Goal: Task Accomplishment & Management: Manage account settings

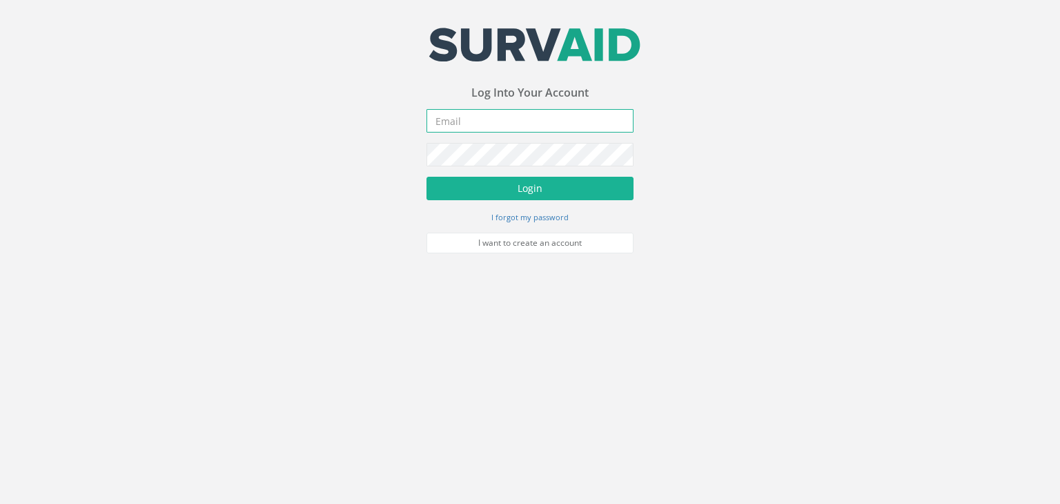
click at [498, 119] on input "email" at bounding box center [530, 120] width 207 height 23
type input "[PERSON_NAME][EMAIL_ADDRESS][DOMAIN_NAME]"
click at [427, 177] on button "Login" at bounding box center [530, 188] width 207 height 23
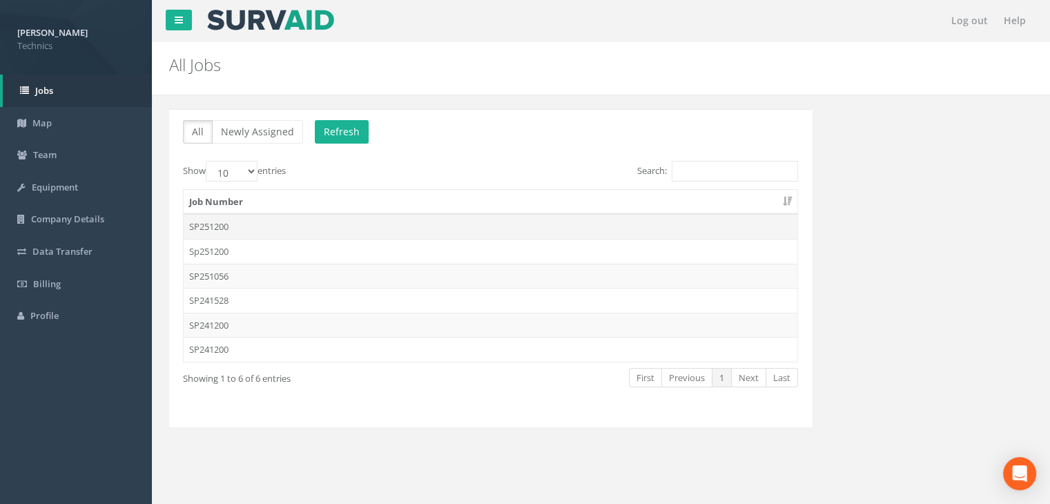
click at [285, 233] on td "SP251200" at bounding box center [491, 226] width 614 height 25
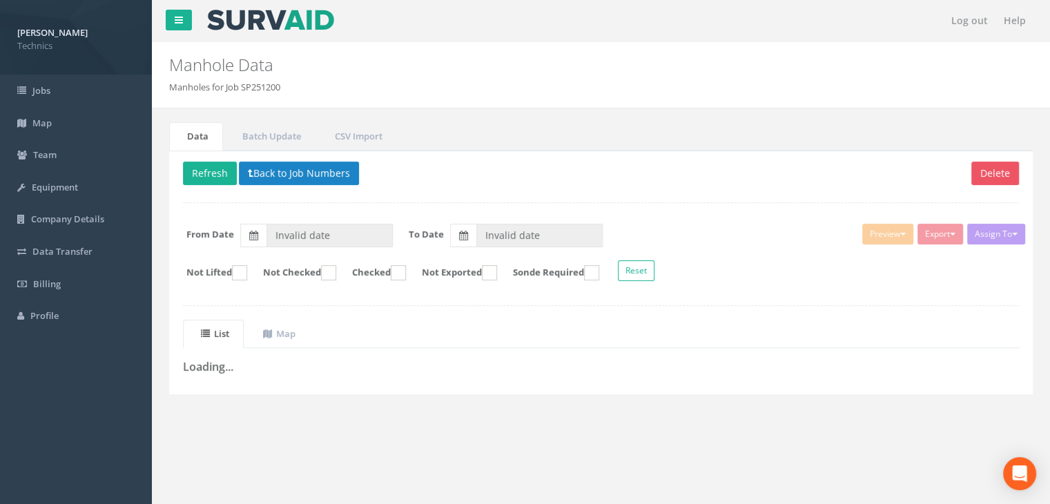
type input "[DATE]"
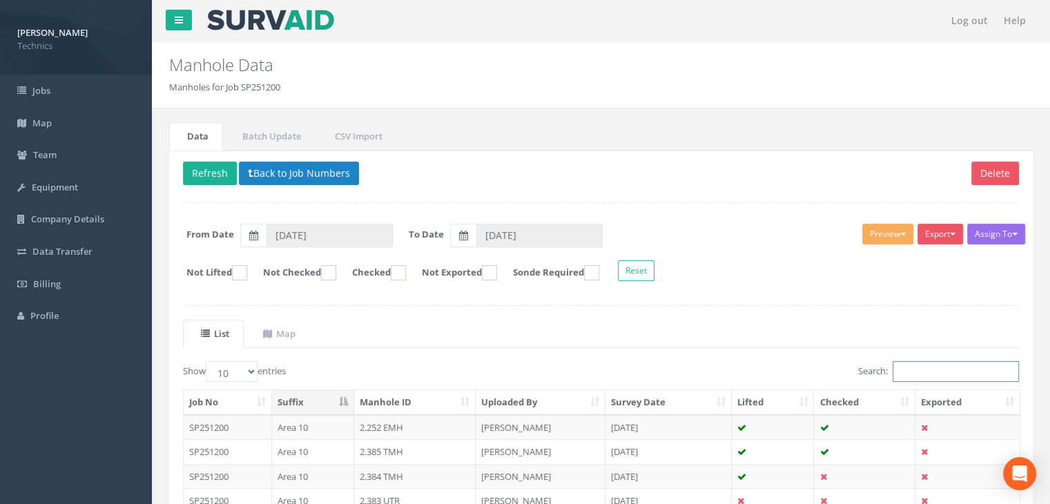
click at [935, 366] on input "Search:" at bounding box center [955, 371] width 126 height 21
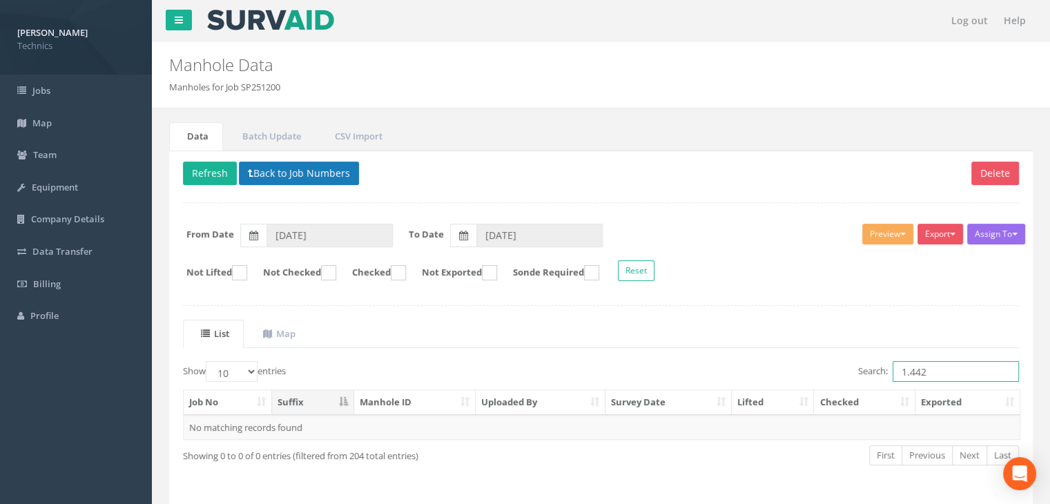
type input "1.442"
click at [298, 175] on button "Back to Job Numbers" at bounding box center [299, 173] width 120 height 23
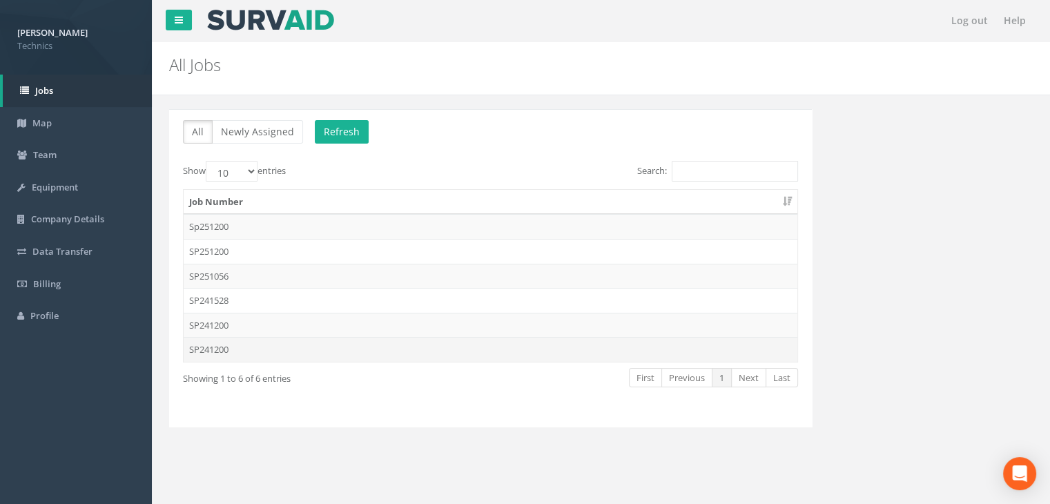
click at [219, 347] on td "SP241200" at bounding box center [491, 349] width 614 height 25
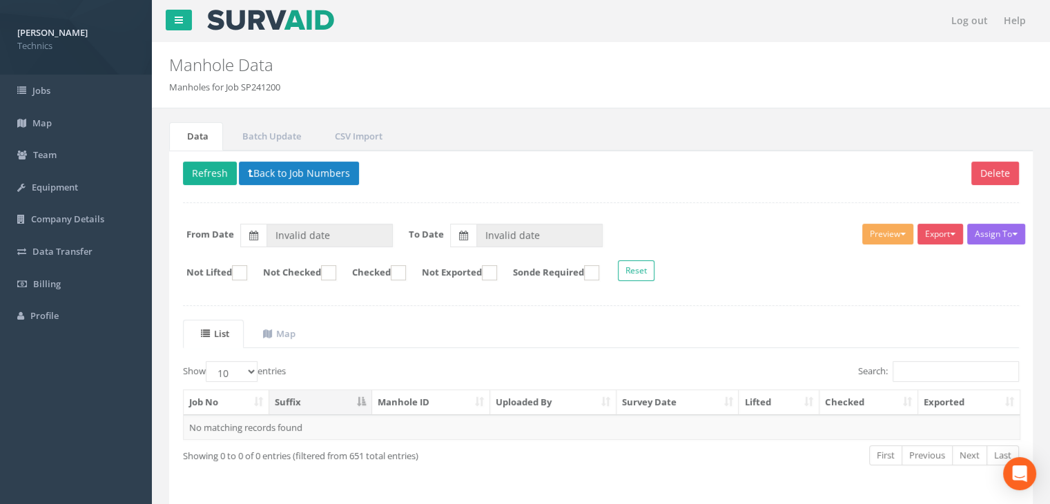
type input "[DATE]"
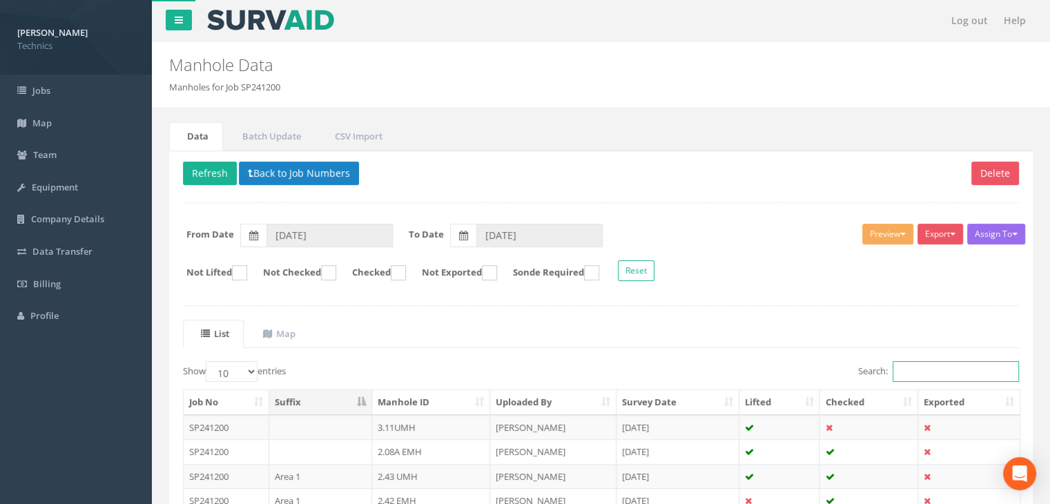
click at [914, 374] on input "Search:" at bounding box center [955, 371] width 126 height 21
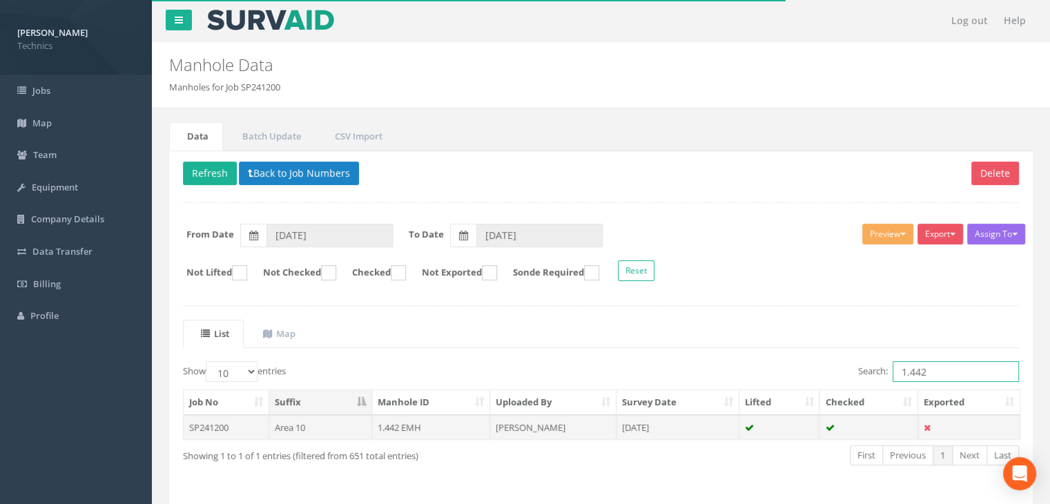
type input "1.442"
click at [544, 418] on td "[PERSON_NAME]" at bounding box center [553, 427] width 126 height 25
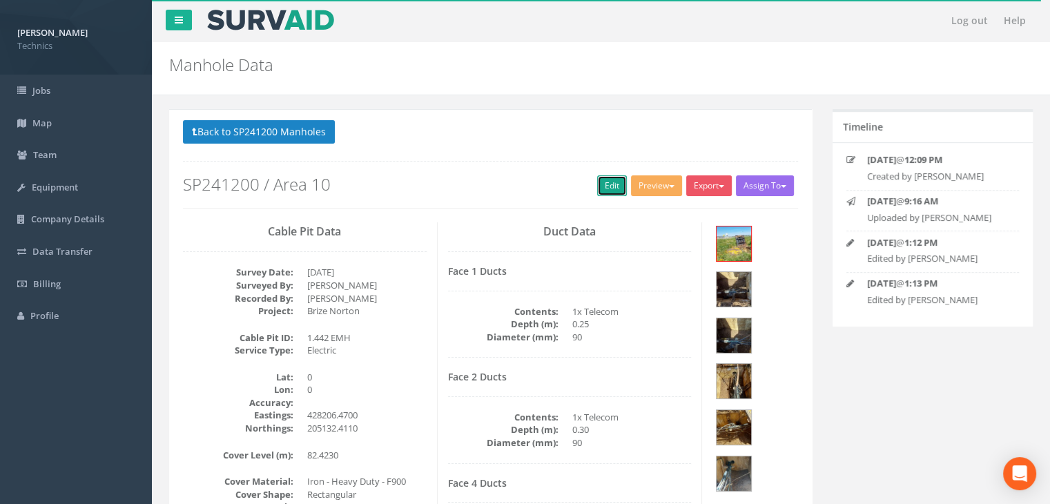
click at [605, 186] on link "Edit" at bounding box center [612, 185] width 30 height 21
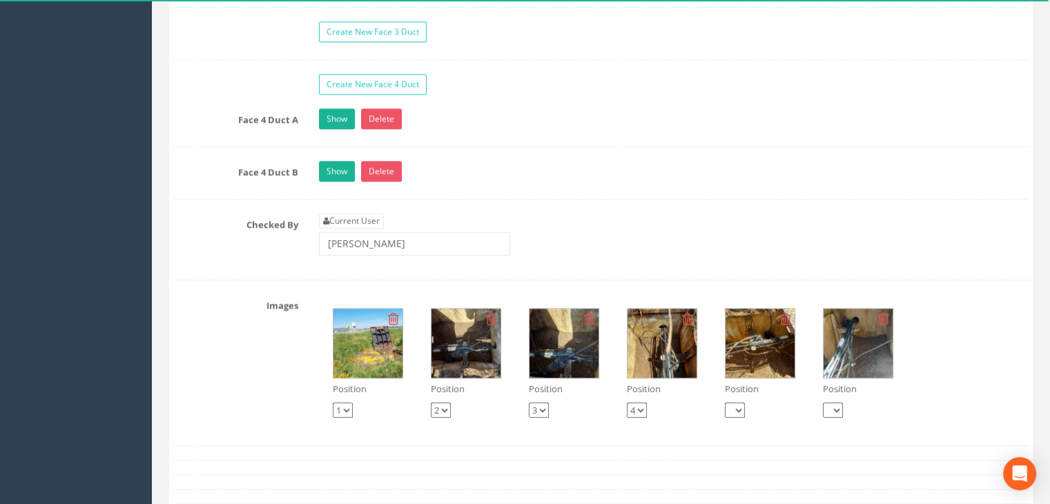
scroll to position [1518, 0]
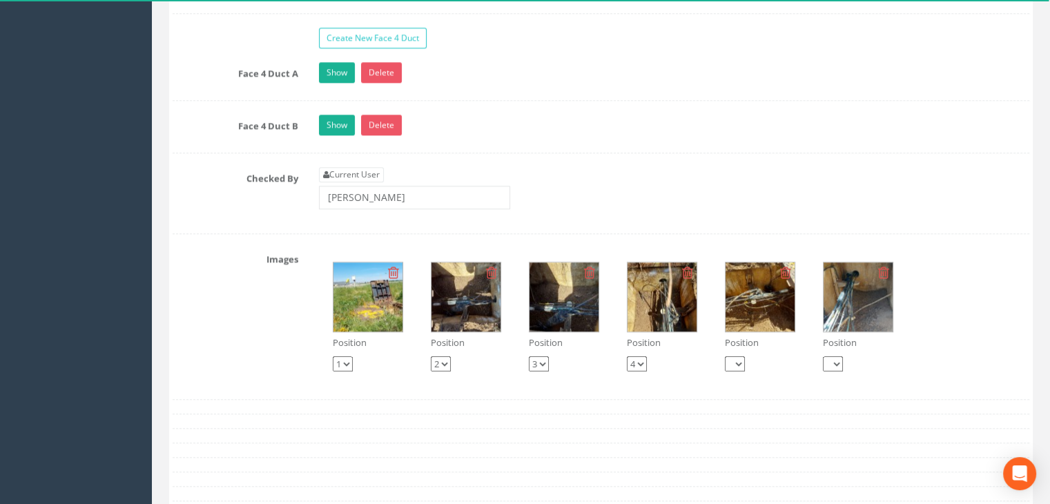
click at [375, 313] on img at bounding box center [367, 296] width 69 height 69
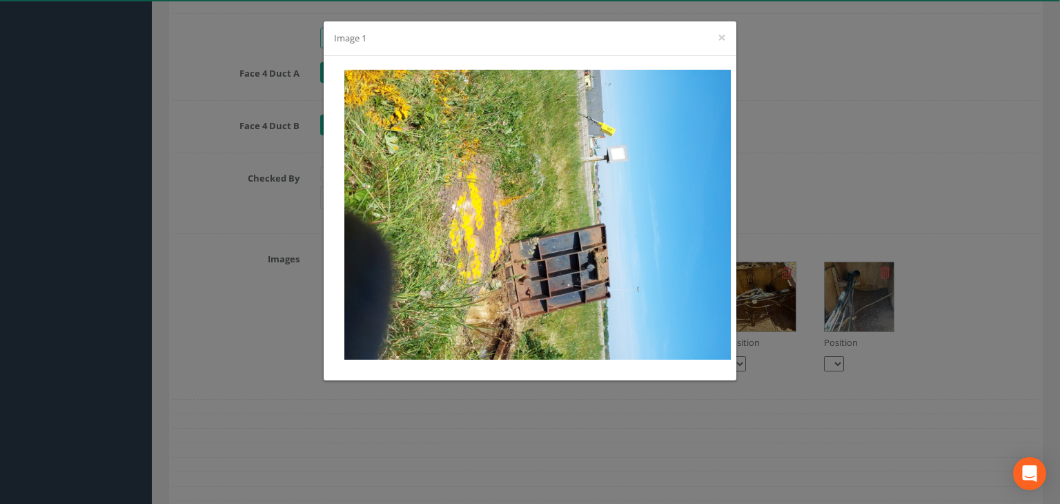
click at [714, 39] on div "Image 1 ×" at bounding box center [530, 38] width 413 height 35
click at [720, 37] on button "×" at bounding box center [722, 37] width 8 height 14
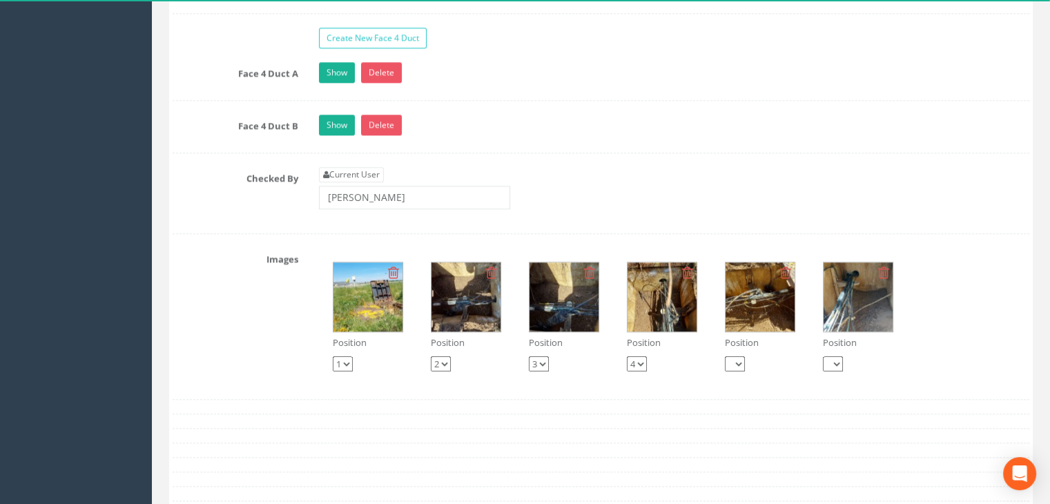
click at [839, 300] on img at bounding box center [857, 296] width 69 height 69
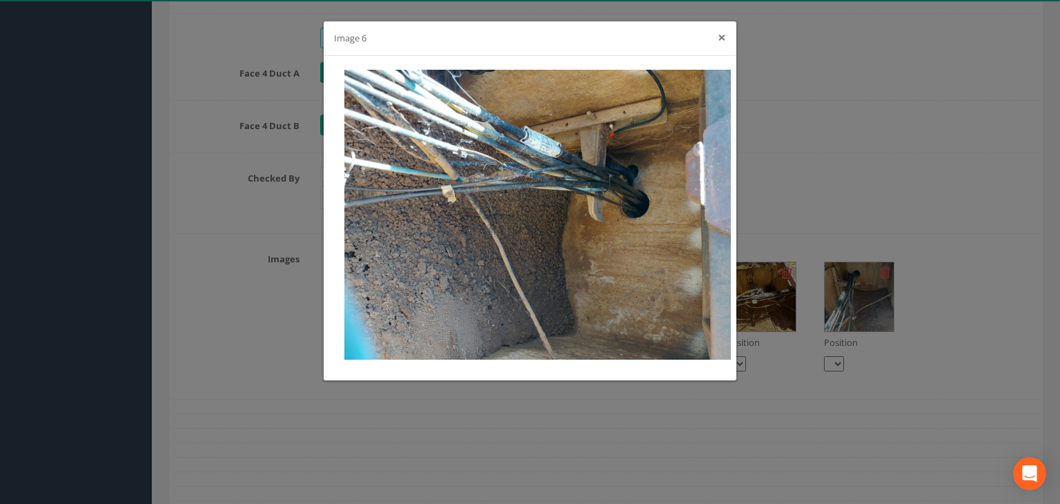
click at [719, 37] on button "×" at bounding box center [722, 37] width 8 height 14
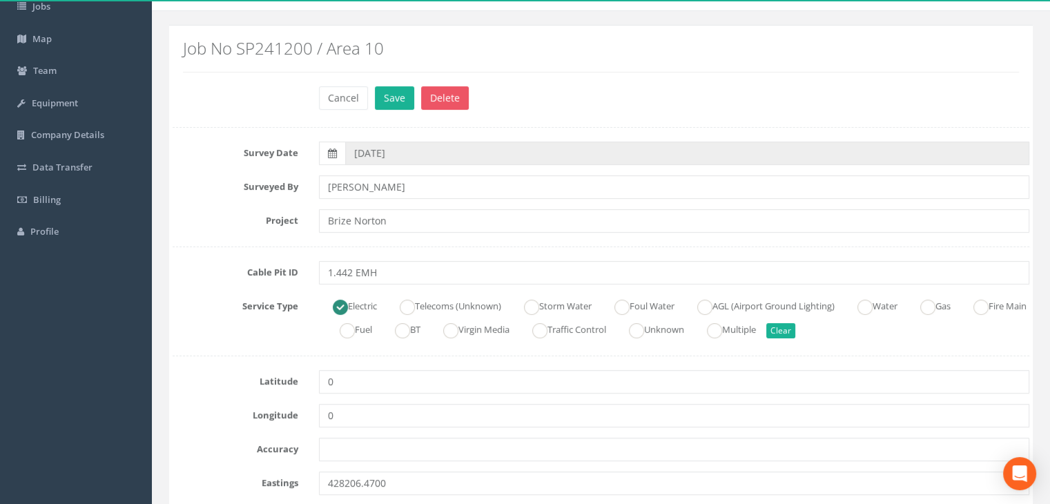
scroll to position [0, 0]
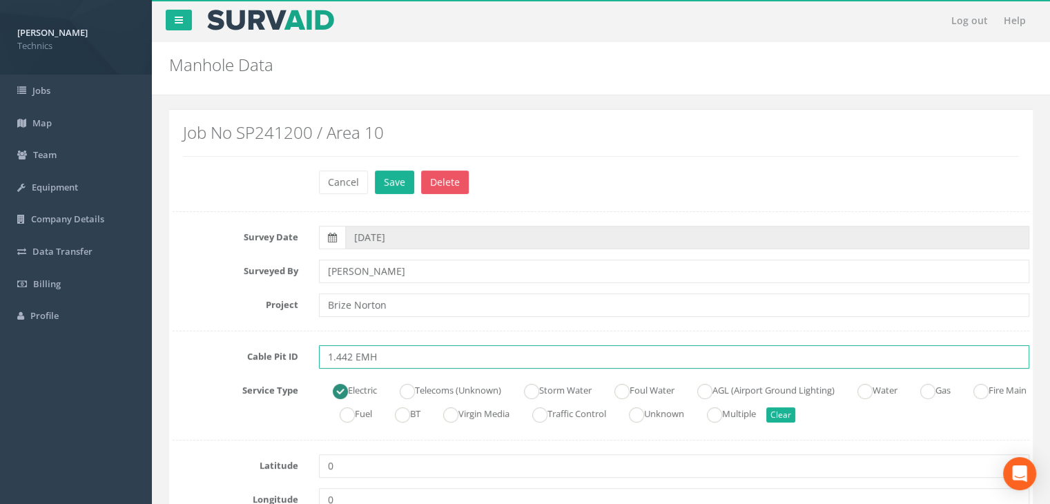
click at [360, 357] on input "1.442 EMH" at bounding box center [674, 356] width 710 height 23
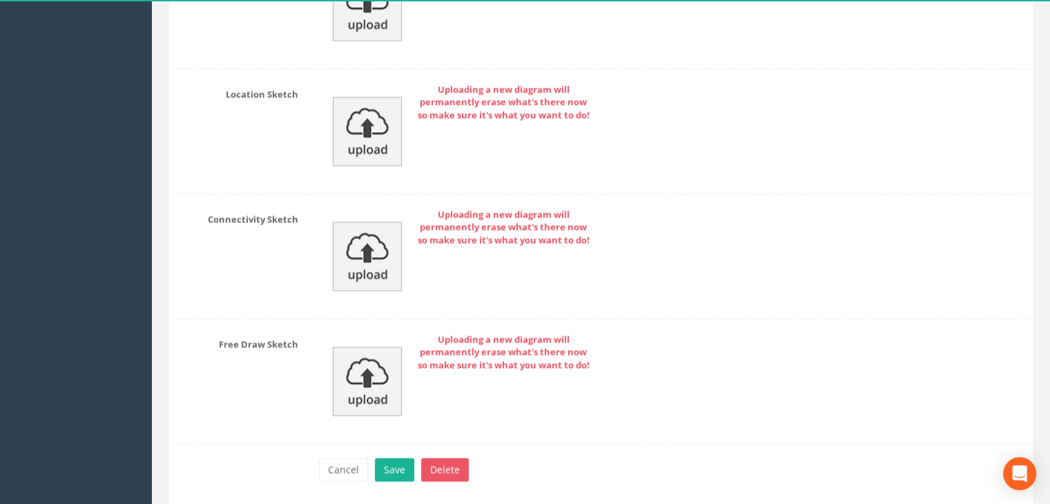
scroll to position [2330, 0]
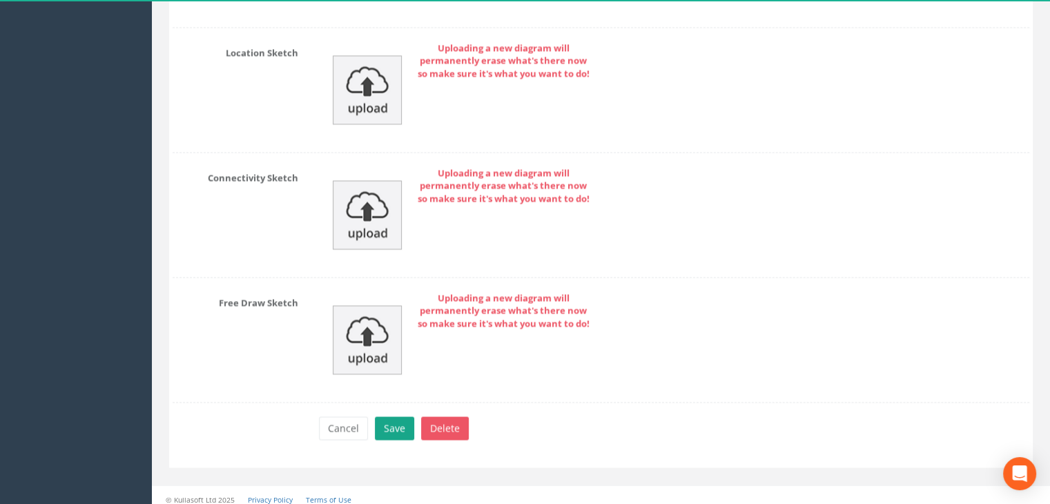
type input "1.442 TMH"
click at [402, 418] on button "Save" at bounding box center [394, 427] width 39 height 23
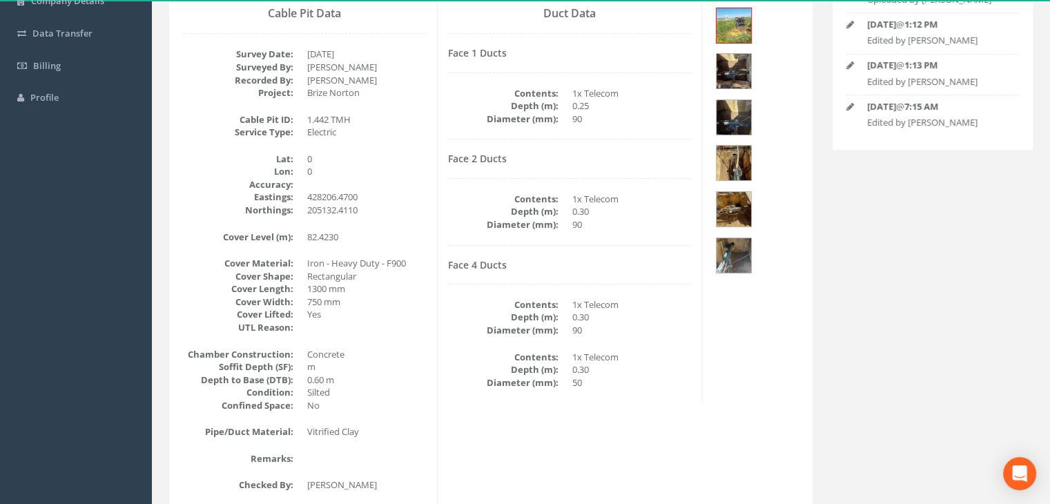
scroll to position [162, 0]
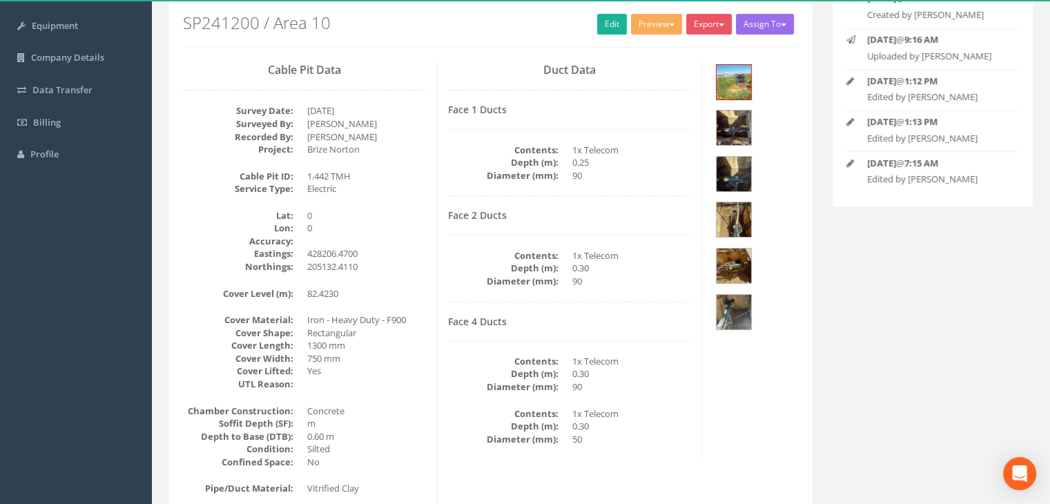
click at [500, 309] on div "Duct Data Face 1 Ducts Contents: 1x Telecom Depth (m): 0.25 Diameter (mm): 90 F…" at bounding box center [570, 260] width 265 height 399
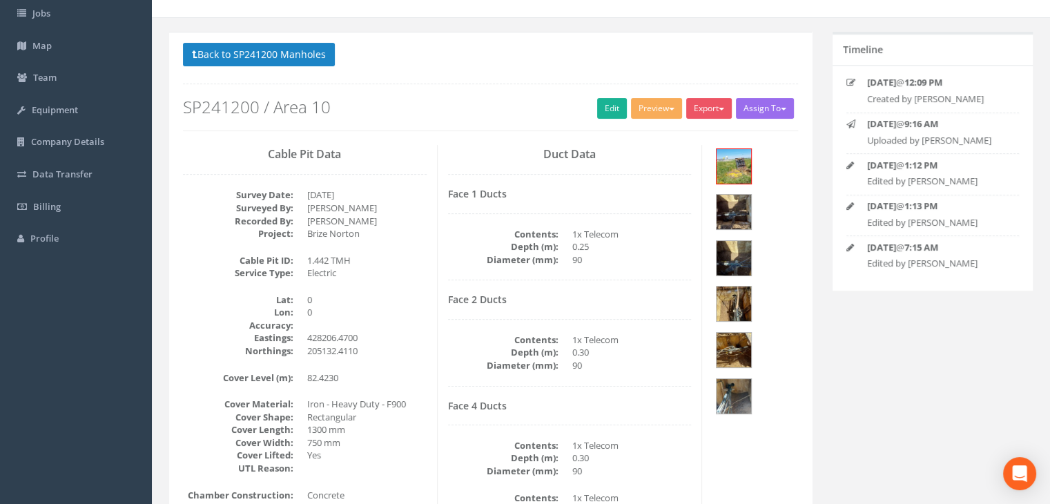
scroll to position [0, 0]
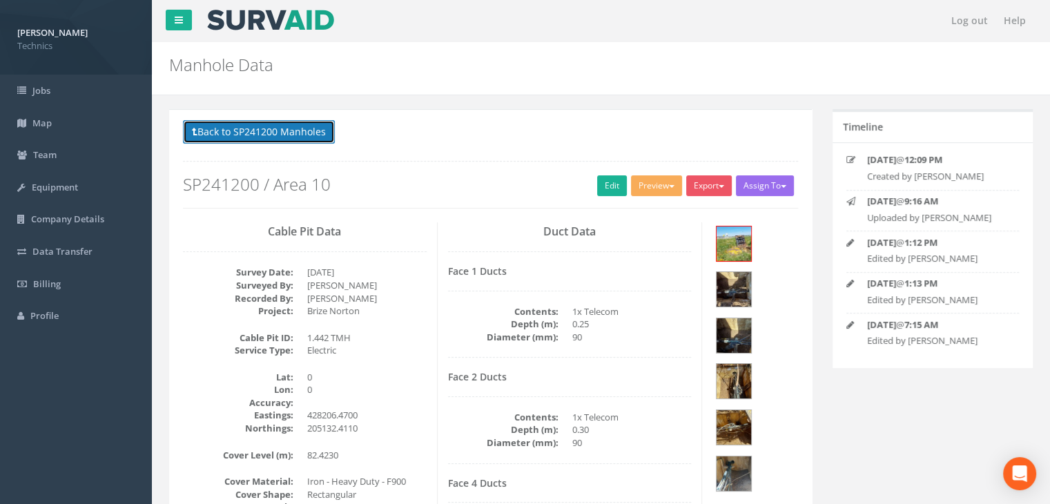
click at [288, 137] on button "Back to SP241200 Manholes" at bounding box center [259, 131] width 152 height 23
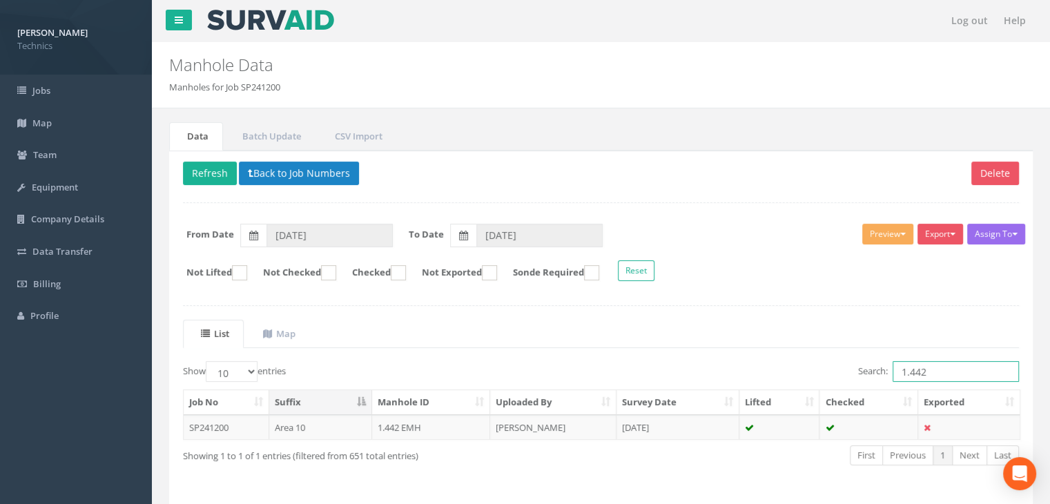
click at [943, 369] on input "1.442" at bounding box center [955, 371] width 126 height 21
type input "1.443"
click at [623, 430] on td "[DATE]" at bounding box center [677, 427] width 123 height 25
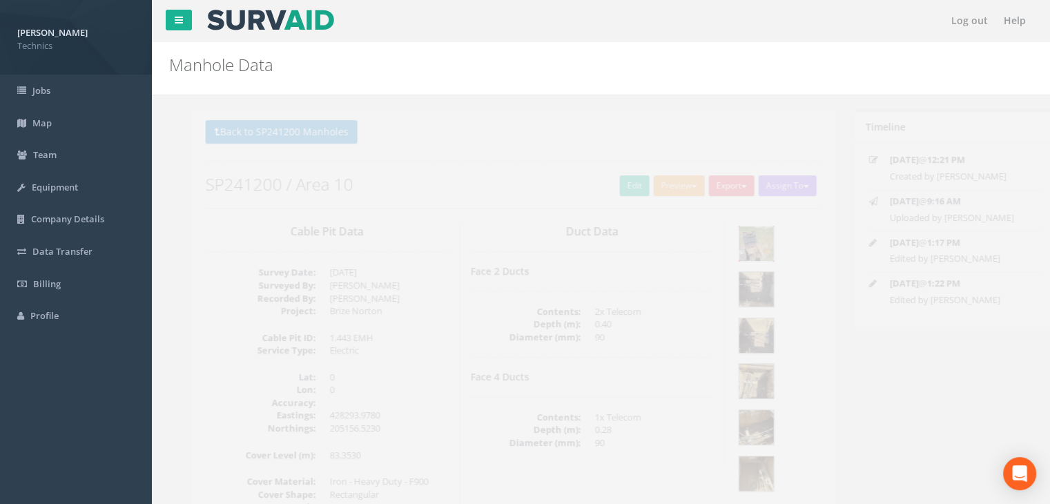
click at [730, 243] on img at bounding box center [733, 243] width 35 height 35
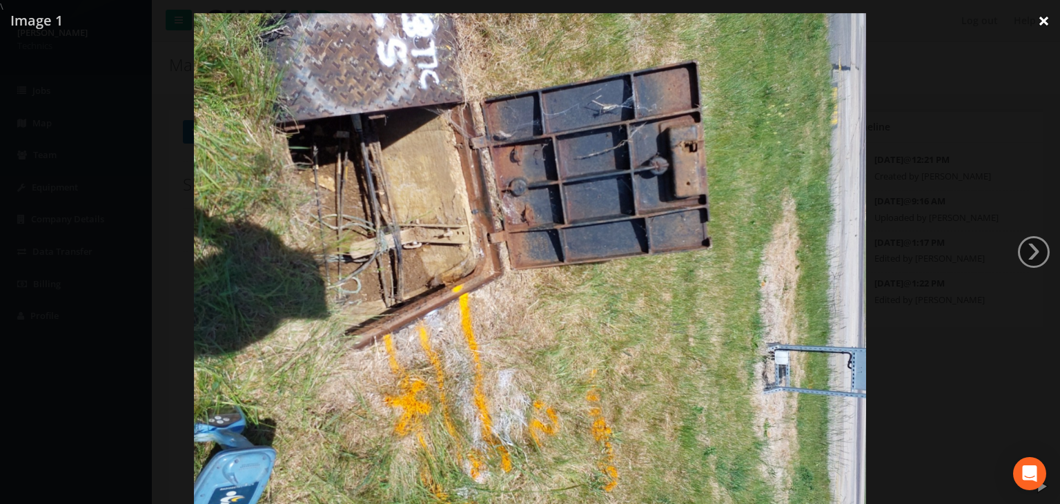
click at [1041, 23] on link "×" at bounding box center [1044, 20] width 32 height 41
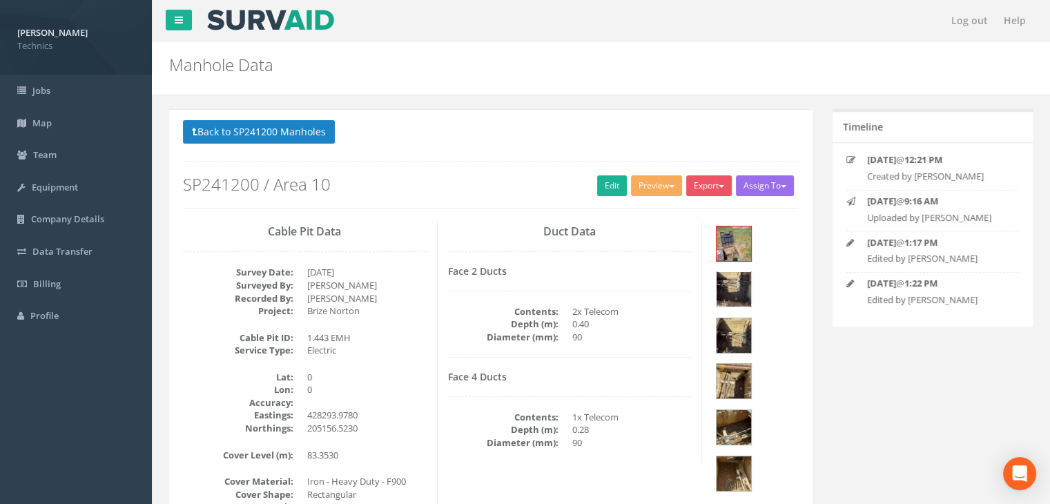
click at [751, 272] on img at bounding box center [733, 289] width 35 height 35
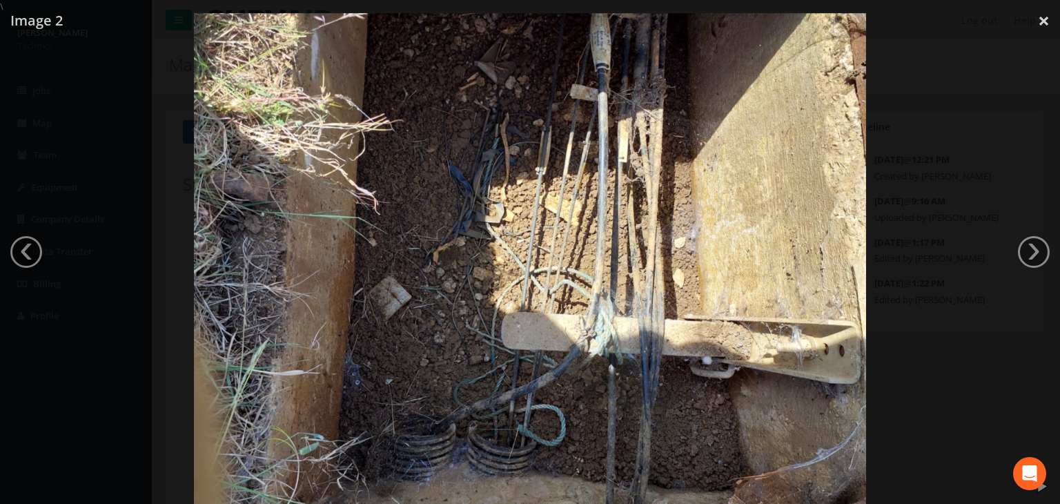
click at [453, 349] on img at bounding box center [530, 265] width 672 height 504
click at [1021, 46] on div at bounding box center [530, 265] width 1060 height 504
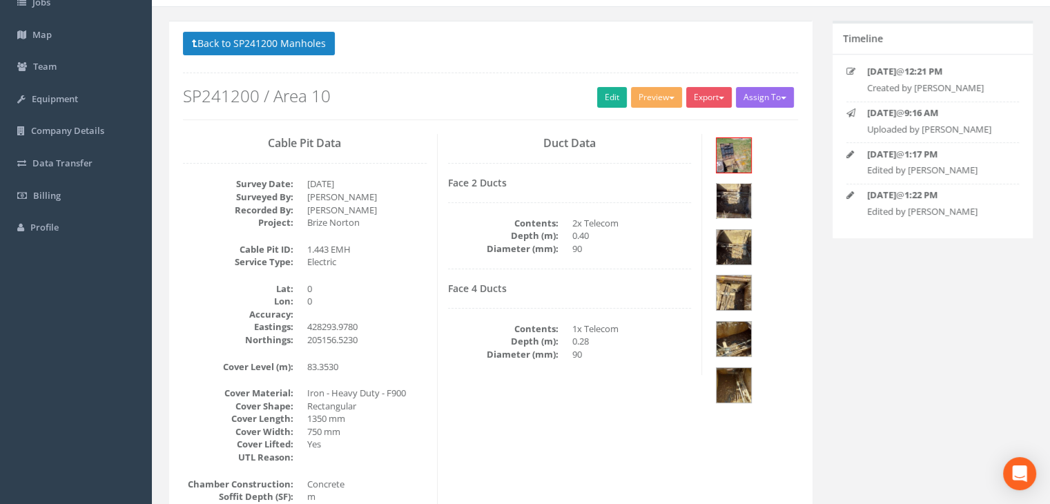
scroll to position [138, 0]
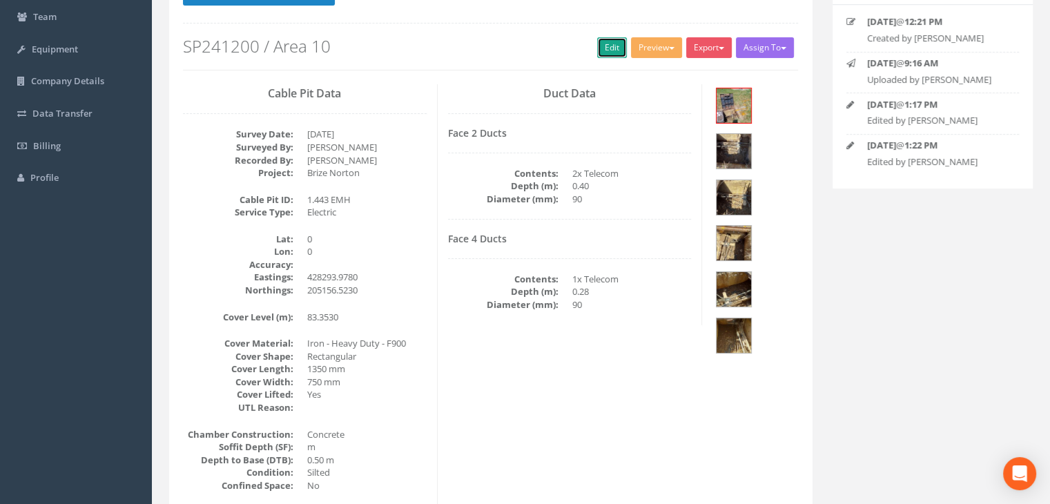
click at [607, 48] on link "Edit" at bounding box center [612, 47] width 30 height 21
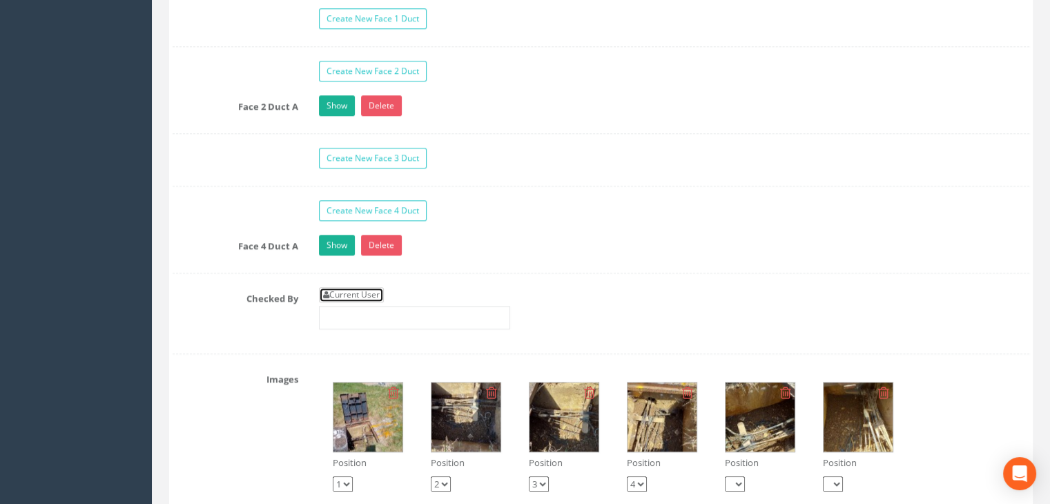
click at [350, 287] on link "Current User" at bounding box center [351, 294] width 65 height 15
type input "[PERSON_NAME]"
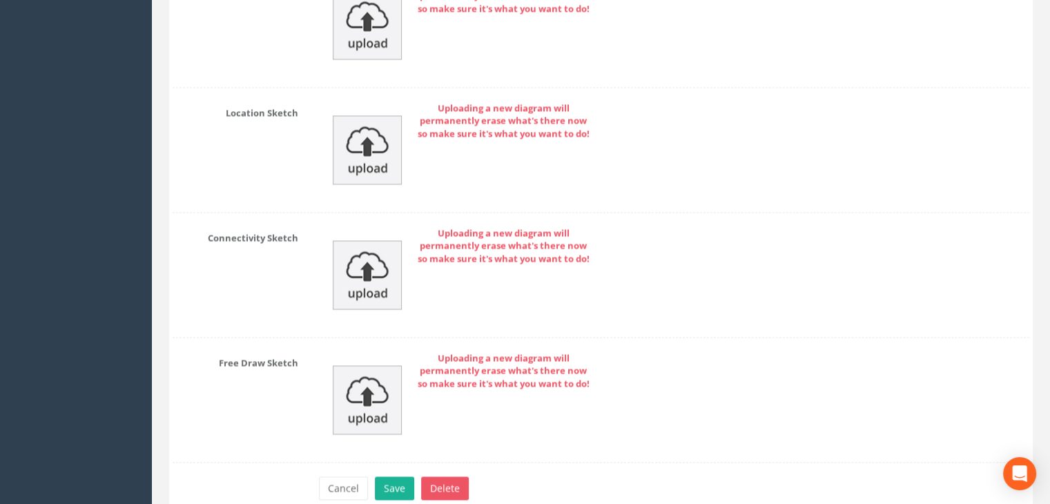
scroll to position [2244, 0]
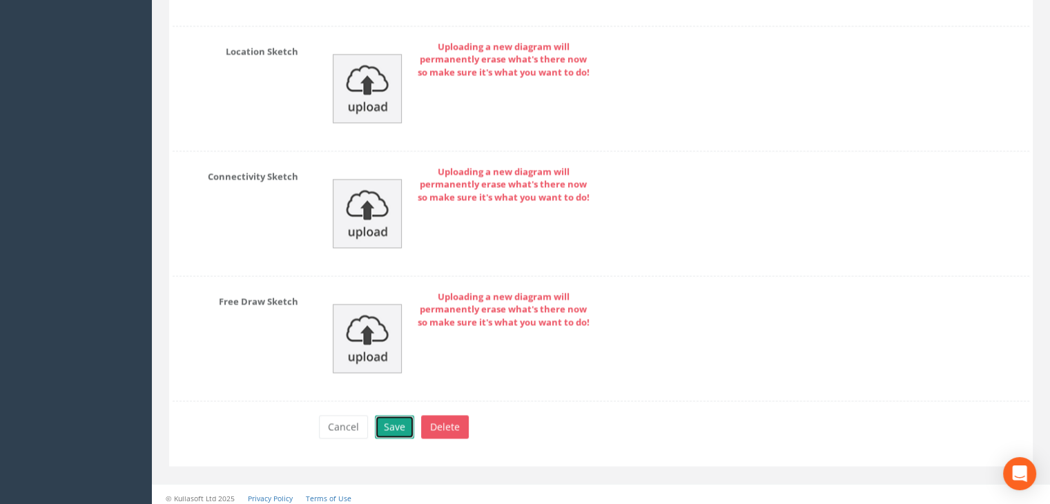
click at [378, 415] on button "Save" at bounding box center [394, 426] width 39 height 23
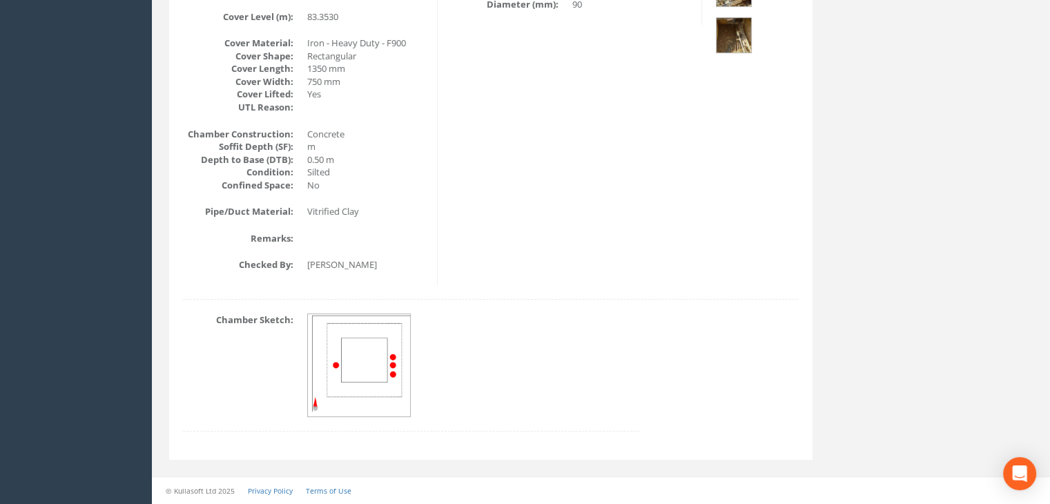
scroll to position [438, 0]
click at [402, 216] on dd "Vitrified Clay" at bounding box center [366, 212] width 119 height 13
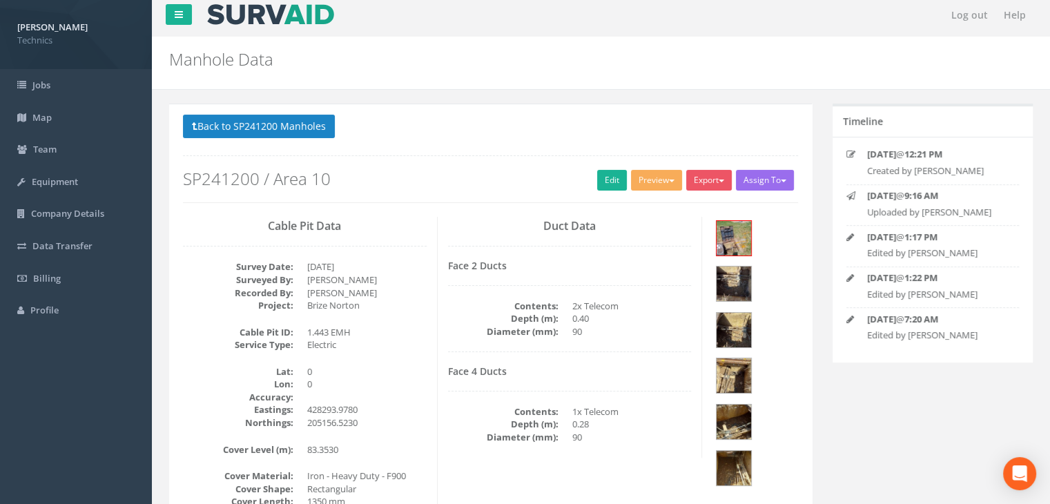
scroll to position [0, 0]
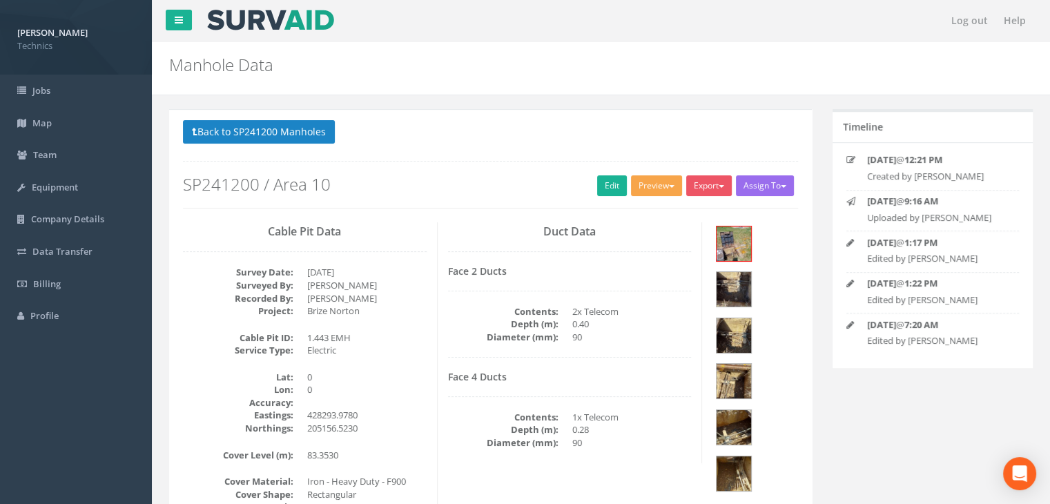
click at [669, 186] on span "button" at bounding box center [672, 186] width 6 height 3
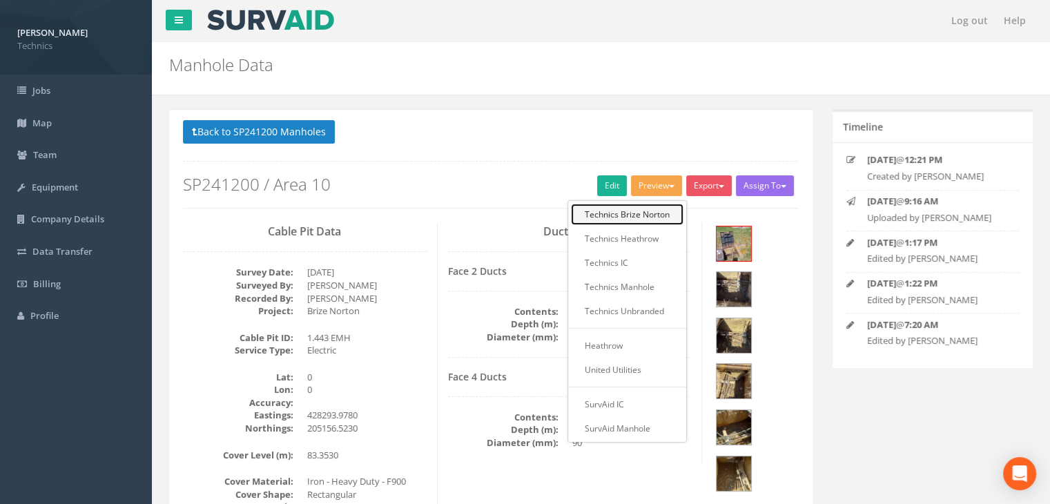
click at [643, 216] on link "Technics Brize Norton" at bounding box center [627, 214] width 112 height 21
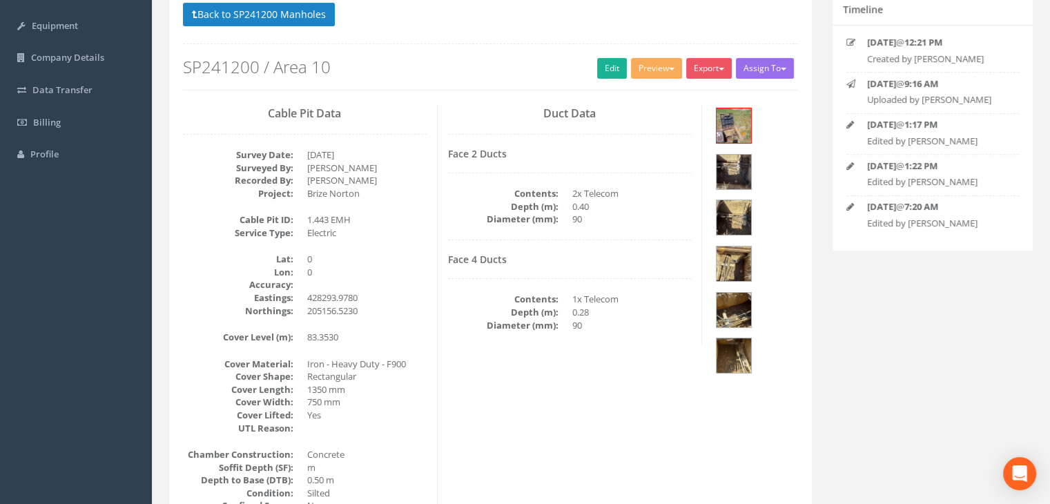
scroll to position [138, 0]
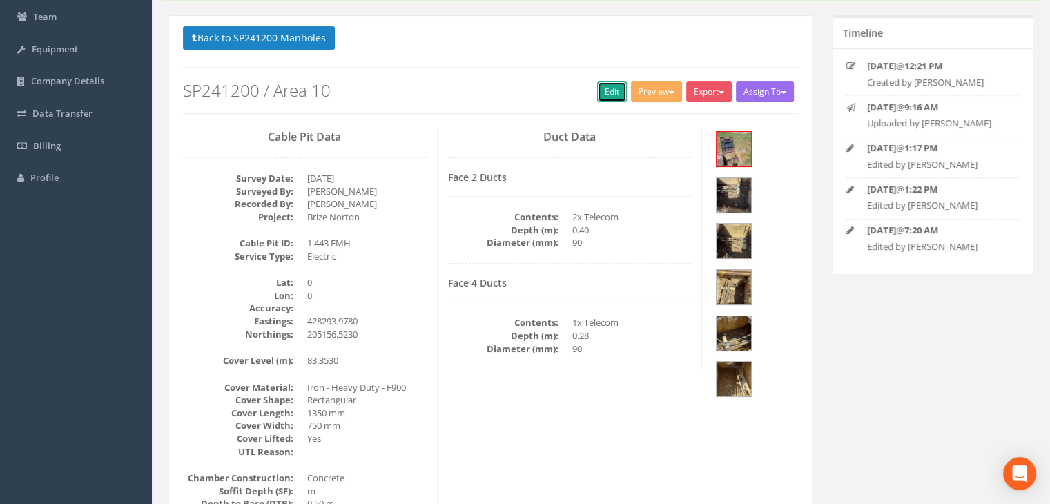
click at [598, 90] on link "Edit" at bounding box center [612, 91] width 30 height 21
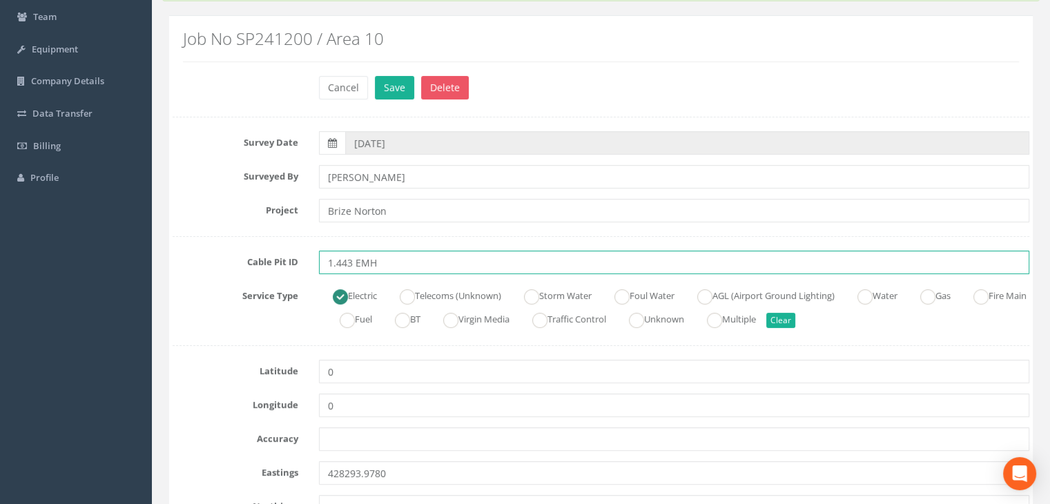
click at [360, 262] on input "1.443 EMH" at bounding box center [674, 262] width 710 height 23
type input "1.443 TMH"
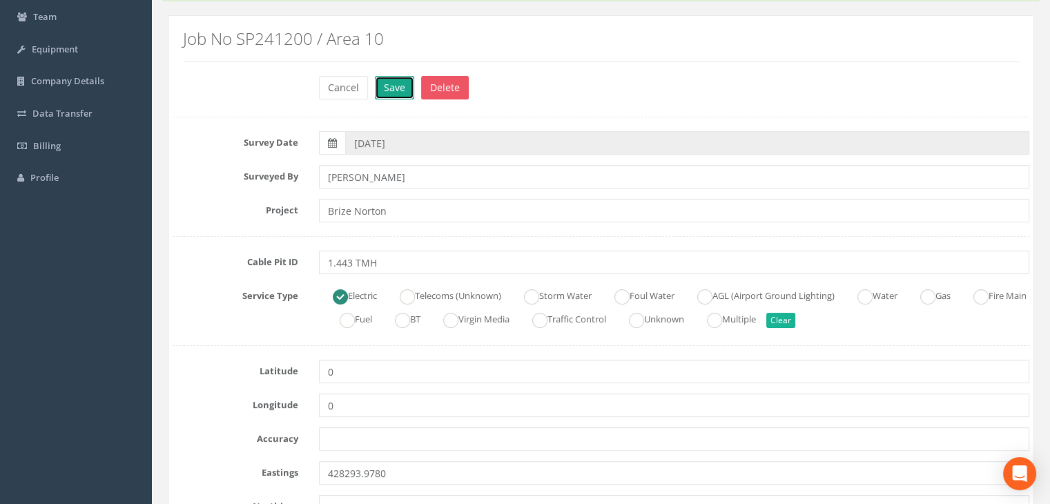
click at [409, 90] on button "Save" at bounding box center [394, 87] width 39 height 23
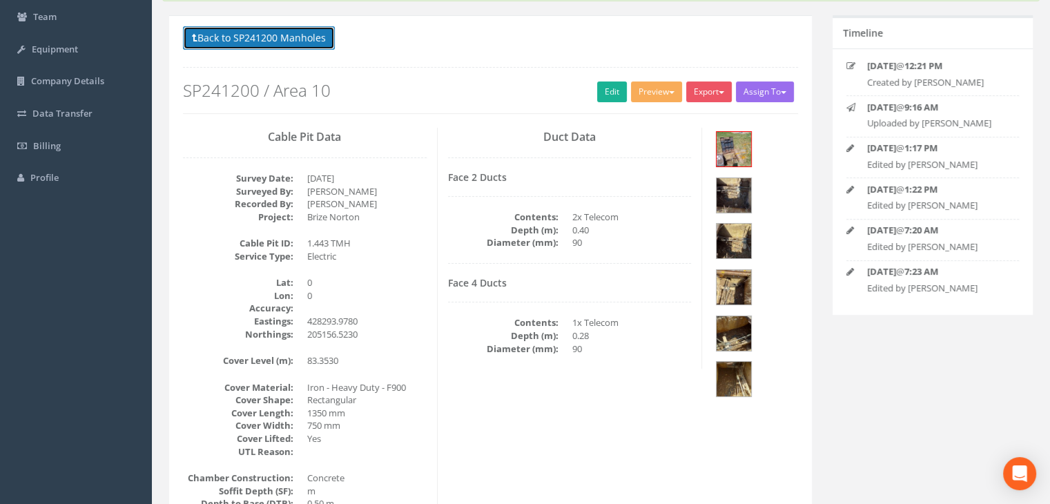
click at [297, 37] on button "Back to SP241200 Manholes" at bounding box center [259, 37] width 152 height 23
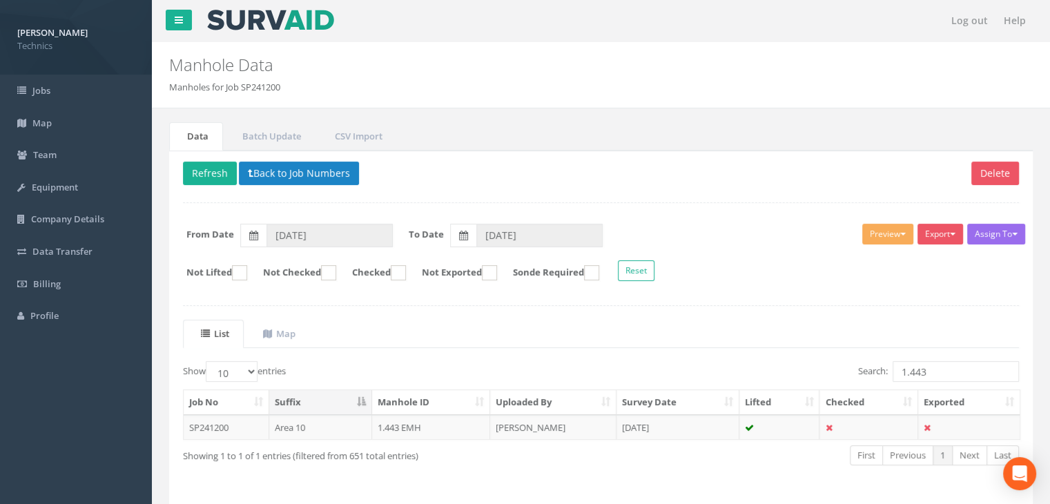
scroll to position [0, 0]
click at [497, 271] on ins at bounding box center [489, 272] width 15 height 15
click at [497, 270] on ins at bounding box center [489, 272] width 15 height 15
checkbox input "false"
click at [961, 370] on input "1.443" at bounding box center [955, 371] width 126 height 21
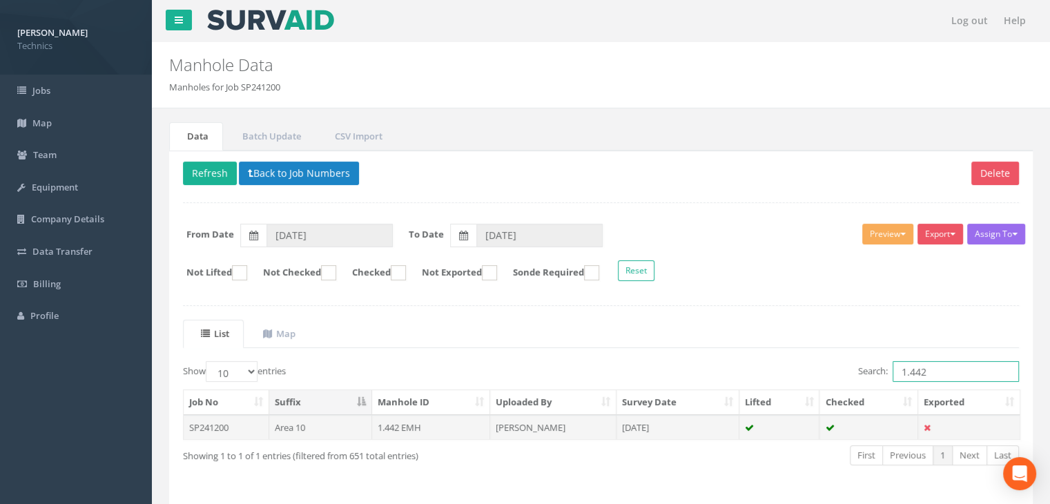
type input "1.442"
click at [563, 423] on td "[PERSON_NAME]" at bounding box center [553, 427] width 126 height 25
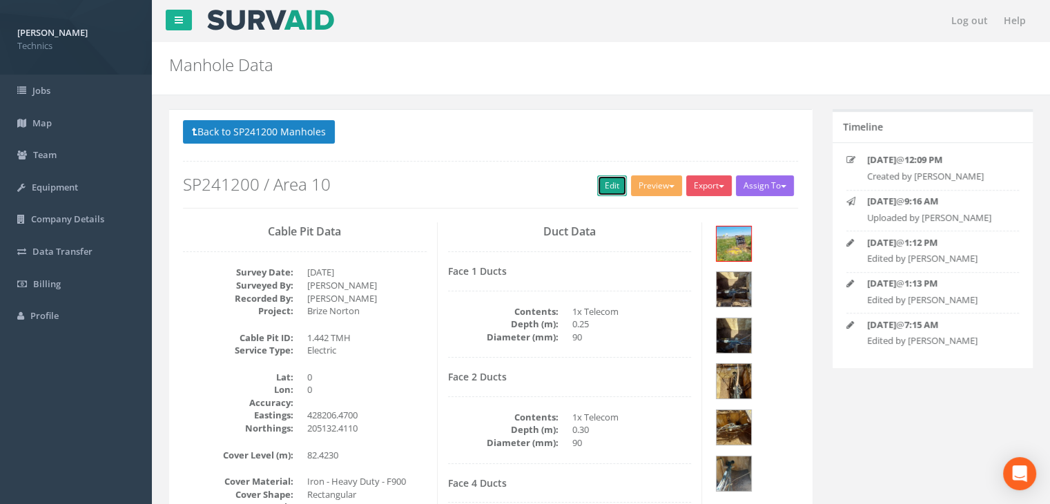
click at [606, 187] on link "Edit" at bounding box center [612, 185] width 30 height 21
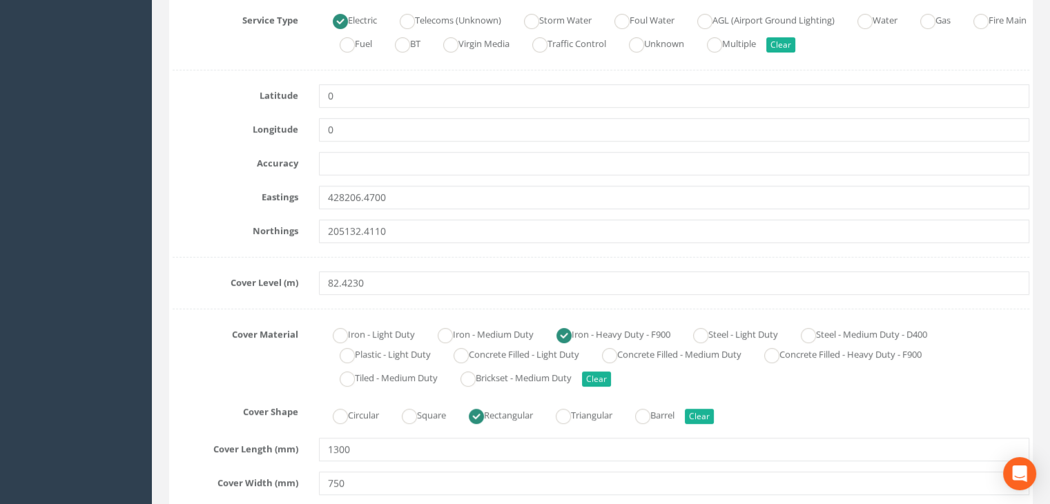
scroll to position [138, 0]
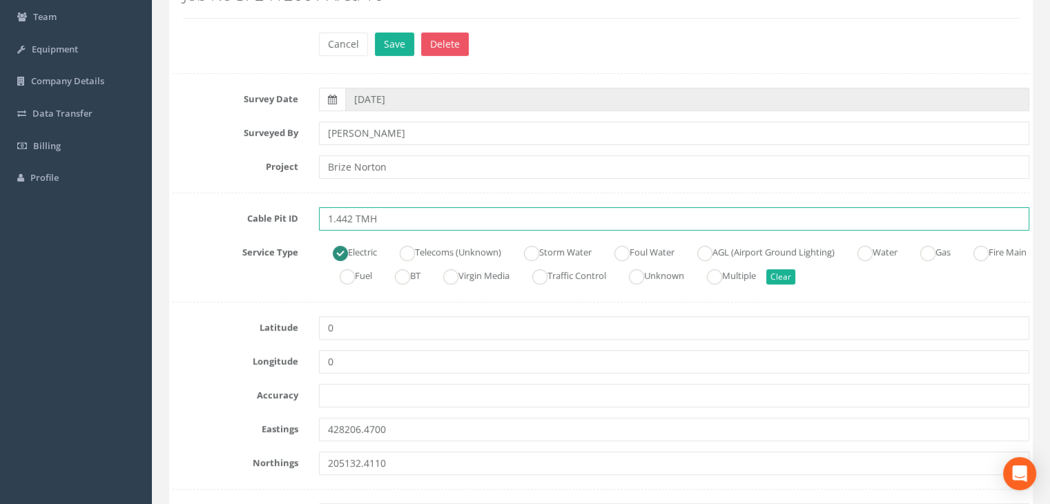
click at [358, 212] on input "1.442 TMH" at bounding box center [674, 218] width 710 height 23
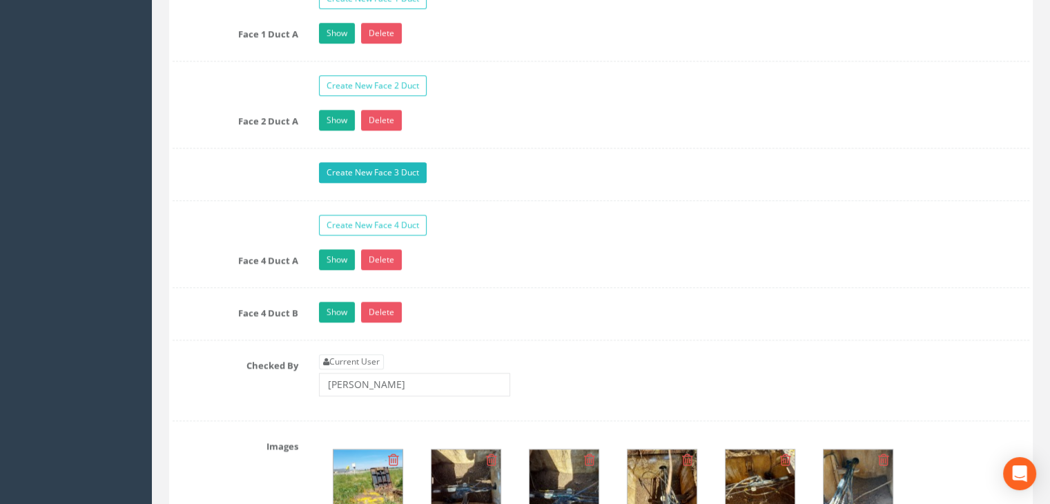
scroll to position [1311, 0]
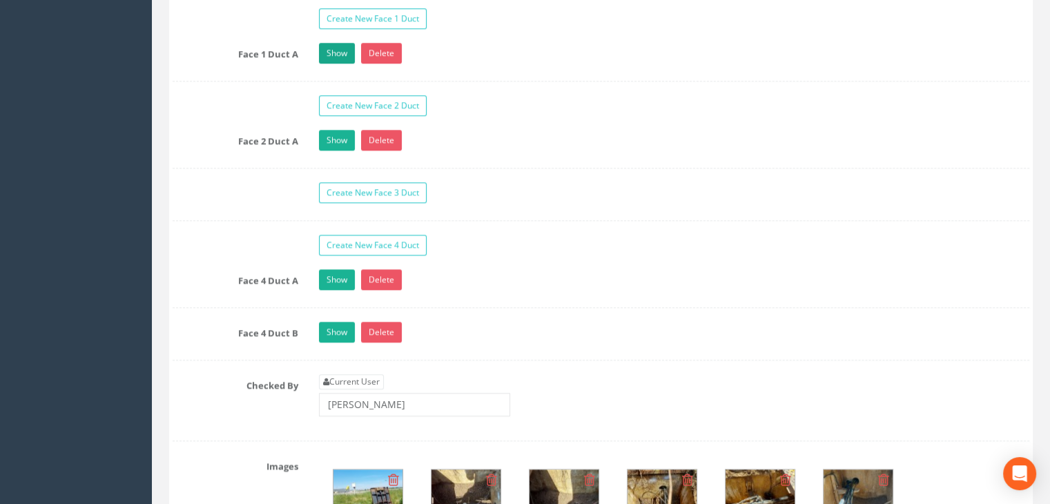
type input "1.442 EMH"
click at [340, 45] on link "Show" at bounding box center [337, 53] width 36 height 21
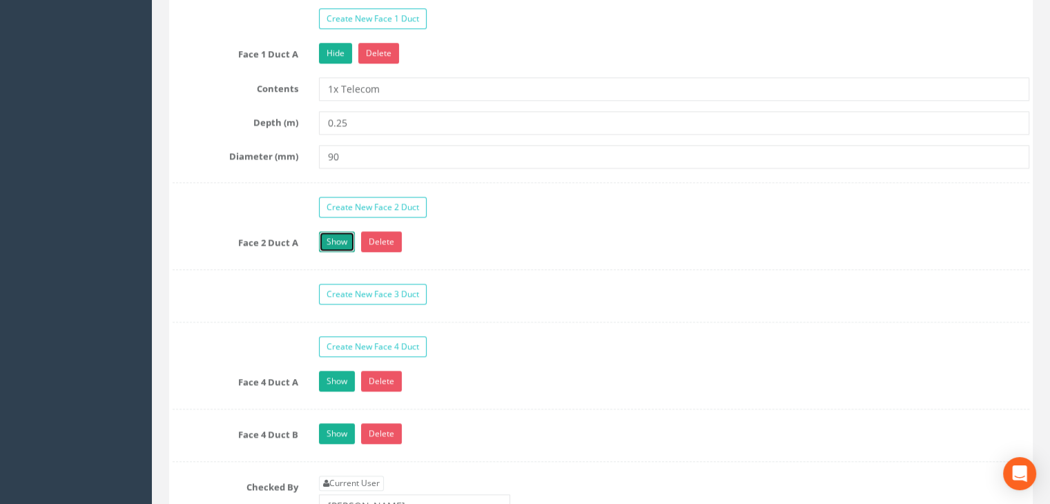
click at [339, 231] on link "Show" at bounding box center [337, 241] width 36 height 21
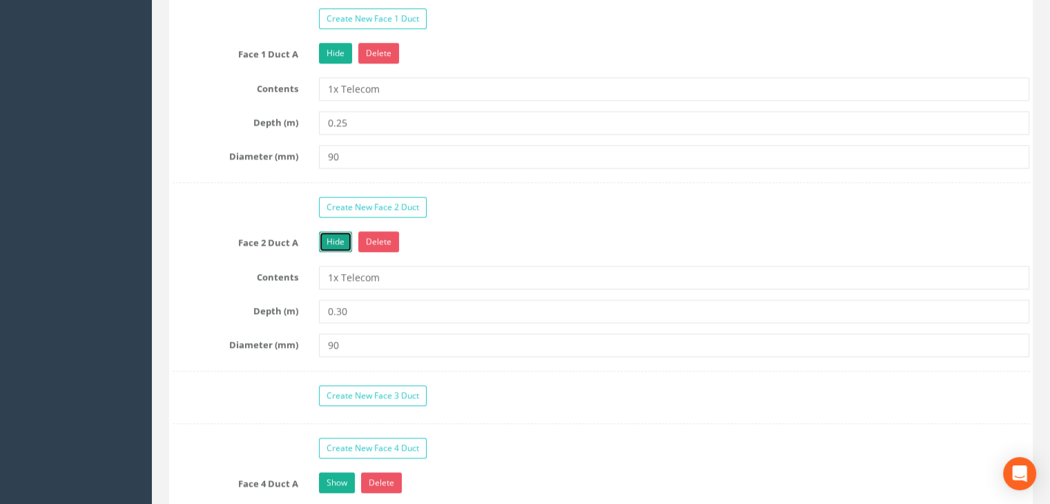
scroll to position [1449, 0]
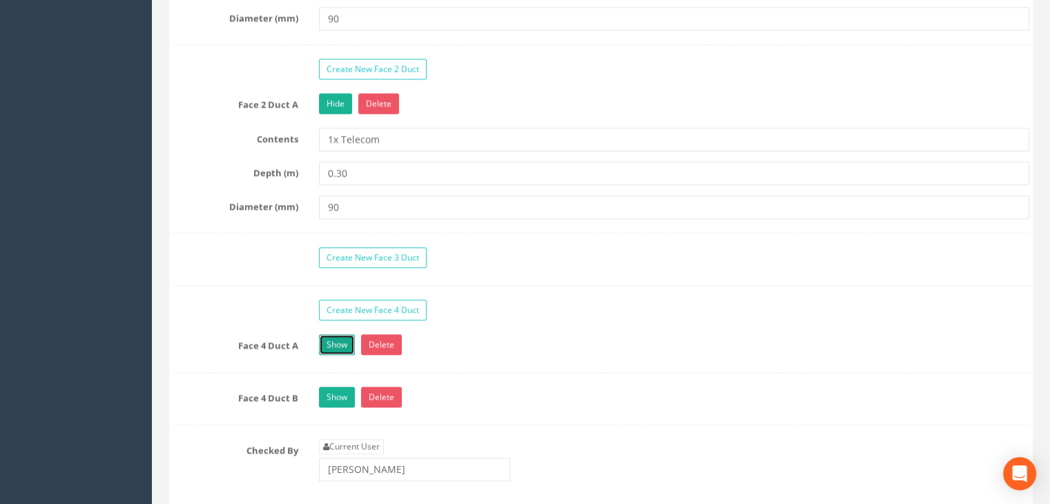
click at [337, 342] on link "Show" at bounding box center [337, 344] width 36 height 21
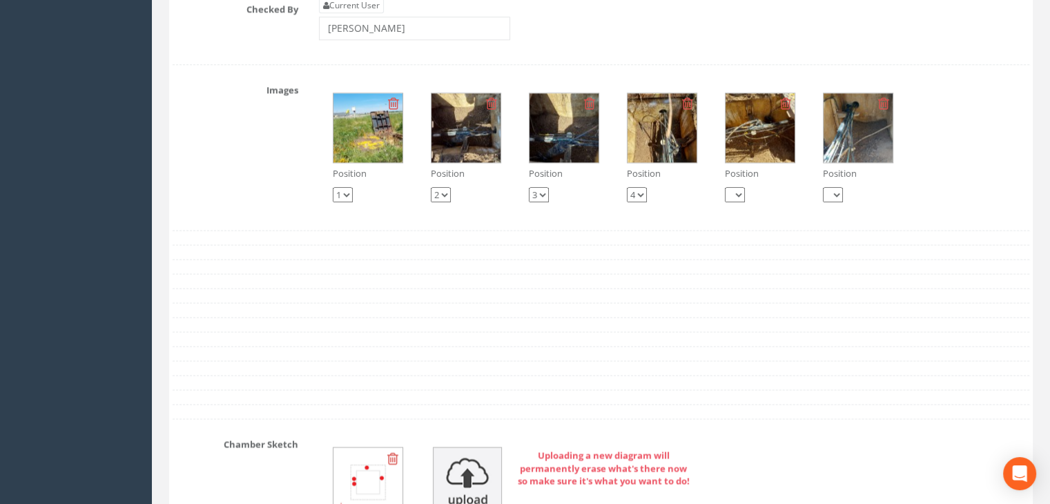
scroll to position [1932, 0]
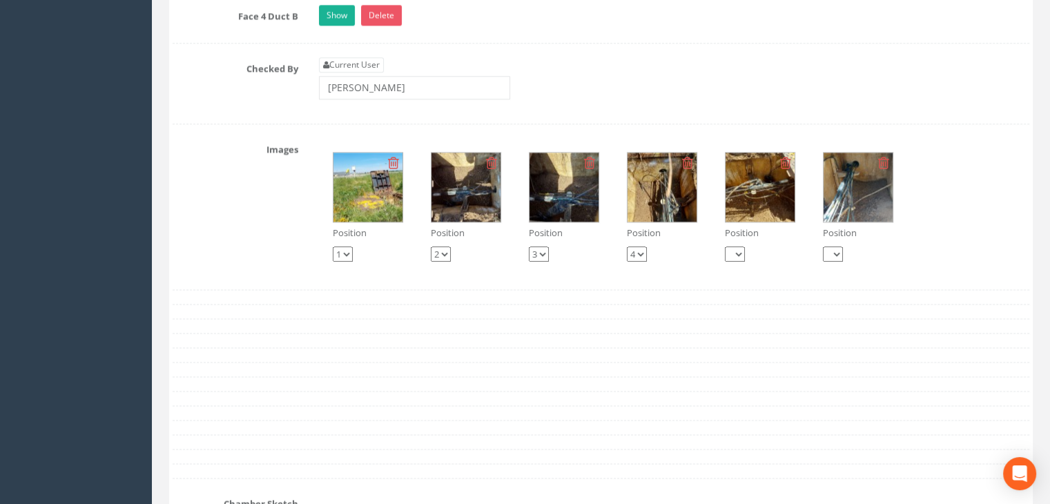
click at [458, 190] on img at bounding box center [465, 187] width 69 height 69
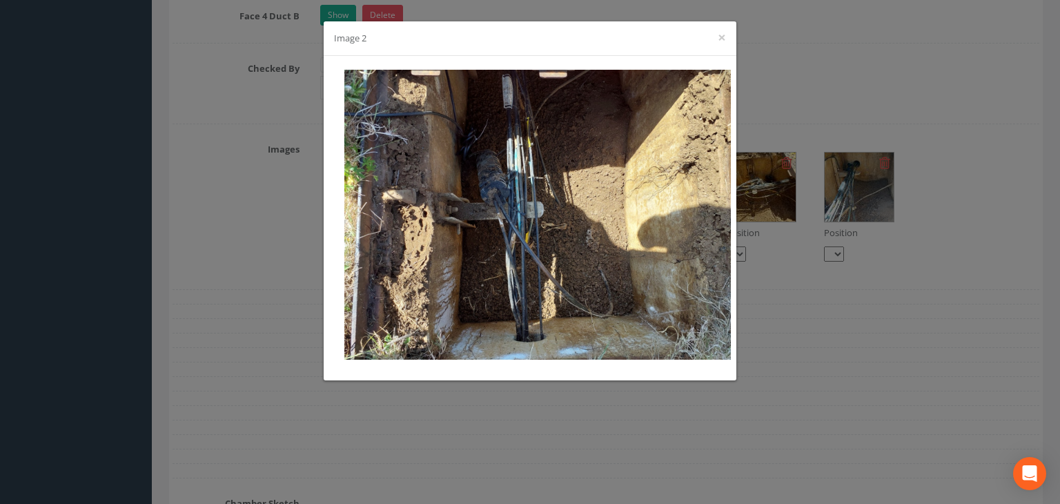
click at [714, 39] on div "Image 2 ×" at bounding box center [530, 38] width 413 height 35
click at [722, 38] on button "×" at bounding box center [722, 37] width 8 height 14
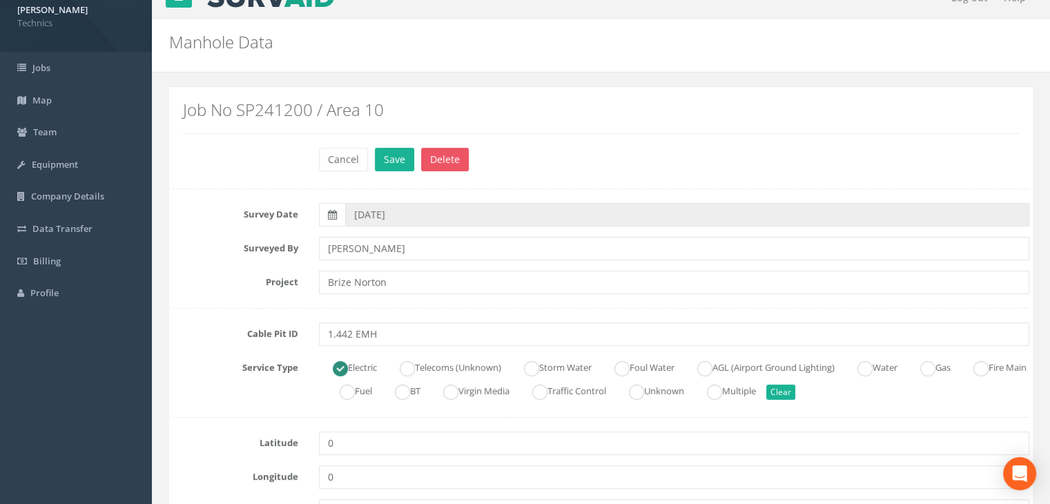
scroll to position [0, 0]
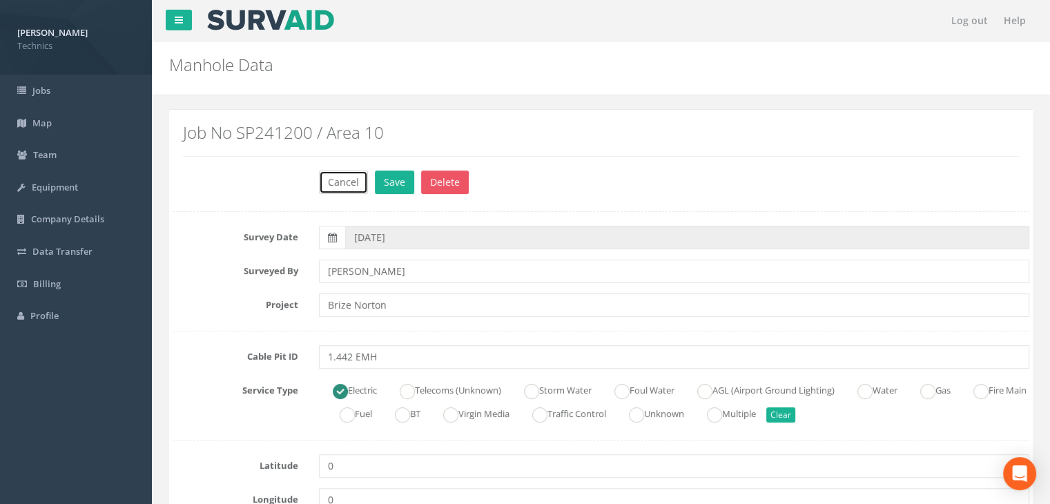
click at [342, 183] on button "Cancel" at bounding box center [343, 181] width 49 height 23
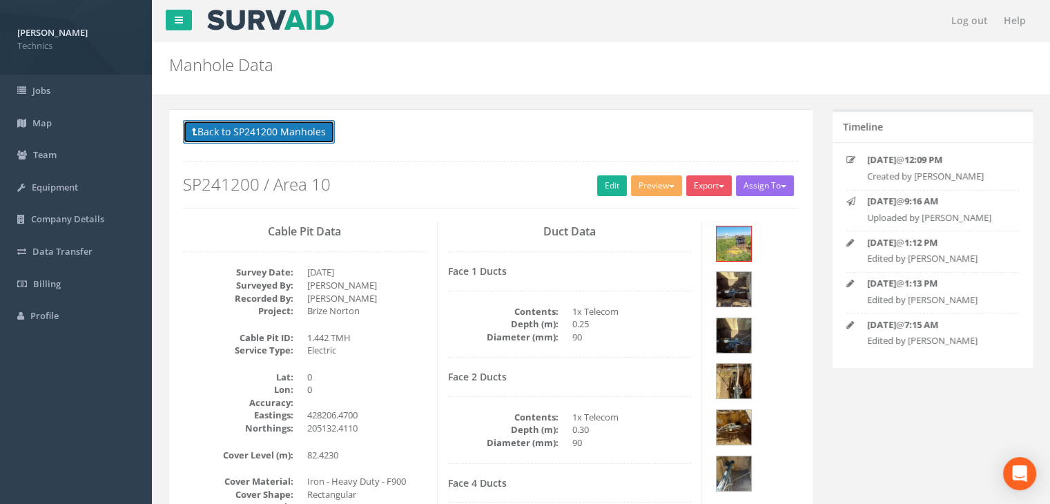
click at [302, 140] on button "Back to SP241200 Manholes" at bounding box center [259, 131] width 152 height 23
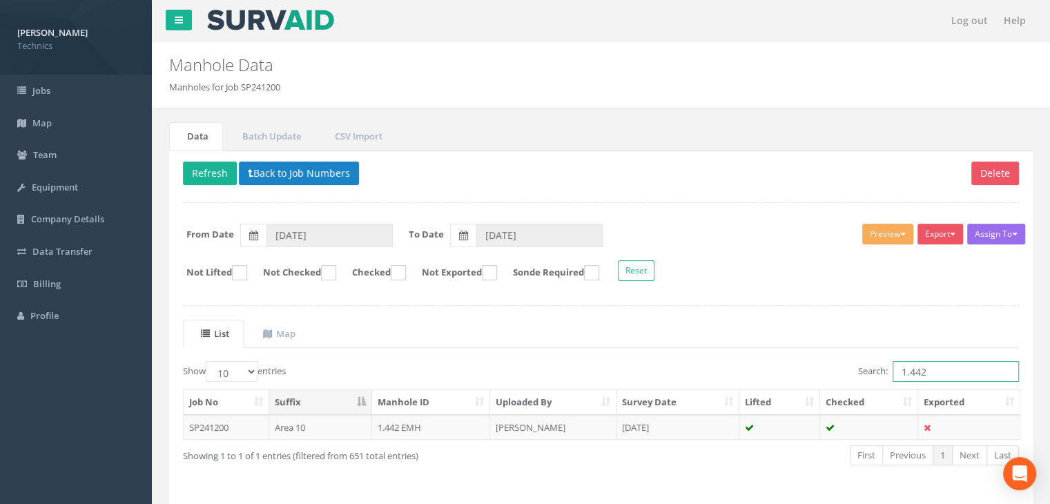
click at [956, 368] on input "1.442" at bounding box center [955, 371] width 126 height 21
click at [414, 423] on td "1.432 EMH" at bounding box center [431, 427] width 119 height 25
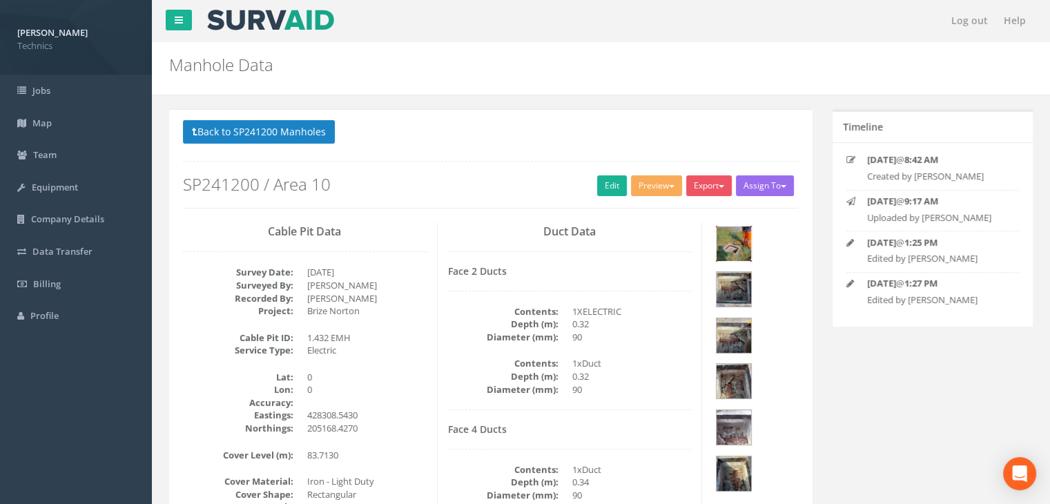
click at [732, 246] on img at bounding box center [733, 243] width 35 height 35
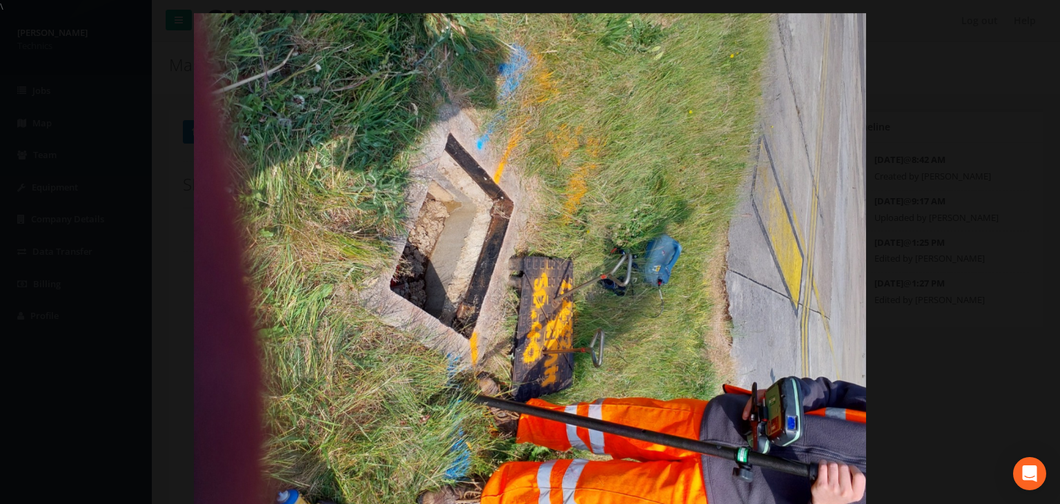
click at [1030, 27] on div at bounding box center [530, 265] width 1060 height 504
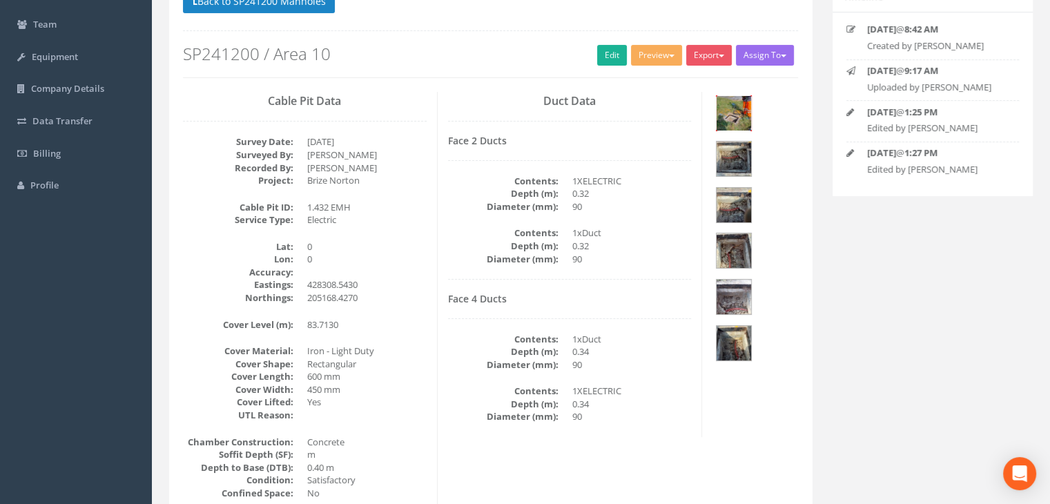
scroll to position [138, 0]
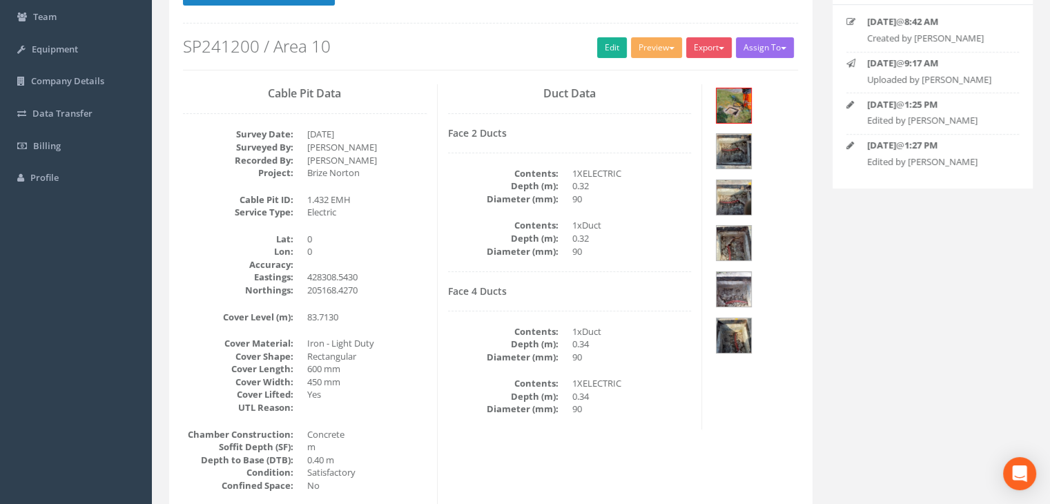
click at [389, 210] on dd "Electric" at bounding box center [366, 212] width 119 height 13
drag, startPoint x: 345, startPoint y: 293, endPoint x: 315, endPoint y: 286, distance: 31.1
click at [315, 286] on dd "205168.4270" at bounding box center [366, 290] width 119 height 13
click at [382, 305] on div "Cable Pit Data Survey Date: [DATE] Surveyed By: [PERSON_NAME] Recorded By: [PER…" at bounding box center [305, 334] width 265 height 501
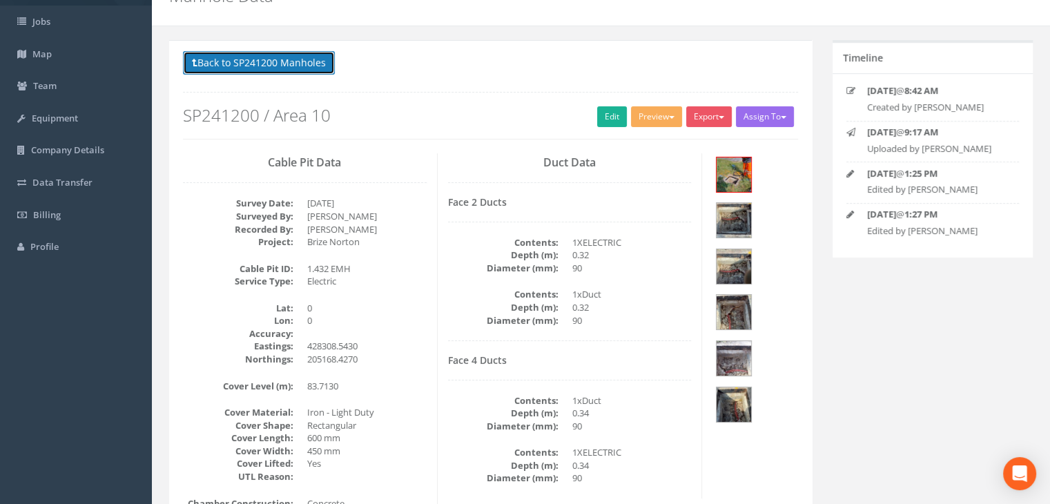
click at [312, 57] on button "Back to SP241200 Manholes" at bounding box center [259, 62] width 152 height 23
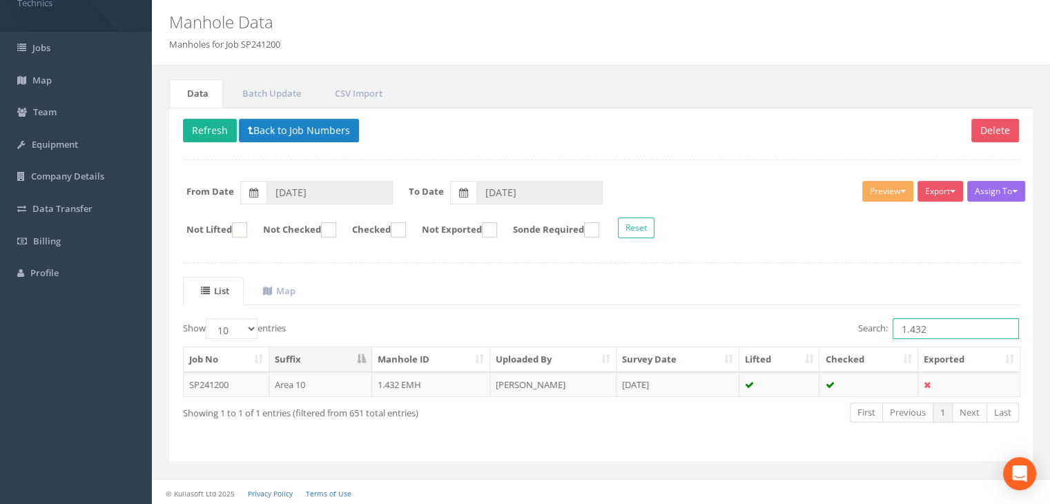
click at [928, 327] on input "1.432" at bounding box center [955, 328] width 126 height 21
type input "1.431"
click at [548, 375] on td "[PERSON_NAME]" at bounding box center [553, 384] width 126 height 25
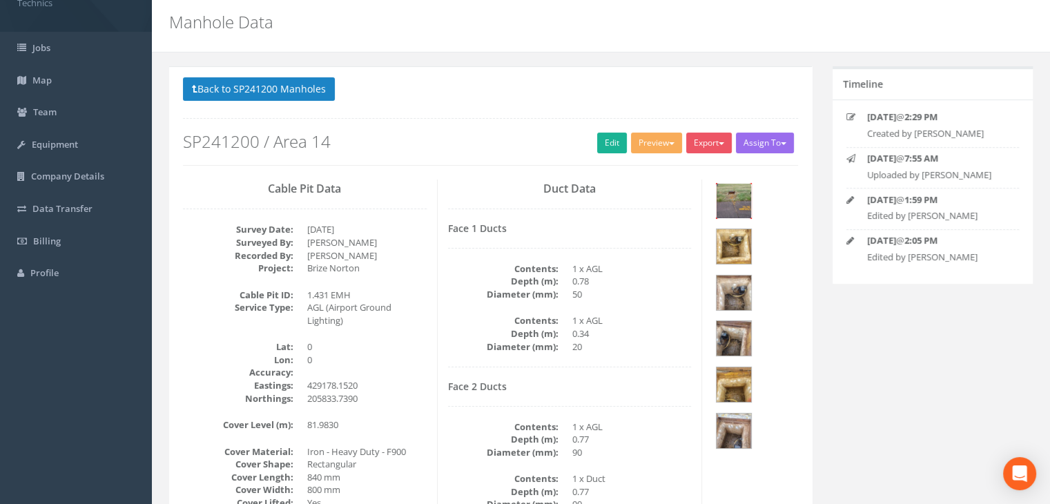
click at [736, 202] on img at bounding box center [733, 201] width 35 height 35
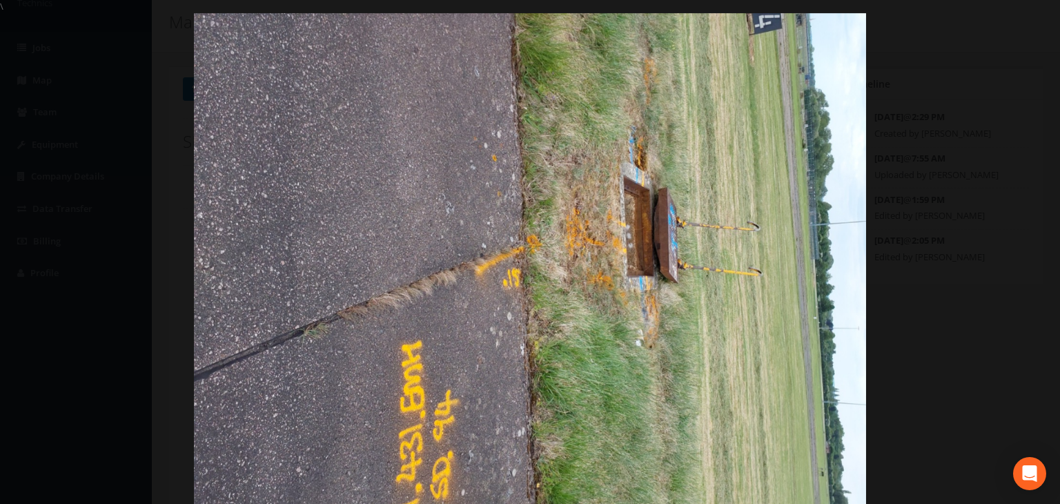
click at [1025, 90] on div at bounding box center [530, 265] width 1060 height 504
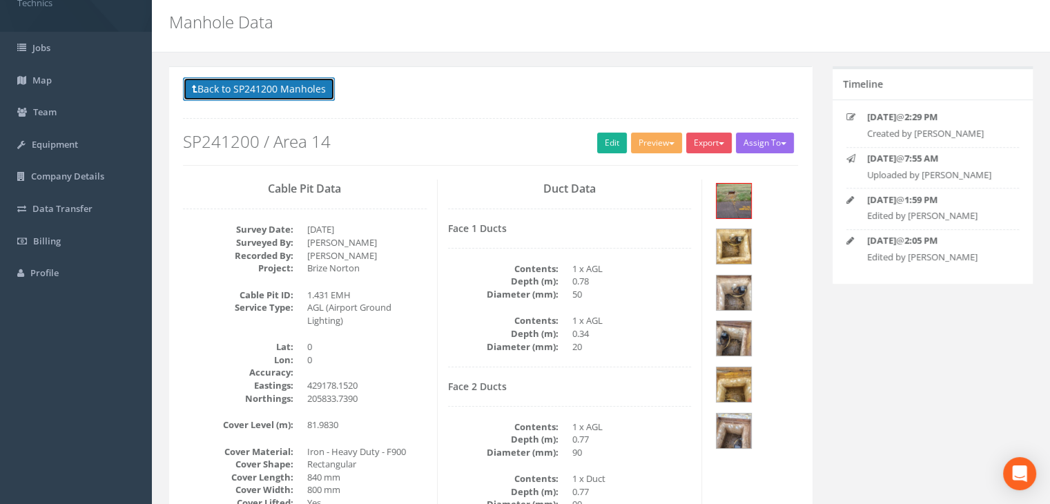
click at [301, 88] on button "Back to SP241200 Manholes" at bounding box center [259, 88] width 152 height 23
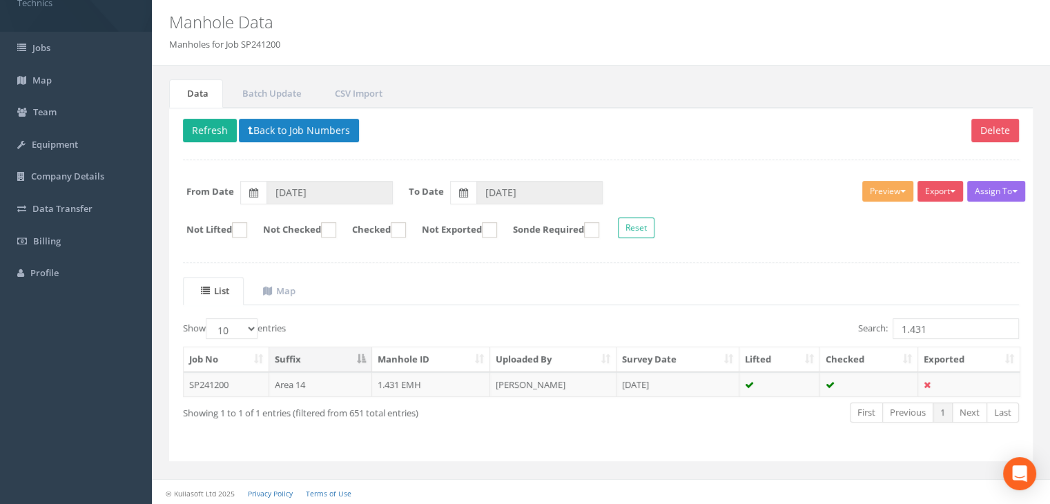
click at [451, 295] on ul "List Map" at bounding box center [601, 291] width 836 height 28
click at [313, 134] on button "Back to Job Numbers" at bounding box center [299, 130] width 120 height 23
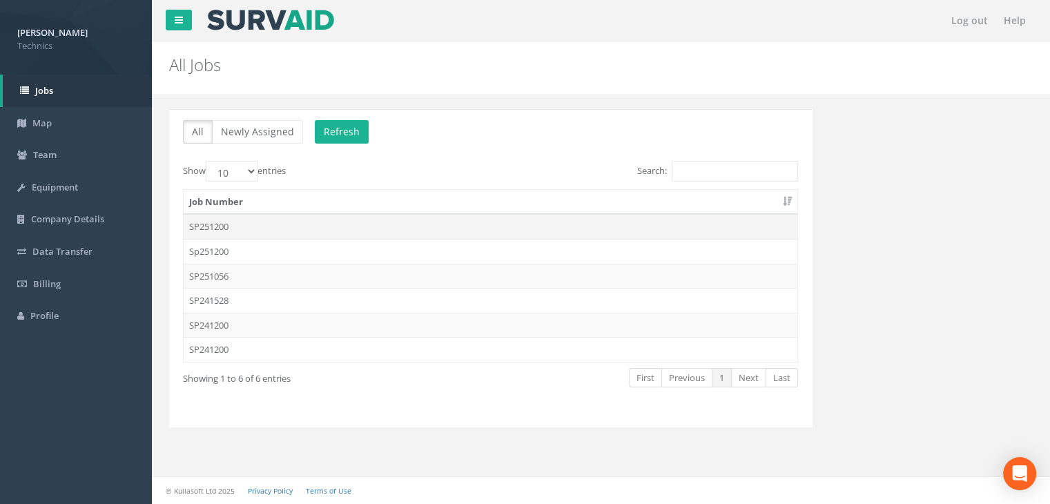
click at [259, 218] on td "SP251200" at bounding box center [491, 226] width 614 height 25
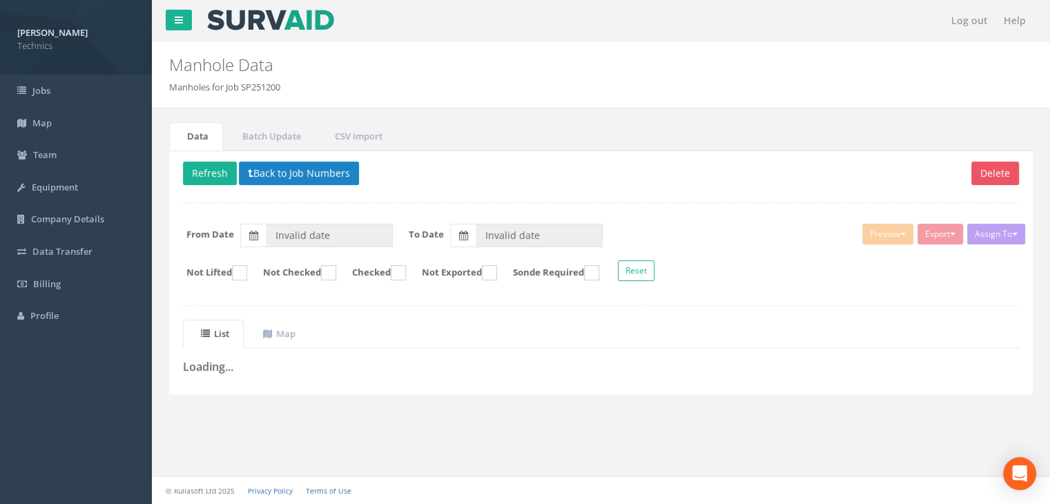
type input "[DATE]"
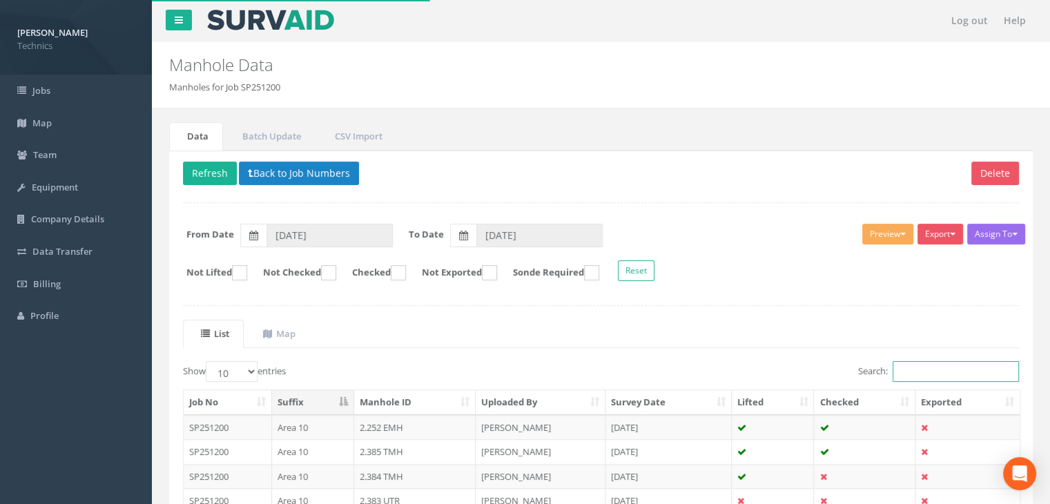
click at [939, 371] on input "Search:" at bounding box center [955, 371] width 126 height 21
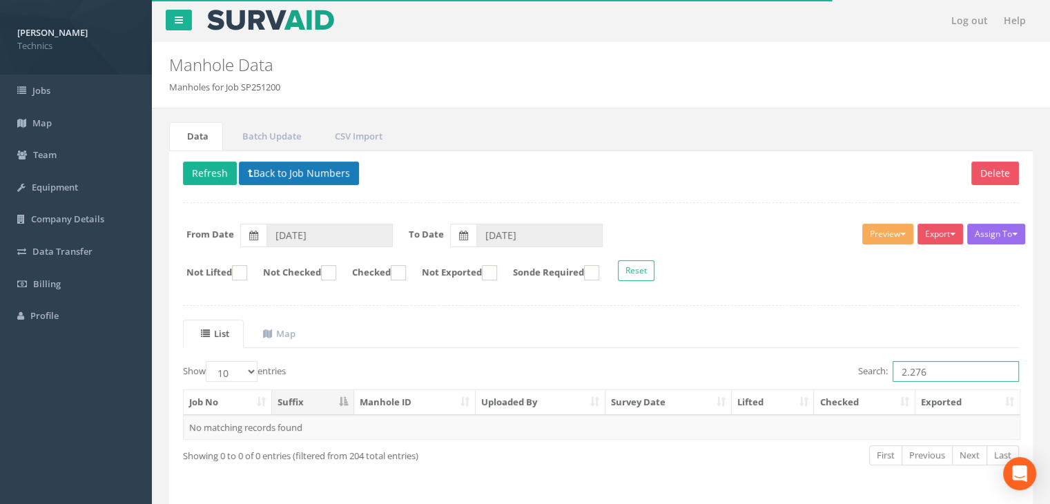
type input "2.276"
click at [308, 172] on button "Back to Job Numbers" at bounding box center [299, 173] width 120 height 23
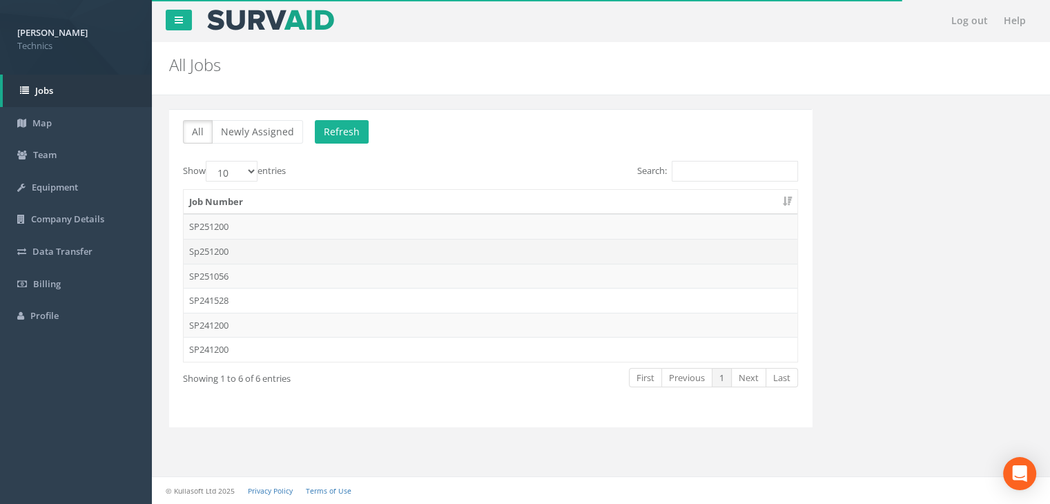
click at [242, 244] on td "Sp251200" at bounding box center [491, 251] width 614 height 25
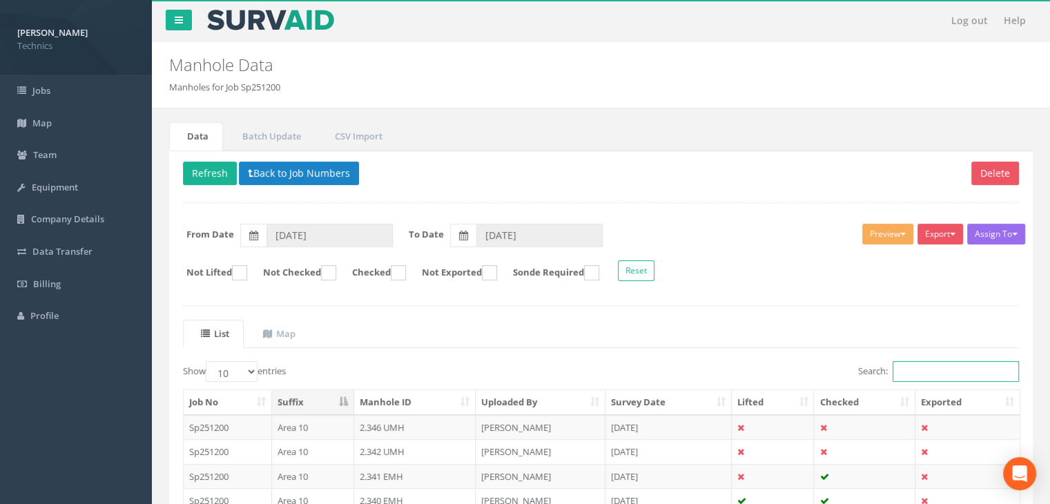
click at [916, 371] on input "Search:" at bounding box center [955, 371] width 126 height 21
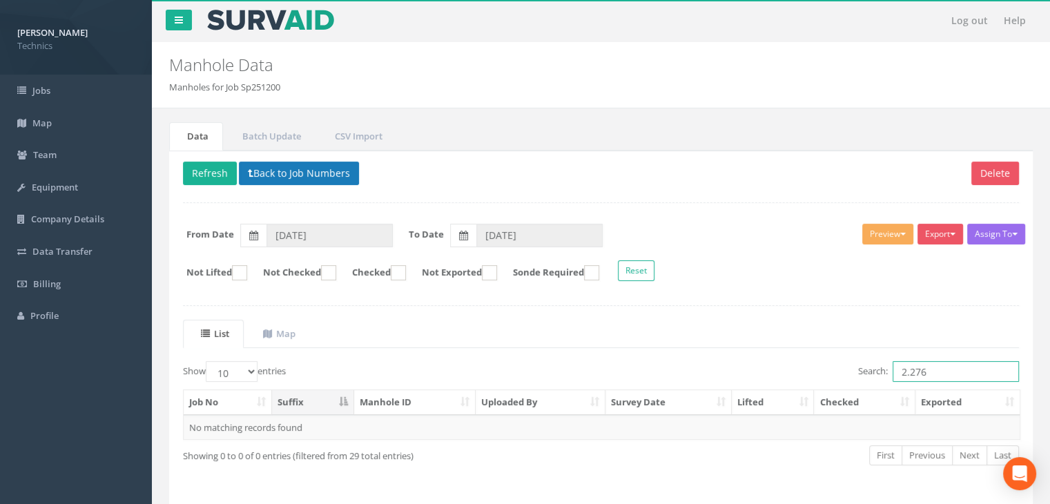
type input "2.276"
click at [315, 175] on button "Back to Job Numbers" at bounding box center [299, 173] width 120 height 23
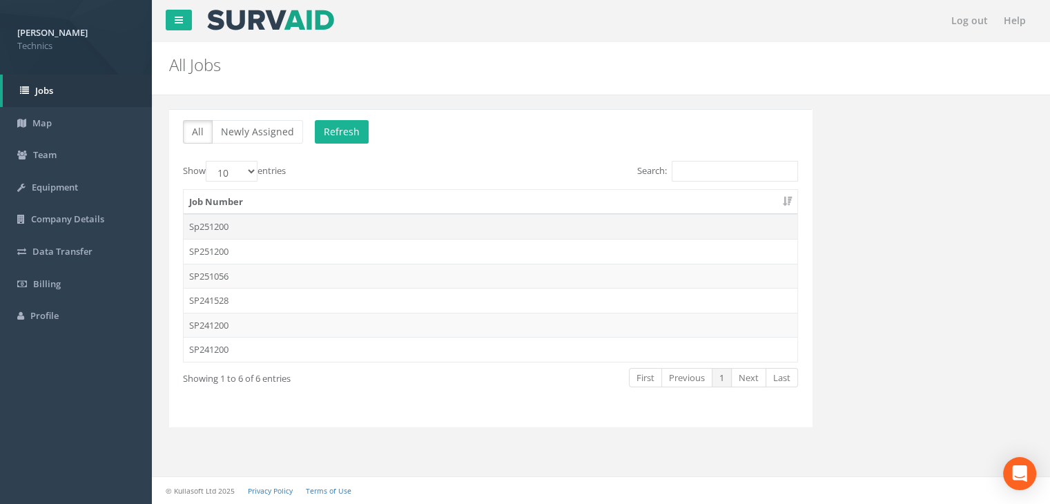
click at [245, 214] on td "Sp251200" at bounding box center [491, 226] width 614 height 25
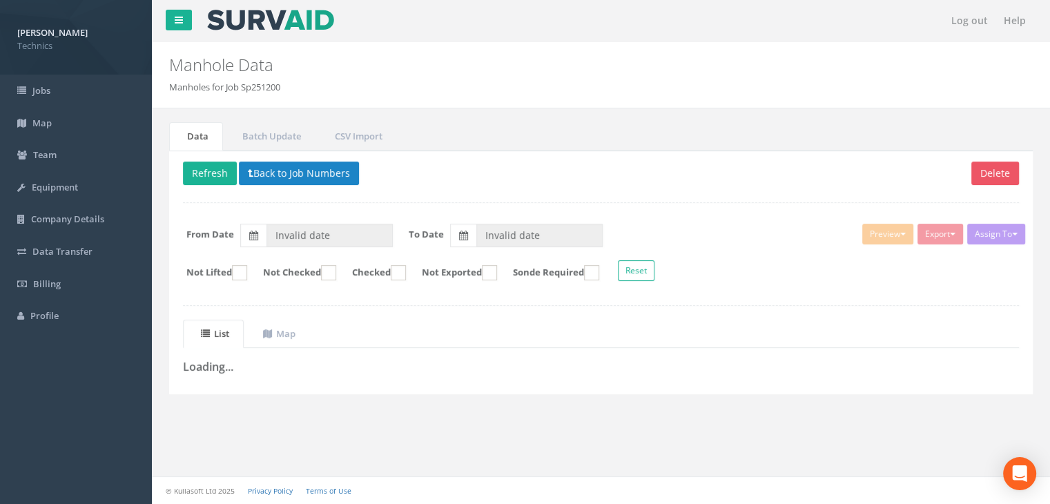
type input "[DATE]"
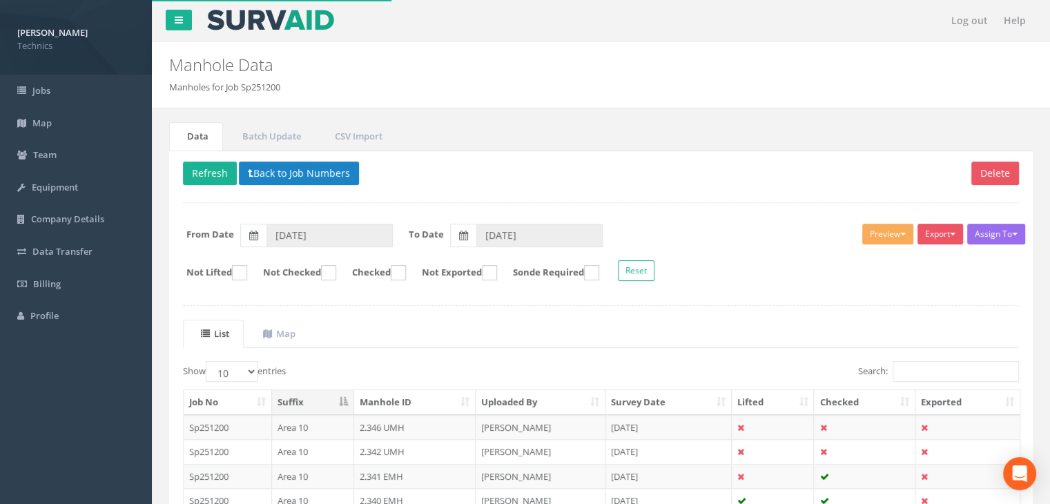
click at [894, 365] on input "Search:" at bounding box center [955, 371] width 126 height 21
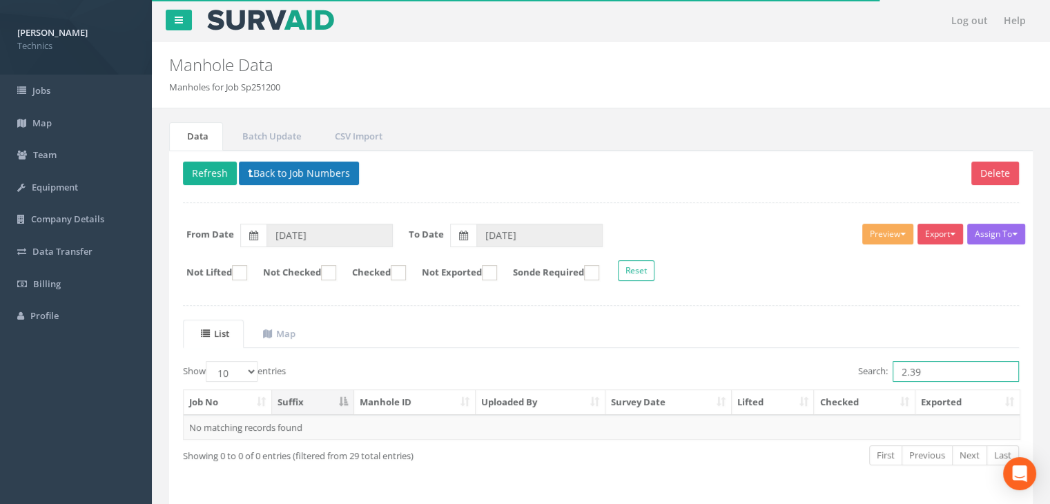
type input "2.39"
click at [263, 170] on button "Back to Job Numbers" at bounding box center [299, 173] width 120 height 23
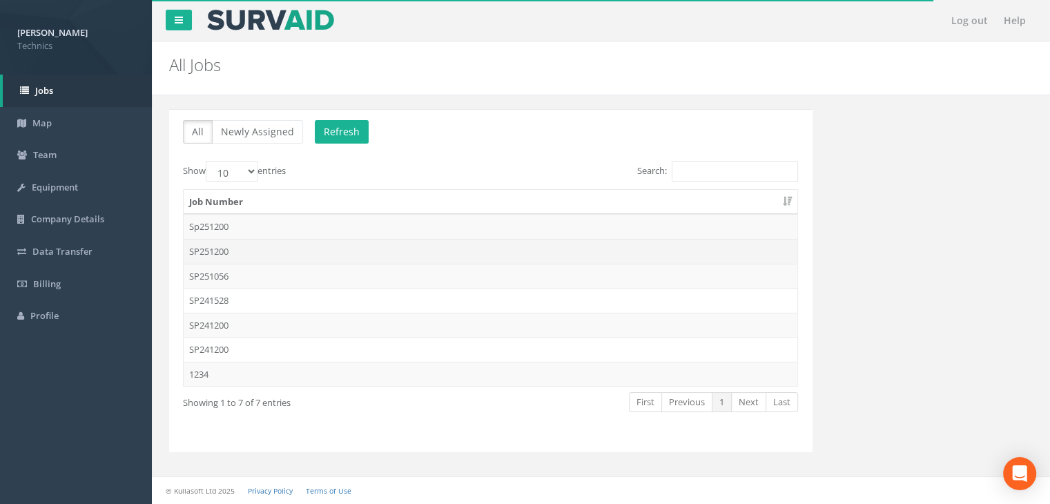
click at [245, 246] on td "SP251200" at bounding box center [491, 251] width 614 height 25
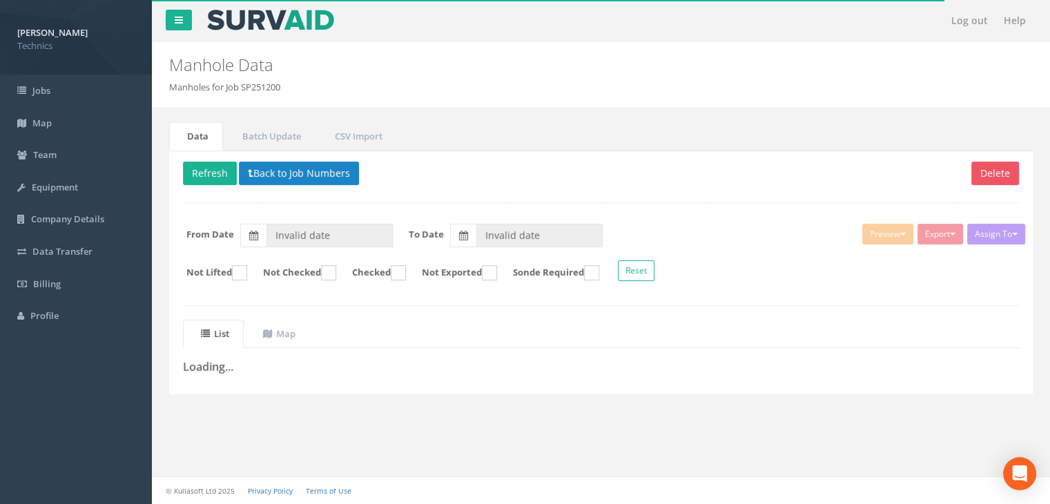
type input "[DATE]"
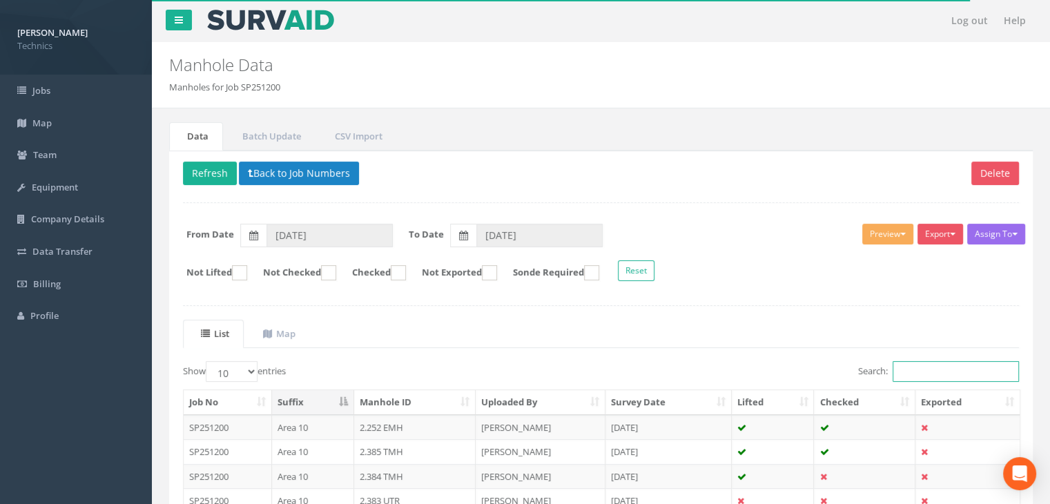
click at [933, 365] on input "Search:" at bounding box center [955, 371] width 126 height 21
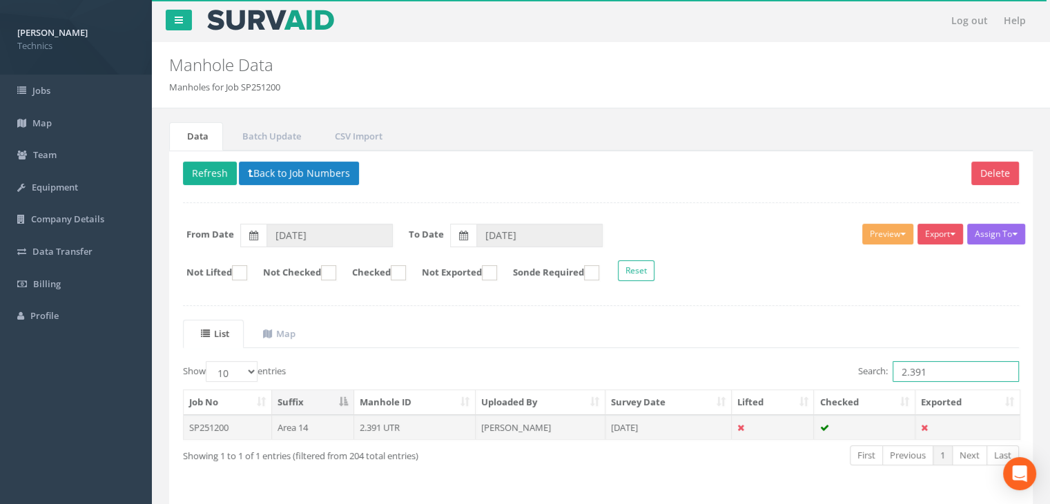
type input "2.391"
click at [652, 425] on td "[DATE]" at bounding box center [668, 427] width 126 height 25
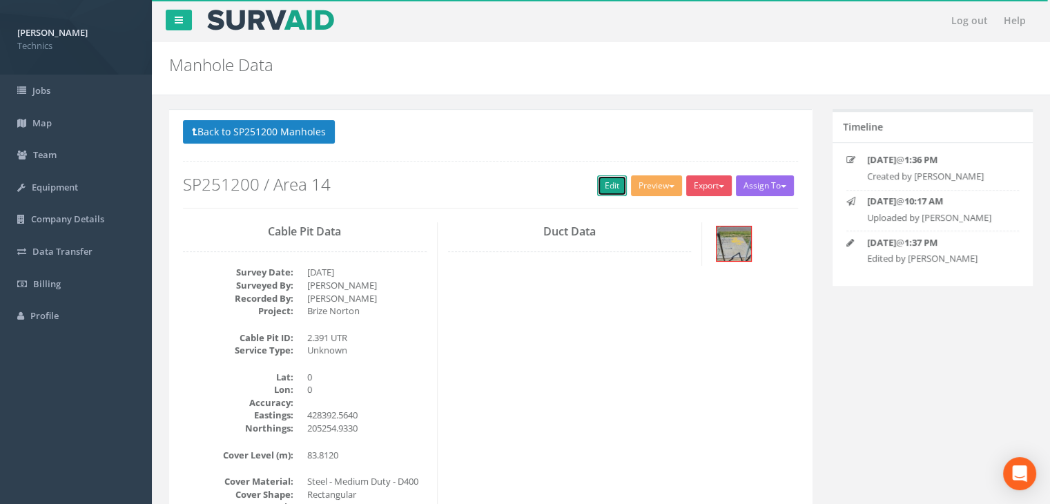
click at [601, 183] on link "Edit" at bounding box center [612, 185] width 30 height 21
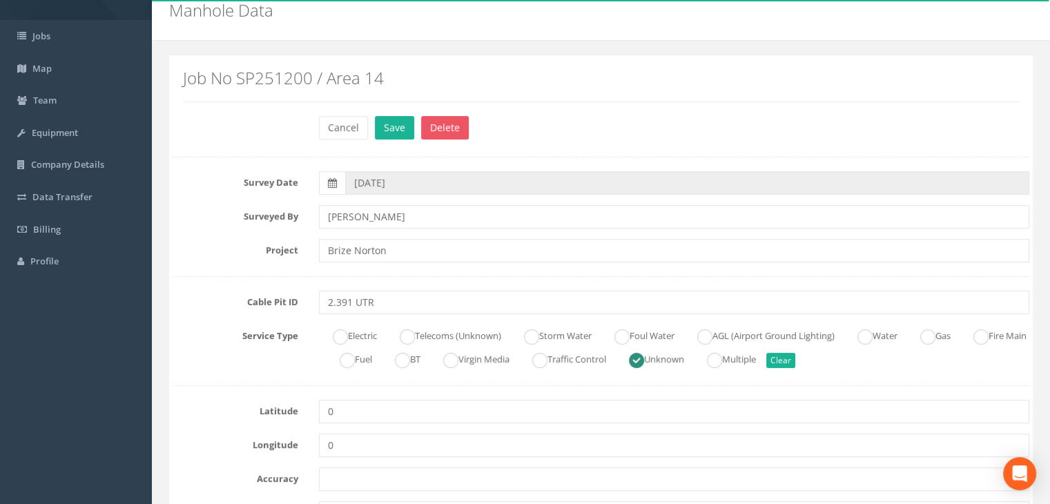
scroll to position [138, 0]
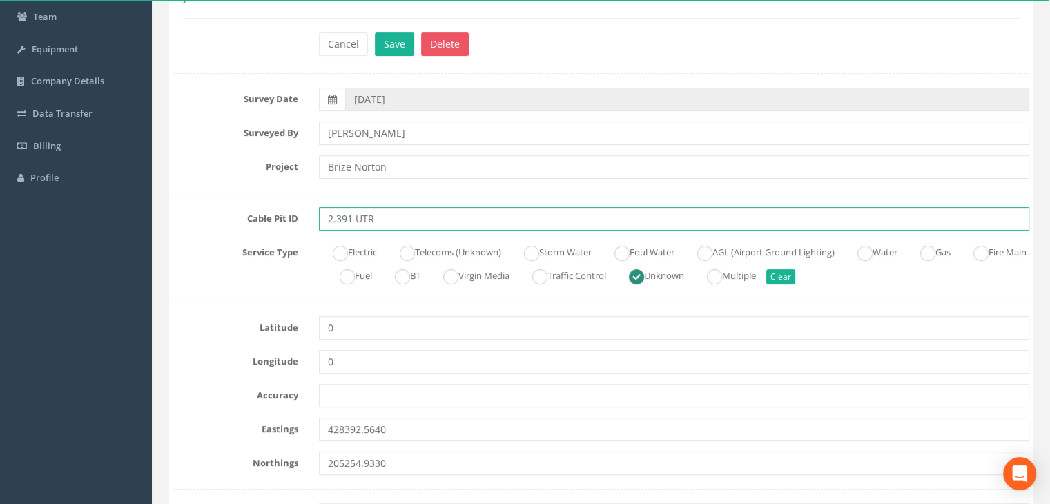
click at [396, 218] on input "2.391 UTR" at bounding box center [674, 218] width 710 height 23
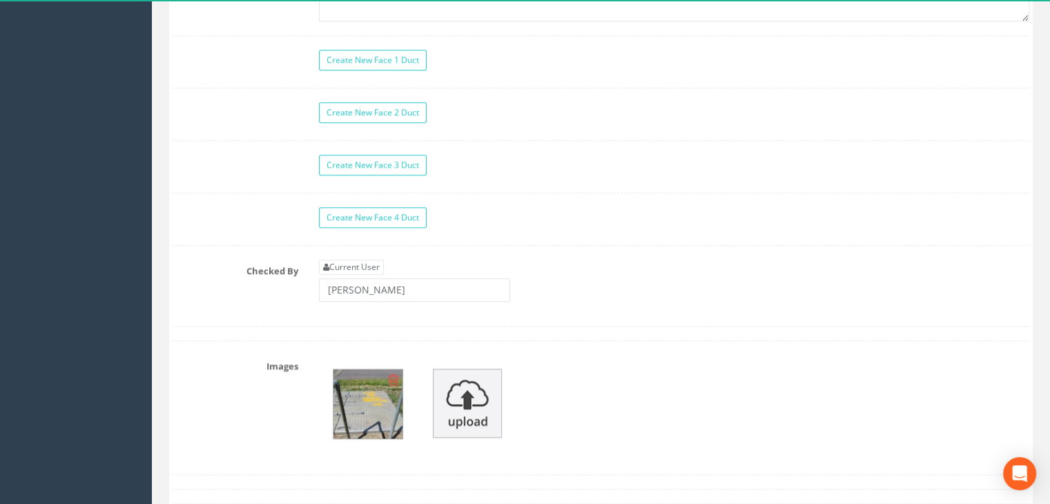
scroll to position [1380, 0]
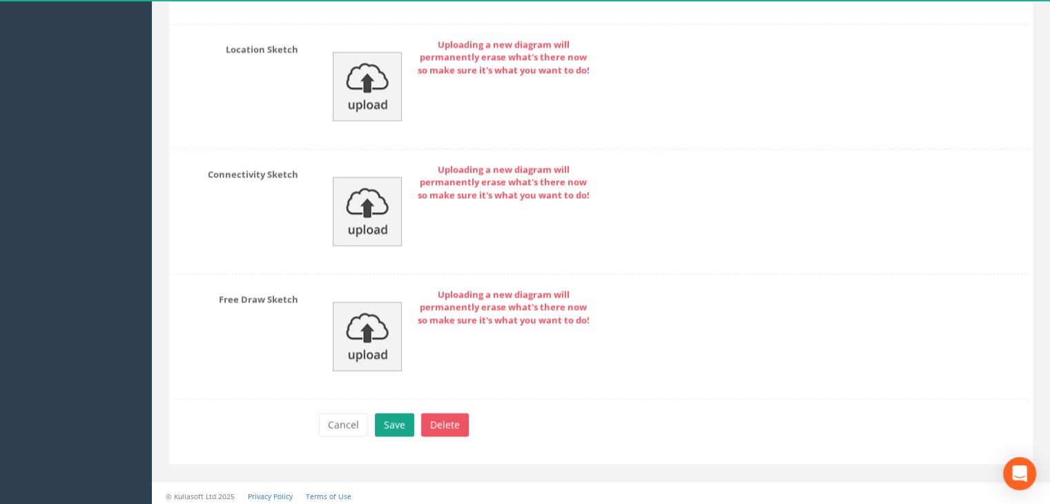
type input "2.391 UMH"
click at [381, 419] on button "Save" at bounding box center [394, 424] width 39 height 23
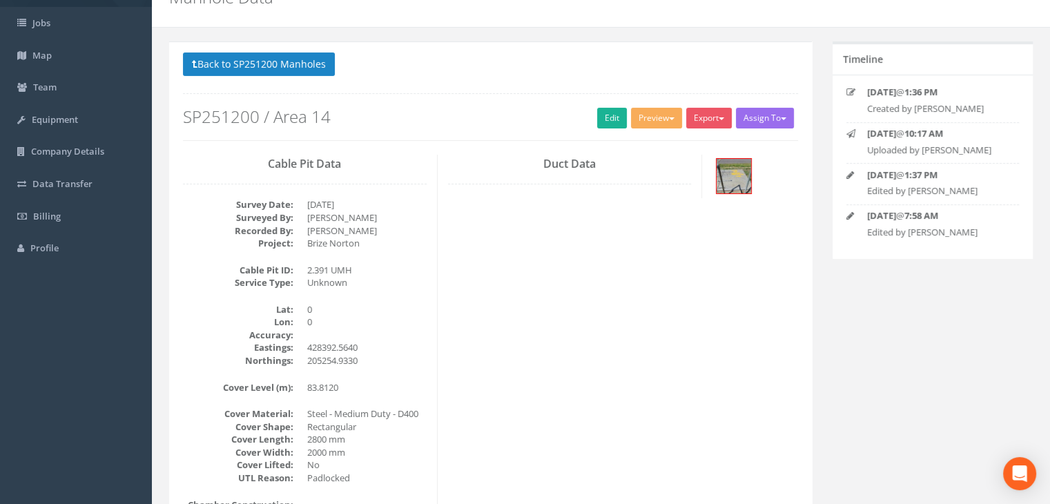
scroll to position [0, 0]
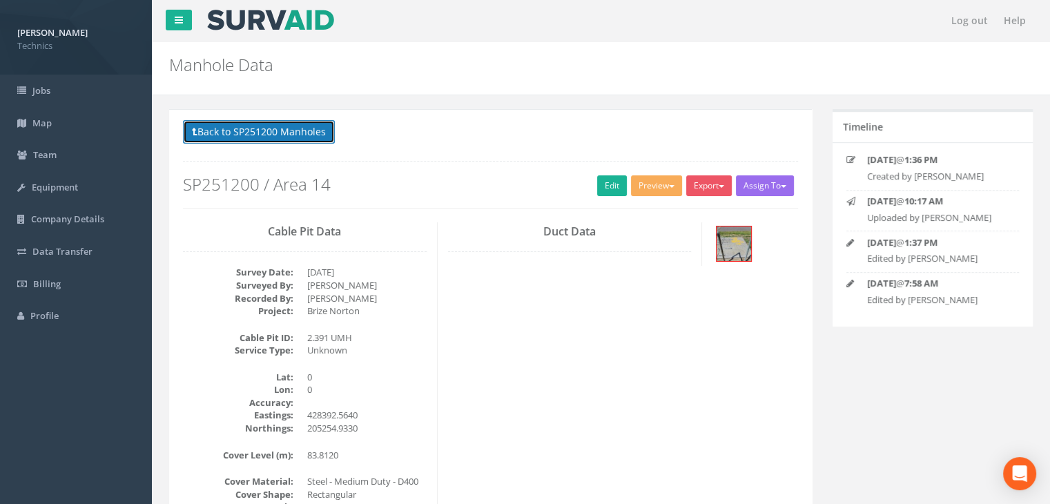
click at [291, 139] on button "Back to SP251200 Manholes" at bounding box center [259, 131] width 152 height 23
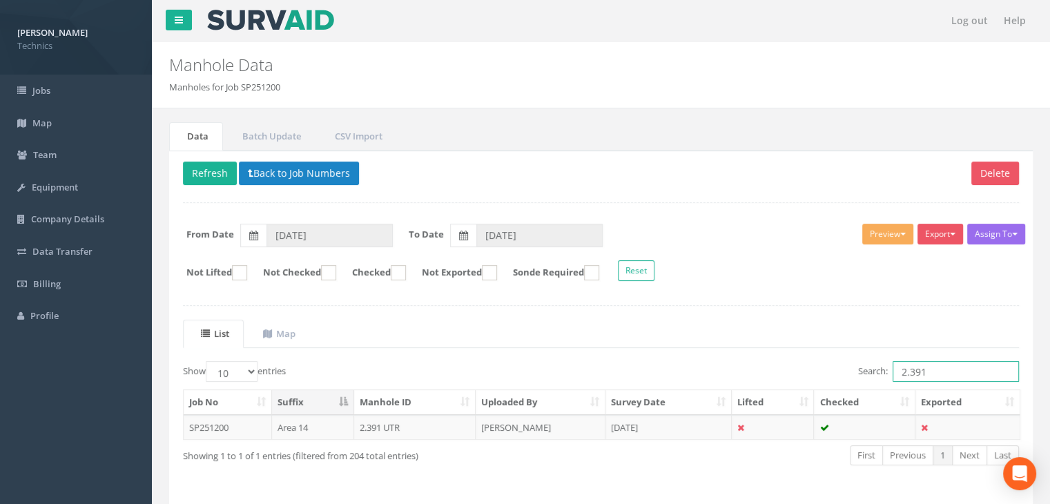
drag, startPoint x: 928, startPoint y: 371, endPoint x: 861, endPoint y: 368, distance: 67.0
click at [861, 368] on label "Search: 2.391" at bounding box center [938, 371] width 161 height 21
type input "1.368"
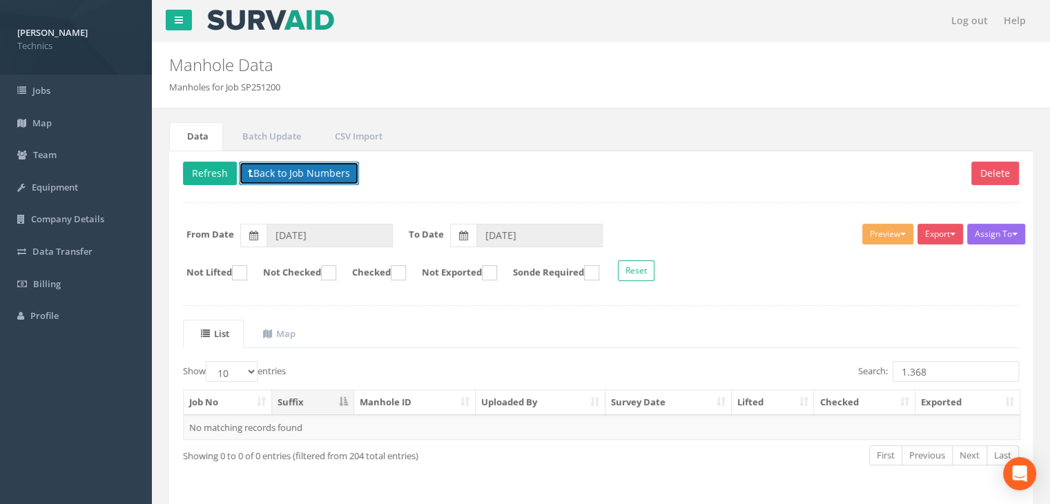
click at [317, 173] on button "Back to Job Numbers" at bounding box center [299, 173] width 120 height 23
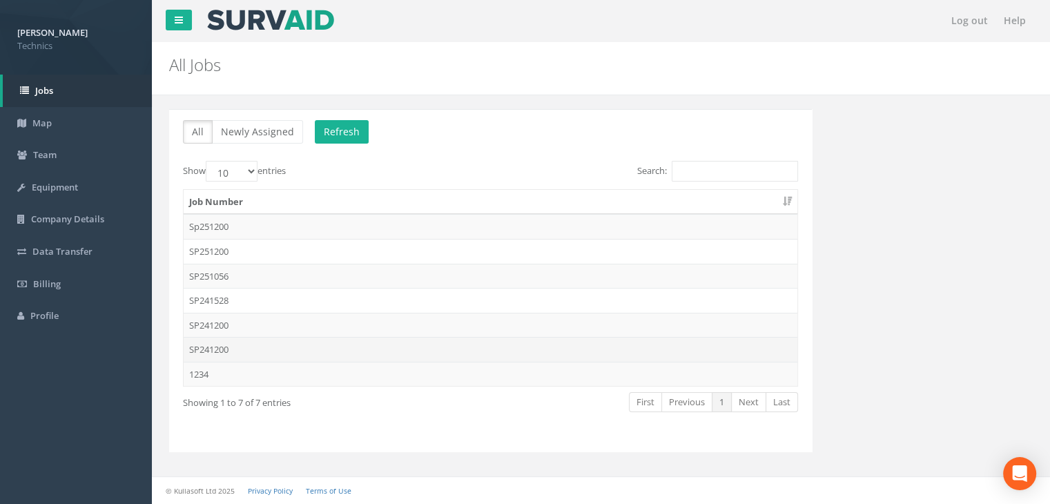
click at [249, 349] on td "SP241200" at bounding box center [491, 349] width 614 height 25
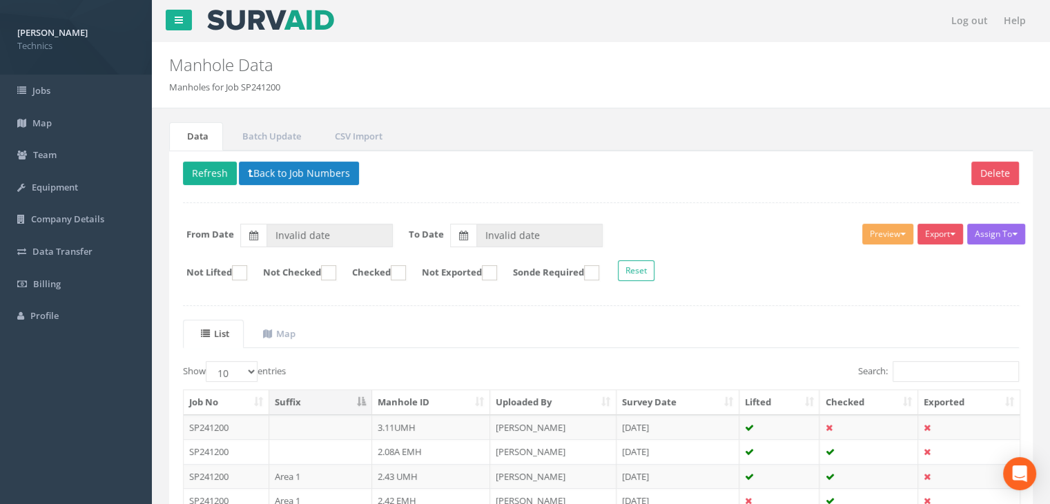
type input "[DATE]"
click at [928, 369] on input "Search:" at bounding box center [955, 371] width 126 height 21
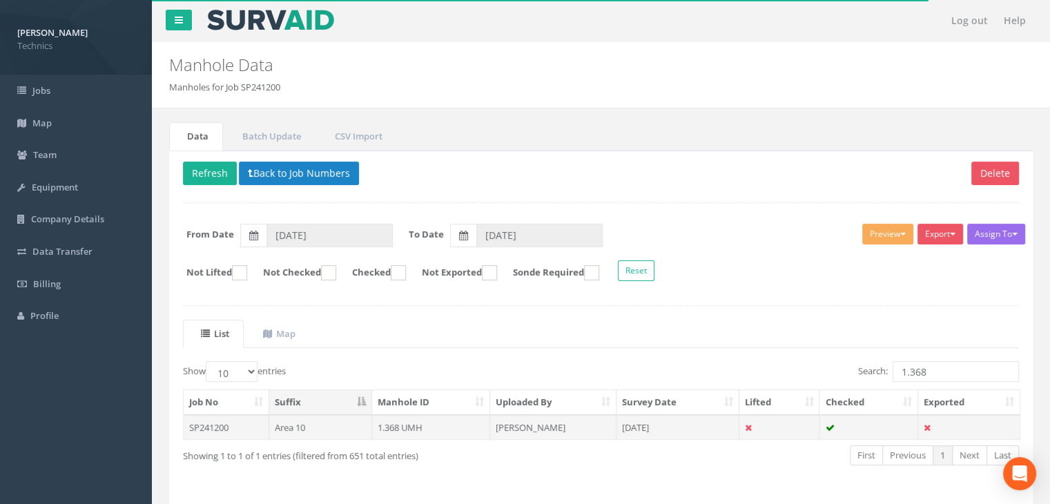
click at [525, 422] on td "[PERSON_NAME]" at bounding box center [553, 427] width 126 height 25
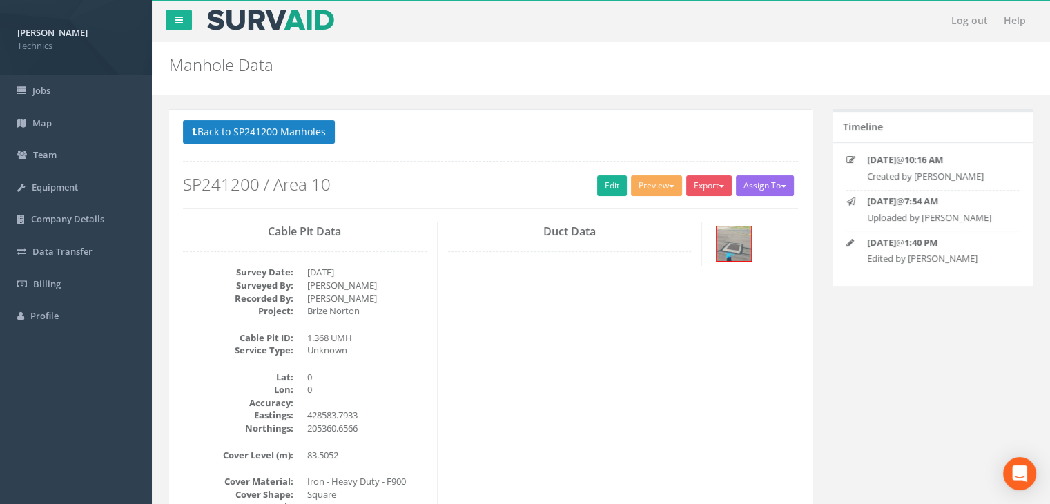
click at [497, 239] on div "Duct Data" at bounding box center [570, 244] width 265 height 44
click at [315, 136] on button "Back to SP241200 Manholes" at bounding box center [259, 131] width 152 height 23
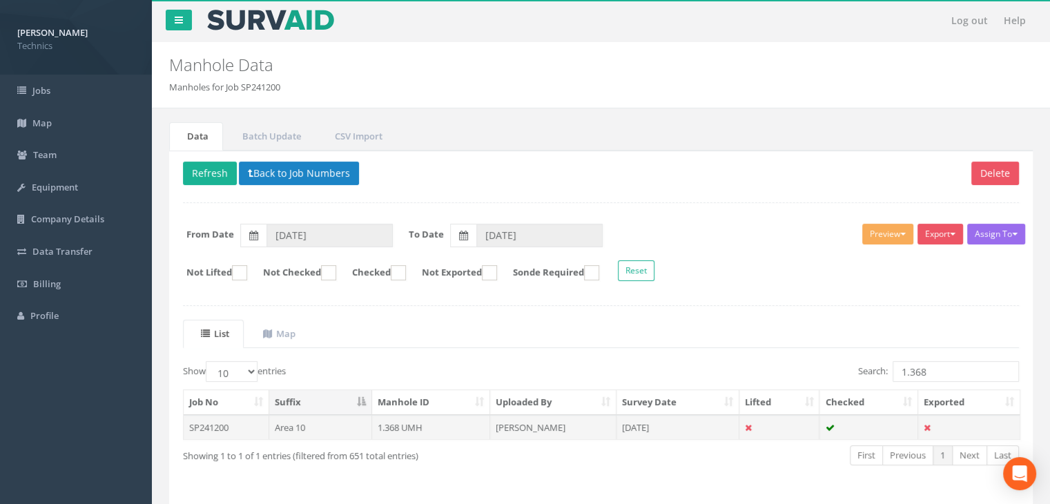
click at [665, 424] on td "[DATE]" at bounding box center [677, 427] width 123 height 25
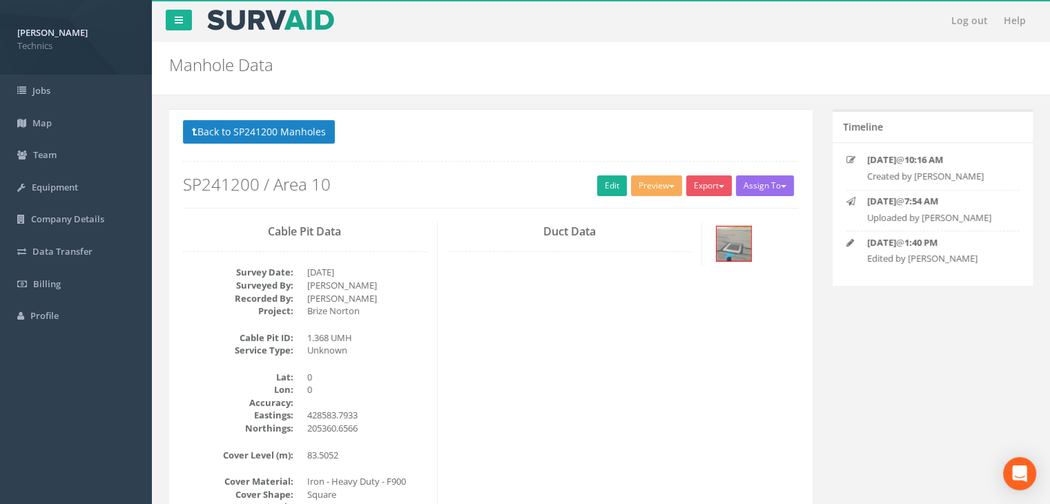
click at [304, 144] on p "Back to SP241200 Manholes Back to Map" at bounding box center [490, 133] width 615 height 27
click at [301, 139] on button "Back to SP241200 Manholes" at bounding box center [259, 131] width 152 height 23
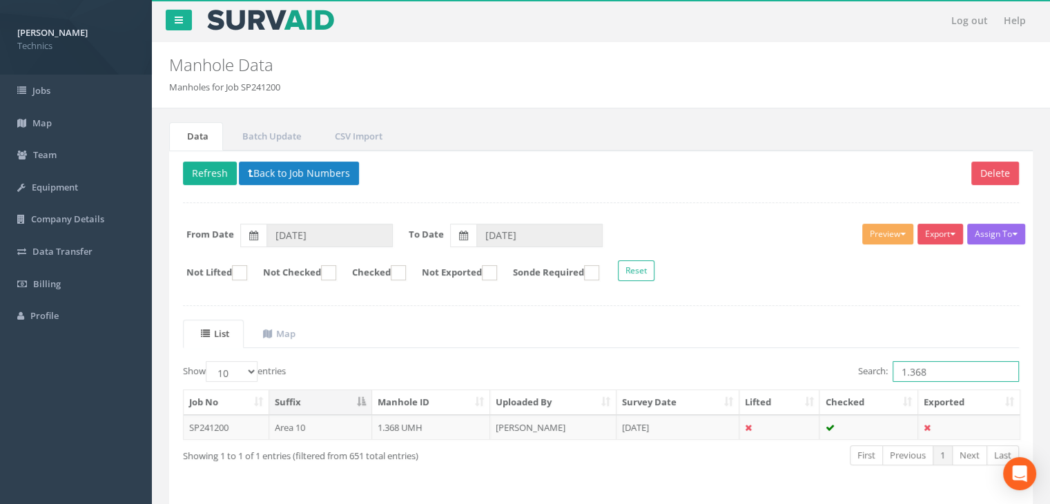
click at [942, 371] on input "1.368" at bounding box center [955, 371] width 126 height 21
type input "1.369"
click at [529, 415] on td "[PERSON_NAME]" at bounding box center [553, 427] width 126 height 25
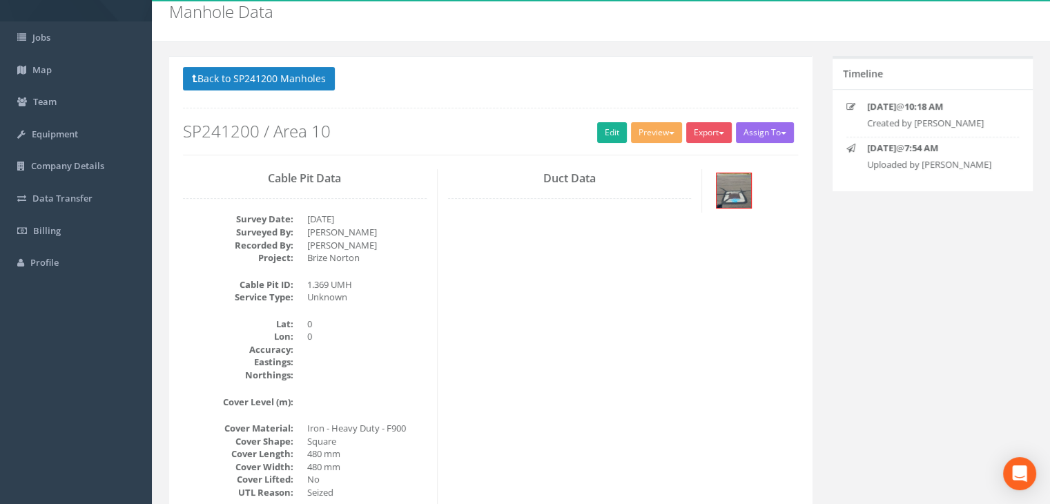
scroll to position [138, 0]
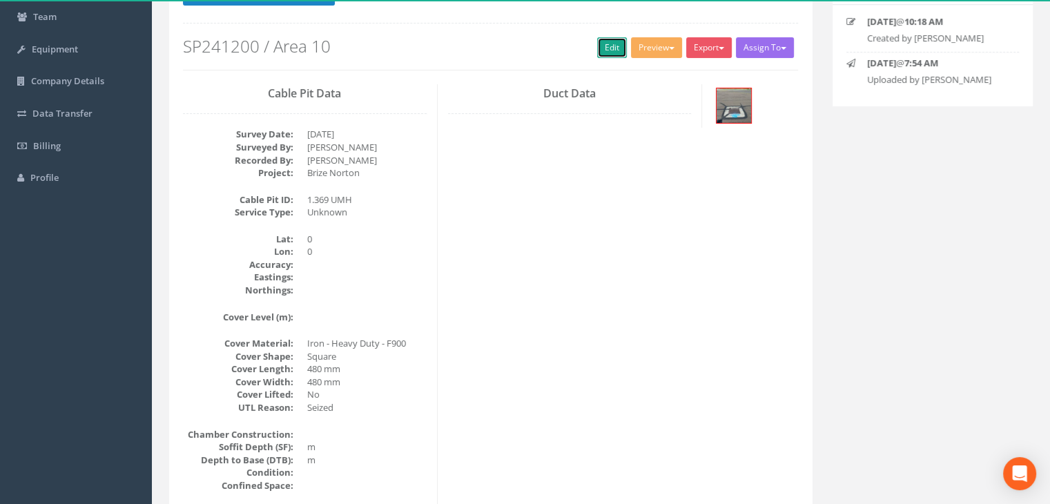
click at [608, 51] on link "Edit" at bounding box center [612, 47] width 30 height 21
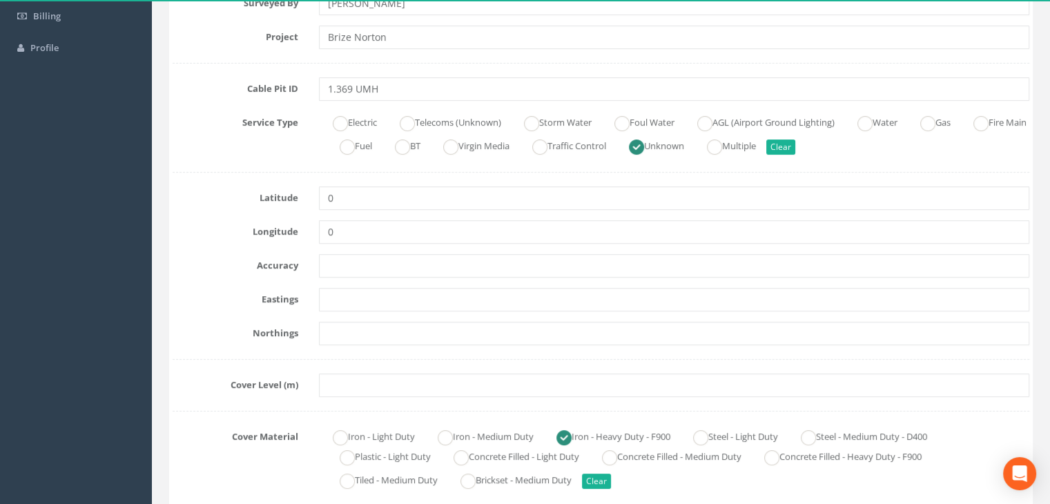
scroll to position [276, 0]
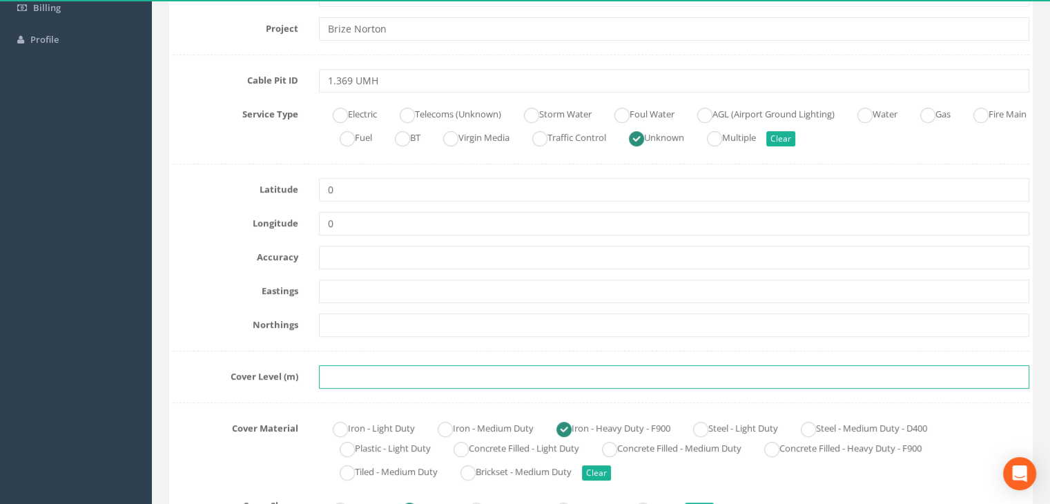
click at [346, 373] on input "text" at bounding box center [674, 376] width 710 height 23
paste input "83.5298"
type input "83.5298"
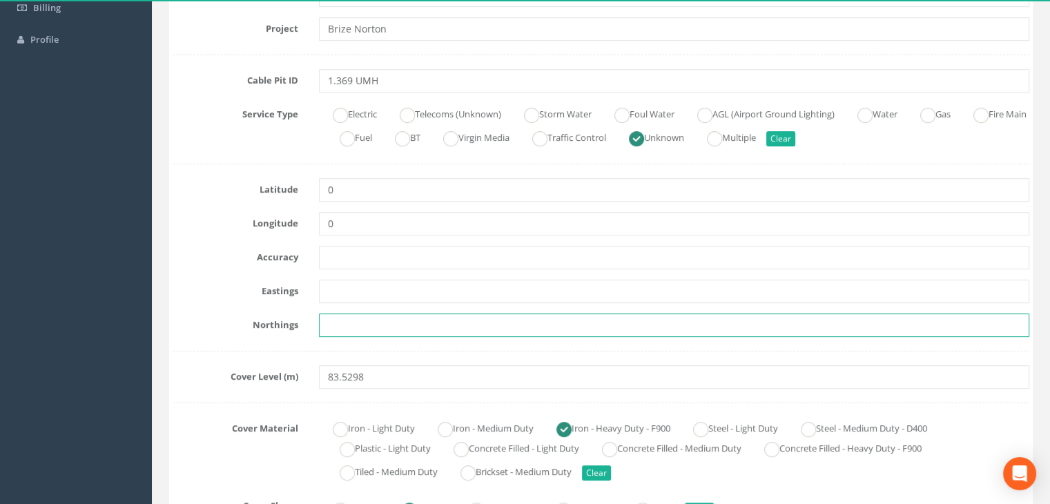
click at [411, 333] on input "text" at bounding box center [674, 324] width 710 height 23
paste input "205358.4063"
type input "205358.4063"
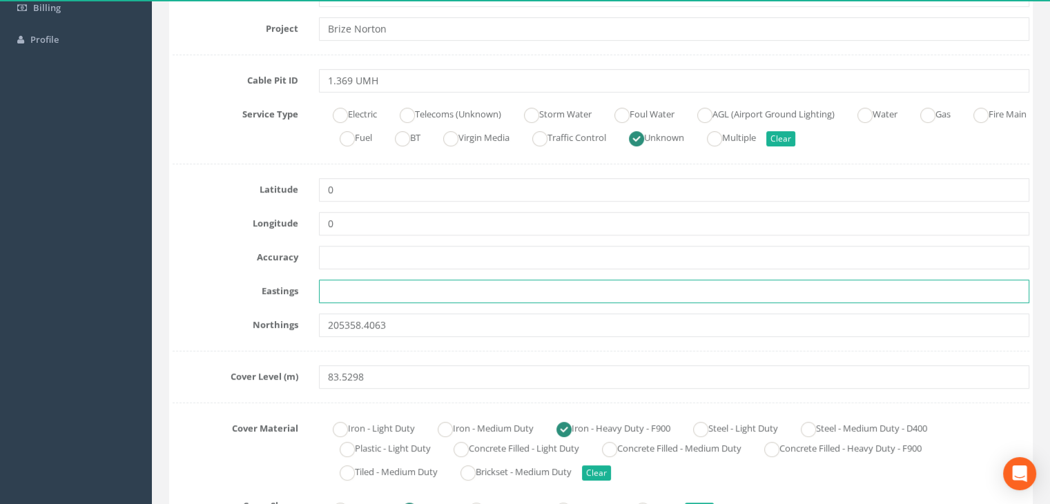
click at [398, 299] on input "text" at bounding box center [674, 291] width 710 height 23
paste input "428580.9418"
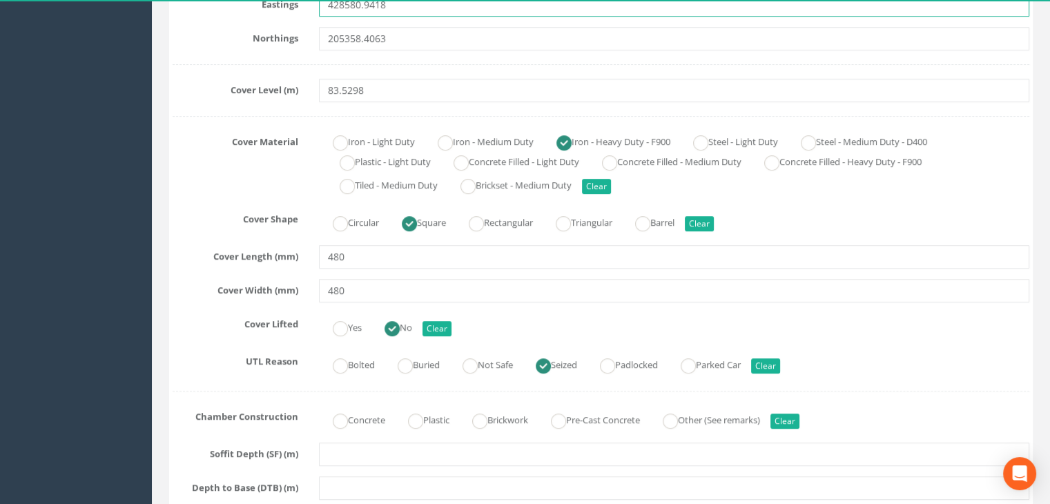
scroll to position [621, 0]
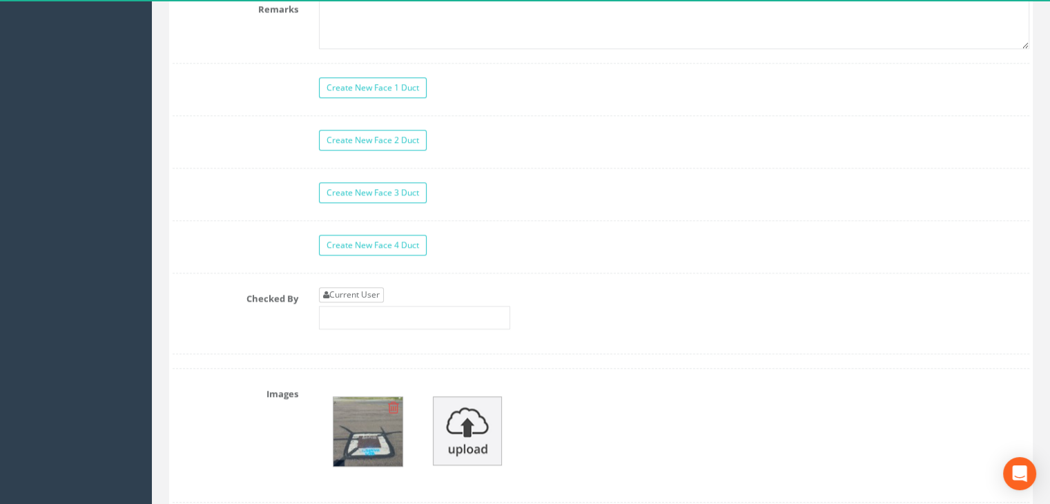
type input "428580.9418"
drag, startPoint x: 373, startPoint y: 292, endPoint x: 389, endPoint y: 285, distance: 17.3
click at [373, 292] on link "Current User" at bounding box center [351, 294] width 65 height 15
type input "[PERSON_NAME]"
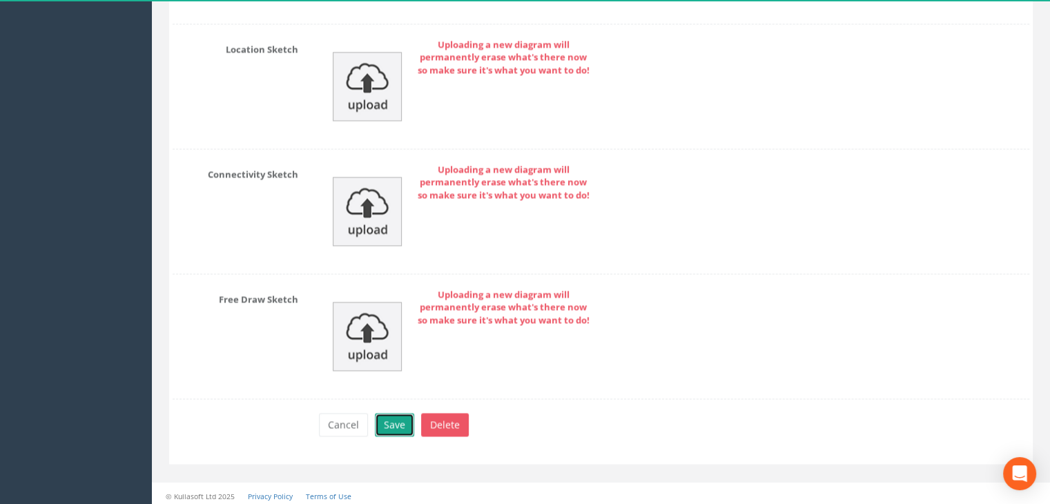
click at [400, 415] on button "Save" at bounding box center [394, 424] width 39 height 23
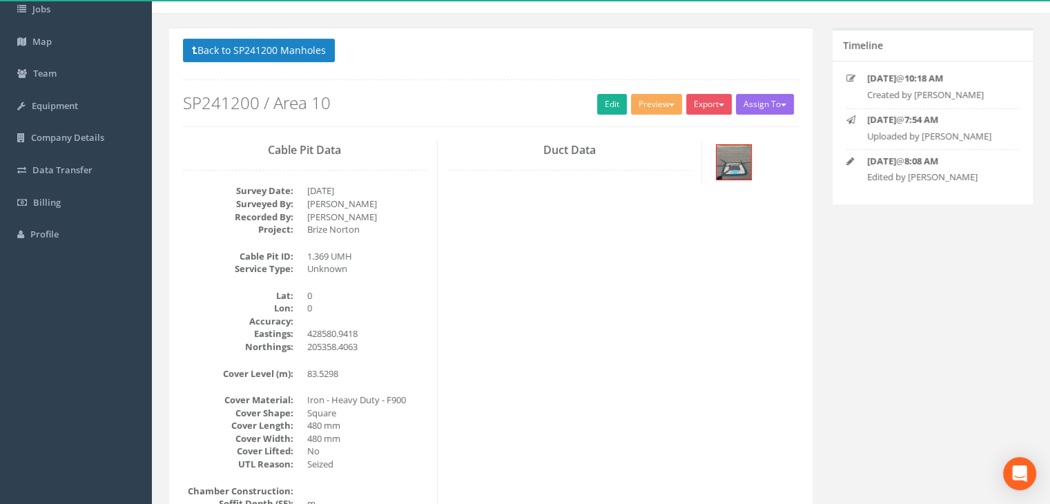
scroll to position [0, 0]
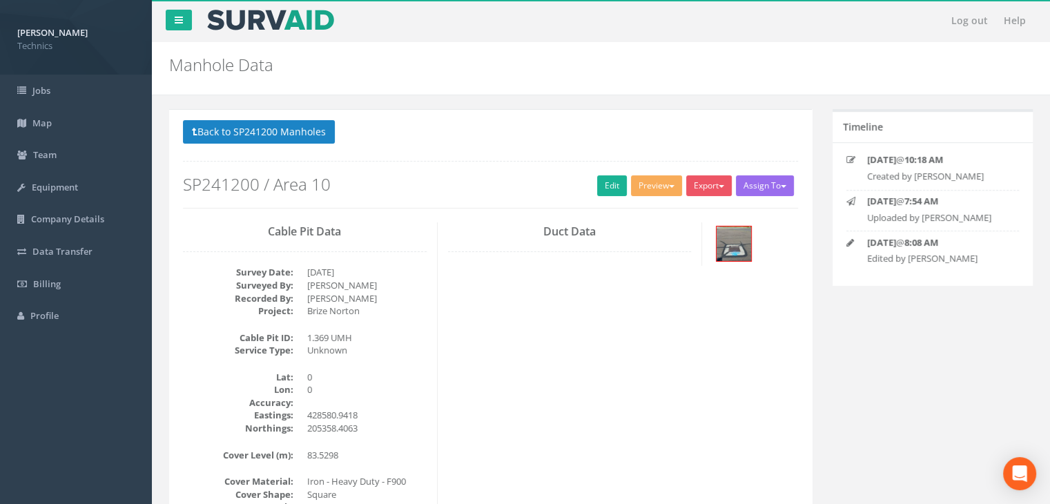
drag, startPoint x: 578, startPoint y: 282, endPoint x: 522, endPoint y: 263, distance: 59.2
click at [578, 282] on div "Cable Pit Data Survey Date: [DATE] Surveyed By: [PERSON_NAME] Recorded By: [PER…" at bounding box center [491, 472] width 636 height 501
click at [315, 130] on button "Back to SP241200 Manholes" at bounding box center [259, 131] width 152 height 23
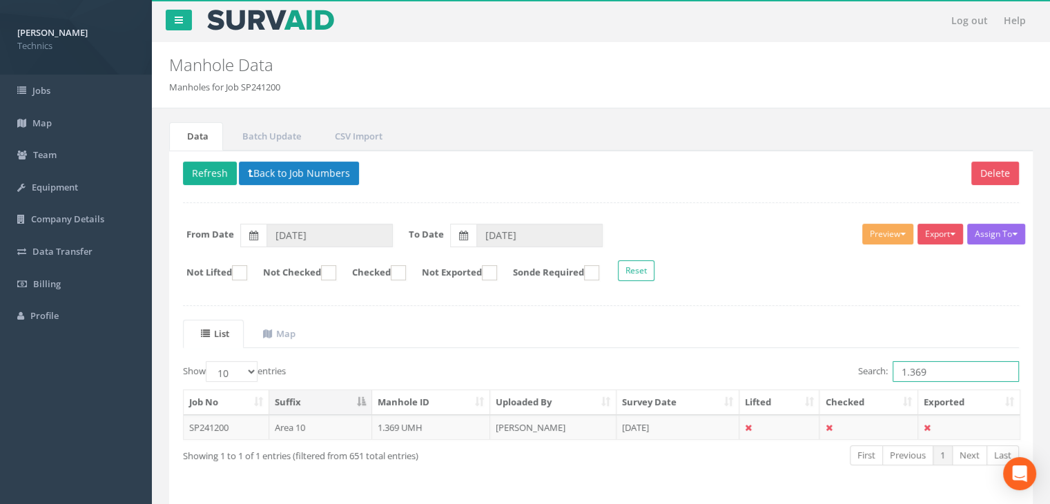
click at [944, 376] on input "1.369" at bounding box center [955, 371] width 126 height 21
click at [215, 166] on button "Refresh" at bounding box center [210, 173] width 54 height 23
click at [936, 371] on input "1.369" at bounding box center [955, 371] width 126 height 21
type input "1.370"
click at [558, 422] on td "[PERSON_NAME]" at bounding box center [553, 427] width 126 height 25
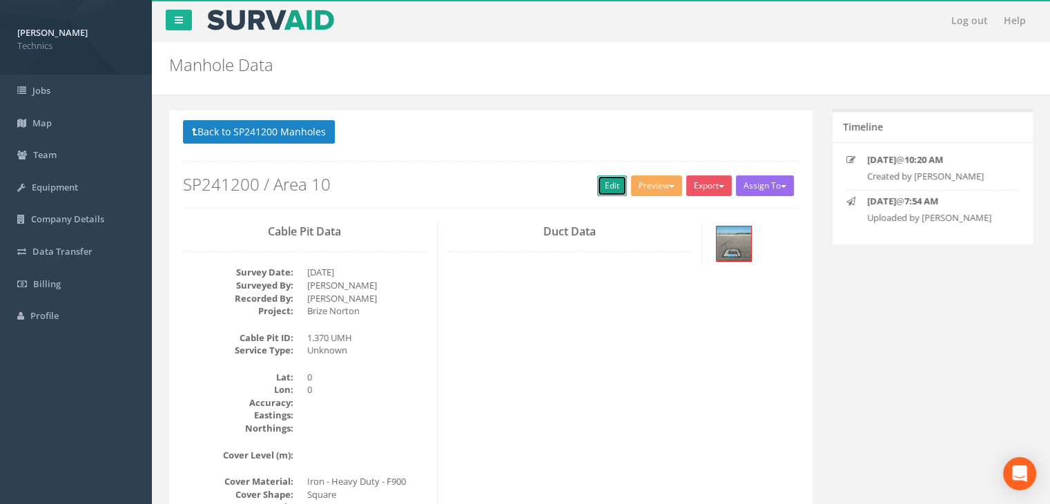
click at [609, 182] on link "Edit" at bounding box center [612, 185] width 30 height 21
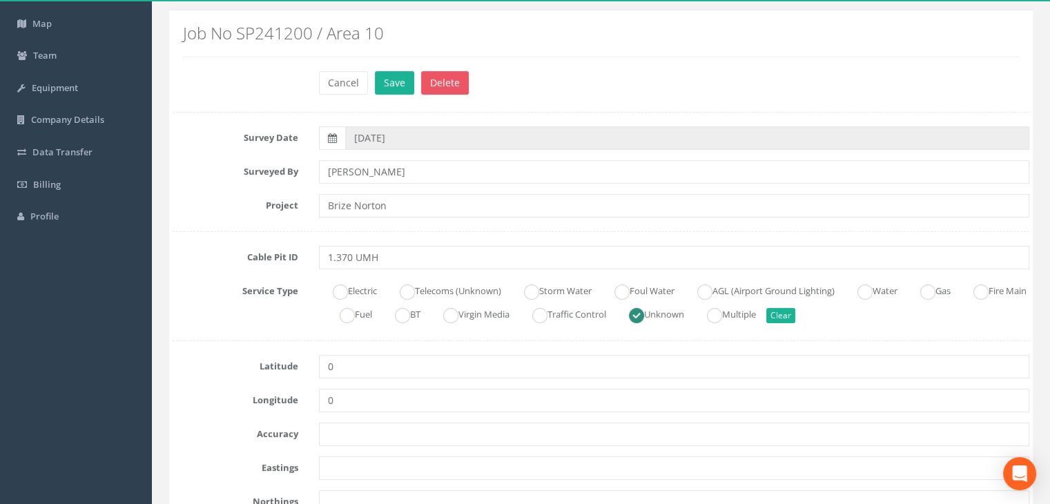
scroll to position [207, 0]
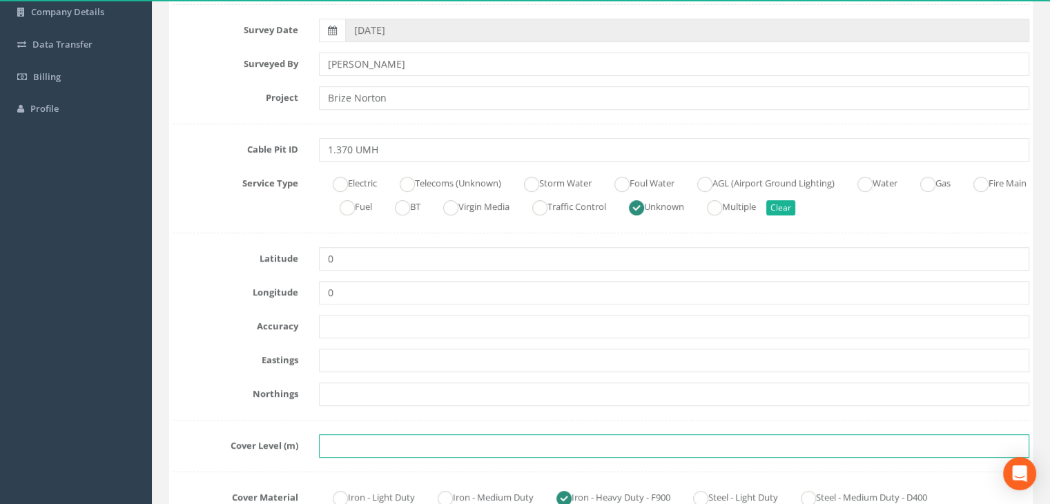
click at [386, 442] on input "text" at bounding box center [674, 445] width 710 height 23
paste input "83.7047"
type input "83.7047"
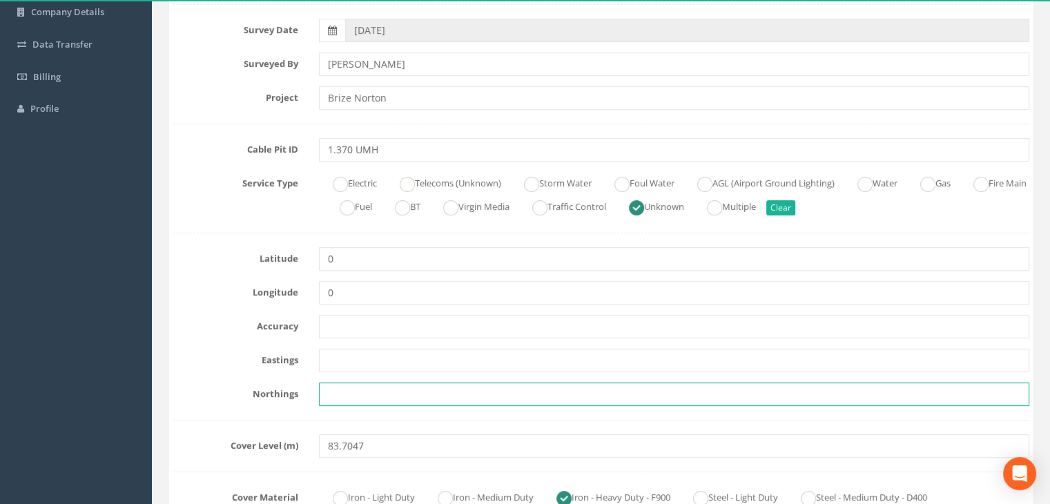
click at [377, 395] on input "text" at bounding box center [674, 393] width 710 height 23
paste input "205344.9067"
type input "205344.9067"
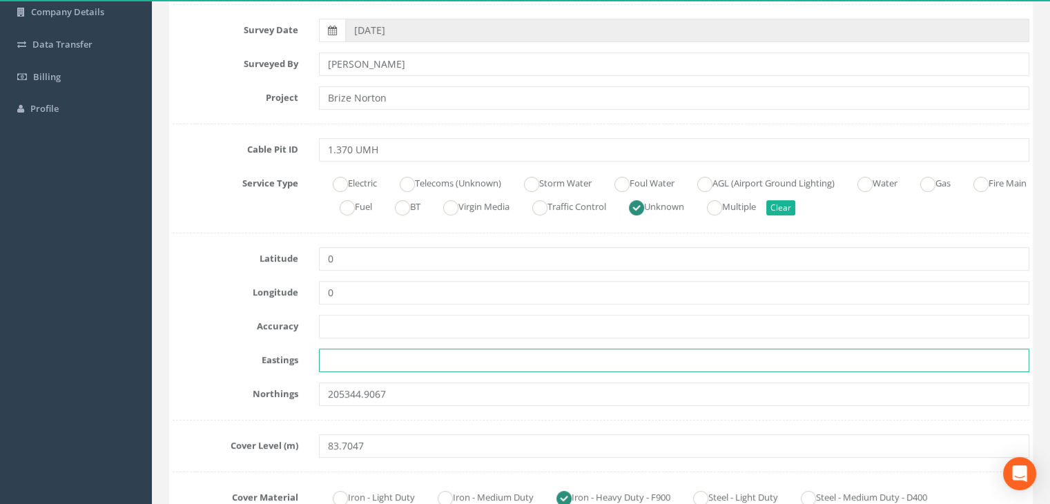
click at [373, 357] on input "text" at bounding box center [674, 360] width 710 height 23
paste input "428536.0079"
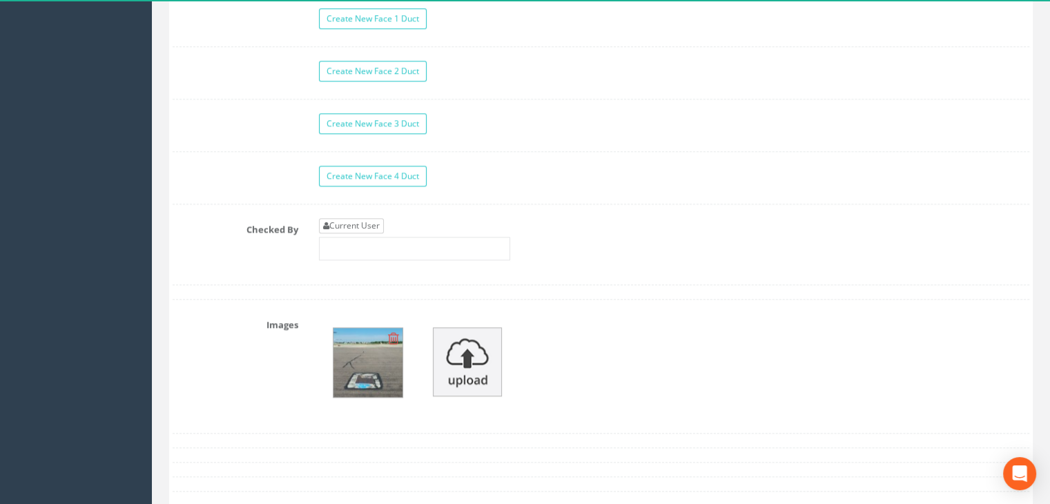
type input "428536.0079"
click at [359, 222] on link "Current User" at bounding box center [351, 225] width 65 height 15
type input "[PERSON_NAME]"
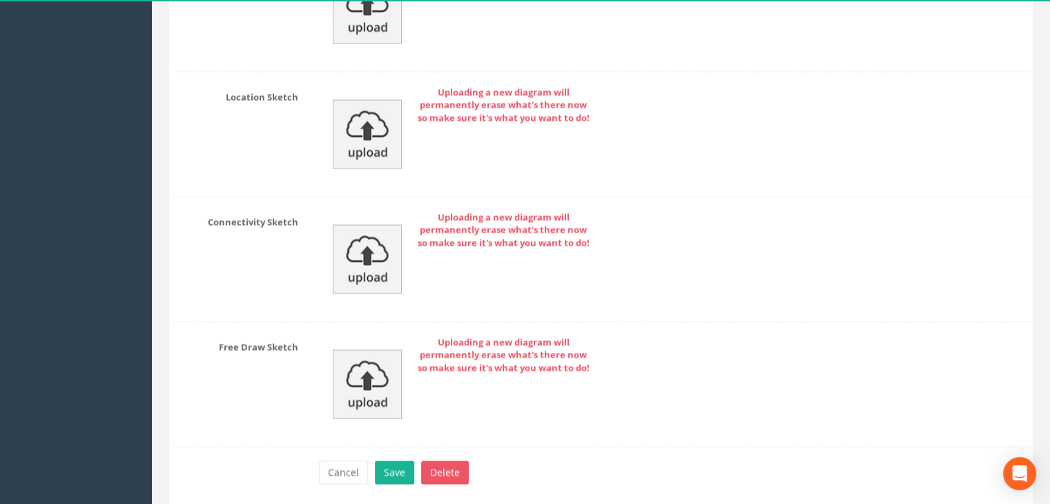
scroll to position [2159, 0]
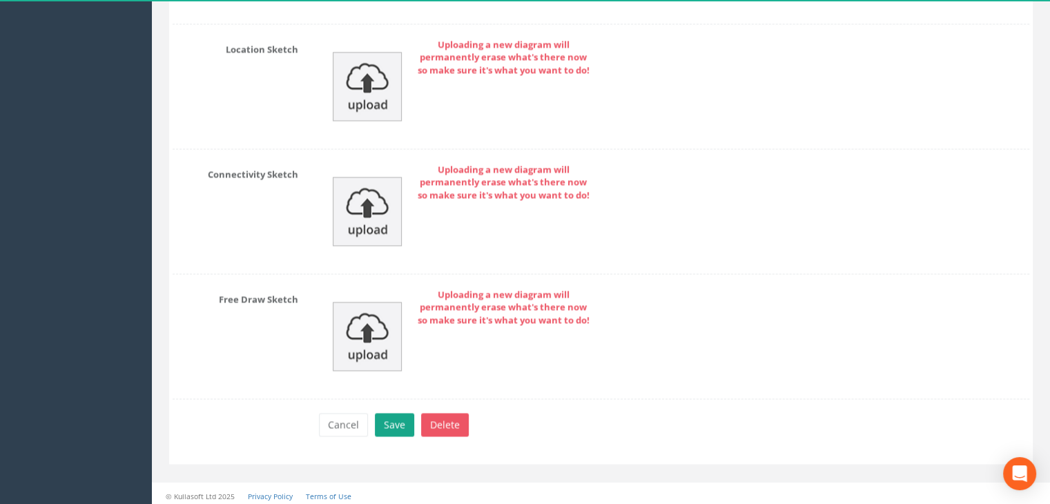
click at [391, 420] on button "Save" at bounding box center [394, 424] width 39 height 23
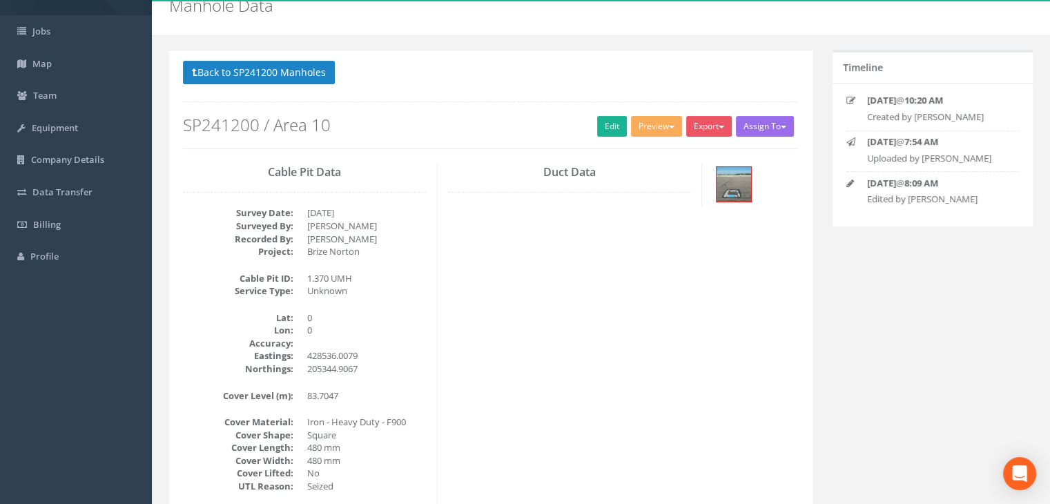
scroll to position [0, 0]
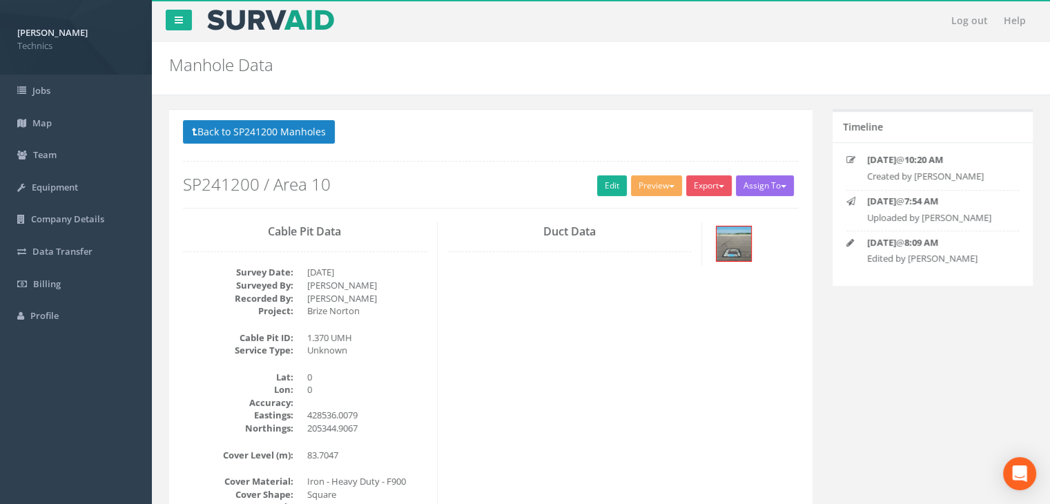
drag, startPoint x: 419, startPoint y: 242, endPoint x: 417, endPoint y: 202, distance: 40.1
click at [419, 242] on div "Cable Pit Data Survey Date: [DATE] Surveyed By: [PERSON_NAME] Recorded By: [PER…" at bounding box center [305, 472] width 265 height 501
click at [308, 125] on button "Back to SP241200 Manholes" at bounding box center [259, 131] width 152 height 23
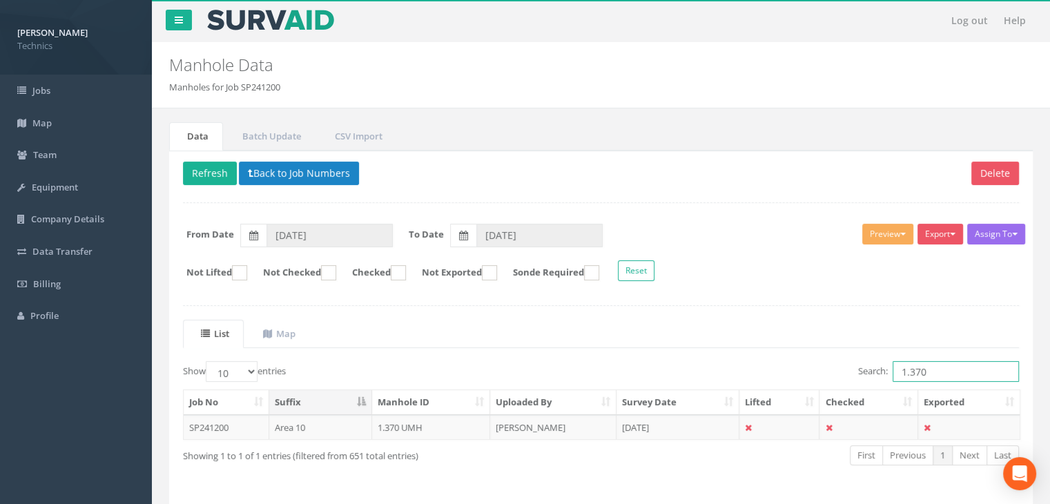
click at [944, 368] on input "1.370" at bounding box center [955, 371] width 126 height 21
type input "1.371"
click at [687, 424] on td "[DATE]" at bounding box center [677, 427] width 123 height 25
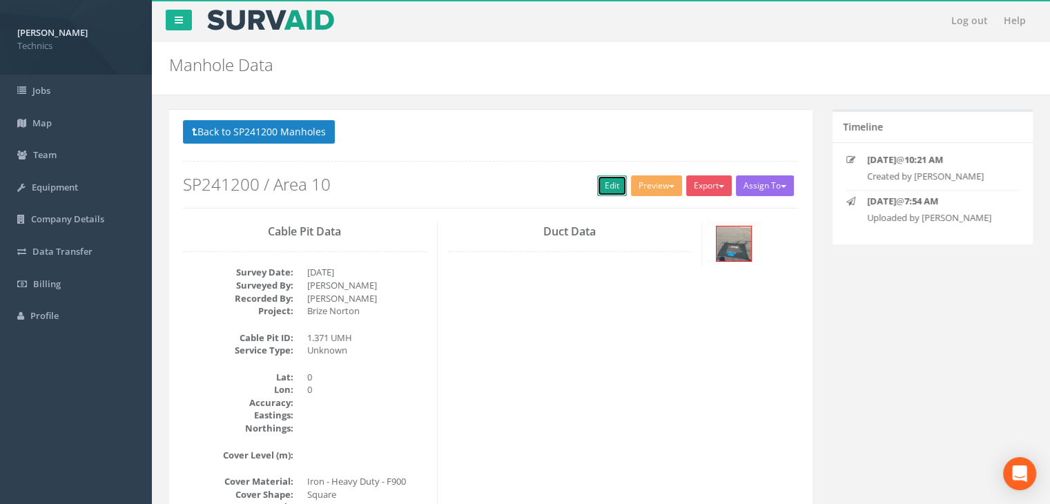
click at [604, 186] on link "Edit" at bounding box center [612, 185] width 30 height 21
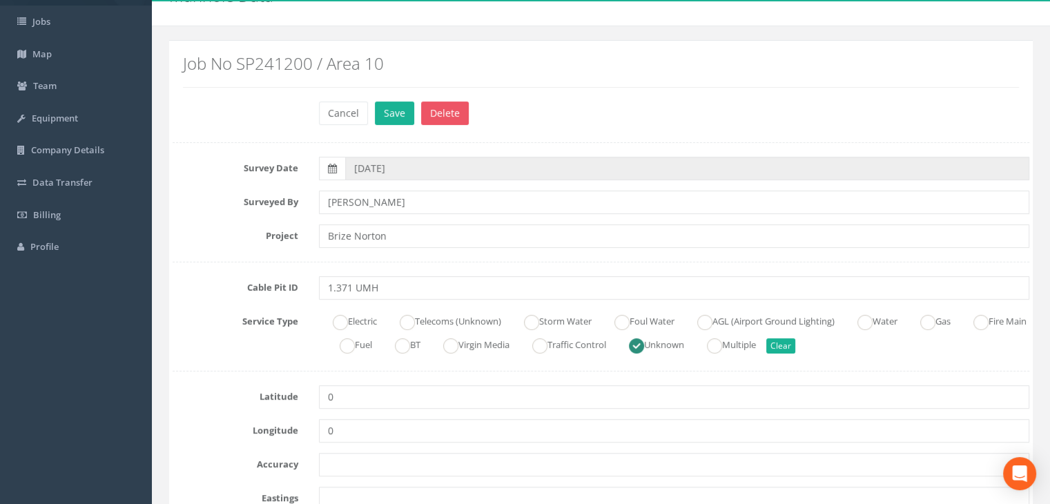
scroll to position [276, 0]
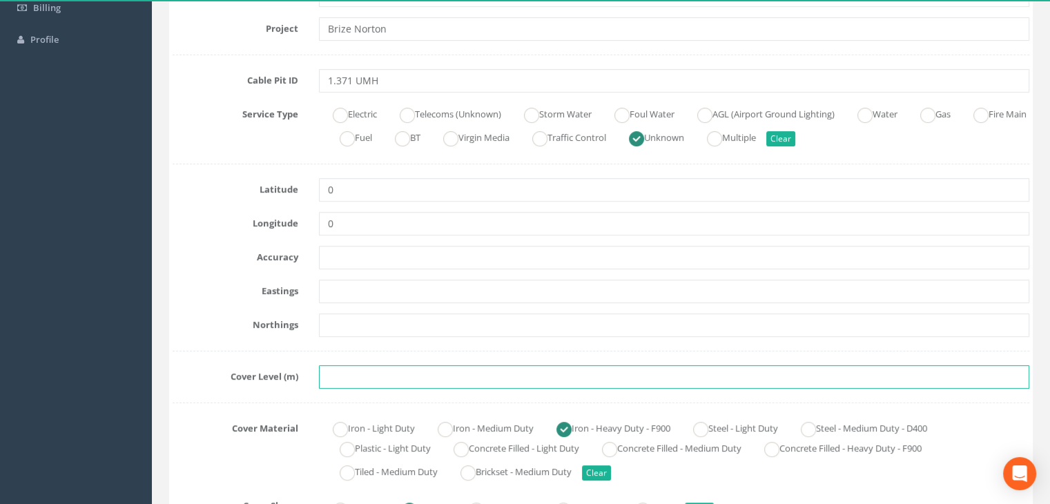
click at [384, 387] on input "text" at bounding box center [674, 376] width 710 height 23
paste input "83.8304"
type input "83.8304"
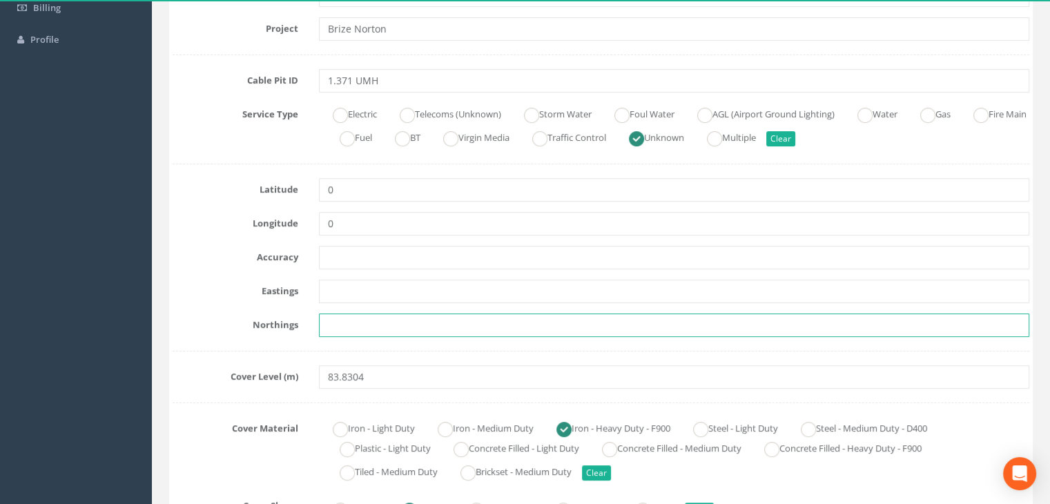
click at [419, 322] on input "text" at bounding box center [674, 324] width 710 height 23
paste input "205330.8054"
type input "205330.8054"
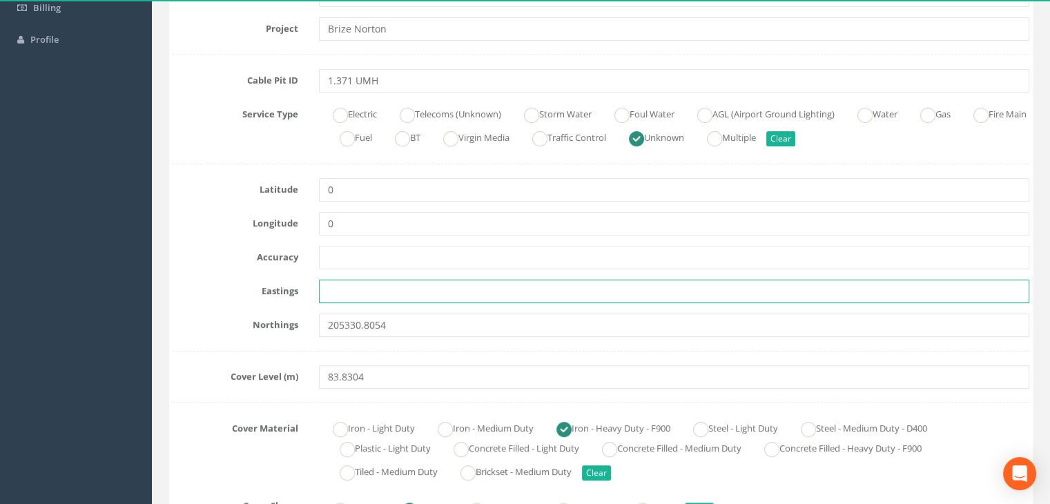
click at [365, 291] on input "text" at bounding box center [674, 291] width 710 height 23
paste input "428491.9451"
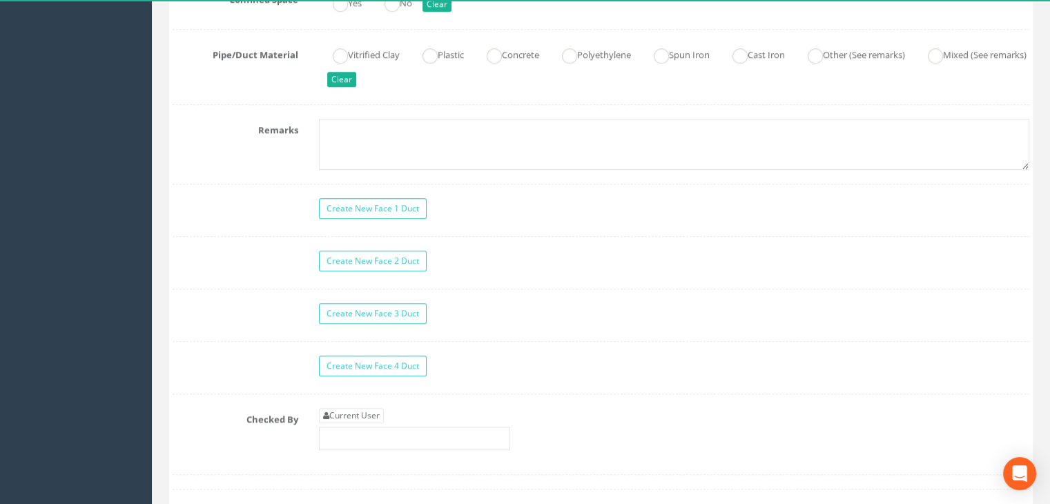
scroll to position [1311, 0]
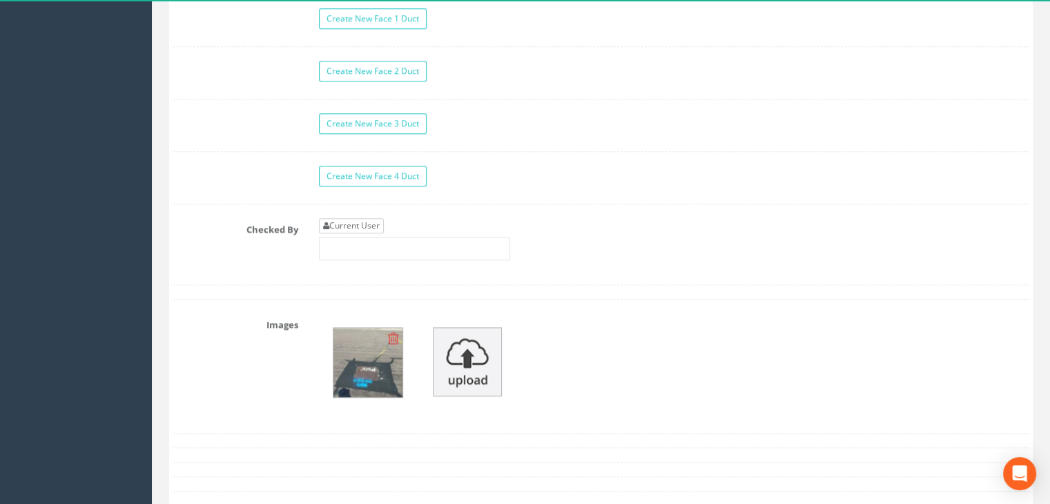
type input "428491.9451"
click at [367, 224] on link "Current User" at bounding box center [351, 225] width 65 height 15
type input "[PERSON_NAME]"
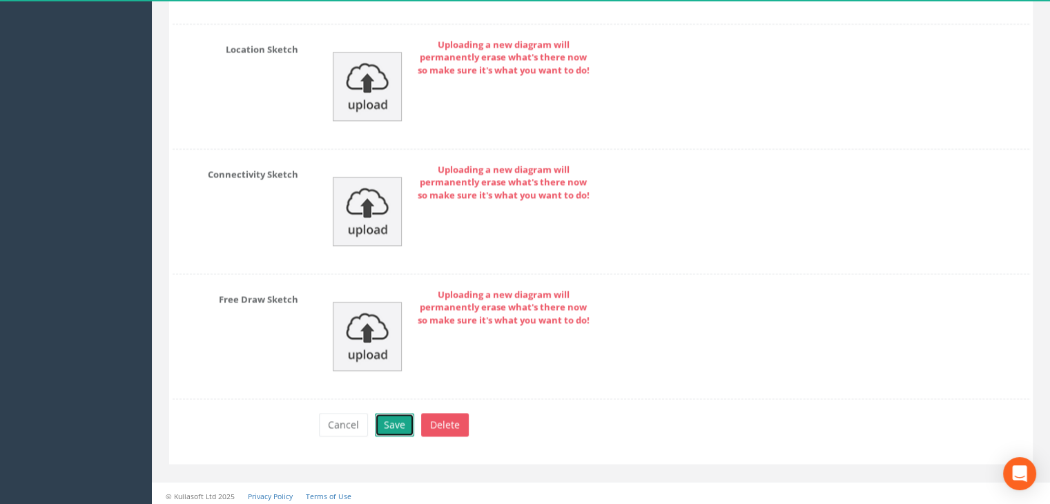
click at [393, 415] on button "Save" at bounding box center [394, 424] width 39 height 23
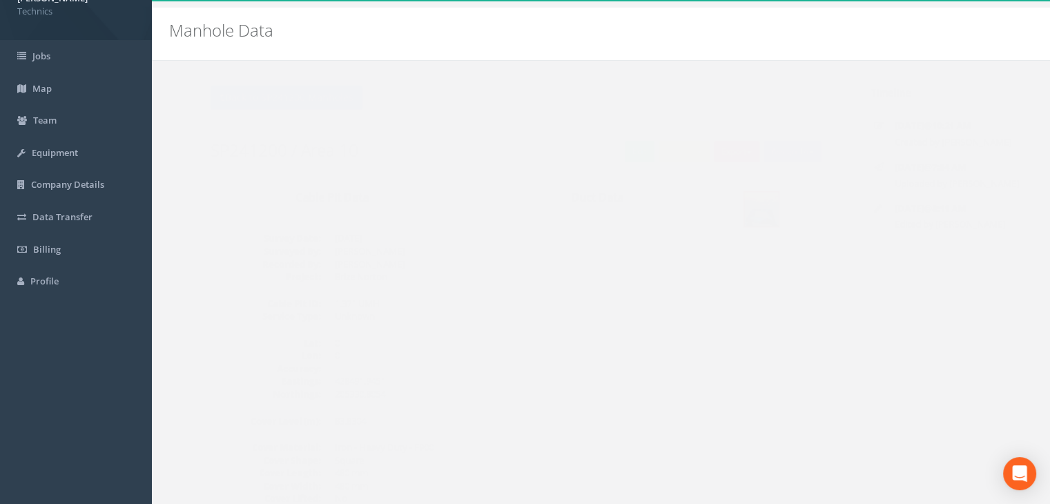
scroll to position [0, 0]
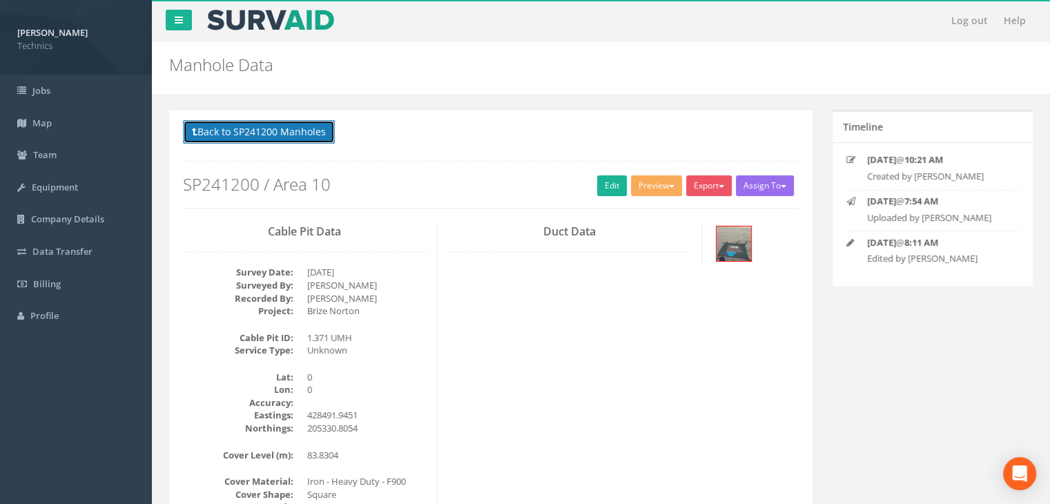
click at [302, 135] on button "Back to SP241200 Manholes" at bounding box center [259, 131] width 152 height 23
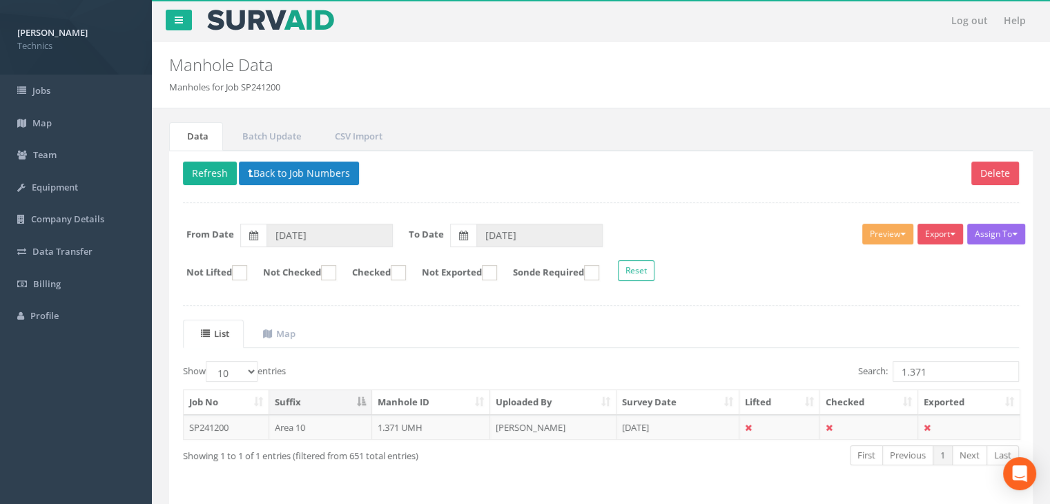
click at [787, 485] on div "Show 10 25 50 100 entries Search: 1.371 Job No Suffix Manhole ID Uploaded By Su…" at bounding box center [601, 425] width 836 height 129
click at [932, 373] on input "1.371" at bounding box center [955, 371] width 126 height 21
type input "1.372"
click at [638, 431] on td "[DATE]" at bounding box center [677, 427] width 123 height 25
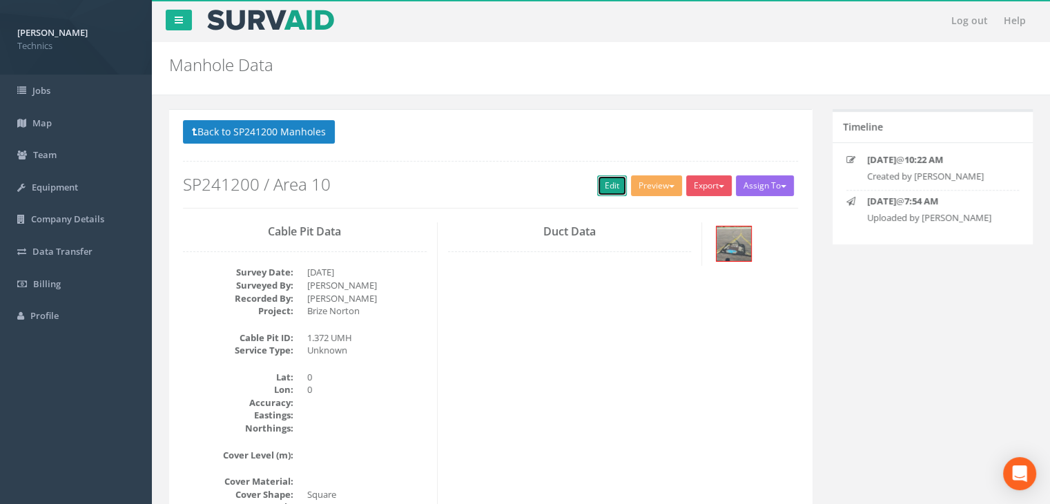
click at [600, 181] on link "Edit" at bounding box center [612, 185] width 30 height 21
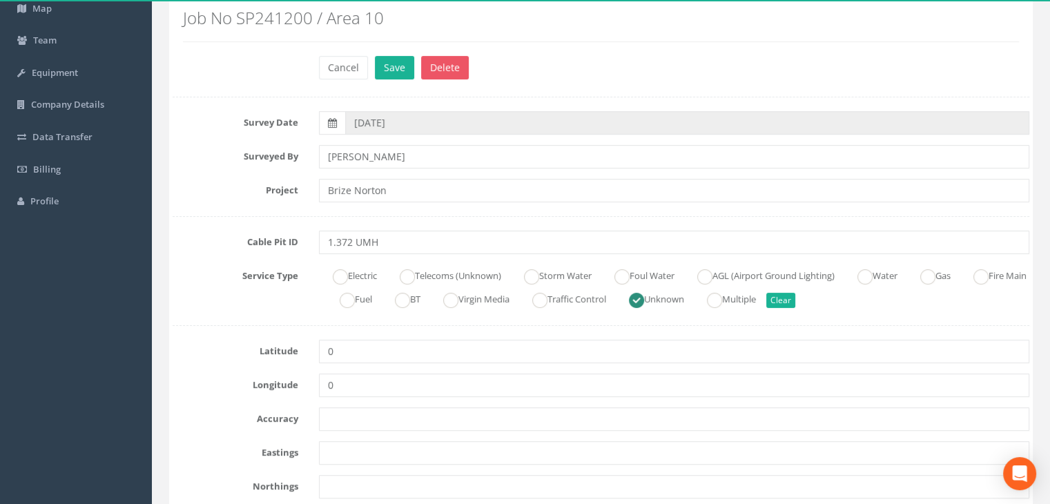
scroll to position [276, 0]
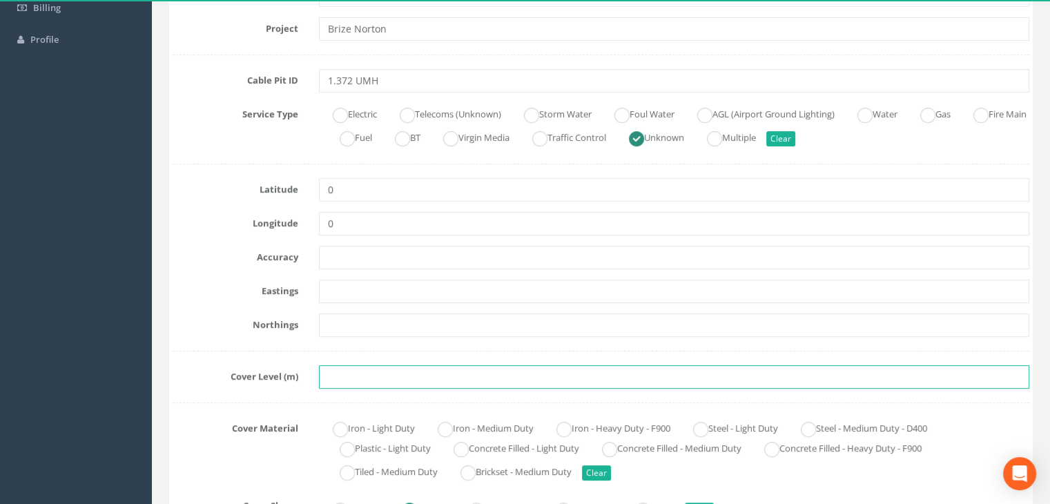
click at [364, 386] on input "text" at bounding box center [674, 376] width 710 height 23
paste input "83.9478"
type input "83.9478"
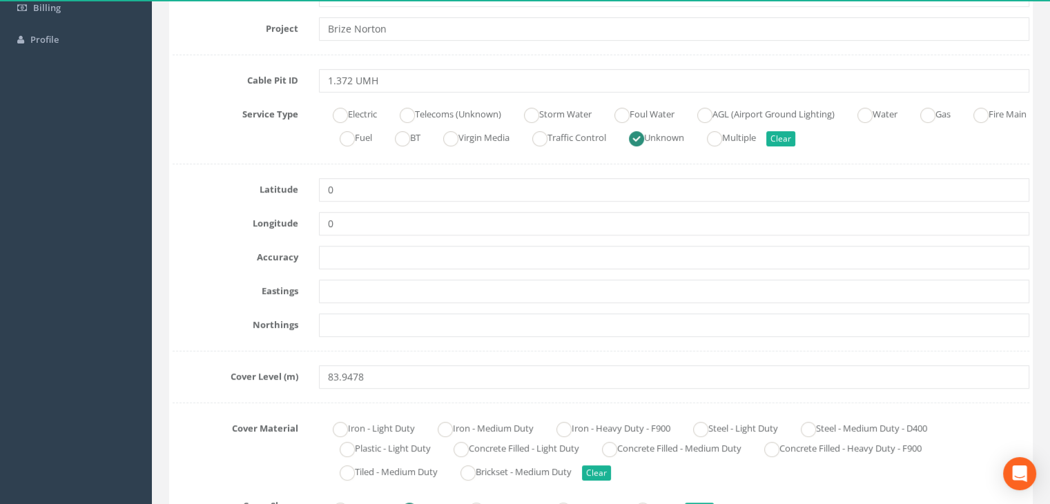
drag, startPoint x: 397, startPoint y: 337, endPoint x: 389, endPoint y: 330, distance: 10.7
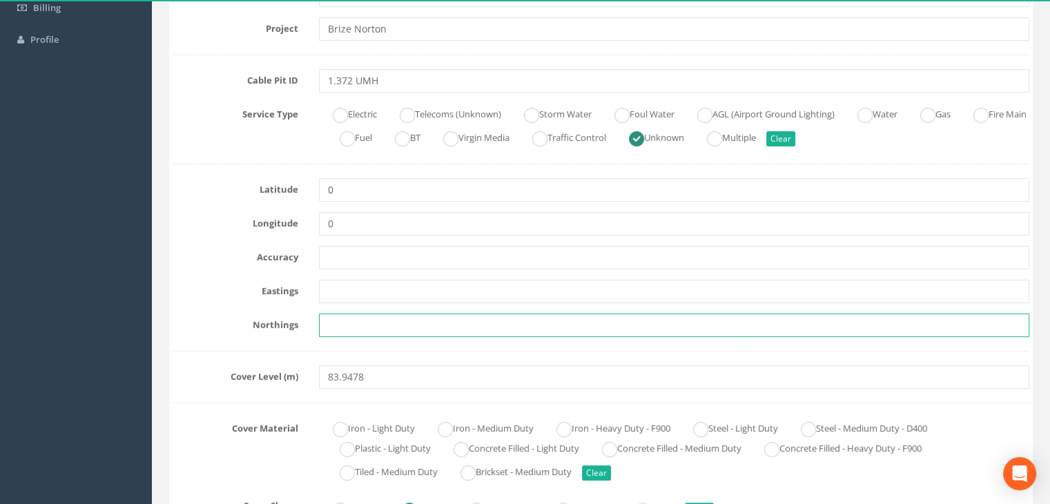
click at [386, 324] on input "text" at bounding box center [674, 324] width 710 height 23
paste input "205317.6537"
type input "205317.6537"
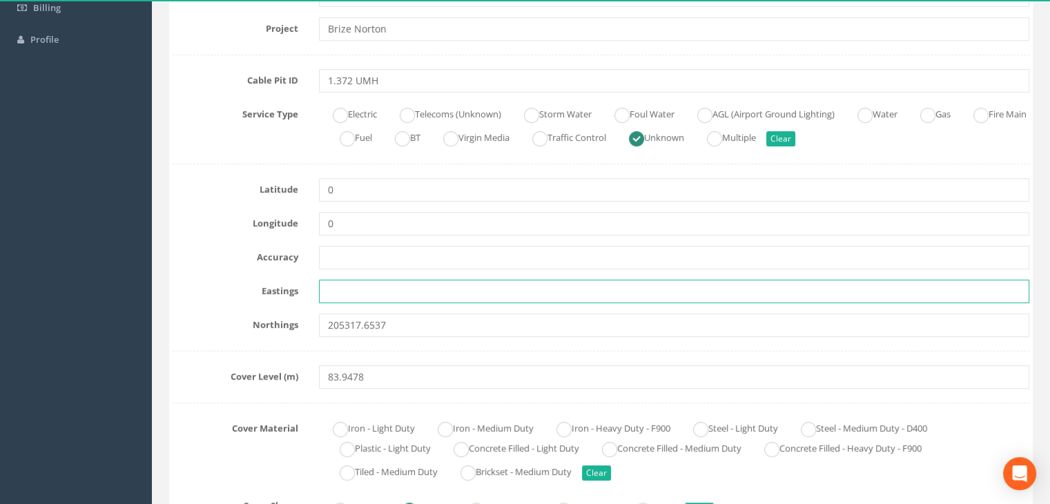
click at [384, 293] on input "text" at bounding box center [674, 291] width 710 height 23
paste input "428448.1444"
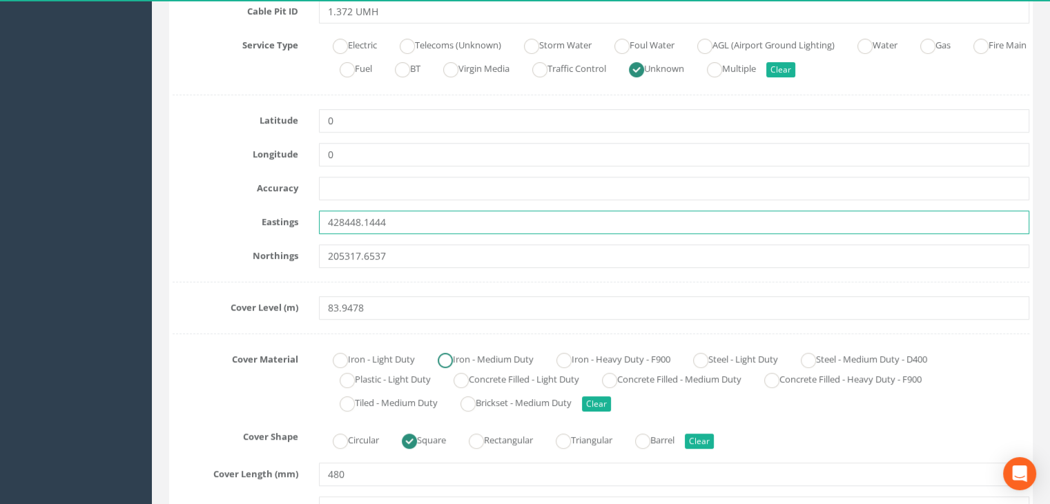
type input "428448.1444"
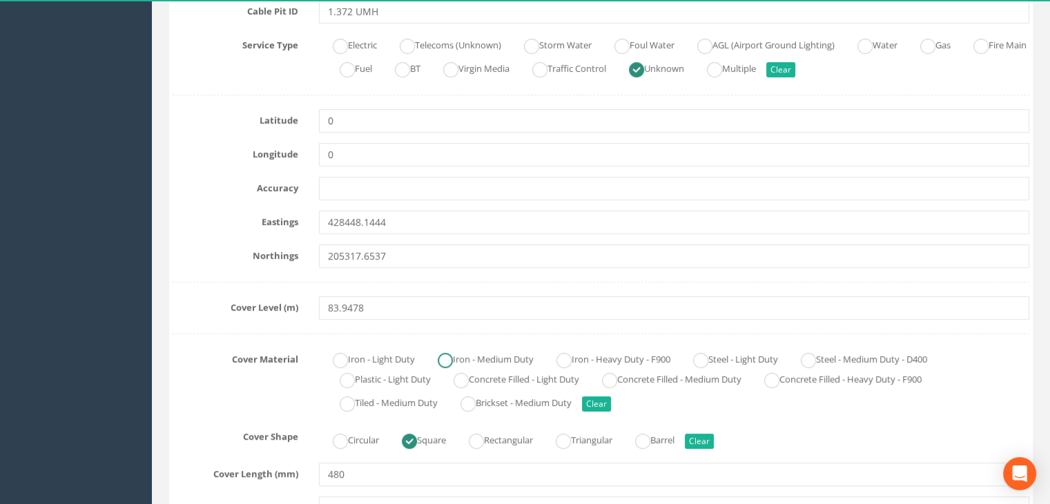
click at [459, 357] on label "Iron - Medium Duty" at bounding box center [479, 358] width 110 height 20
radio input "true"
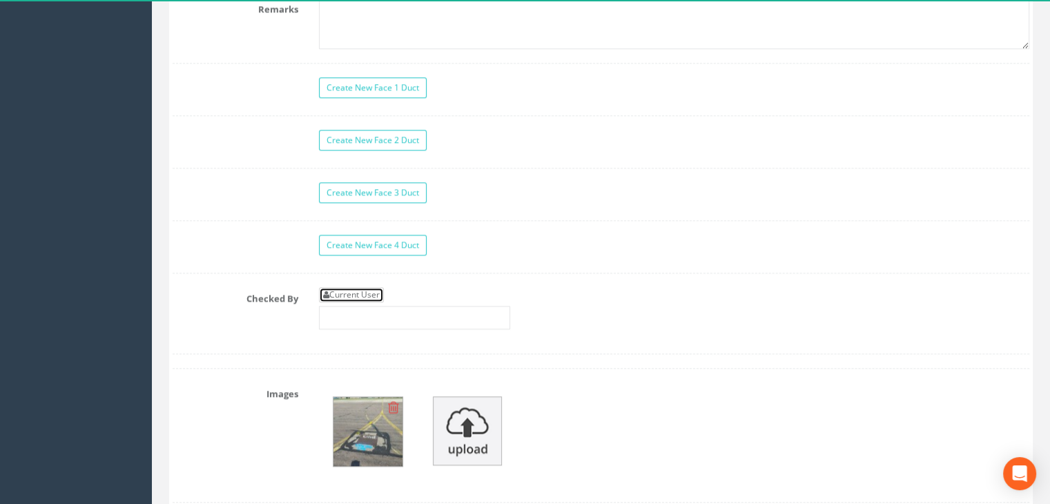
click at [369, 290] on link "Current User" at bounding box center [351, 294] width 65 height 15
type input "[PERSON_NAME]"
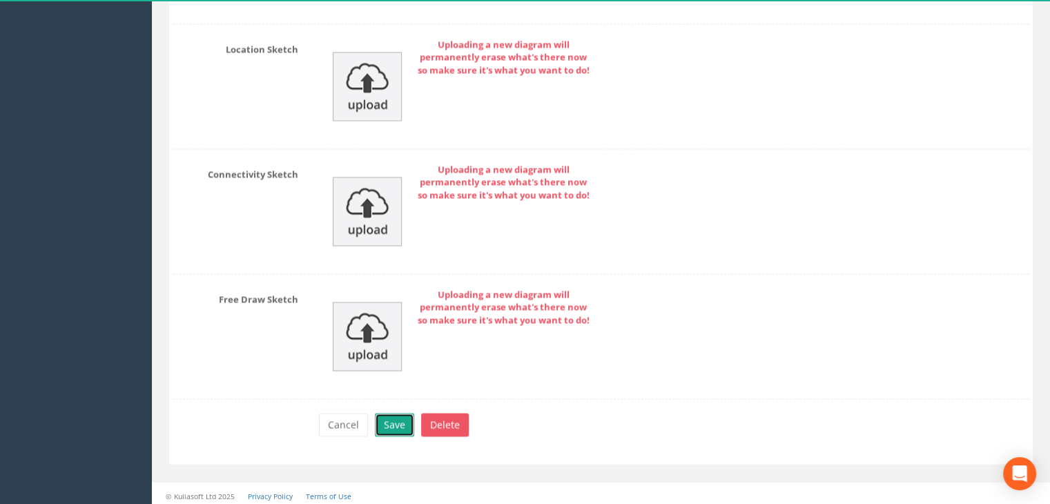
click at [393, 423] on button "Save" at bounding box center [394, 424] width 39 height 23
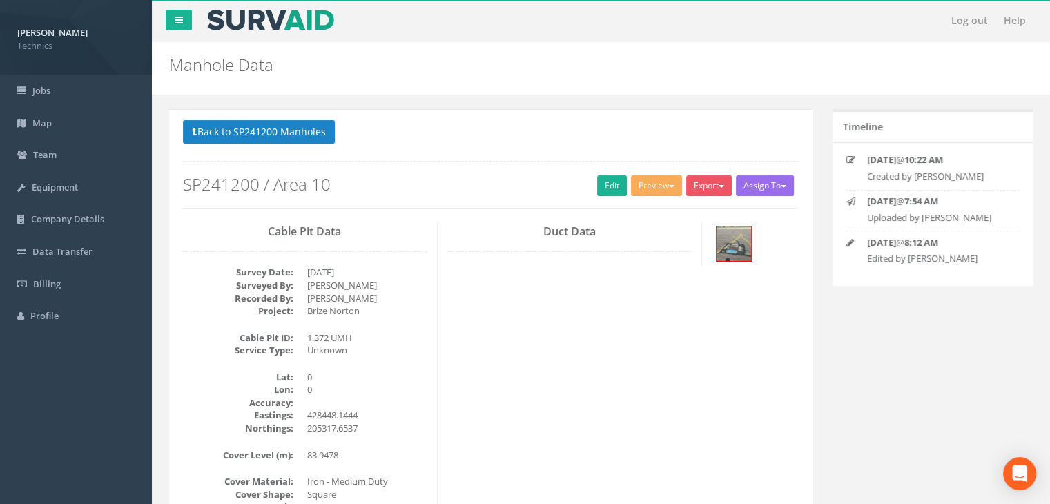
scroll to position [0, 0]
drag, startPoint x: 316, startPoint y: 137, endPoint x: 432, endPoint y: 150, distance: 116.7
click at [316, 137] on button "Back to SP241200 Manholes" at bounding box center [259, 131] width 152 height 23
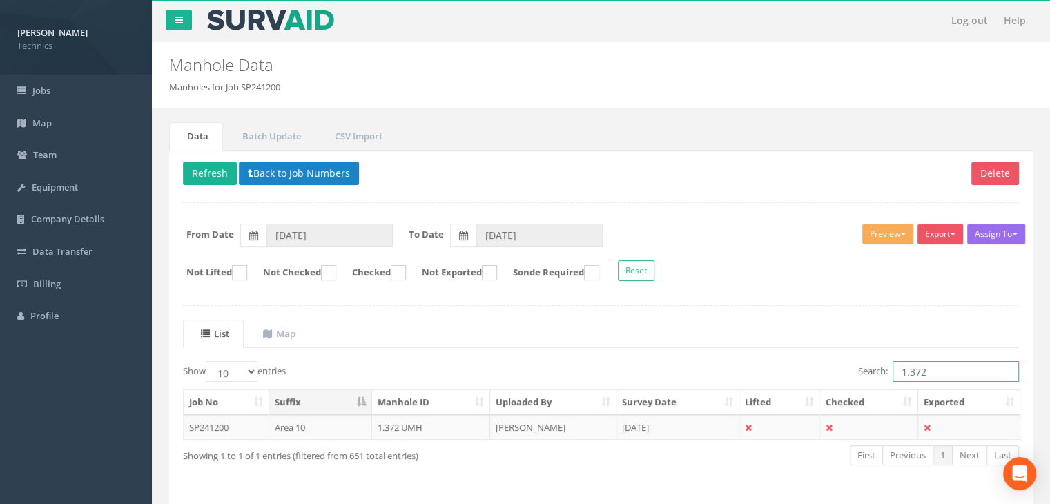
click at [934, 366] on input "1.372" at bounding box center [955, 371] width 126 height 21
type input "1.373"
click at [591, 424] on td "[PERSON_NAME]" at bounding box center [553, 427] width 126 height 25
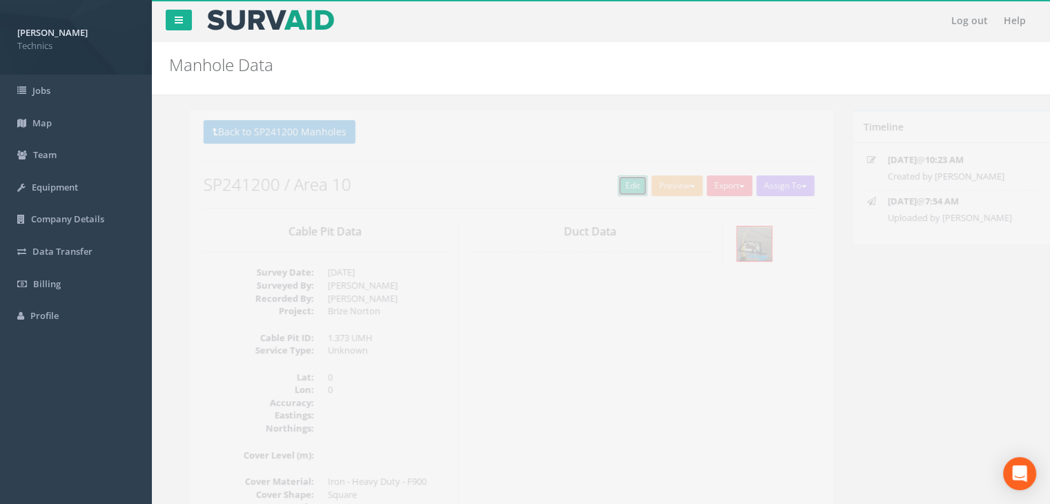
click at [599, 183] on link "Edit" at bounding box center [612, 185] width 30 height 21
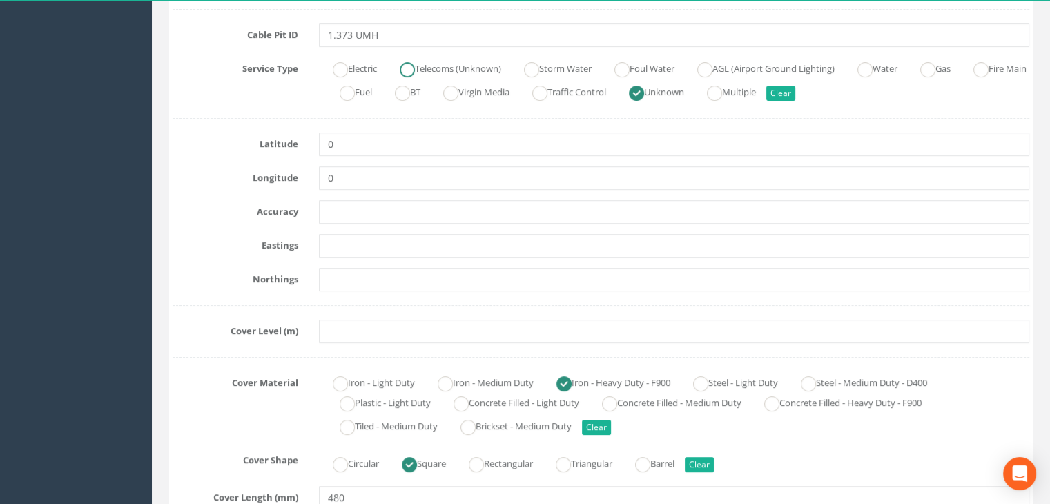
scroll to position [345, 0]
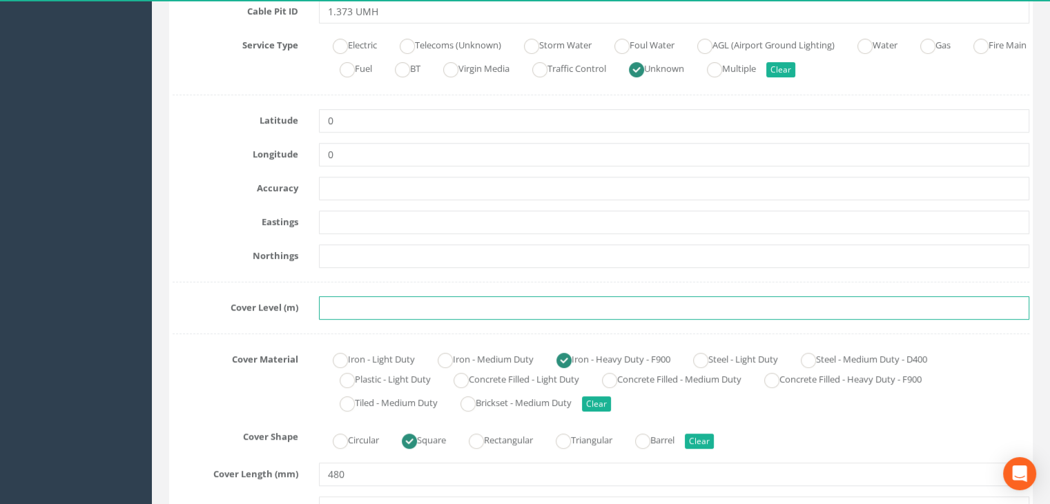
click at [392, 306] on input "text" at bounding box center [674, 307] width 710 height 23
paste input "83.9313"
type input "83.9313"
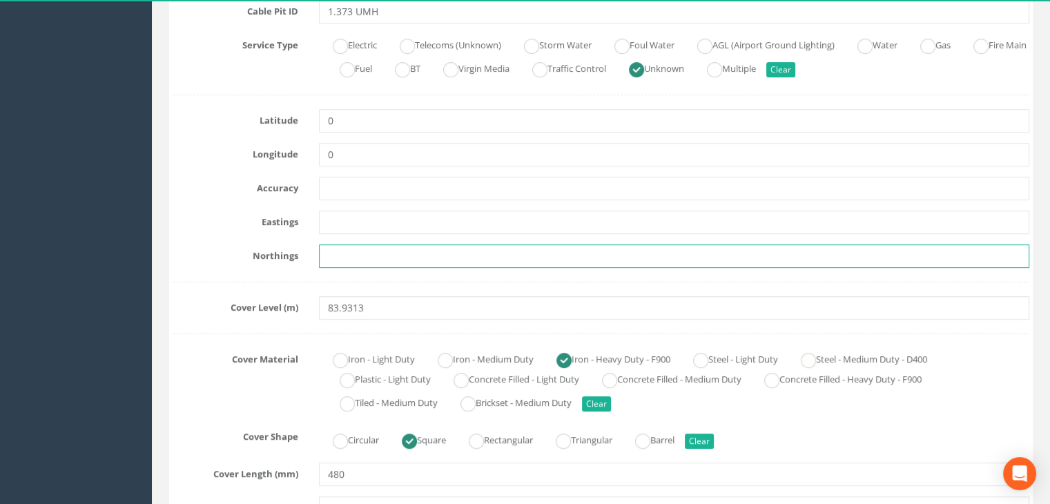
click at [364, 259] on input "text" at bounding box center [674, 255] width 710 height 23
paste input "205304.8901"
type input "205304.8901"
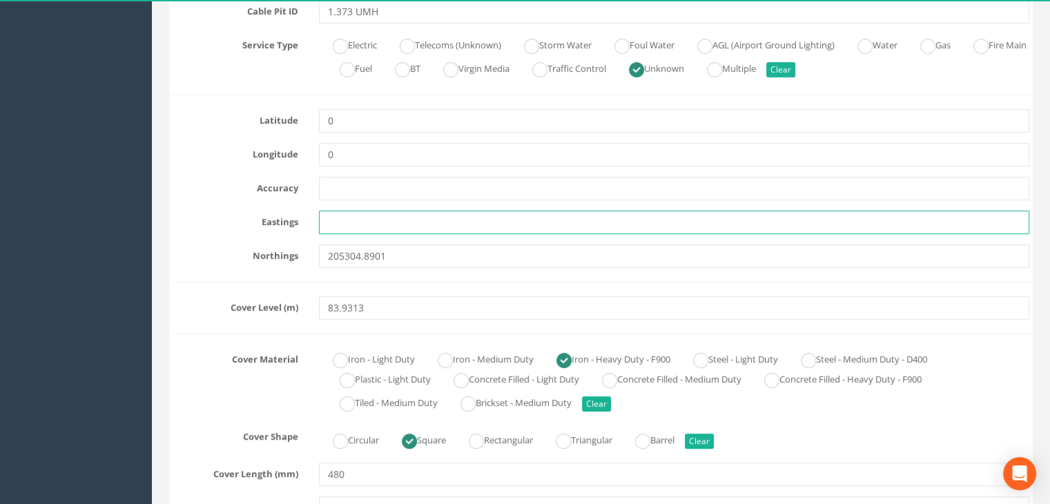
click at [381, 228] on input "text" at bounding box center [674, 222] width 710 height 23
paste input "428404.1706"
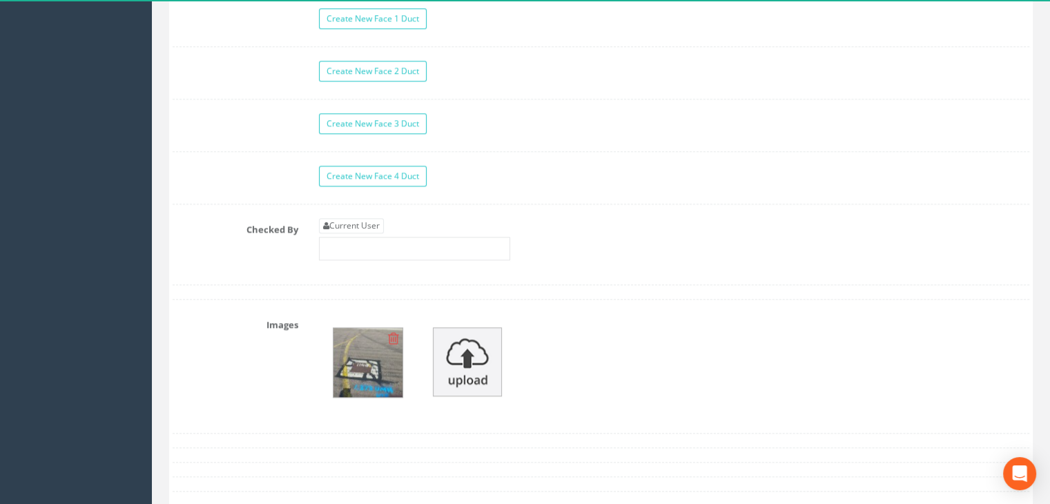
type input "428404.1706"
click at [361, 211] on div "Create New Face 1 Duct Create New Face 2 Duct Create New Face 3 Duct Create New…" at bounding box center [601, 146] width 857 height 277
click at [362, 226] on link "Current User" at bounding box center [351, 225] width 65 height 15
type input "[PERSON_NAME]"
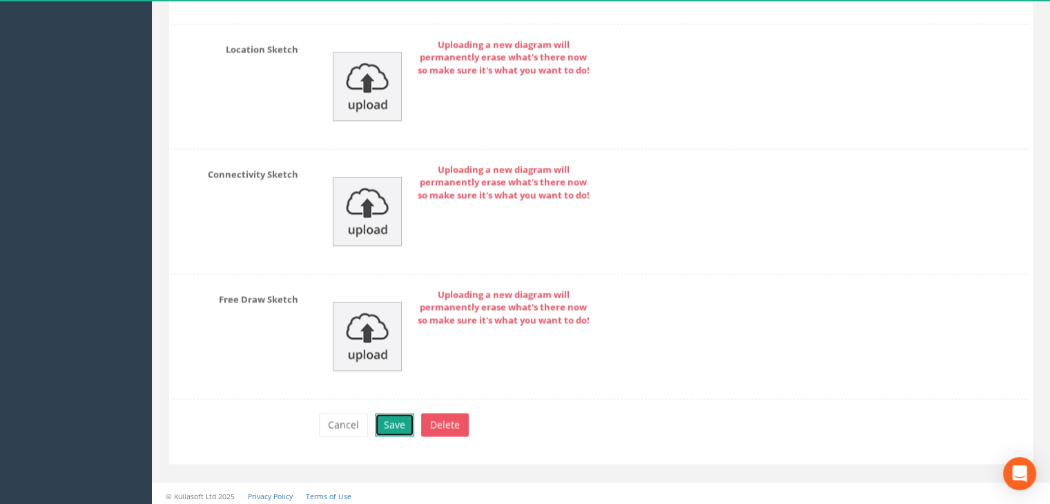
click at [389, 415] on button "Save" at bounding box center [394, 424] width 39 height 23
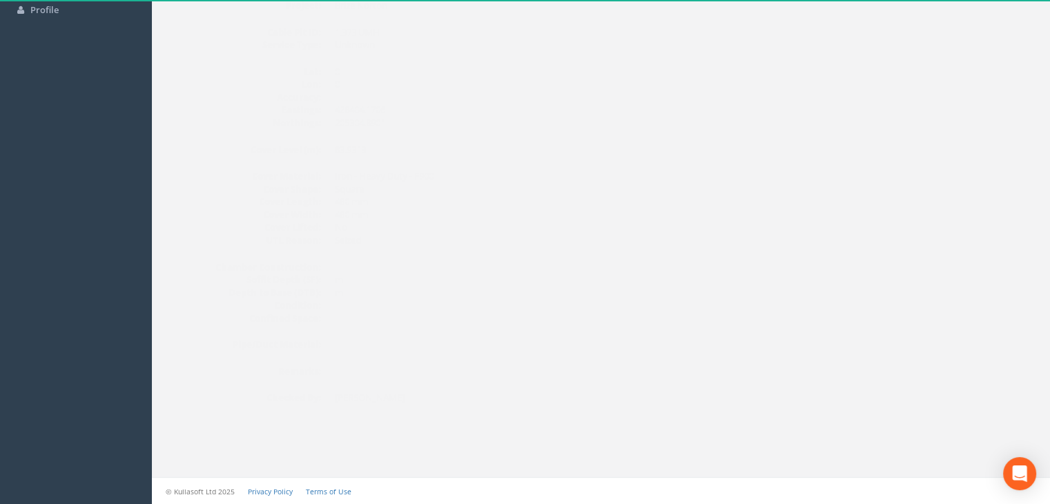
click at [491, 216] on div "Cable Pit Data Survey Date: [DATE] Surveyed By: [PERSON_NAME] Recorded By: [PER…" at bounding box center [491, 166] width 636 height 501
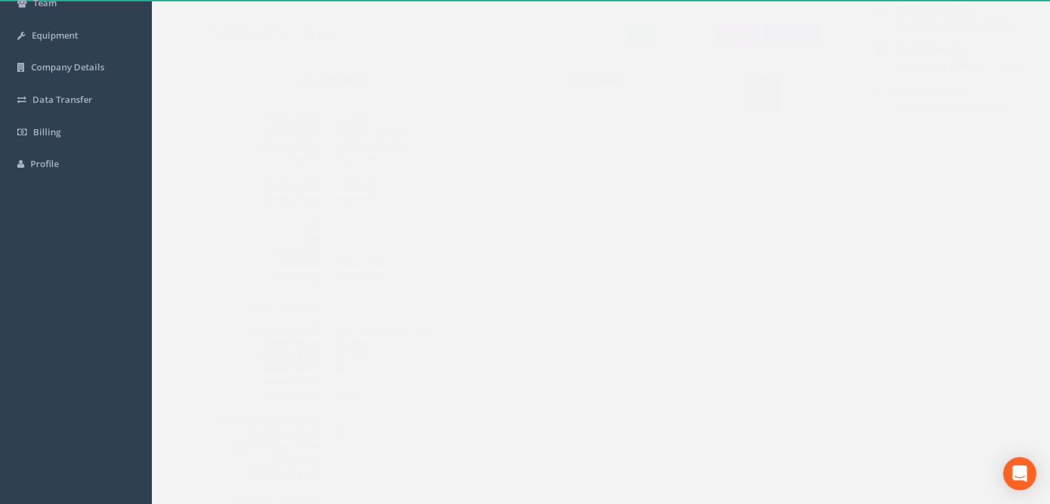
scroll to position [0, 0]
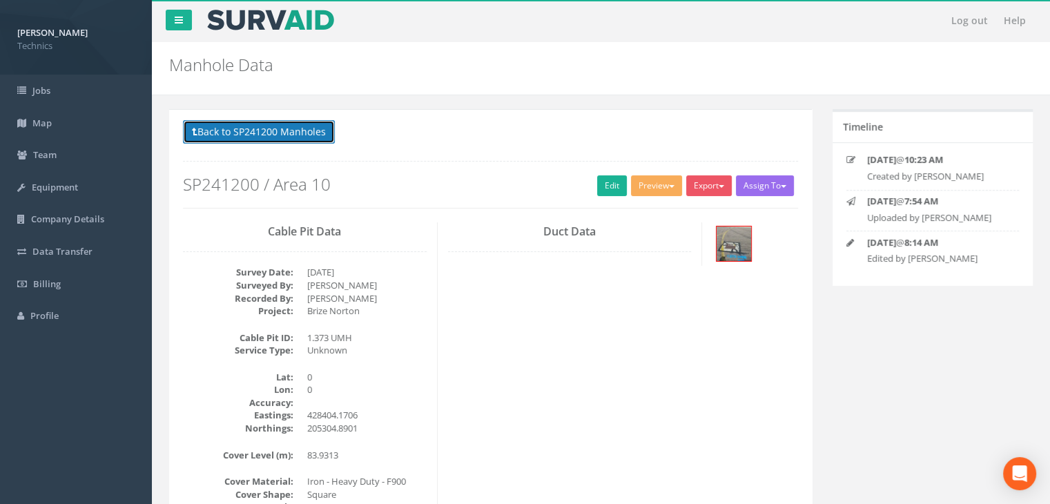
click at [288, 133] on button "Back to SP241200 Manholes" at bounding box center [259, 131] width 152 height 23
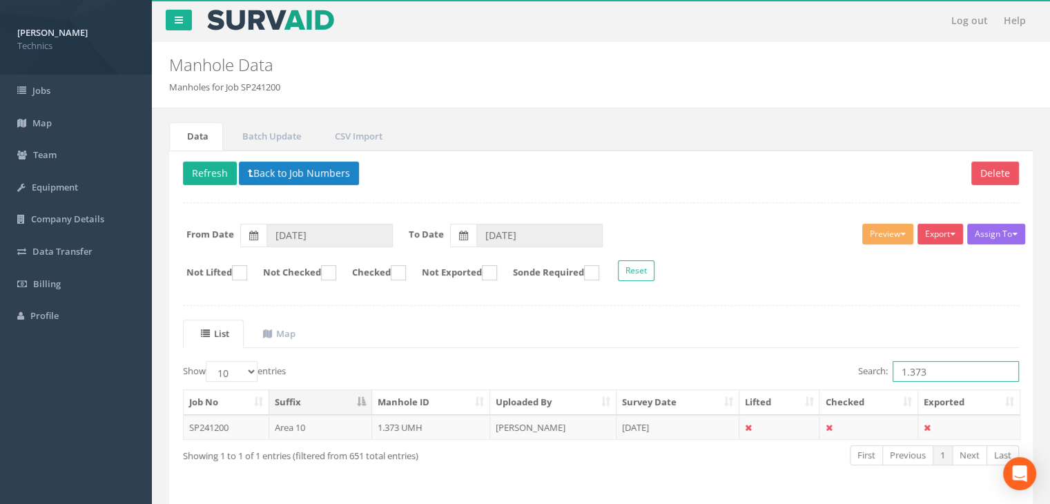
click at [947, 373] on input "1.373" at bounding box center [955, 371] width 126 height 21
type input "1.374"
click at [571, 423] on td "[PERSON_NAME]" at bounding box center [553, 427] width 126 height 25
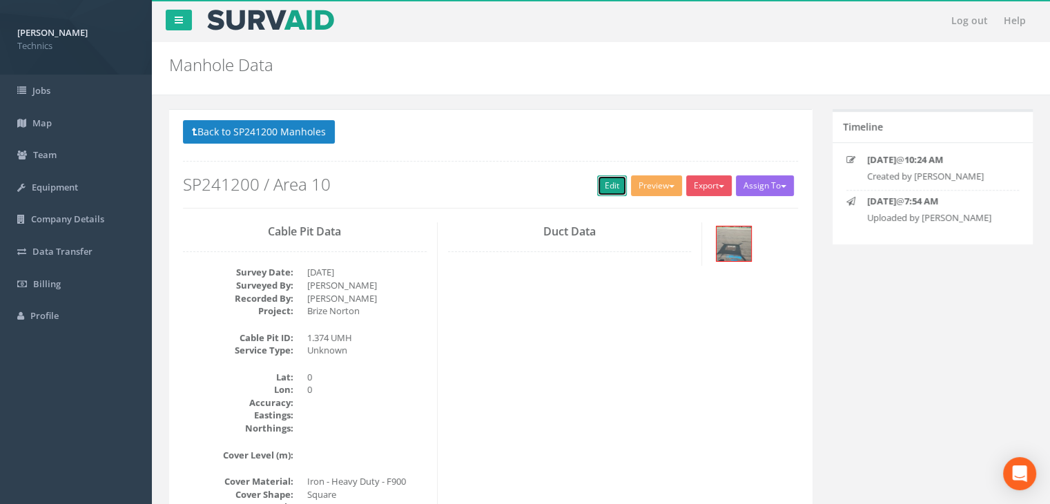
click at [611, 184] on link "Edit" at bounding box center [612, 185] width 30 height 21
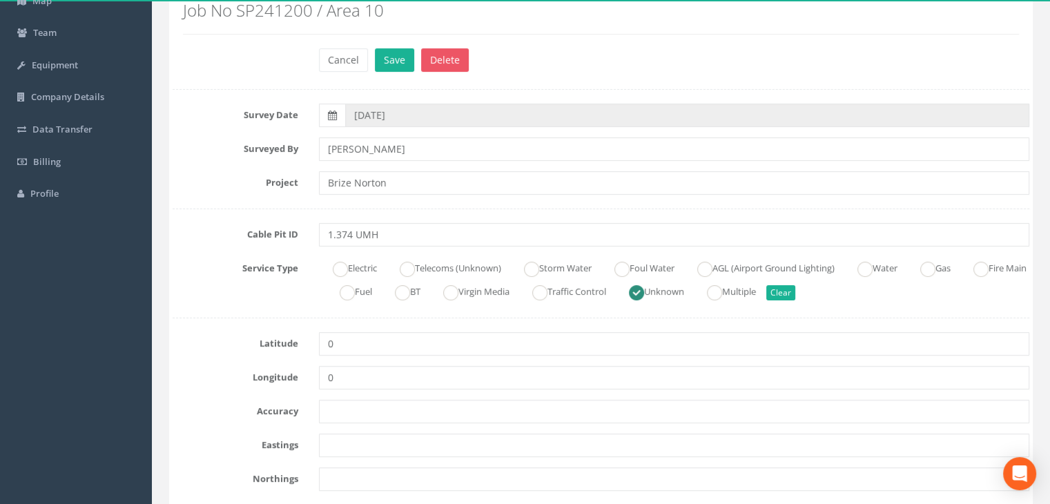
scroll to position [276, 0]
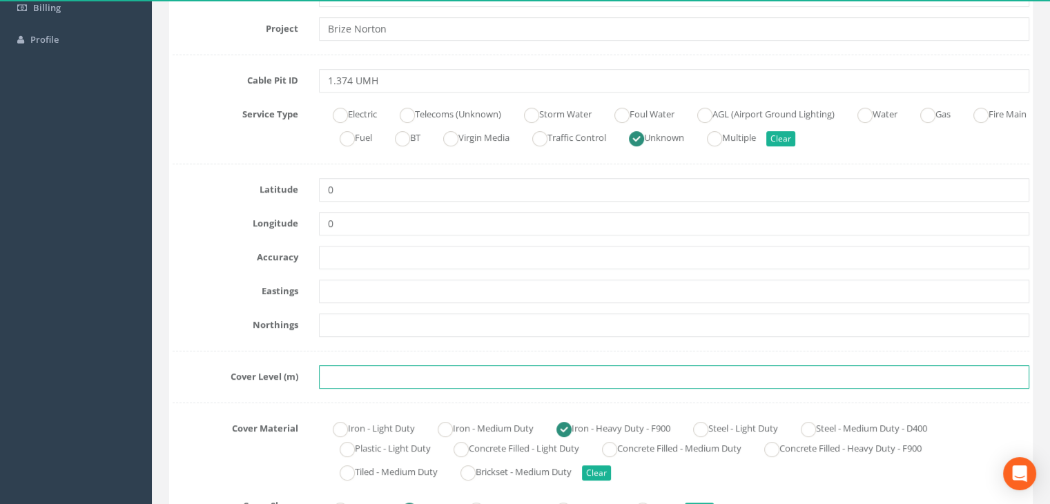
click at [352, 376] on input "text" at bounding box center [674, 376] width 710 height 23
paste input "83.8027"
type input "83.8027"
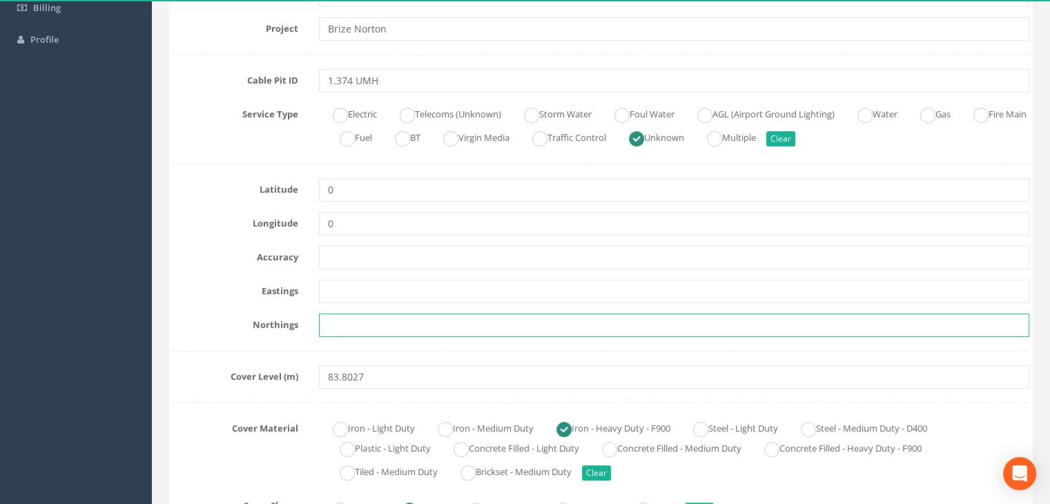
click at [395, 325] on input "text" at bounding box center [674, 324] width 710 height 23
paste input "205291.5388"
type input "205291.5388"
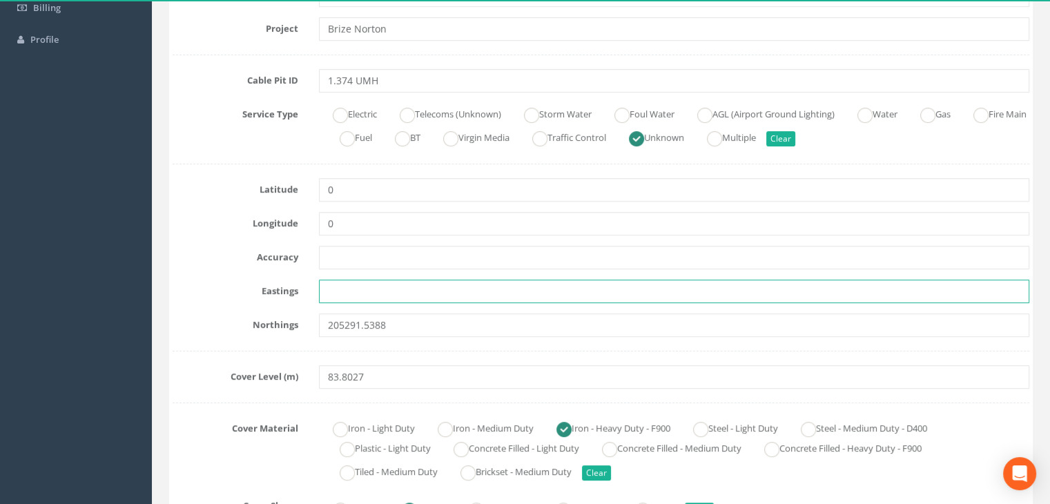
click at [352, 296] on input "text" at bounding box center [674, 291] width 710 height 23
paste input "428360.2940"
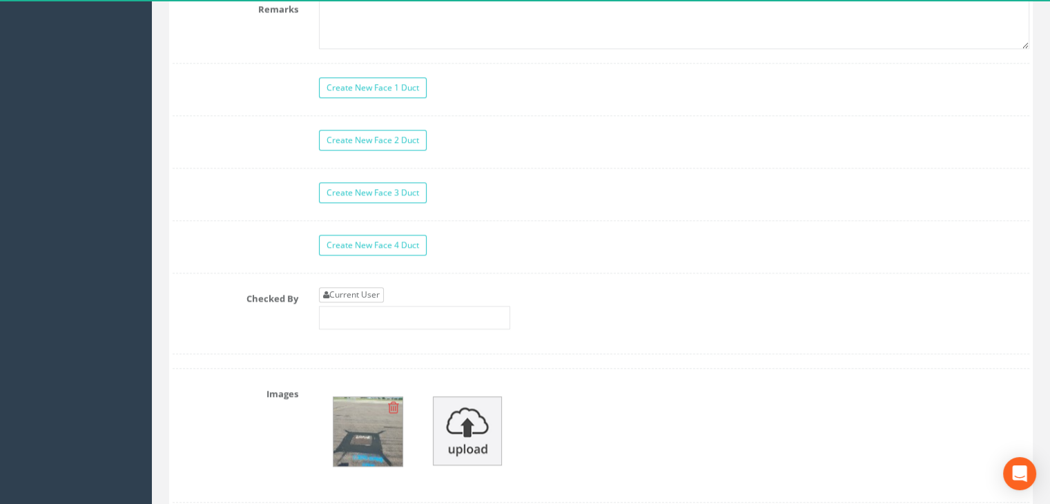
type input "428360.2940"
click at [362, 291] on link "Current User" at bounding box center [351, 294] width 65 height 15
type input "[PERSON_NAME]"
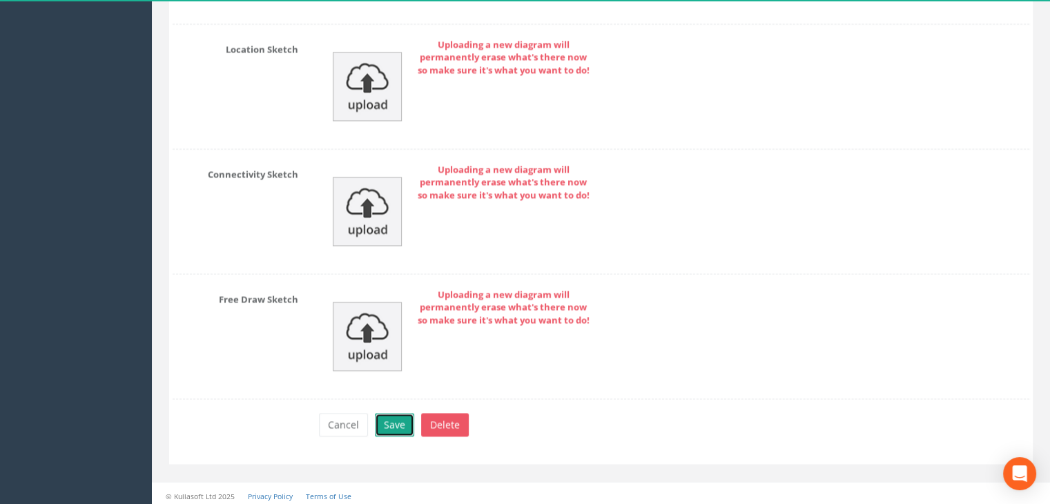
click at [396, 415] on button "Save" at bounding box center [394, 424] width 39 height 23
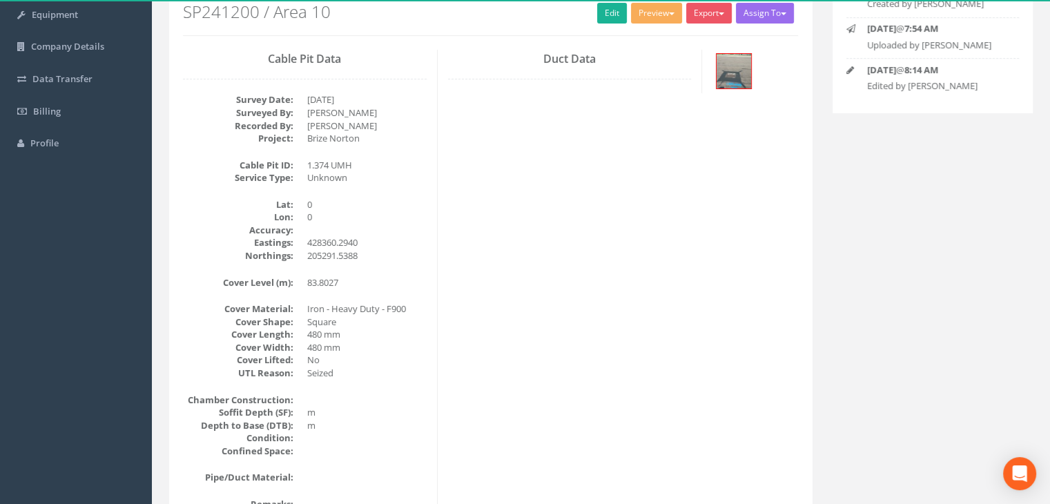
scroll to position [0, 0]
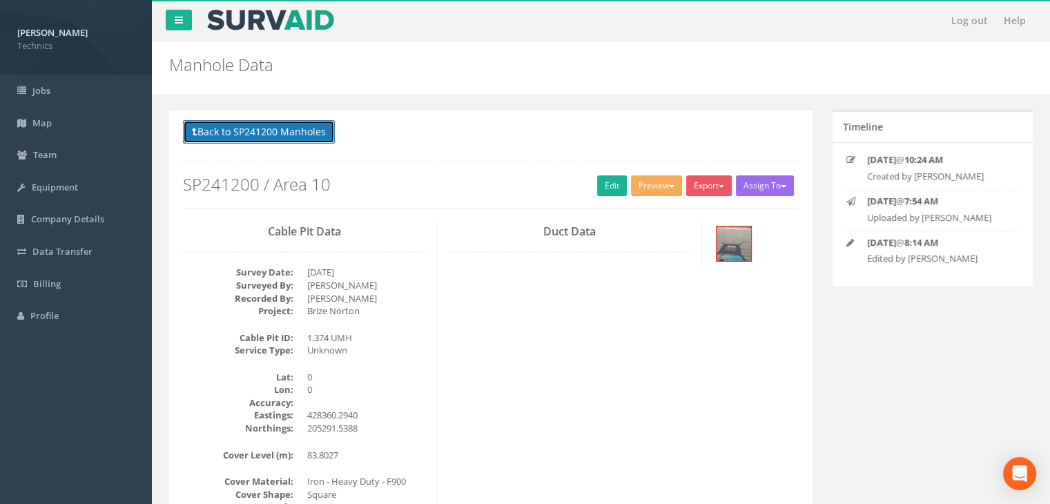
click at [293, 128] on button "Back to SP241200 Manholes" at bounding box center [259, 131] width 152 height 23
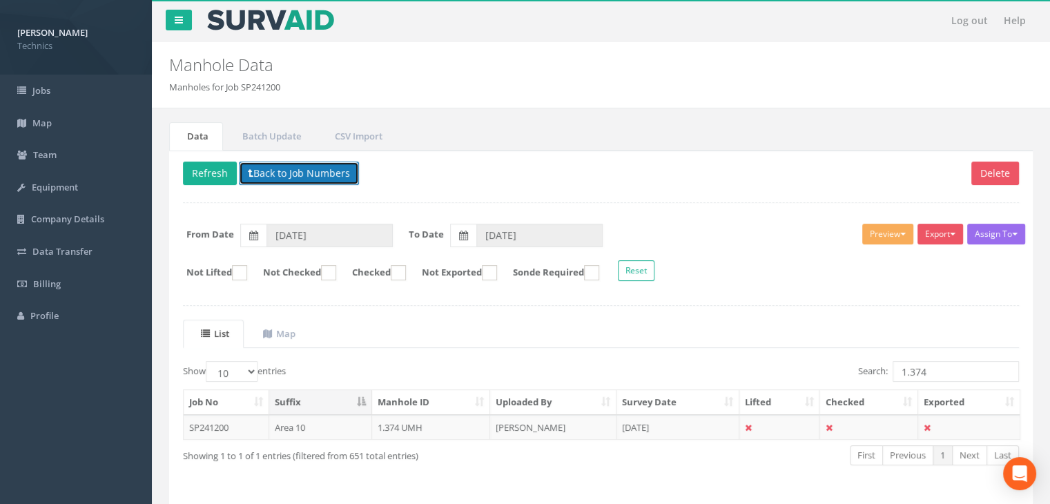
click at [288, 172] on button "Back to Job Numbers" at bounding box center [299, 173] width 120 height 23
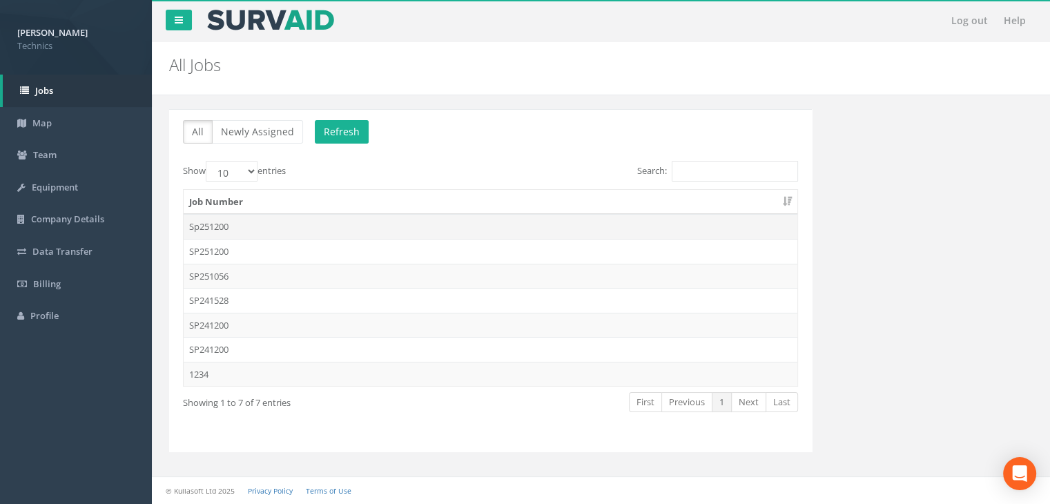
click at [260, 222] on td "Sp251200" at bounding box center [491, 226] width 614 height 25
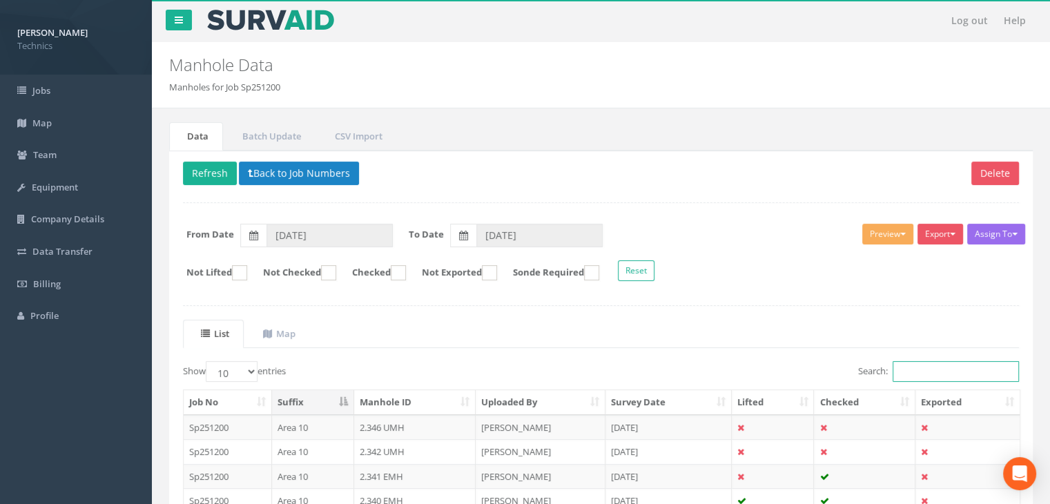
click at [909, 372] on input "Search:" at bounding box center [955, 371] width 126 height 21
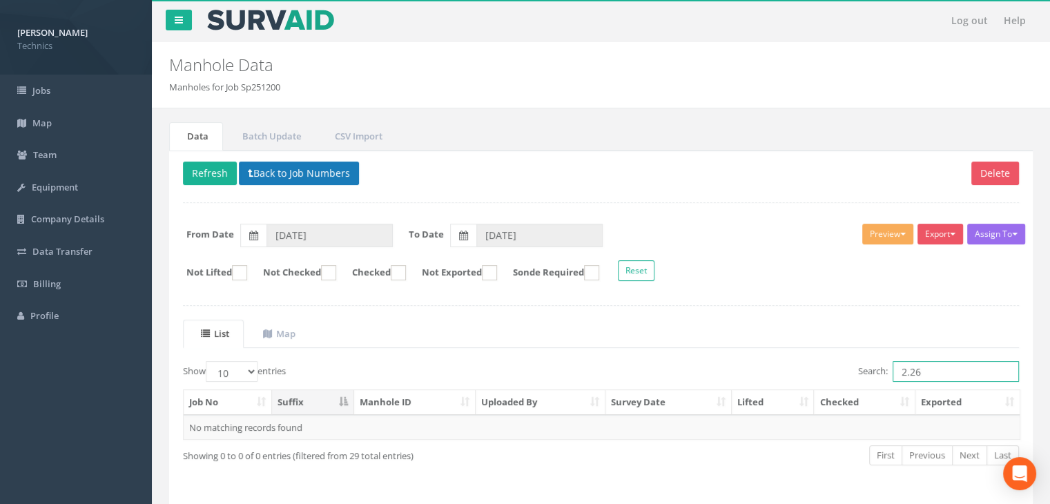
type input "2.26"
click at [274, 169] on button "Back to Job Numbers" at bounding box center [299, 173] width 120 height 23
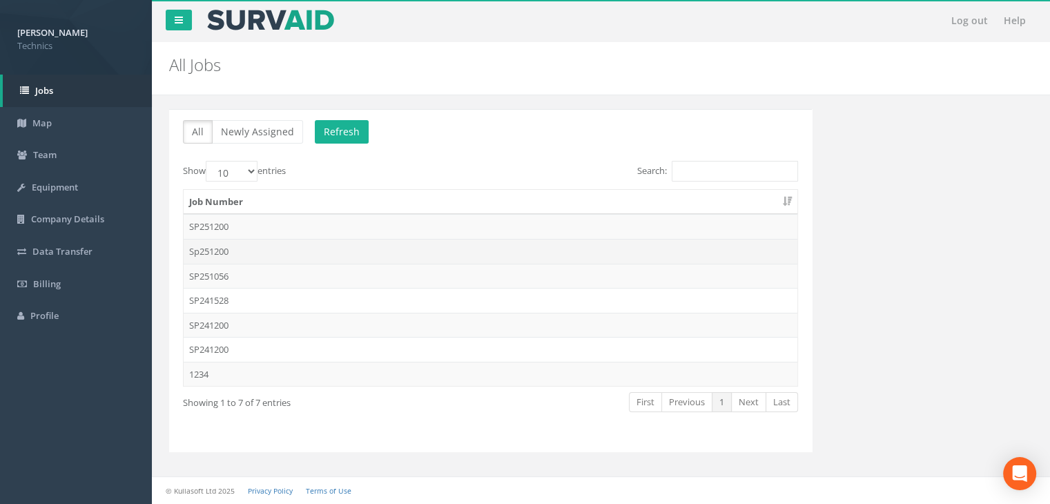
click at [256, 247] on td "Sp251200" at bounding box center [491, 251] width 614 height 25
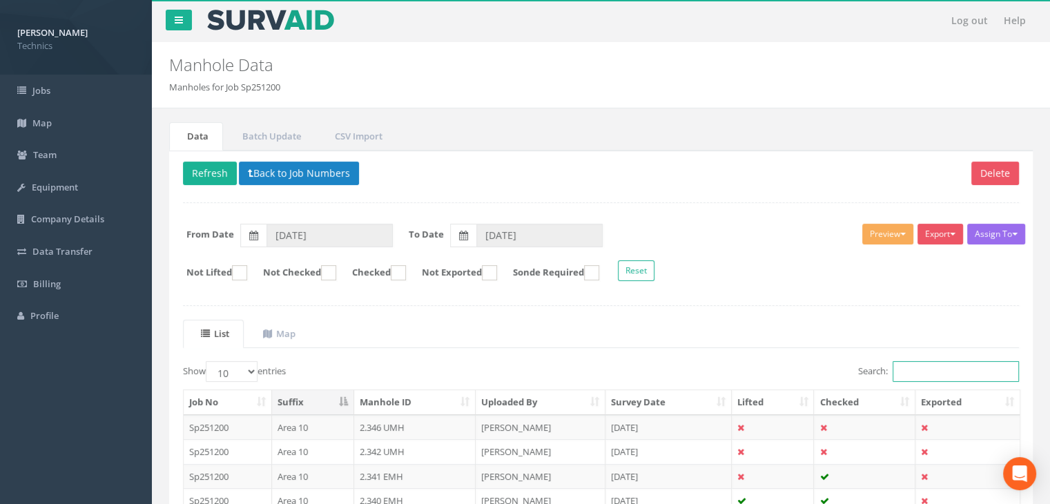
click at [947, 364] on input "Search:" at bounding box center [955, 371] width 126 height 21
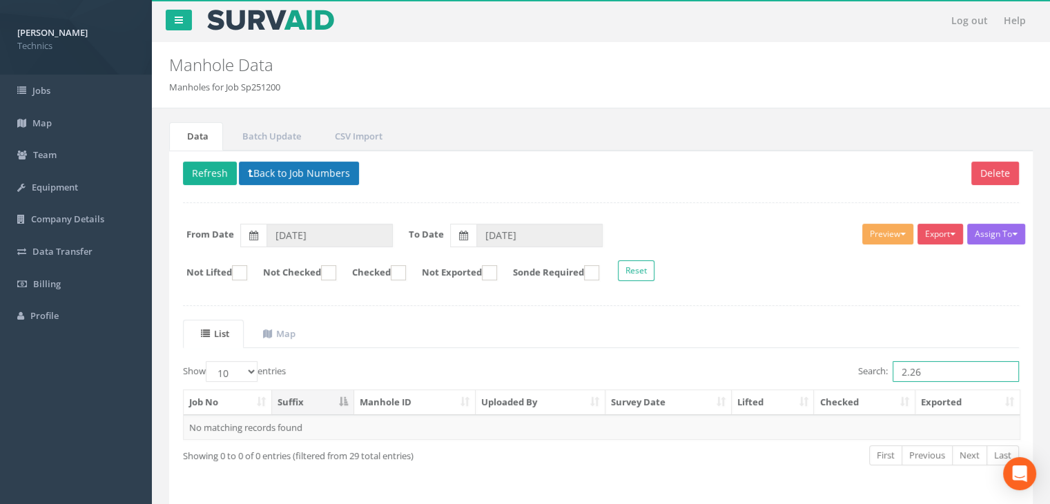
type input "2.26"
click at [326, 172] on button "Back to Job Numbers" at bounding box center [299, 173] width 120 height 23
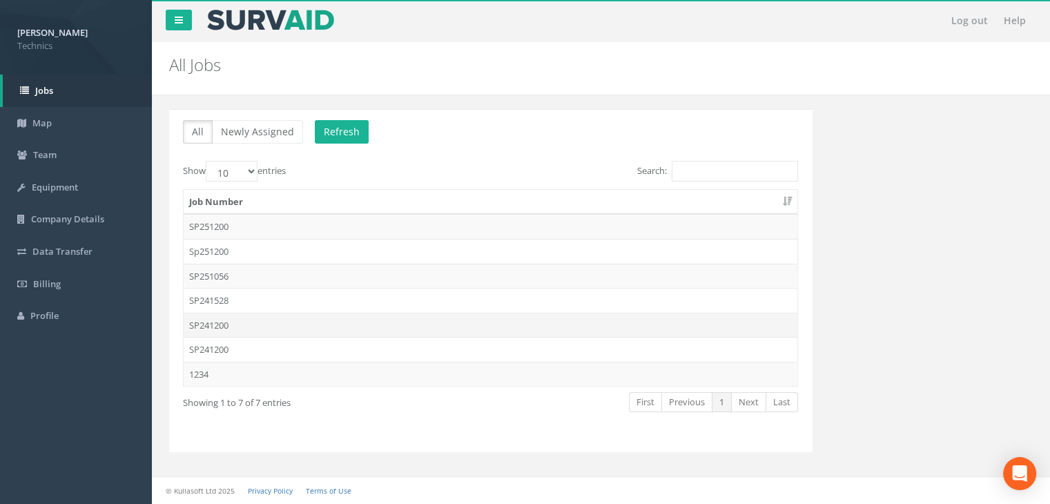
click at [213, 326] on td "SP241200" at bounding box center [491, 325] width 614 height 25
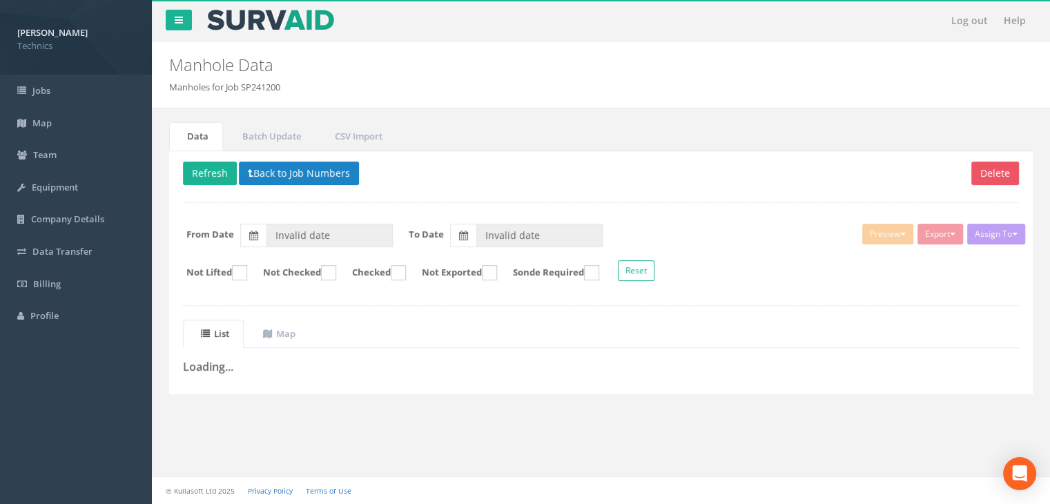
type input "[DATE]"
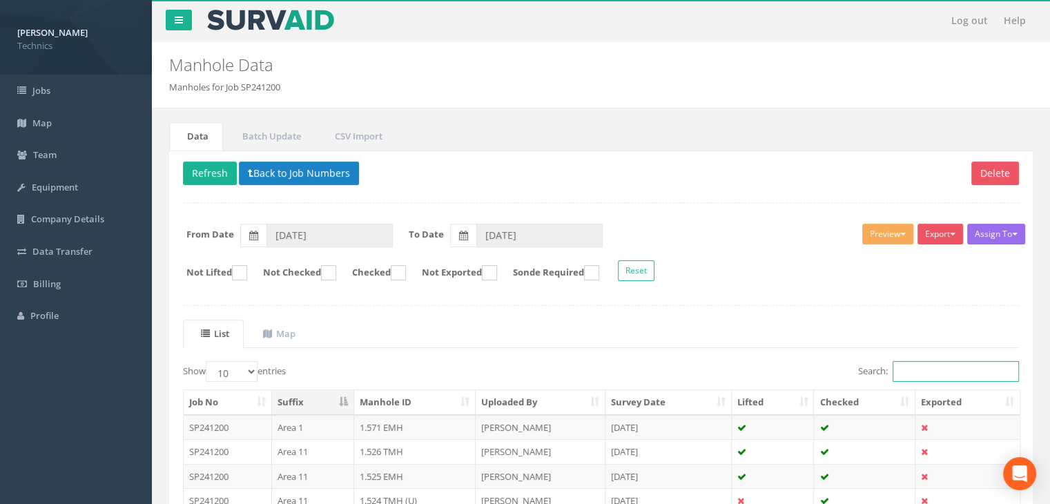
click at [910, 364] on input "Search:" at bounding box center [955, 371] width 126 height 21
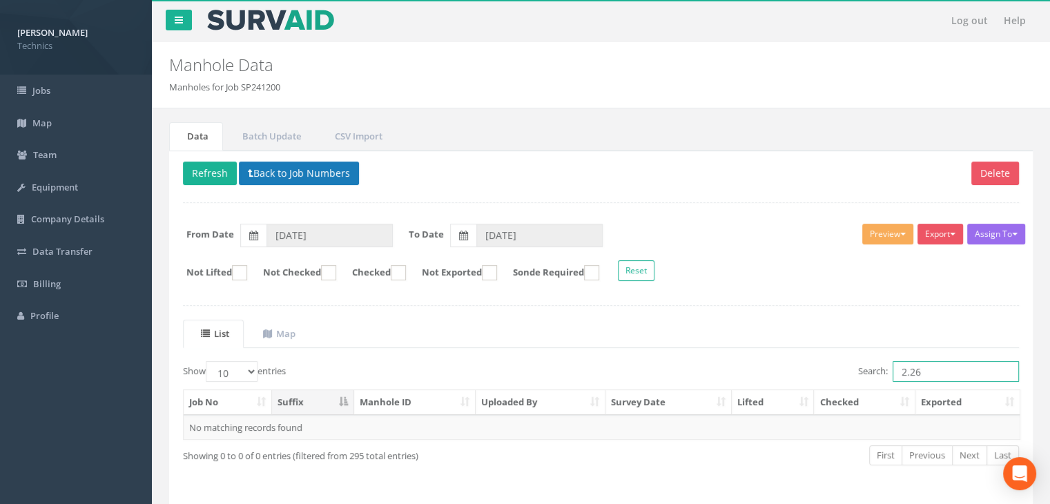
type input "2.26"
click at [295, 169] on button "Back to Job Numbers" at bounding box center [299, 173] width 120 height 23
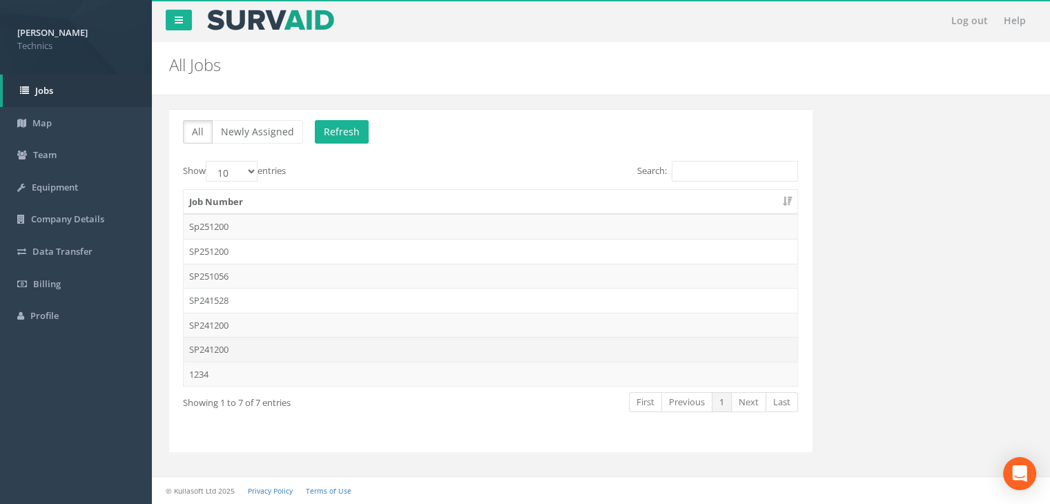
click at [245, 348] on td "SP241200" at bounding box center [491, 349] width 614 height 25
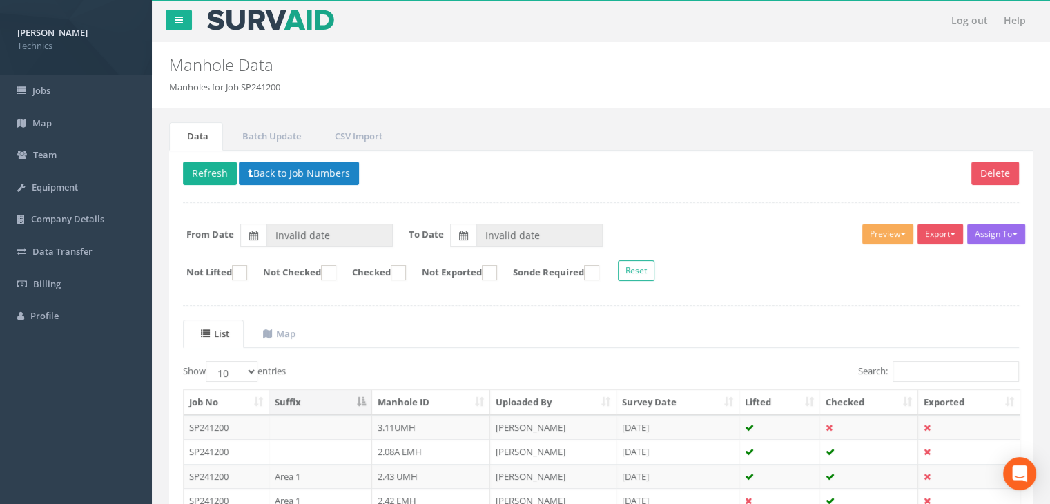
type input "[DATE]"
drag, startPoint x: 939, startPoint y: 389, endPoint x: 915, endPoint y: 365, distance: 33.2
click at [939, 390] on th "Exported" at bounding box center [968, 402] width 101 height 25
click at [914, 364] on input "Search:" at bounding box center [955, 371] width 126 height 21
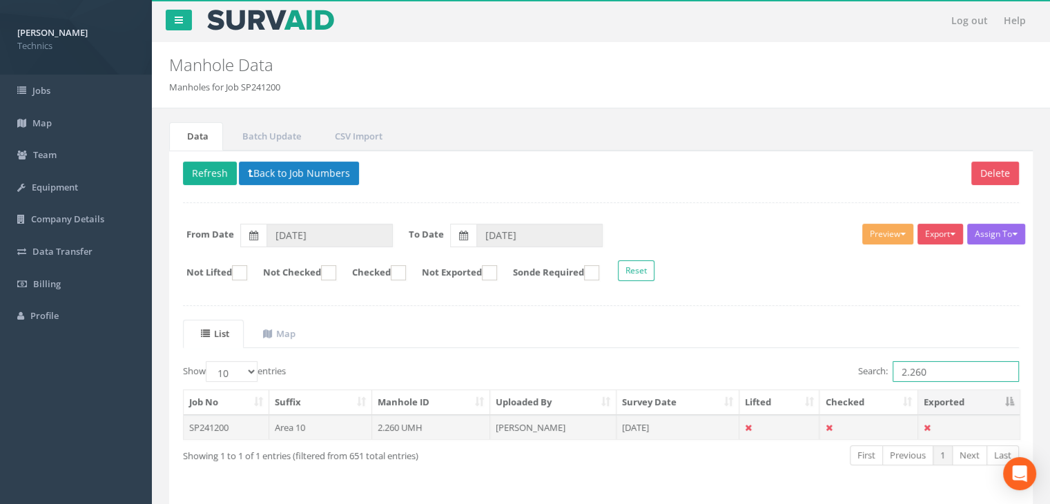
type input "2.260"
click at [444, 420] on td "2.260 UMH" at bounding box center [431, 427] width 119 height 25
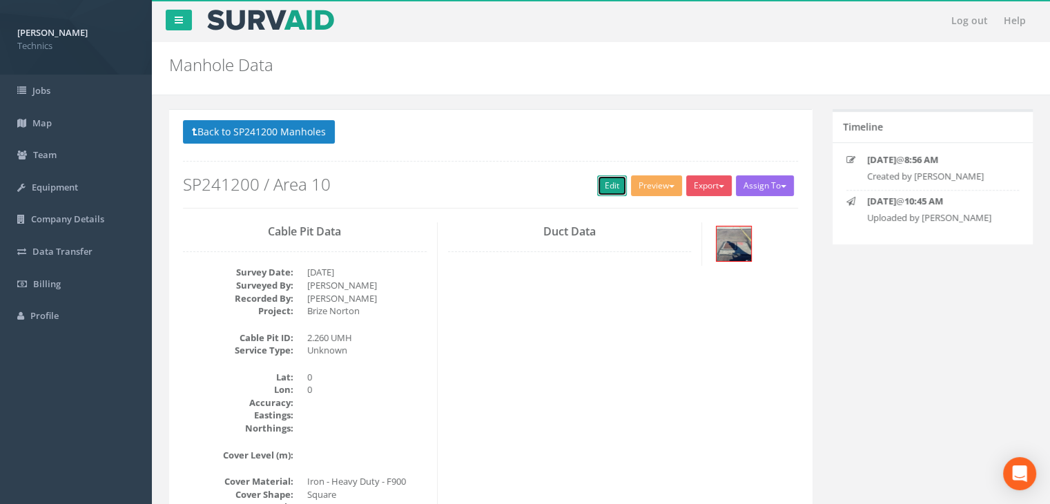
click at [599, 182] on link "Edit" at bounding box center [612, 185] width 30 height 21
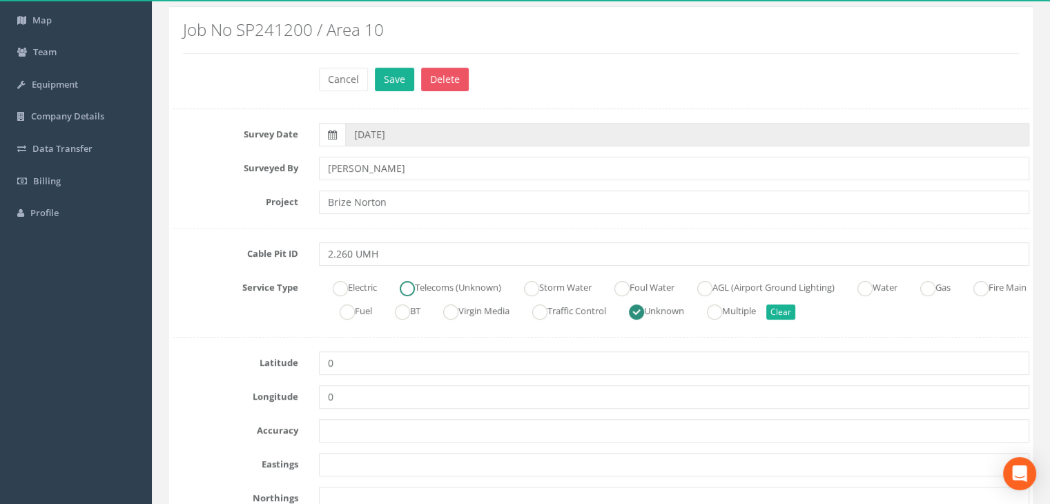
scroll to position [207, 0]
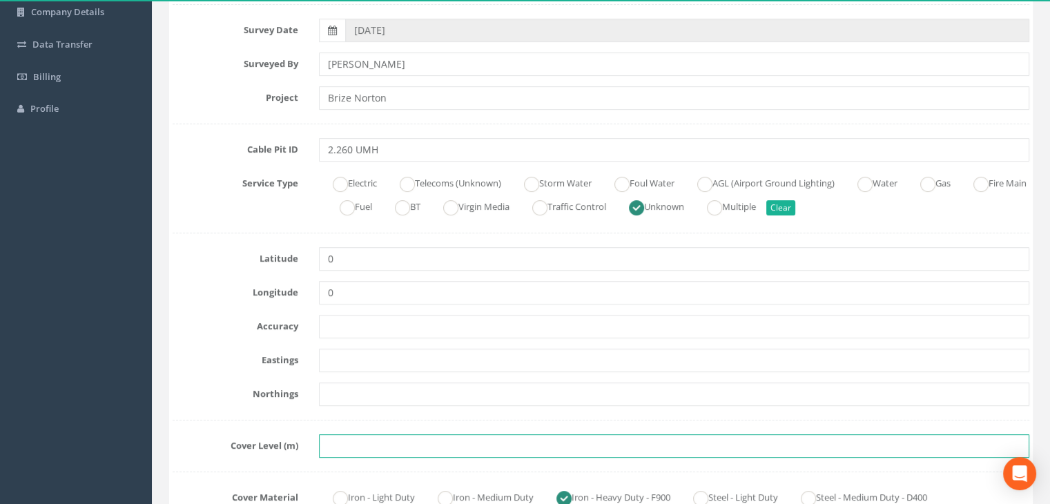
click at [342, 440] on input "text" at bounding box center [674, 445] width 710 height 23
paste input "84.0083"
type input "84.0083"
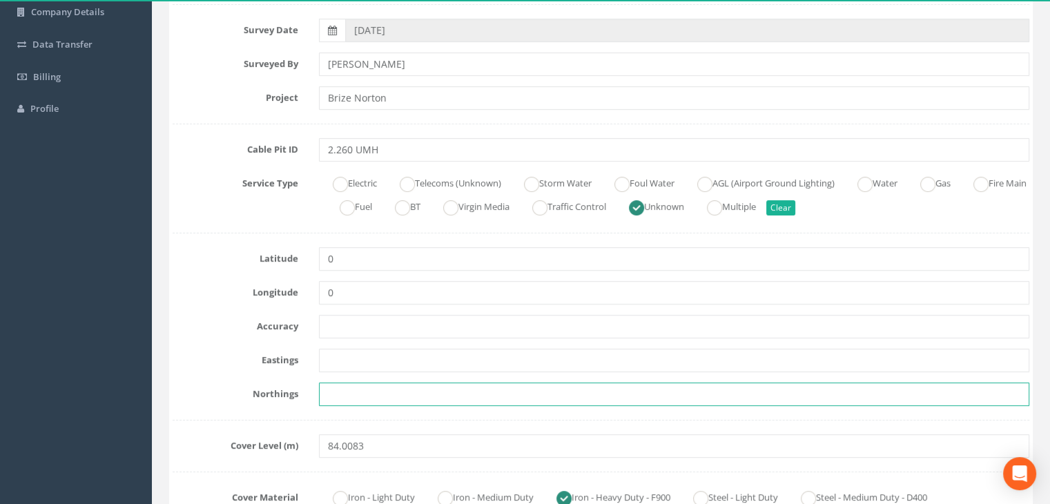
click at [367, 393] on input "text" at bounding box center [674, 393] width 710 height 23
paste input "205323.9128"
type input "205323.9128"
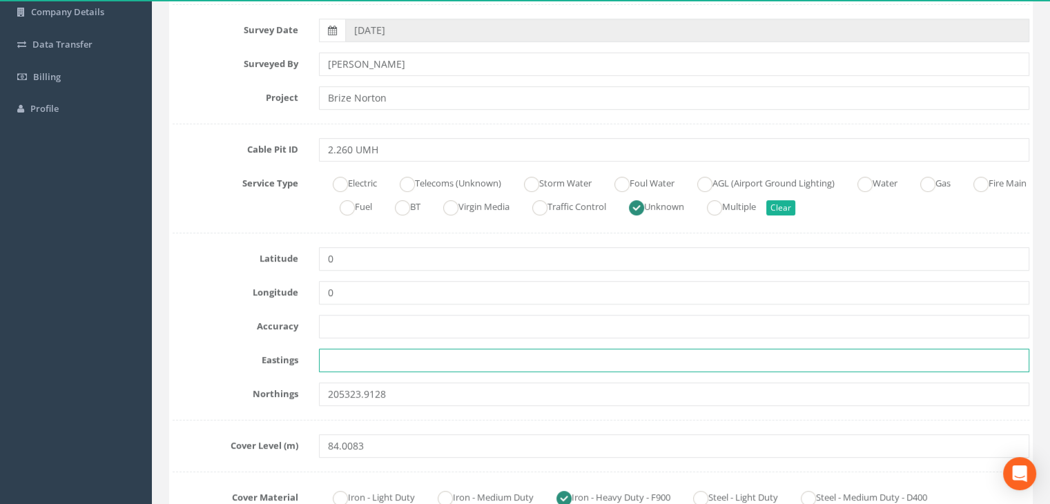
click at [359, 359] on input "text" at bounding box center [674, 360] width 710 height 23
paste input "428394.8235"
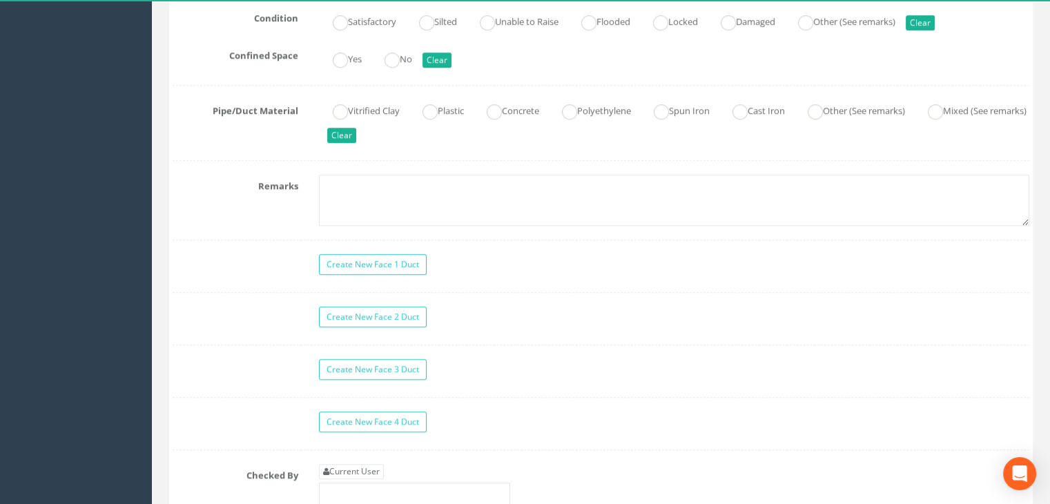
scroll to position [1173, 0]
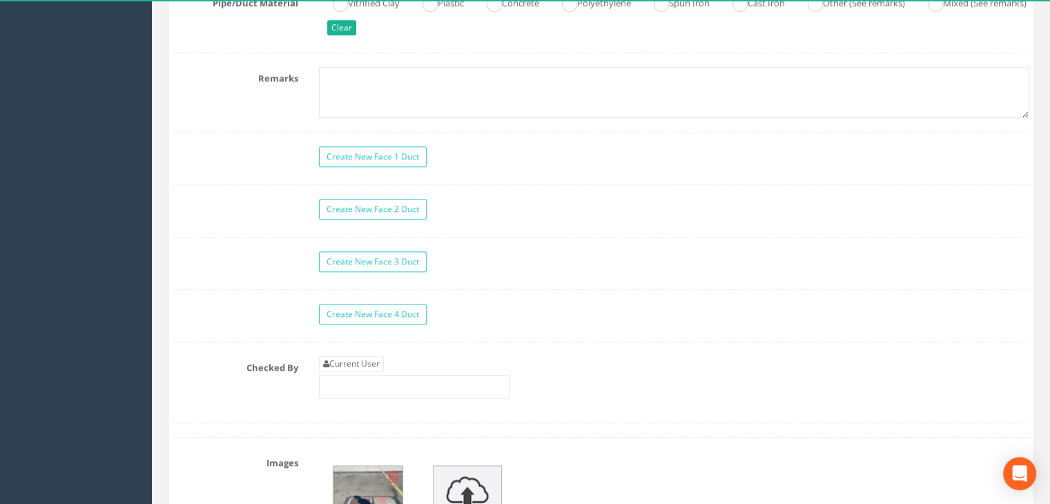
type input "428394.8235"
click at [362, 349] on div "Create New Face 1 Duct Create New Face 2 Duct Create New Face 3 Duct Create New…" at bounding box center [601, 284] width 857 height 277
drag, startPoint x: 367, startPoint y: 354, endPoint x: 398, endPoint y: 342, distance: 33.2
click at [366, 356] on link "Current User" at bounding box center [351, 363] width 65 height 15
type input "[PERSON_NAME]"
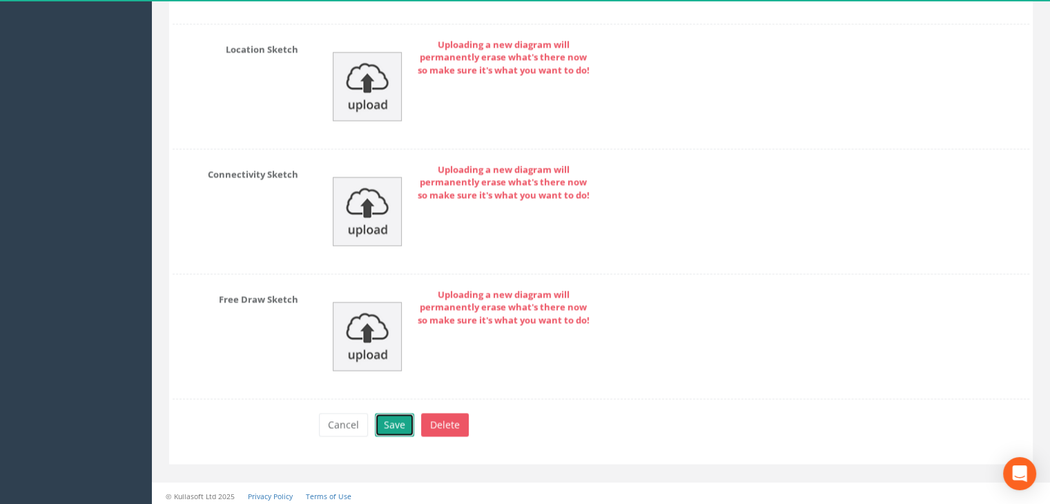
click at [398, 423] on button "Save" at bounding box center [394, 424] width 39 height 23
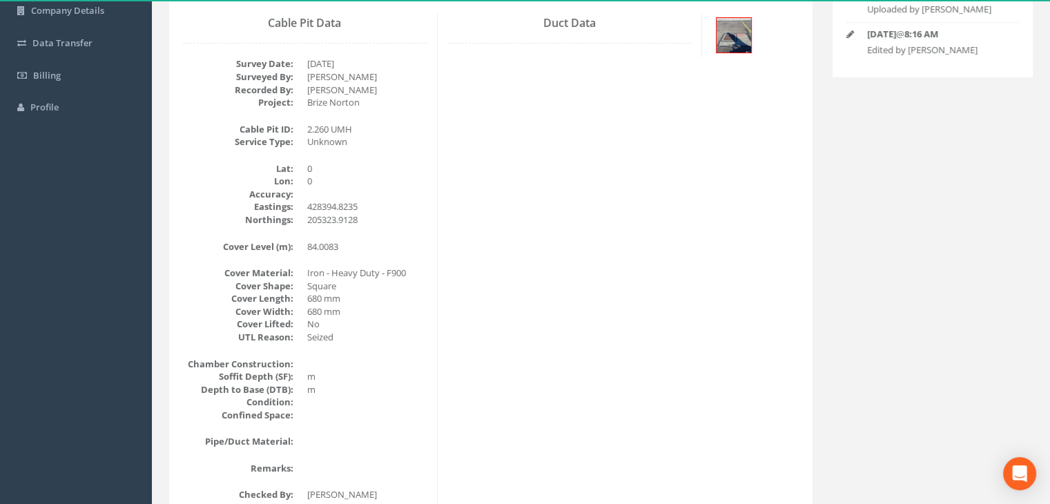
scroll to position [99, 0]
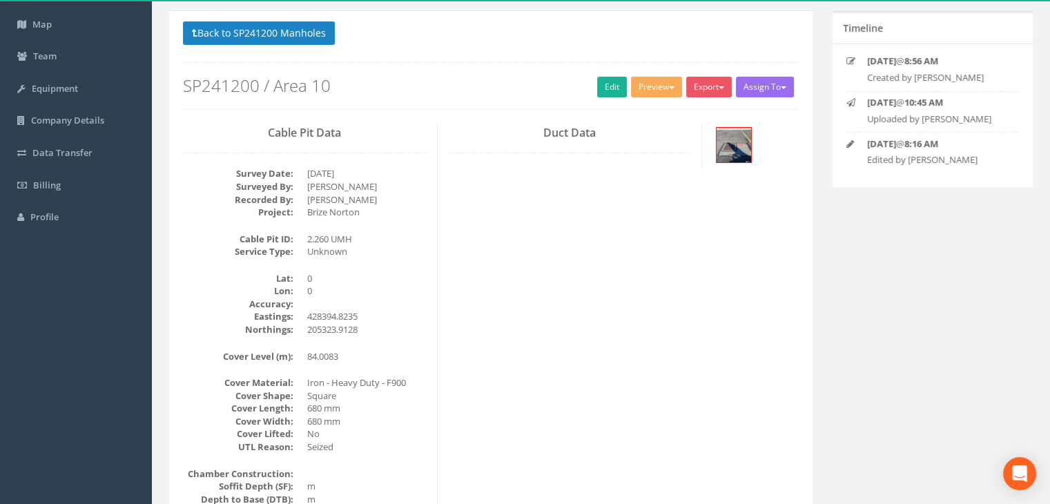
drag, startPoint x: 506, startPoint y: 269, endPoint x: 483, endPoint y: 237, distance: 39.1
click at [506, 269] on div "Cable Pit Data Survey Date: [DATE] Surveyed By: [PERSON_NAME] Recorded By: [PER…" at bounding box center [491, 374] width 636 height 501
click at [306, 28] on button "Back to SP241200 Manholes" at bounding box center [259, 32] width 152 height 23
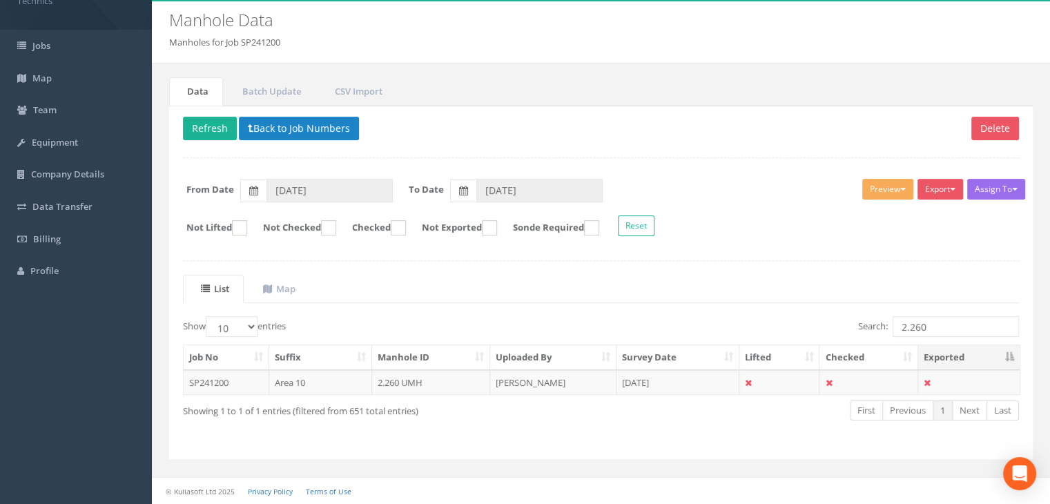
scroll to position [43, 0]
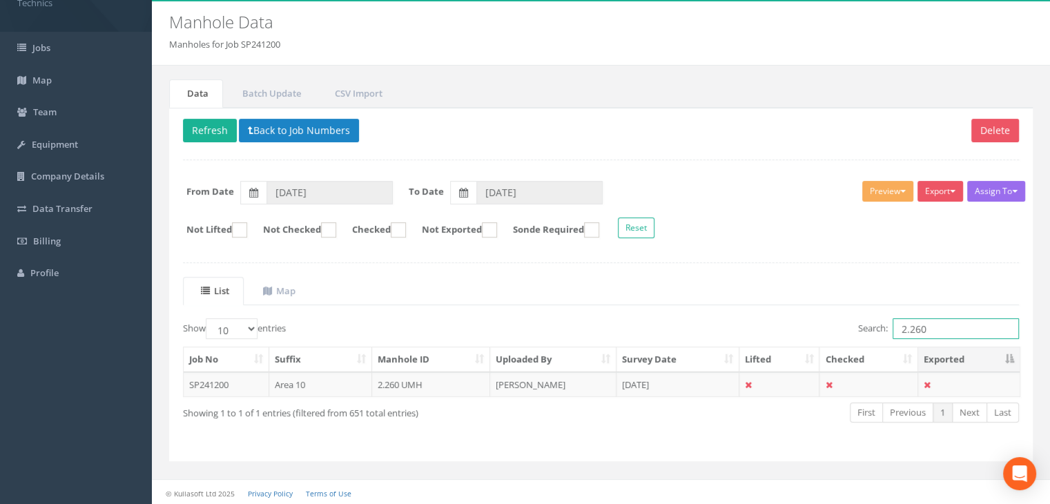
click at [941, 328] on input "2.260" at bounding box center [955, 328] width 126 height 21
type input "2.271"
click at [522, 379] on td "[PERSON_NAME]" at bounding box center [553, 384] width 126 height 25
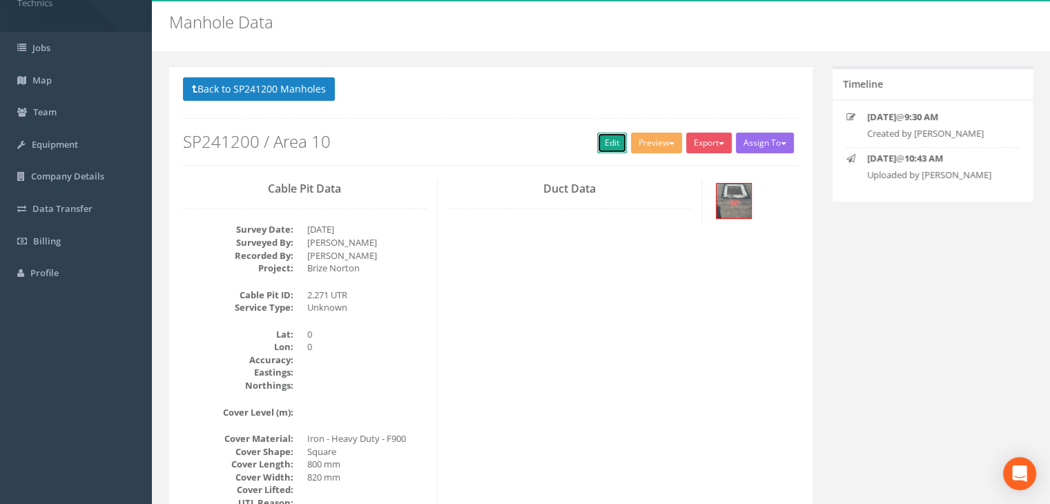
click at [602, 141] on link "Edit" at bounding box center [612, 143] width 30 height 21
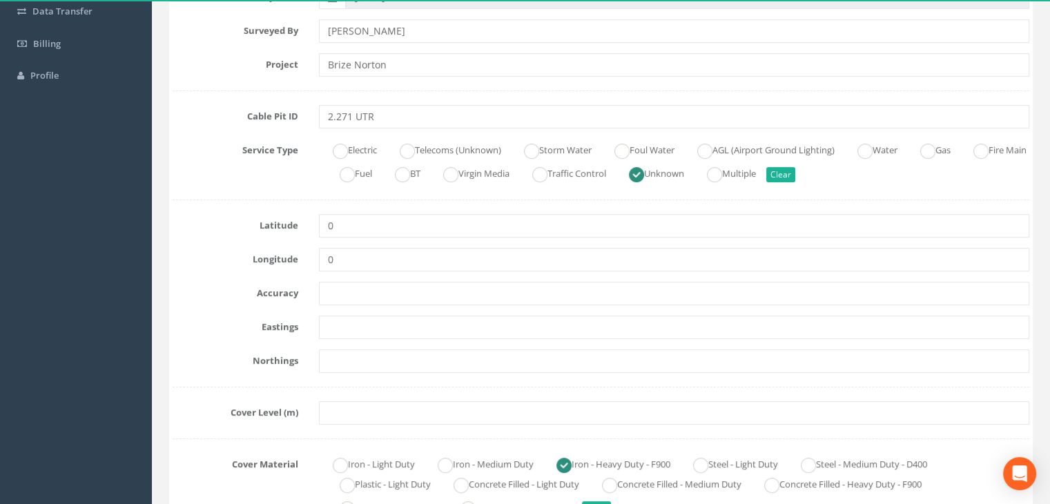
scroll to position [250, 0]
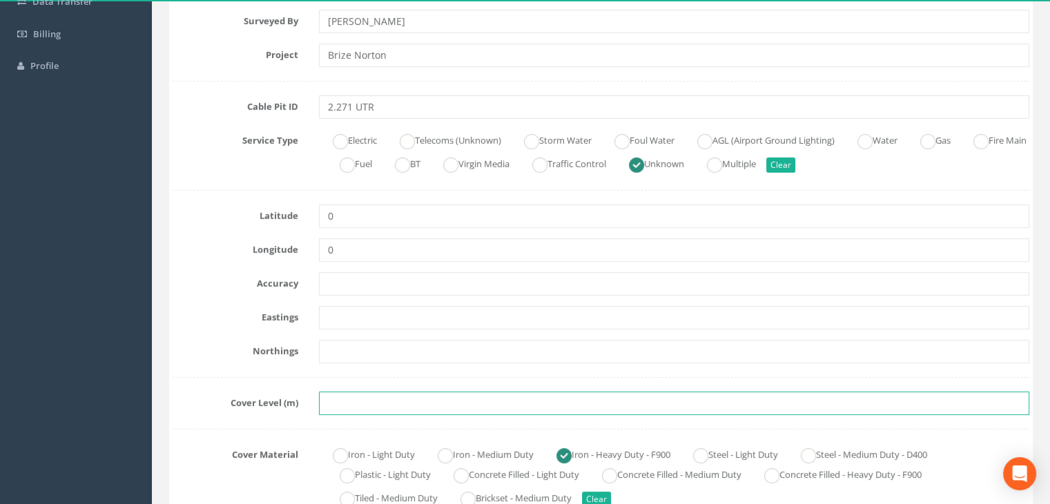
click at [370, 407] on input "text" at bounding box center [674, 402] width 710 height 23
paste input "83.6671"
type input "83.6671"
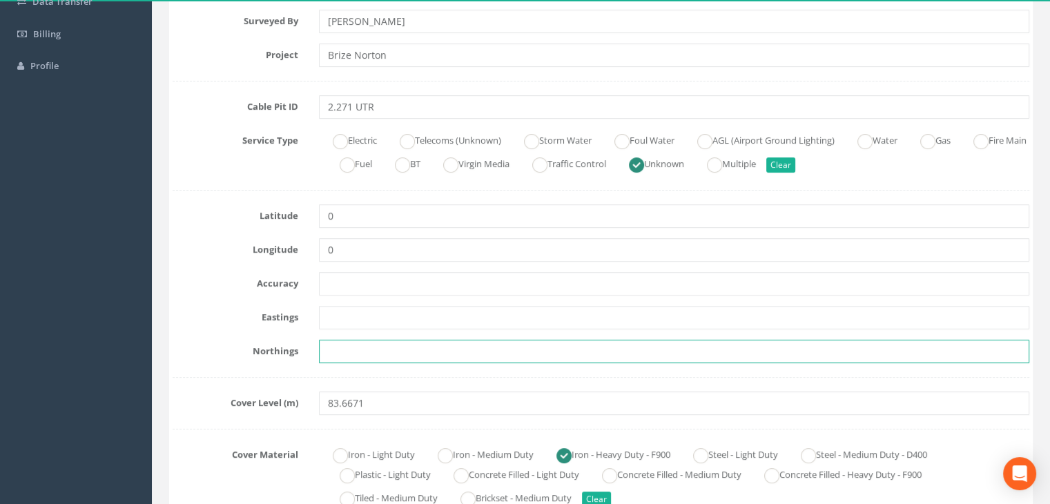
click at [402, 356] on input "text" at bounding box center [674, 351] width 710 height 23
paste input "205278.4898"
type input "205278.4898"
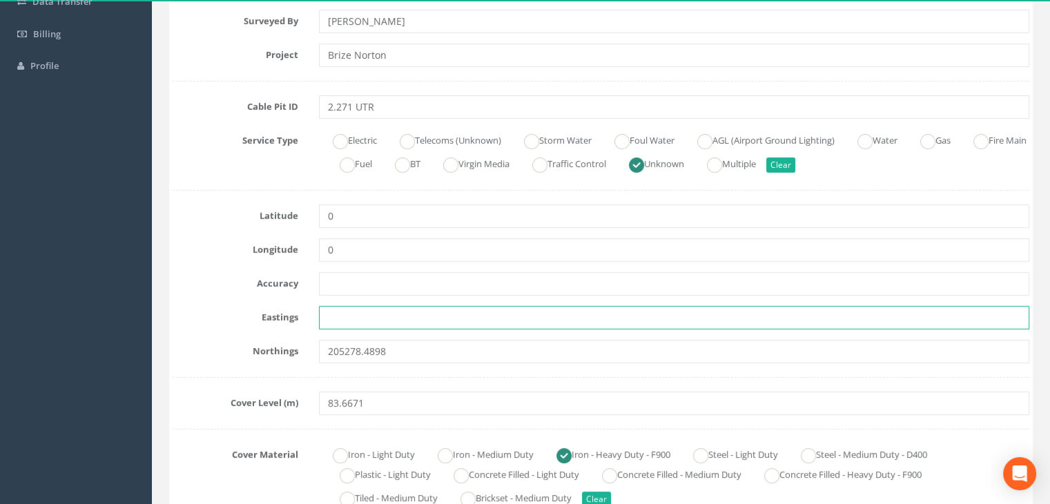
click at [398, 311] on input "text" at bounding box center [674, 317] width 710 height 23
paste input "428317.3057"
type input "428317.3057"
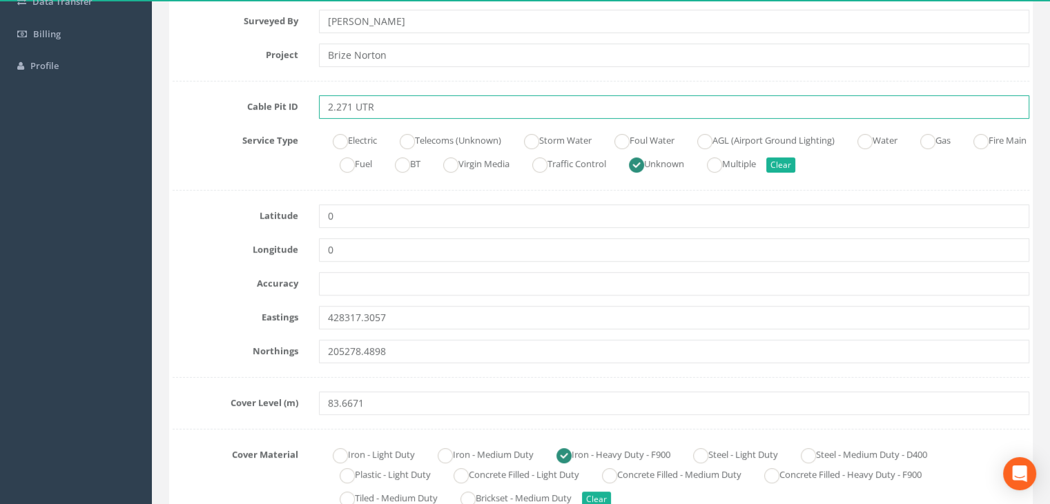
click at [398, 106] on input "2.271 UTR" at bounding box center [674, 106] width 710 height 23
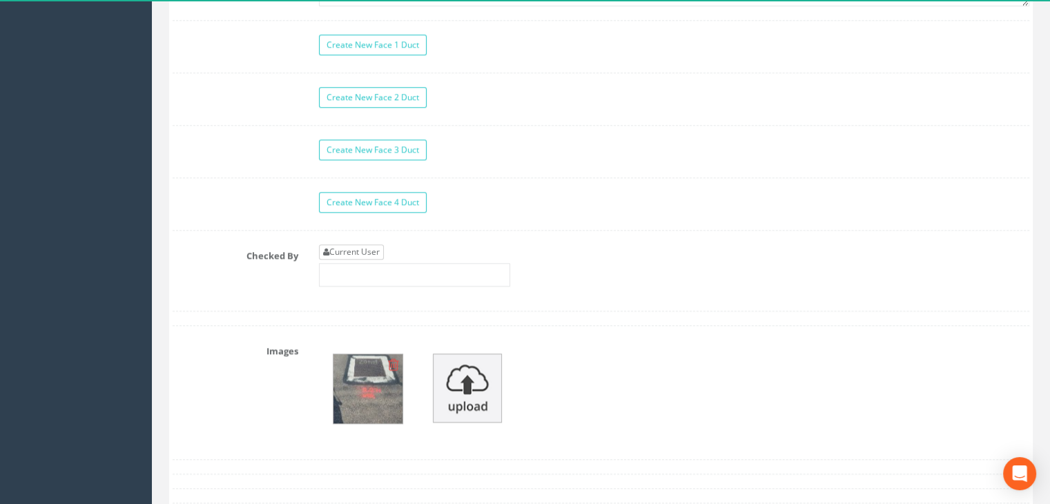
type input "2.271 UMH"
click at [366, 251] on link "Current User" at bounding box center [351, 251] width 65 height 15
type input "[PERSON_NAME]"
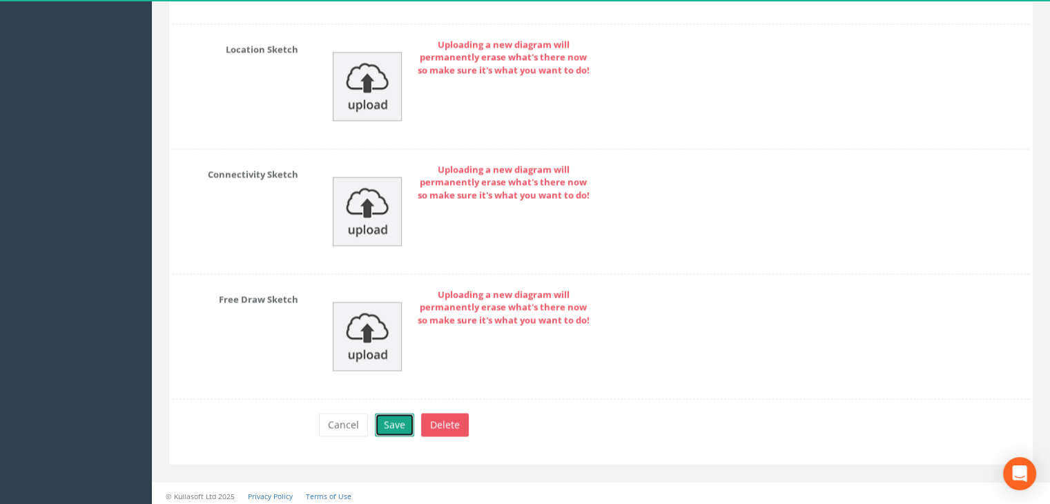
click at [395, 423] on button "Save" at bounding box center [394, 424] width 39 height 23
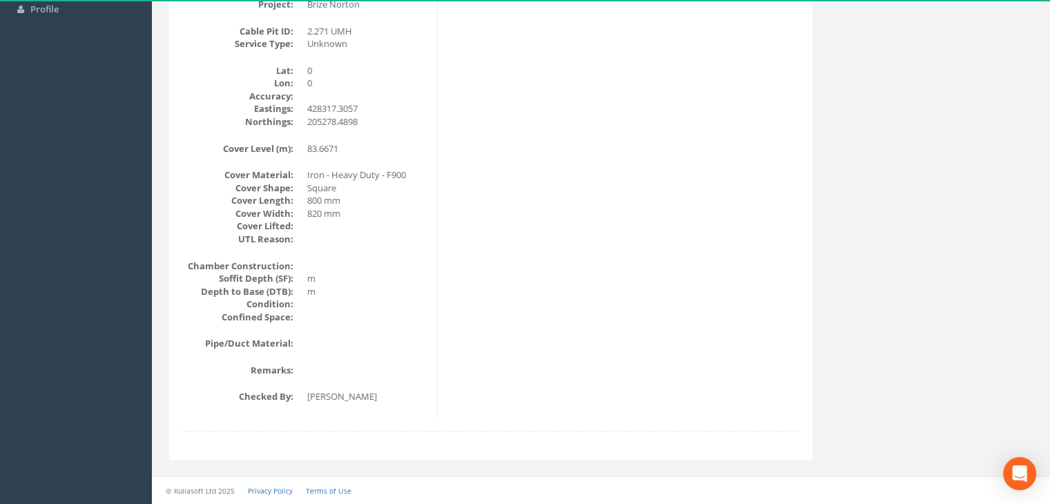
scroll to position [306, 0]
click at [378, 209] on dd "820 mm" at bounding box center [366, 214] width 119 height 13
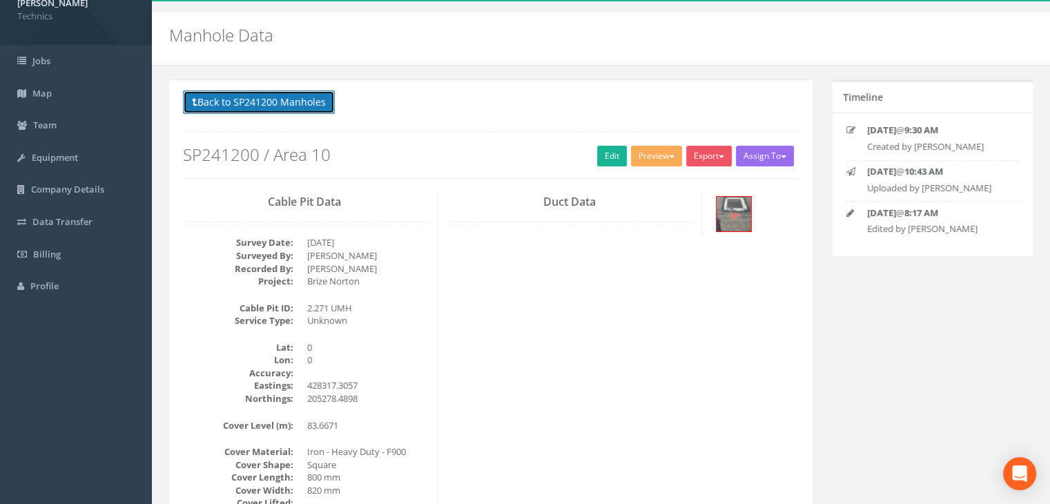
click at [288, 102] on button "Back to SP241200 Manholes" at bounding box center [259, 101] width 152 height 23
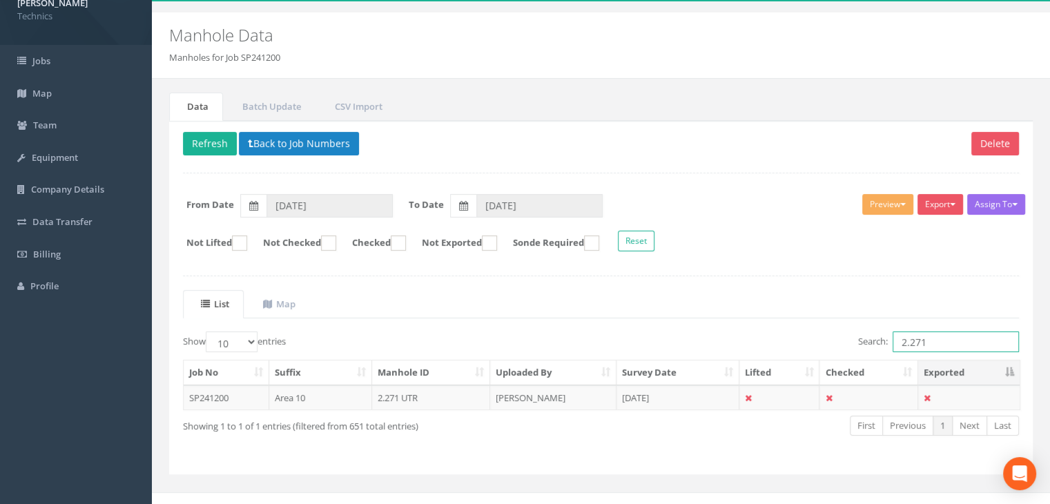
click at [943, 343] on input "2.271" at bounding box center [955, 341] width 126 height 21
type input "2.270"
click at [527, 386] on td "[PERSON_NAME]" at bounding box center [553, 397] width 126 height 25
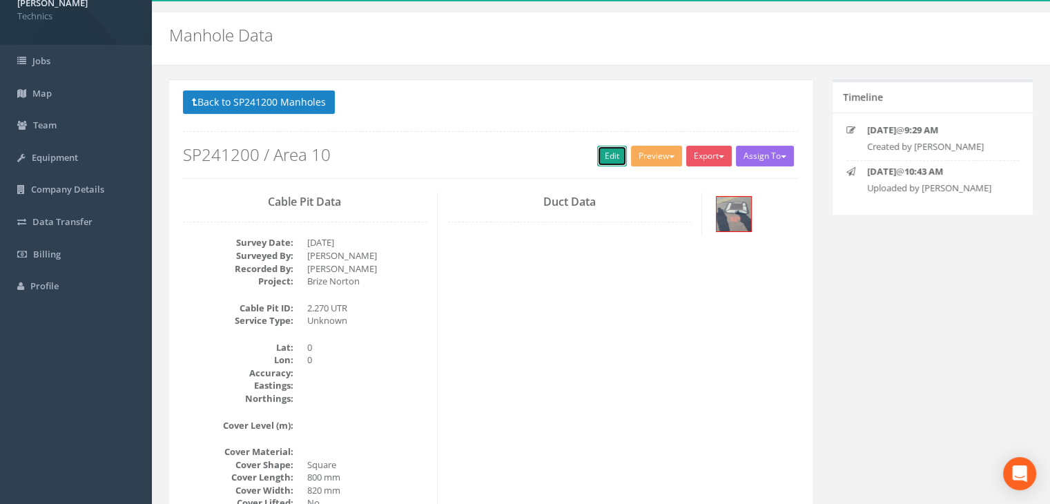
click at [602, 153] on link "Edit" at bounding box center [612, 156] width 30 height 21
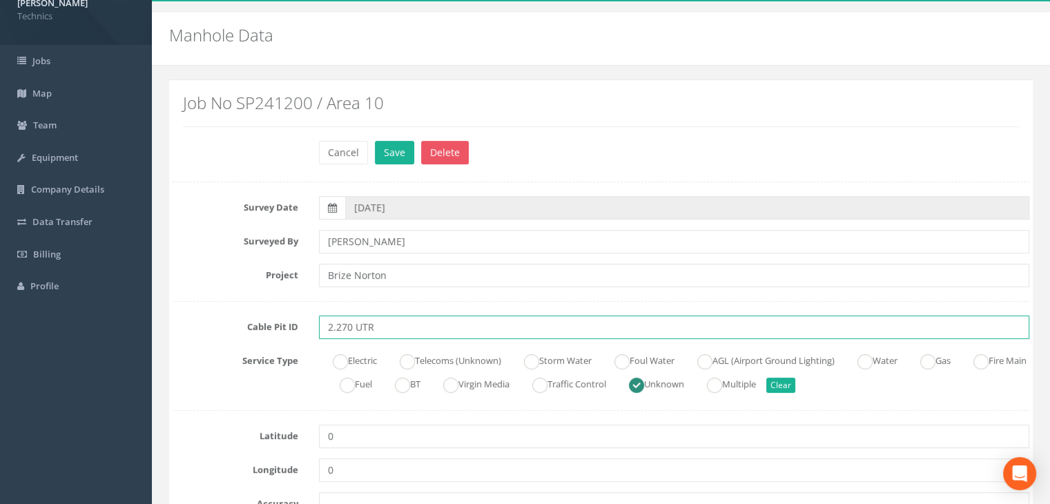
click at [389, 324] on input "2.270 UTR" at bounding box center [674, 326] width 710 height 23
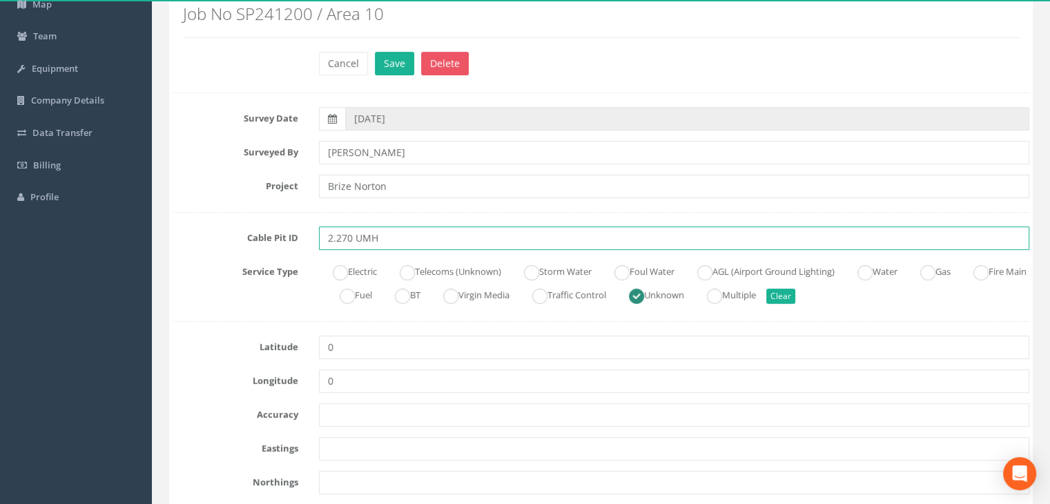
scroll to position [237, 0]
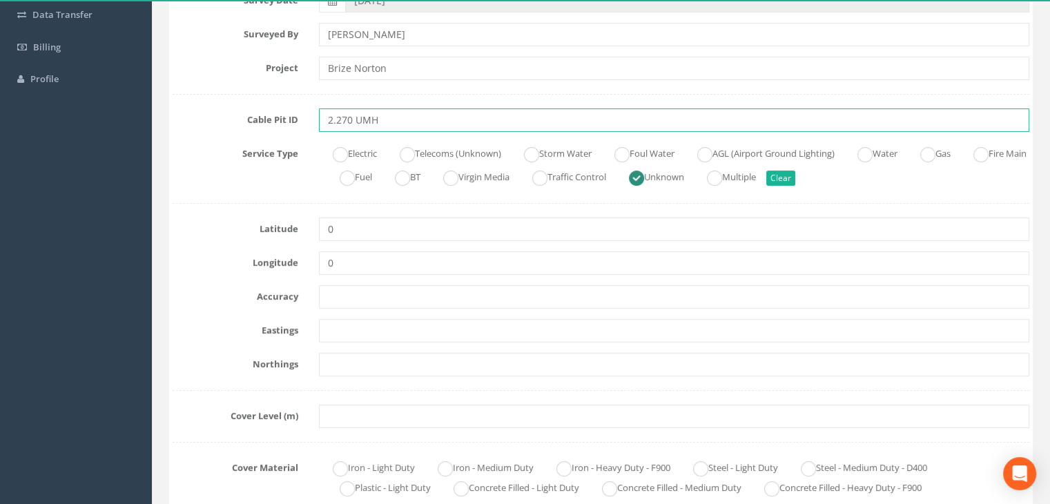
type input "2.270 UMH"
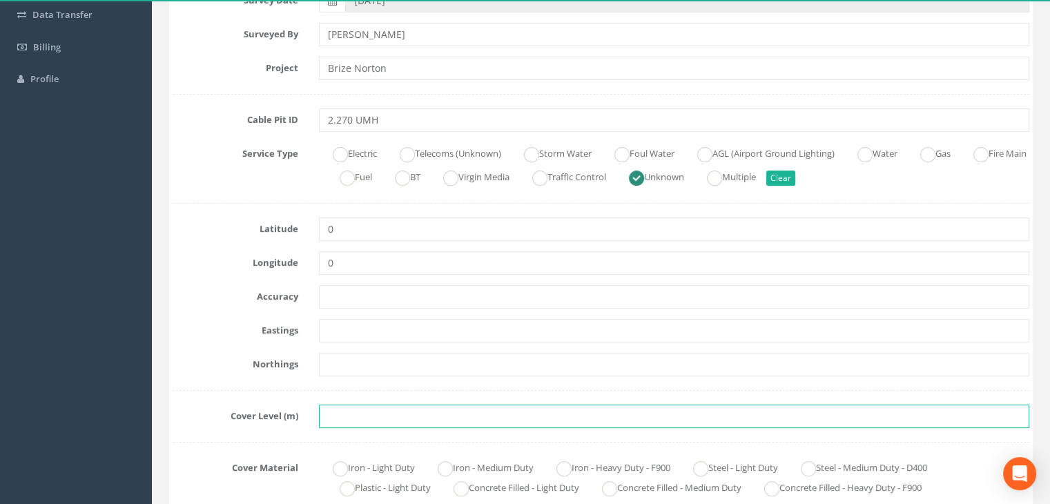
click at [326, 415] on input "text" at bounding box center [674, 415] width 710 height 23
paste input "83.6683"
type input "83.6683"
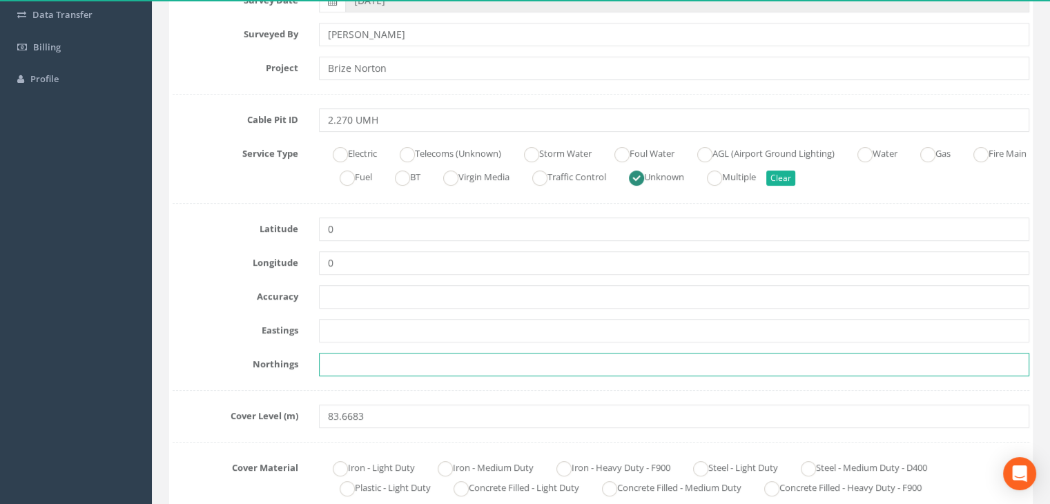
click at [394, 372] on input "text" at bounding box center [674, 364] width 710 height 23
paste input "205281.4221"
type input "205281.4221"
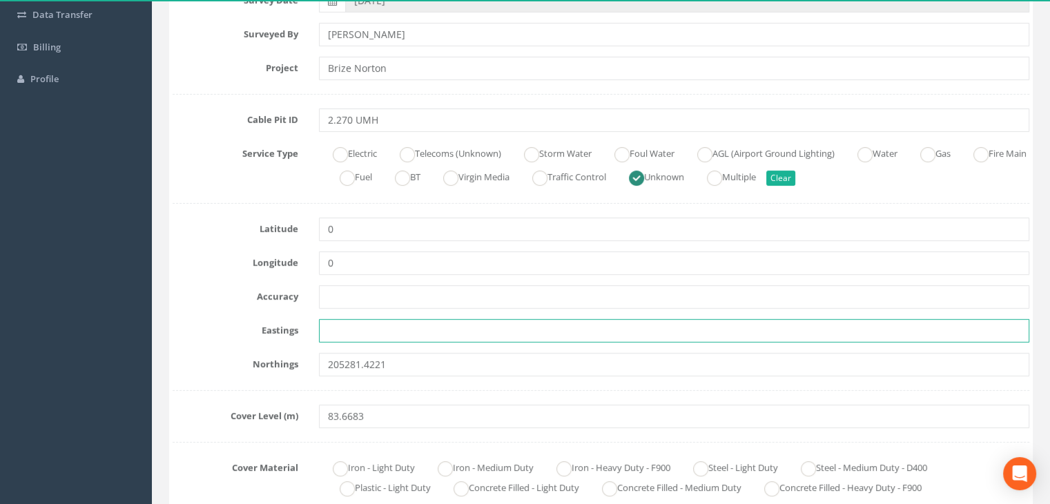
click at [376, 324] on input "text" at bounding box center [674, 330] width 710 height 23
paste input "428311.3419"
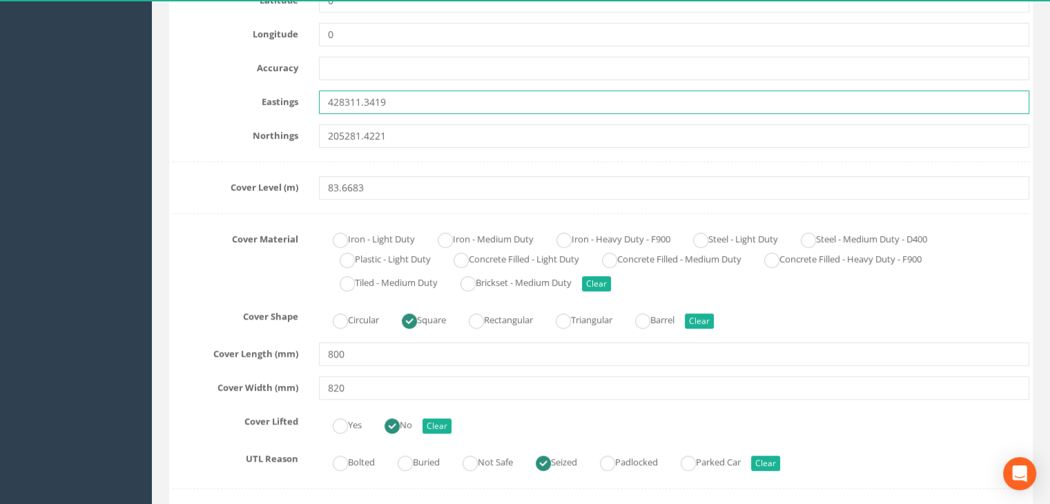
scroll to position [444, 0]
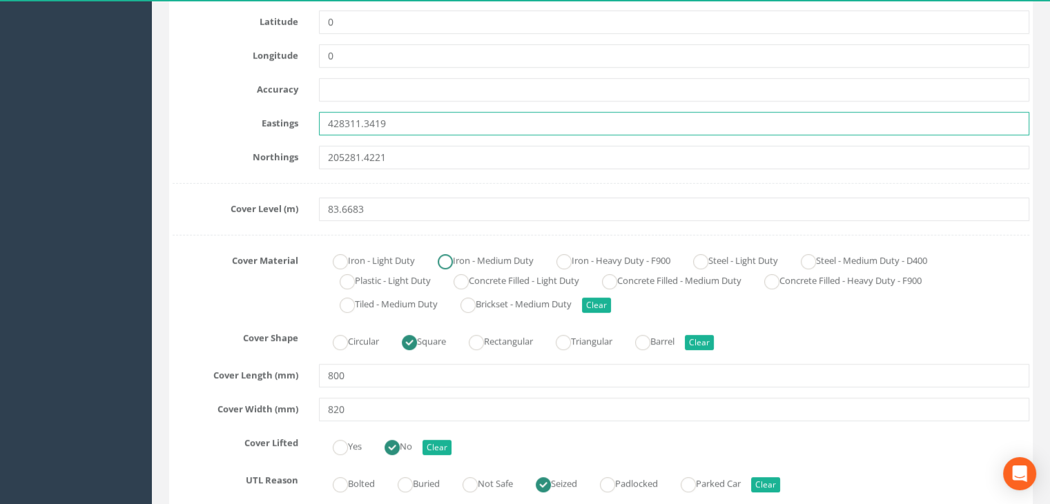
type input "428311.3419"
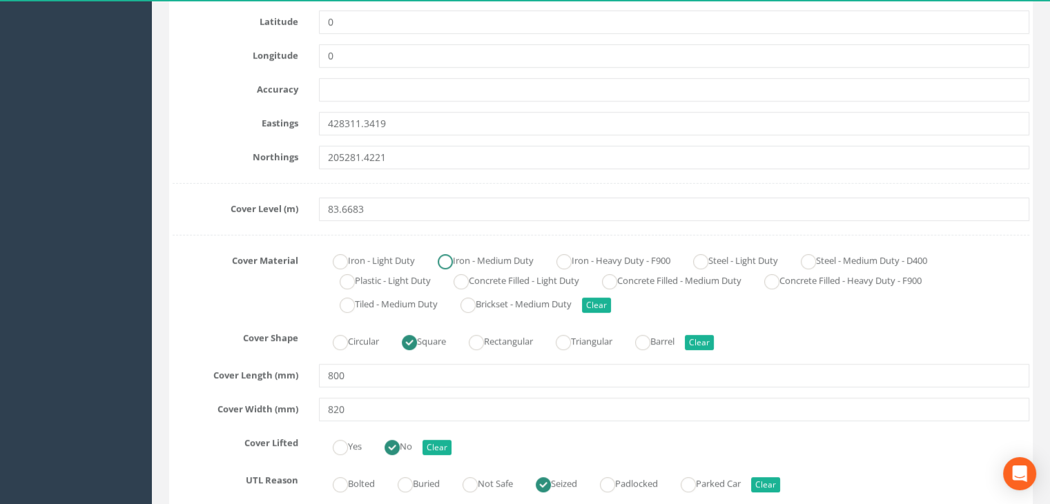
click at [459, 258] on label "Iron - Medium Duty" at bounding box center [479, 259] width 110 height 20
click at [569, 257] on ins at bounding box center [563, 261] width 15 height 15
radio input "false"
radio input "true"
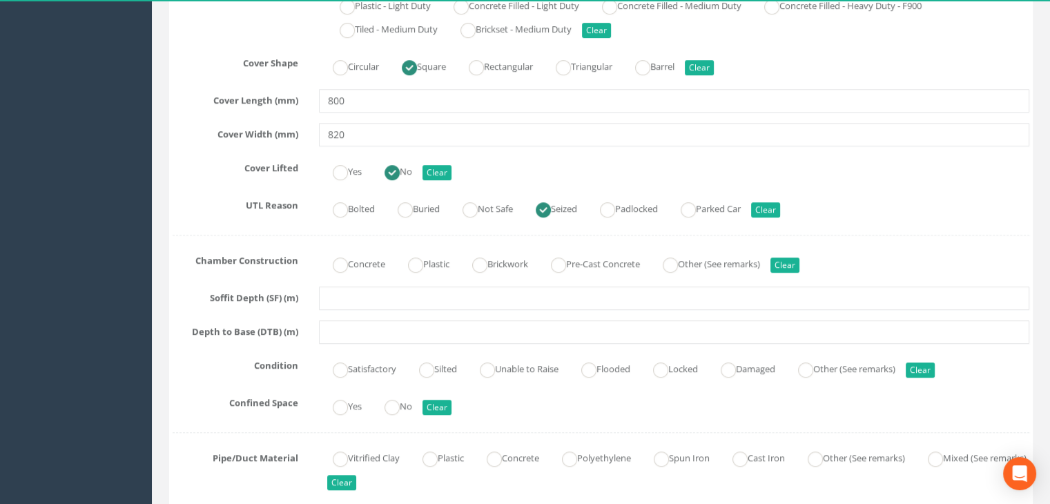
scroll to position [789, 0]
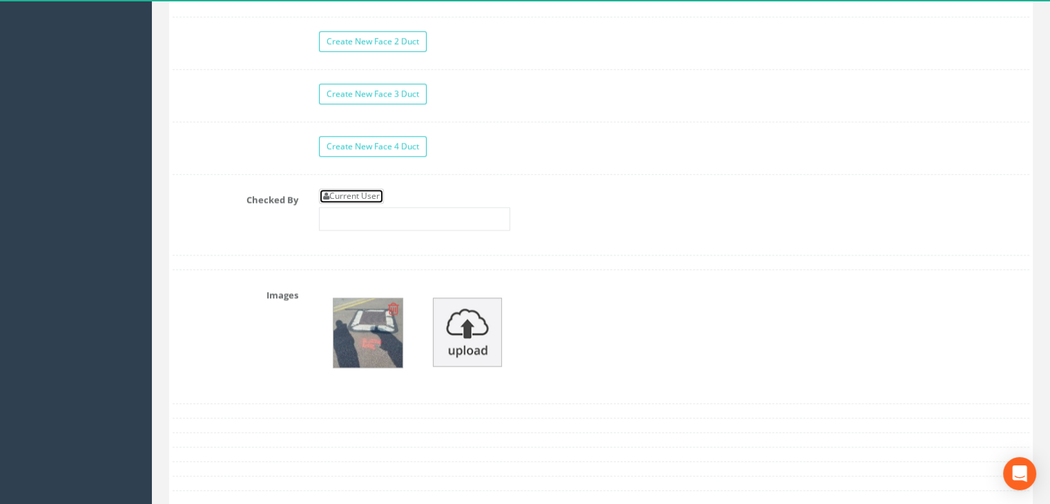
drag, startPoint x: 361, startPoint y: 188, endPoint x: 373, endPoint y: 191, distance: 12.1
click at [361, 188] on link "Current User" at bounding box center [351, 195] width 65 height 15
type input "[PERSON_NAME]"
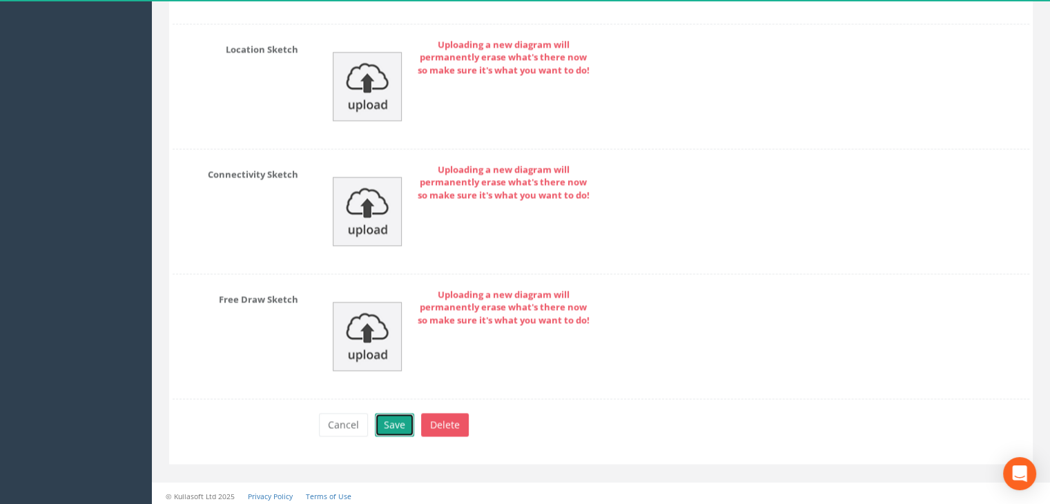
click at [400, 413] on button "Save" at bounding box center [394, 424] width 39 height 23
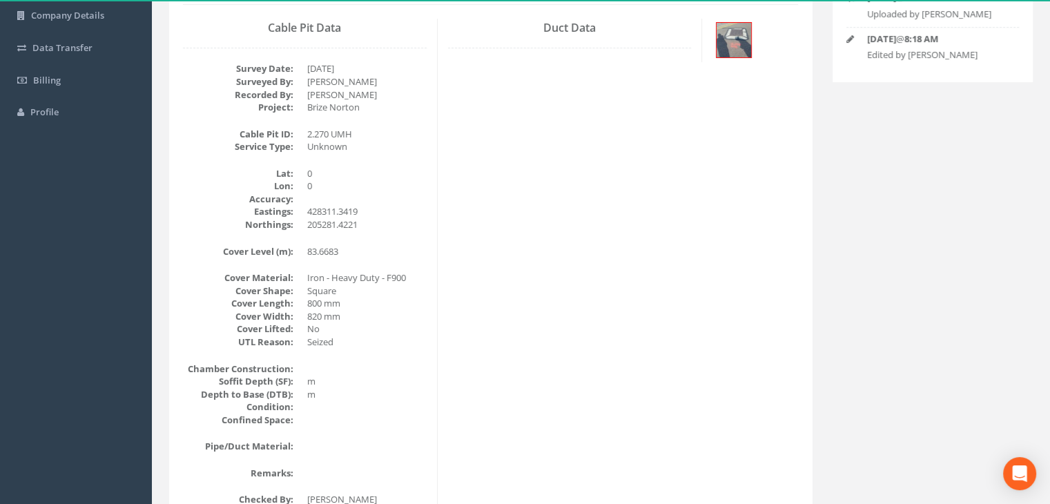
scroll to position [30, 0]
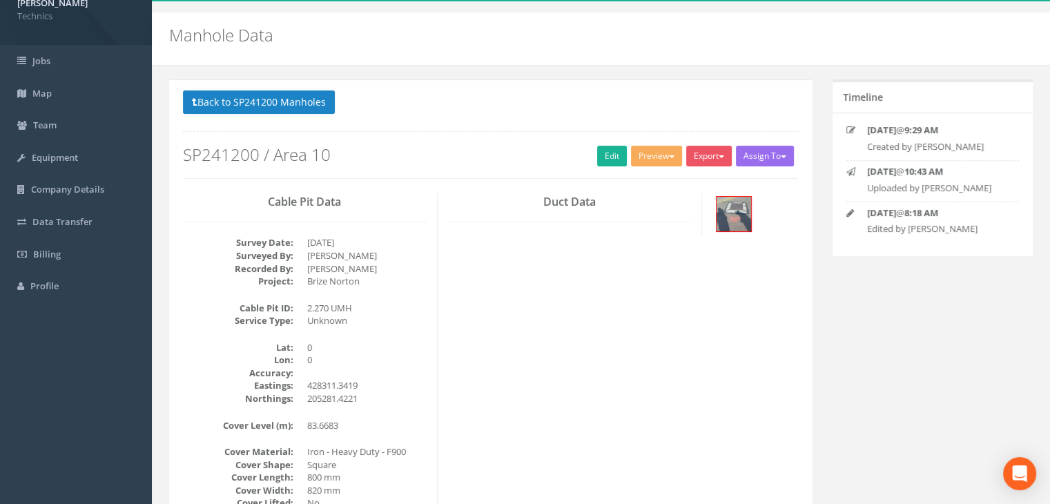
click at [455, 320] on div "Cable Pit Data Survey Date: [DATE] Surveyed By: [PERSON_NAME] Recorded By: [PER…" at bounding box center [491, 443] width 636 height 501
click at [297, 100] on button "Back to SP241200 Manholes" at bounding box center [259, 101] width 152 height 23
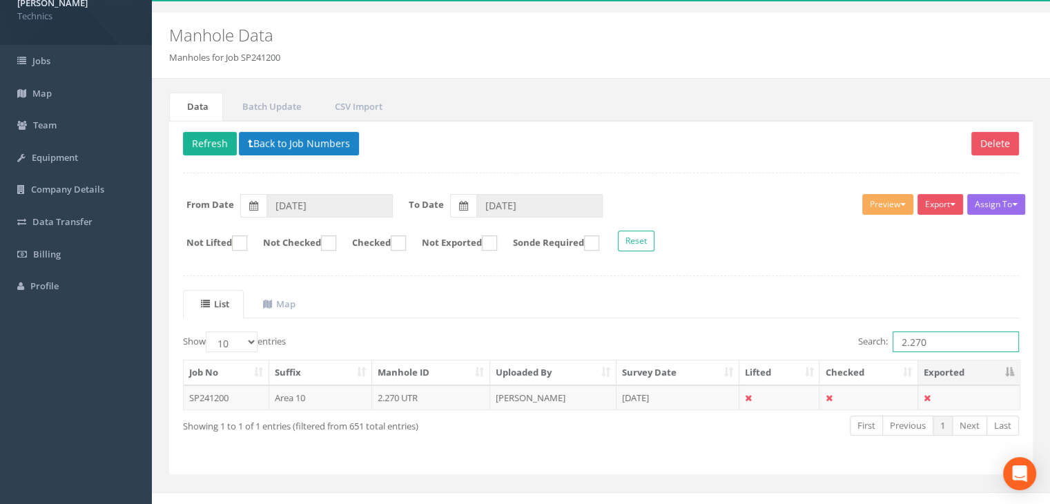
click at [931, 342] on input "2.270" at bounding box center [955, 341] width 126 height 21
type input "2.377"
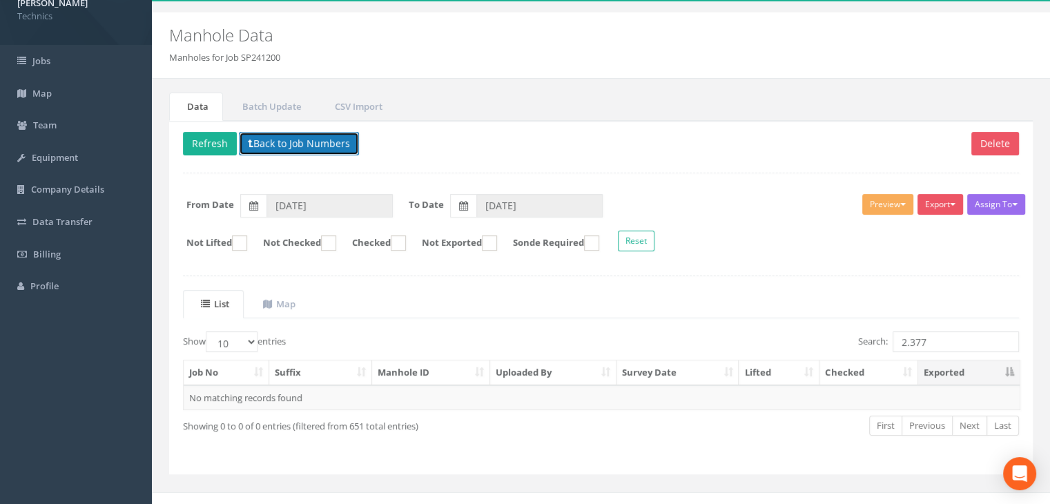
click at [299, 134] on button "Back to Job Numbers" at bounding box center [299, 143] width 120 height 23
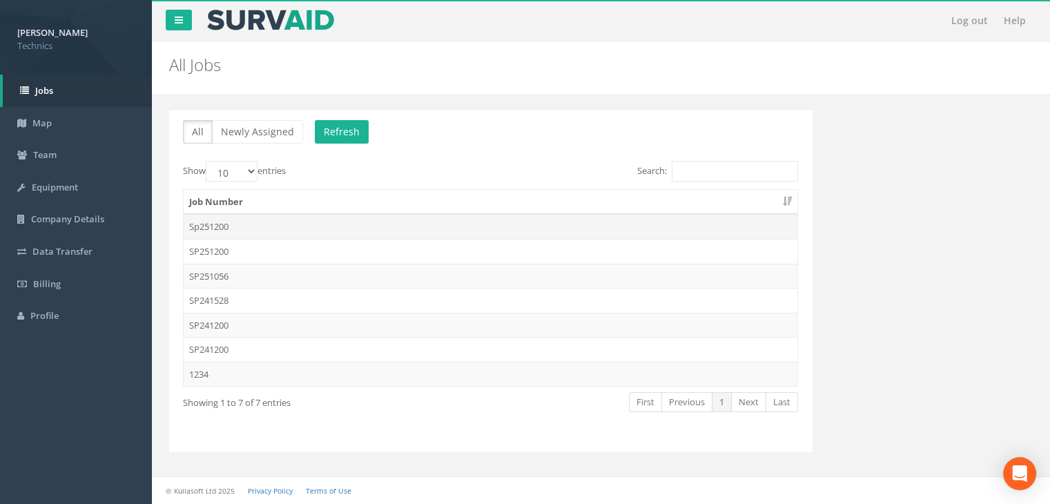
click at [262, 226] on td "Sp251200" at bounding box center [491, 226] width 614 height 25
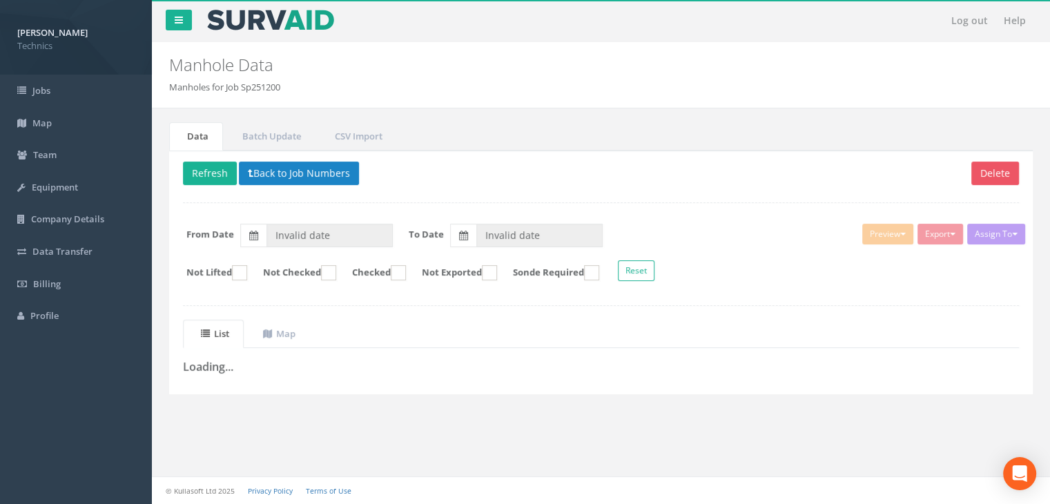
type input "[DATE]"
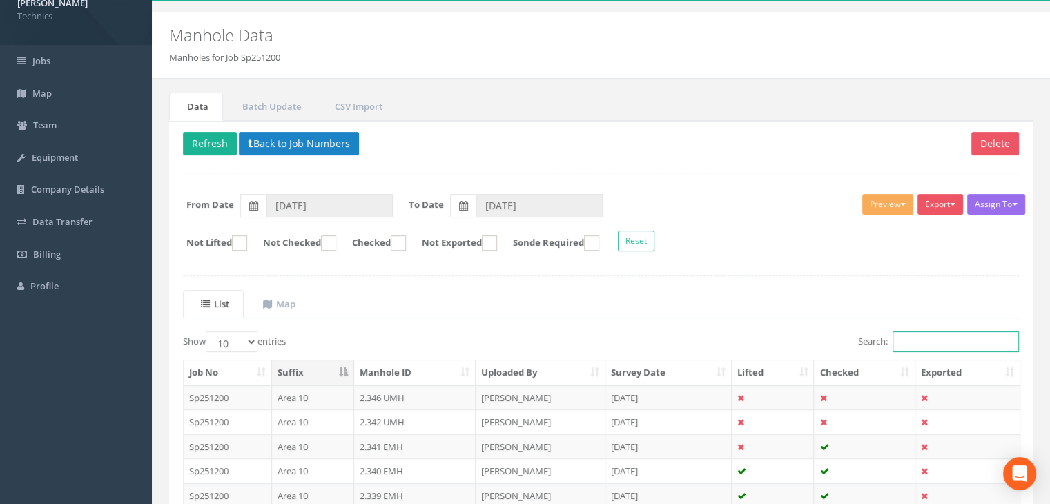
click at [903, 340] on input "Search:" at bounding box center [955, 341] width 126 height 21
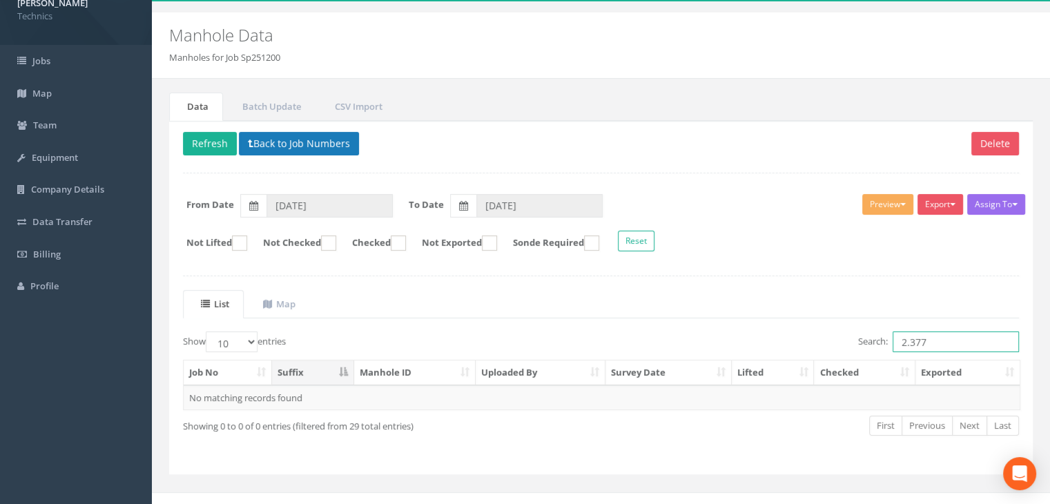
type input "2.377"
click at [311, 145] on button "Back to Job Numbers" at bounding box center [299, 143] width 120 height 23
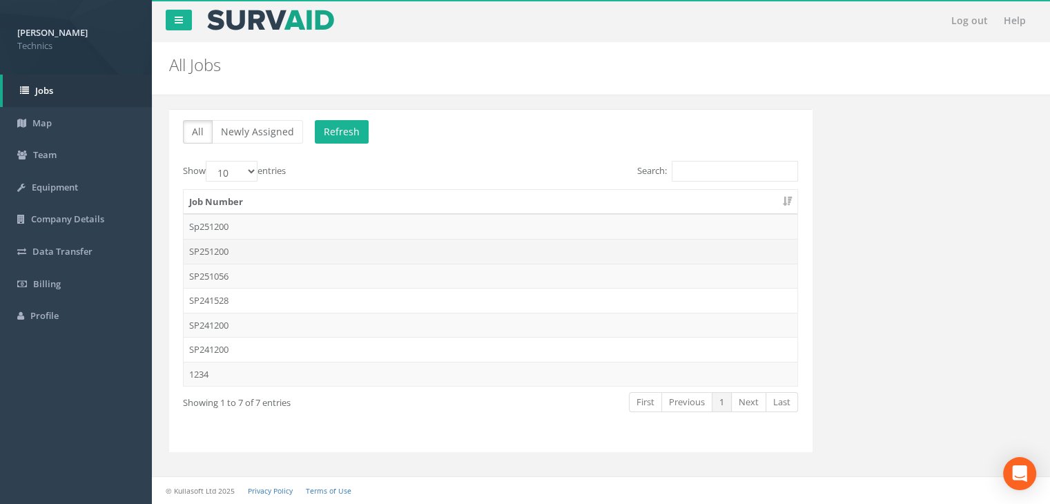
click at [237, 244] on td "SP251200" at bounding box center [491, 251] width 614 height 25
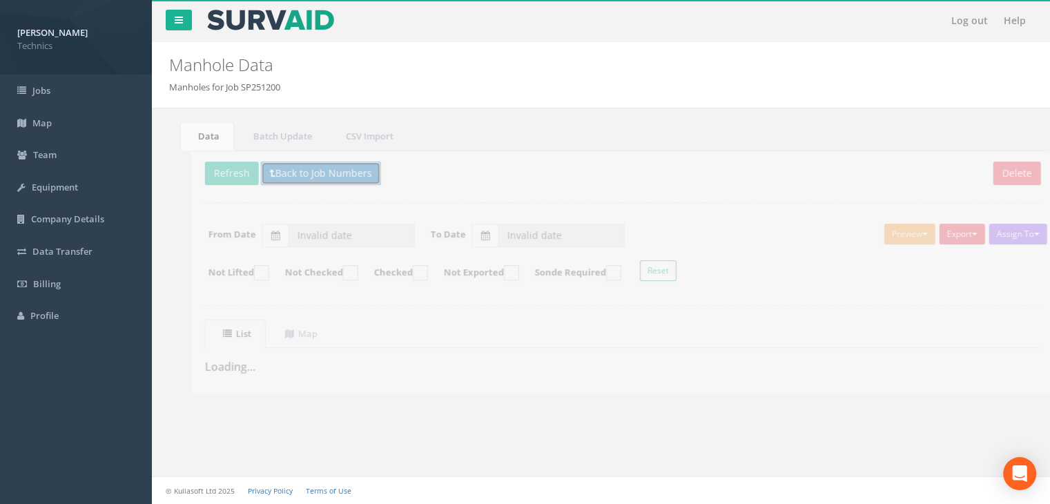
click at [273, 166] on button "Back to Job Numbers" at bounding box center [299, 173] width 120 height 23
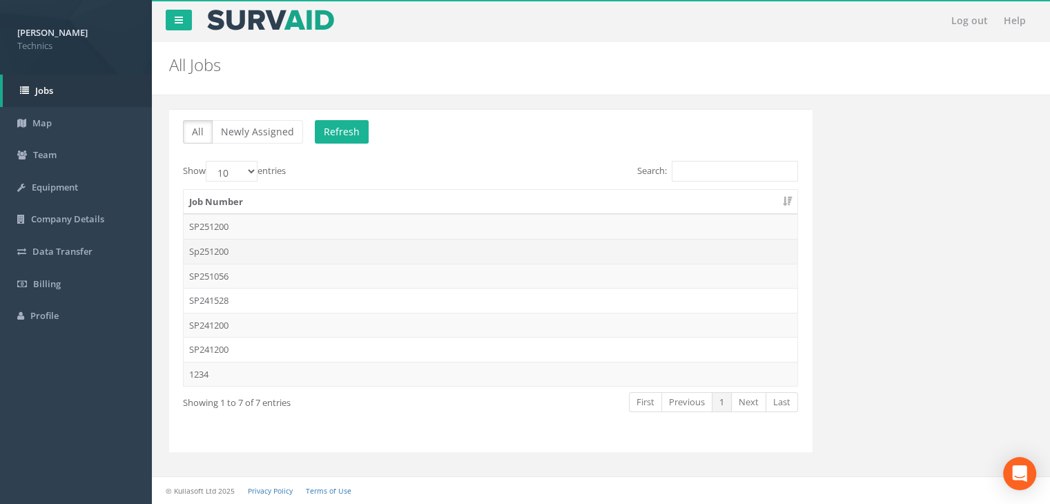
click at [237, 244] on td "Sp251200" at bounding box center [491, 251] width 614 height 25
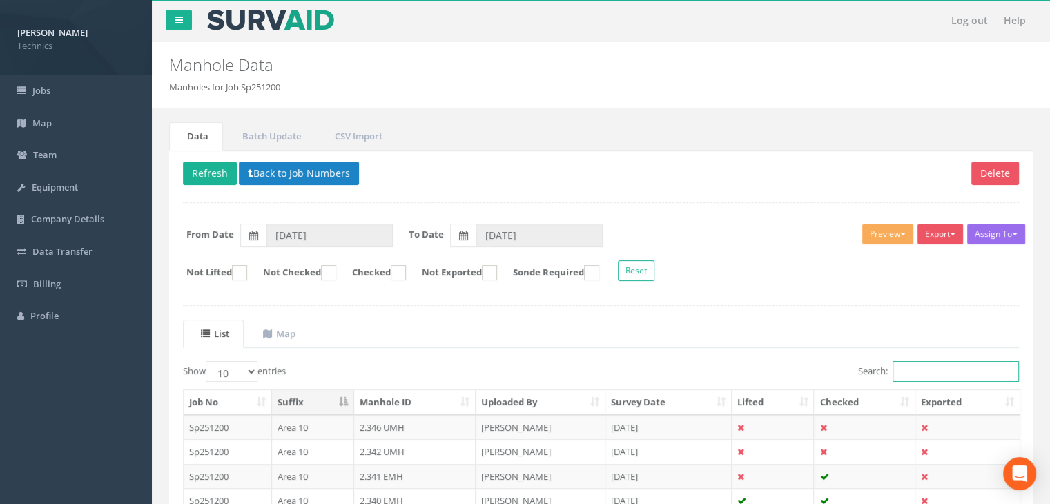
click at [902, 368] on input "Search:" at bounding box center [955, 371] width 126 height 21
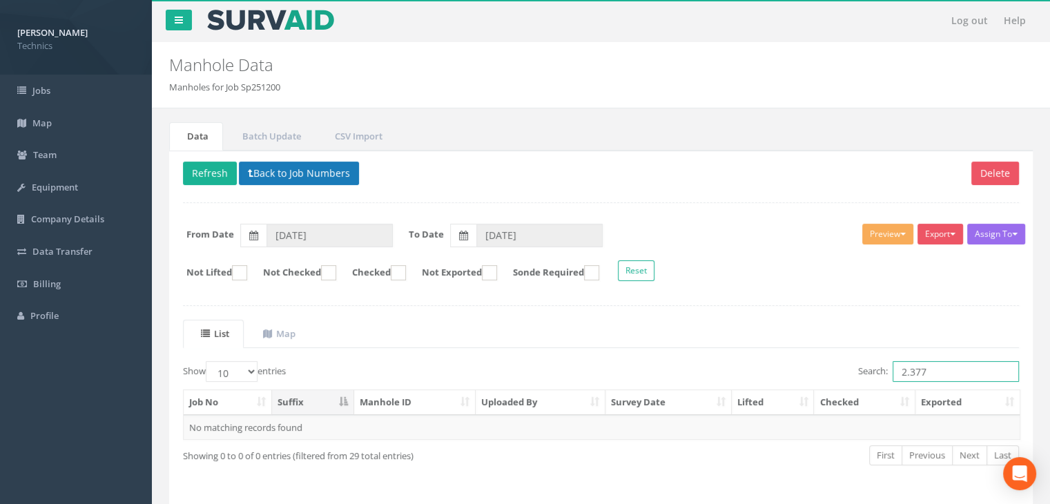
type input "2.377"
click at [313, 172] on button "Back to Job Numbers" at bounding box center [299, 173] width 120 height 23
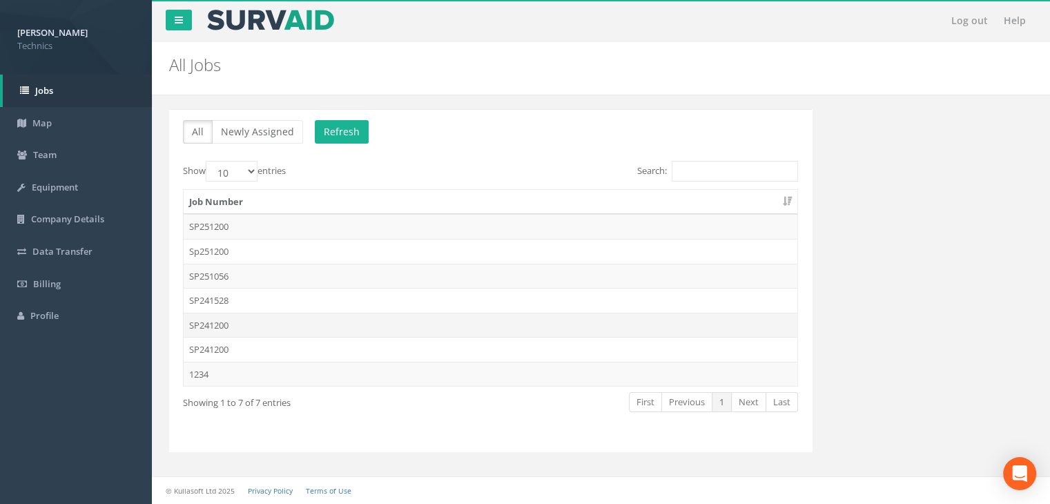
click at [228, 315] on td "SP241200" at bounding box center [491, 325] width 614 height 25
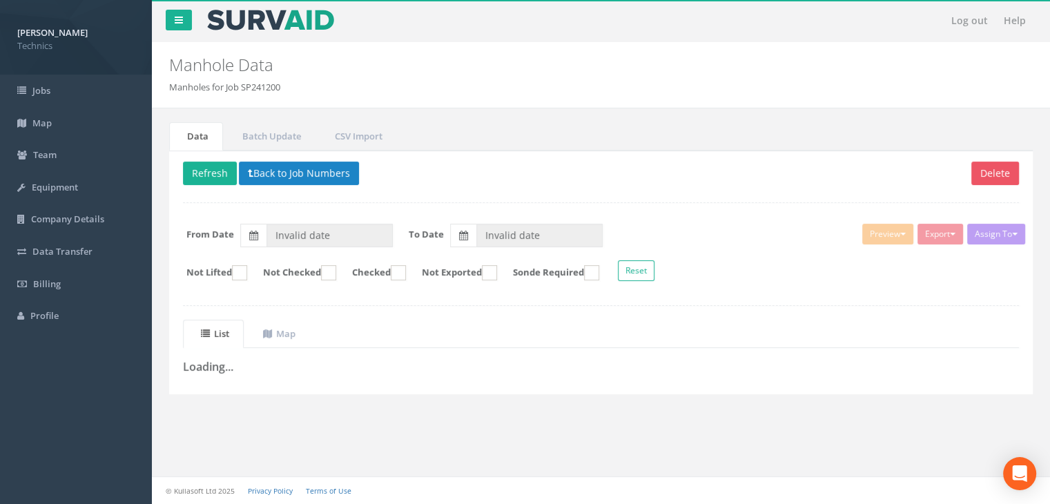
type input "[DATE]"
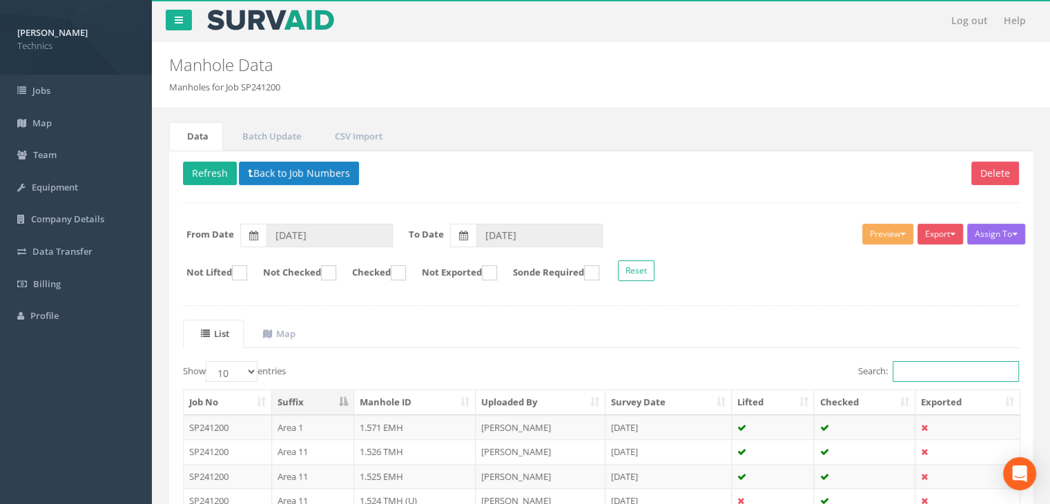
click at [922, 368] on input "Search:" at bounding box center [955, 371] width 126 height 21
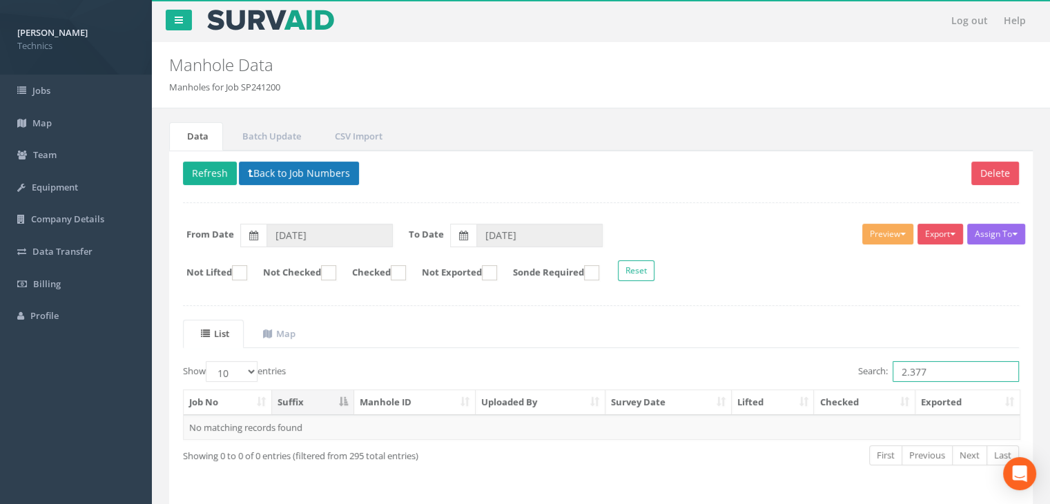
type input "2.377"
click at [291, 165] on button "Back to Job Numbers" at bounding box center [299, 173] width 120 height 23
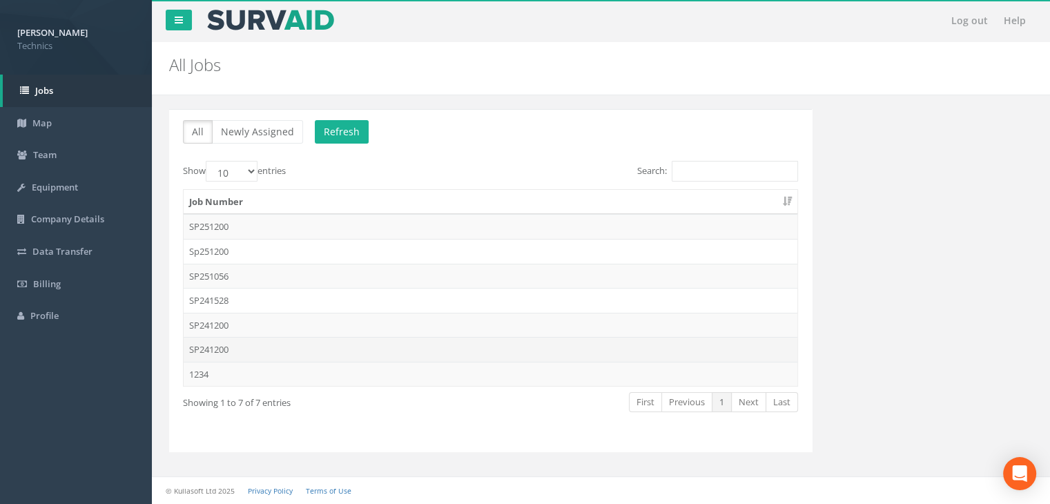
click at [229, 348] on td "SP241200" at bounding box center [491, 349] width 614 height 25
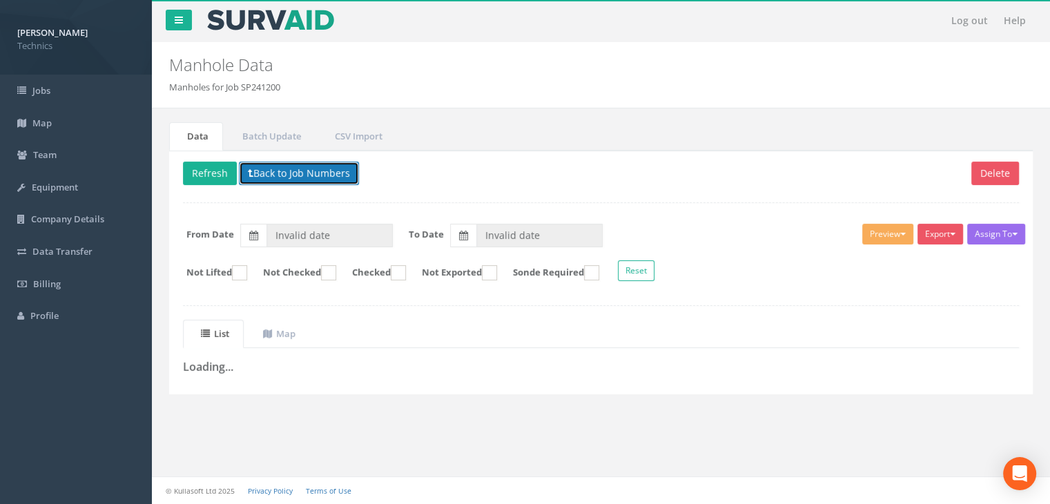
click at [300, 164] on button "Back to Job Numbers" at bounding box center [299, 173] width 120 height 23
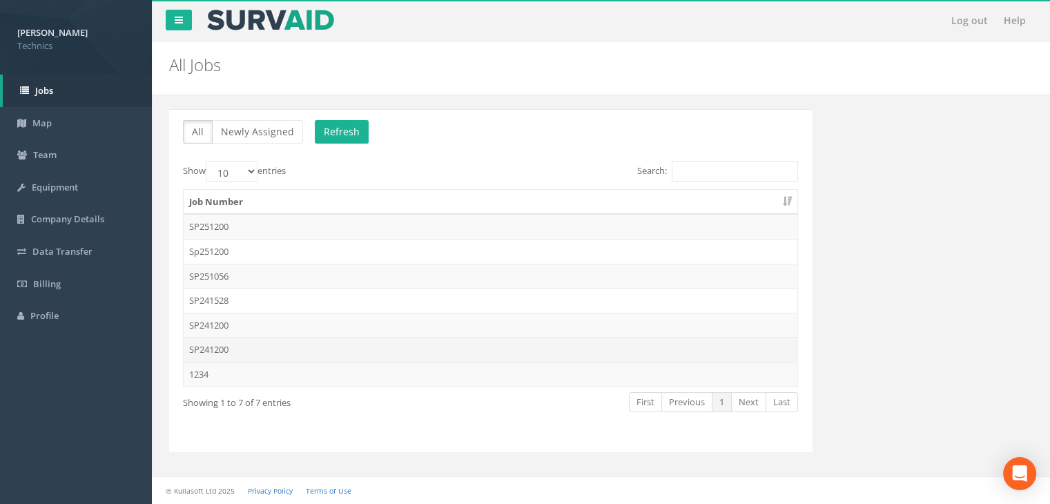
click at [237, 339] on td "SP241200" at bounding box center [491, 349] width 614 height 25
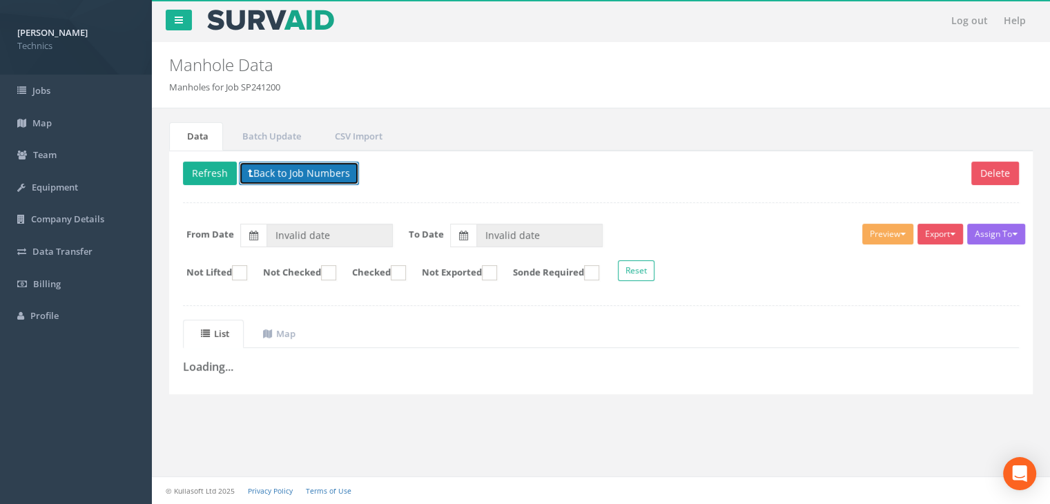
click at [342, 174] on button "Back to Job Numbers" at bounding box center [299, 173] width 120 height 23
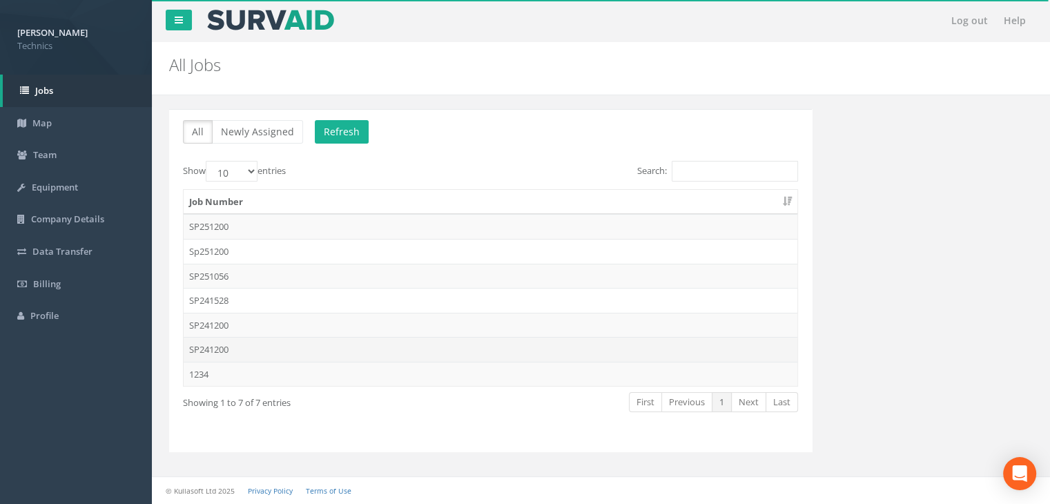
click at [254, 350] on td "SP241200" at bounding box center [491, 349] width 614 height 25
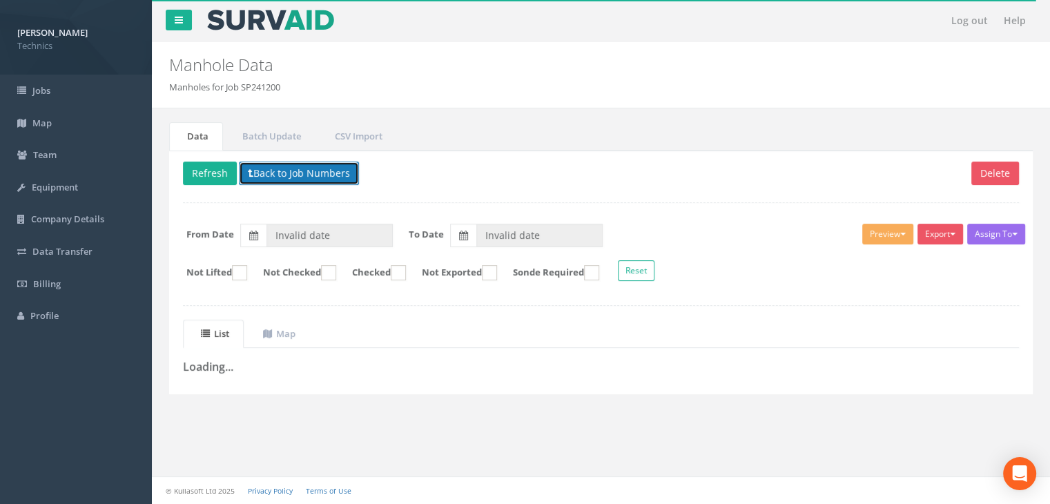
click at [267, 169] on button "Back to Job Numbers" at bounding box center [299, 173] width 120 height 23
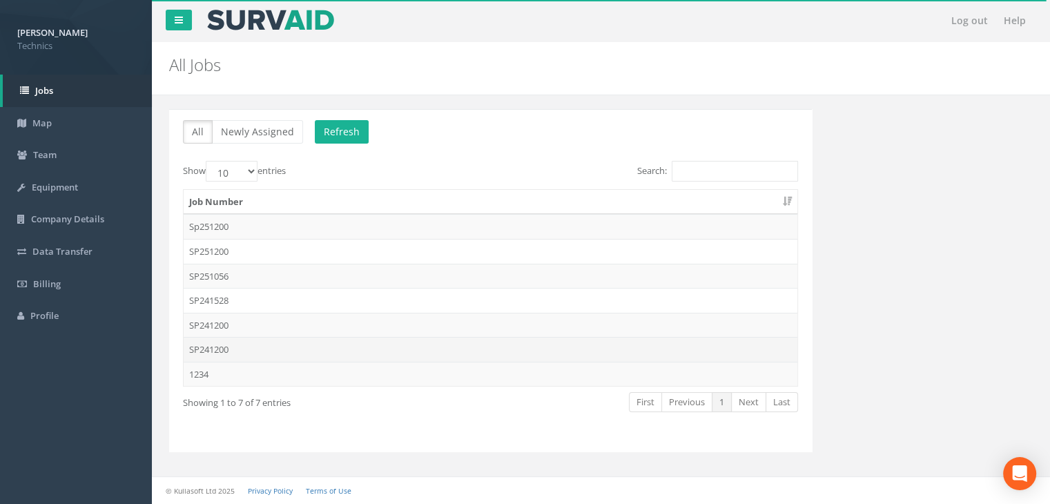
click at [293, 355] on td "SP241200" at bounding box center [491, 349] width 614 height 25
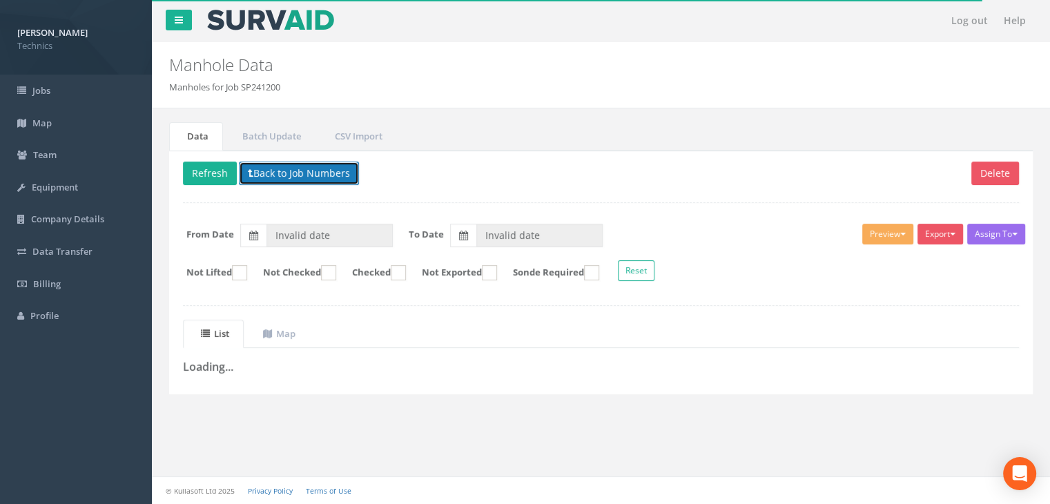
click at [284, 179] on button "Back to Job Numbers" at bounding box center [299, 173] width 120 height 23
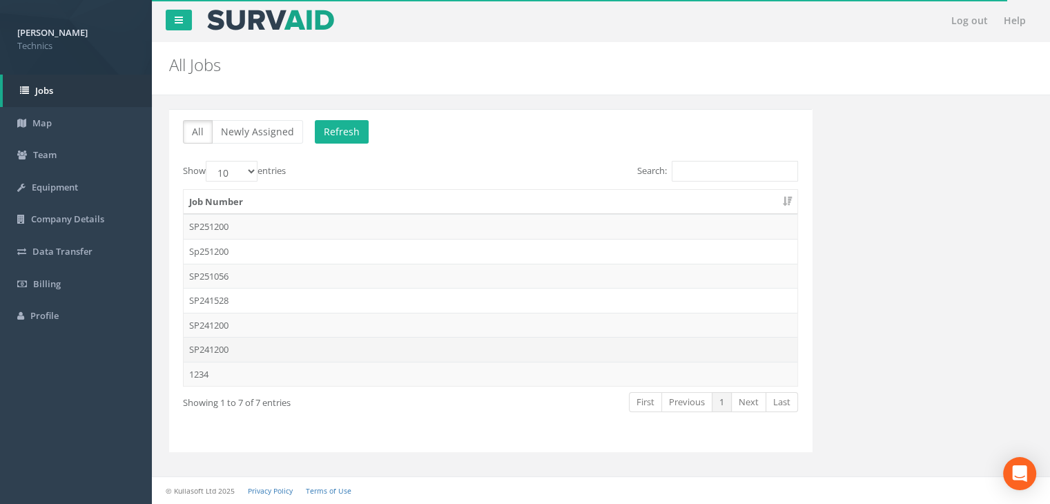
click at [244, 346] on td "SP241200" at bounding box center [491, 349] width 614 height 25
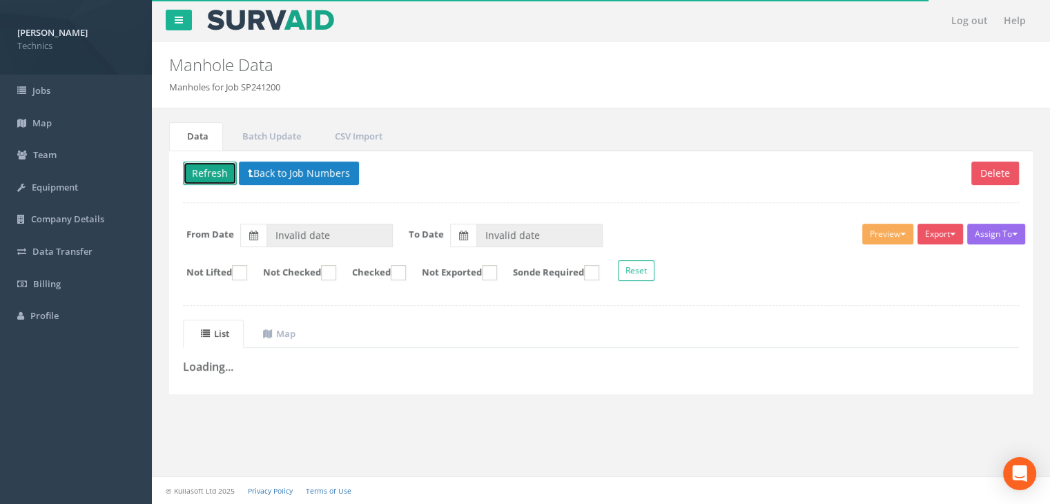
click at [224, 173] on button "Refresh" at bounding box center [210, 173] width 54 height 23
type input "[DATE]"
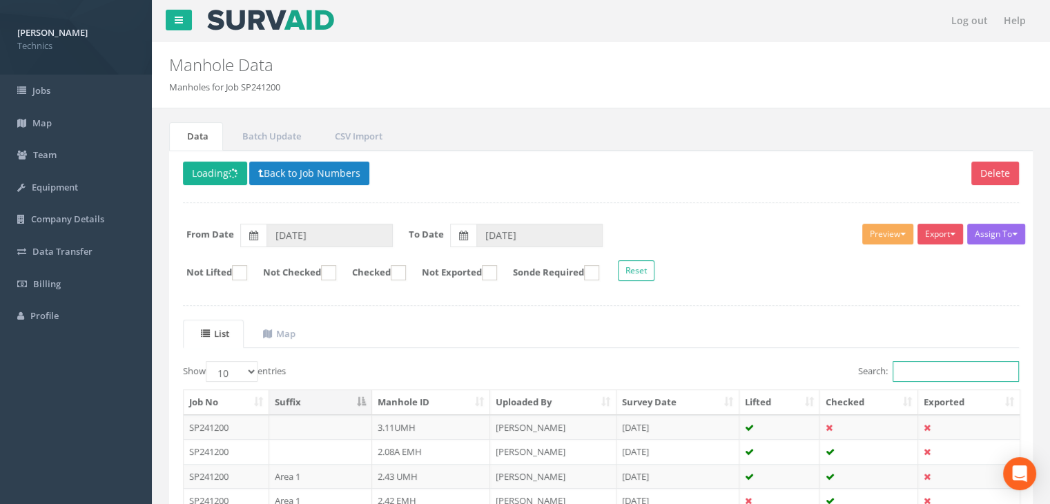
click at [959, 362] on input "Search:" at bounding box center [955, 371] width 126 height 21
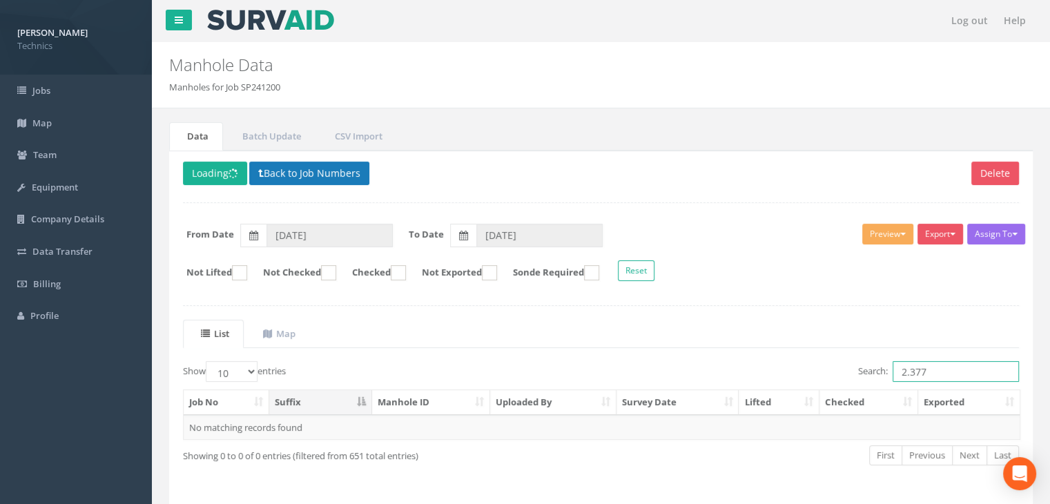
type input "2.377"
click at [304, 172] on button "Back to Job Numbers" at bounding box center [309, 173] width 120 height 23
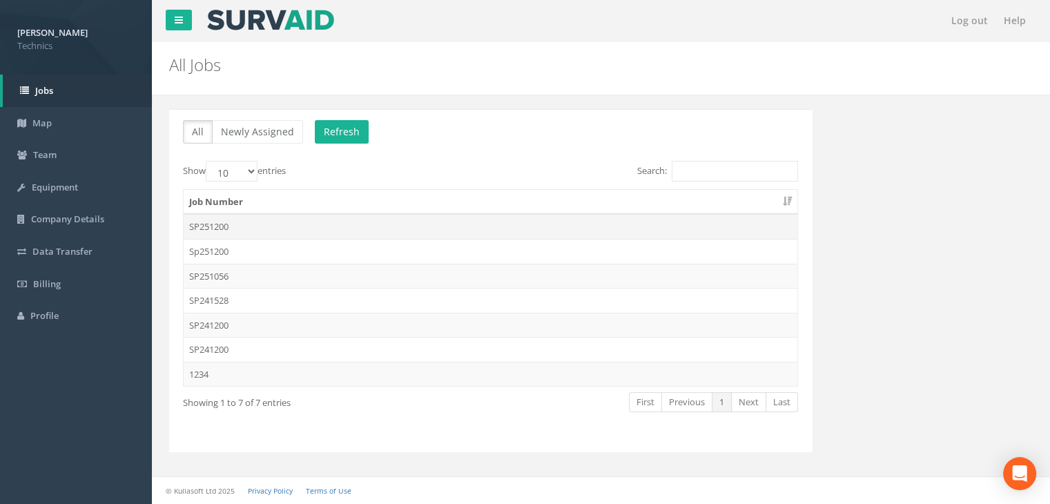
click at [279, 222] on td "SP251200" at bounding box center [491, 226] width 614 height 25
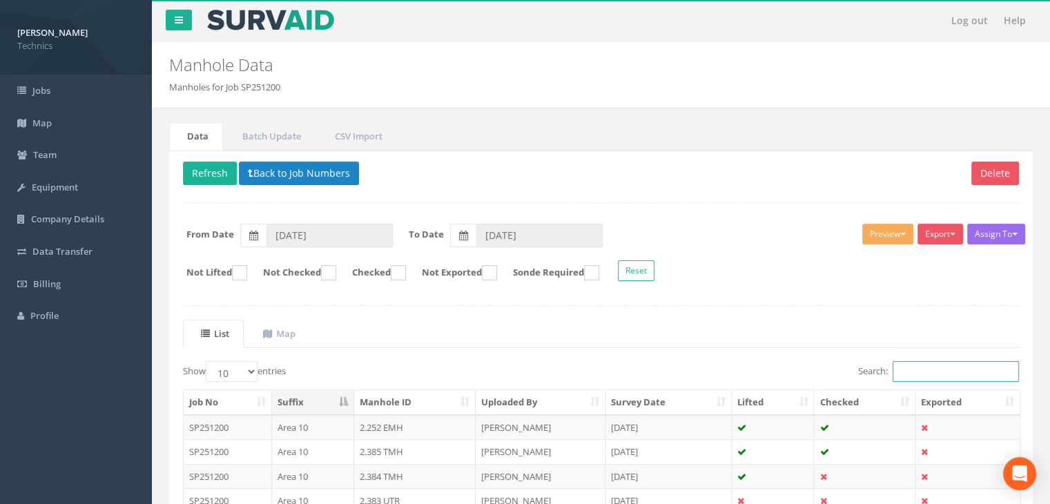
click at [959, 364] on input "Search:" at bounding box center [955, 371] width 126 height 21
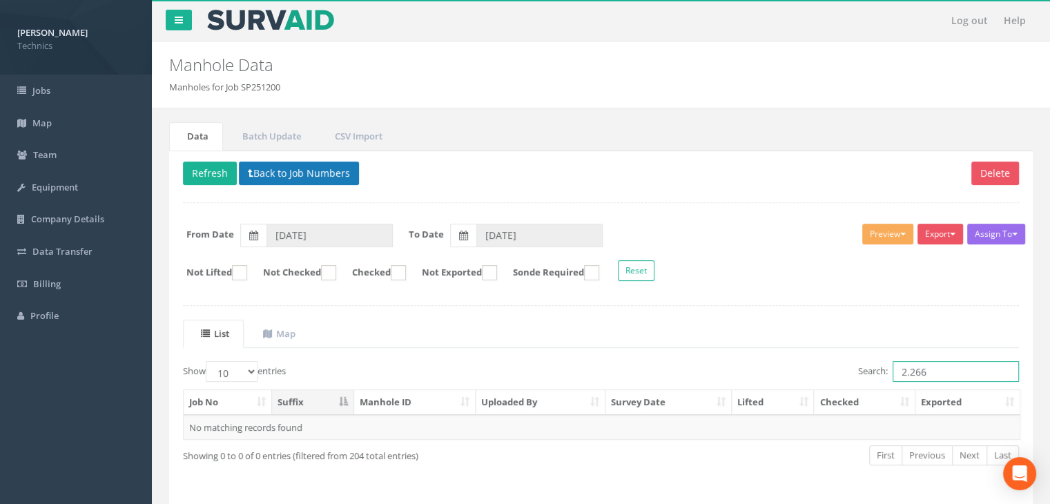
type input "2.266"
click at [320, 171] on button "Back to Job Numbers" at bounding box center [299, 173] width 120 height 23
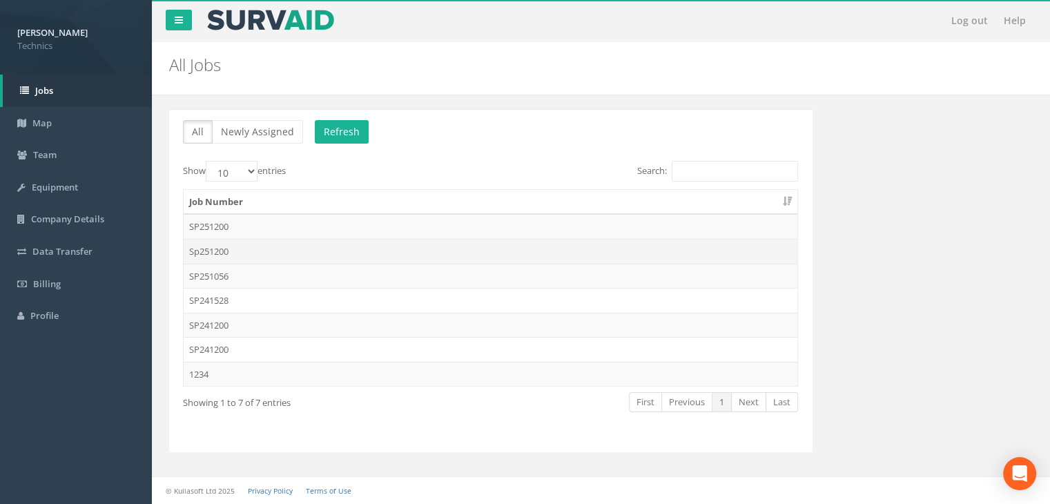
click at [248, 252] on td "Sp251200" at bounding box center [491, 251] width 614 height 25
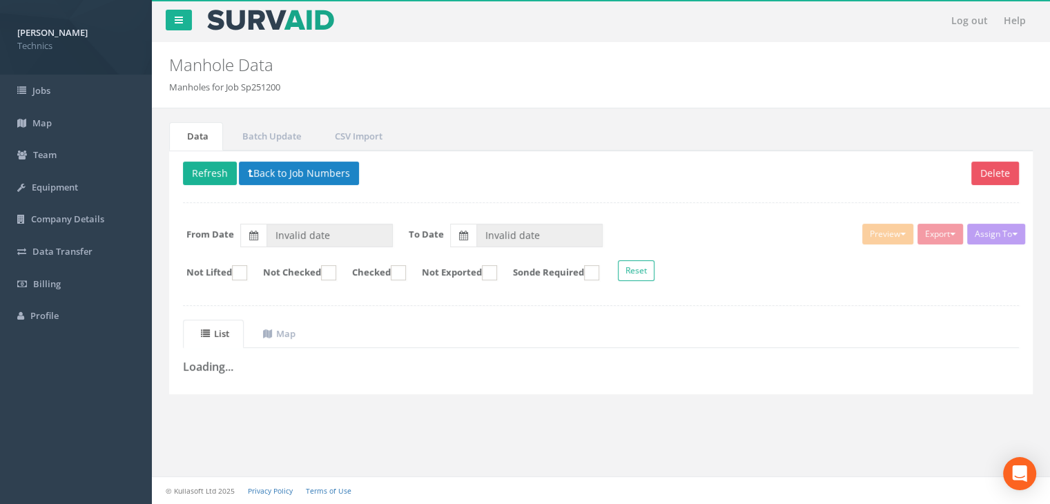
type input "[DATE]"
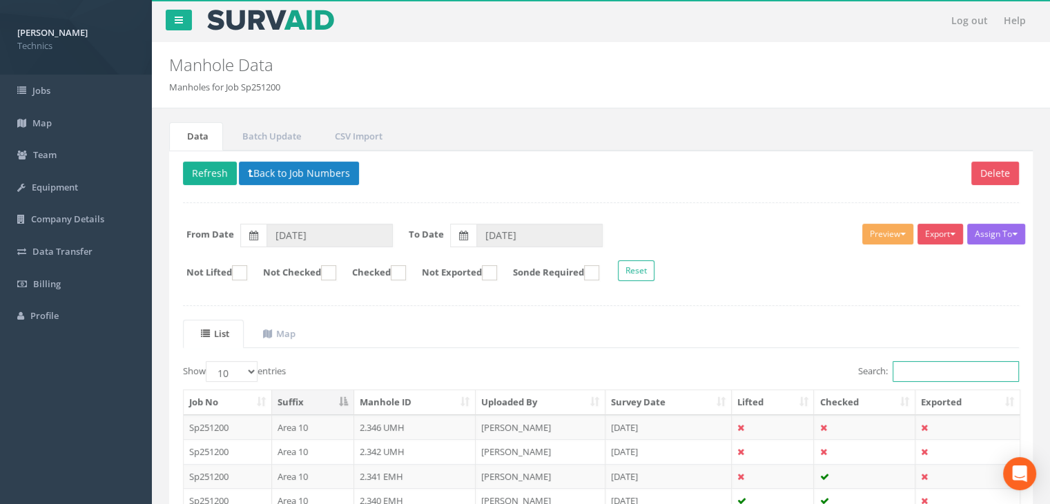
click at [921, 367] on input "Search:" at bounding box center [955, 371] width 126 height 21
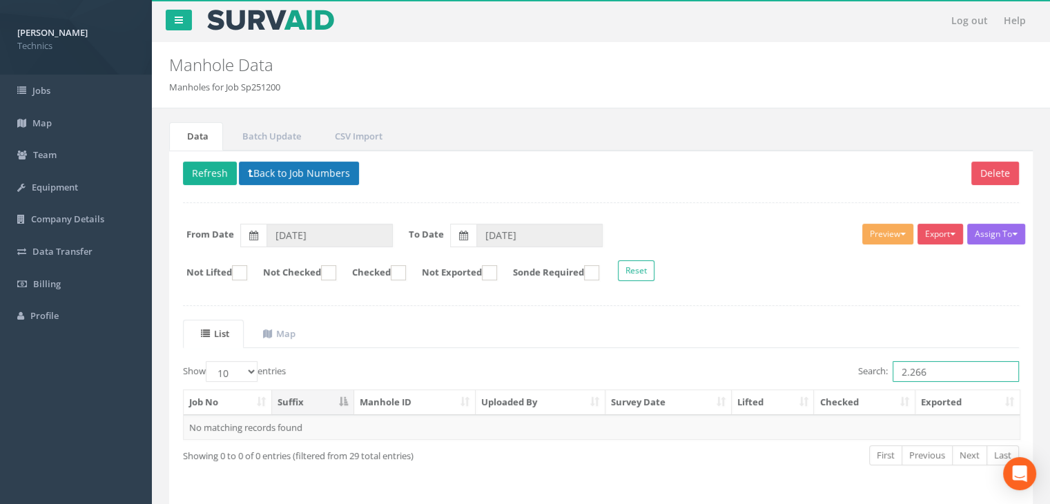
type input "2.266"
click at [342, 172] on button "Back to Job Numbers" at bounding box center [299, 173] width 120 height 23
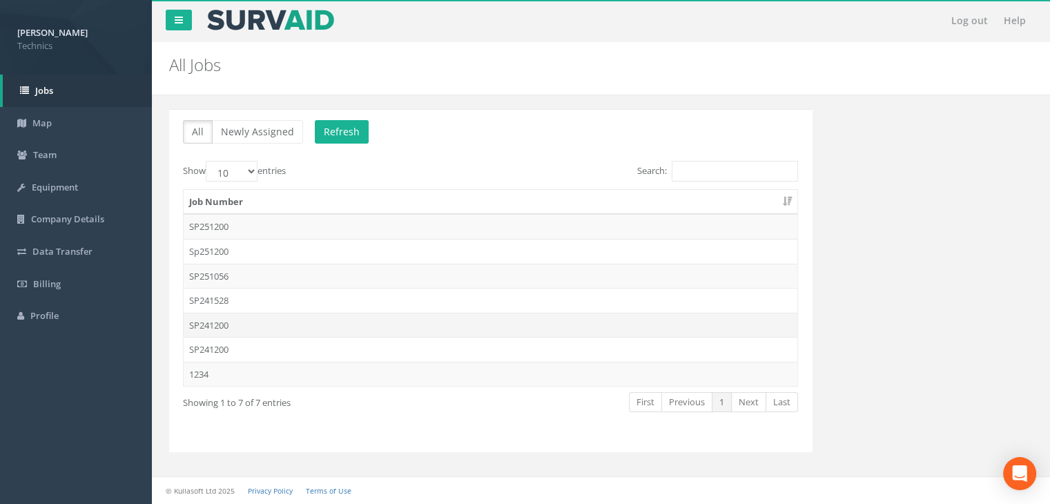
click at [229, 326] on td "SP241200" at bounding box center [491, 325] width 614 height 25
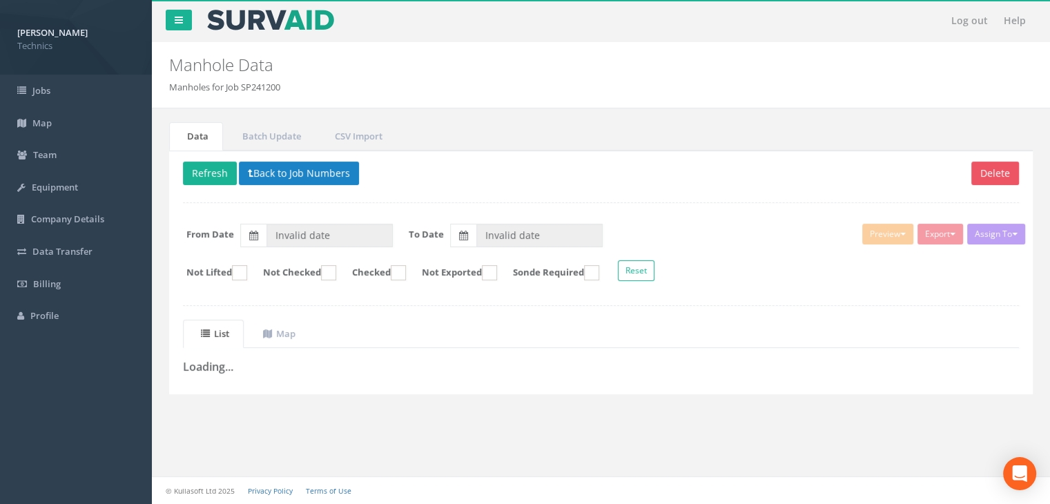
type input "[DATE]"
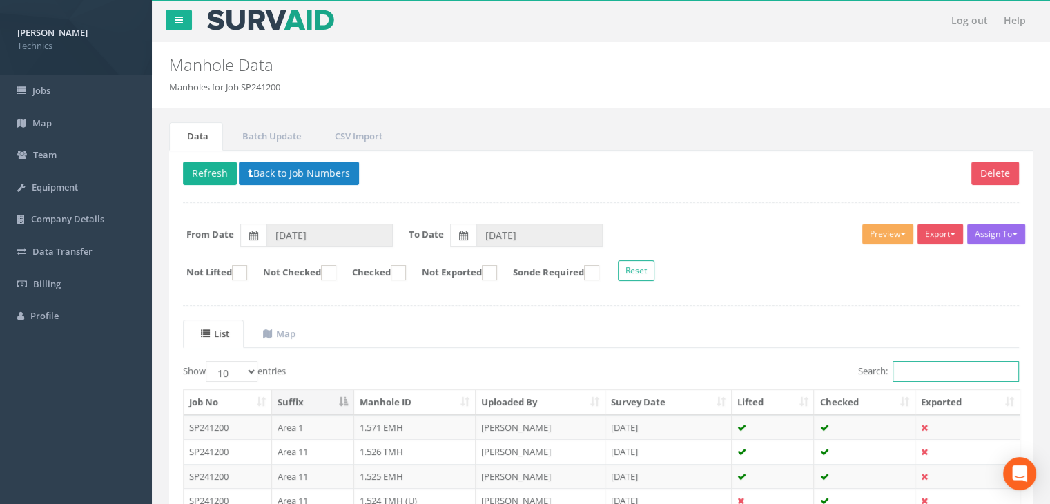
click at [906, 373] on input "Search:" at bounding box center [955, 371] width 126 height 21
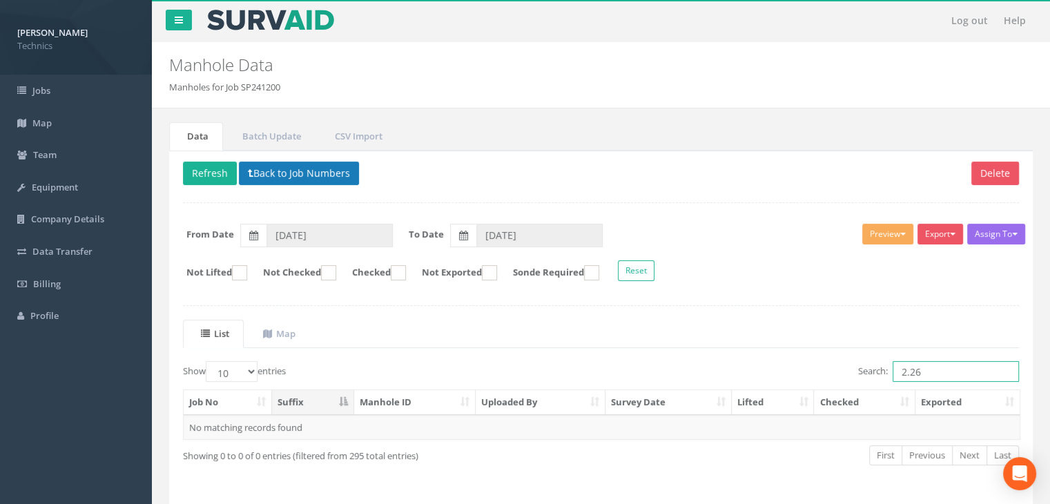
type input "2.26"
click at [333, 170] on button "Back to Job Numbers" at bounding box center [299, 173] width 120 height 23
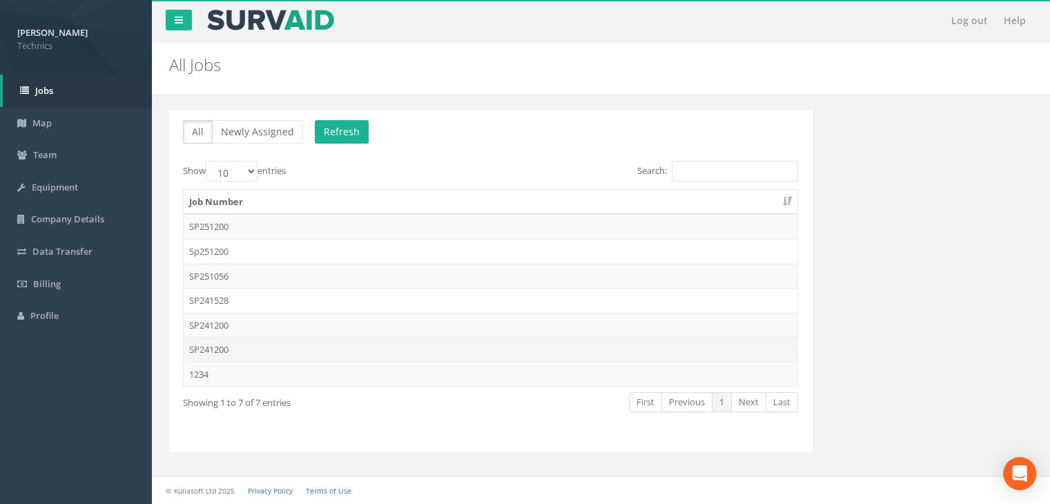
click at [235, 349] on td "SP241200" at bounding box center [491, 349] width 614 height 25
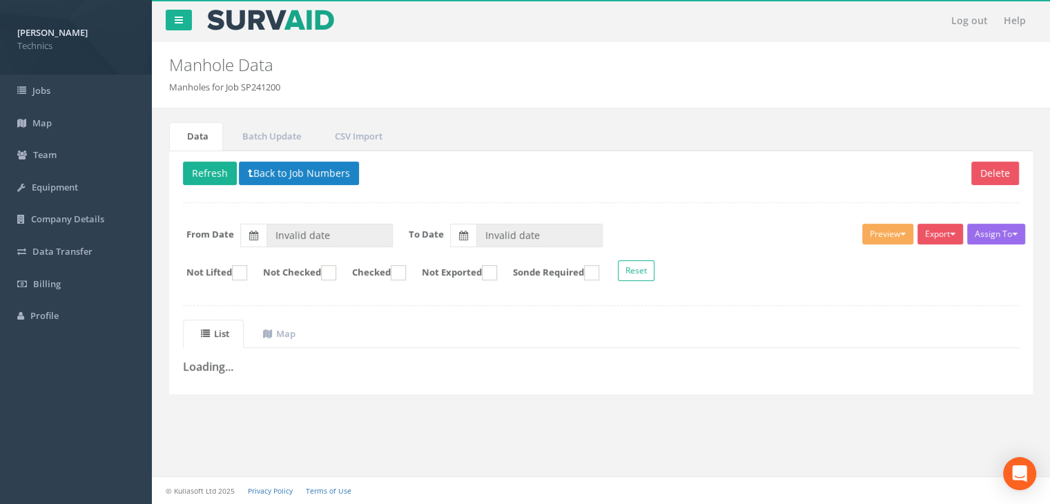
type input "[DATE]"
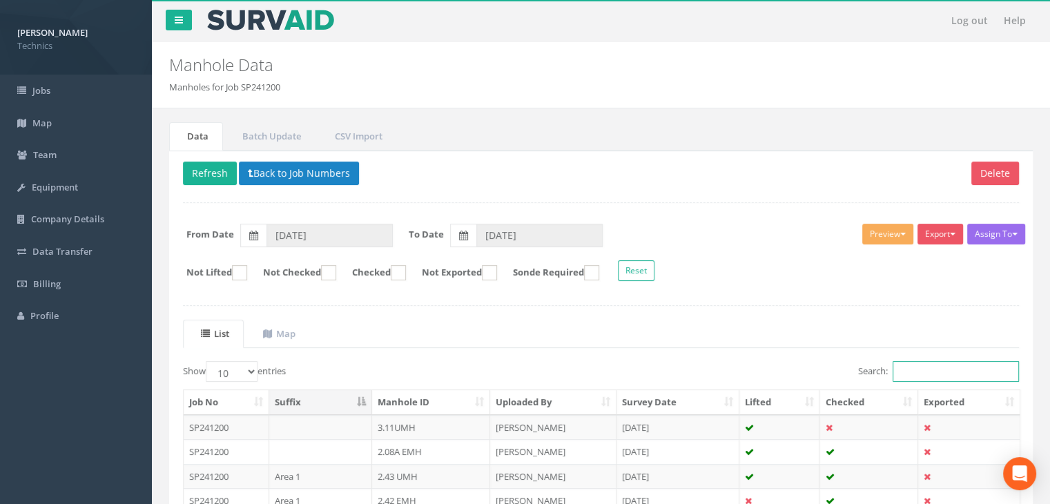
click at [917, 375] on input "Search:" at bounding box center [955, 371] width 126 height 21
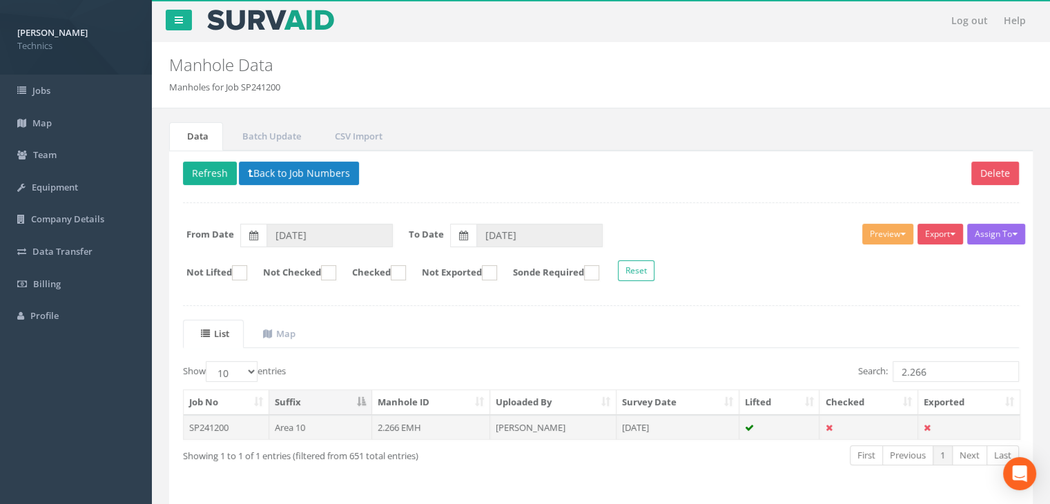
click at [518, 422] on td "[PERSON_NAME]" at bounding box center [553, 427] width 126 height 25
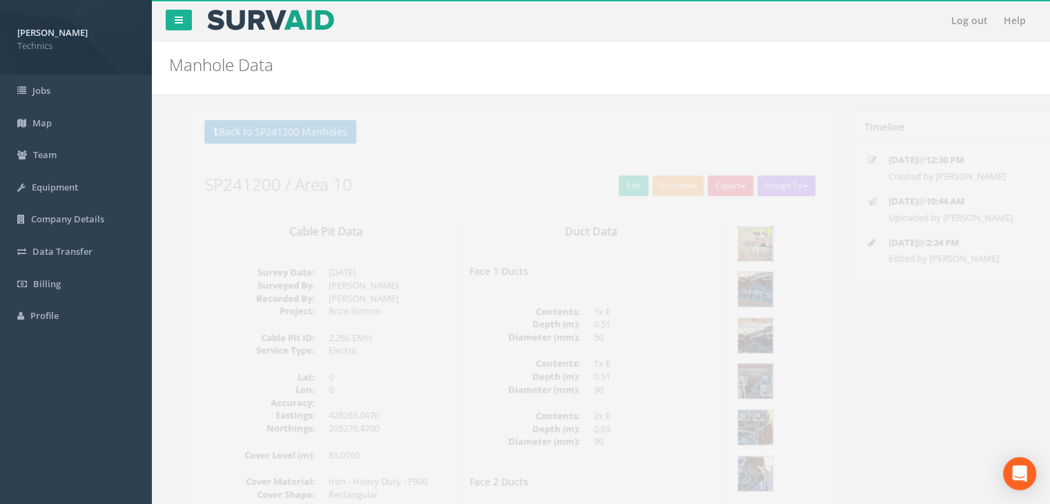
click at [744, 251] on img at bounding box center [733, 243] width 35 height 35
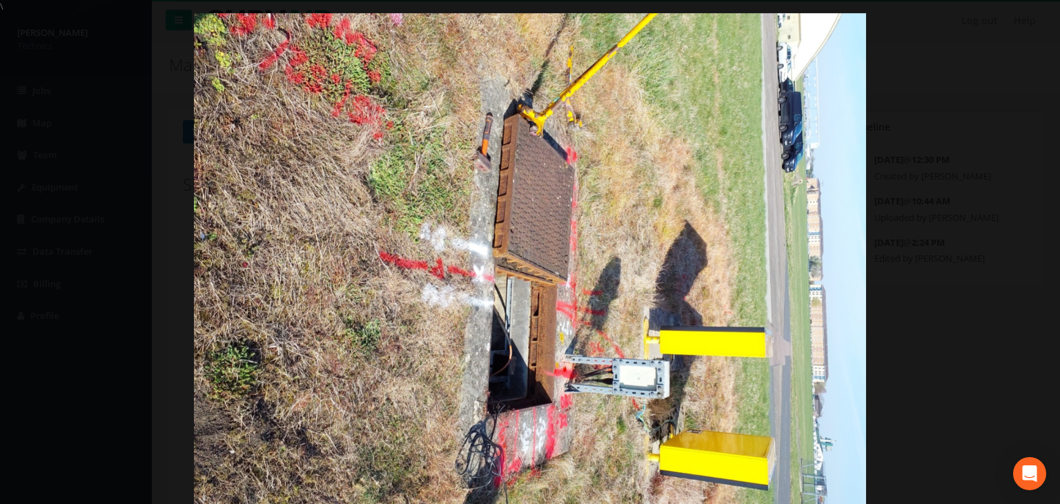
click at [469, 260] on img at bounding box center [530, 265] width 672 height 504
click at [1039, 26] on link "×" at bounding box center [1044, 20] width 32 height 41
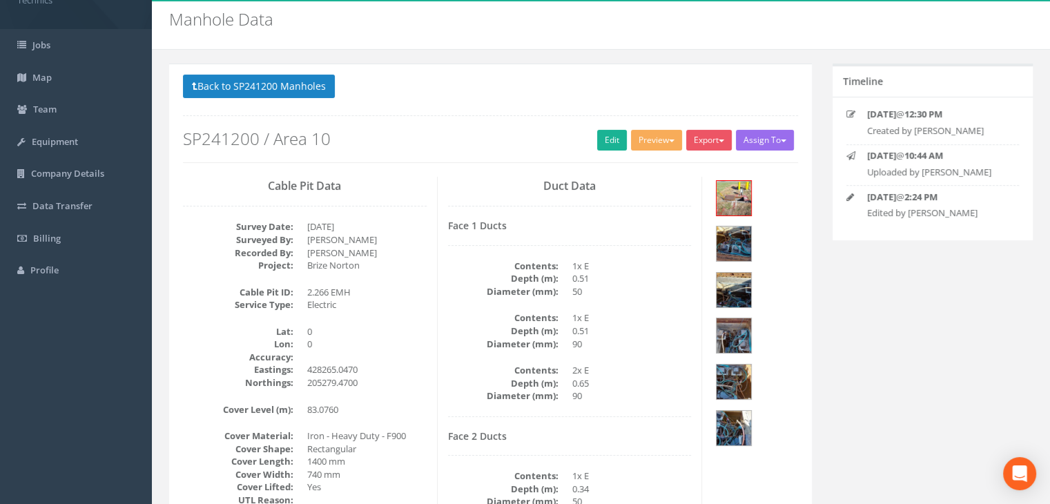
scroll to position [69, 0]
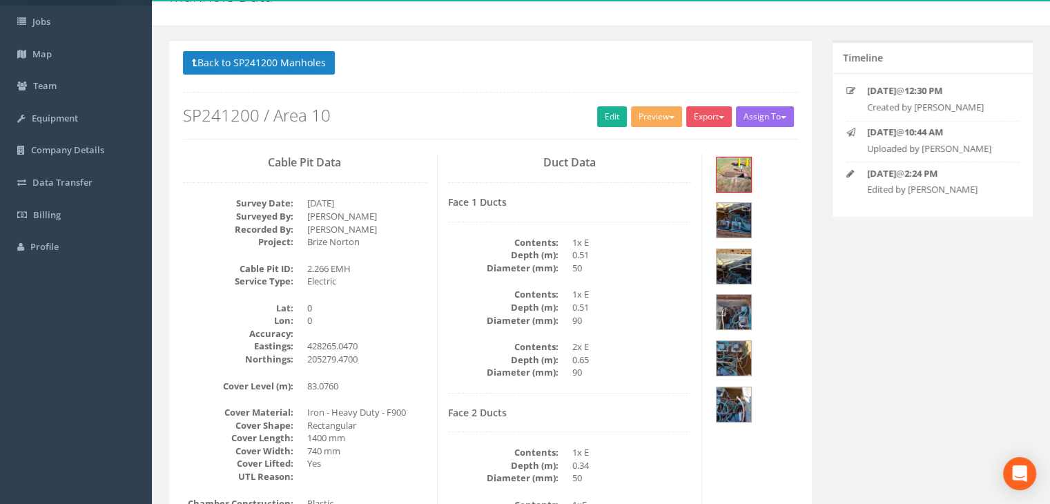
click at [521, 314] on dt "Diameter (mm):" at bounding box center [503, 320] width 110 height 13
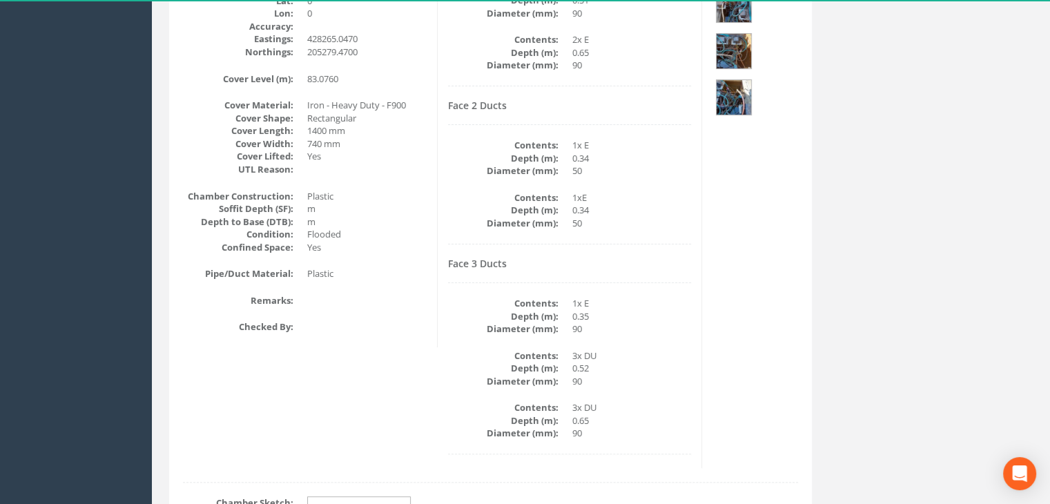
scroll to position [483, 0]
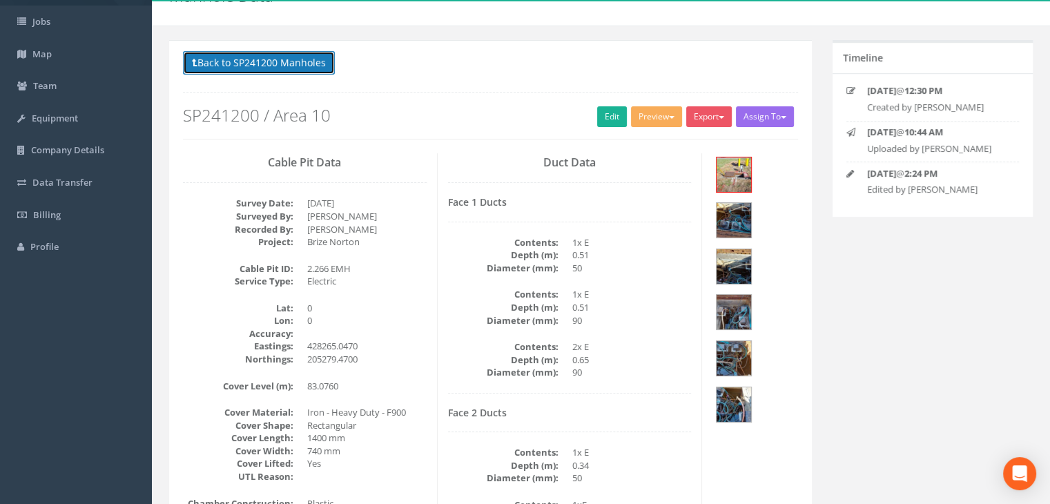
click at [310, 66] on button "Back to SP241200 Manholes" at bounding box center [259, 62] width 152 height 23
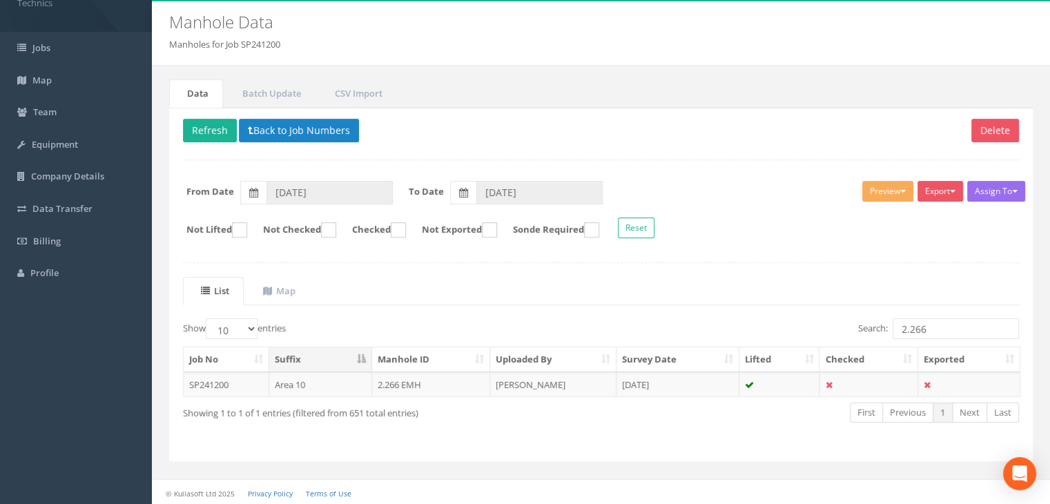
click at [390, 293] on ul "List Map" at bounding box center [601, 291] width 836 height 28
click at [945, 328] on input "2.266" at bounding box center [955, 328] width 126 height 21
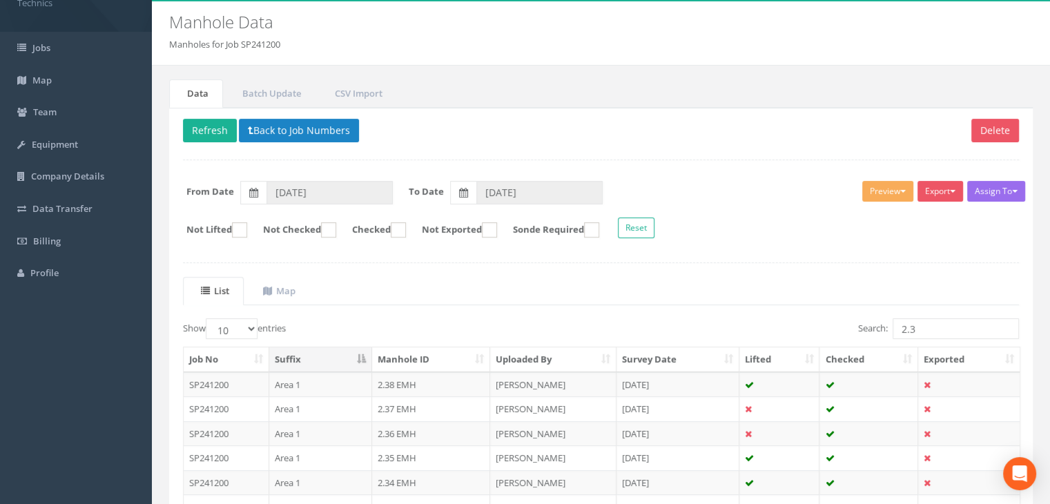
drag, startPoint x: 572, startPoint y: 317, endPoint x: 745, endPoint y: 322, distance: 173.3
click at [572, 318] on div "Show 10 25 50 100 entries" at bounding box center [387, 330] width 408 height 24
click at [952, 331] on input "2.3" at bounding box center [955, 328] width 126 height 21
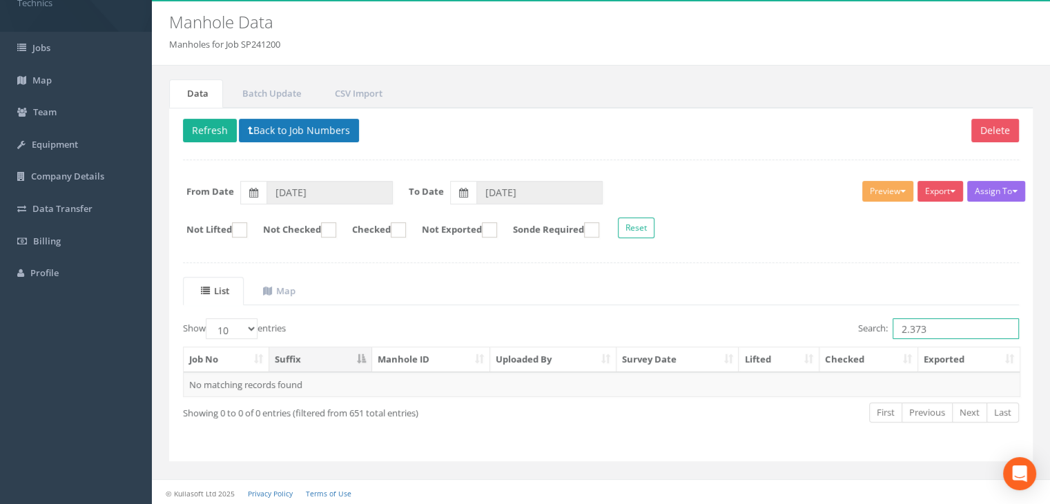
type input "2.373"
click at [324, 135] on button "Back to Job Numbers" at bounding box center [299, 130] width 120 height 23
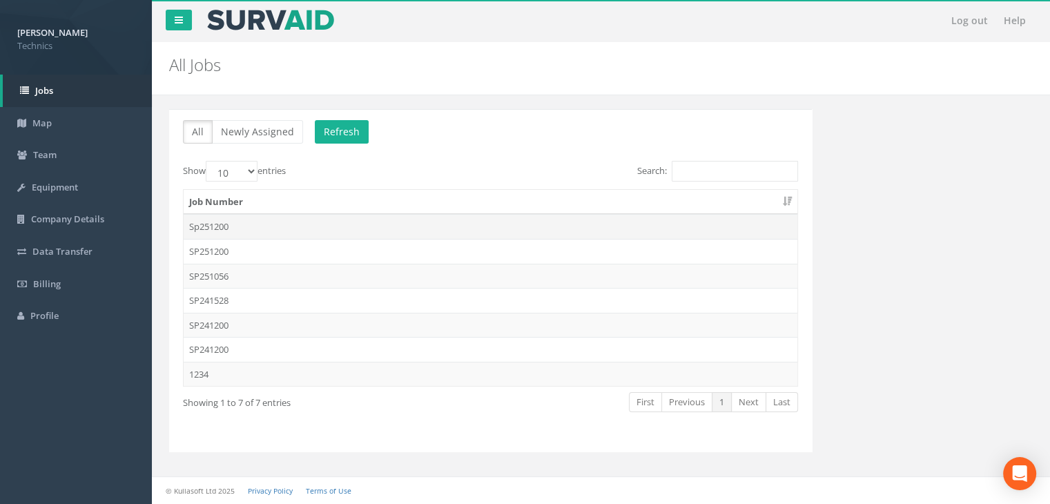
click at [292, 222] on td "Sp251200" at bounding box center [491, 226] width 614 height 25
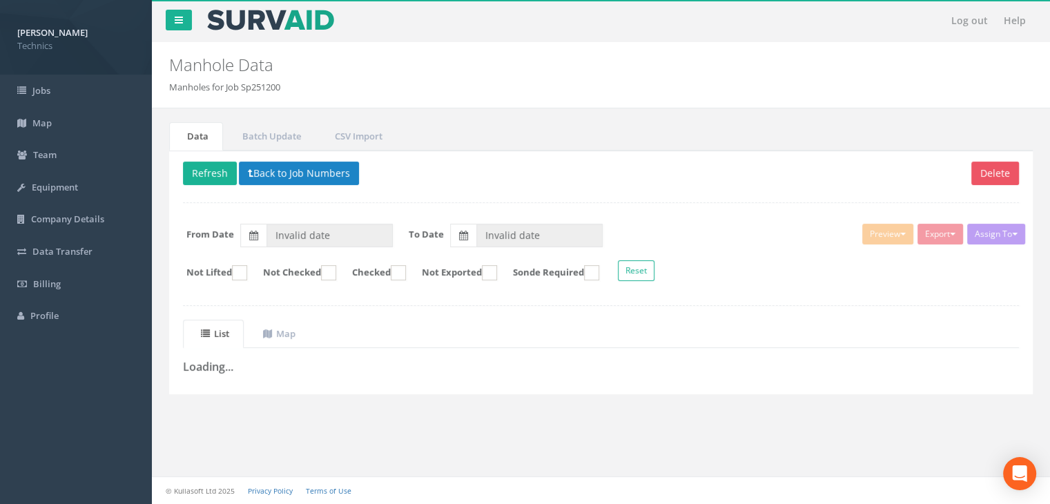
type input "[DATE]"
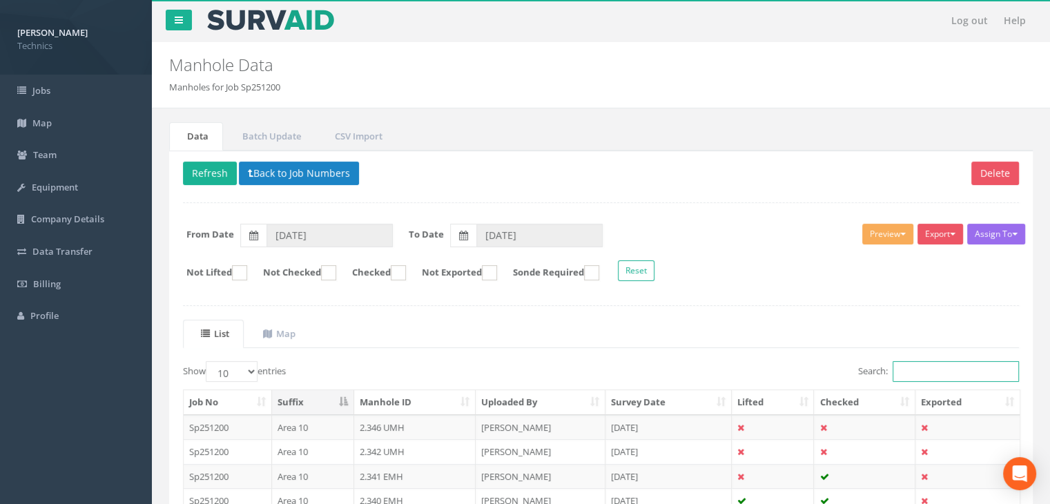
click at [938, 366] on input "Search:" at bounding box center [955, 371] width 126 height 21
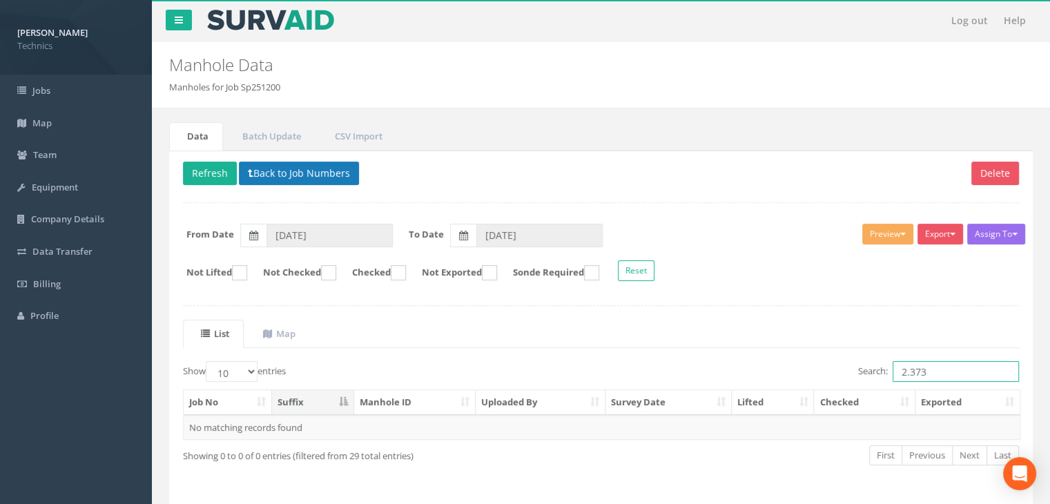
type input "2.373"
click at [293, 172] on button "Back to Job Numbers" at bounding box center [299, 173] width 120 height 23
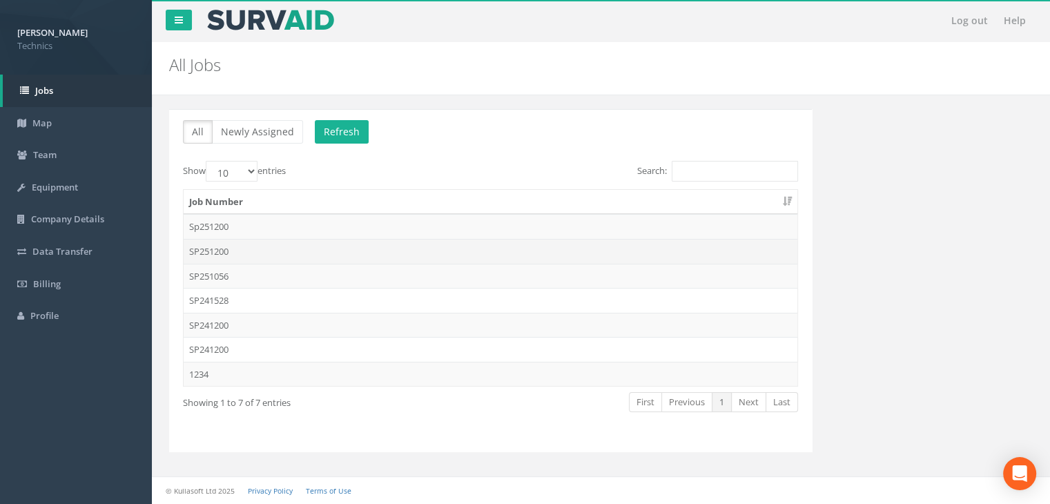
click at [268, 248] on td "SP251200" at bounding box center [491, 251] width 614 height 25
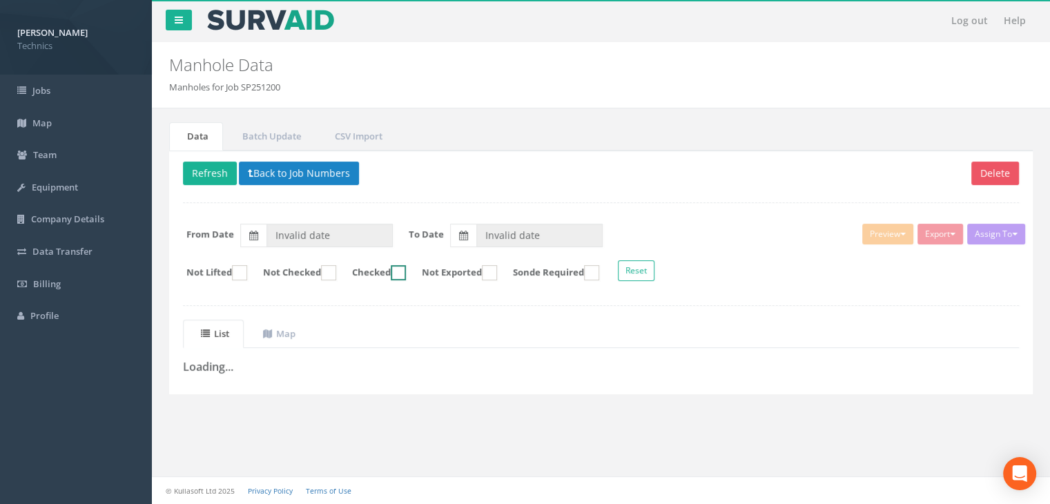
type input "[DATE]"
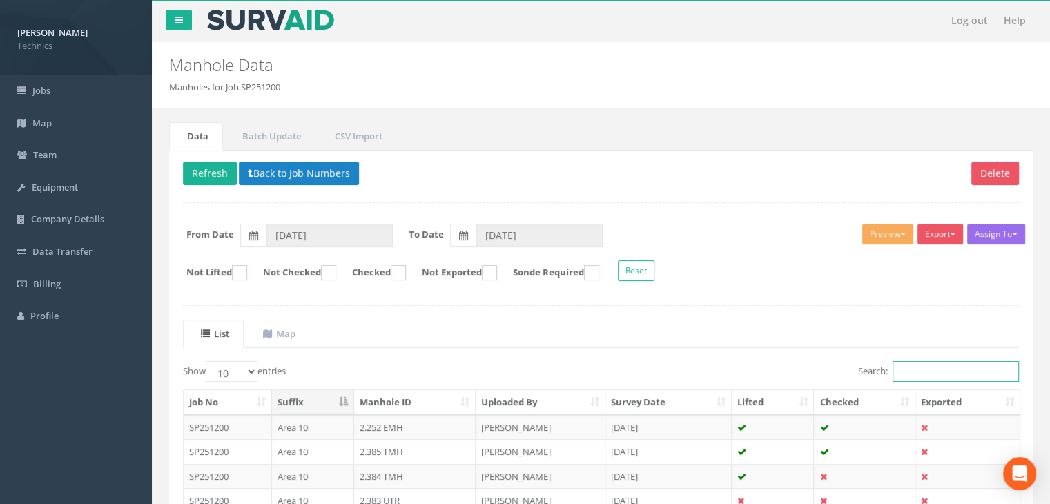
click at [936, 373] on input "Search:" at bounding box center [955, 371] width 126 height 21
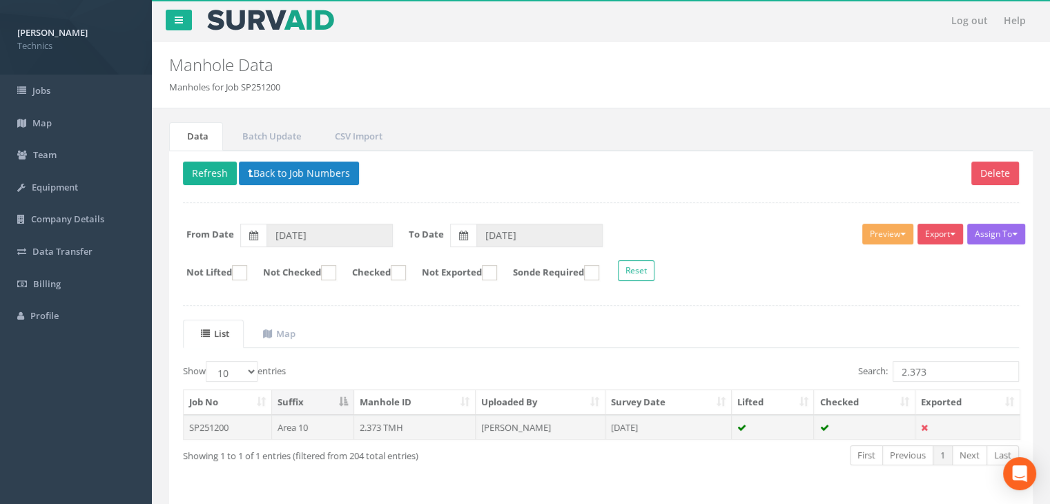
click at [547, 423] on td "[PERSON_NAME]" at bounding box center [541, 427] width 130 height 25
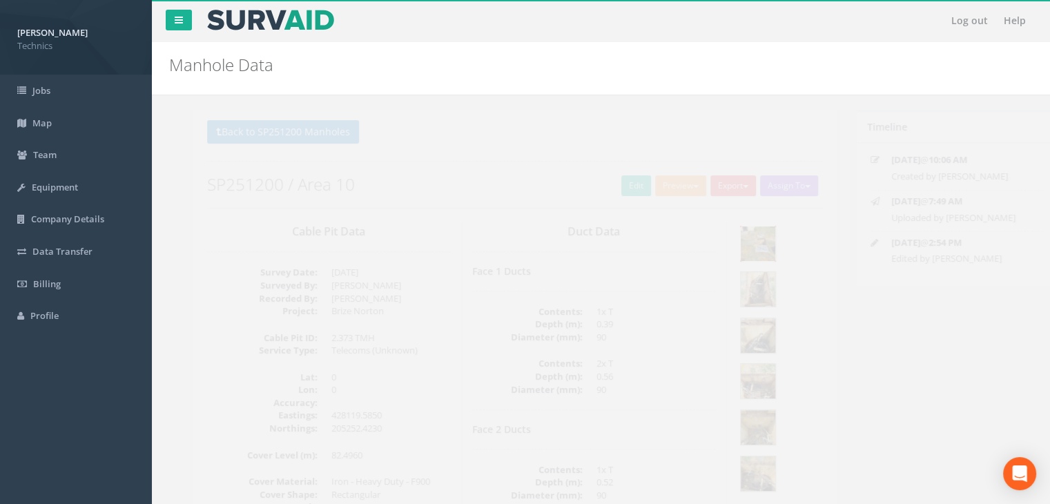
click at [741, 237] on img at bounding box center [733, 243] width 35 height 35
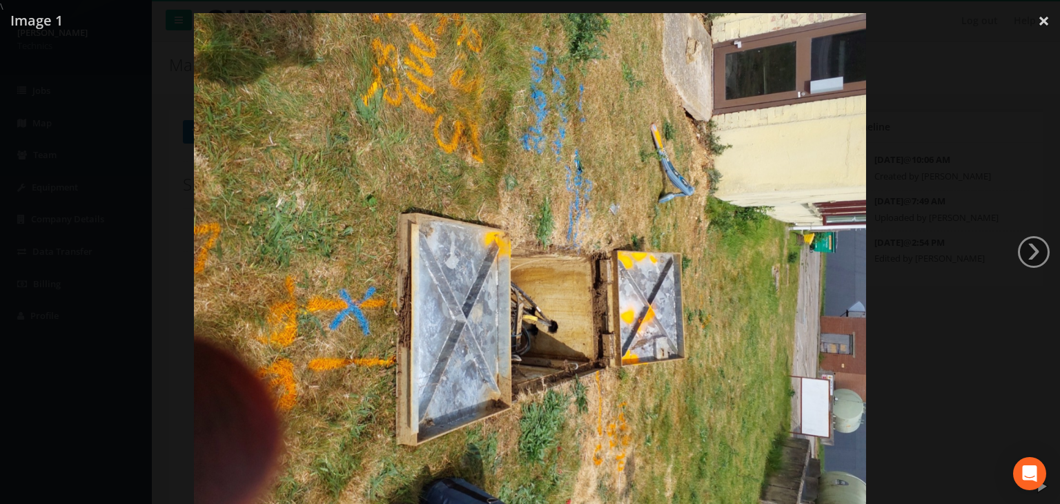
click at [538, 360] on img at bounding box center [530, 264] width 672 height 504
click at [531, 263] on img at bounding box center [530, 265] width 672 height 504
click at [1044, 21] on link "×" at bounding box center [1044, 20] width 32 height 41
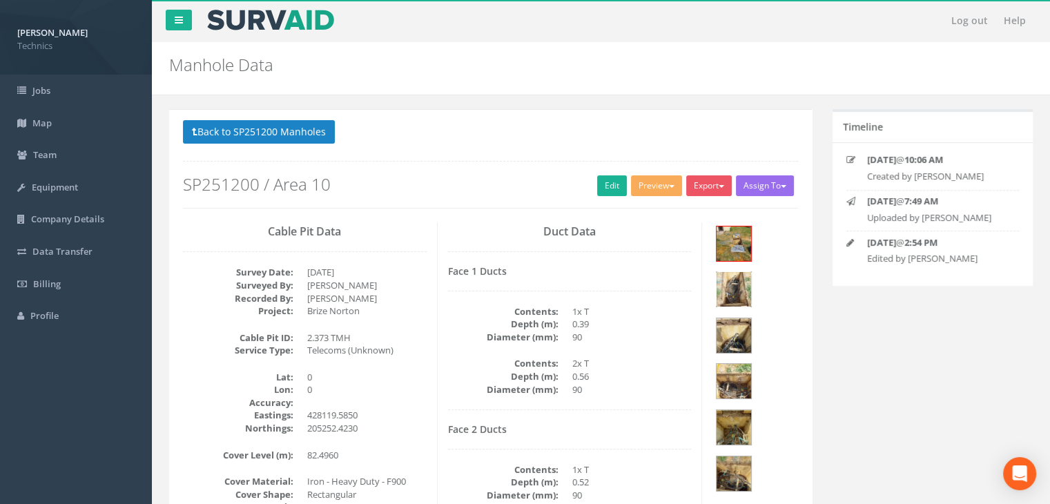
click at [751, 272] on img at bounding box center [733, 289] width 35 height 35
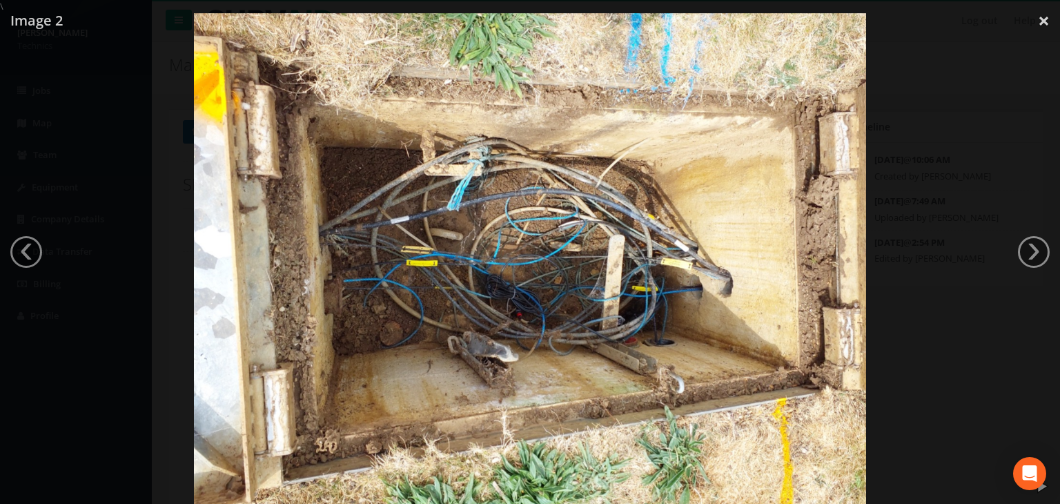
click at [634, 343] on img at bounding box center [530, 265] width 672 height 504
click at [623, 340] on img at bounding box center [530, 265] width 672 height 504
click at [1042, 19] on div at bounding box center [530, 265] width 1060 height 504
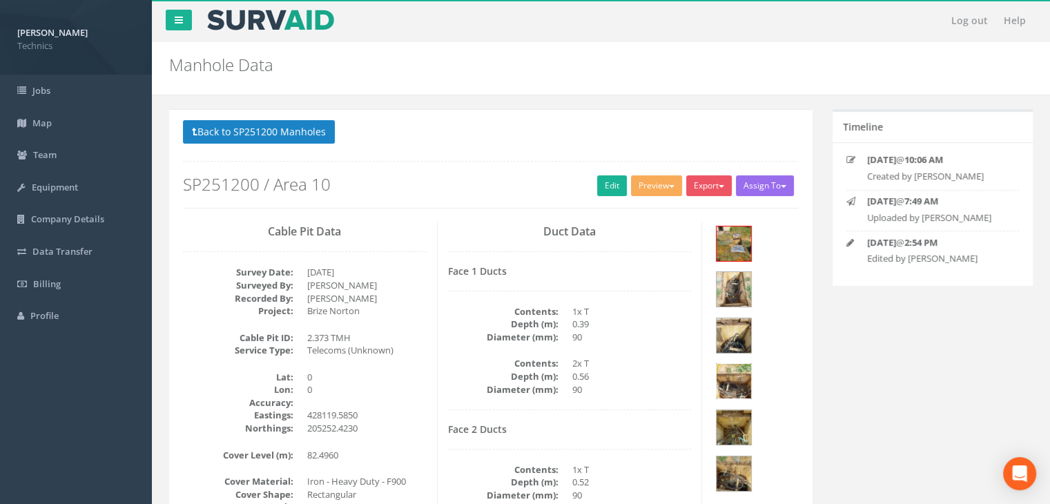
click at [751, 364] on img at bounding box center [733, 381] width 35 height 35
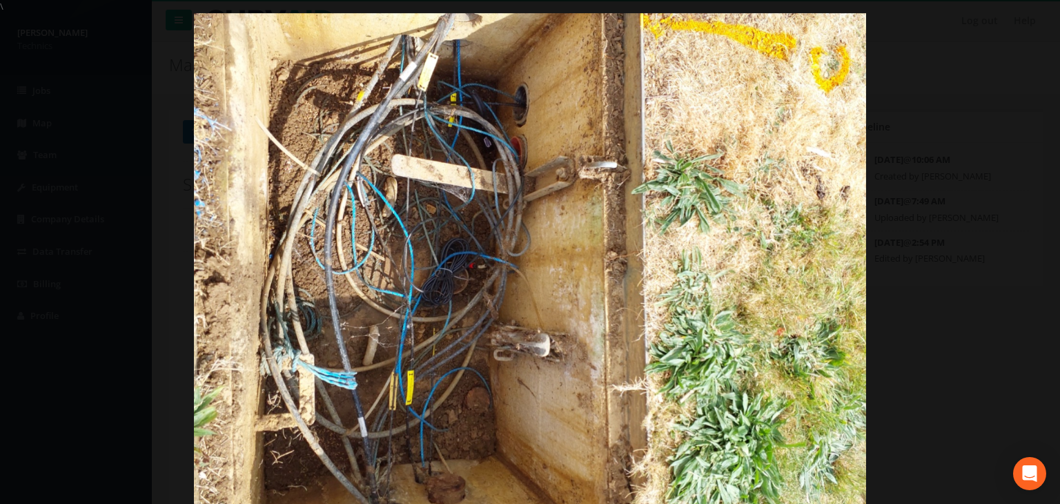
click at [1030, 13] on div at bounding box center [530, 265] width 1060 height 504
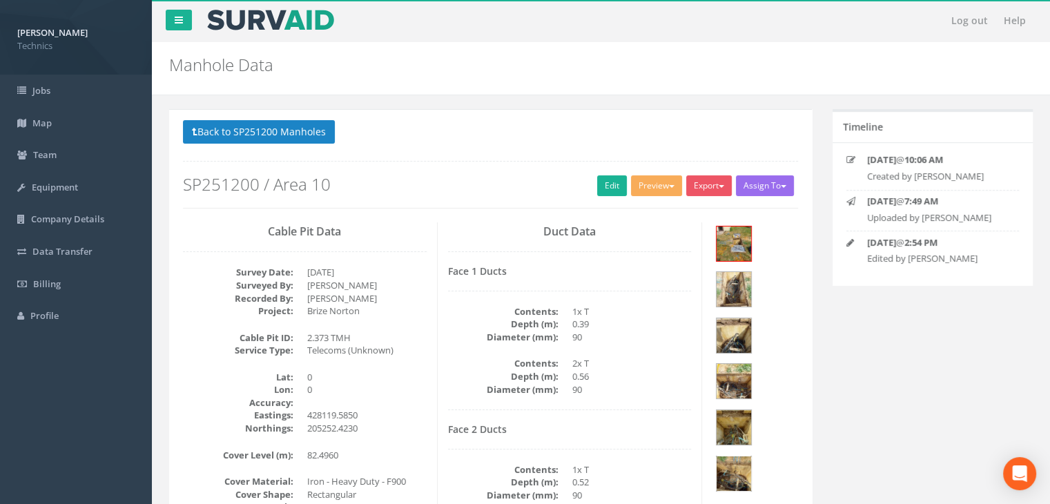
click at [751, 456] on img at bounding box center [733, 473] width 35 height 35
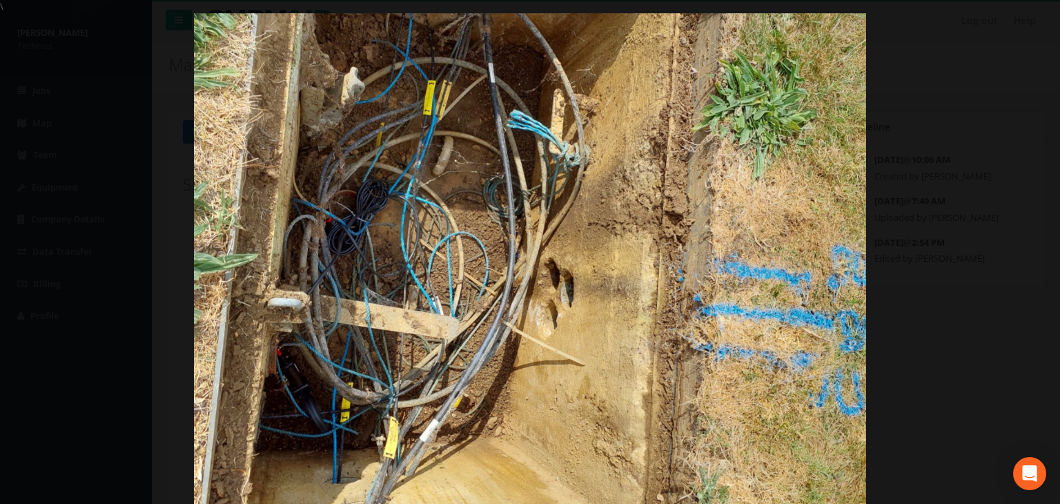
click at [471, 304] on img at bounding box center [530, 265] width 672 height 504
click at [1040, 27] on link "×" at bounding box center [1044, 20] width 32 height 41
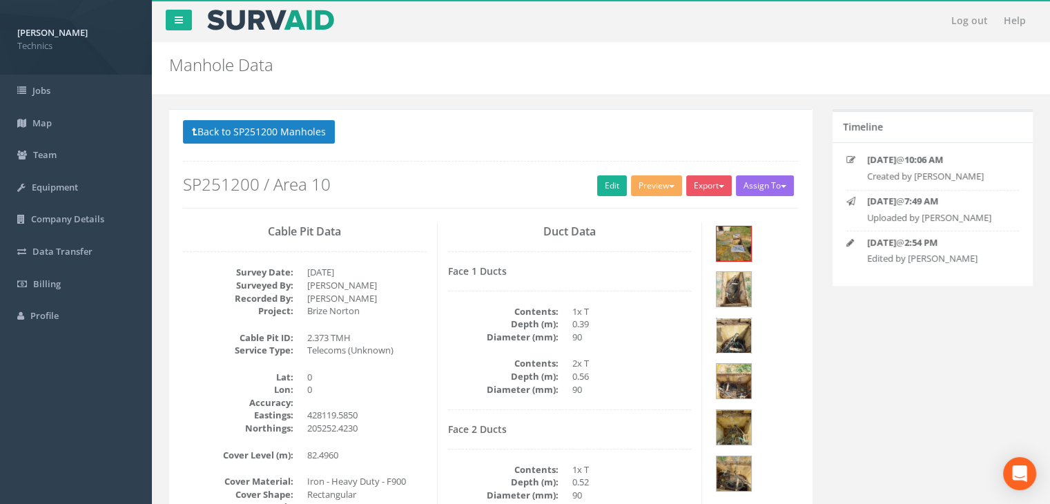
click at [738, 318] on img at bounding box center [733, 335] width 35 height 35
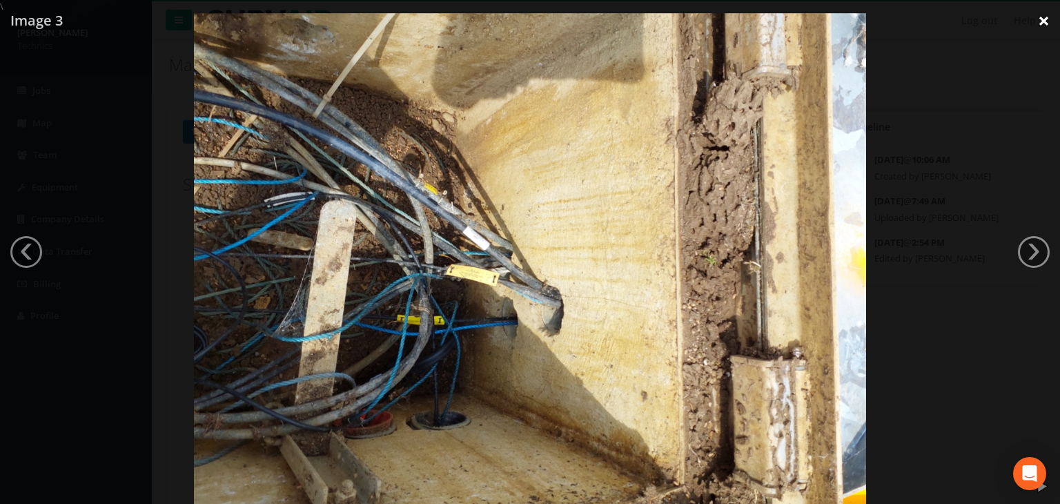
click at [1041, 19] on link "×" at bounding box center [1044, 20] width 32 height 41
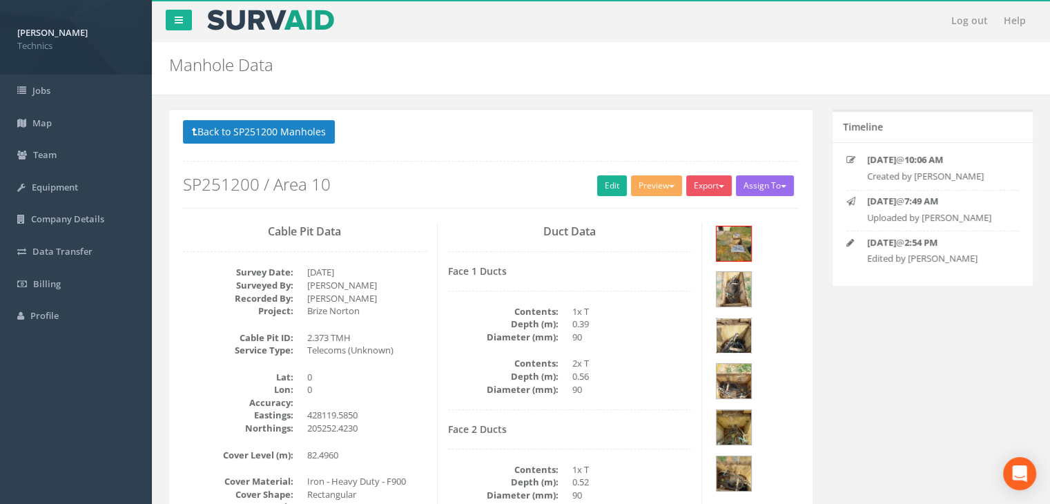
click at [746, 318] on img at bounding box center [733, 335] width 35 height 35
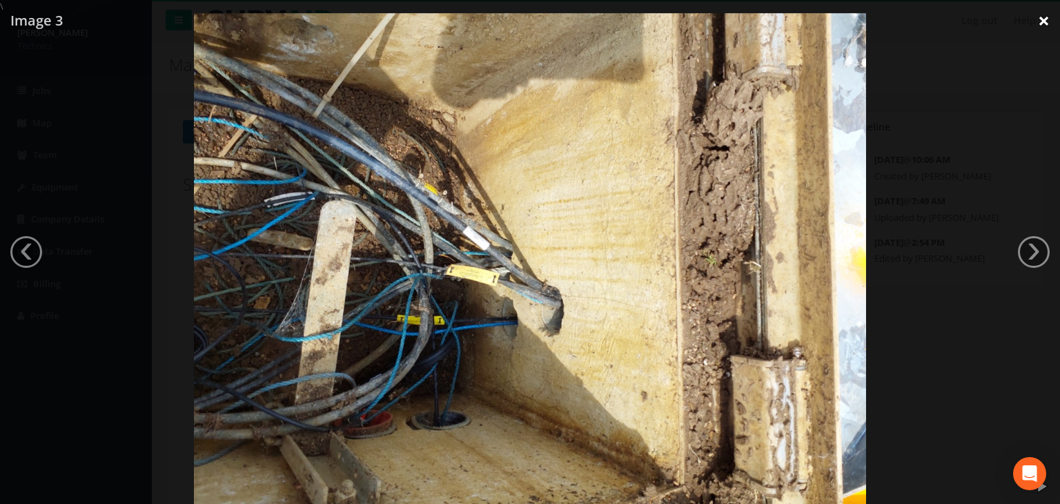
click at [1040, 16] on link "×" at bounding box center [1044, 20] width 32 height 41
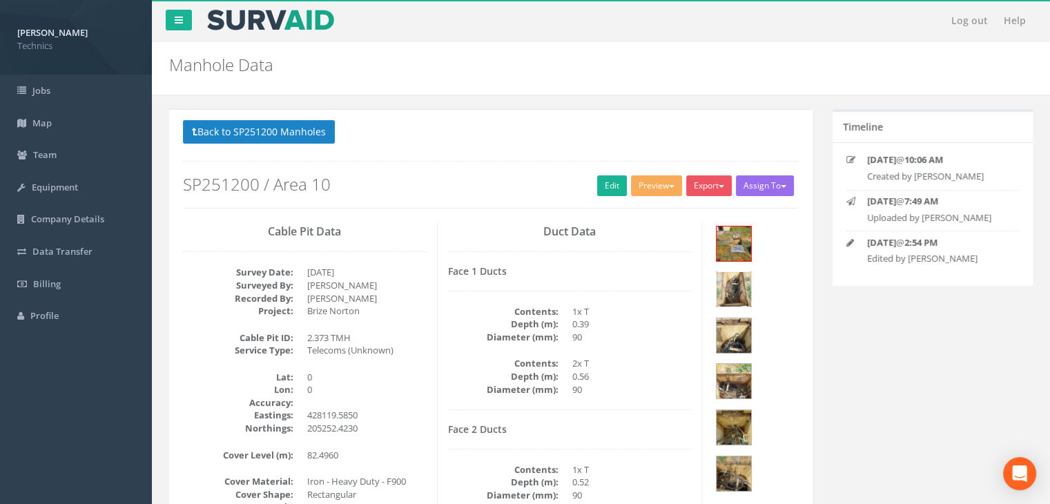
click at [751, 272] on img at bounding box center [733, 289] width 35 height 35
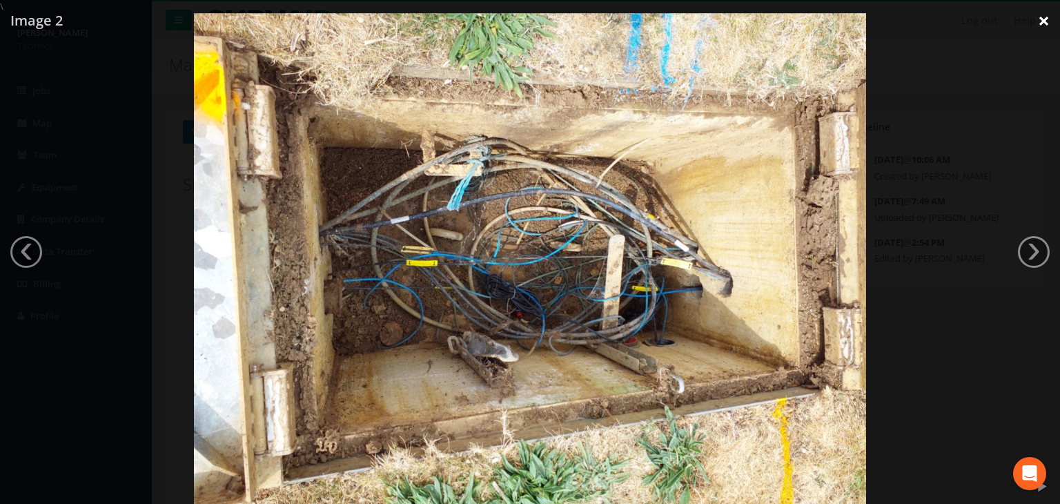
click at [1039, 23] on link "×" at bounding box center [1044, 20] width 32 height 41
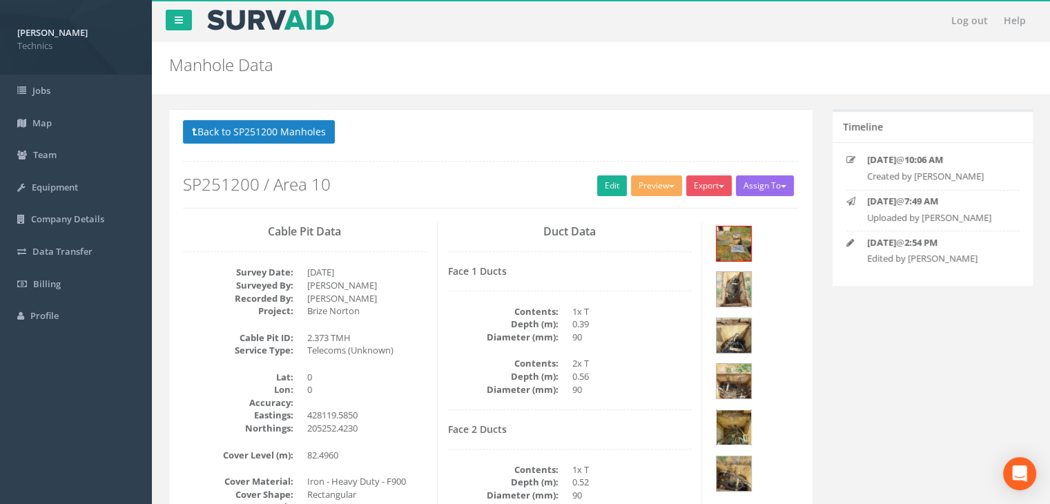
click at [734, 410] on img at bounding box center [733, 427] width 35 height 35
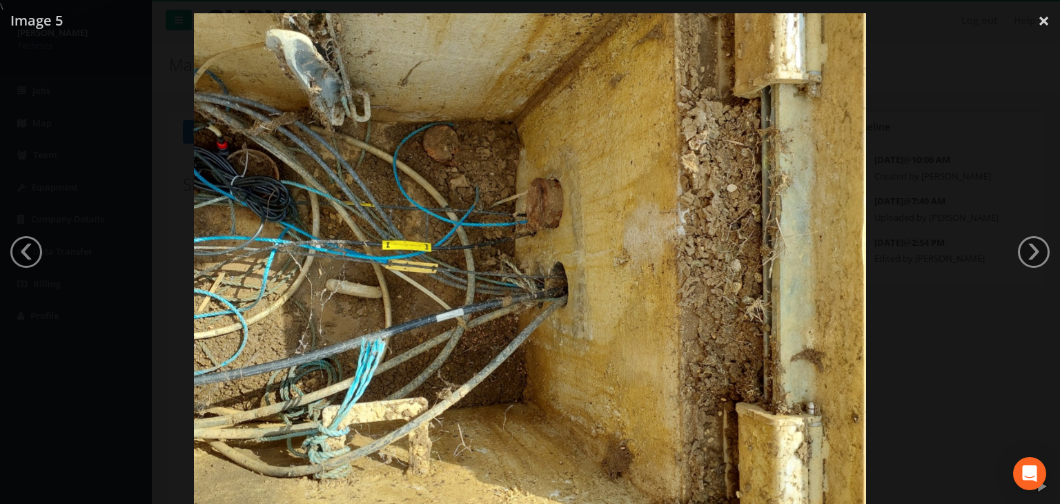
click at [441, 285] on img at bounding box center [530, 265] width 672 height 504
click at [988, 76] on div at bounding box center [530, 265] width 1060 height 504
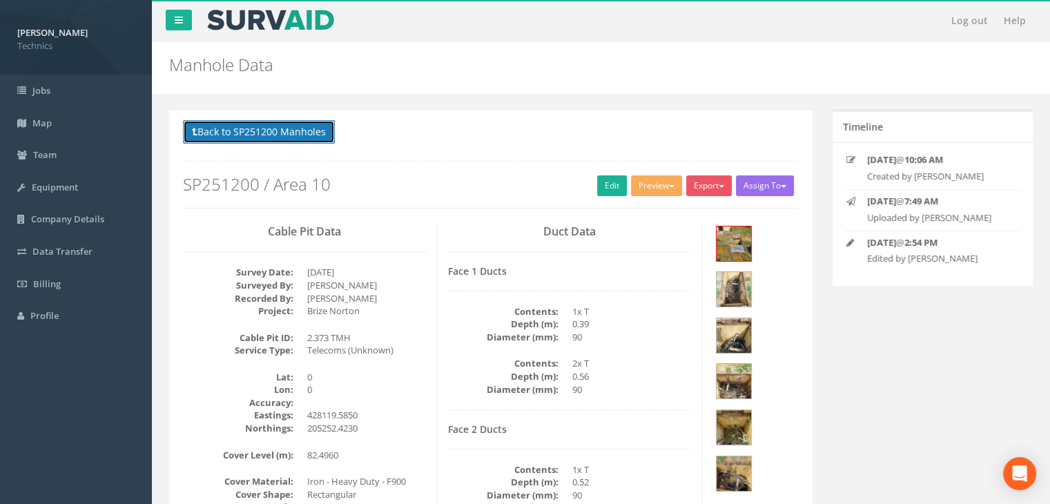
click at [311, 127] on button "Back to SP251200 Manholes" at bounding box center [259, 131] width 152 height 23
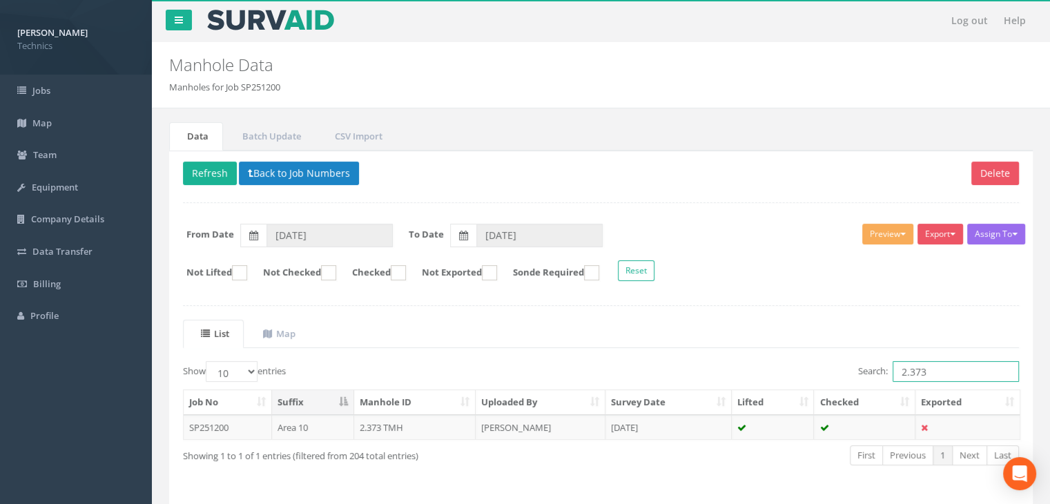
click at [936, 370] on input "2.373" at bounding box center [955, 371] width 126 height 21
click at [663, 431] on td "[DATE]" at bounding box center [668, 427] width 126 height 25
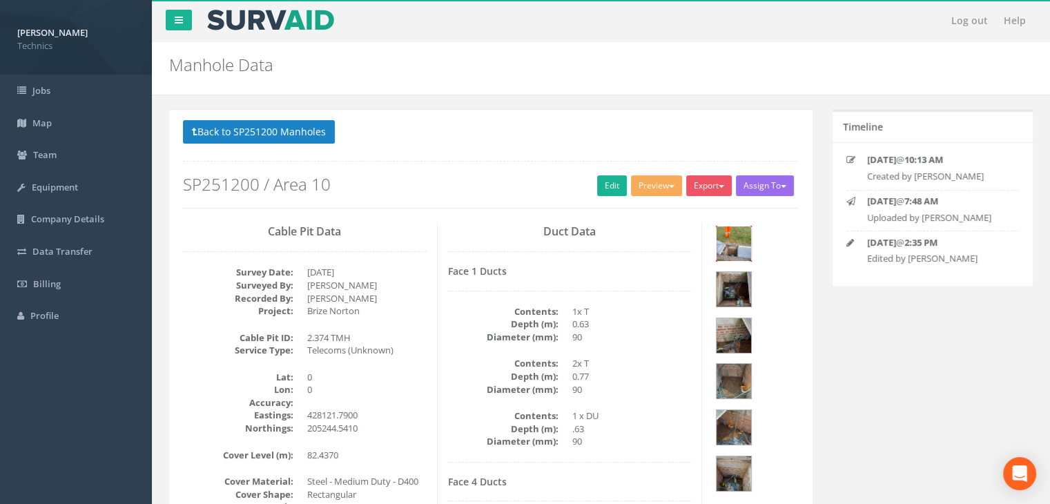
click at [747, 250] on img at bounding box center [733, 243] width 35 height 35
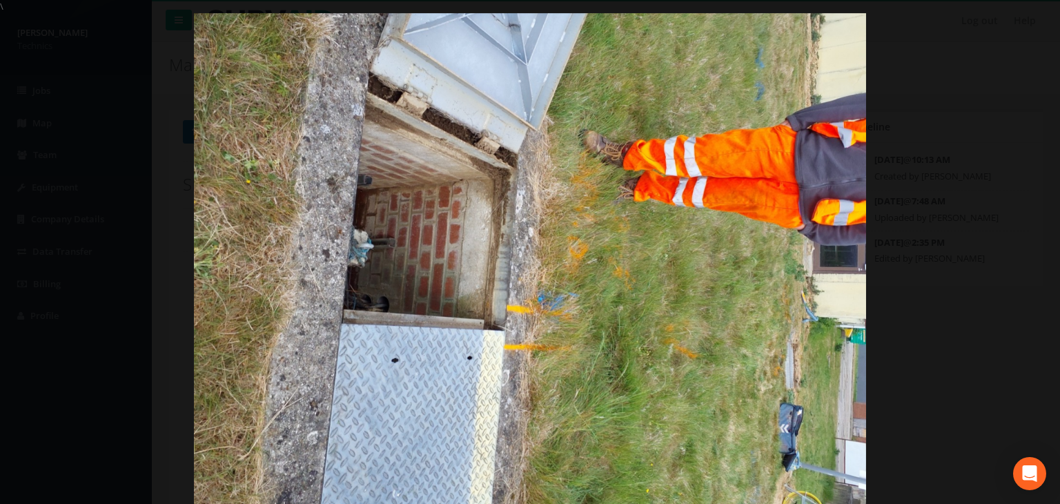
click at [1039, 32] on div at bounding box center [530, 265] width 1060 height 504
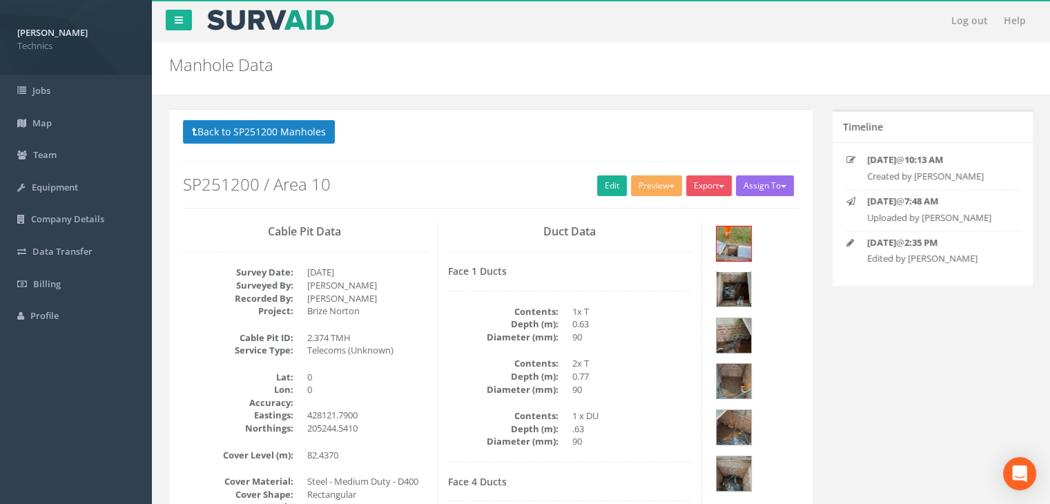
click at [751, 272] on img at bounding box center [733, 289] width 35 height 35
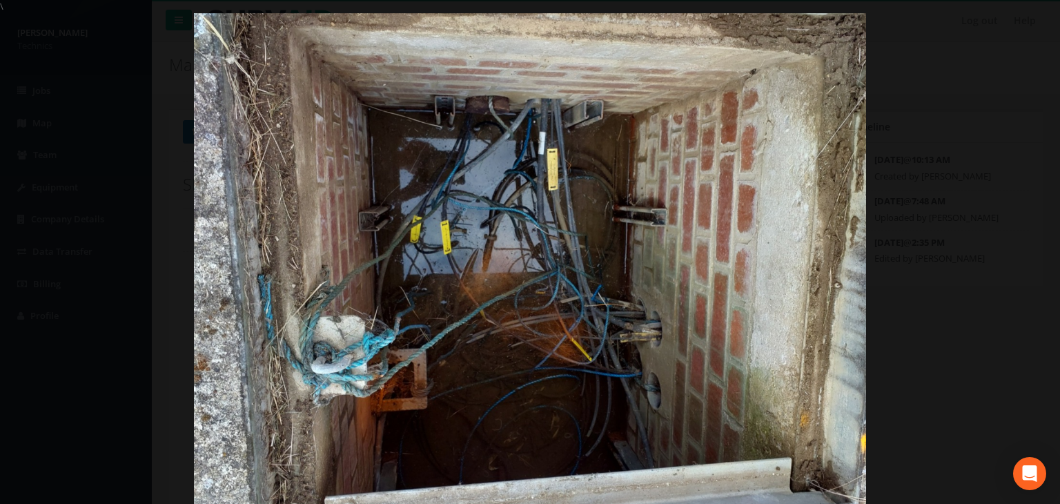
click at [1035, 11] on div "\ \ Image 2 \ ‹ \ › \ × \ \ \" at bounding box center [530, 252] width 1060 height 504
click at [1038, 14] on div at bounding box center [530, 265] width 1060 height 504
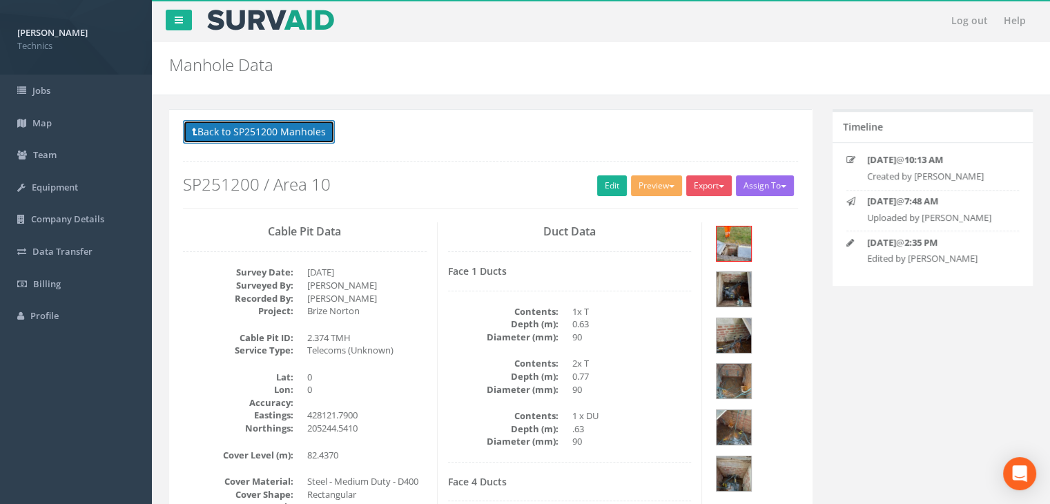
drag, startPoint x: 260, startPoint y: 119, endPoint x: 302, endPoint y: 133, distance: 44.3
click at [260, 120] on button "Back to SP251200 Manholes" at bounding box center [259, 131] width 152 height 23
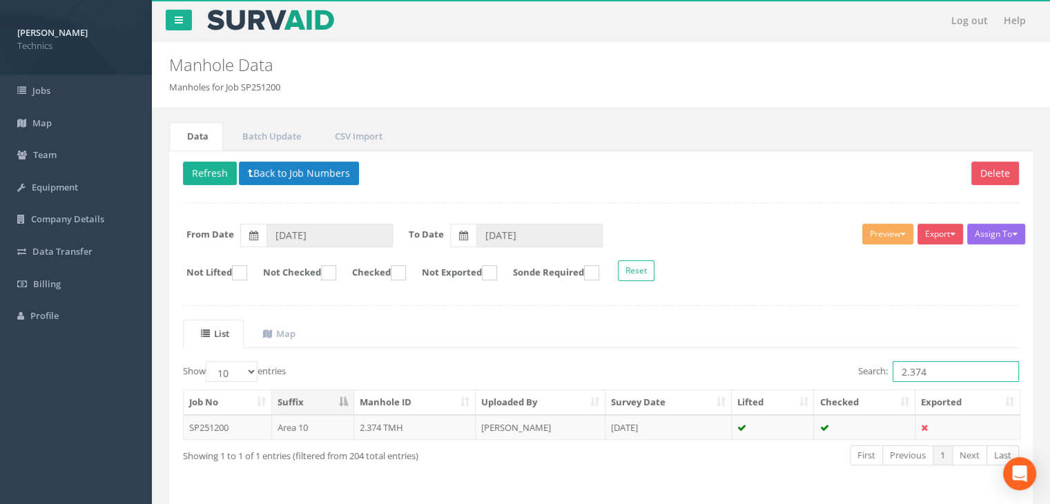
click at [943, 370] on input "2.374" at bounding box center [955, 371] width 126 height 21
click at [685, 418] on td "[DATE]" at bounding box center [668, 427] width 126 height 25
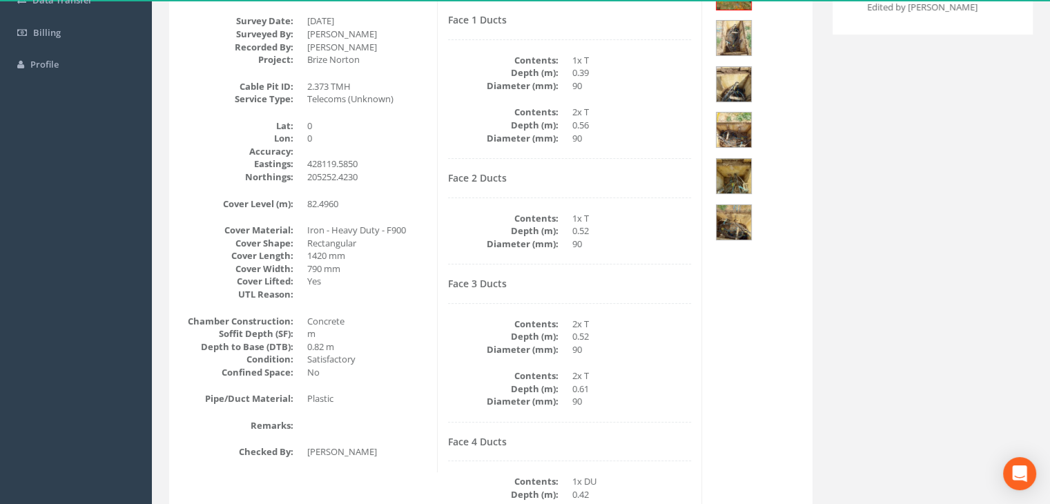
scroll to position [276, 0]
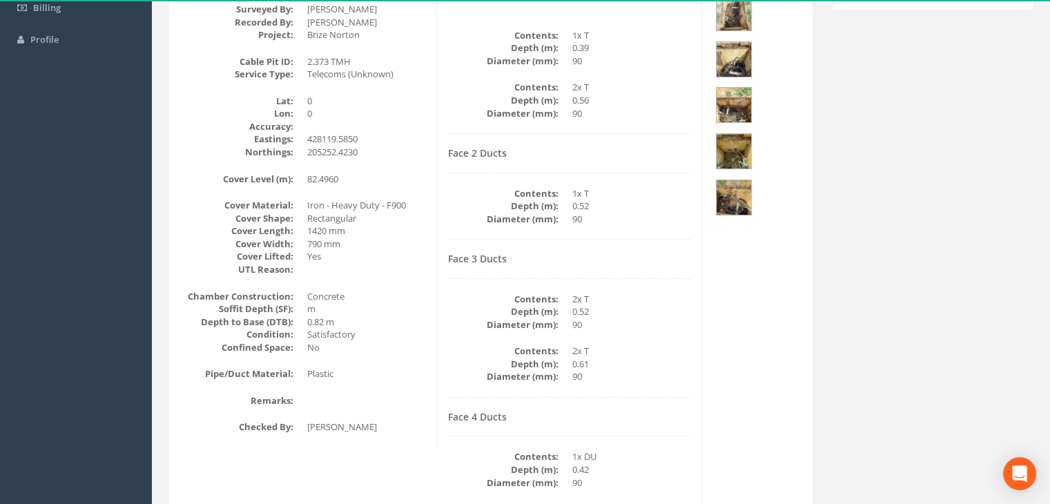
click at [520, 199] on dt "Depth (m):" at bounding box center [503, 205] width 110 height 13
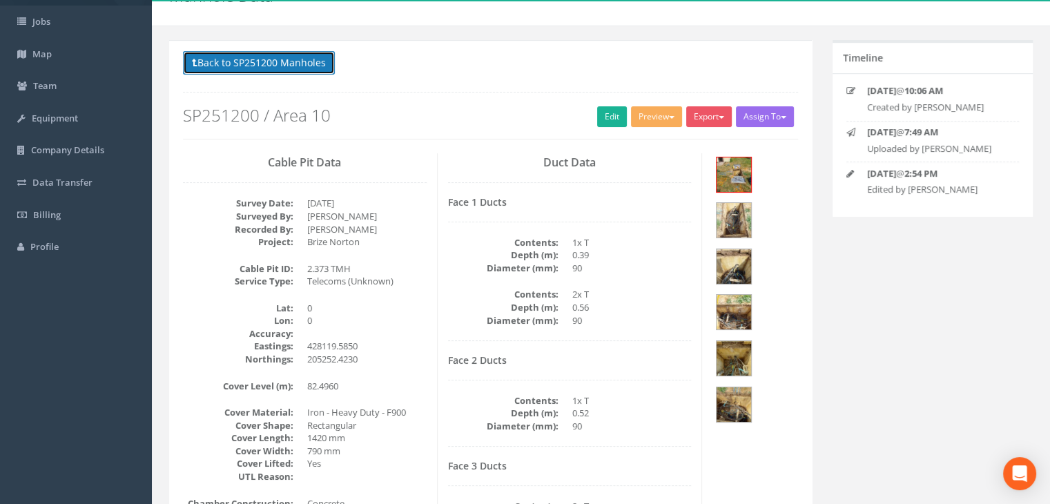
click at [326, 68] on button "Back to SP251200 Manholes" at bounding box center [259, 62] width 152 height 23
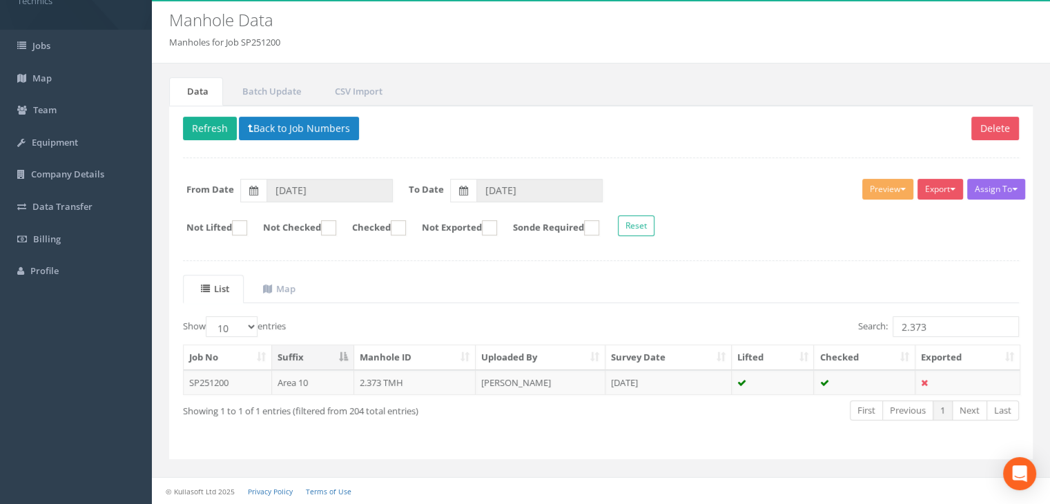
scroll to position [43, 0]
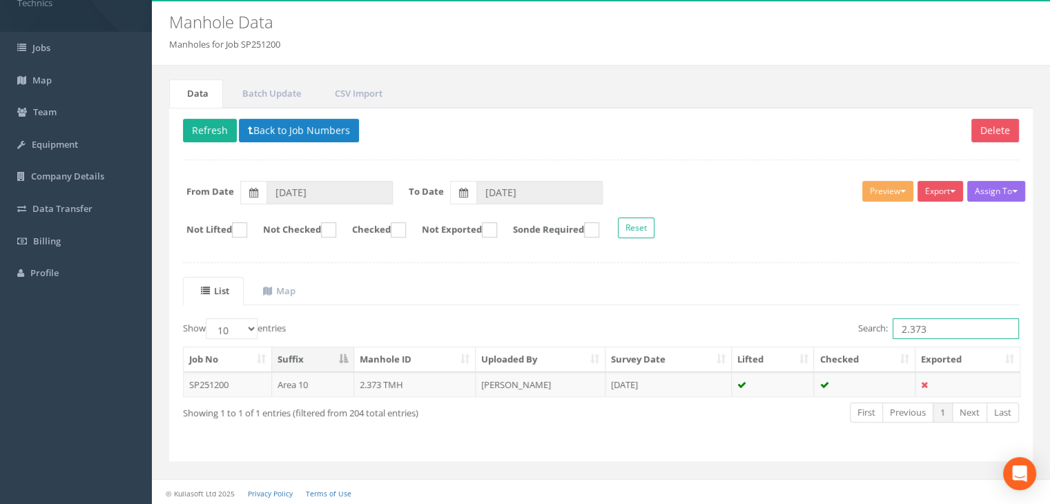
click at [941, 323] on input "2.373" at bounding box center [955, 328] width 126 height 21
click at [530, 382] on td "[PERSON_NAME]" at bounding box center [541, 384] width 130 height 25
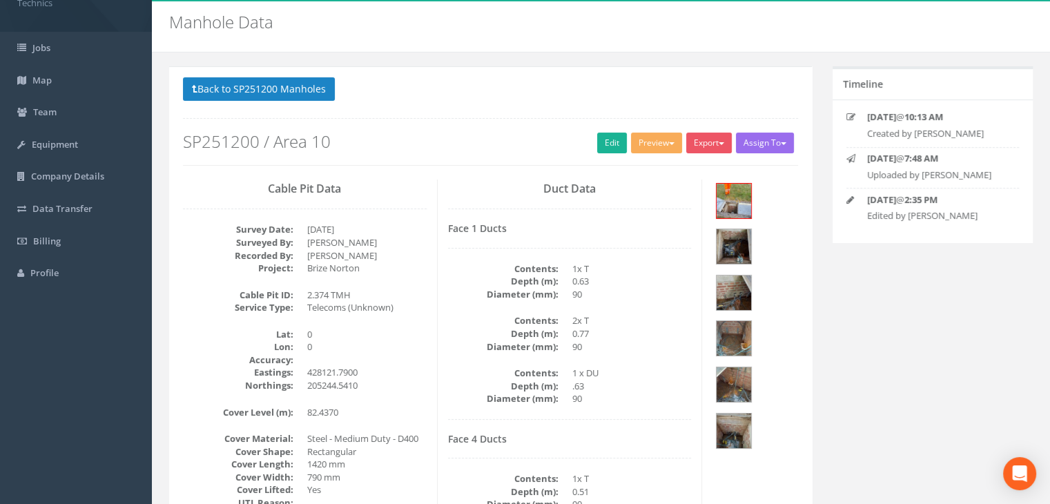
click at [501, 298] on dt "Diameter (mm):" at bounding box center [503, 294] width 110 height 13
click at [291, 92] on button "Back to SP251200 Manholes" at bounding box center [259, 88] width 152 height 23
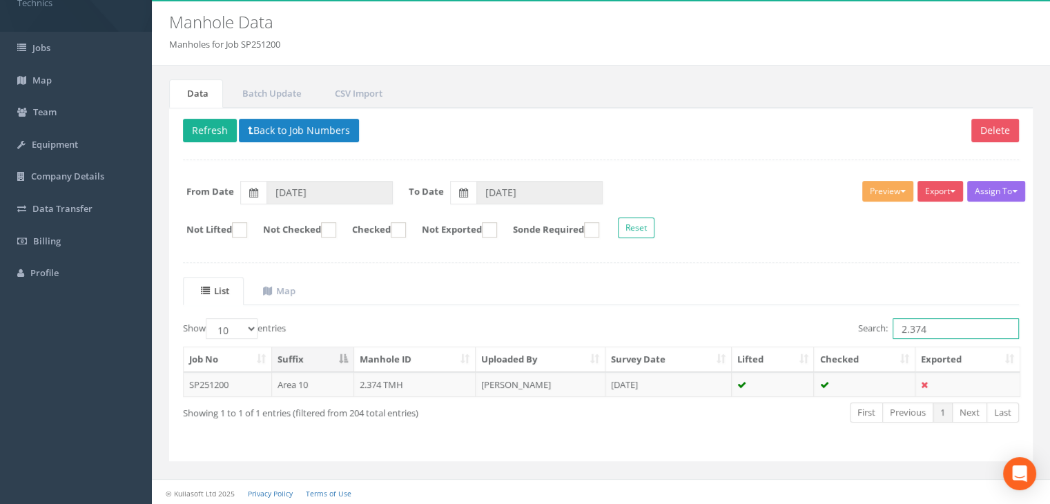
click at [933, 324] on input "2.374" at bounding box center [955, 328] width 126 height 21
type input "2.376"
click at [551, 377] on td "[PERSON_NAME]" at bounding box center [541, 384] width 130 height 25
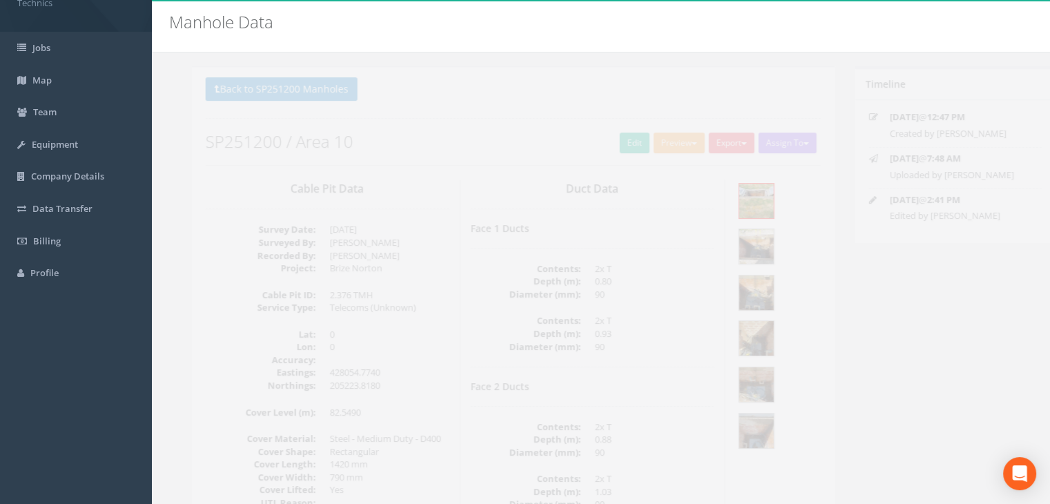
click at [487, 213] on div "Duct Data Face 1 Ducts Contents: 2x T Depth (m): 0.80 Diameter (mm): 90 Content…" at bounding box center [570, 359] width 265 height 360
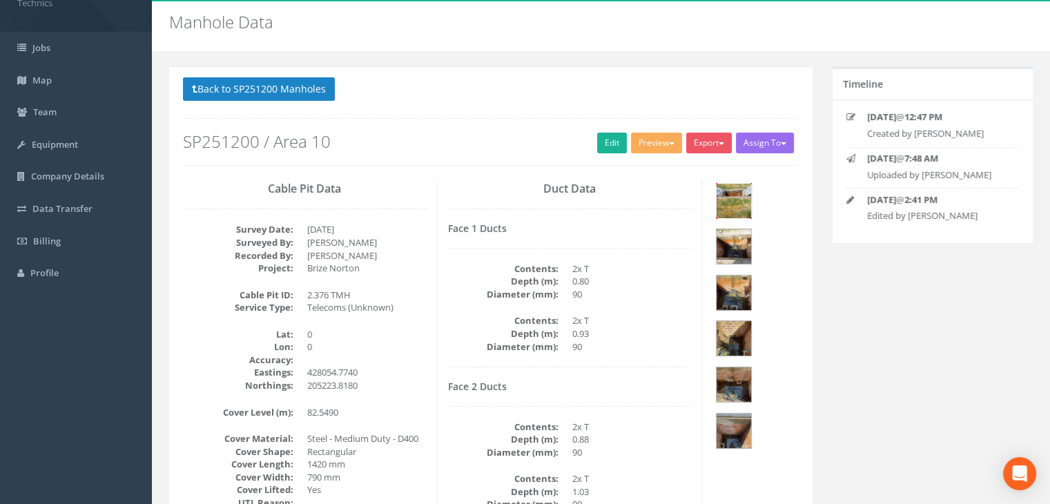
click at [730, 206] on img at bounding box center [733, 201] width 35 height 35
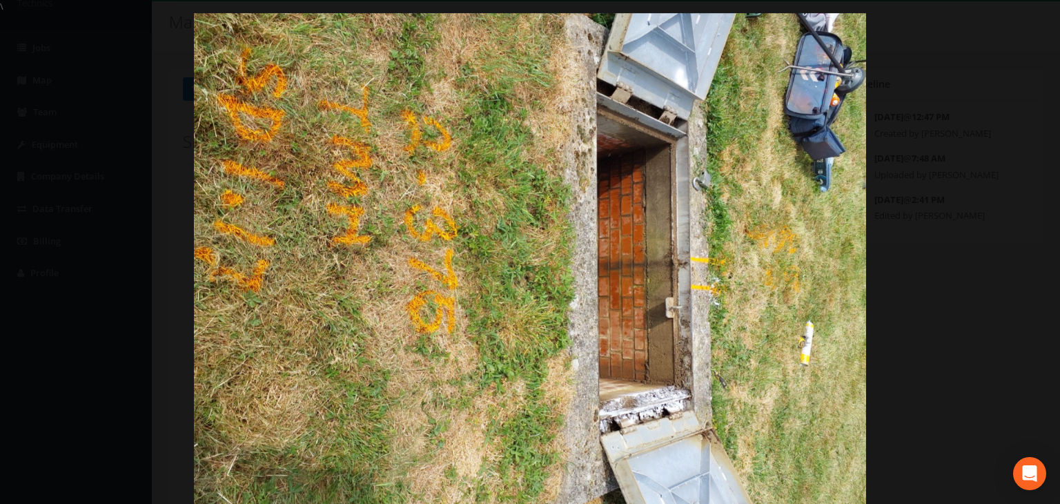
click at [983, 84] on div at bounding box center [530, 265] width 1060 height 504
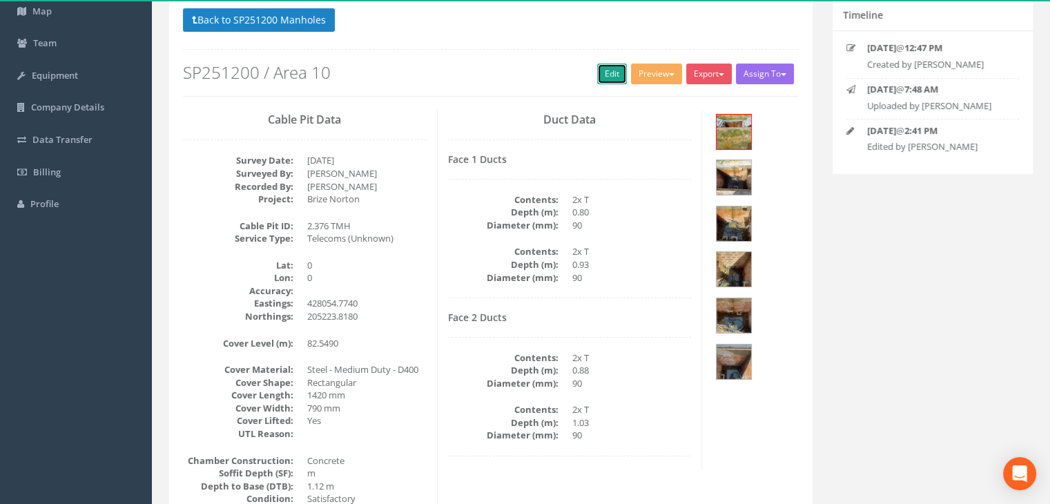
click at [607, 77] on link "Edit" at bounding box center [612, 73] width 30 height 21
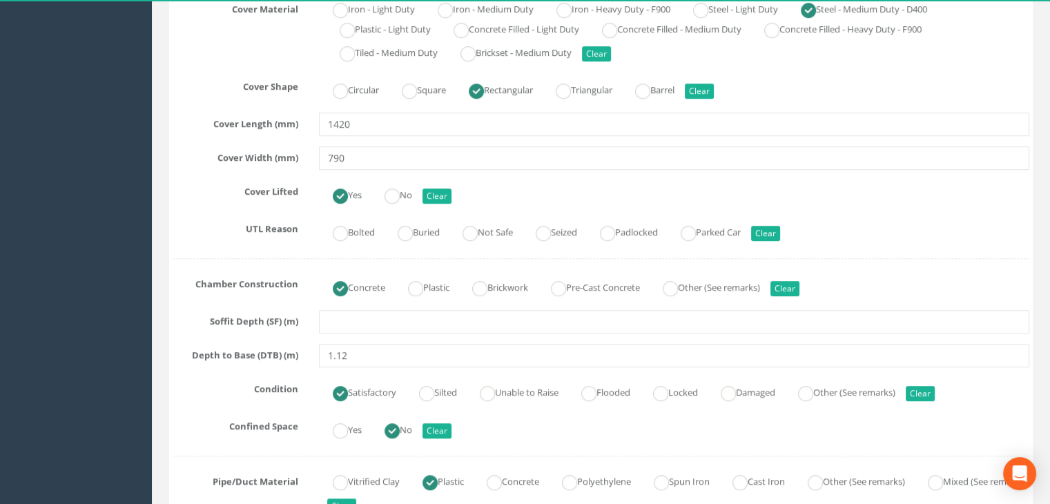
scroll to position [871, 0]
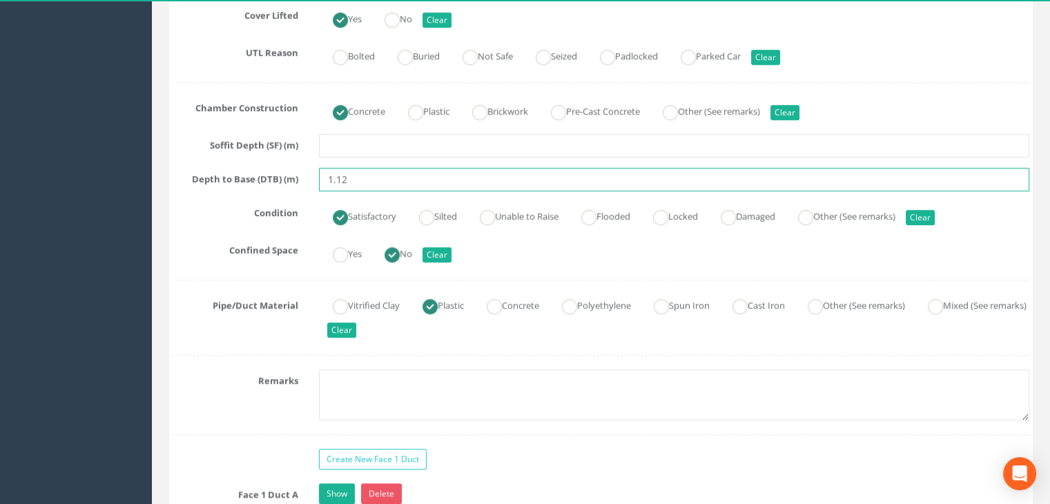
click at [377, 177] on input "1.12" at bounding box center [674, 179] width 710 height 23
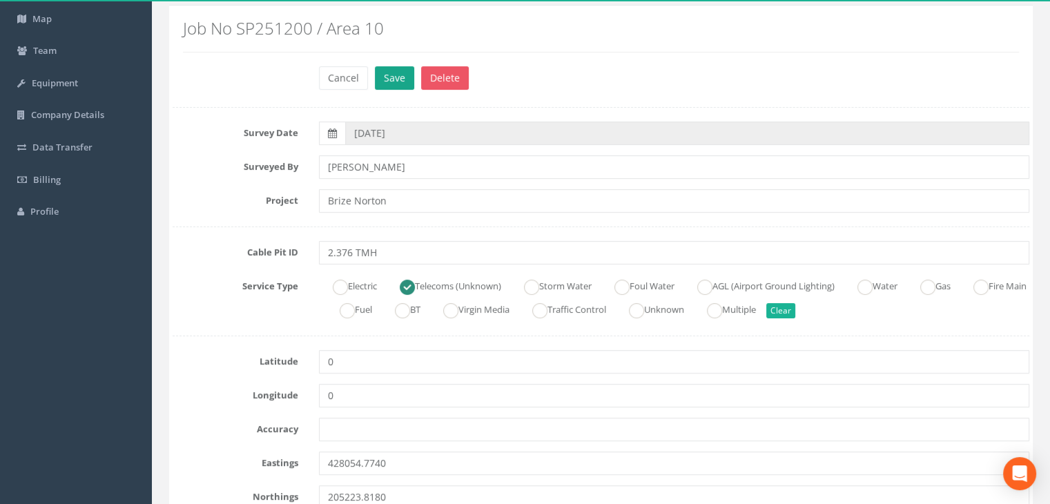
scroll to position [0, 0]
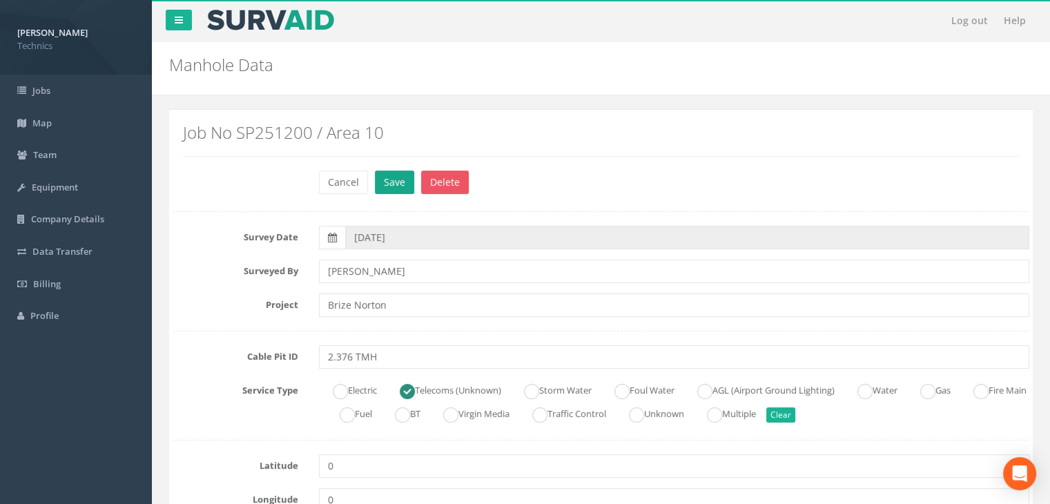
type input "1.17"
click at [398, 180] on button "Save" at bounding box center [394, 181] width 39 height 23
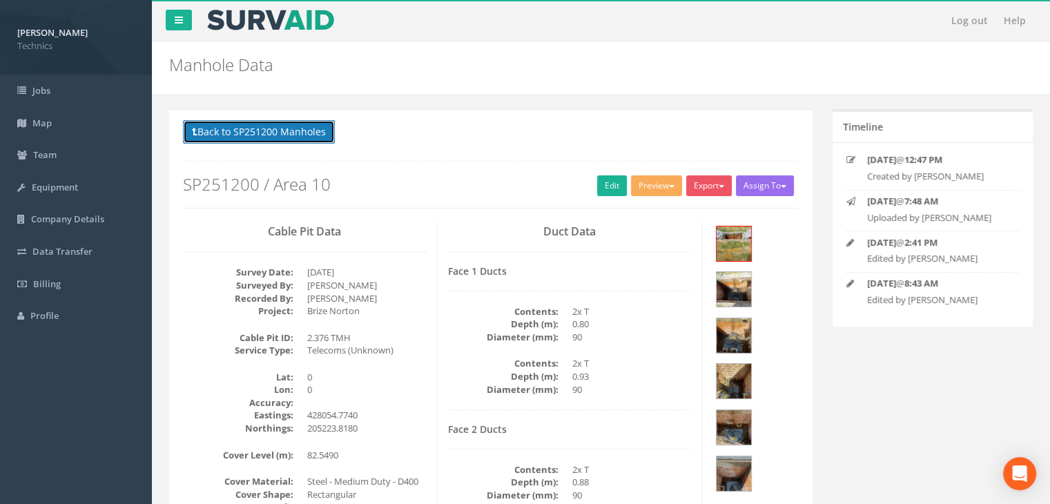
click at [260, 137] on button "Back to SP251200 Manholes" at bounding box center [259, 131] width 152 height 23
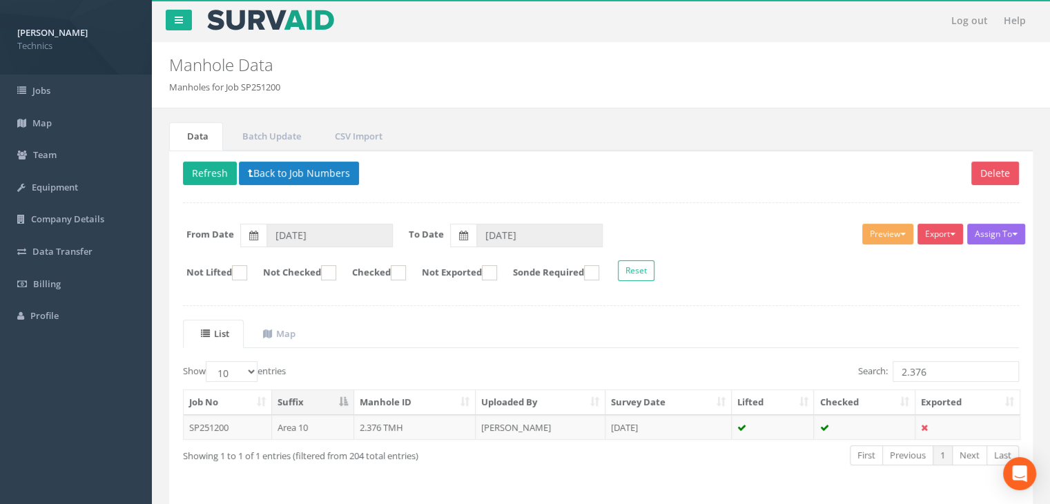
click at [540, 320] on ul "List Map" at bounding box center [601, 334] width 836 height 28
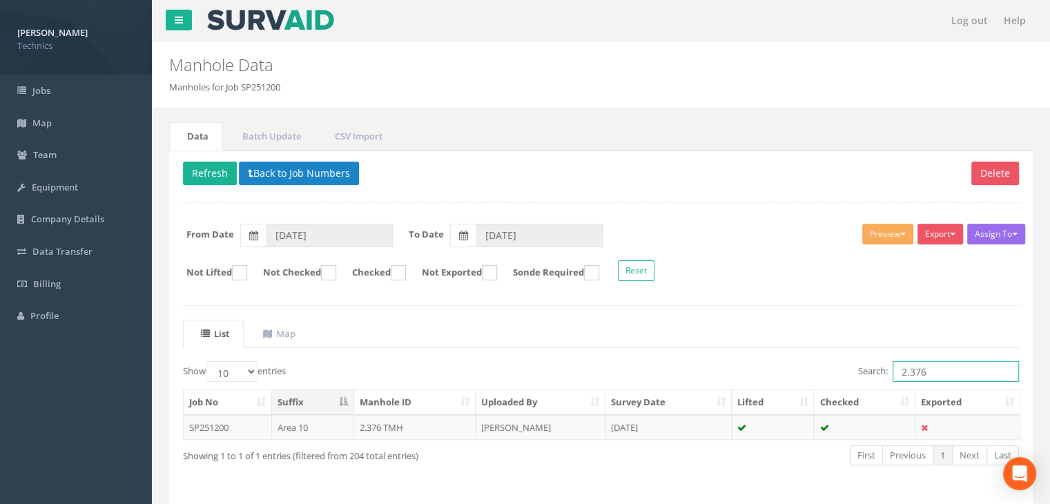
click at [930, 369] on input "2.376" at bounding box center [955, 371] width 126 height 21
type input "2.346"
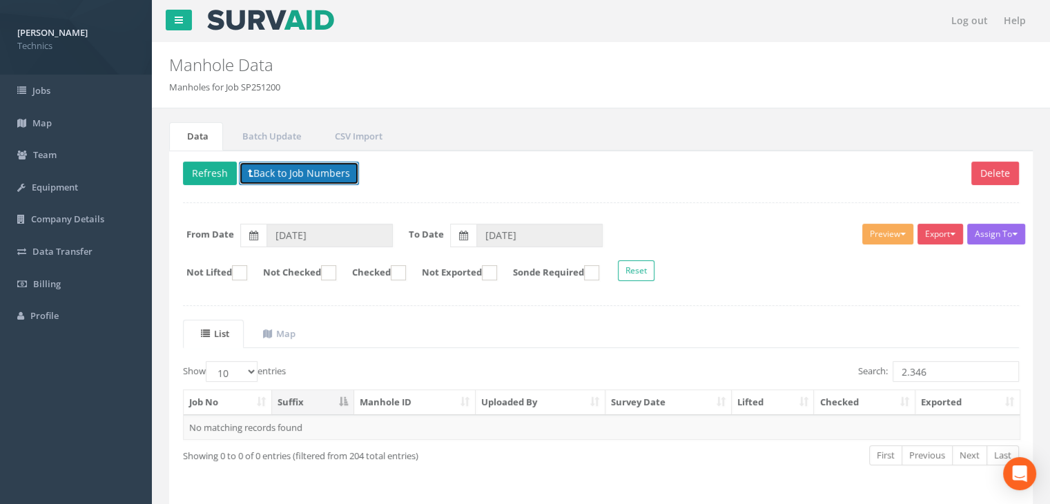
click at [295, 169] on button "Back to Job Numbers" at bounding box center [299, 173] width 120 height 23
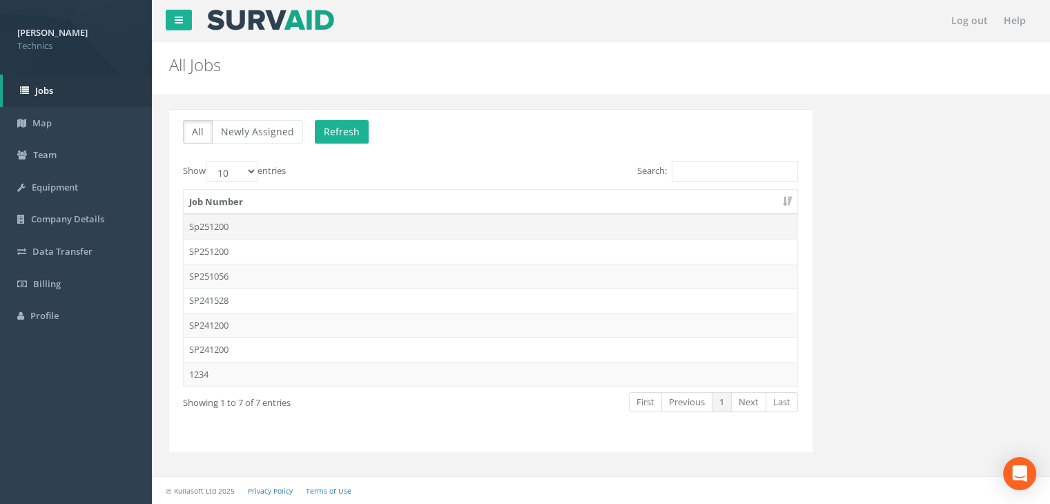
click at [263, 228] on td "Sp251200" at bounding box center [491, 226] width 614 height 25
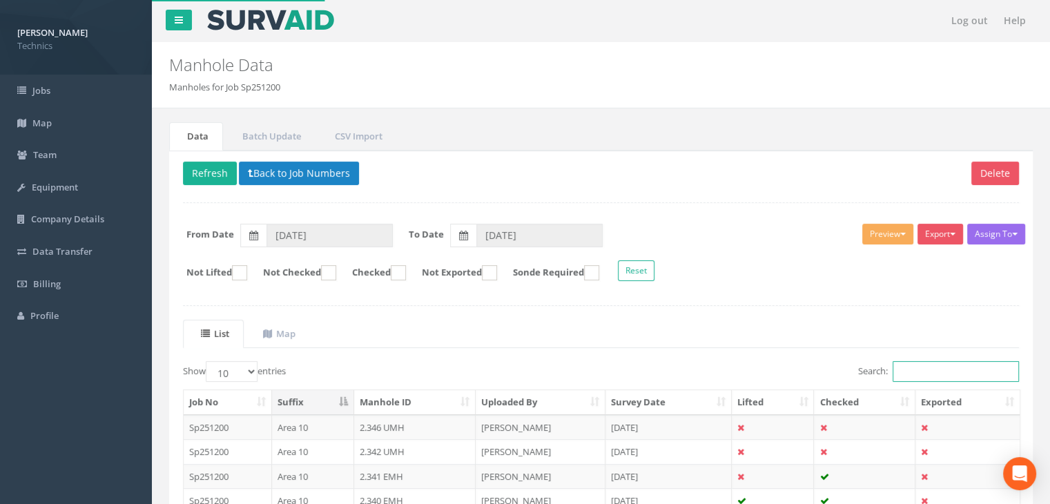
click at [906, 369] on input "Search:" at bounding box center [955, 371] width 126 height 21
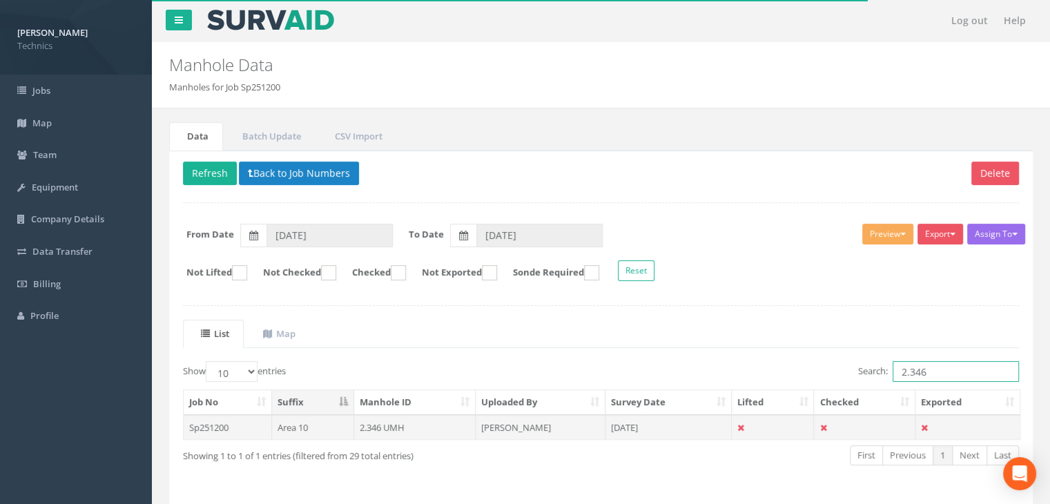
type input "2.346"
click at [511, 429] on td "[PERSON_NAME]" at bounding box center [541, 427] width 130 height 25
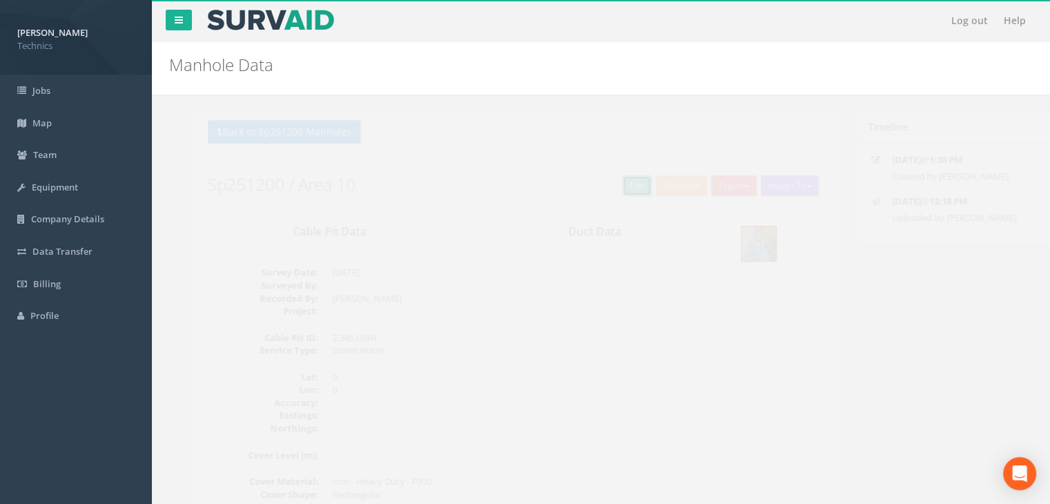
click at [605, 190] on link "Edit" at bounding box center [612, 185] width 30 height 21
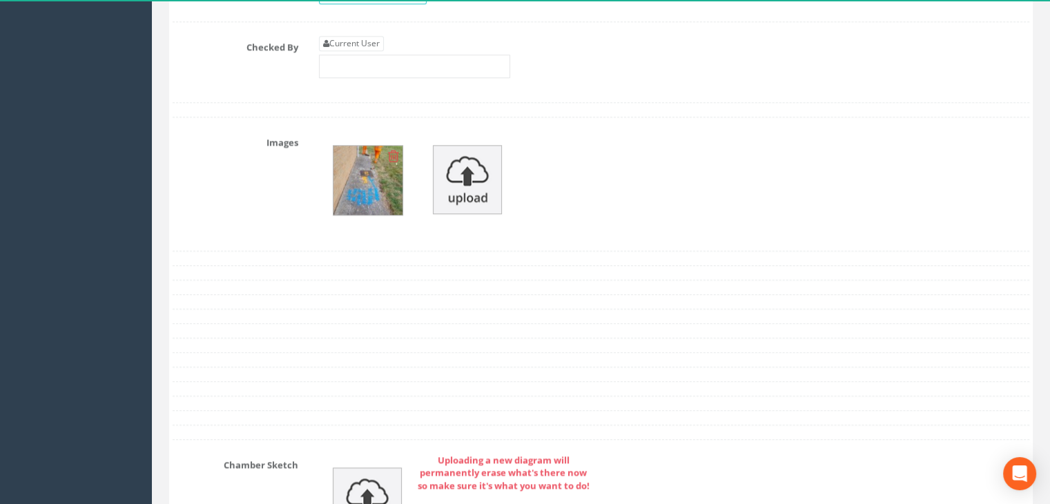
scroll to position [1380, 0]
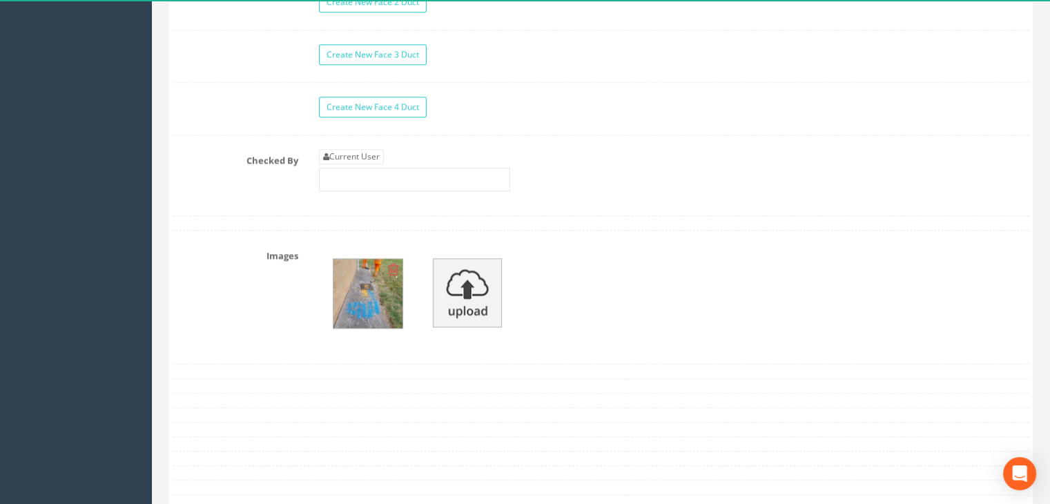
click at [358, 272] on img at bounding box center [367, 293] width 69 height 69
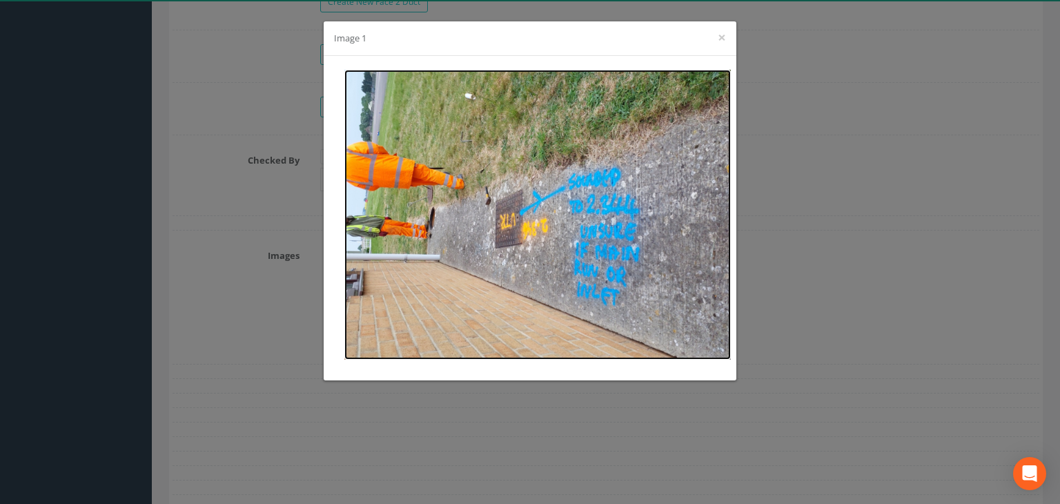
click at [617, 236] on img at bounding box center [537, 215] width 386 height 290
click at [776, 256] on div "Image 1 ×" at bounding box center [530, 252] width 1060 height 504
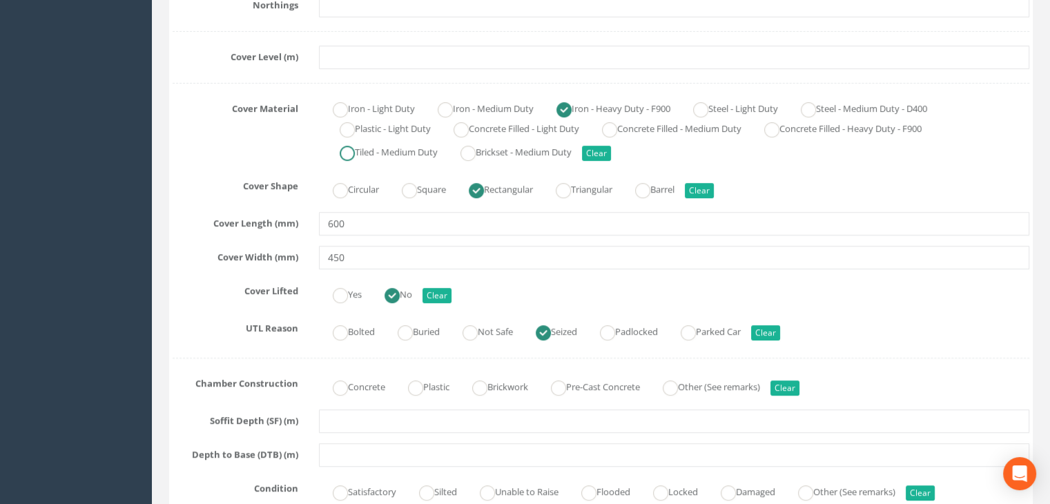
scroll to position [483, 0]
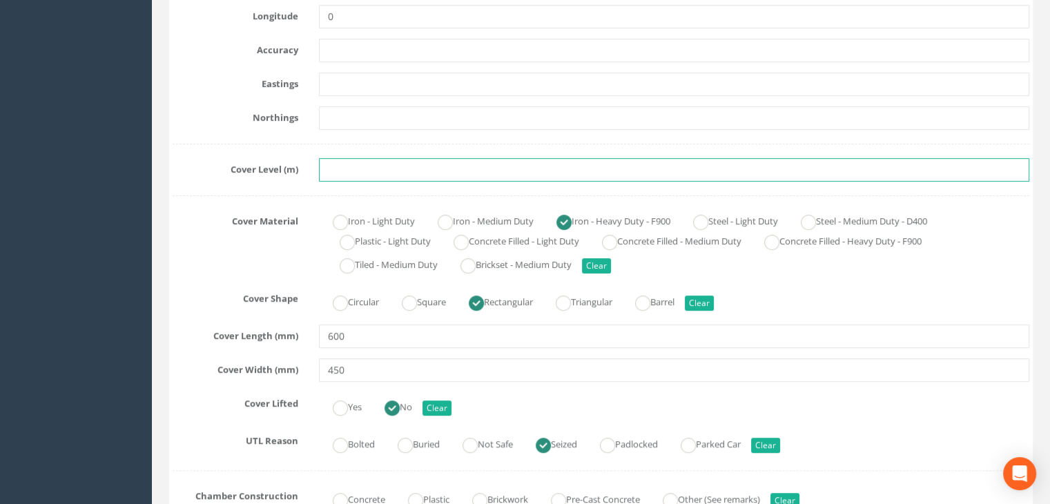
click at [342, 159] on input "text" at bounding box center [674, 169] width 710 height 23
paste input "82.3510"
type input "82.3510"
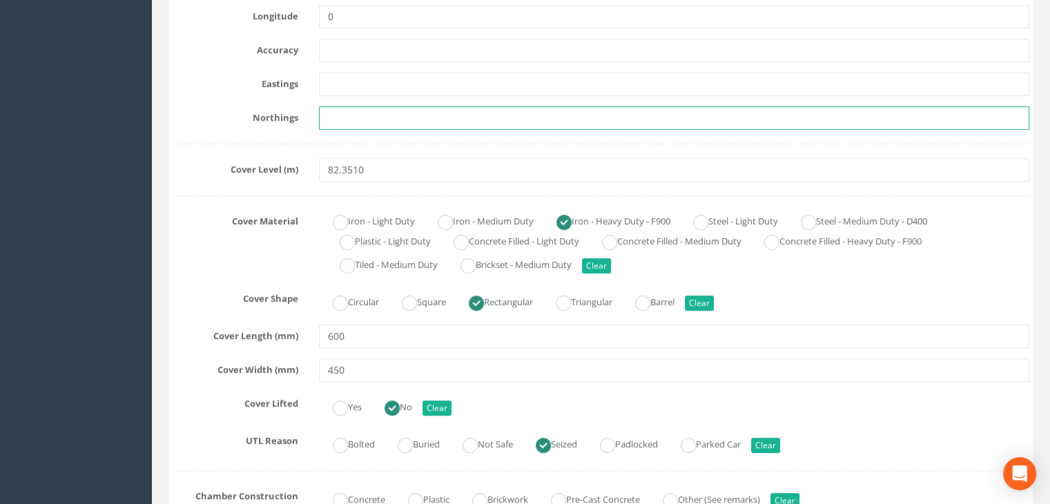
click at [382, 117] on input "text" at bounding box center [674, 117] width 710 height 23
paste input "205248.8210"
type input "205248.8210"
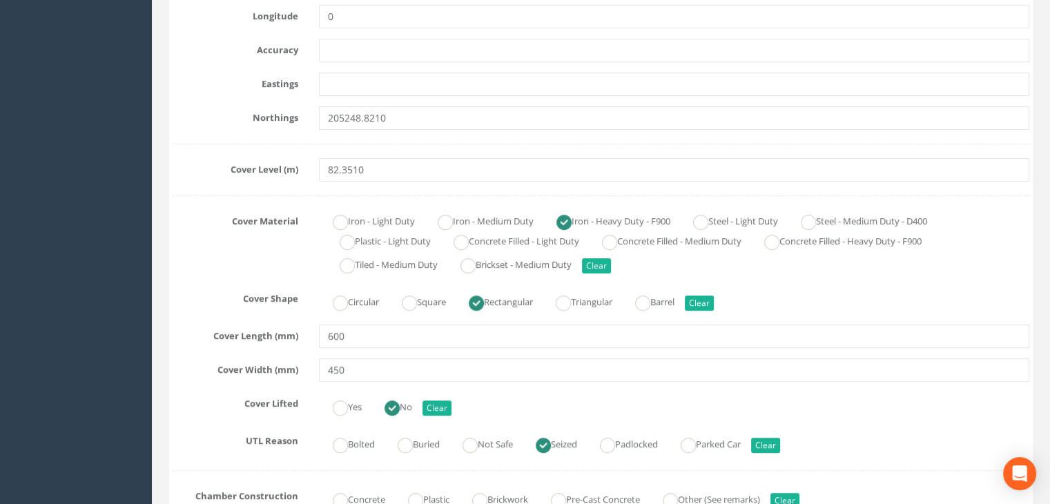
click at [422, 99] on div "Survey Date [DATE] Surveyed By Project Cable Pit ID 2.346 UMH Service Type Elec…" at bounding box center [601, 428] width 857 height 1371
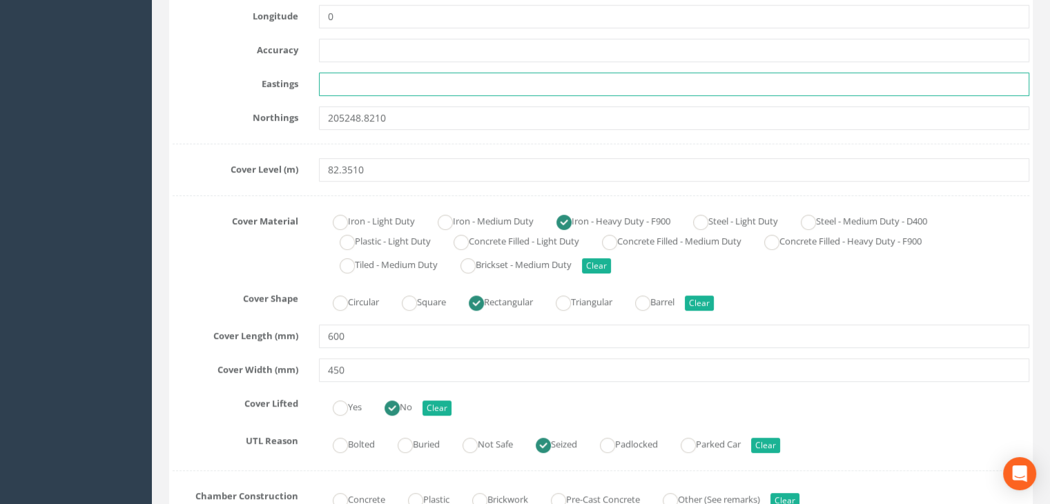
click at [403, 87] on input "text" at bounding box center [674, 83] width 710 height 23
paste input "428103.5350"
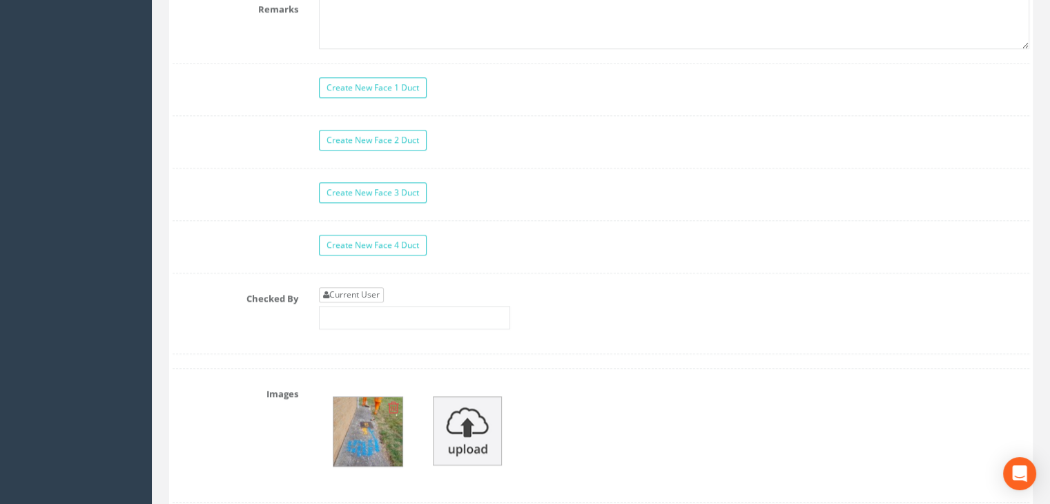
type input "428103.5350"
click at [369, 291] on link "Current User" at bounding box center [351, 294] width 65 height 15
type input "[PERSON_NAME]"
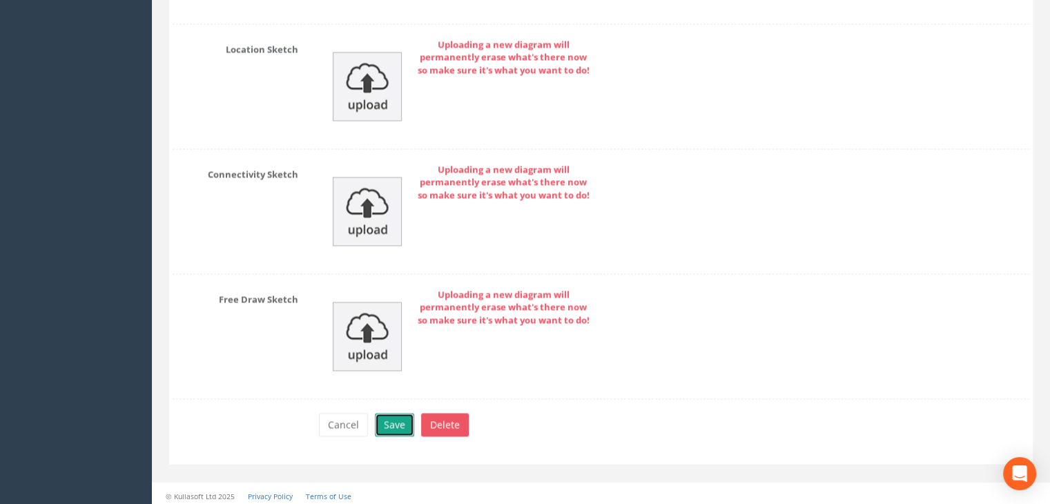
click at [396, 418] on button "Save" at bounding box center [394, 424] width 39 height 23
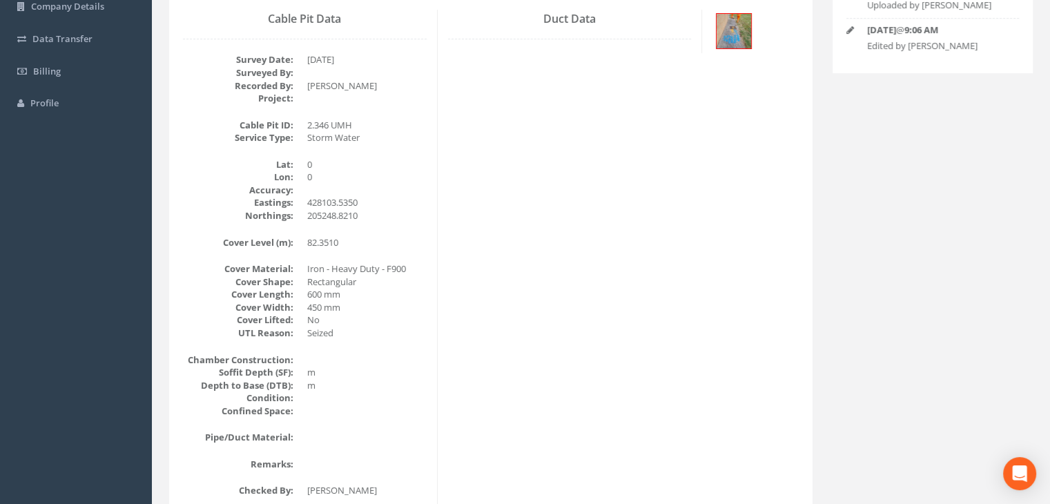
scroll to position [30, 0]
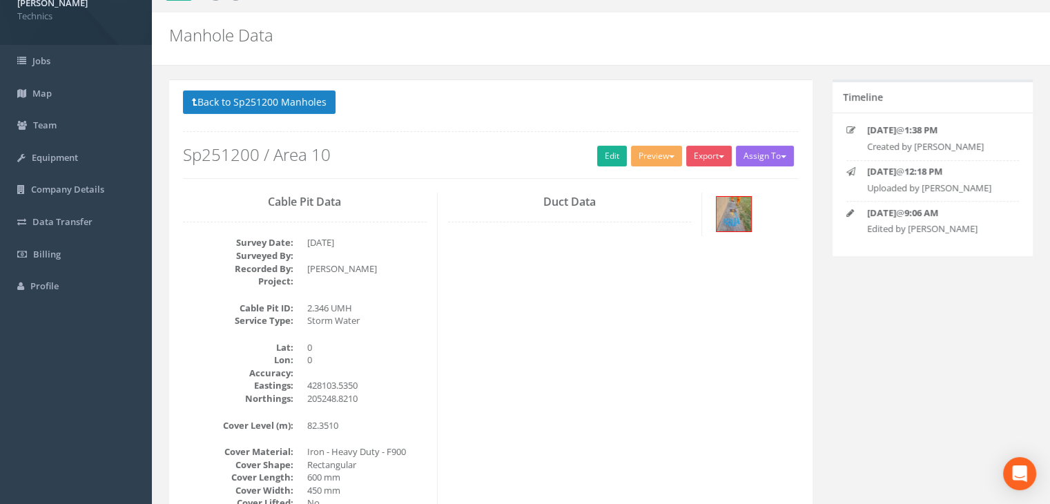
click at [400, 188] on div "Back to Sp251200 Manholes Back to Map Assign To No Companies Added Export Techn…" at bounding box center [491, 140] width 636 height 101
click at [619, 164] on link "Edit" at bounding box center [612, 156] width 30 height 21
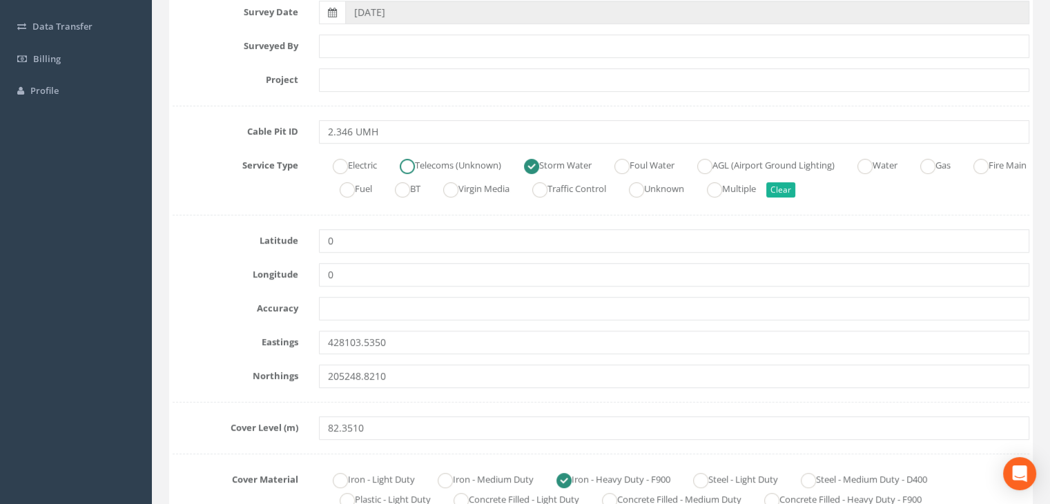
scroll to position [168, 0]
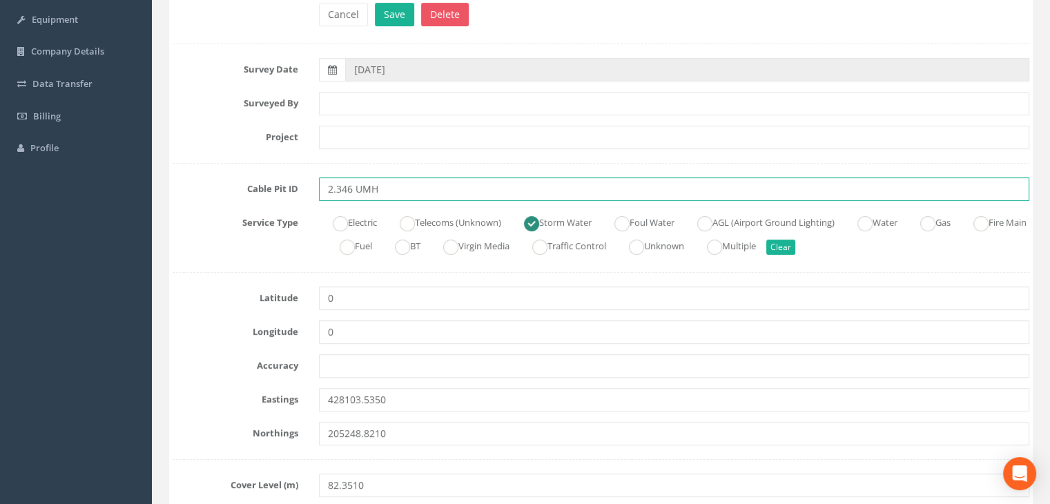
click at [404, 191] on input "2.346 UMH" at bounding box center [674, 188] width 710 height 23
type input "2.346 SWMH(A)"
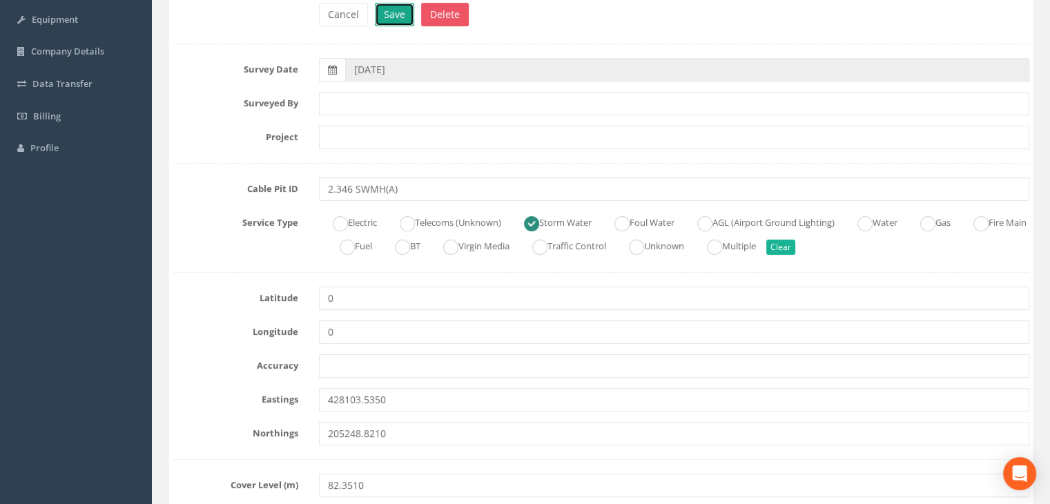
click at [407, 20] on button "Save" at bounding box center [394, 14] width 39 height 23
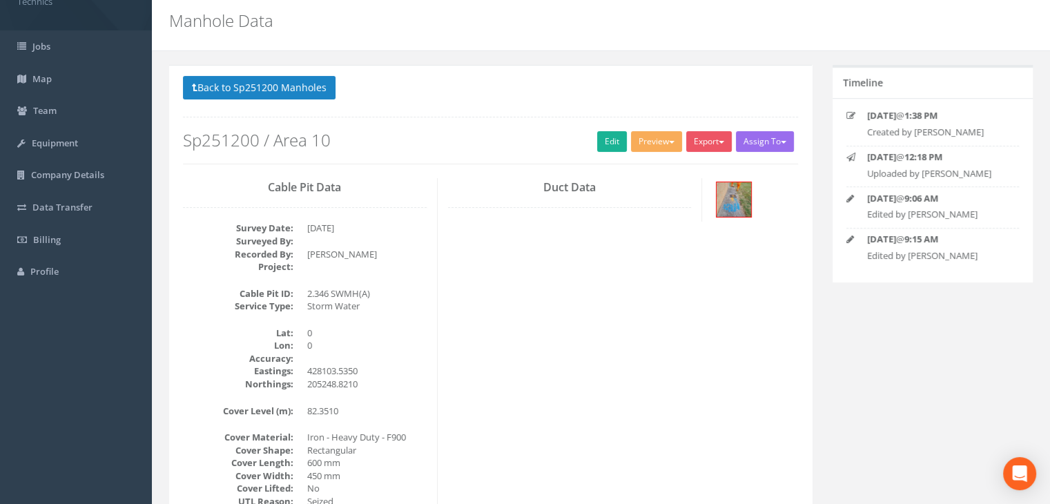
scroll to position [0, 0]
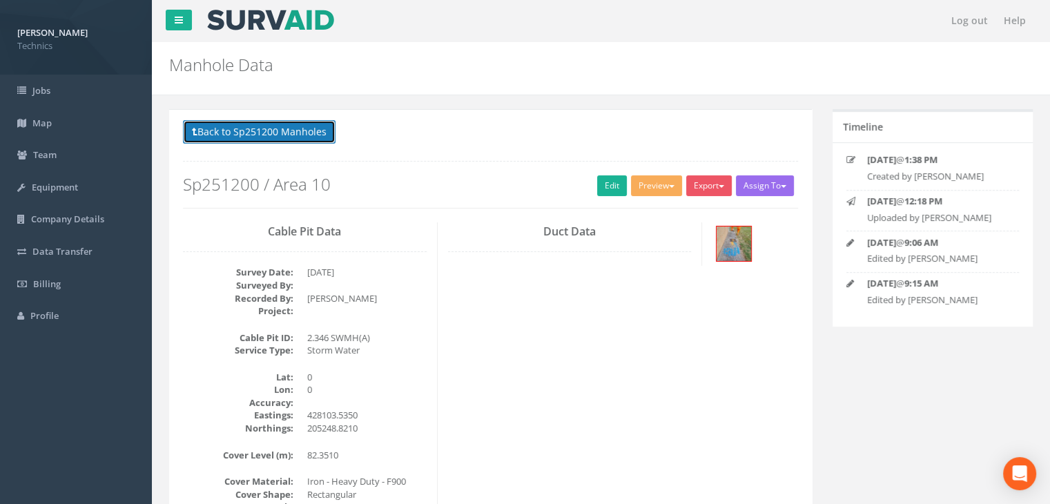
click at [293, 129] on button "Back to Sp251200 Manholes" at bounding box center [259, 131] width 153 height 23
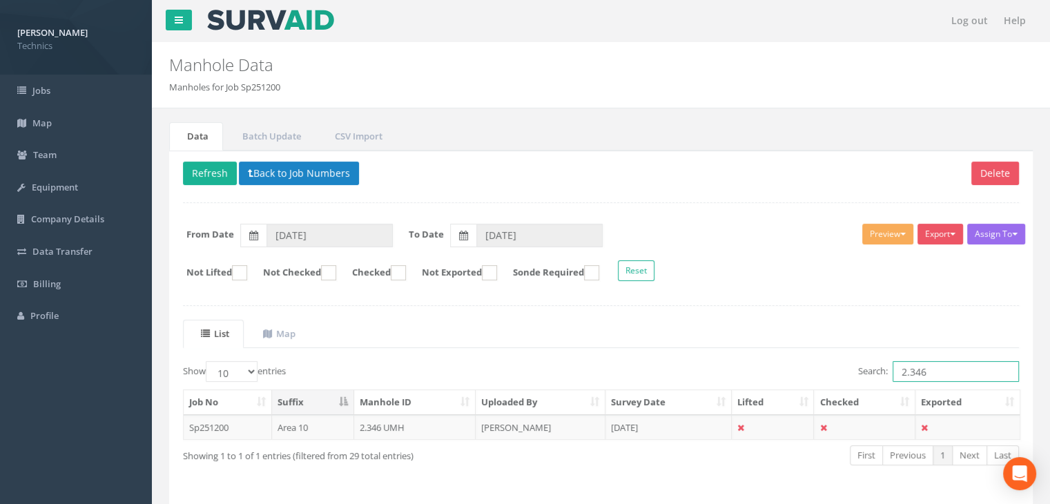
click at [942, 372] on input "2.346" at bounding box center [955, 371] width 126 height 21
type input "2.381"
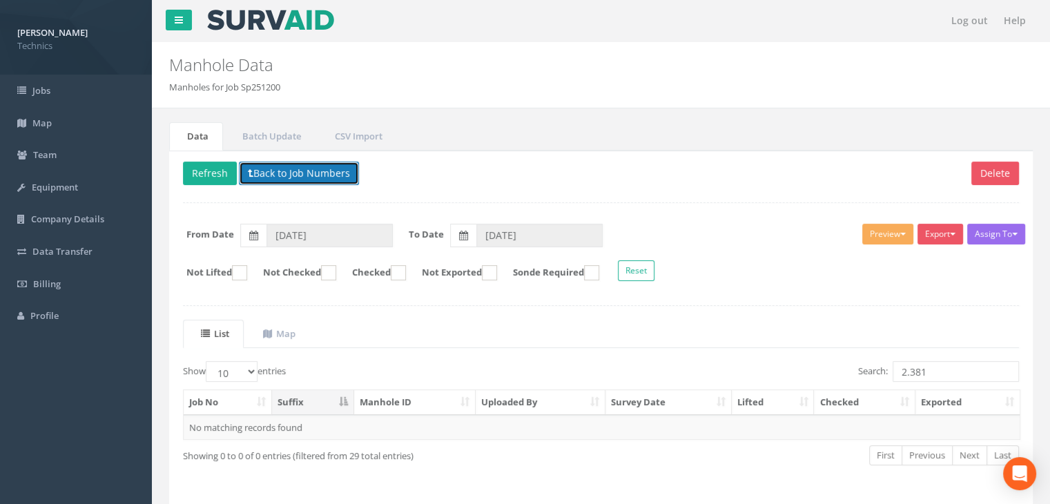
click at [284, 175] on button "Back to Job Numbers" at bounding box center [299, 173] width 120 height 23
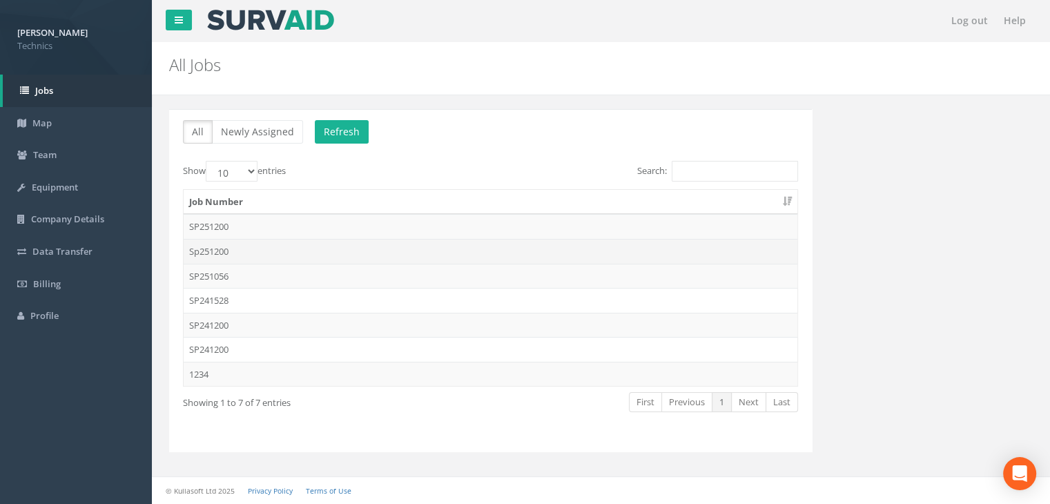
click at [262, 255] on td "Sp251200" at bounding box center [491, 251] width 614 height 25
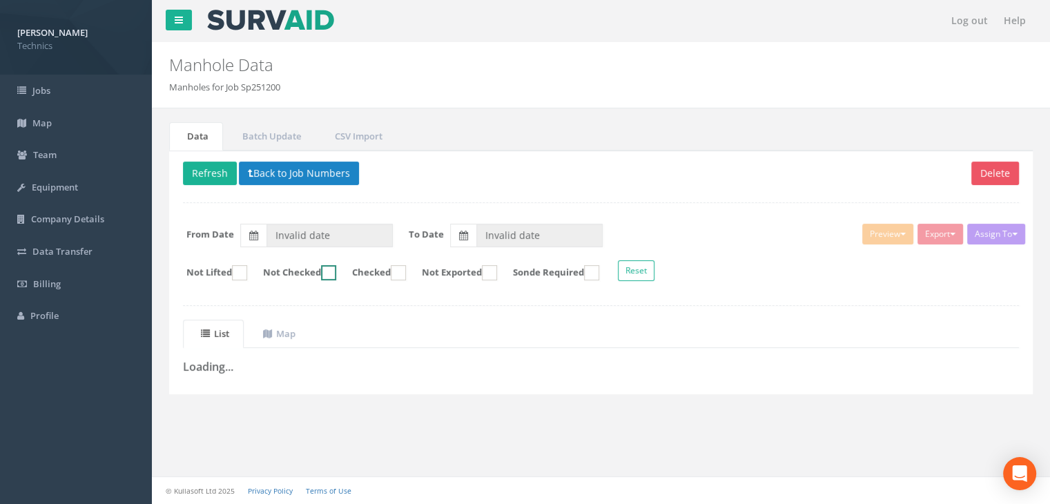
type input "[DATE]"
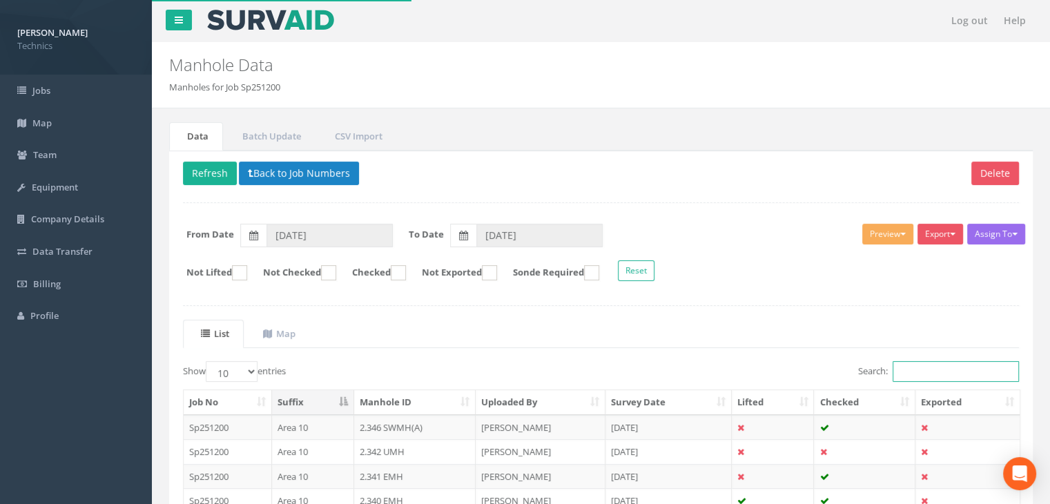
click at [928, 362] on input "Search:" at bounding box center [955, 371] width 126 height 21
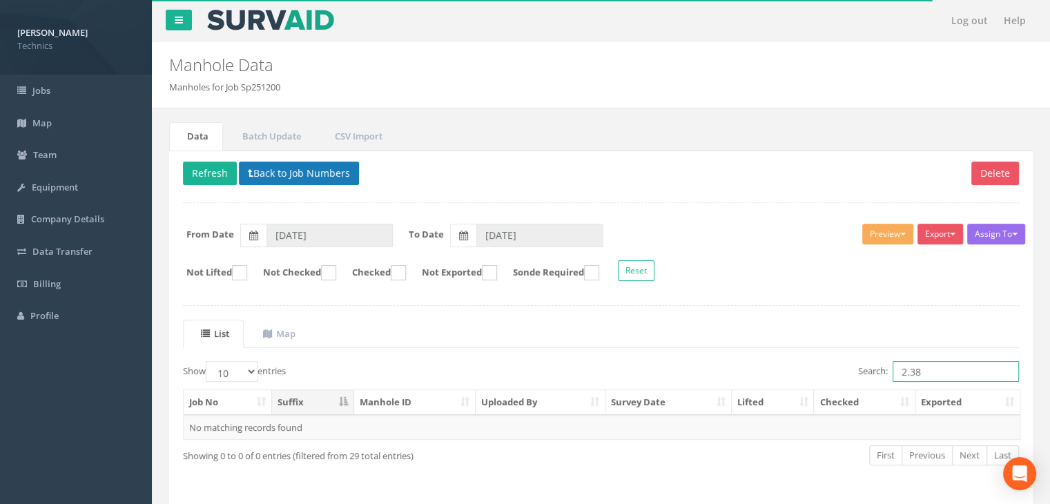
type input "2.38"
click at [310, 162] on button "Back to Job Numbers" at bounding box center [299, 173] width 120 height 23
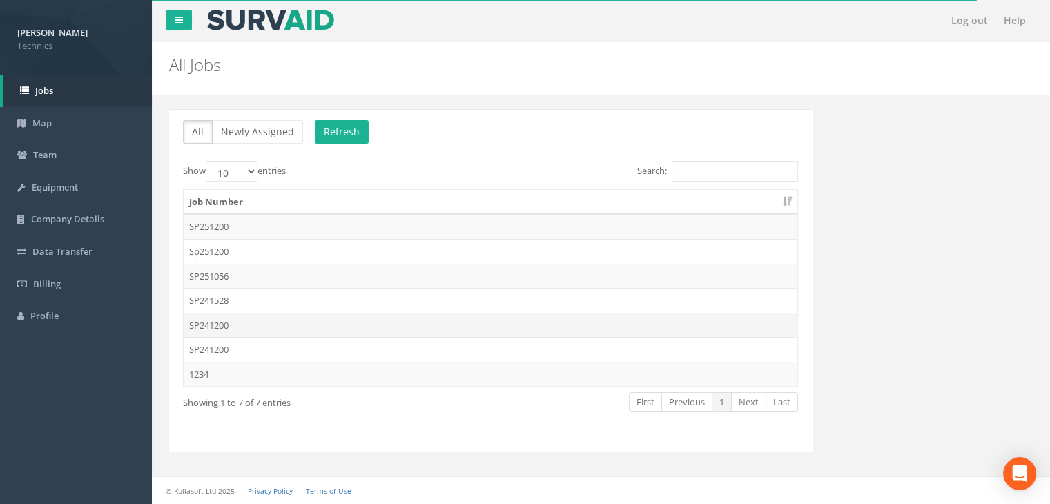
click at [244, 321] on td "SP241200" at bounding box center [491, 325] width 614 height 25
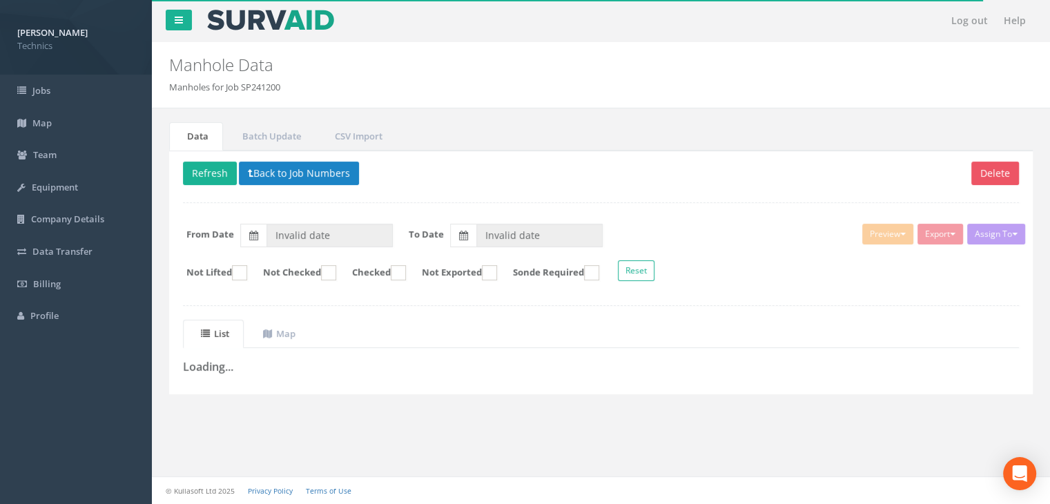
type input "[DATE]"
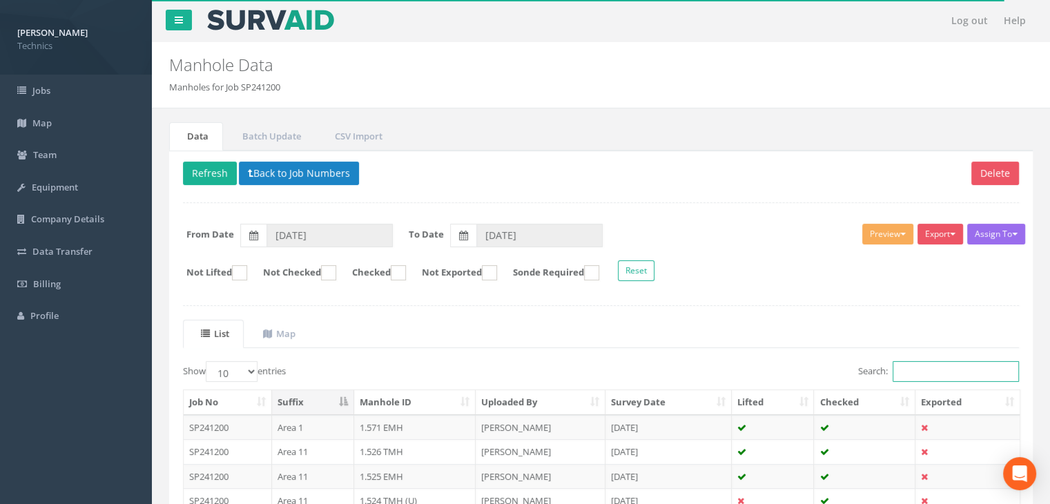
click at [900, 365] on input "Search:" at bounding box center [955, 371] width 126 height 21
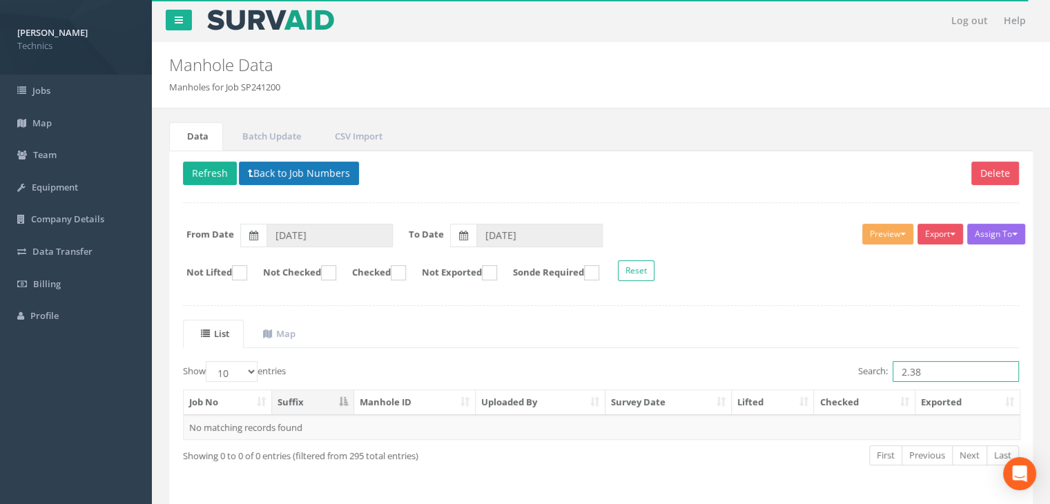
type input "2.38"
click at [306, 162] on button "Back to Job Numbers" at bounding box center [299, 173] width 120 height 23
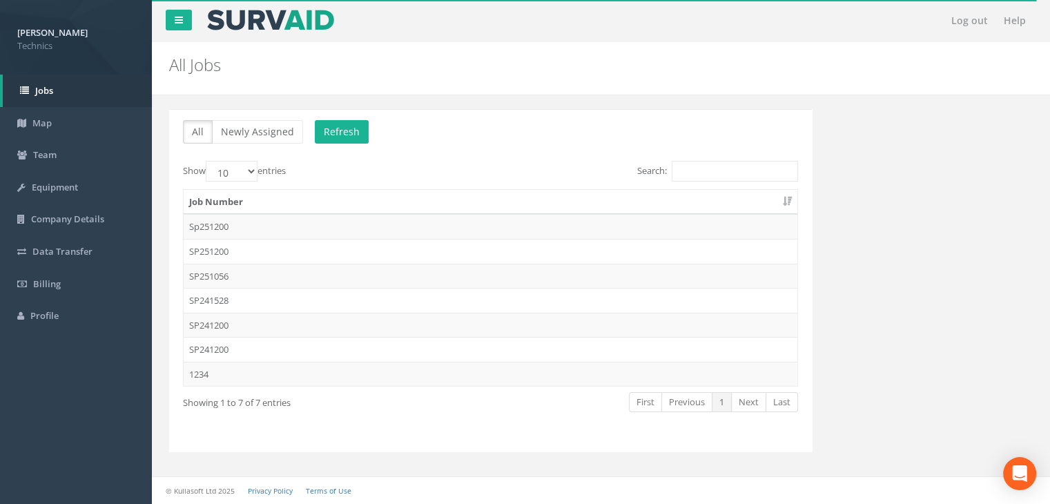
click at [237, 346] on td "SP241200" at bounding box center [491, 349] width 614 height 25
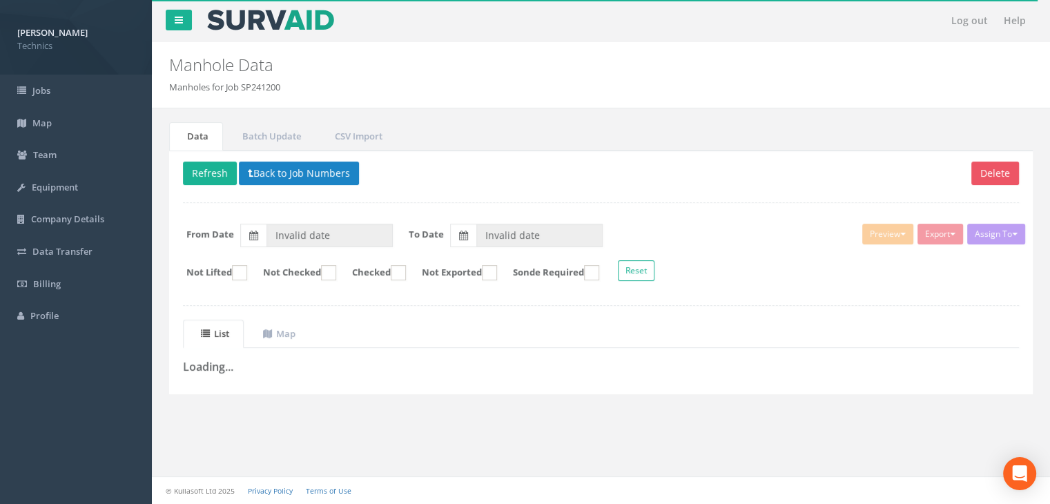
type input "[DATE]"
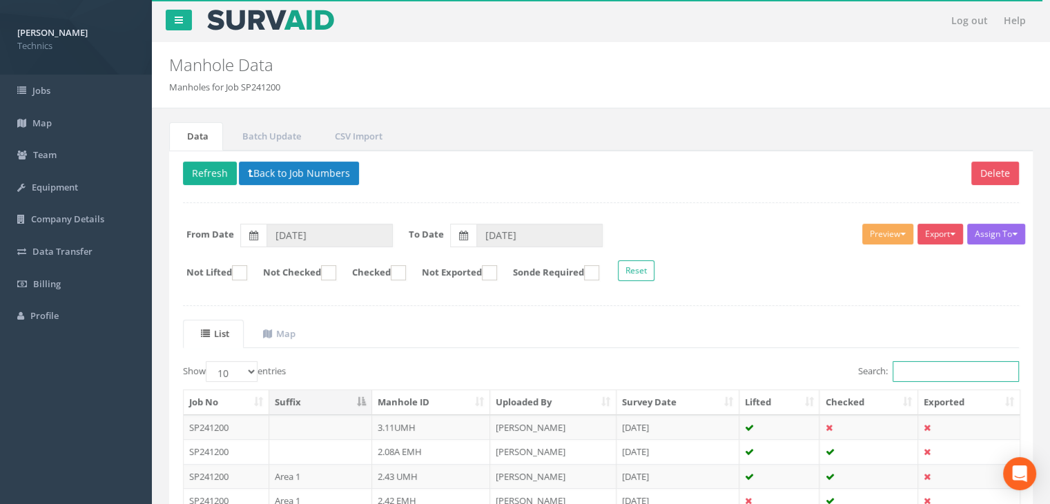
click at [914, 370] on input "Search:" at bounding box center [955, 371] width 126 height 21
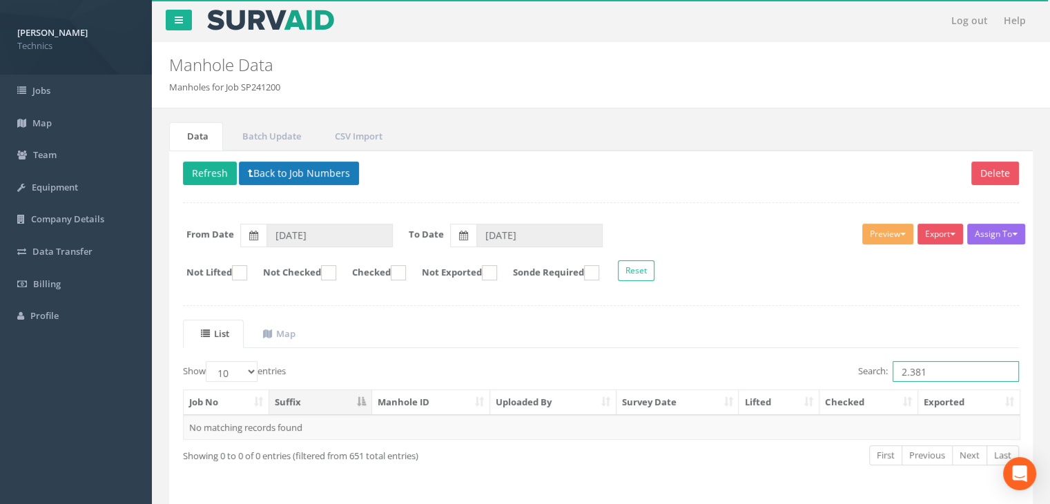
type input "2.381"
click at [324, 171] on button "Back to Job Numbers" at bounding box center [299, 173] width 120 height 23
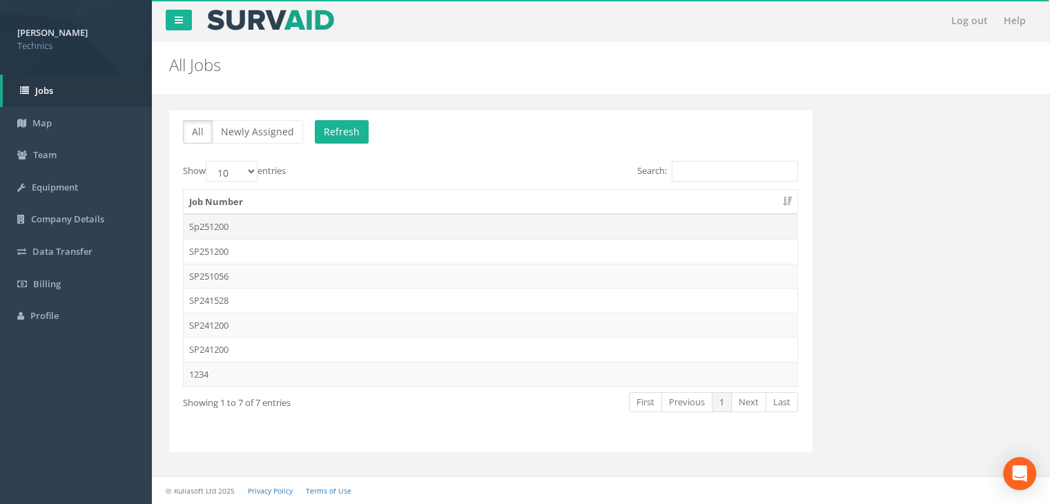
click at [246, 226] on td "Sp251200" at bounding box center [491, 226] width 614 height 25
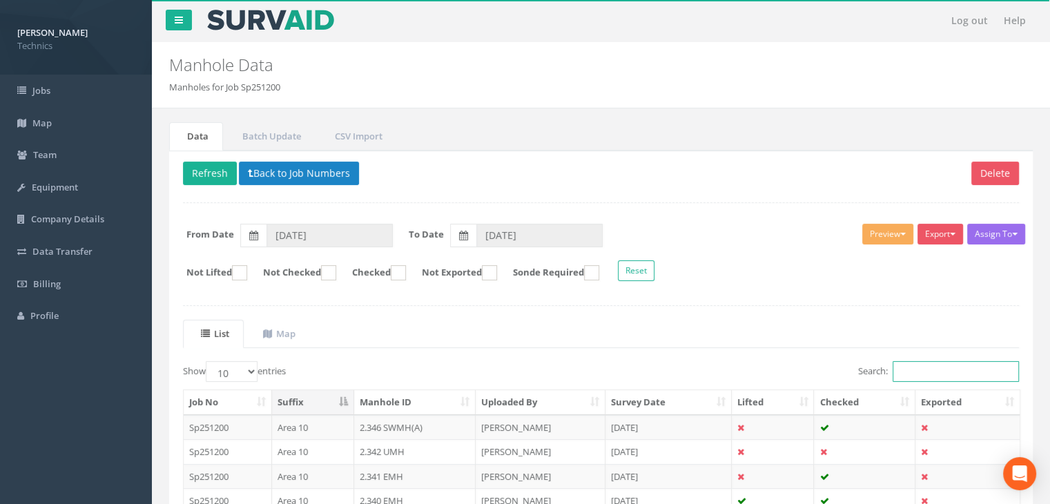
click at [908, 370] on input "Search:" at bounding box center [955, 371] width 126 height 21
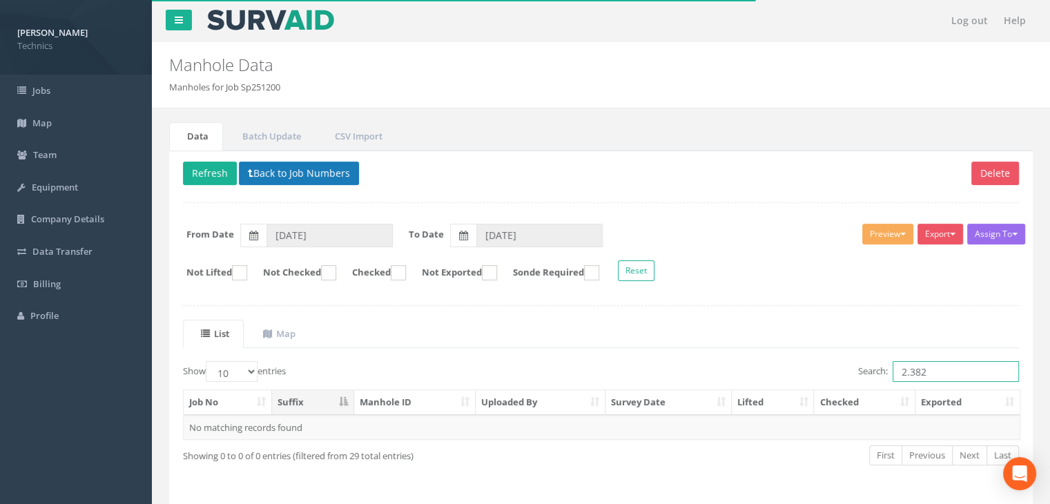
type input "2.382"
click at [270, 169] on button "Back to Job Numbers" at bounding box center [299, 173] width 120 height 23
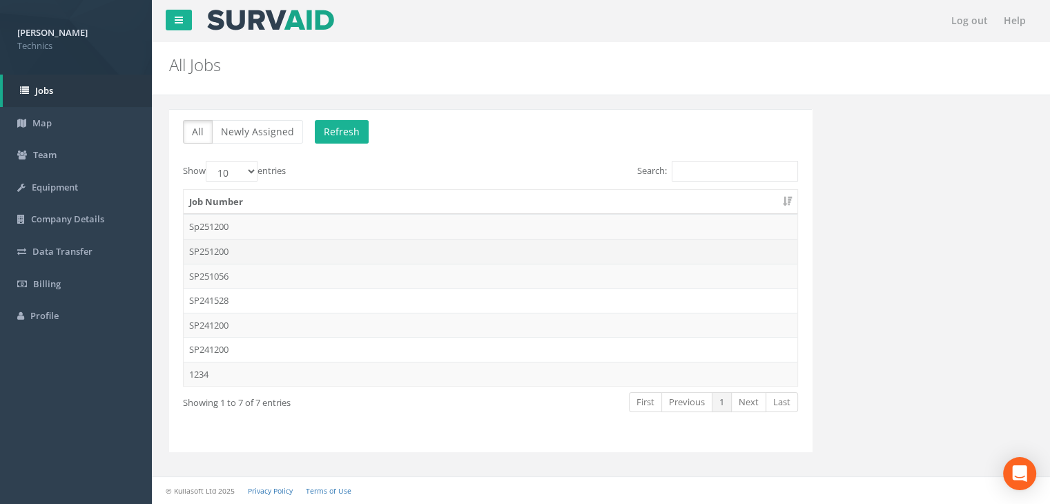
click at [249, 251] on td "SP251200" at bounding box center [491, 251] width 614 height 25
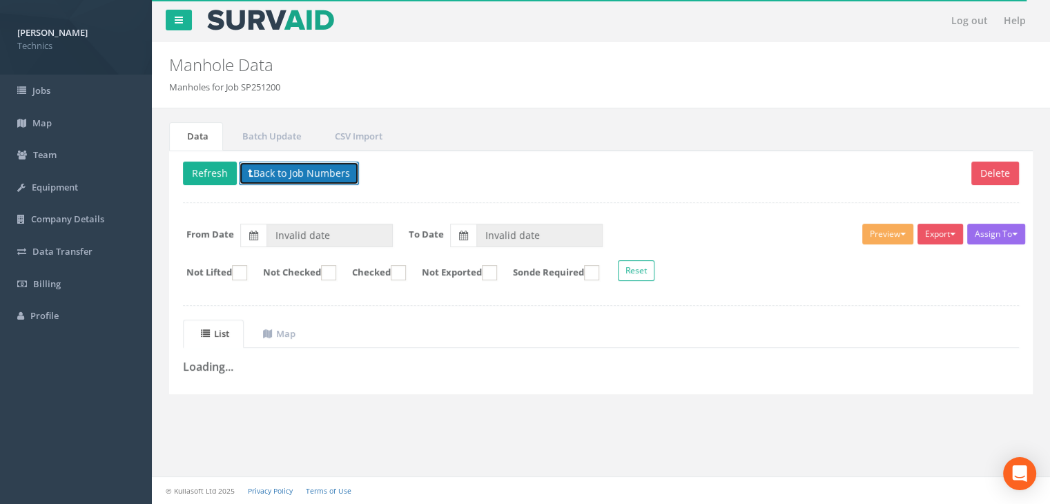
click at [300, 177] on button "Back to Job Numbers" at bounding box center [299, 173] width 120 height 23
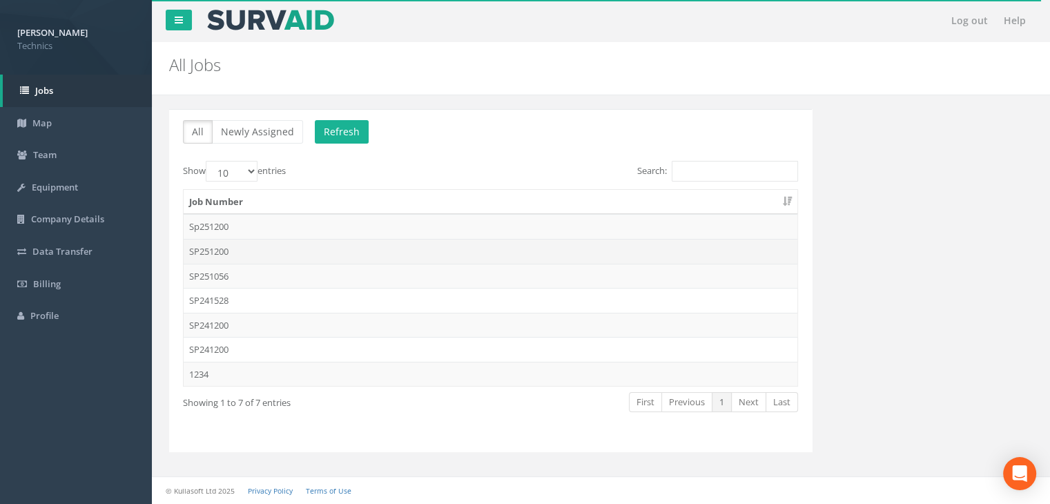
click at [233, 242] on td "SP251200" at bounding box center [491, 251] width 614 height 25
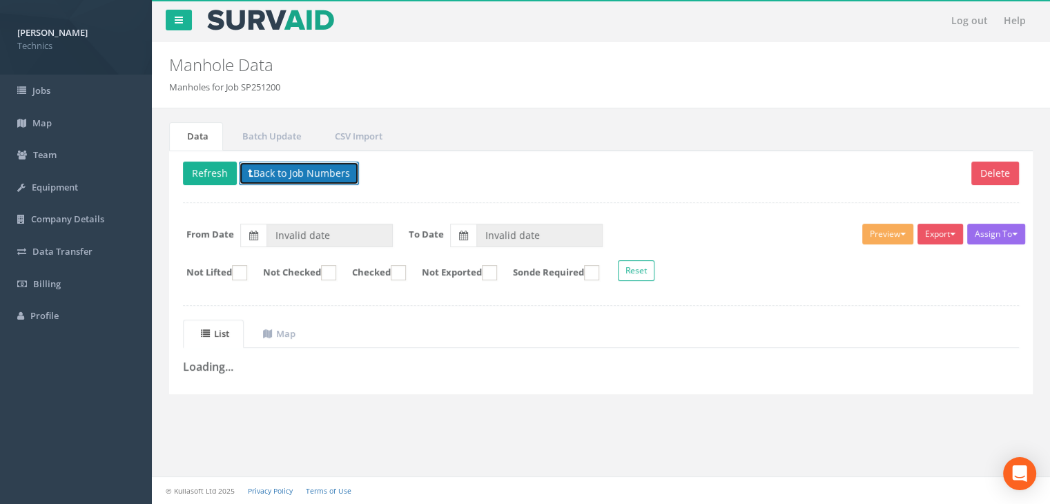
click at [305, 177] on button "Back to Job Numbers" at bounding box center [299, 173] width 120 height 23
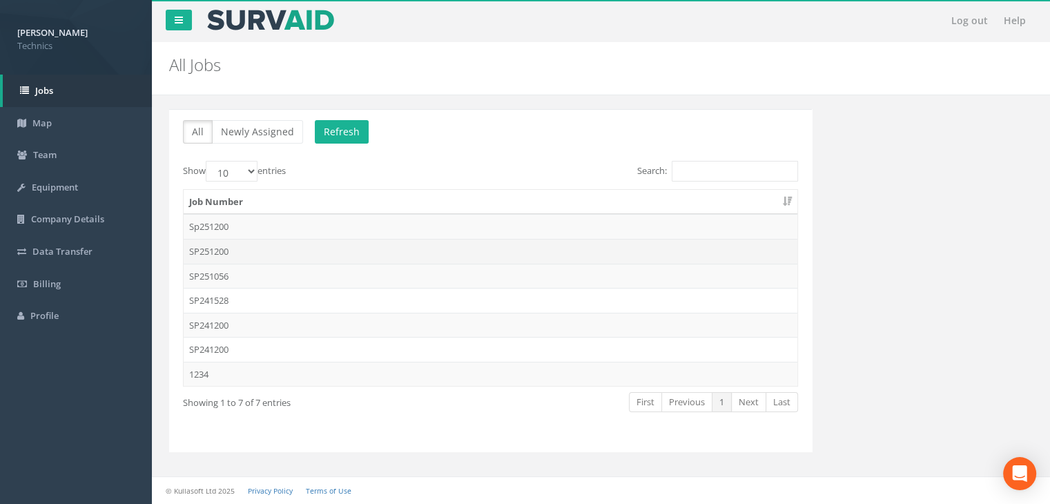
click at [260, 249] on td "SP251200" at bounding box center [491, 251] width 614 height 25
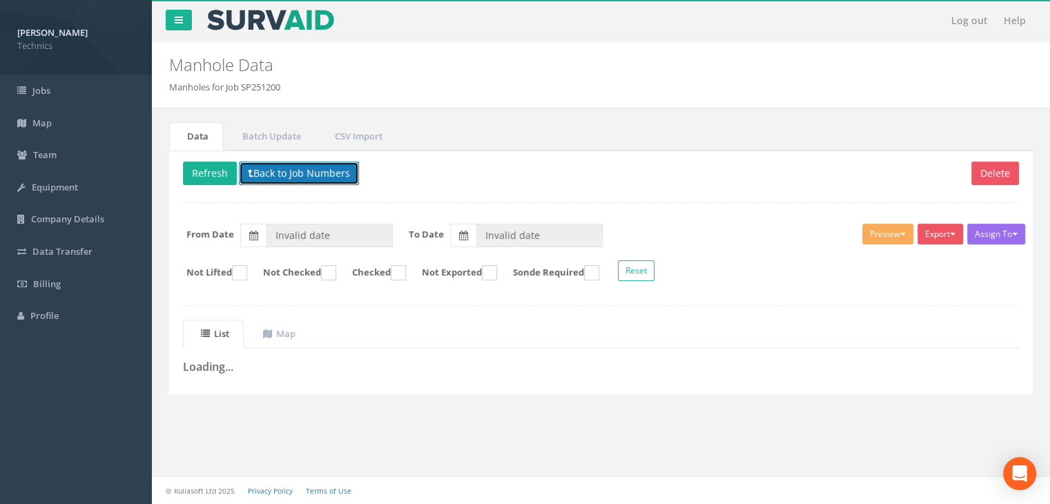
click at [278, 167] on button "Back to Job Numbers" at bounding box center [299, 173] width 120 height 23
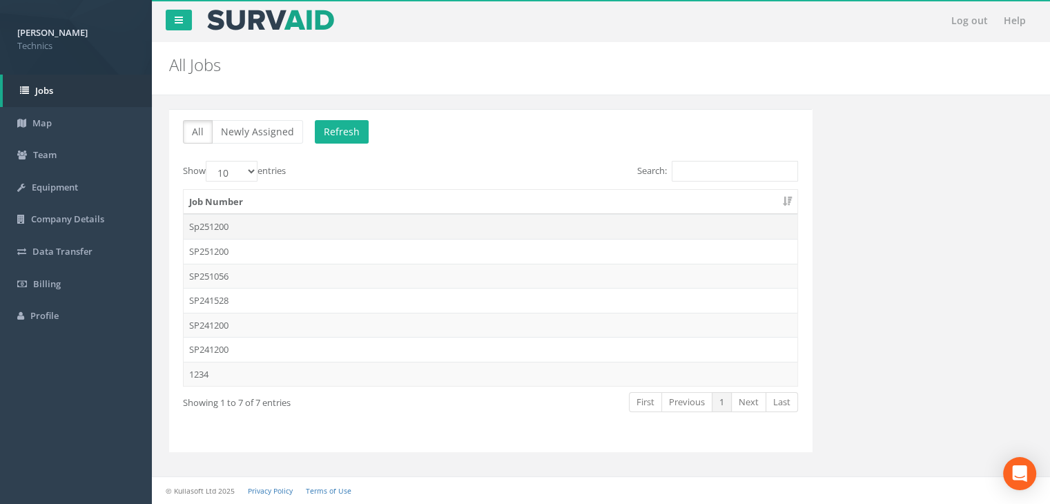
click at [229, 227] on td "Sp251200" at bounding box center [491, 226] width 614 height 25
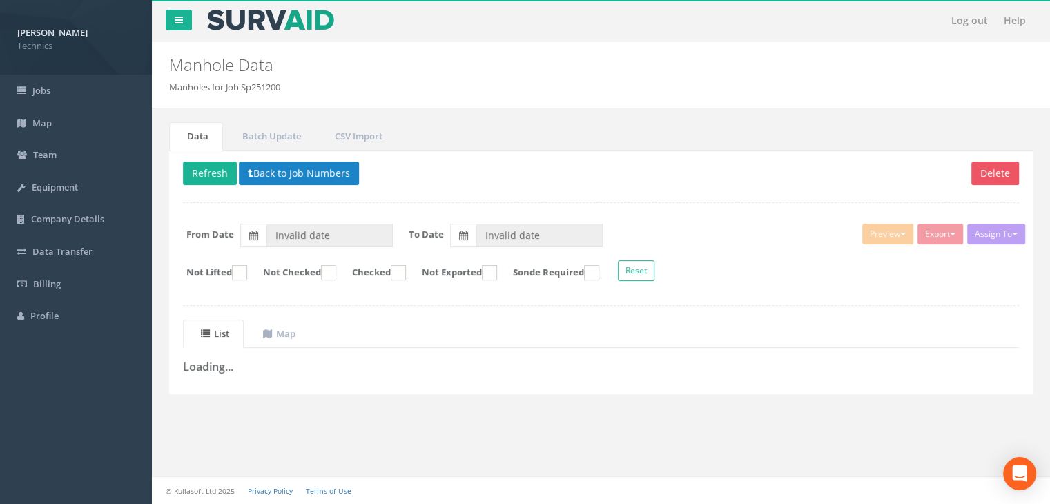
type input "[DATE]"
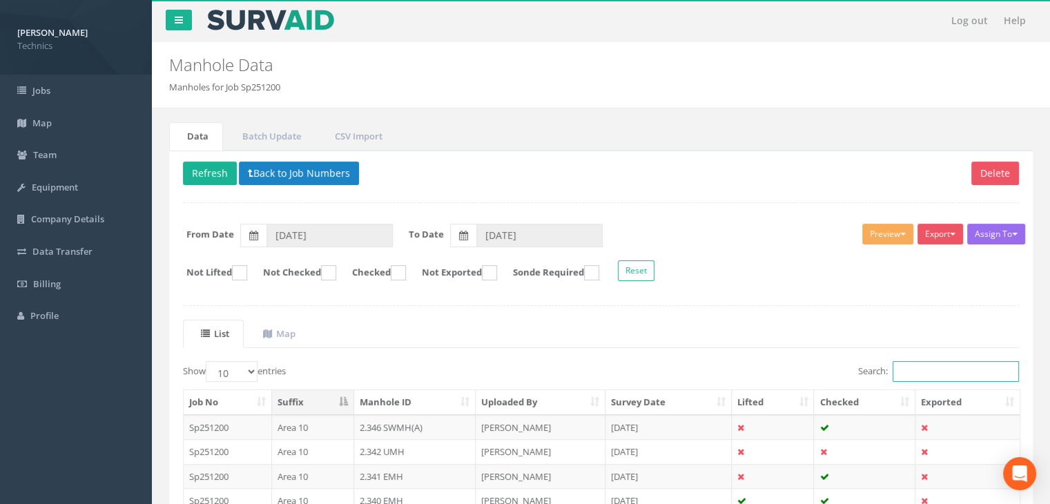
click at [910, 364] on input "Search:" at bounding box center [955, 371] width 126 height 21
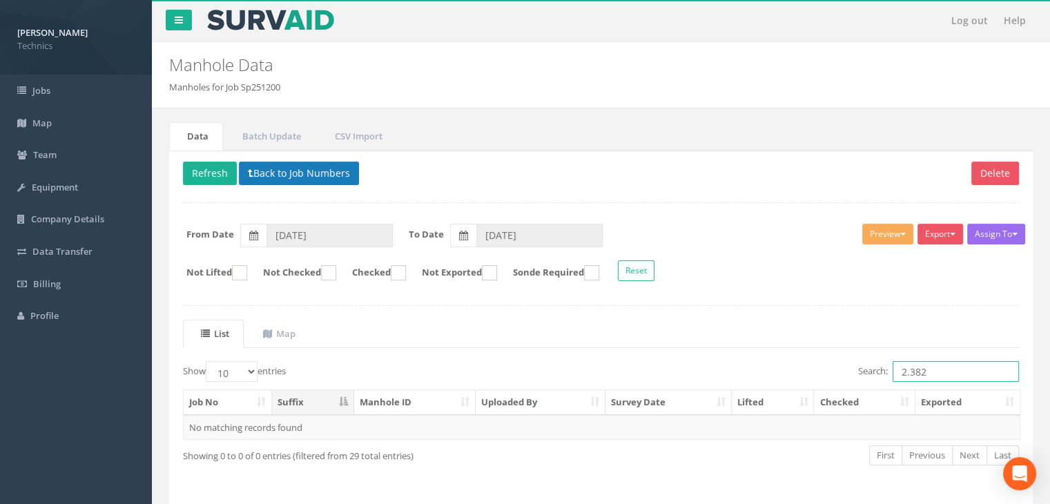
type input "2.382"
click at [307, 179] on button "Back to Job Numbers" at bounding box center [299, 173] width 120 height 23
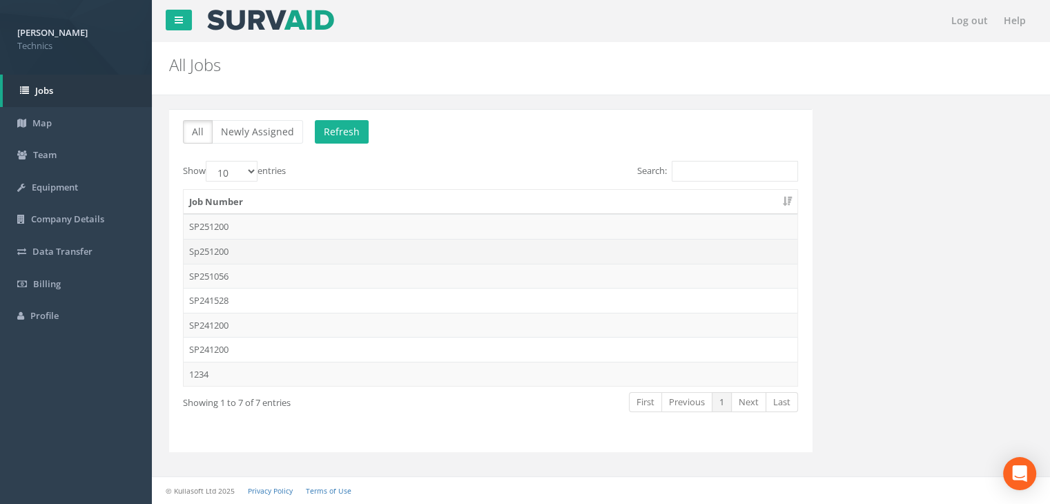
click at [222, 252] on td "Sp251200" at bounding box center [491, 251] width 614 height 25
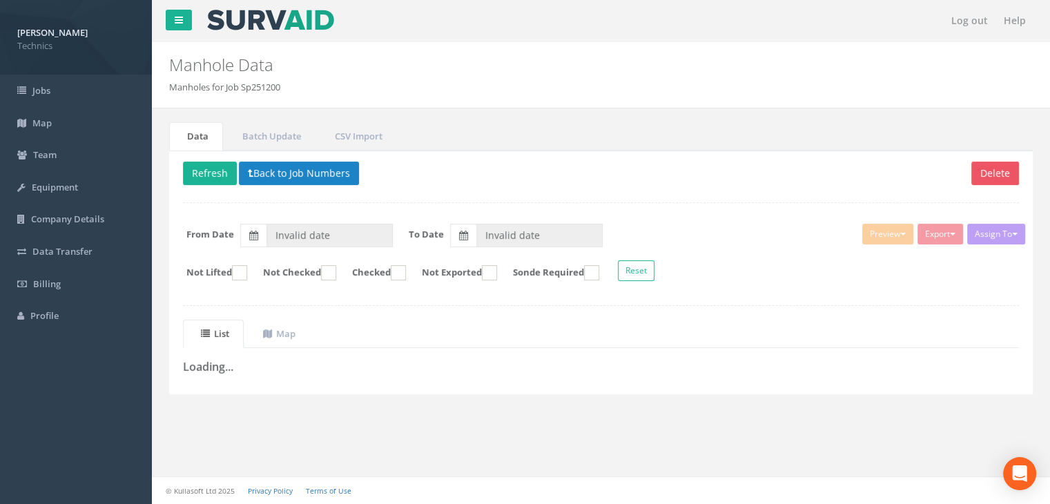
type input "[DATE]"
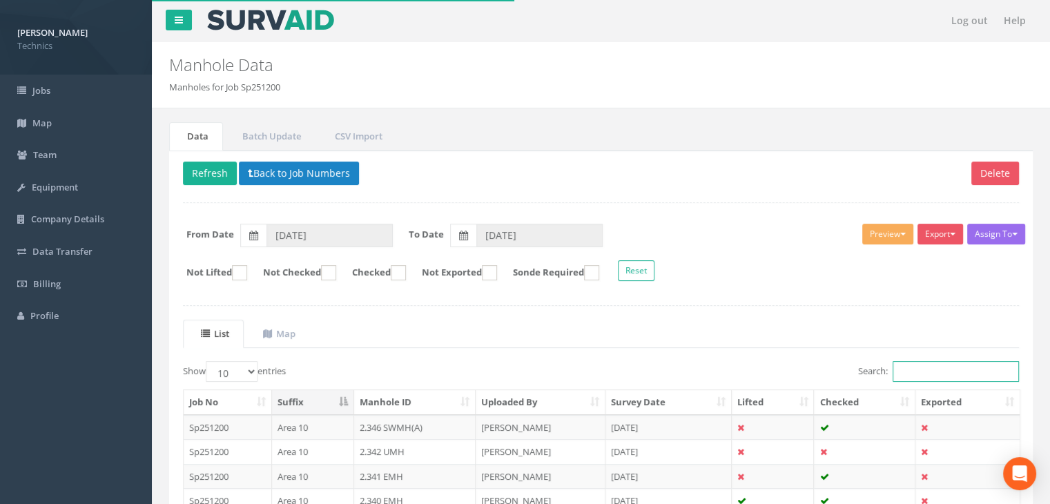
click at [937, 366] on input "Search:" at bounding box center [955, 371] width 126 height 21
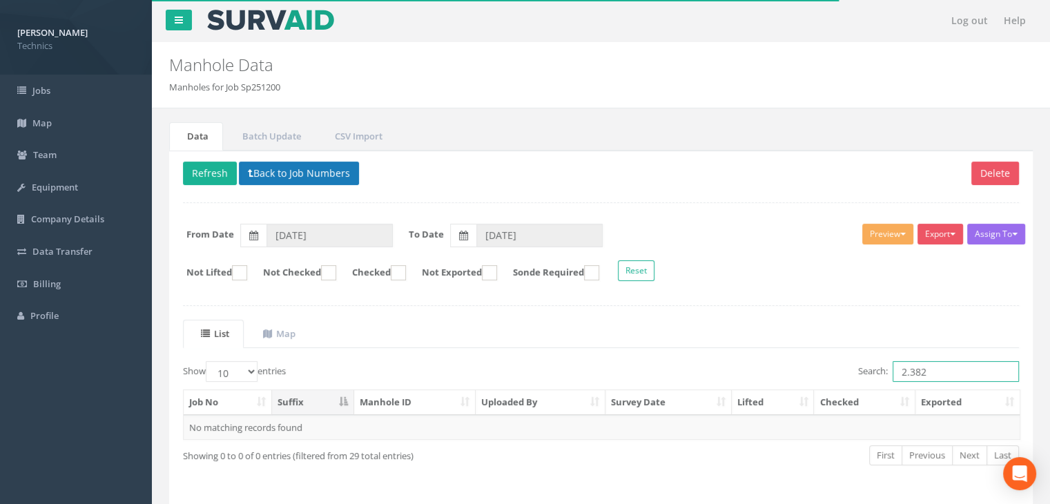
type input "2.382"
click at [284, 168] on button "Back to Job Numbers" at bounding box center [299, 173] width 120 height 23
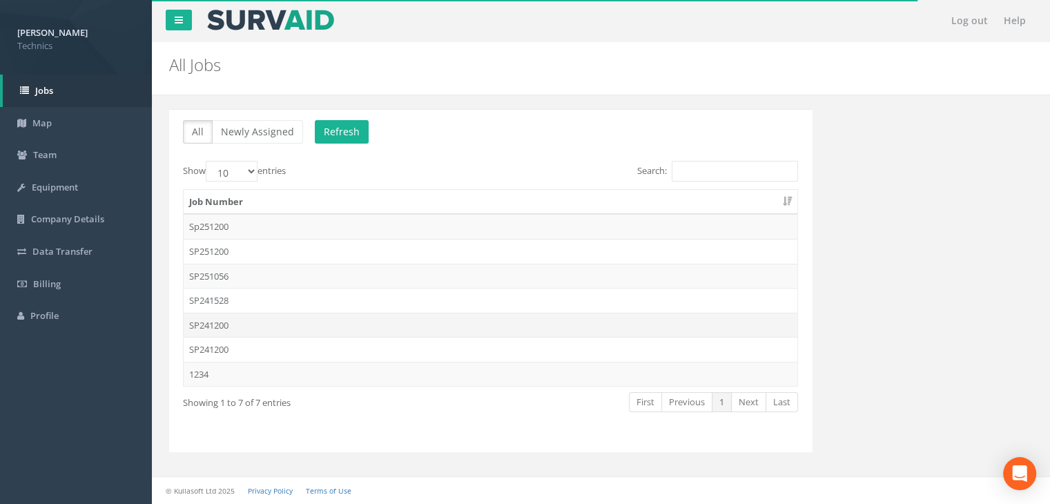
click at [247, 318] on td "SP241200" at bounding box center [491, 325] width 614 height 25
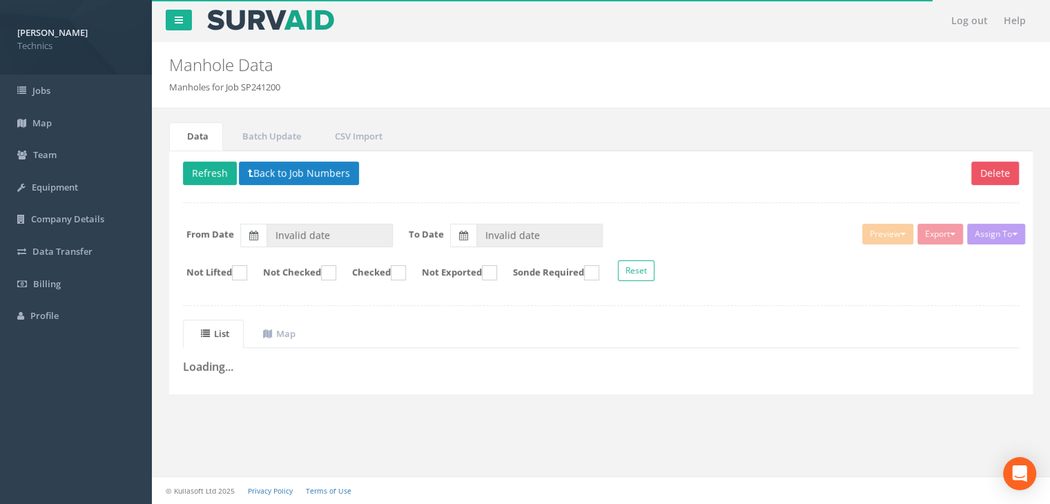
type input "[DATE]"
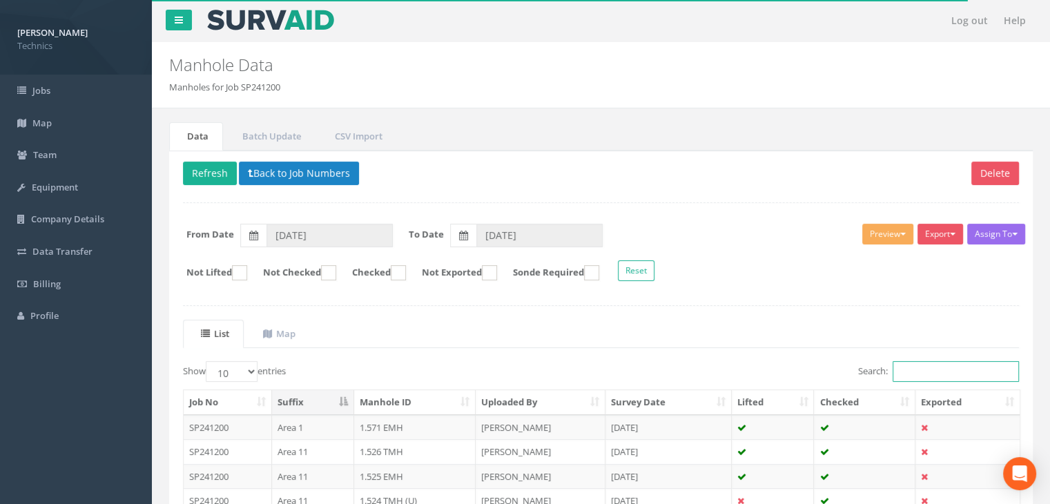
click at [919, 366] on input "Search:" at bounding box center [955, 371] width 126 height 21
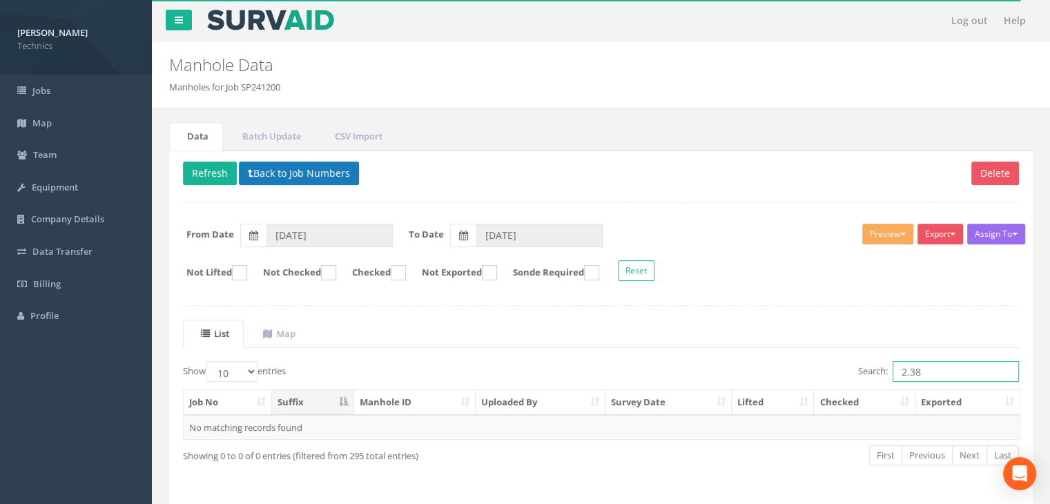
type input "2.38"
click at [302, 172] on button "Back to Job Numbers" at bounding box center [299, 173] width 120 height 23
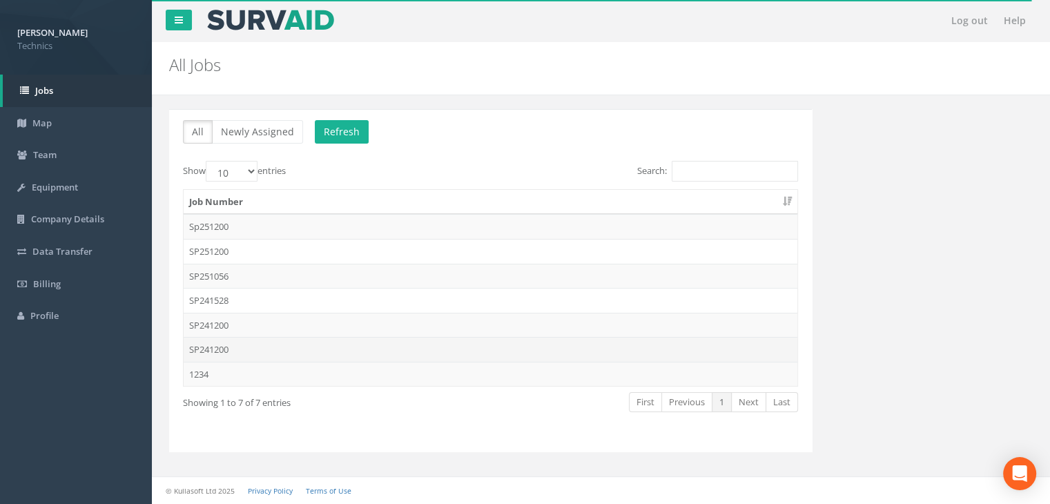
click at [251, 353] on td "SP241200" at bounding box center [491, 349] width 614 height 25
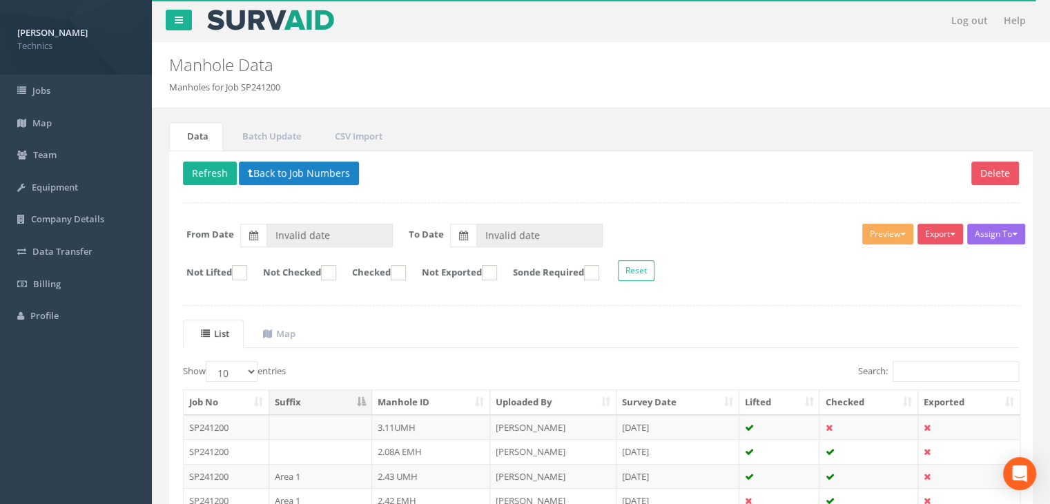
type input "[DATE]"
click at [915, 372] on input "Search:" at bounding box center [955, 371] width 126 height 21
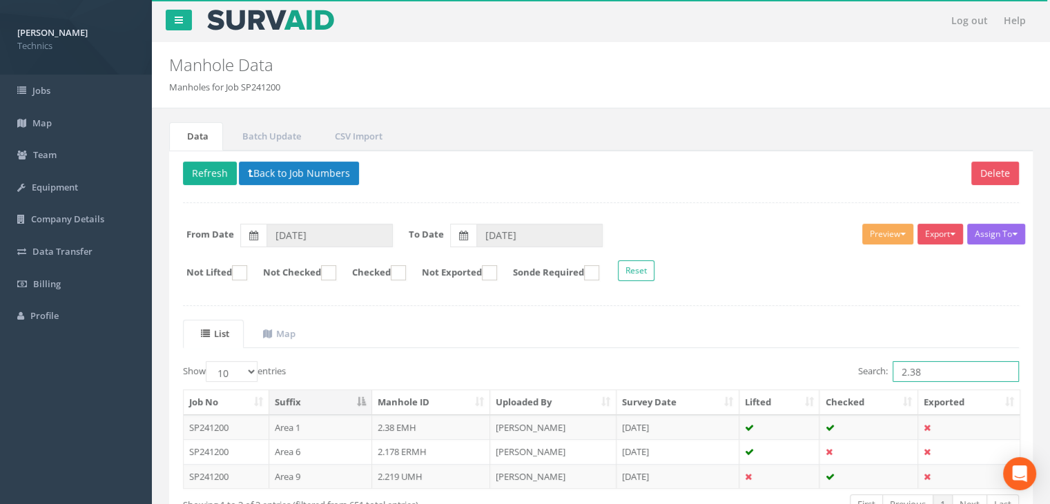
scroll to position [69, 0]
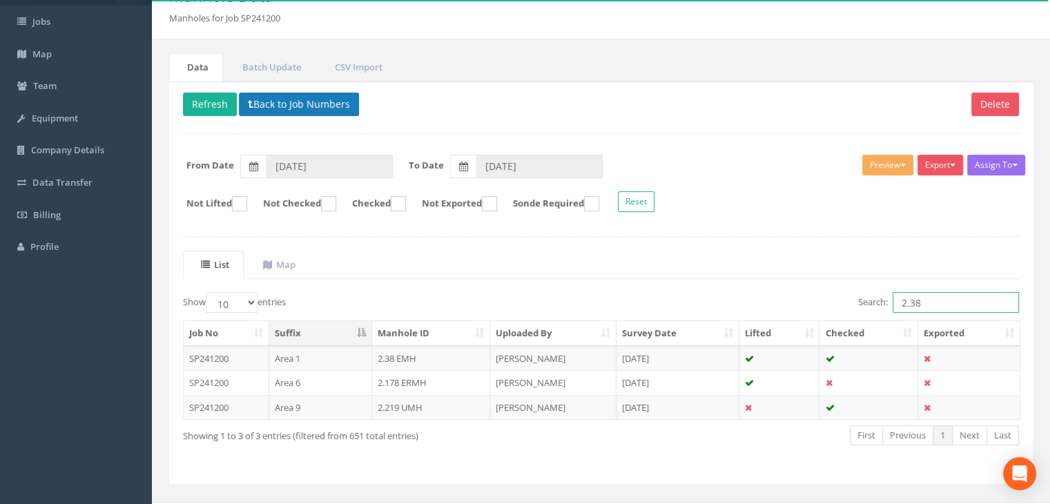
type input "2.38"
click at [287, 99] on button "Back to Job Numbers" at bounding box center [299, 103] width 120 height 23
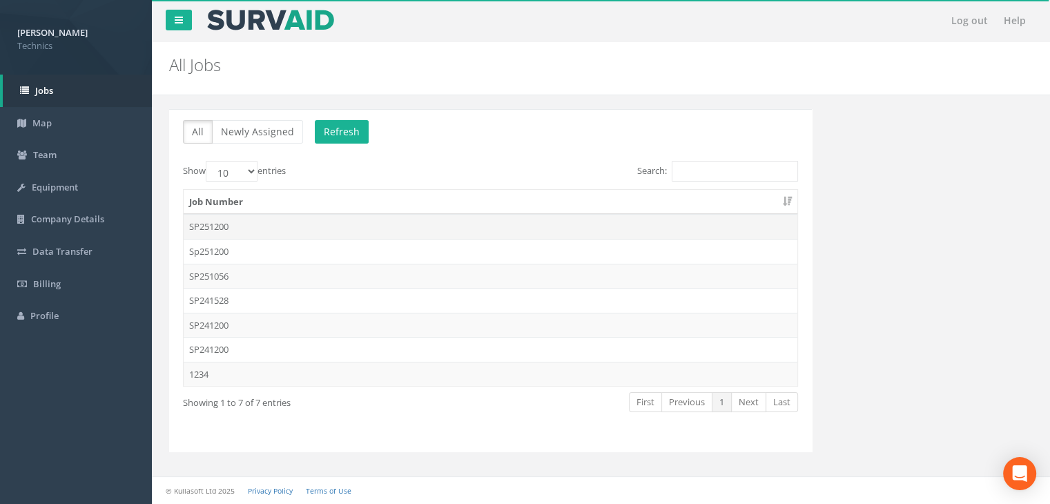
click at [265, 225] on td "SP251200" at bounding box center [491, 226] width 614 height 25
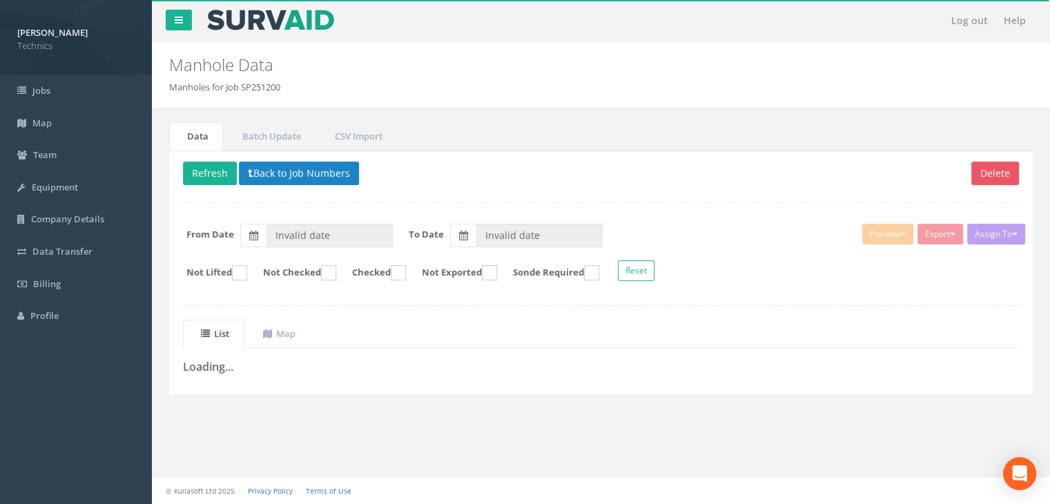
type input "[DATE]"
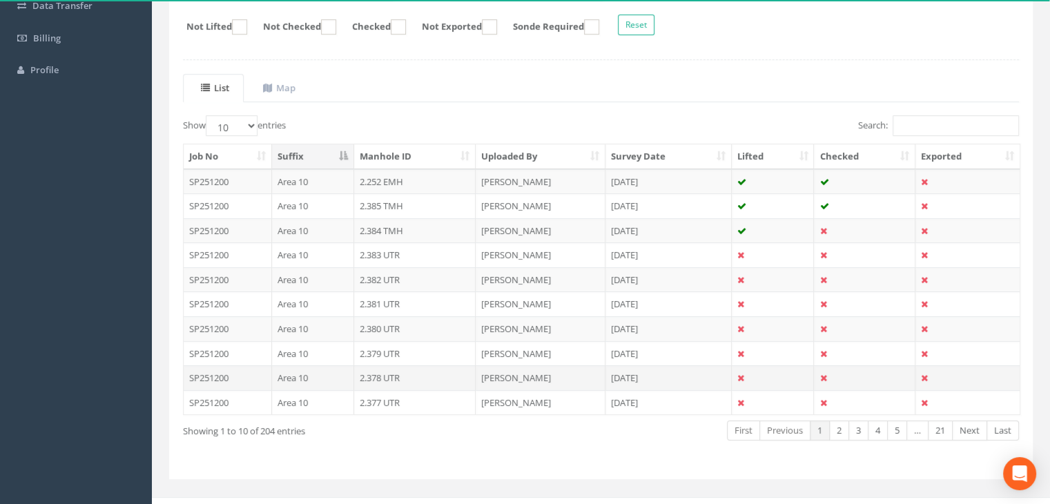
scroll to position [262, 0]
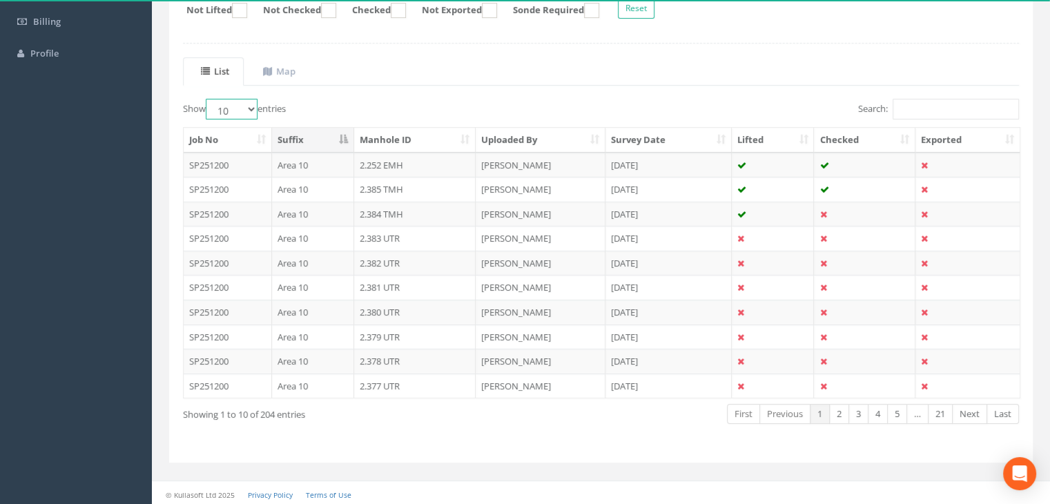
click at [233, 106] on select "10 25 50 100" at bounding box center [232, 109] width 52 height 21
select select "100"
click at [208, 99] on select "10 25 50 100" at bounding box center [232, 109] width 52 height 21
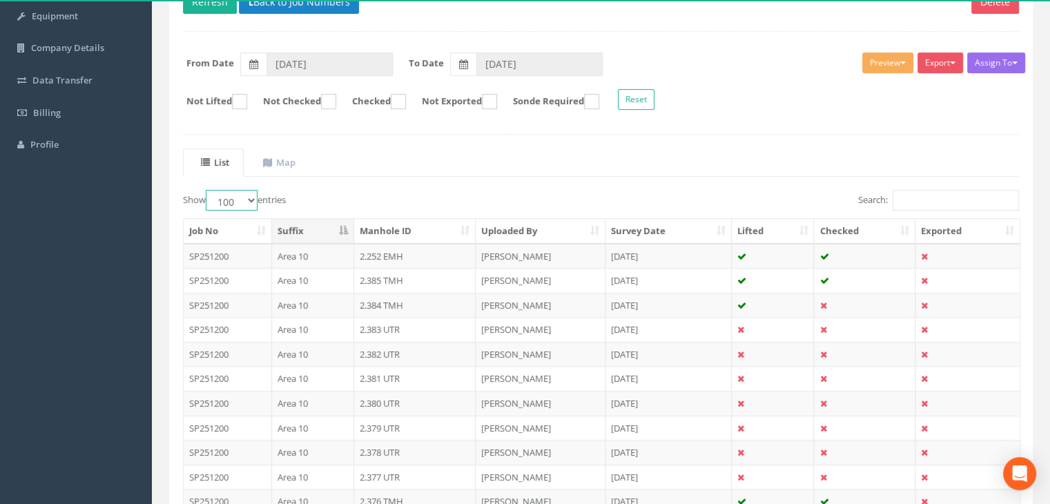
scroll to position [124, 0]
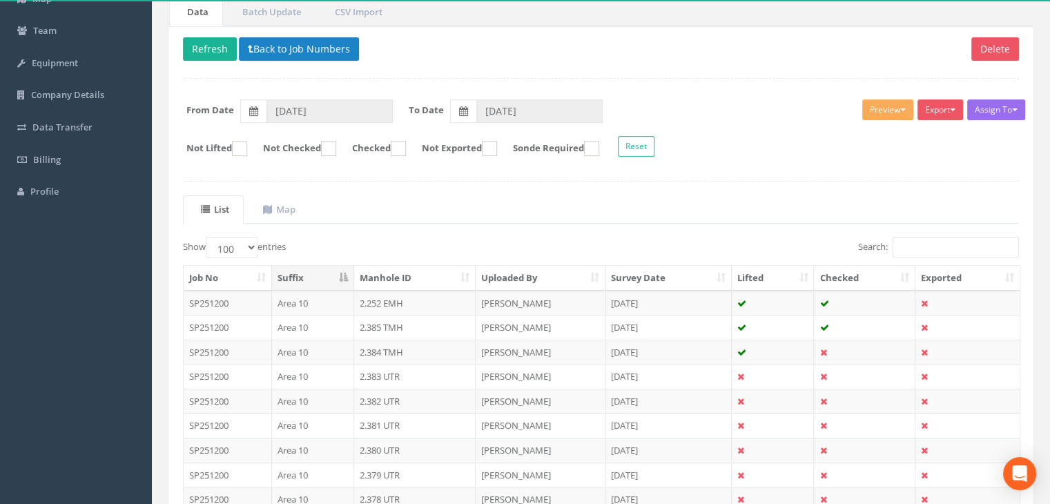
click at [413, 284] on th "Manhole ID" at bounding box center [415, 278] width 122 height 25
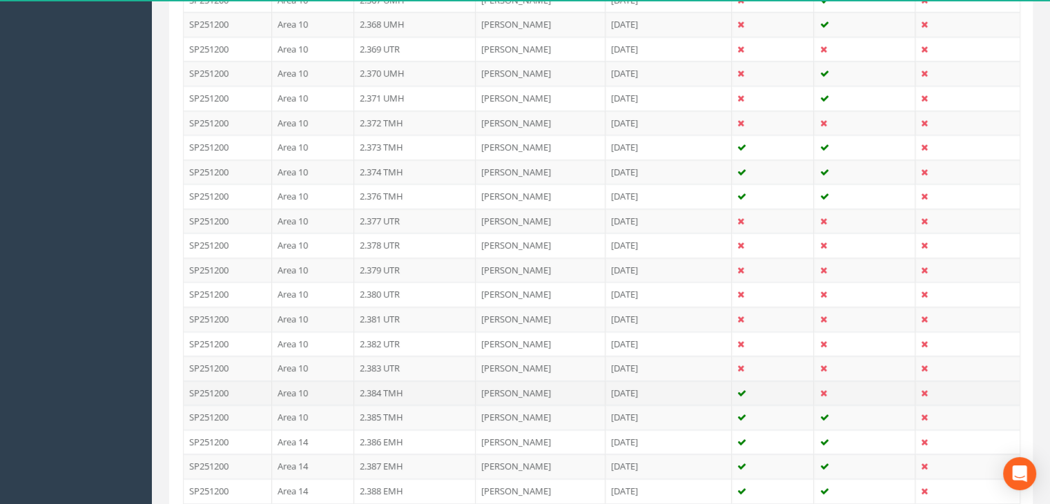
scroll to position [1850, 0]
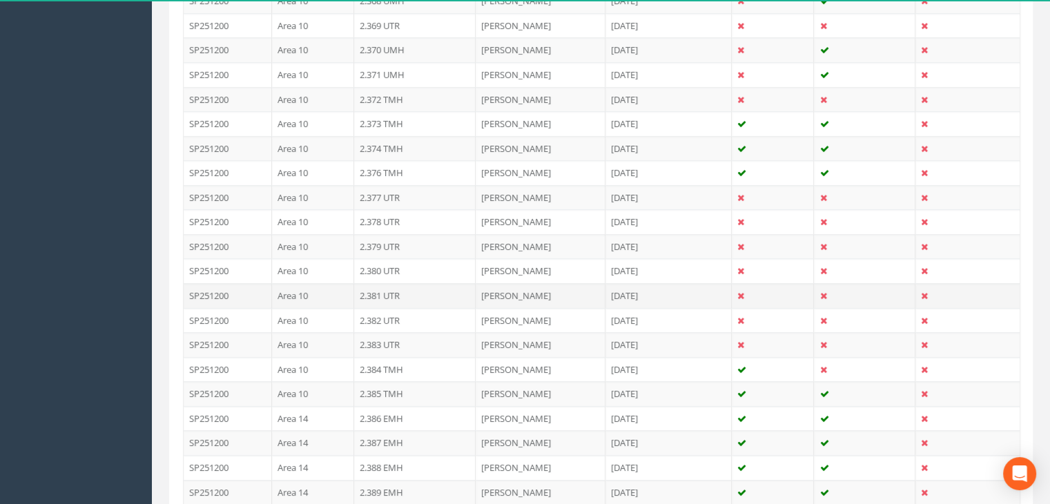
click at [402, 283] on td "2.381 UTR" at bounding box center [415, 295] width 122 height 25
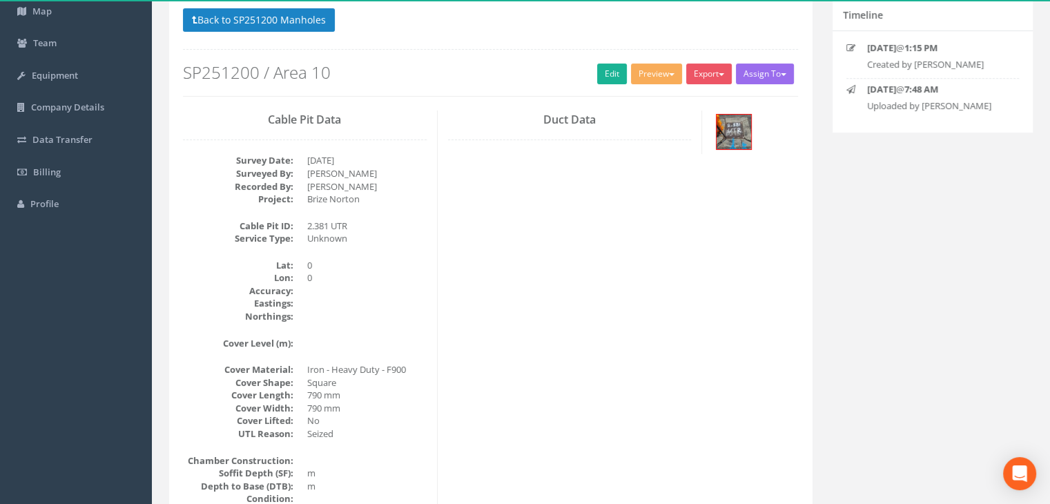
scroll to position [0, 0]
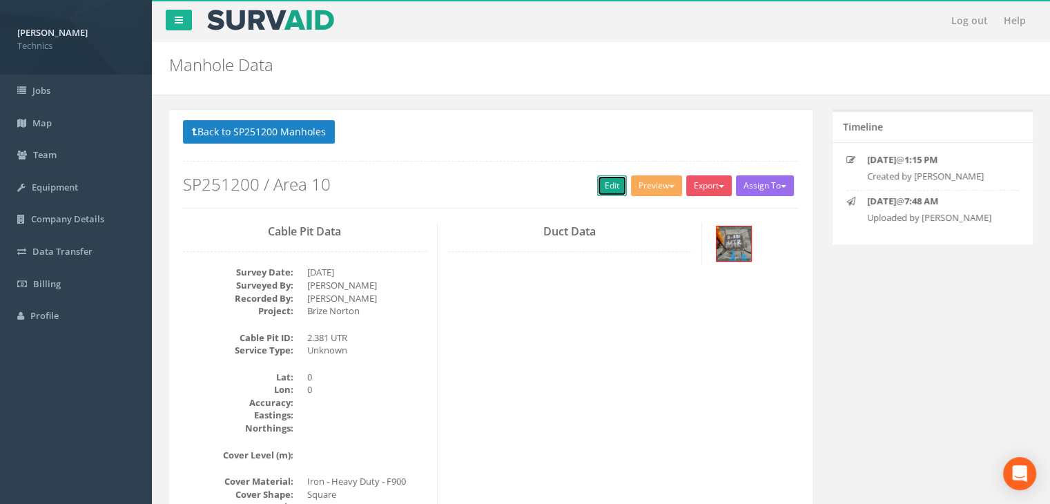
click at [608, 182] on link "Edit" at bounding box center [612, 185] width 30 height 21
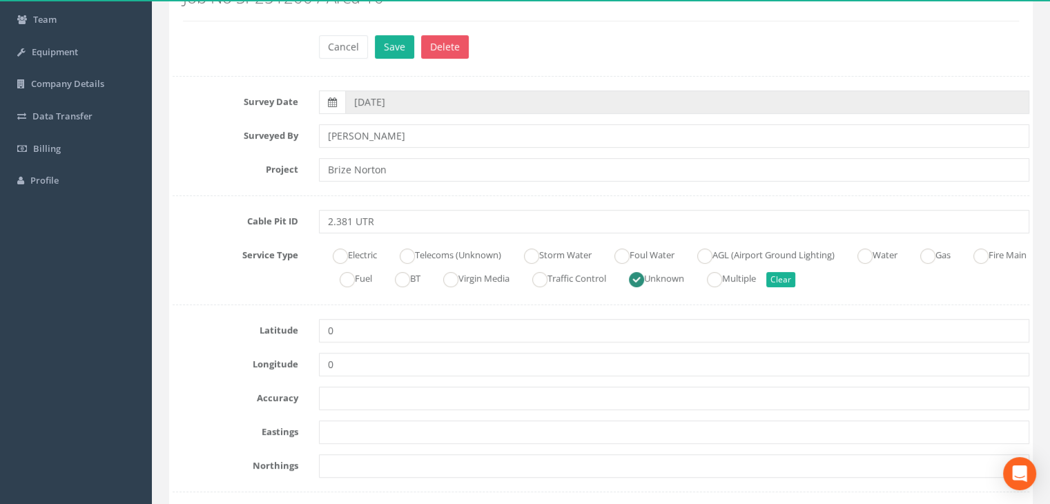
scroll to position [138, 0]
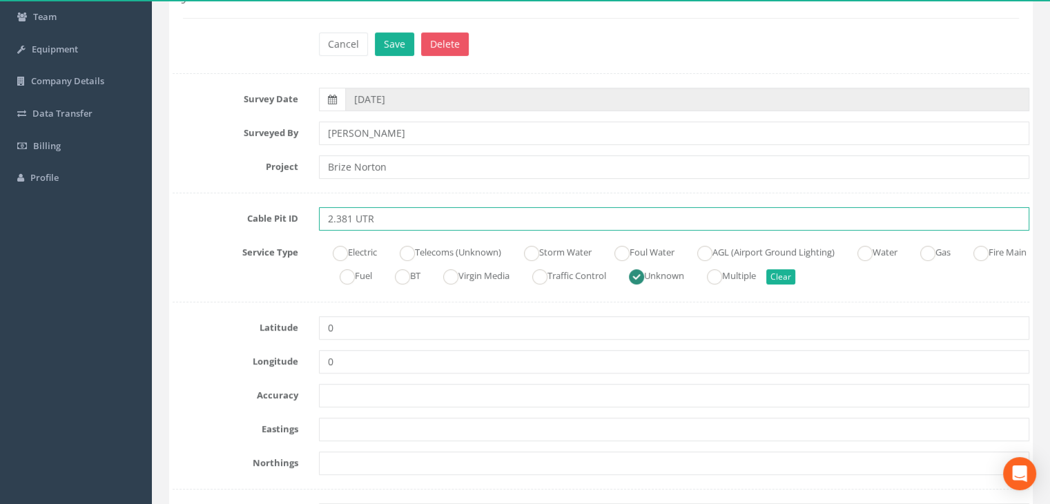
click at [383, 216] on input "2.381 UTR" at bounding box center [674, 218] width 710 height 23
type input "2.381 SWMH(A)"
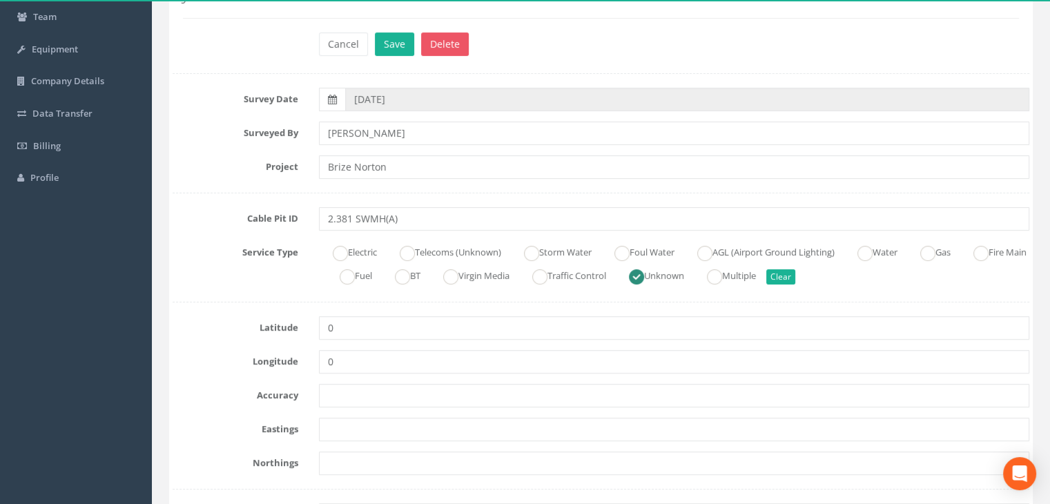
click at [551, 261] on div "Electric Telecoms (Unknown) Storm Water Foul Water AGL (Airport Ground Lighting…" at bounding box center [674, 264] width 731 height 47
click at [547, 254] on label "Storm Water" at bounding box center [550, 251] width 81 height 20
radio input "true"
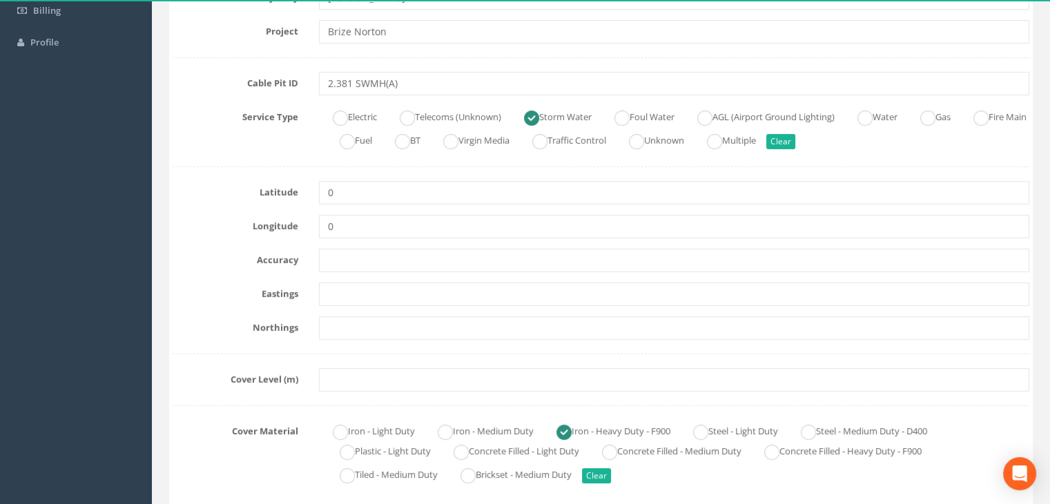
scroll to position [276, 0]
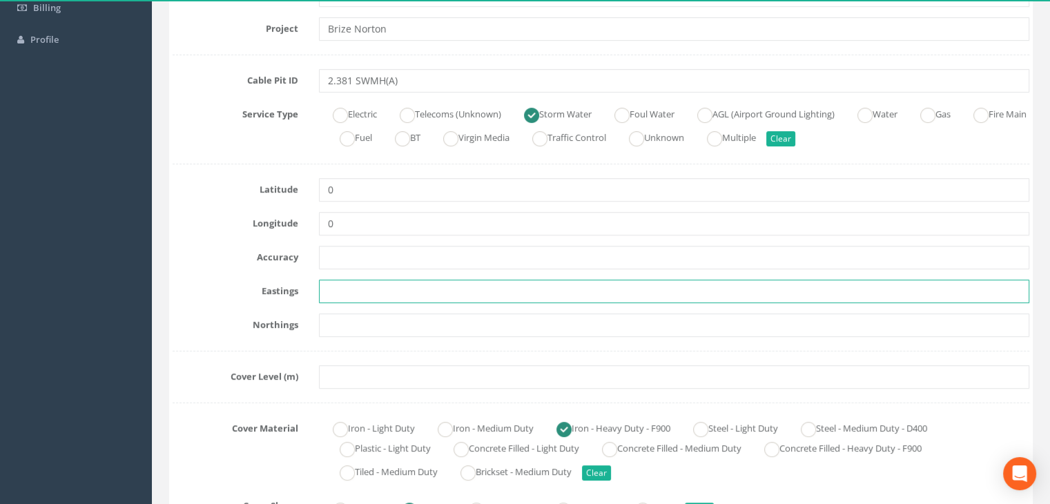
click at [538, 298] on input "text" at bounding box center [674, 291] width 710 height 23
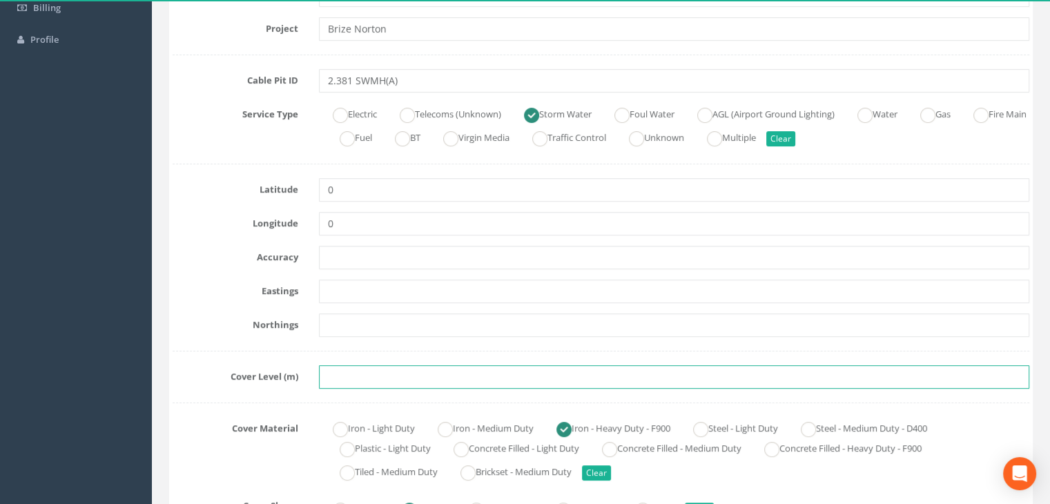
click at [361, 384] on input "text" at bounding box center [674, 376] width 710 height 23
paste input "82.5489"
type input "82.5489"
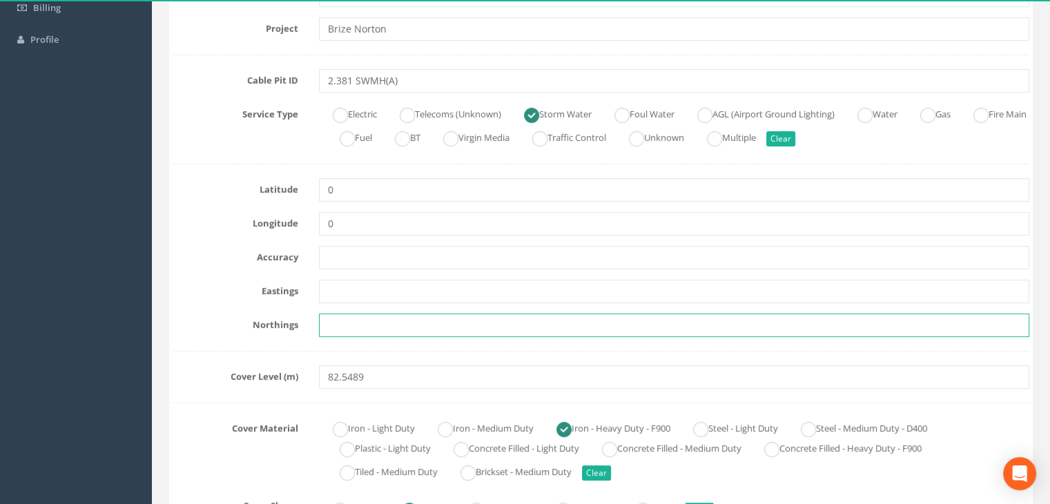
drag, startPoint x: 569, startPoint y: 325, endPoint x: 512, endPoint y: 344, distance: 60.2
click at [569, 325] on input "text" at bounding box center [674, 324] width 710 height 23
paste input "205218.0321"
type input "205218.0321"
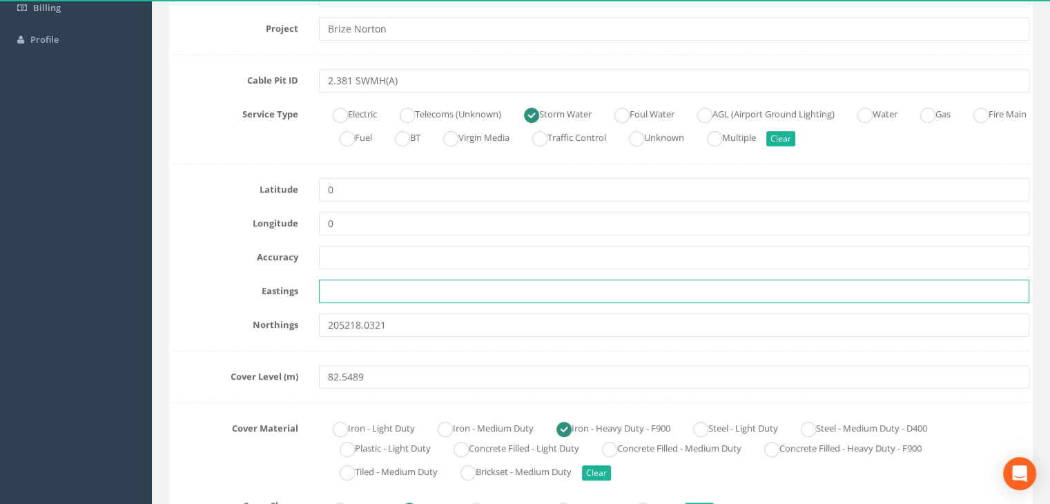
click at [427, 288] on input "text" at bounding box center [674, 291] width 710 height 23
paste input "428112.2256"
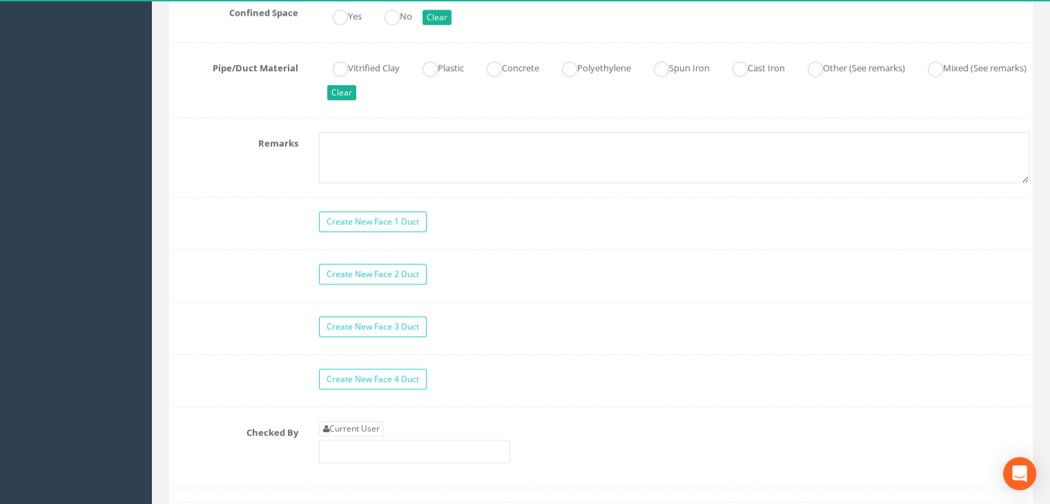
scroll to position [1242, 0]
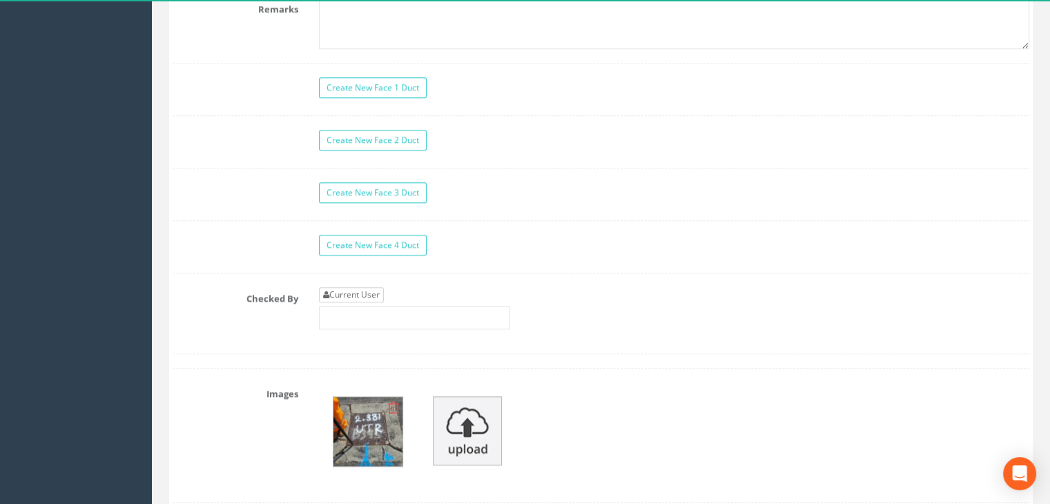
type input "428112.2256"
click at [362, 287] on link "Current User" at bounding box center [351, 294] width 65 height 15
type input "[PERSON_NAME]"
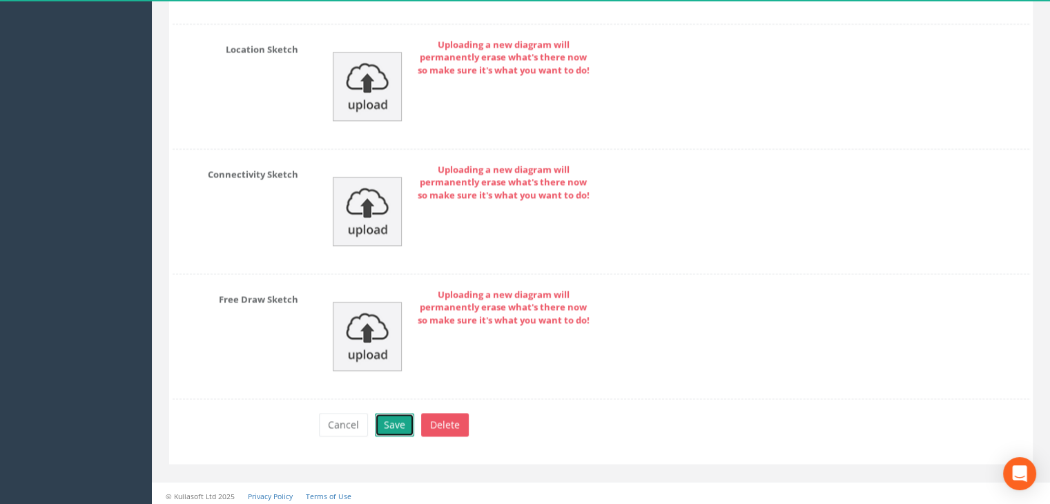
click at [393, 420] on button "Save" at bounding box center [394, 424] width 39 height 23
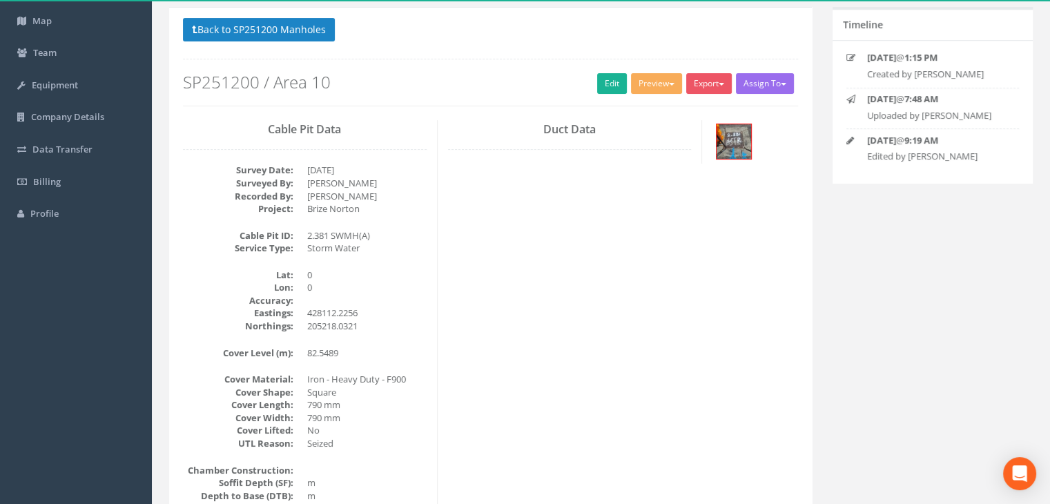
scroll to position [0, 0]
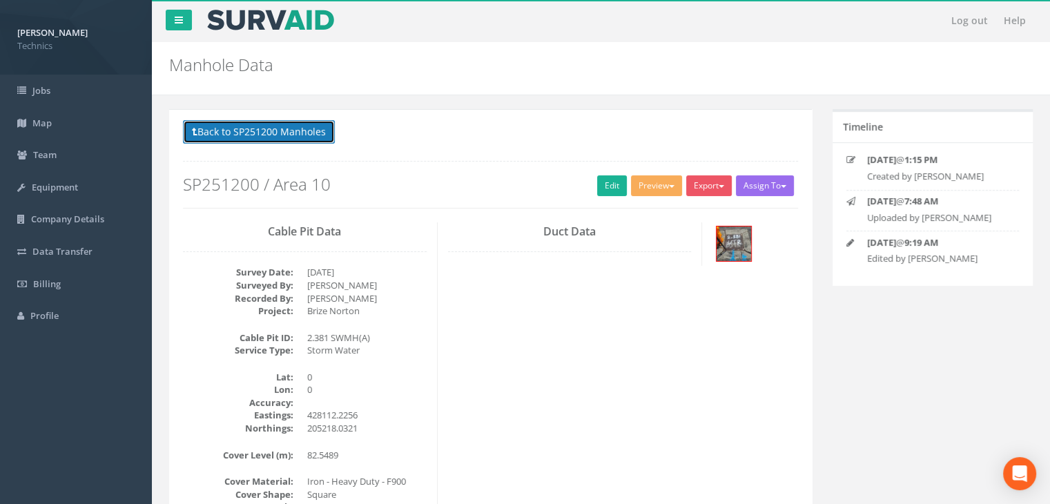
drag, startPoint x: 292, startPoint y: 126, endPoint x: 342, endPoint y: 167, distance: 64.8
click at [291, 126] on button "Back to SP251200 Manholes" at bounding box center [259, 131] width 152 height 23
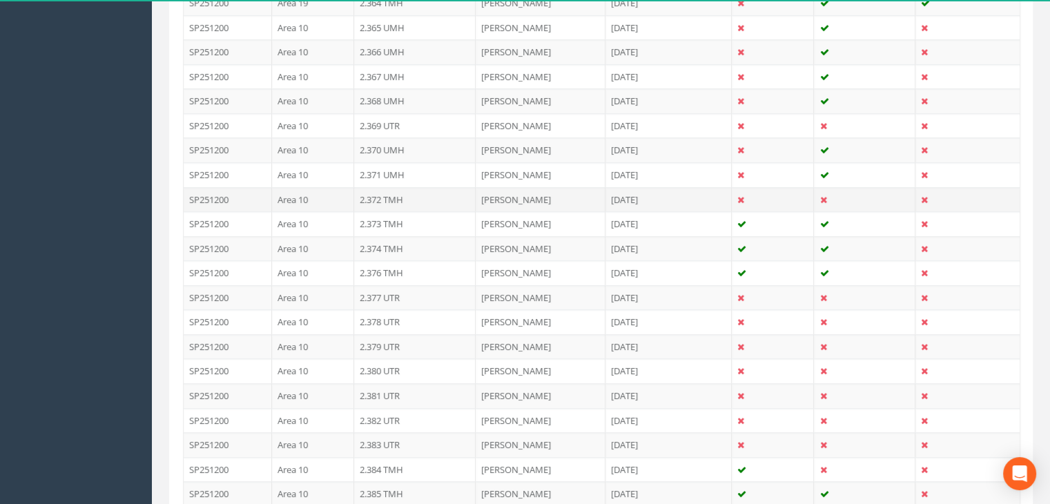
scroll to position [1863, 0]
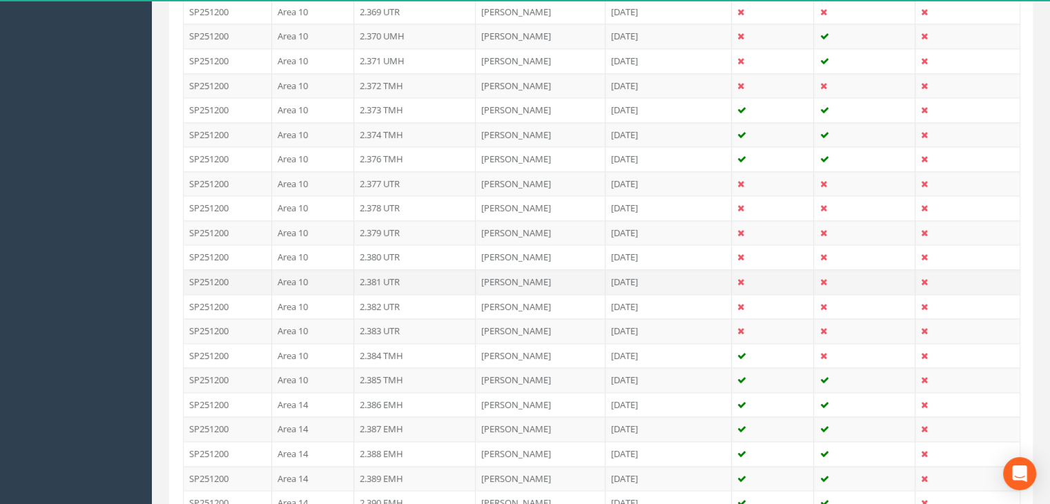
click at [403, 273] on td "2.381 UTR" at bounding box center [415, 281] width 122 height 25
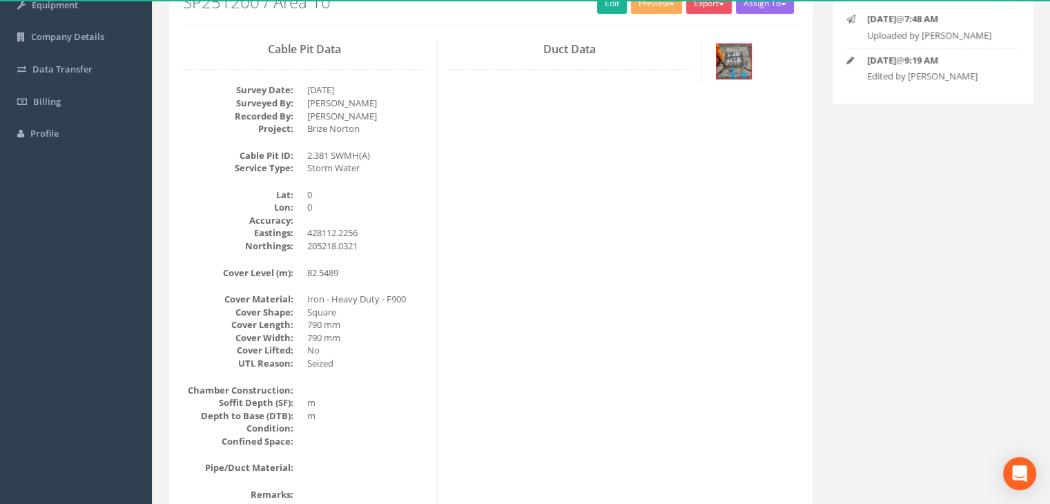
scroll to position [30, 0]
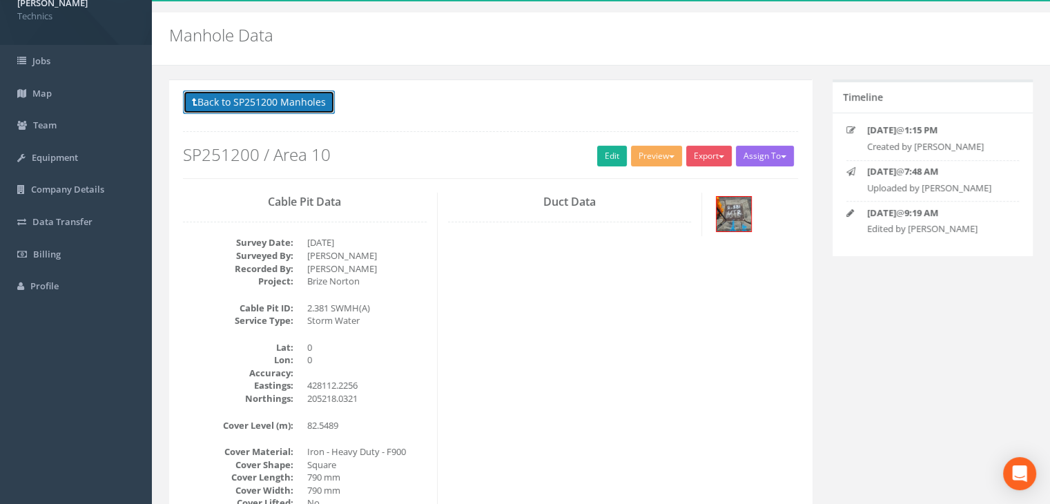
click at [282, 106] on button "Back to SP251200 Manholes" at bounding box center [259, 101] width 152 height 23
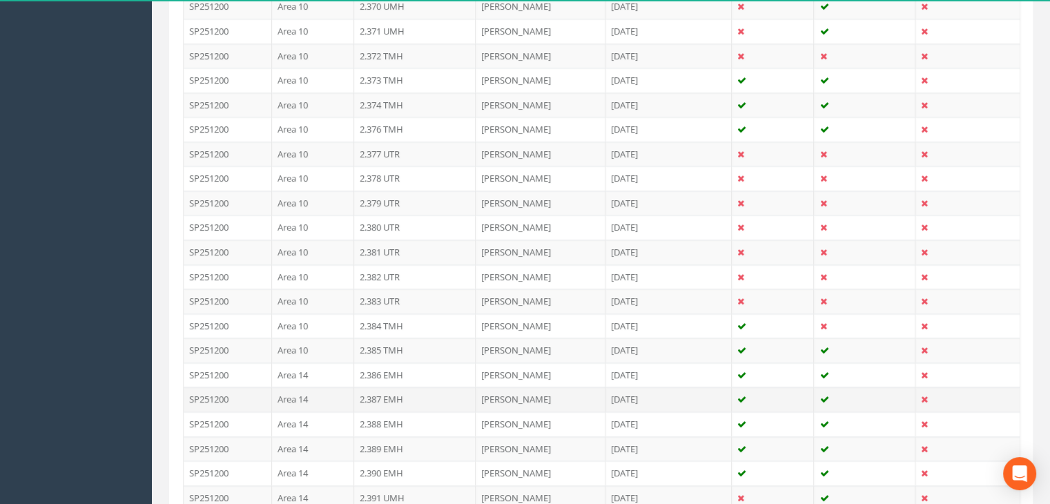
scroll to position [2100, 0]
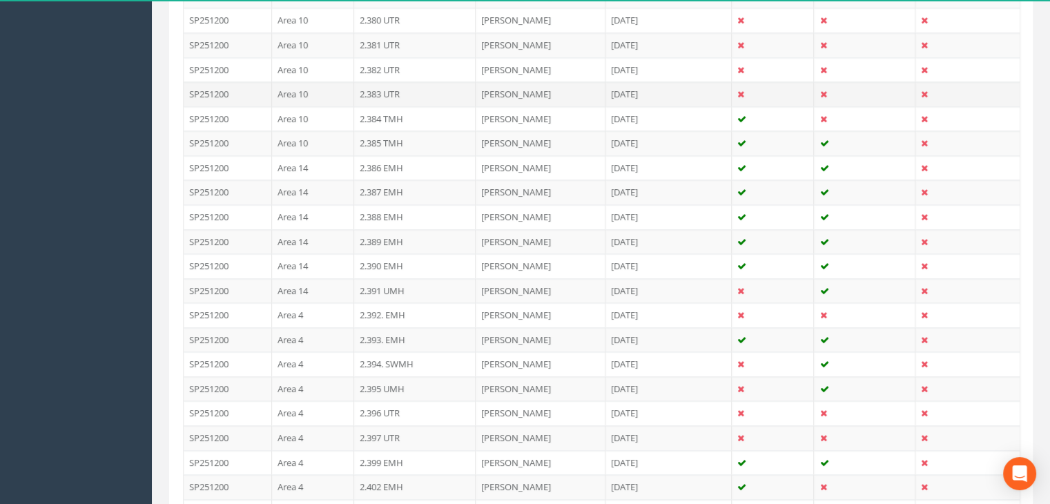
click at [402, 84] on td "2.383 UTR" at bounding box center [415, 93] width 122 height 25
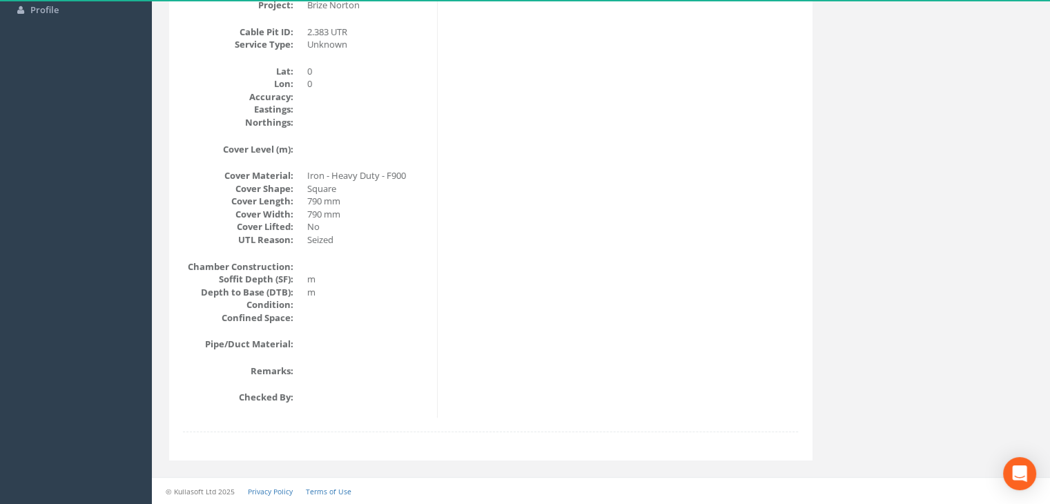
click at [1035, 390] on div "Back to SP251200 Manholes Back to Map Assign To No Companies Added Export Techn…" at bounding box center [601, 140] width 884 height 674
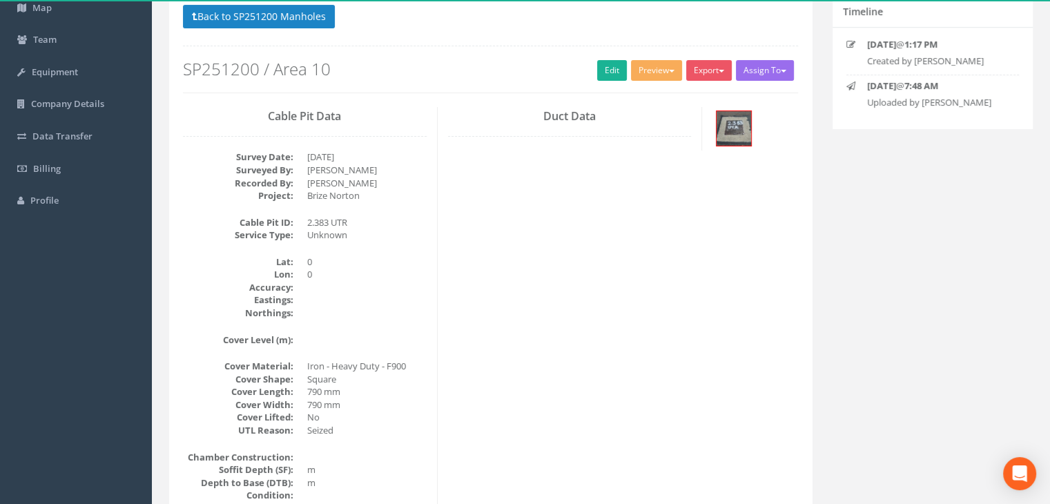
scroll to position [30, 0]
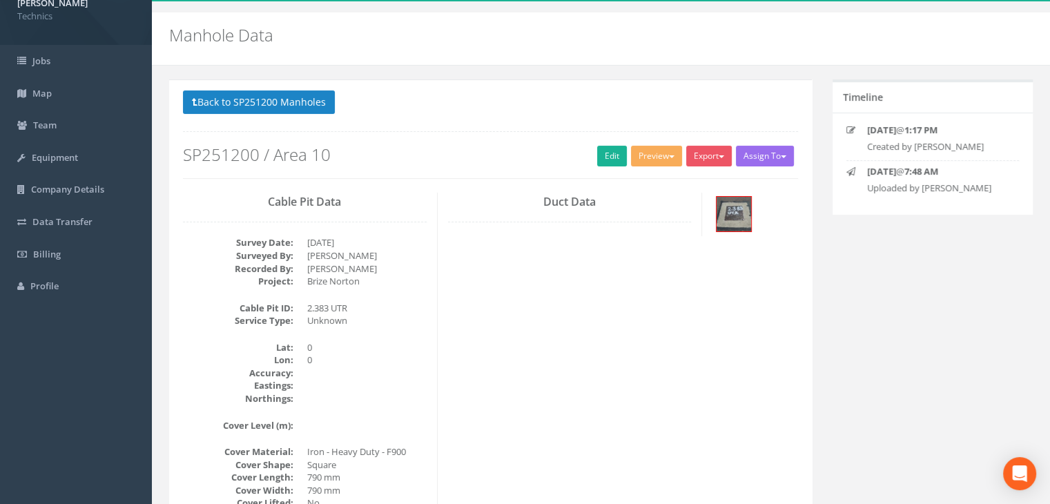
click at [795, 329] on div "Cable Pit Data Survey Date: [DATE] Surveyed By: [PERSON_NAME] Recorded By: [PER…" at bounding box center [491, 443] width 636 height 501
click at [248, 96] on button "Back to SP251200 Manholes" at bounding box center [259, 101] width 152 height 23
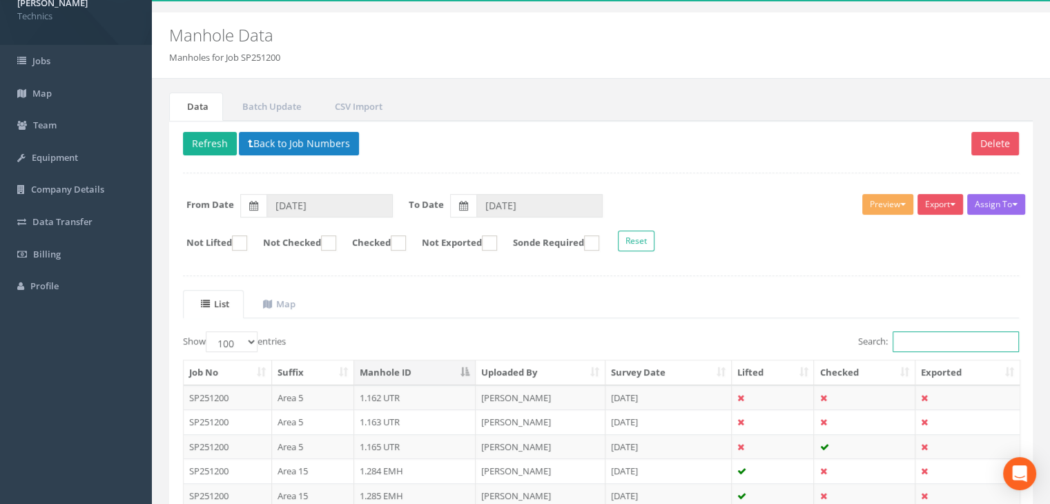
click at [923, 340] on input "Search:" at bounding box center [955, 341] width 126 height 21
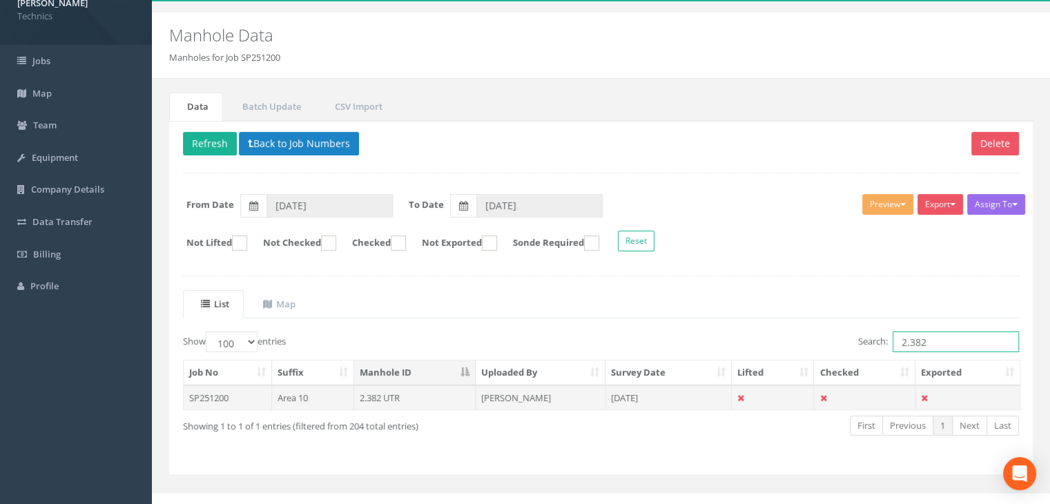
type input "2.382"
click at [534, 397] on td "[PERSON_NAME]" at bounding box center [541, 397] width 130 height 25
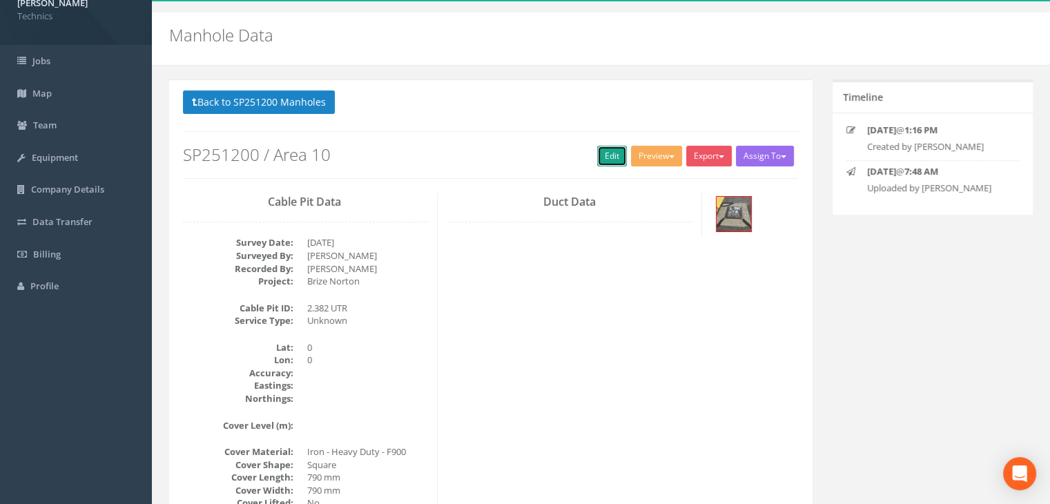
click at [611, 154] on link "Edit" at bounding box center [612, 156] width 30 height 21
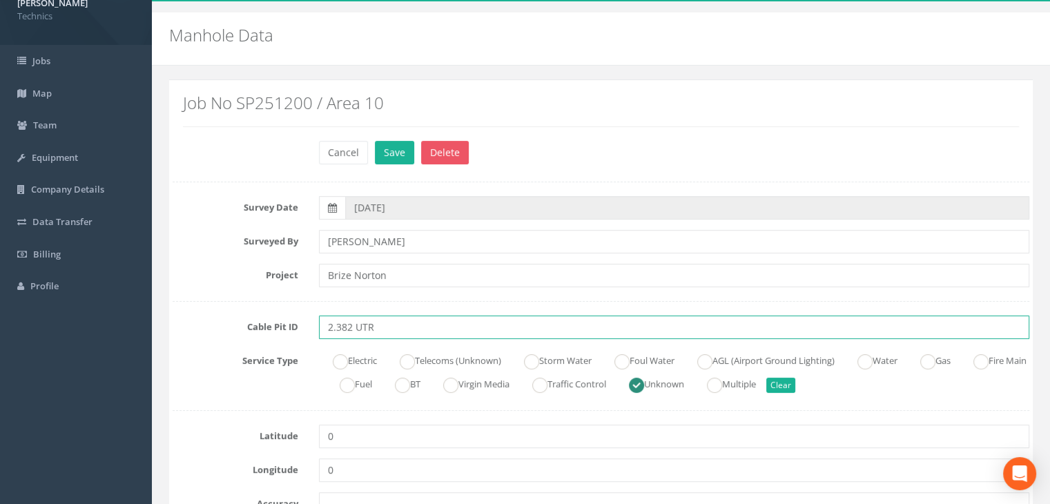
click at [384, 323] on input "2.382 UTR" at bounding box center [674, 326] width 710 height 23
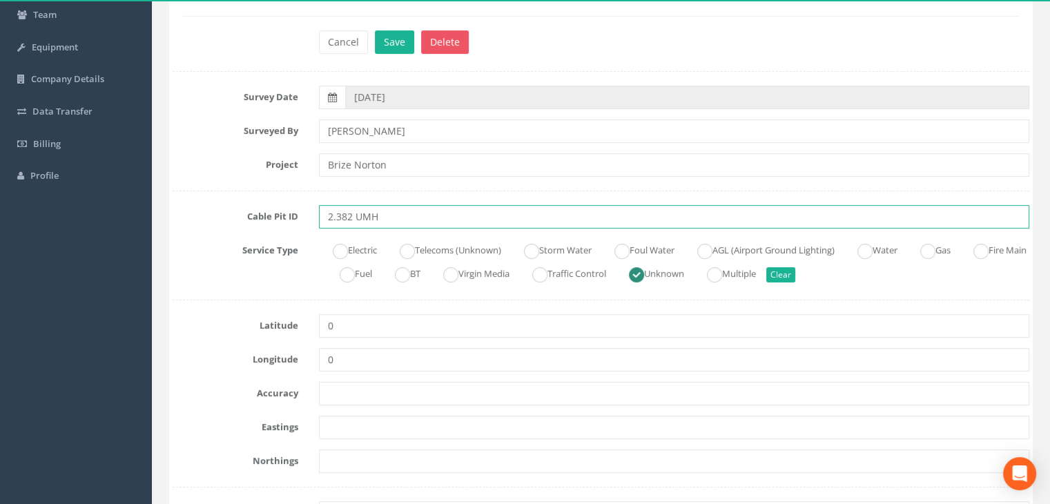
scroll to position [237, 0]
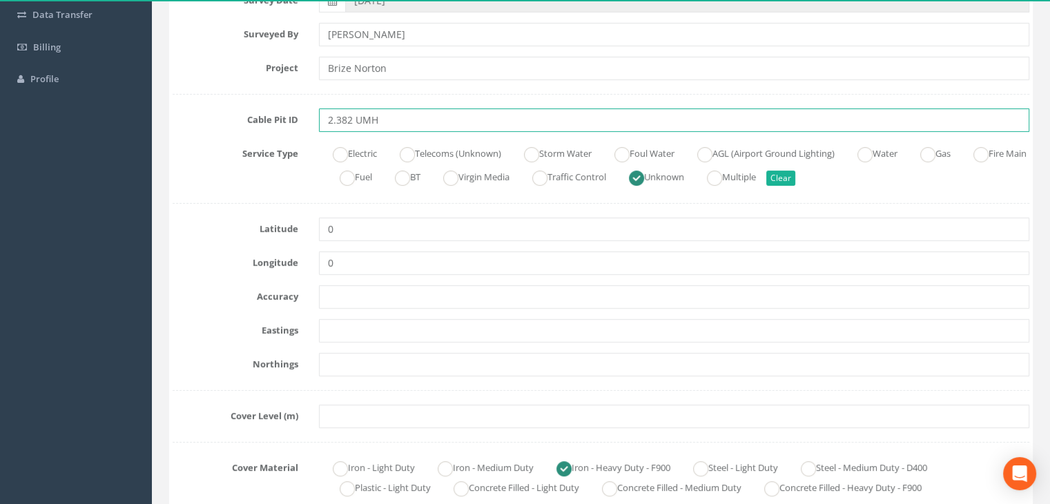
type input "2.382 UMH"
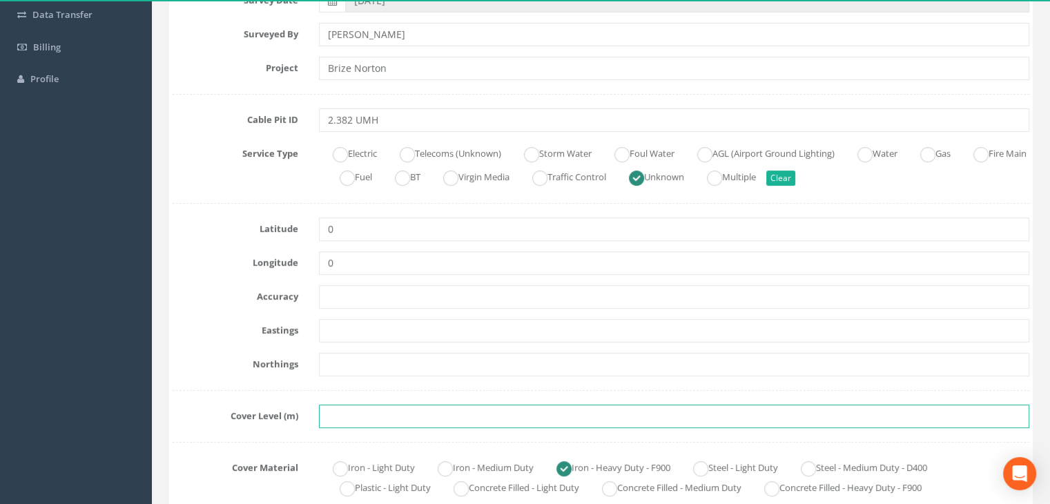
click at [346, 416] on input "text" at bounding box center [674, 415] width 710 height 23
paste input "82.5279"
type input "82.5279"
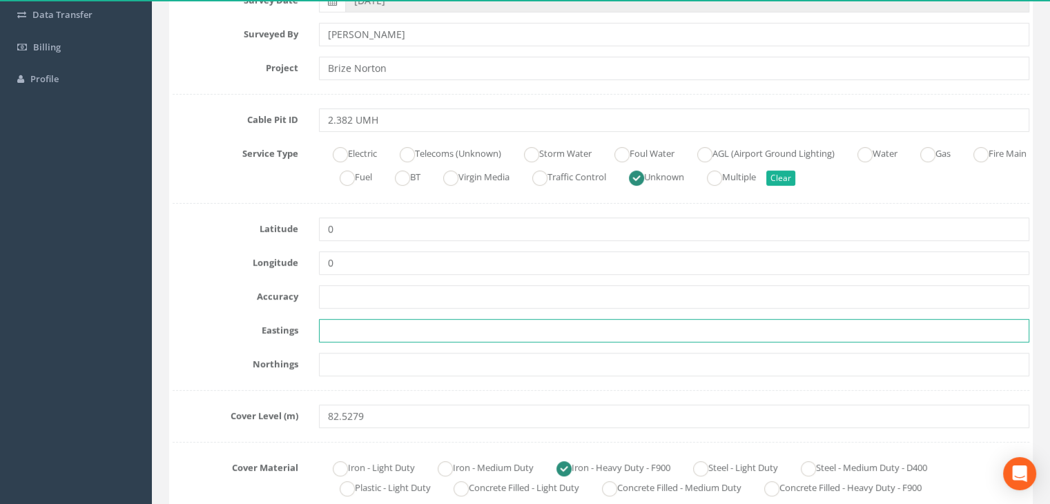
click at [558, 331] on input "text" at bounding box center [674, 330] width 710 height 23
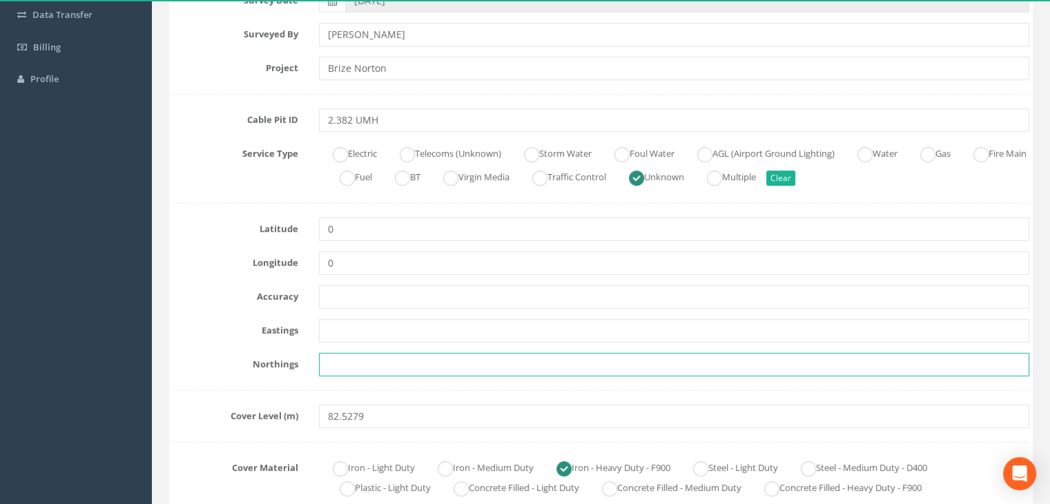
click at [467, 361] on input "text" at bounding box center [674, 364] width 710 height 23
paste input "205211.4898"
type input "205211.4898"
drag, startPoint x: 553, startPoint y: 353, endPoint x: 534, endPoint y: 344, distance: 21.3
click at [553, 353] on input "205211.4898" at bounding box center [674, 364] width 710 height 23
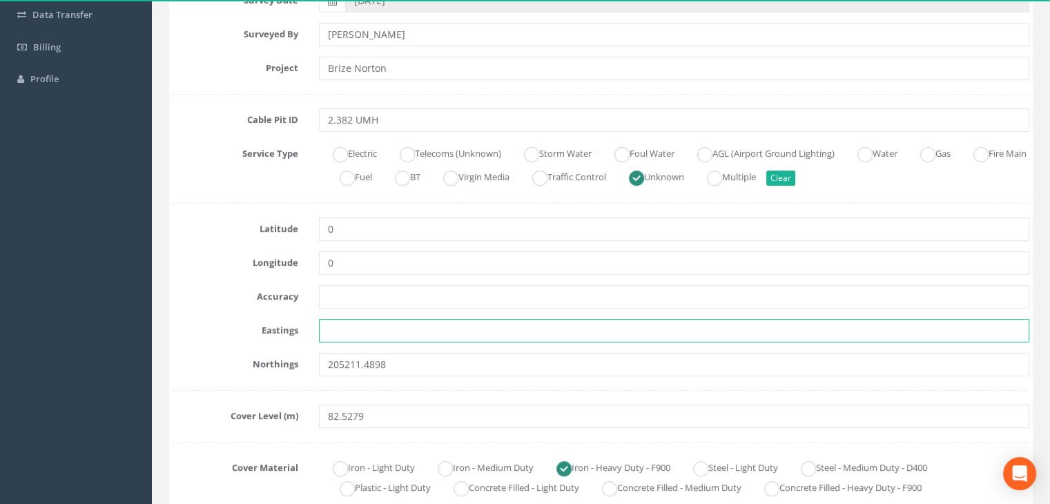
click at [409, 321] on input "text" at bounding box center [674, 330] width 710 height 23
paste input "428096.7611"
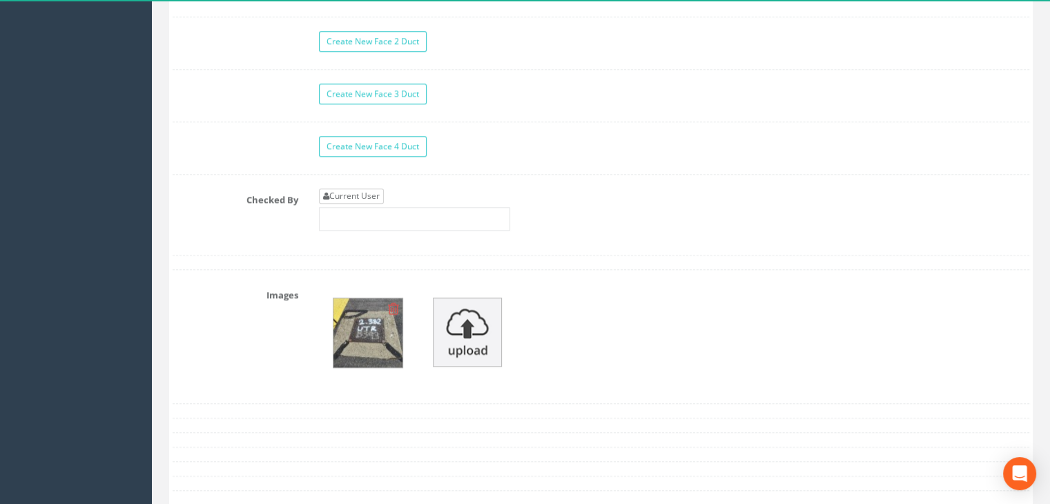
type input "428096.7611"
click at [364, 188] on link "Current User" at bounding box center [351, 195] width 65 height 15
type input "[PERSON_NAME]"
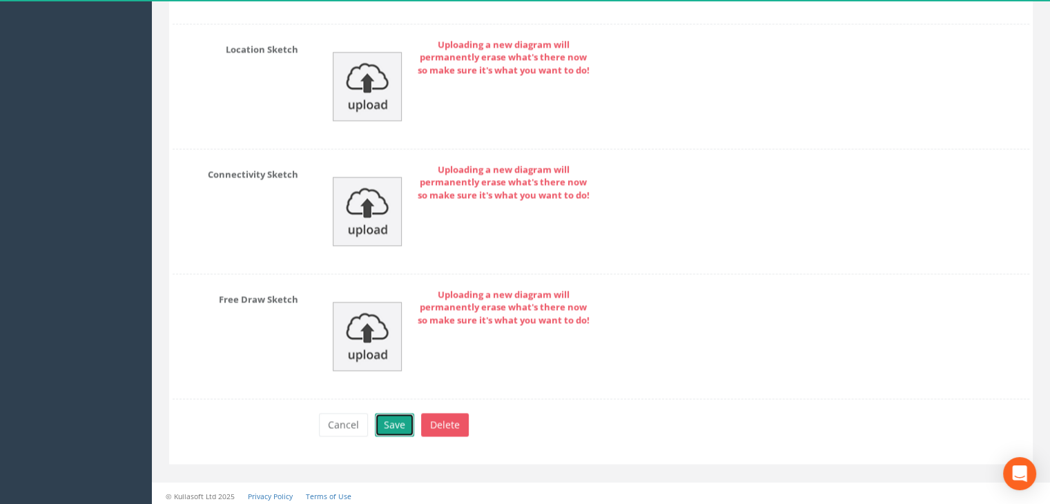
click at [396, 414] on button "Save" at bounding box center [394, 424] width 39 height 23
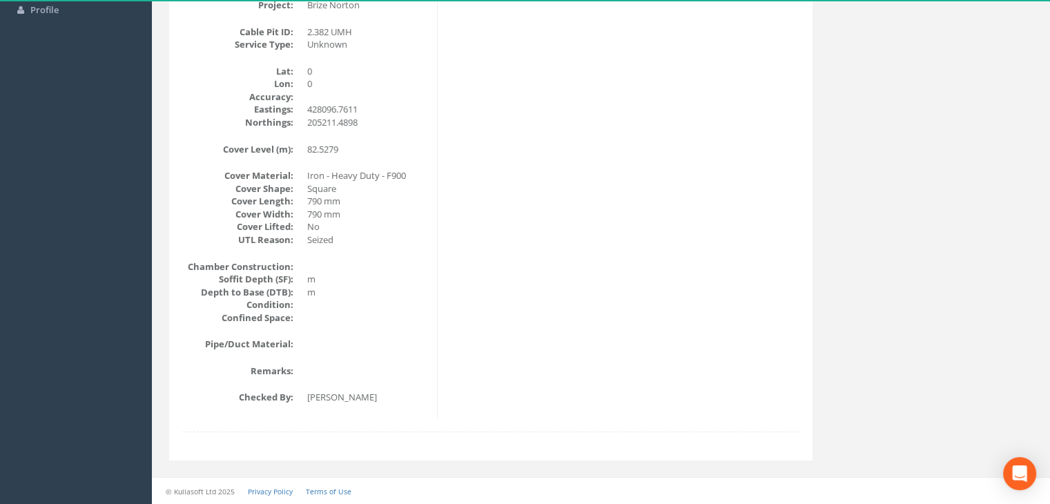
drag, startPoint x: 685, startPoint y: 249, endPoint x: 679, endPoint y: 243, distance: 8.8
click at [685, 249] on div "Cable Pit Data Survey Date: [DATE] Surveyed By: [PERSON_NAME] Recorded By: [PER…" at bounding box center [491, 166] width 636 height 501
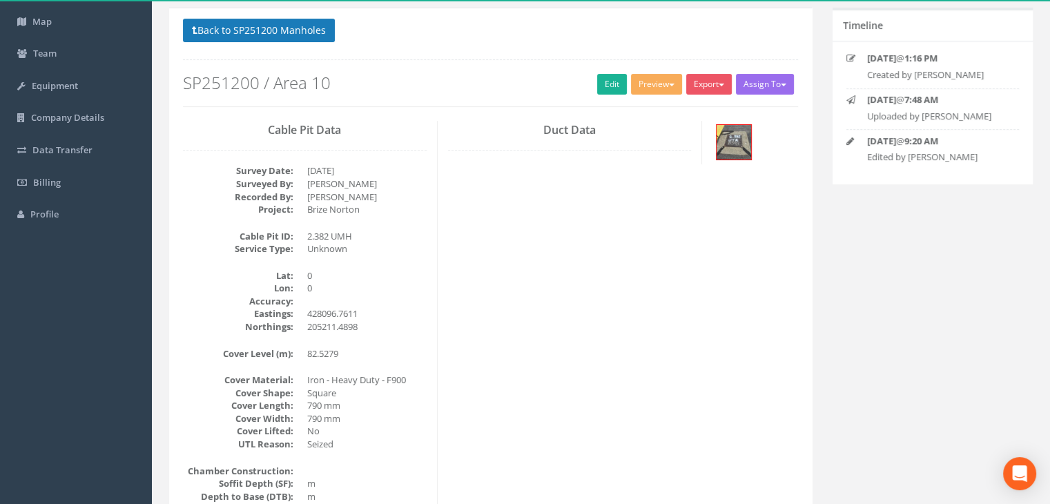
scroll to position [30, 0]
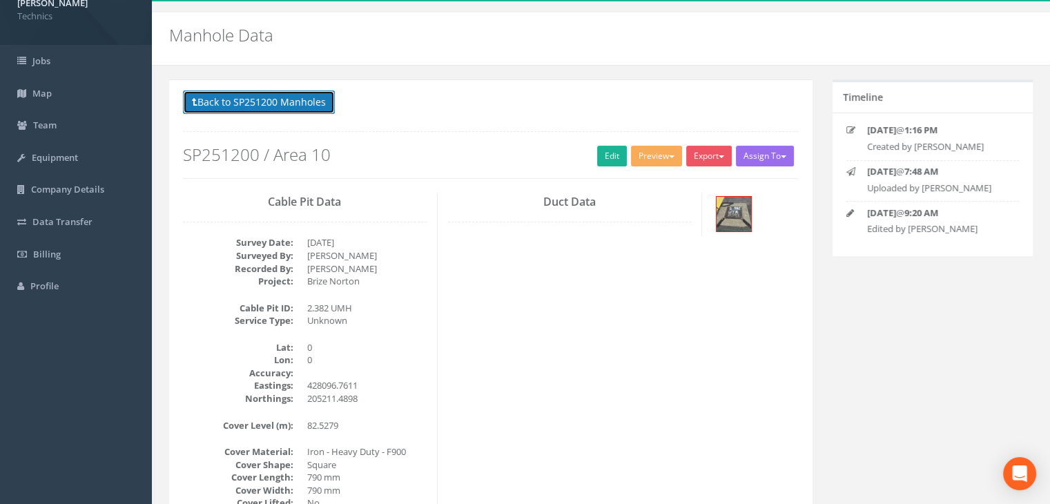
click at [248, 98] on button "Back to SP251200 Manholes" at bounding box center [259, 101] width 152 height 23
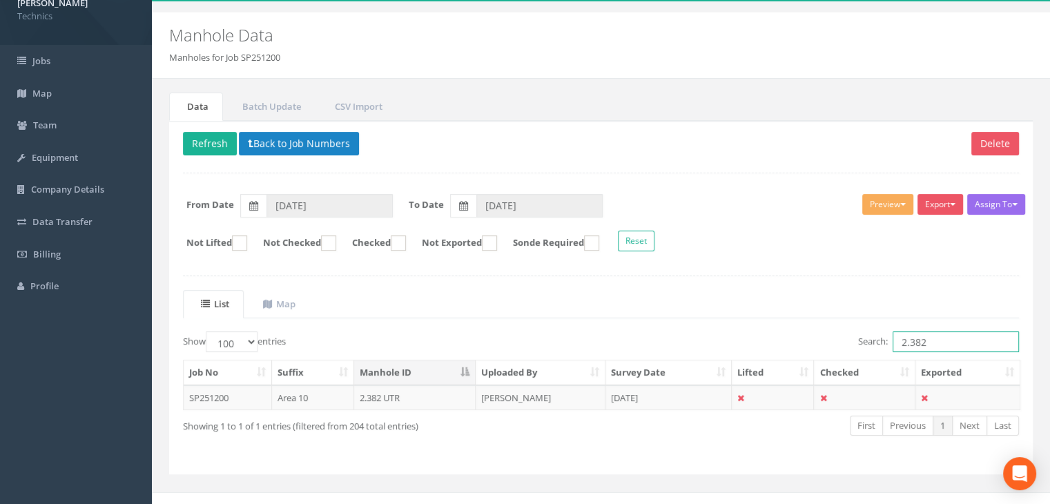
click at [959, 337] on input "2.382" at bounding box center [955, 341] width 126 height 21
type input "2.383"
click at [549, 389] on td "[PERSON_NAME]" at bounding box center [541, 397] width 130 height 25
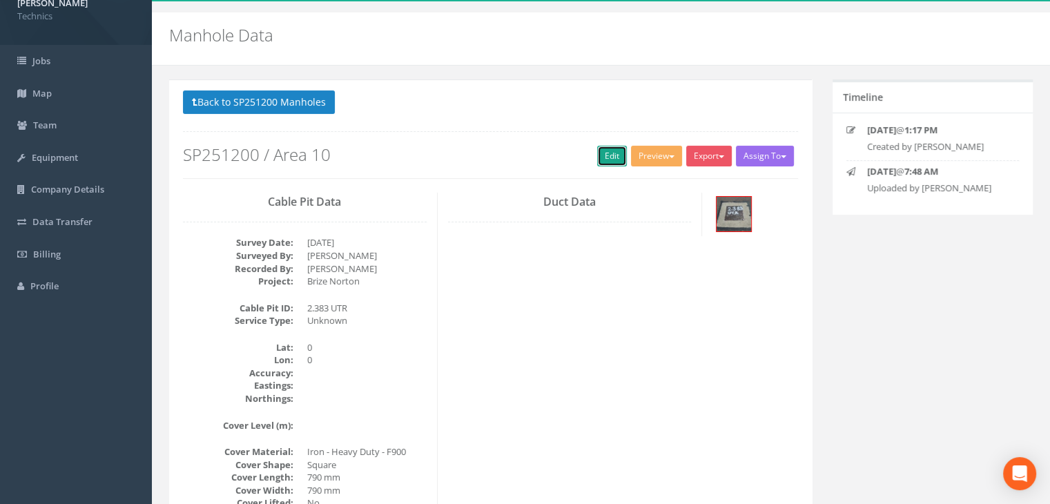
click at [616, 153] on link "Edit" at bounding box center [612, 156] width 30 height 21
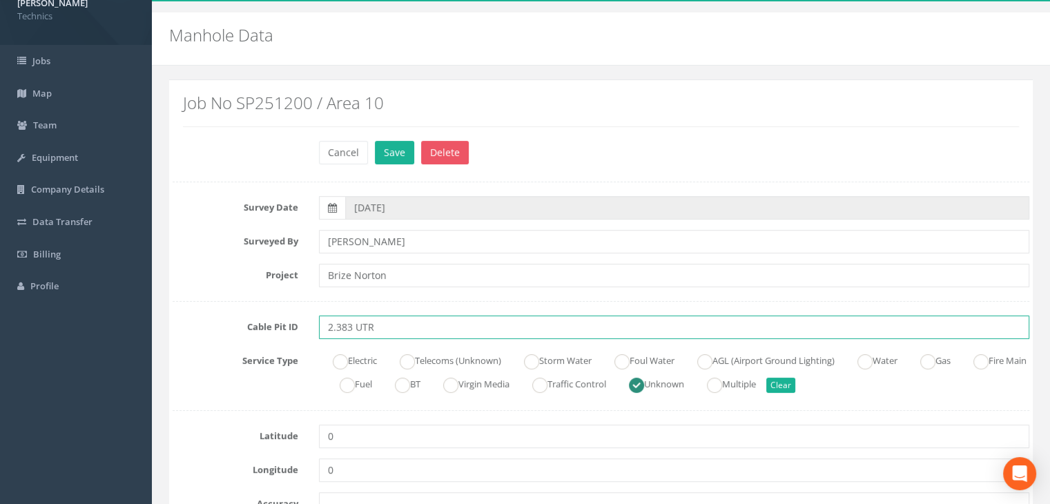
click at [406, 318] on input "2.383 UTR" at bounding box center [674, 326] width 710 height 23
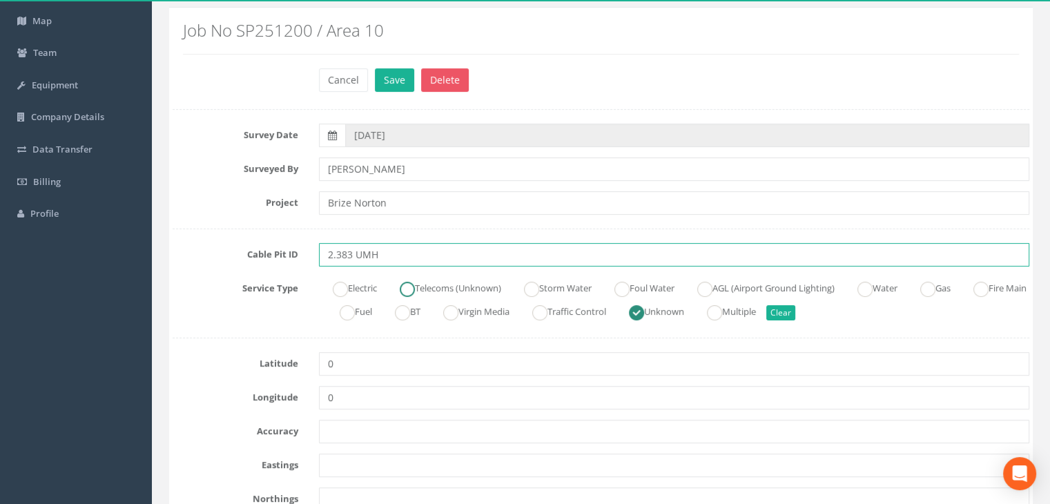
scroll to position [168, 0]
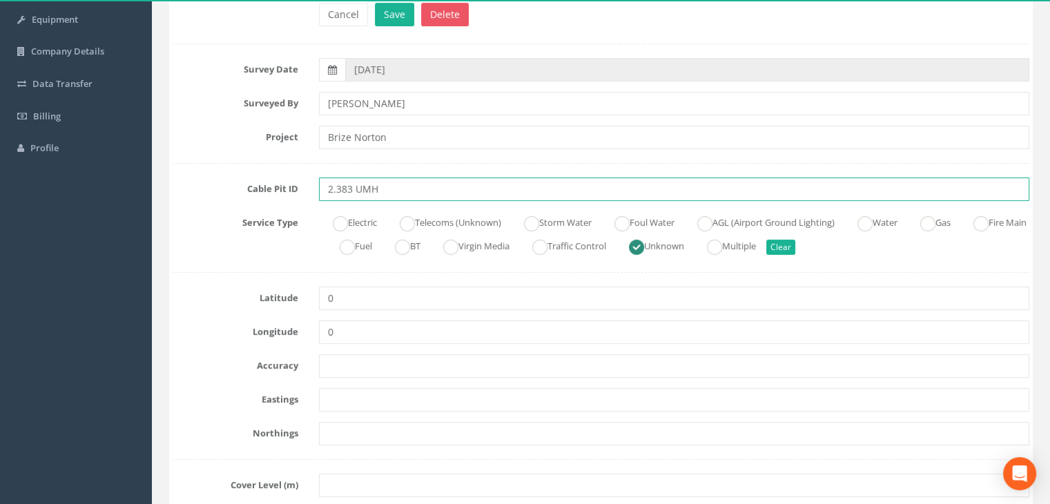
type input "2.383 UMH"
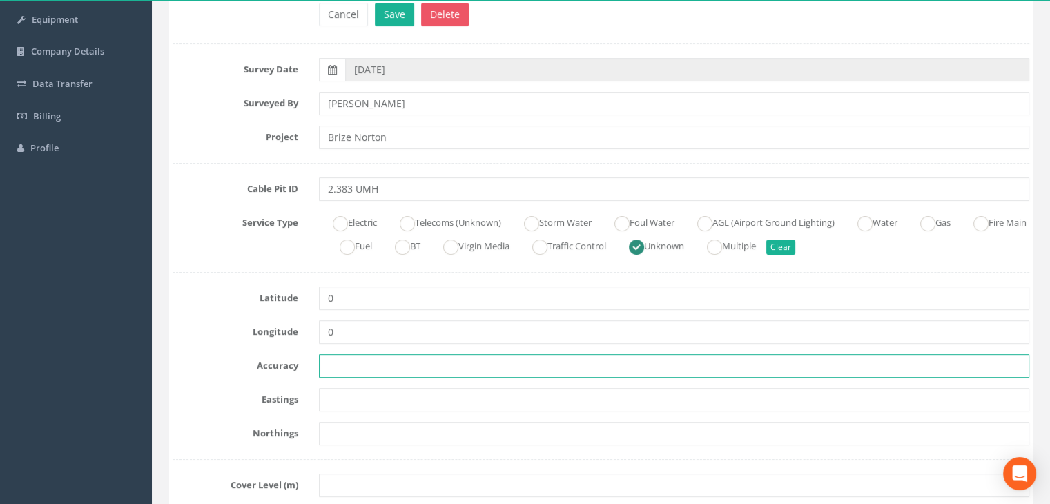
click at [527, 357] on input "text" at bounding box center [674, 365] width 710 height 23
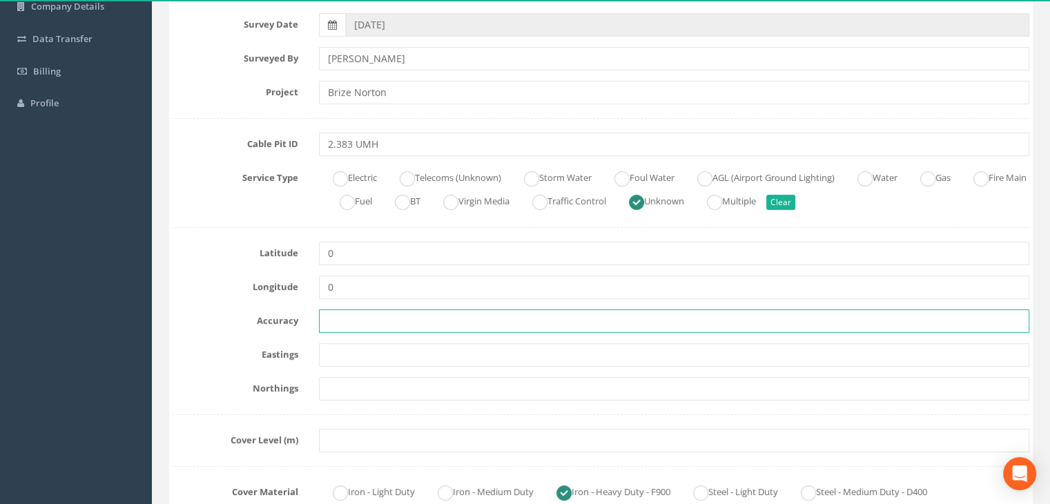
scroll to position [237, 0]
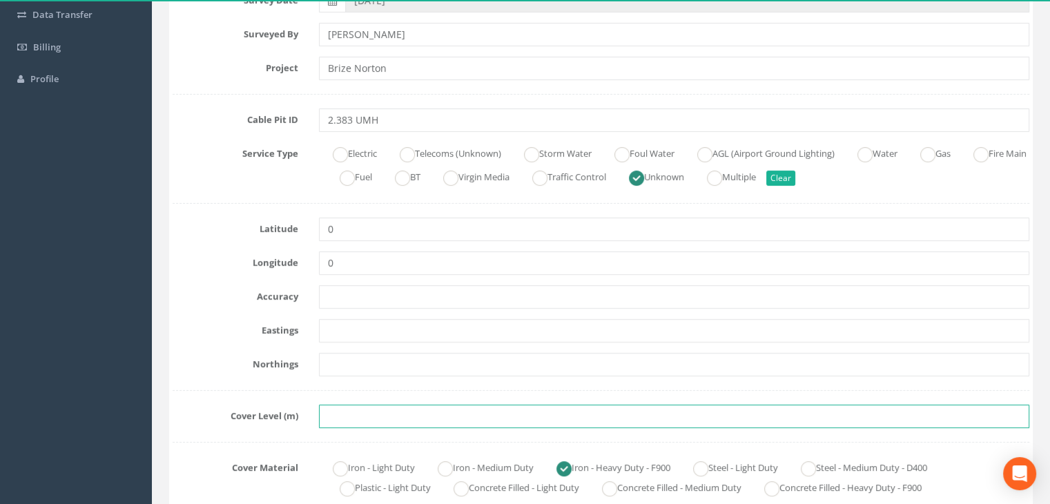
click at [358, 409] on input "text" at bounding box center [674, 415] width 710 height 23
paste input "82.5894"
type input "82.5894"
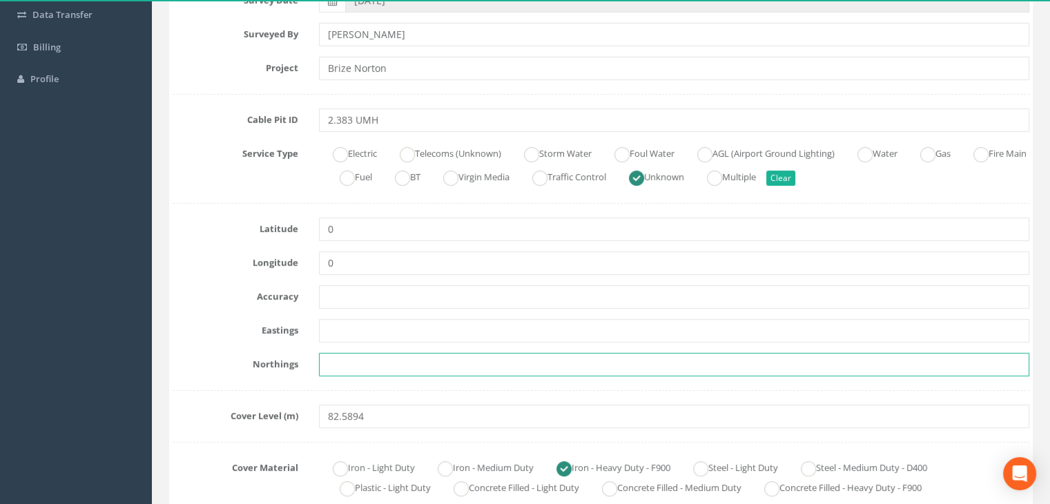
click at [362, 369] on input "text" at bounding box center [674, 364] width 710 height 23
paste input "205198.3752"
type input "205198.3752"
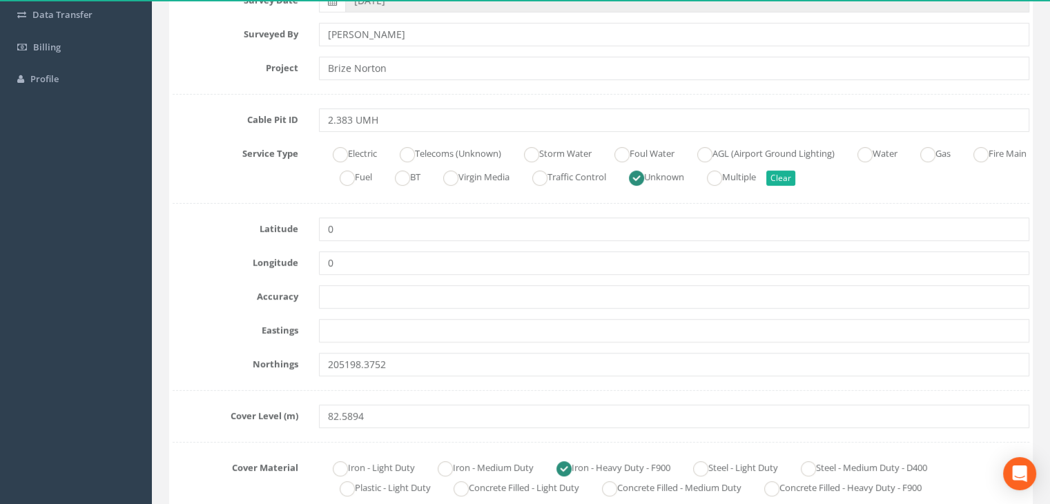
drag, startPoint x: 609, startPoint y: 314, endPoint x: 599, endPoint y: 317, distance: 10.0
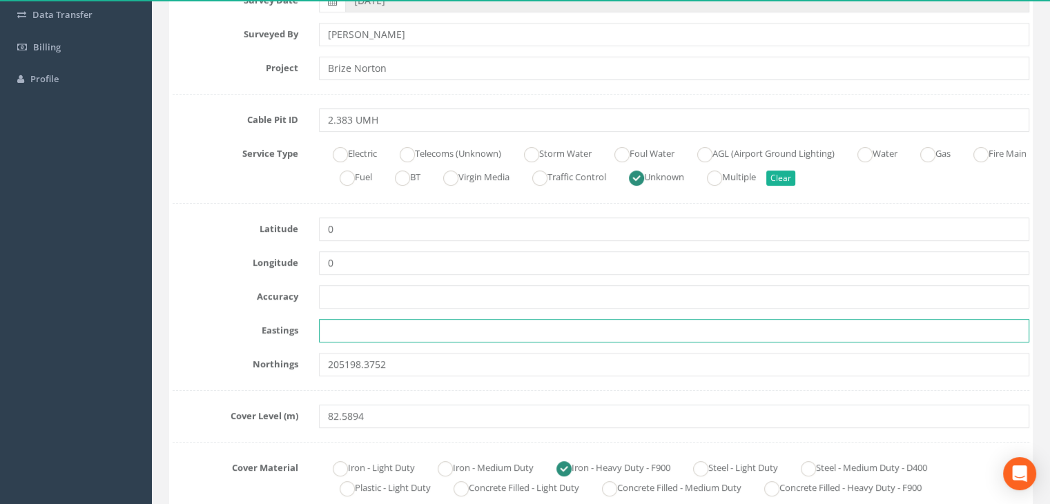
click at [389, 324] on input "text" at bounding box center [674, 330] width 710 height 23
paste input "428053.5985"
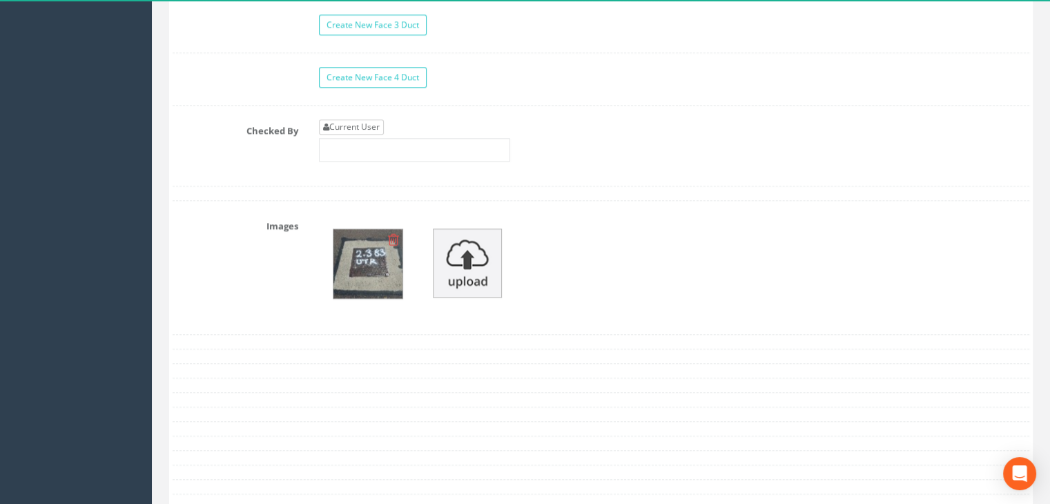
type input "428053.5985"
click at [375, 126] on link "Current User" at bounding box center [351, 126] width 65 height 15
type input "[PERSON_NAME]"
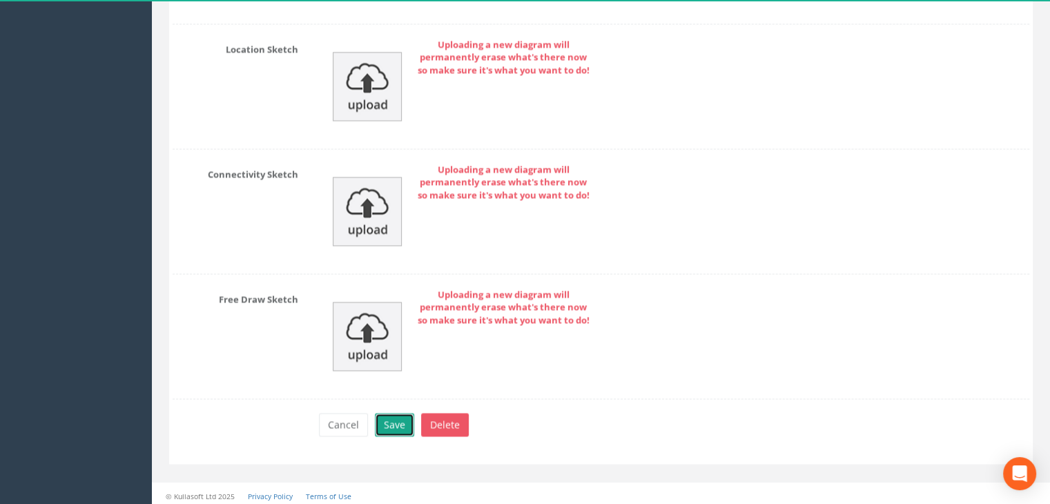
click at [389, 413] on button "Save" at bounding box center [394, 424] width 39 height 23
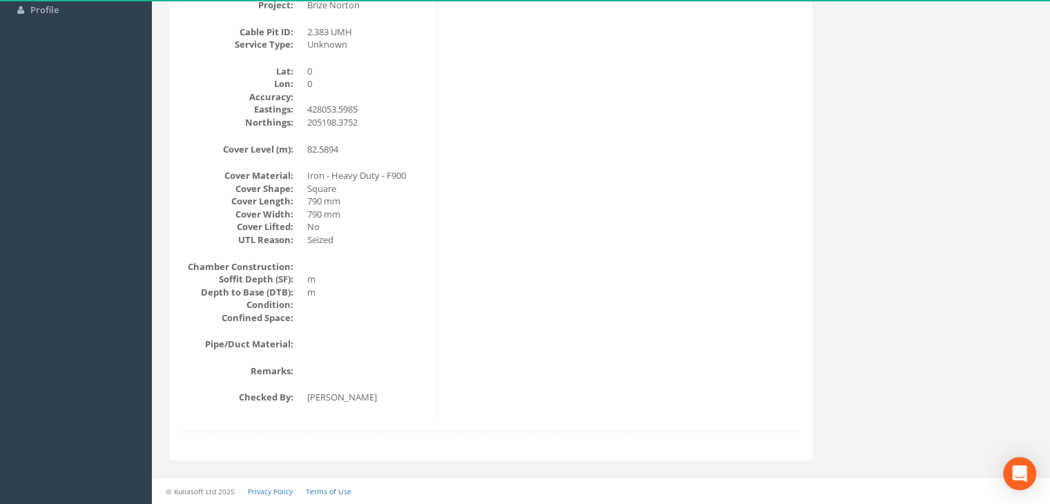
scroll to position [0, 0]
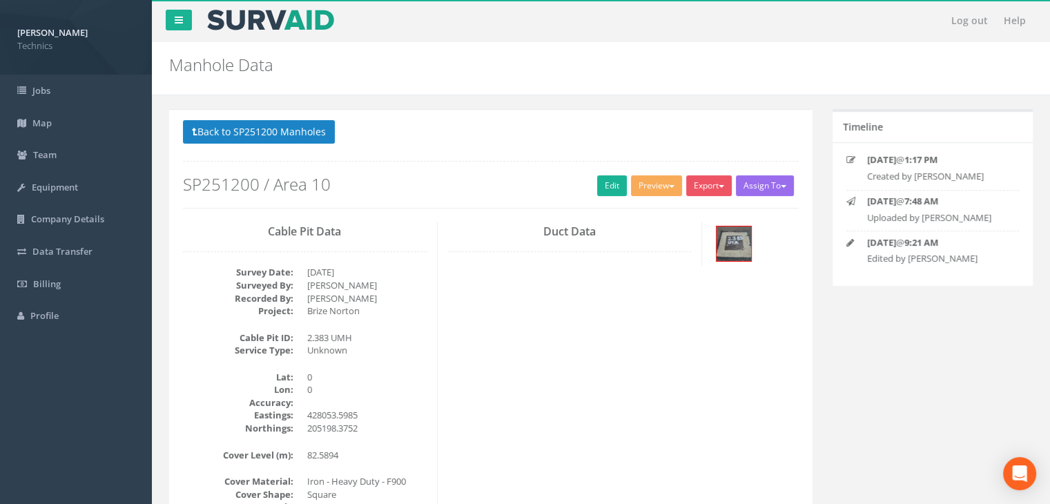
click at [759, 326] on div "Cable Pit Data Survey Date: [DATE] Surveyed By: [PERSON_NAME] Recorded By: [PER…" at bounding box center [491, 472] width 636 height 501
click at [282, 136] on button "Back to SP251200 Manholes" at bounding box center [259, 131] width 152 height 23
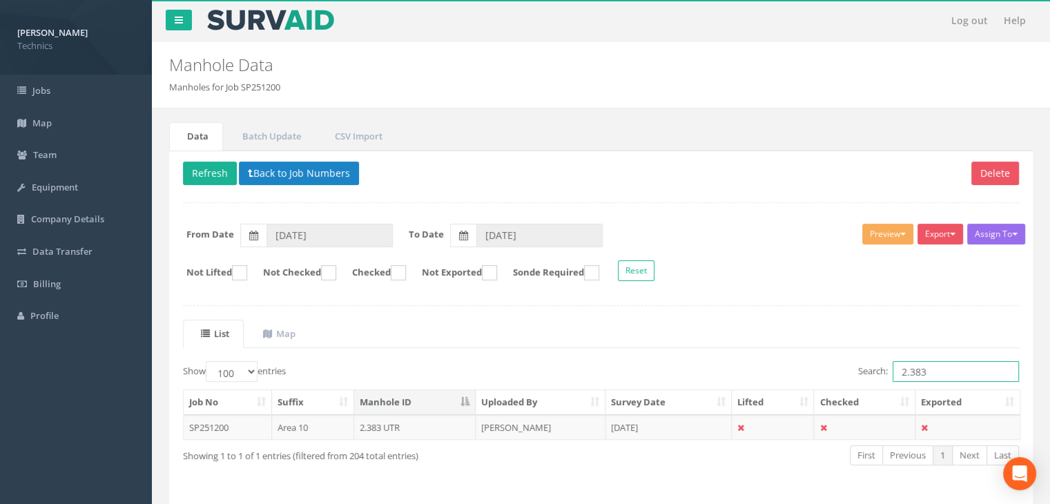
click at [961, 373] on input "2.383" at bounding box center [955, 371] width 126 height 21
click at [649, 429] on td "[DATE]" at bounding box center [668, 427] width 126 height 25
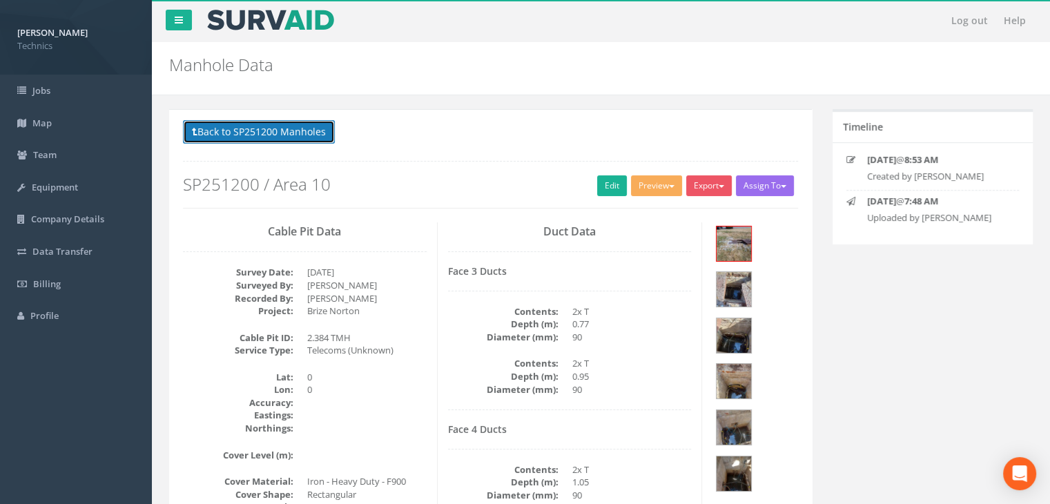
click at [284, 135] on button "Back to SP251200 Manholes" at bounding box center [259, 131] width 152 height 23
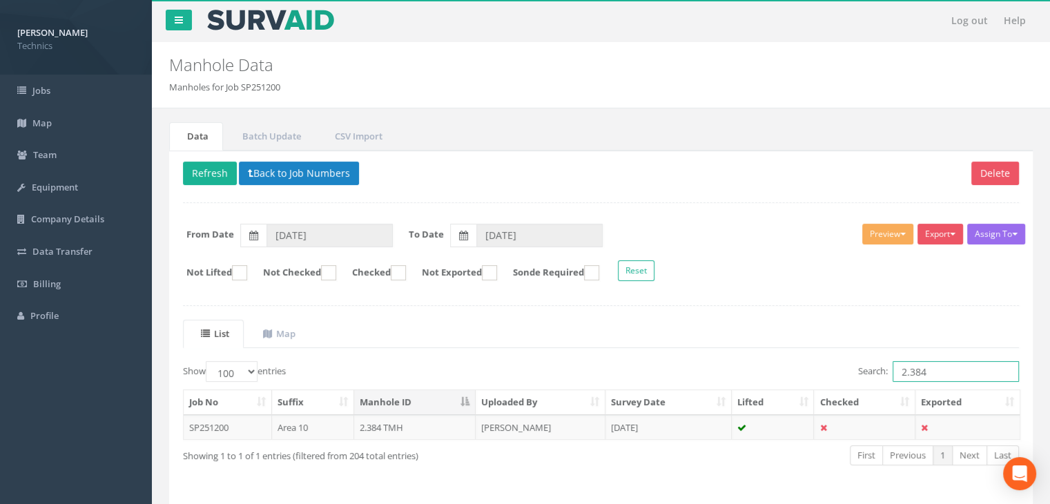
click at [946, 371] on input "2.384" at bounding box center [955, 371] width 126 height 21
type input "2.342"
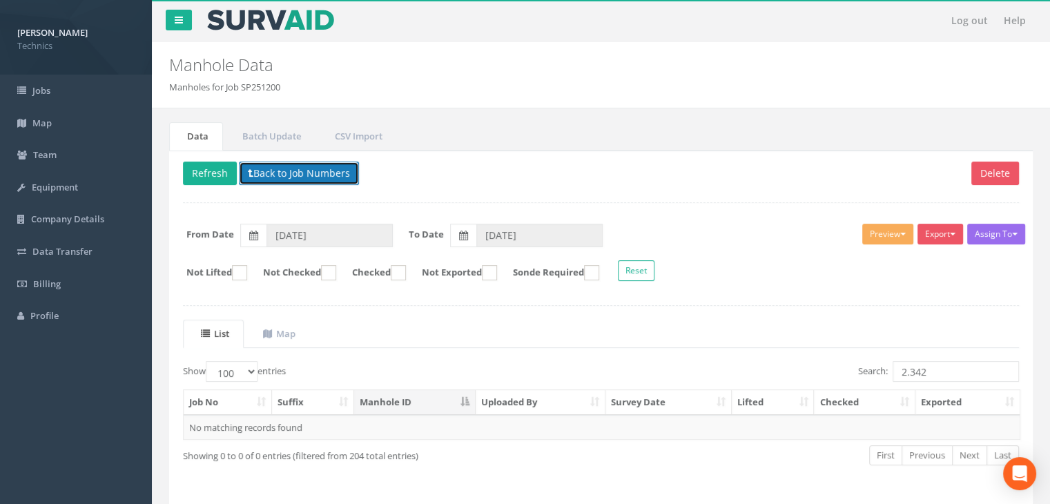
click at [271, 172] on button "Back to Job Numbers" at bounding box center [299, 173] width 120 height 23
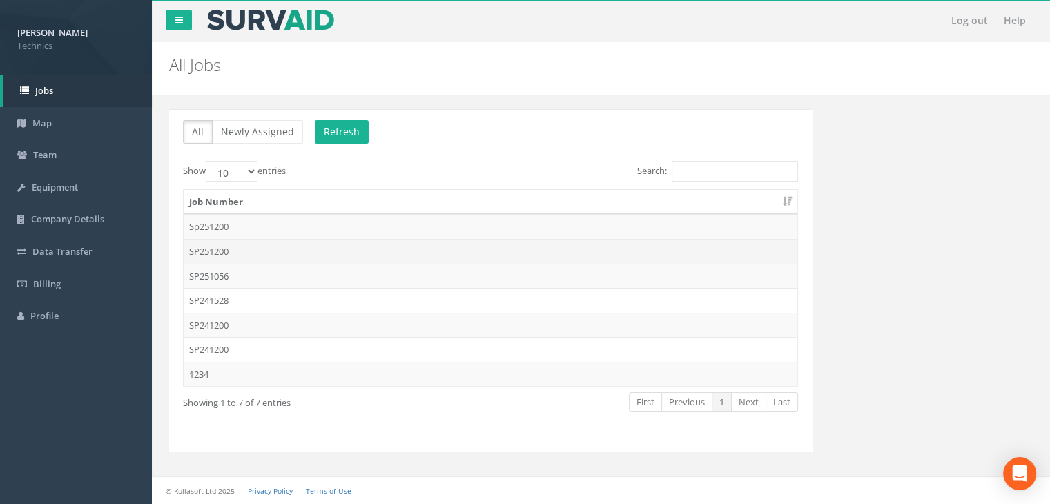
click at [252, 246] on td "SP251200" at bounding box center [491, 251] width 614 height 25
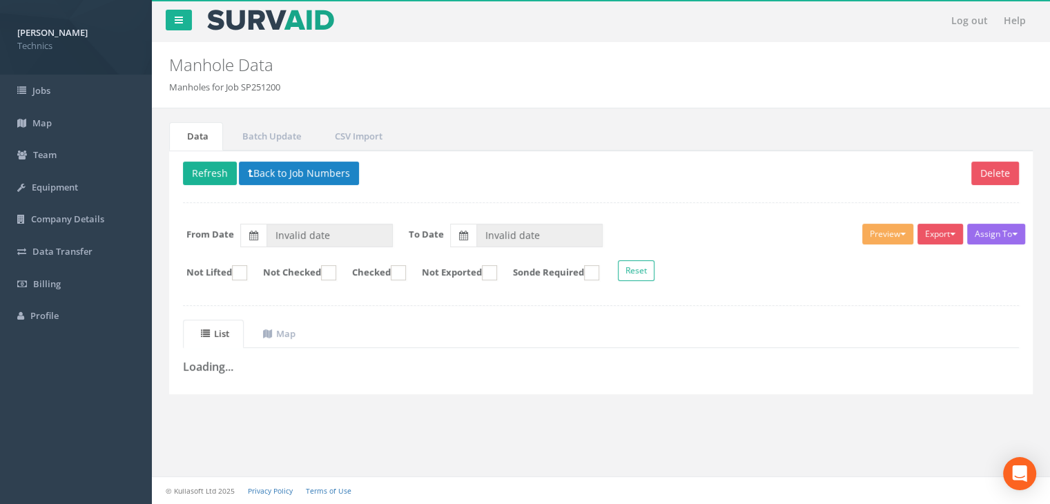
type input "[DATE]"
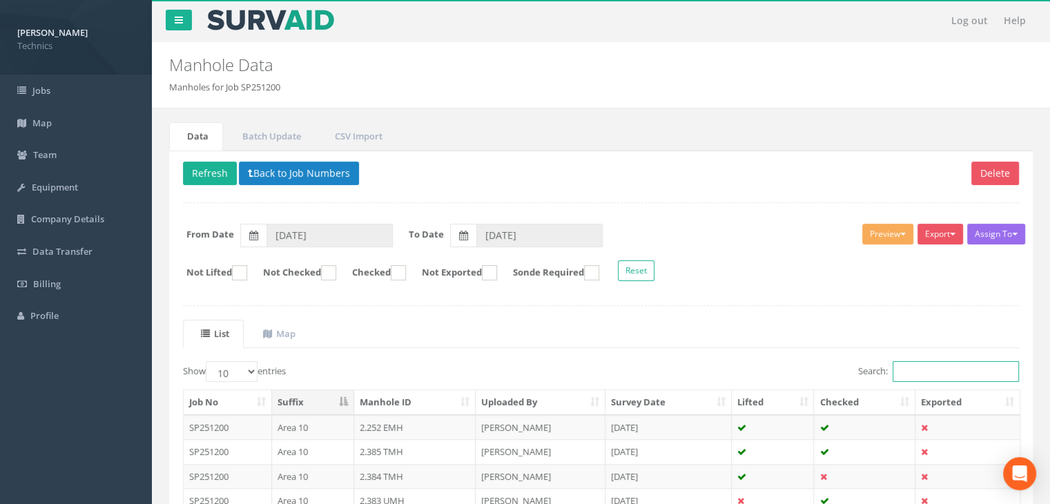
click at [919, 371] on input "Search:" at bounding box center [955, 371] width 126 height 21
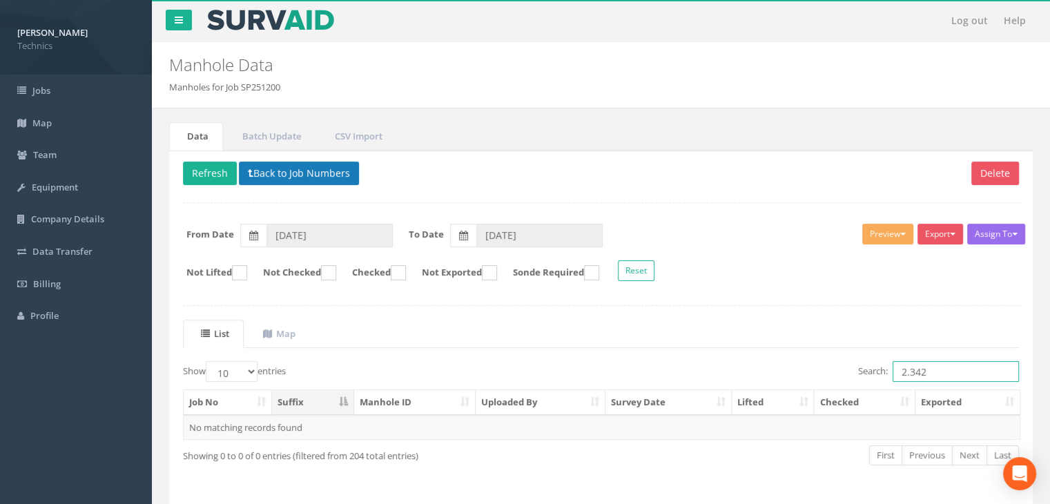
type input "2.342"
click at [302, 165] on button "Back to Job Numbers" at bounding box center [299, 173] width 120 height 23
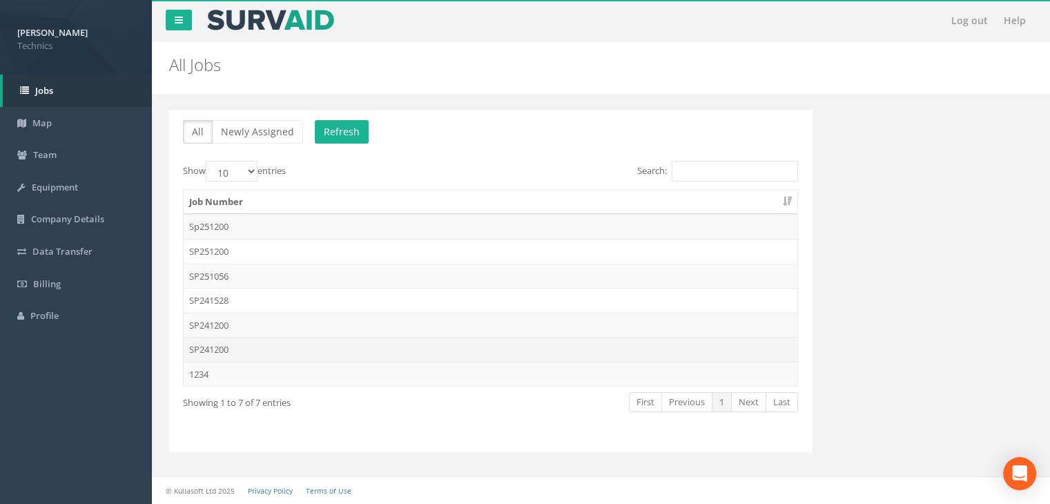
click at [232, 347] on td "SP241200" at bounding box center [491, 349] width 614 height 25
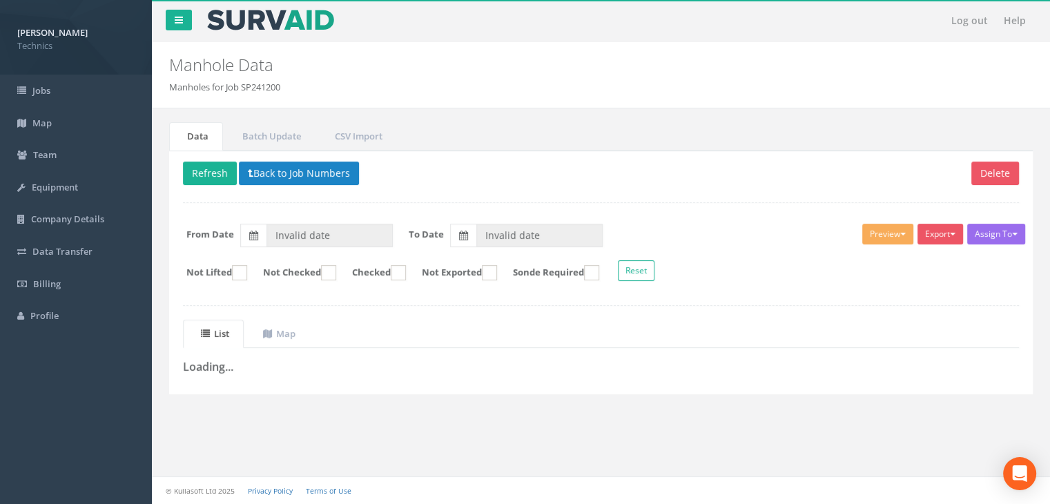
type input "[DATE]"
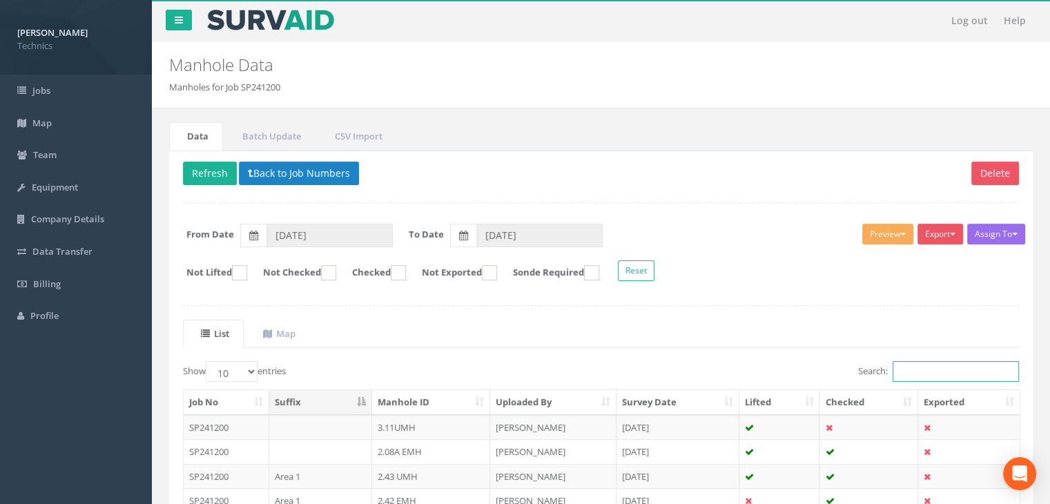
click at [904, 369] on input "Search:" at bounding box center [955, 371] width 126 height 21
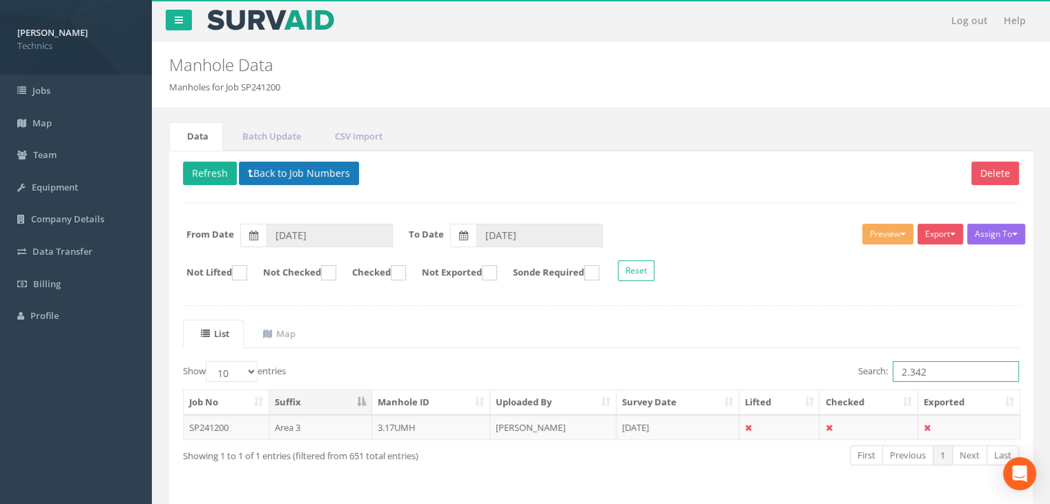
type input "2.342"
click at [303, 173] on button "Back to Job Numbers" at bounding box center [299, 173] width 120 height 23
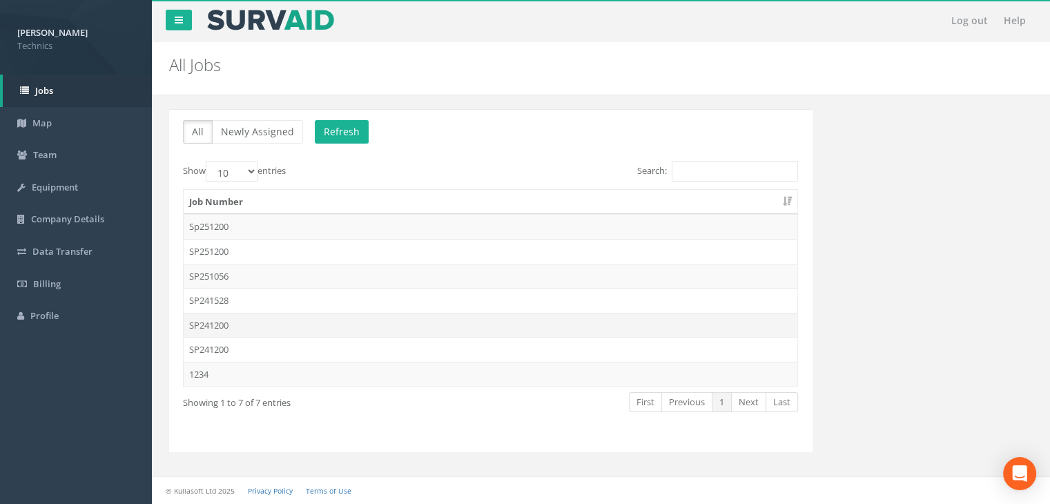
click at [244, 323] on td "SP241200" at bounding box center [491, 325] width 614 height 25
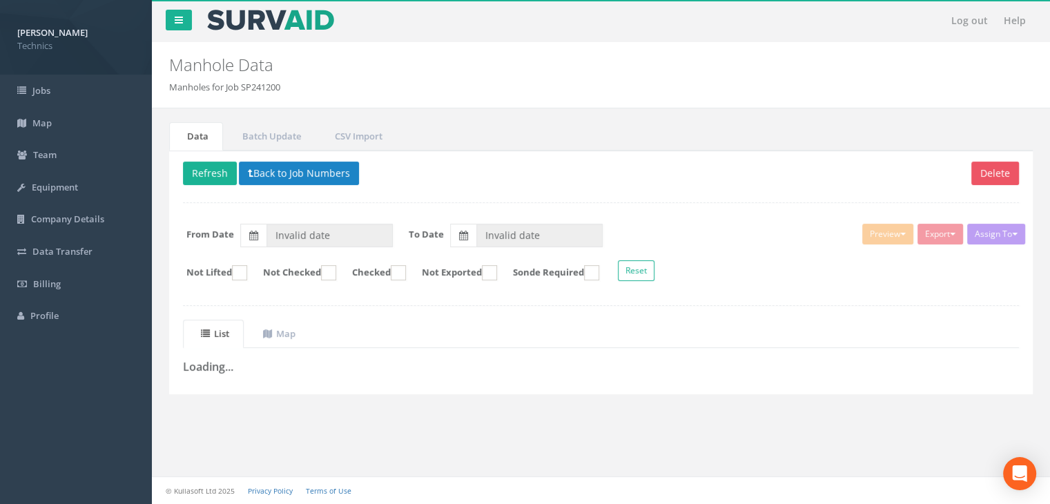
type input "[DATE]"
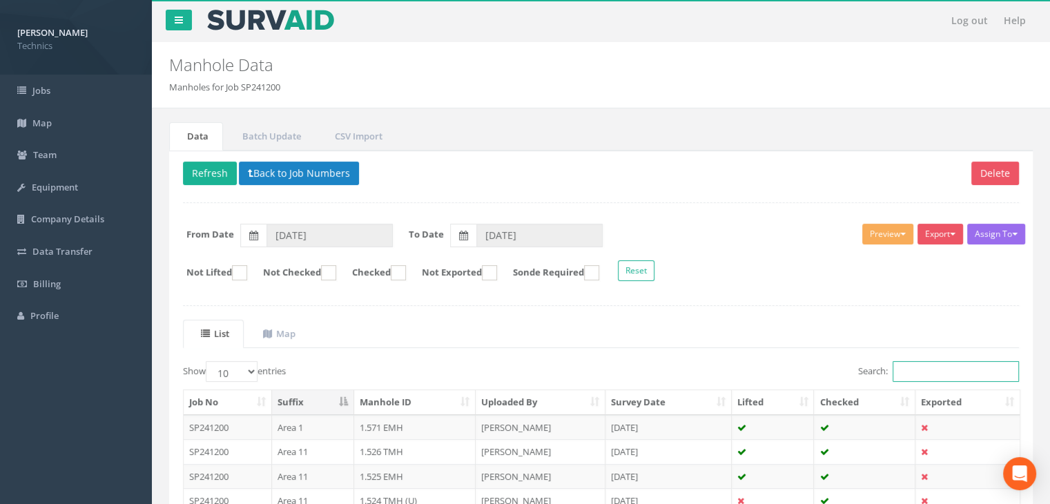
click at [900, 362] on input "Search:" at bounding box center [955, 371] width 126 height 21
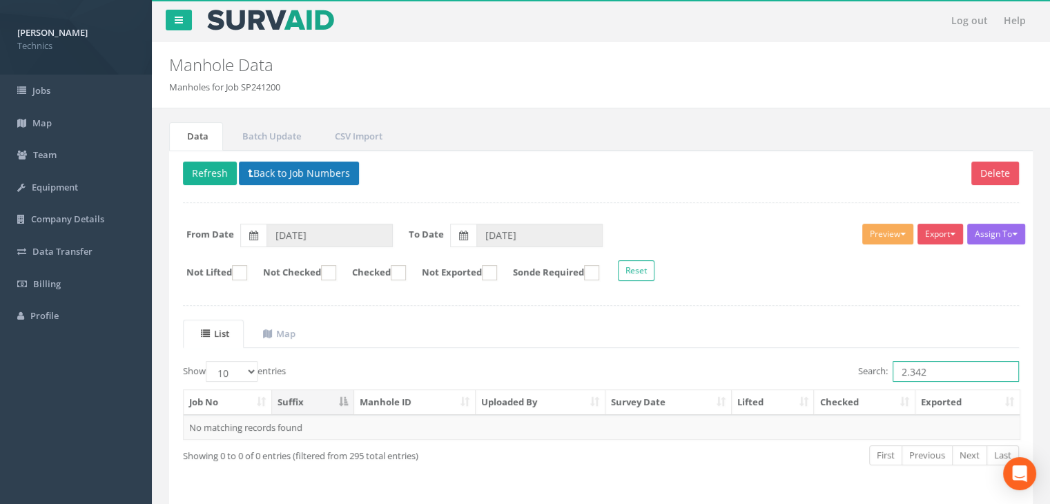
type input "2.342"
click at [260, 174] on button "Back to Job Numbers" at bounding box center [299, 173] width 120 height 23
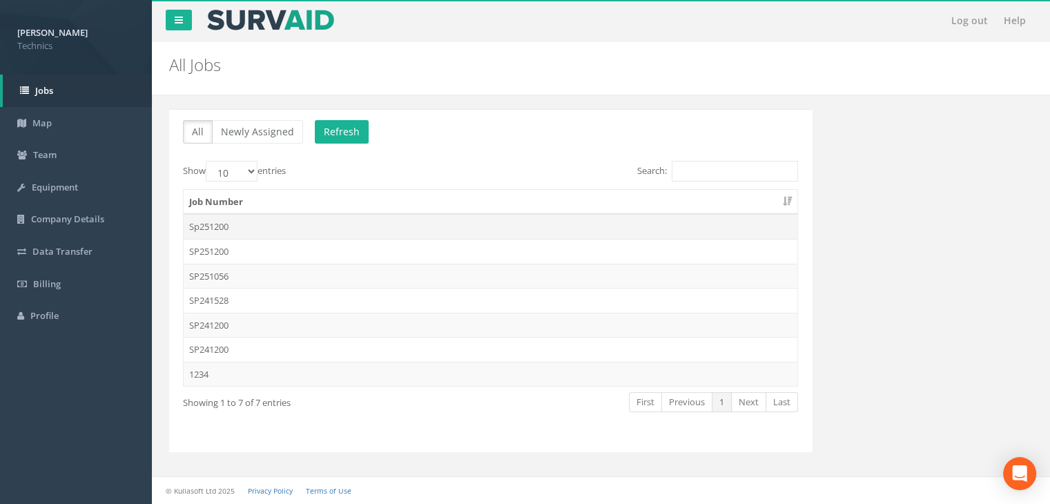
click at [278, 225] on td "Sp251200" at bounding box center [491, 226] width 614 height 25
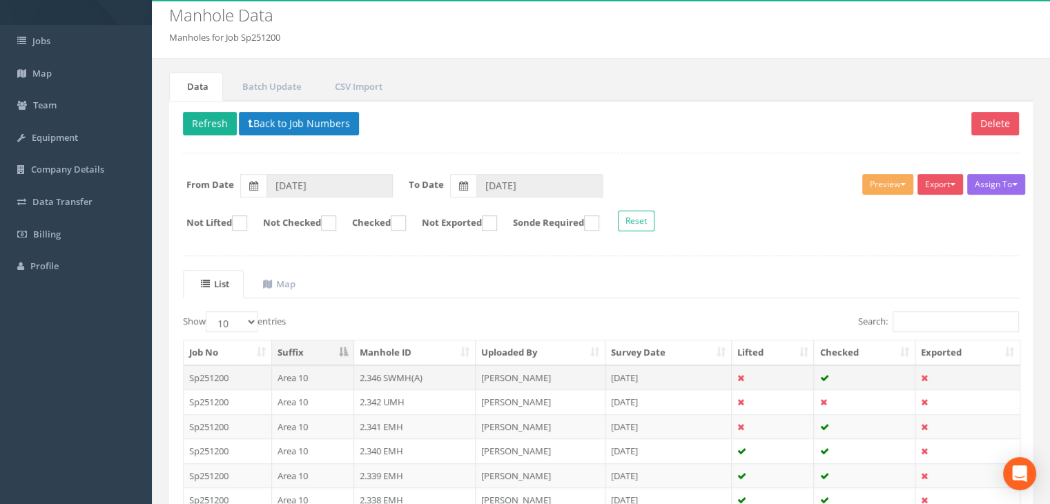
scroll to position [207, 0]
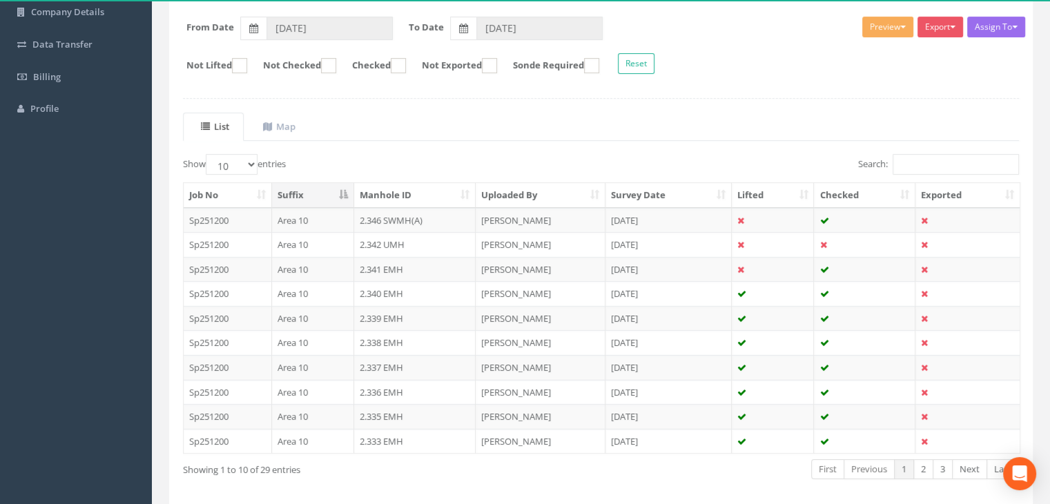
click at [420, 195] on th "Manhole ID" at bounding box center [415, 195] width 122 height 25
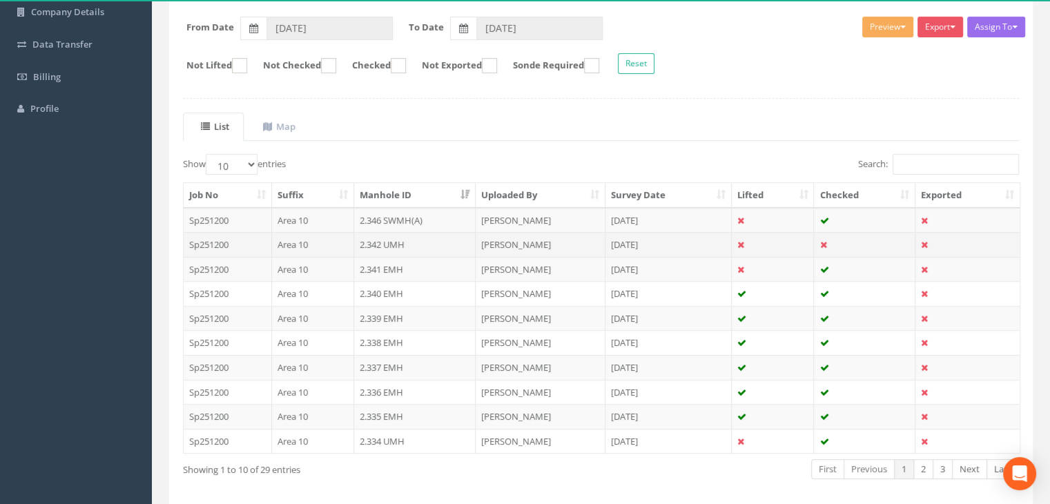
click at [406, 243] on td "2.342 UMH" at bounding box center [415, 244] width 122 height 25
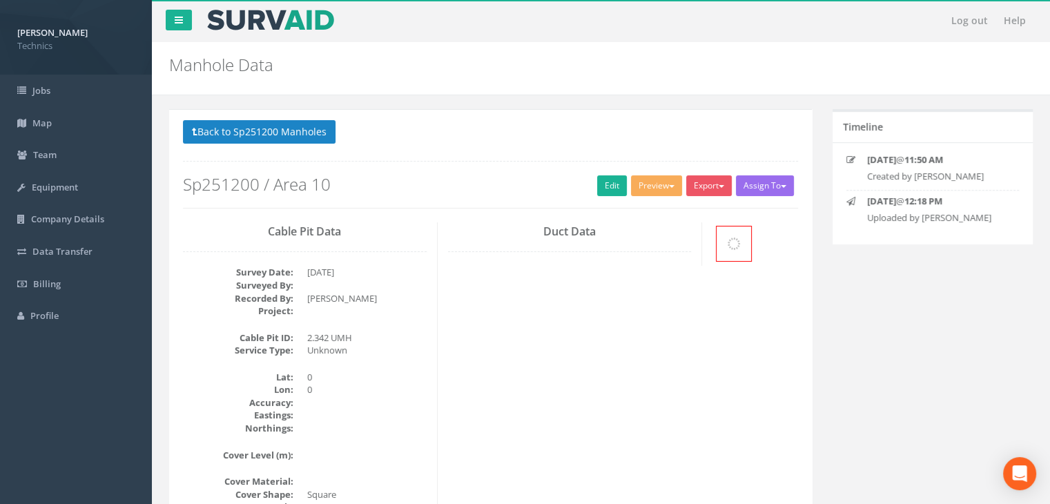
scroll to position [194, 0]
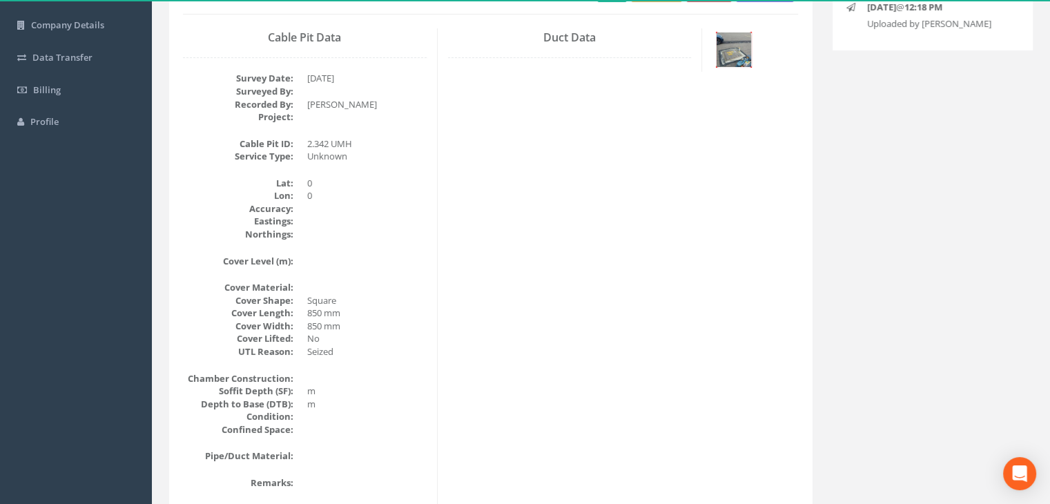
click at [743, 52] on img at bounding box center [733, 49] width 35 height 35
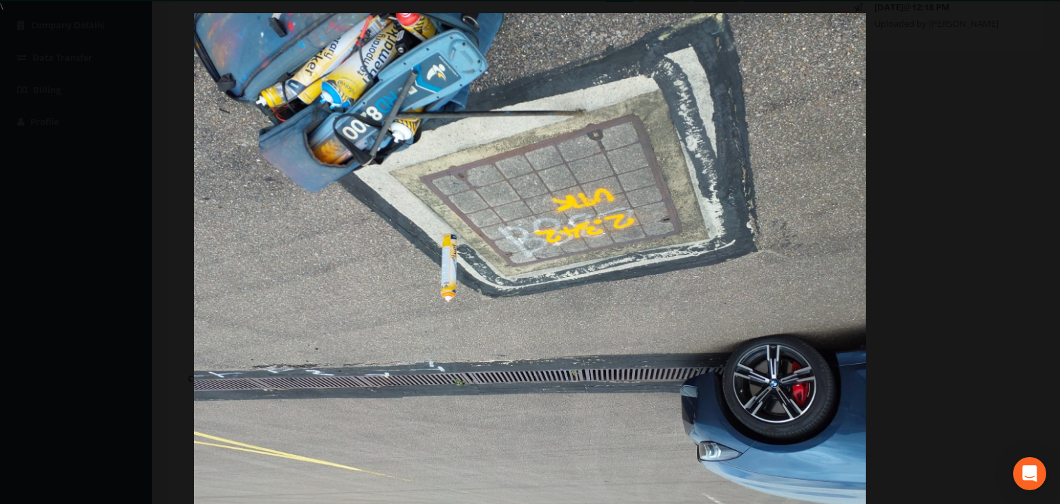
click at [955, 235] on div at bounding box center [530, 265] width 1060 height 504
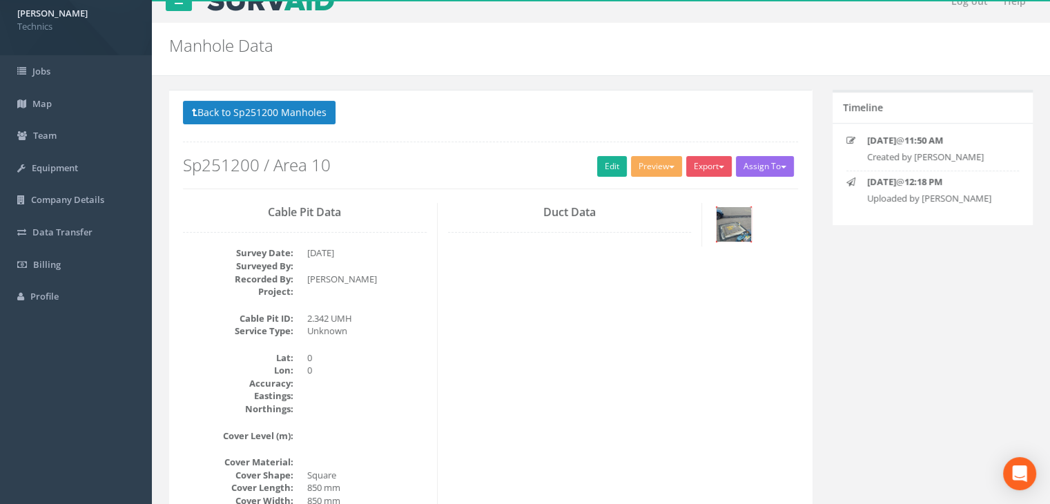
scroll to position [0, 0]
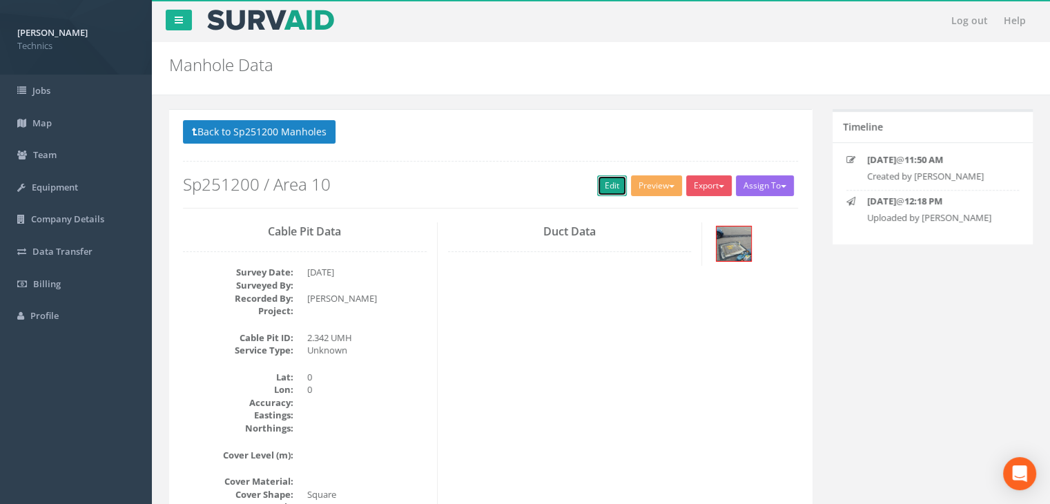
click at [599, 184] on link "Edit" at bounding box center [612, 185] width 30 height 21
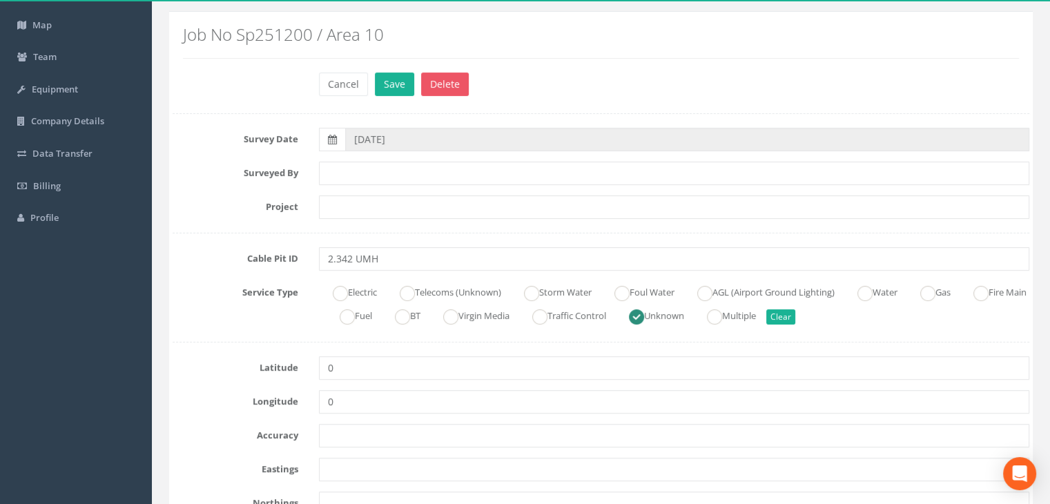
scroll to position [207, 0]
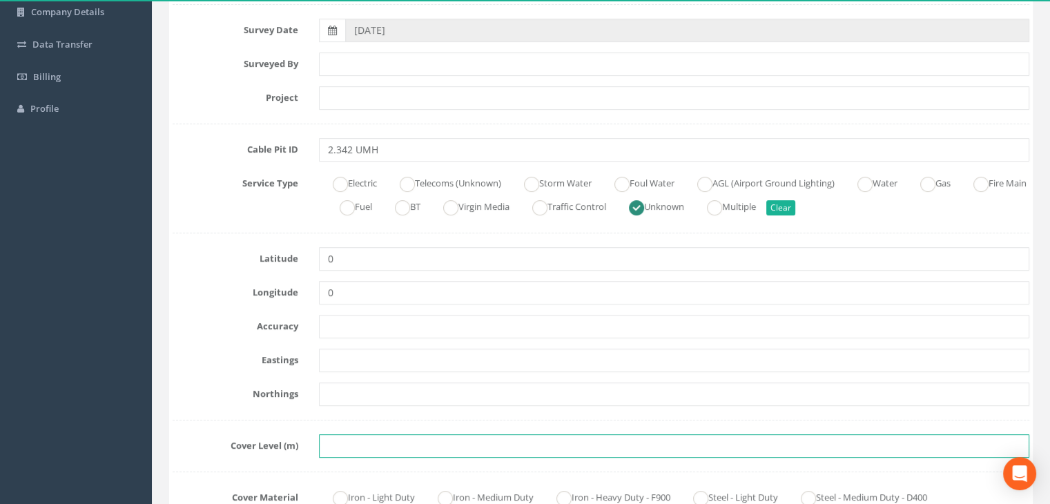
click at [527, 447] on input "text" at bounding box center [674, 445] width 710 height 23
paste input "82.5445"
type input "82.5445"
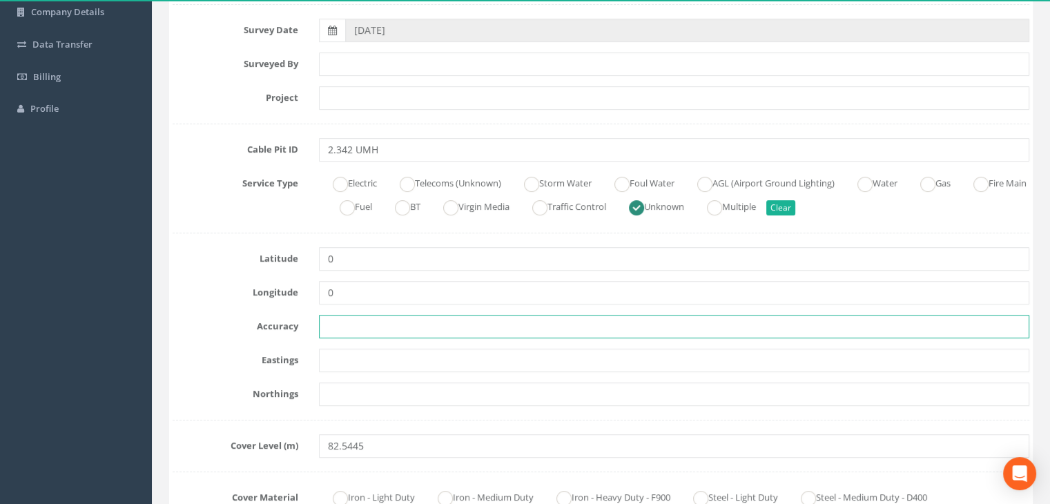
click at [646, 329] on input "text" at bounding box center [674, 326] width 710 height 23
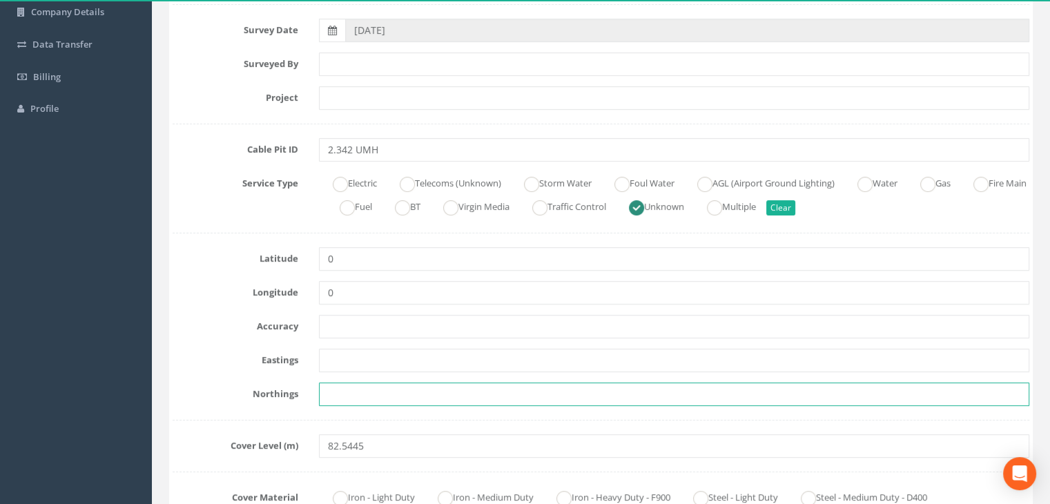
click at [395, 387] on input "text" at bounding box center [674, 393] width 710 height 23
paste input "205168.8761"
type input "205168.8761"
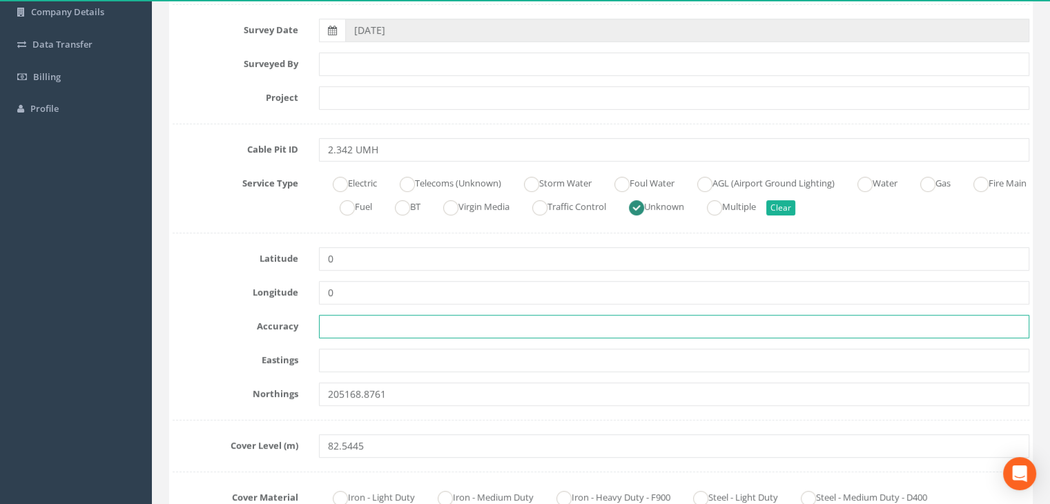
drag, startPoint x: 550, startPoint y: 326, endPoint x: 498, endPoint y: 326, distance: 51.8
click at [550, 326] on input "text" at bounding box center [674, 326] width 710 height 23
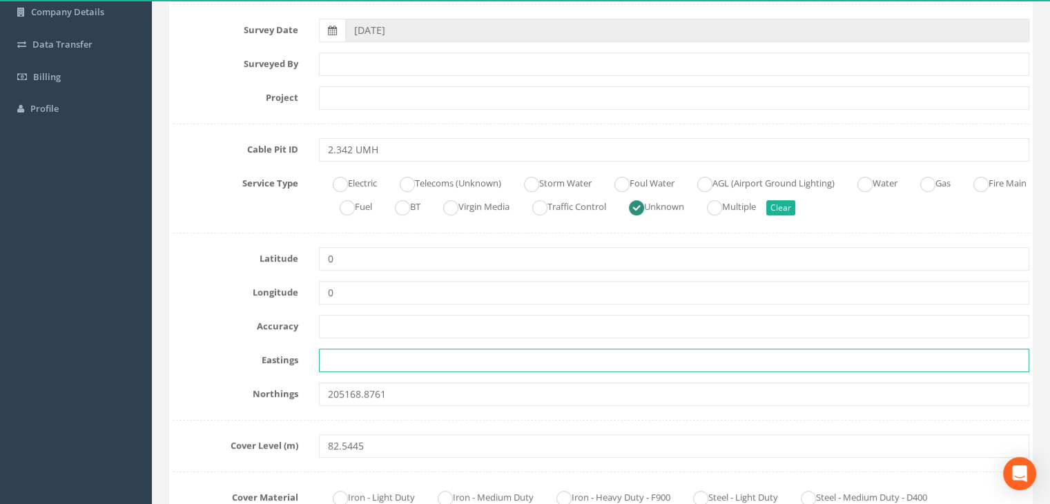
click at [370, 349] on input "text" at bounding box center [674, 360] width 710 height 23
paste input "427955.3020"
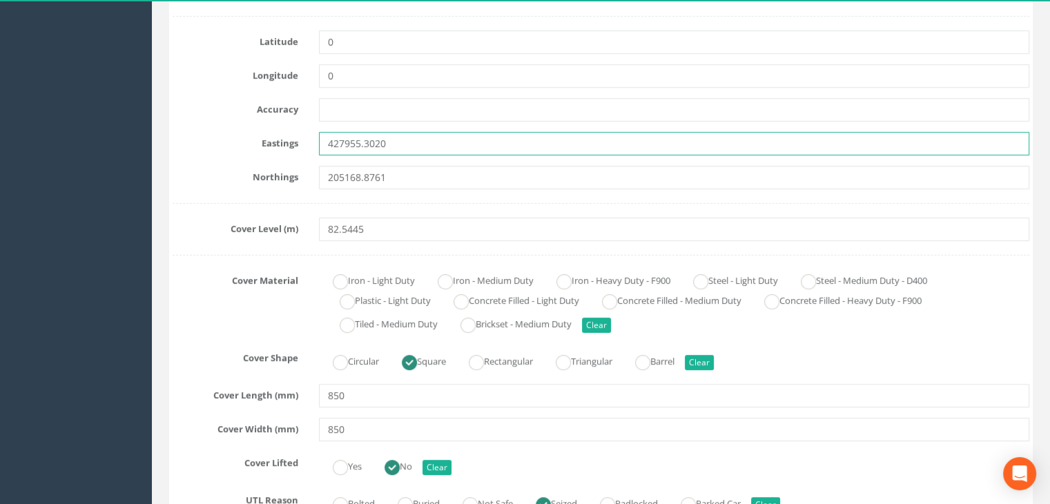
scroll to position [483, 0]
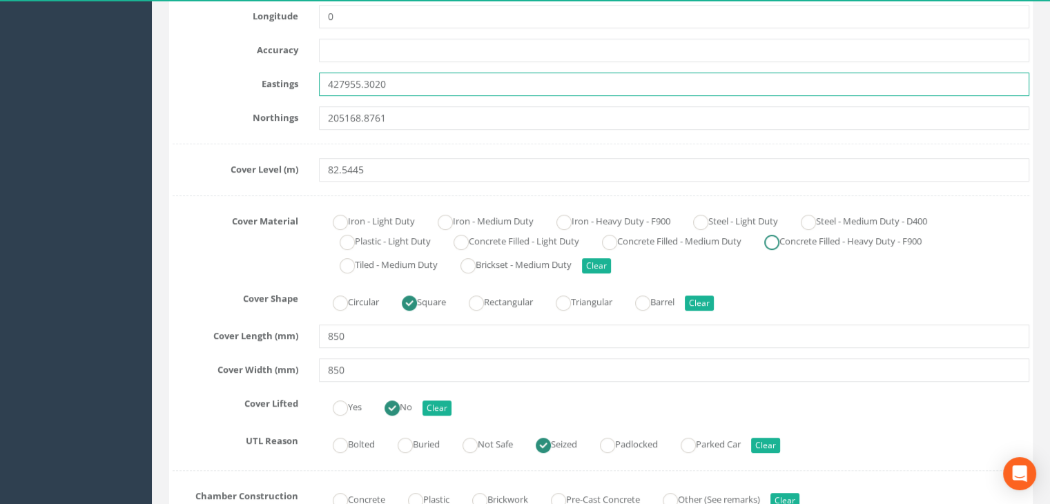
type input "427955.3020"
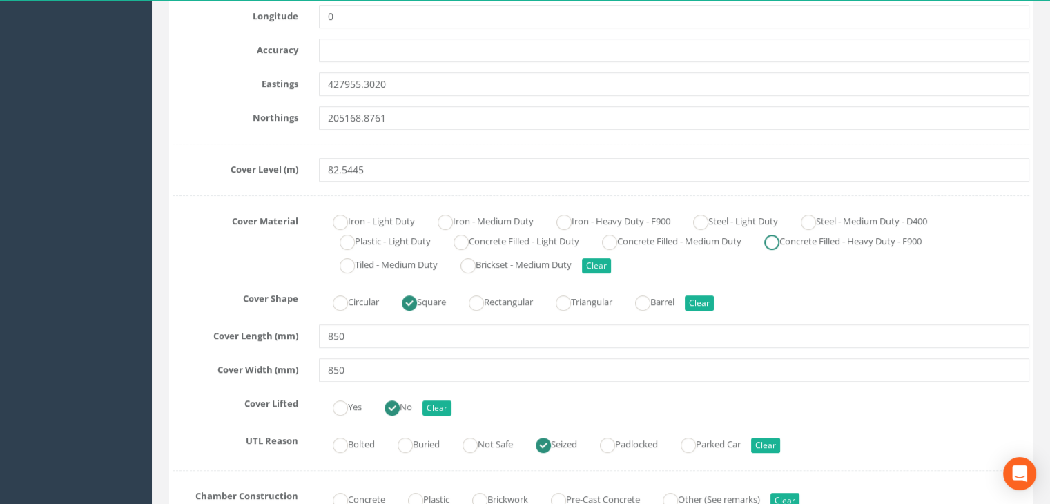
click at [792, 244] on label "Concrete Filled - Heavy Duty - F900" at bounding box center [835, 240] width 171 height 20
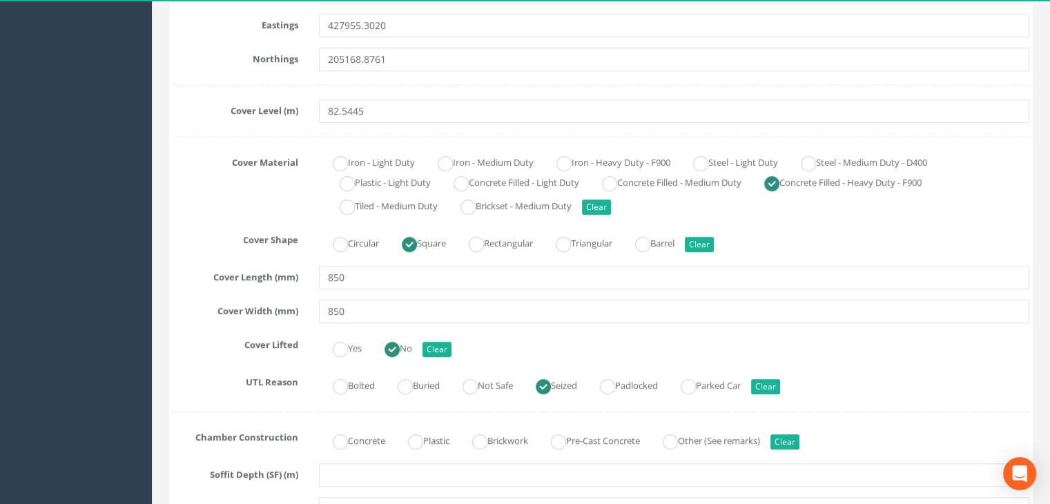
scroll to position [621, 0]
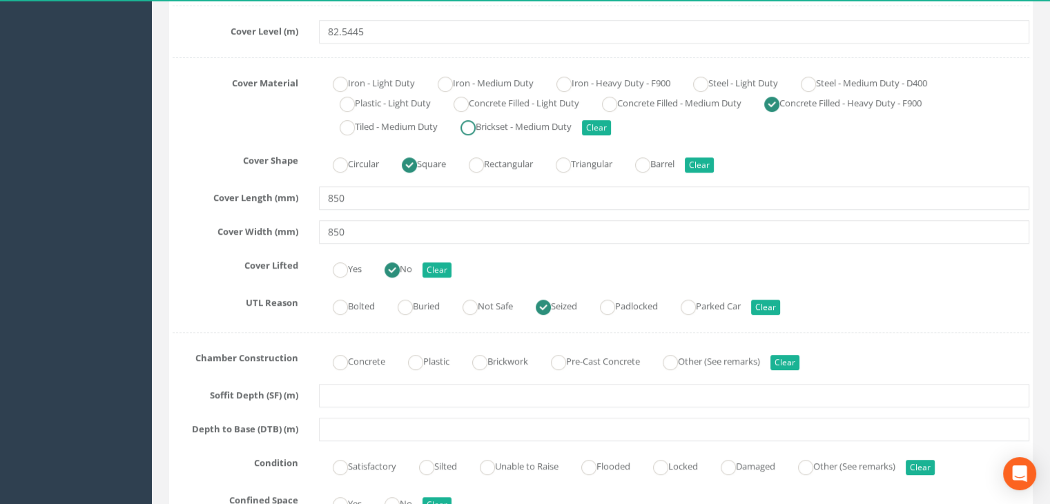
click at [486, 128] on label "Brickset - Medium Duty" at bounding box center [509, 125] width 125 height 20
radio input "false"
radio input "true"
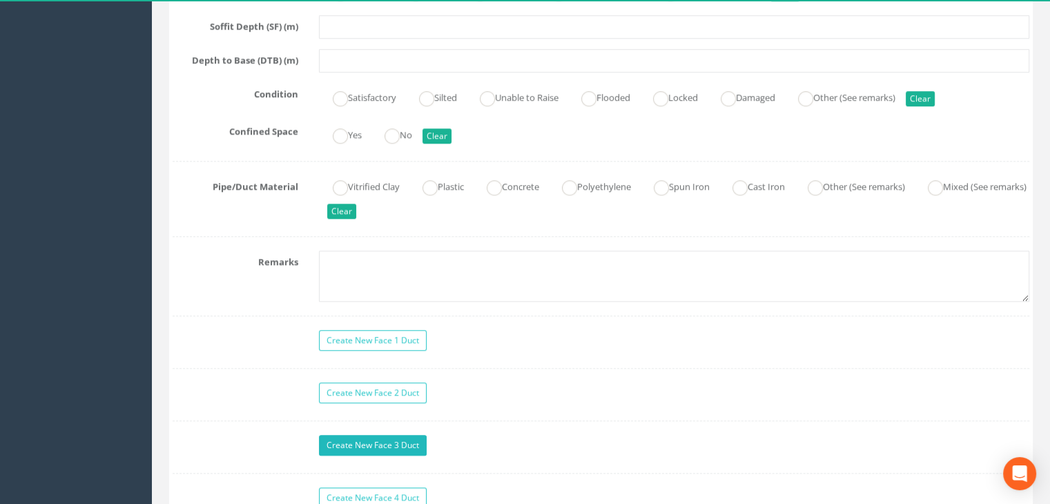
scroll to position [1104, 0]
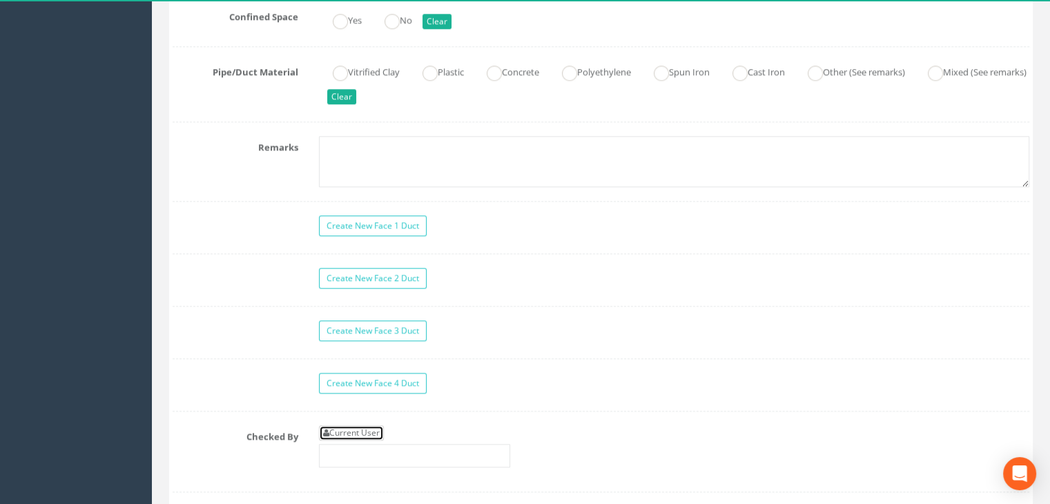
click at [348, 433] on link "Current User" at bounding box center [351, 432] width 65 height 15
type input "[PERSON_NAME]"
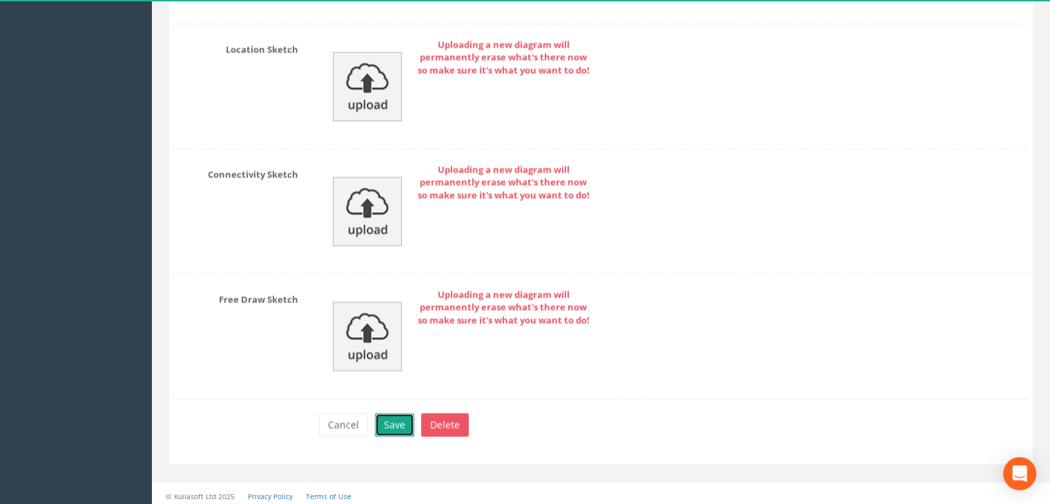
click at [402, 418] on button "Save" at bounding box center [394, 424] width 39 height 23
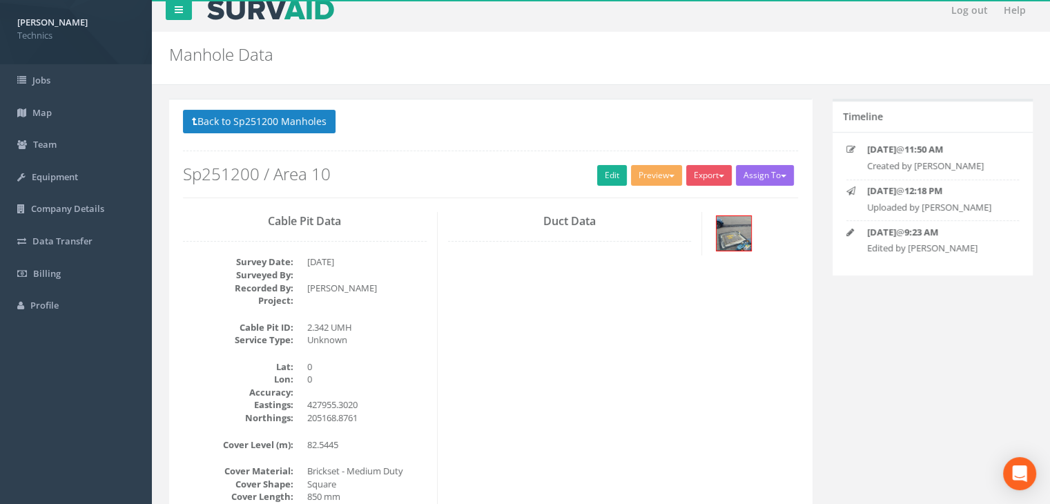
scroll to position [0, 0]
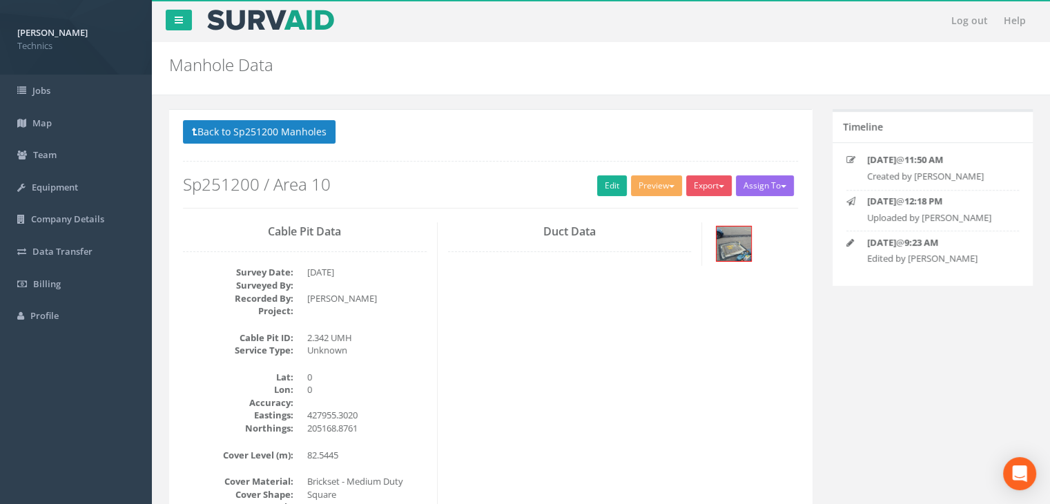
drag, startPoint x: 828, startPoint y: 329, endPoint x: 645, endPoint y: 278, distance: 189.9
click at [828, 329] on div "Back to Sp251200 Manholes Back to Map Assign To No Companies Added Export Techn…" at bounding box center [601, 446] width 884 height 674
click at [275, 135] on button "Back to Sp251200 Manholes" at bounding box center [259, 131] width 153 height 23
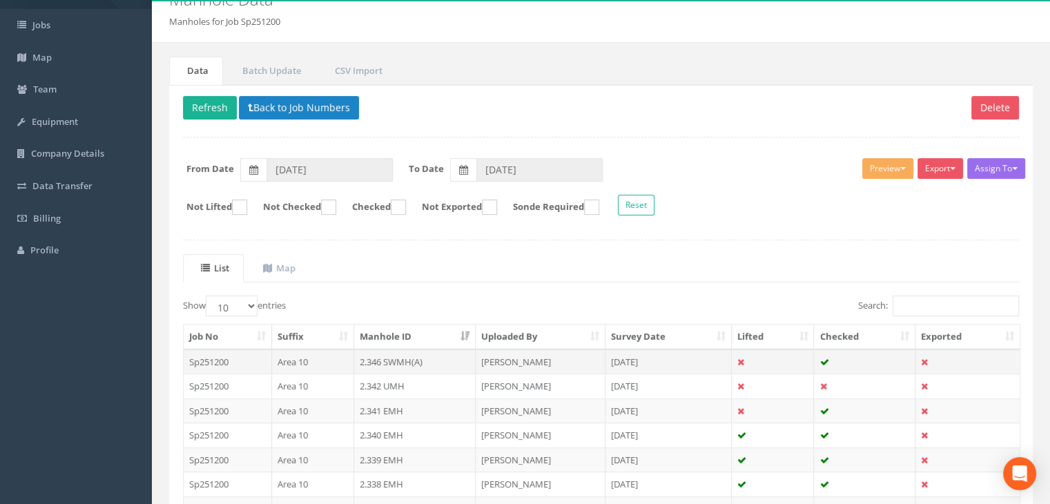
scroll to position [138, 0]
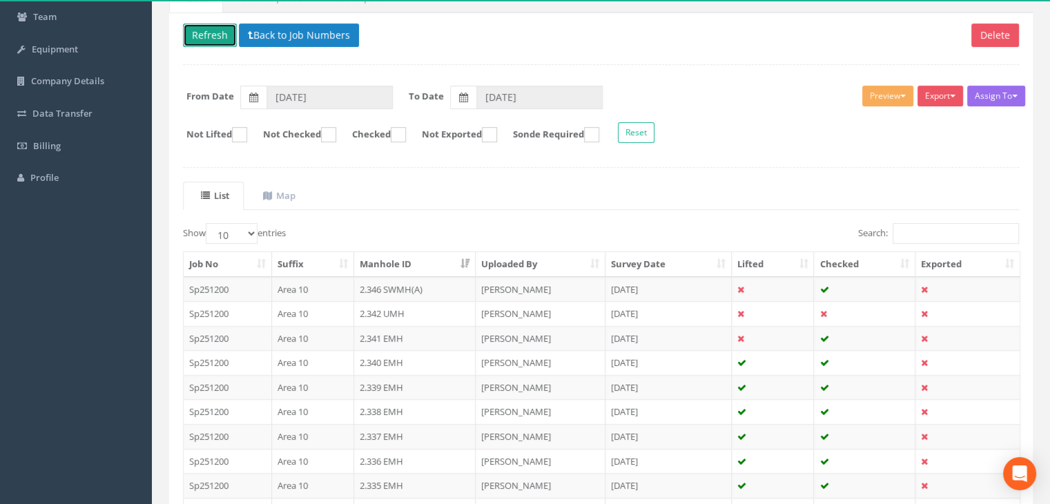
click at [221, 39] on button "Refresh" at bounding box center [210, 34] width 54 height 23
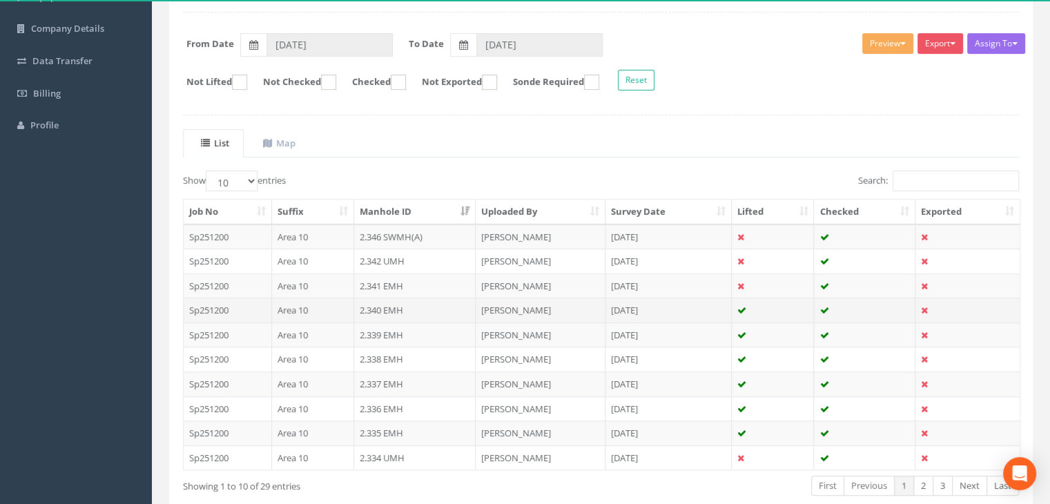
scroll to position [262, 0]
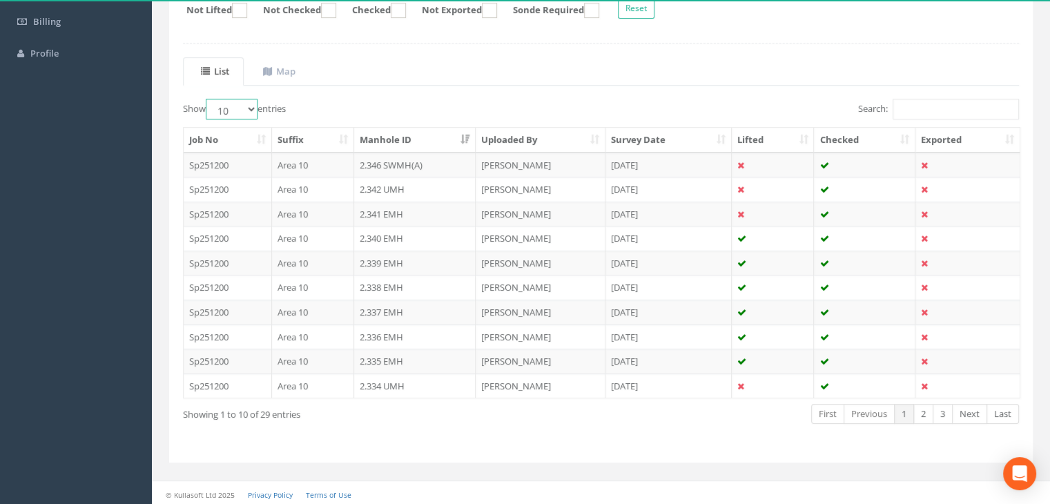
click at [236, 106] on select "10 25 50 100" at bounding box center [232, 109] width 52 height 21
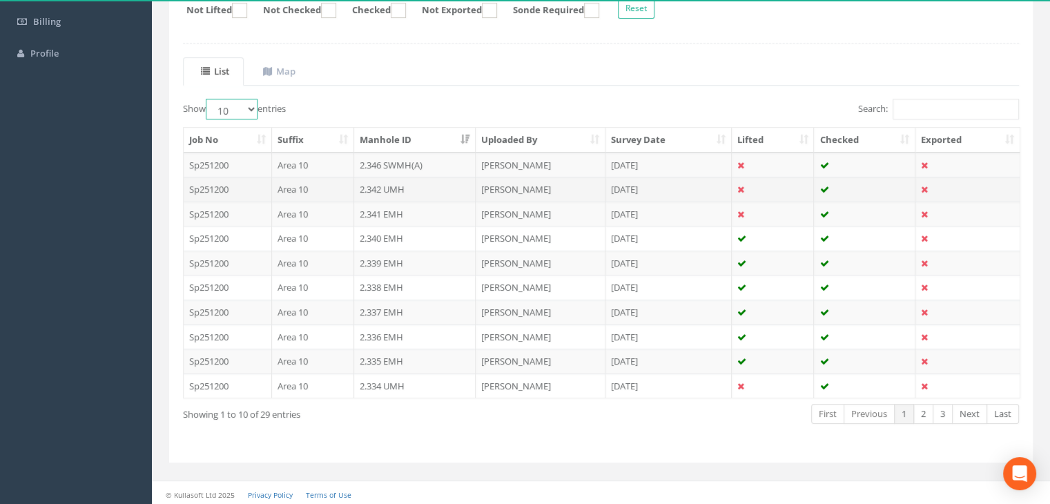
select select "100"
click at [208, 99] on select "10 25 50 100" at bounding box center [232, 109] width 52 height 21
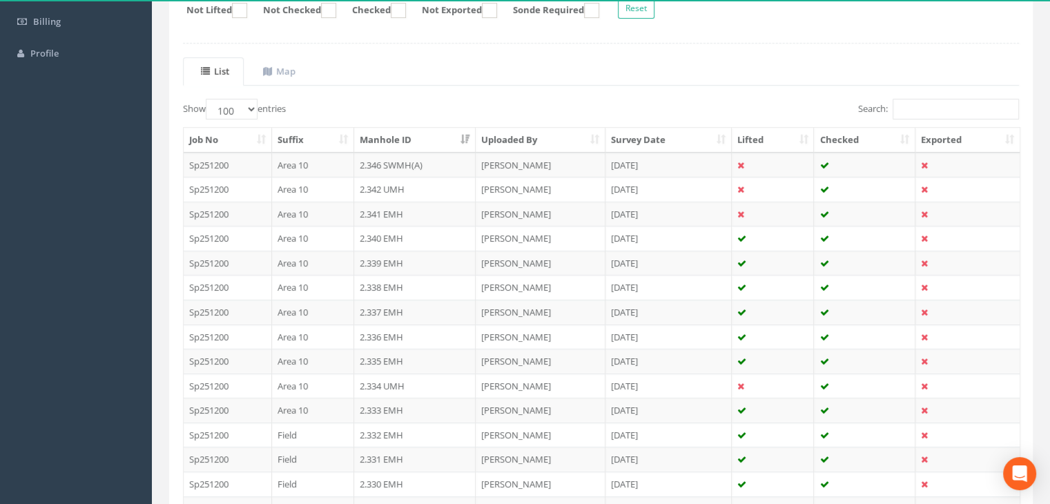
click at [310, 144] on th "Suffix" at bounding box center [313, 140] width 82 height 25
click at [325, 137] on th "Suffix" at bounding box center [313, 140] width 82 height 25
click at [403, 211] on td "2.341 EMH" at bounding box center [415, 214] width 122 height 25
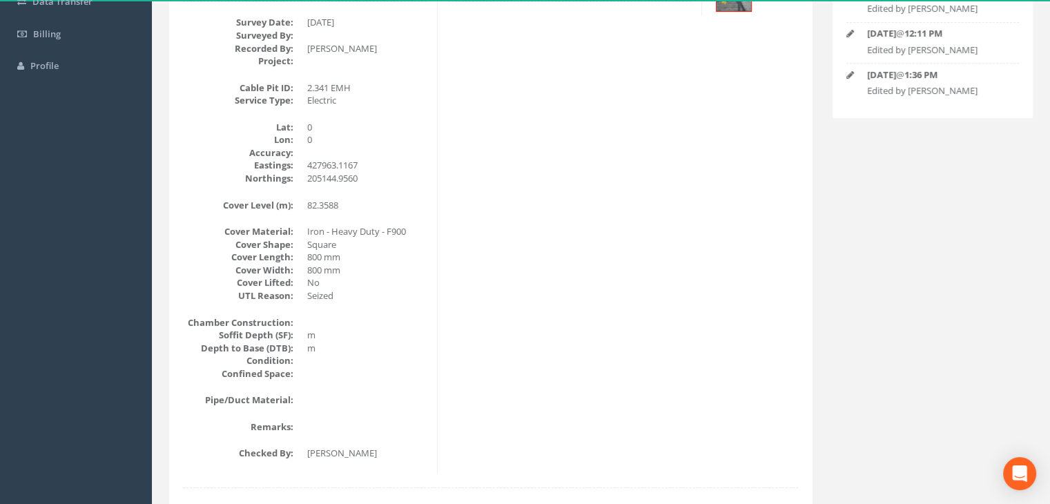
scroll to position [0, 0]
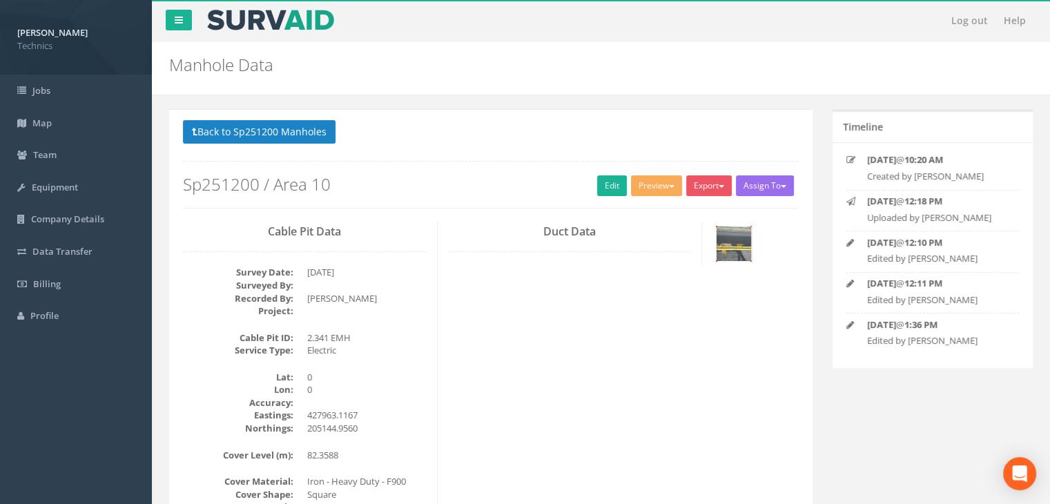
click at [736, 249] on img at bounding box center [733, 243] width 35 height 35
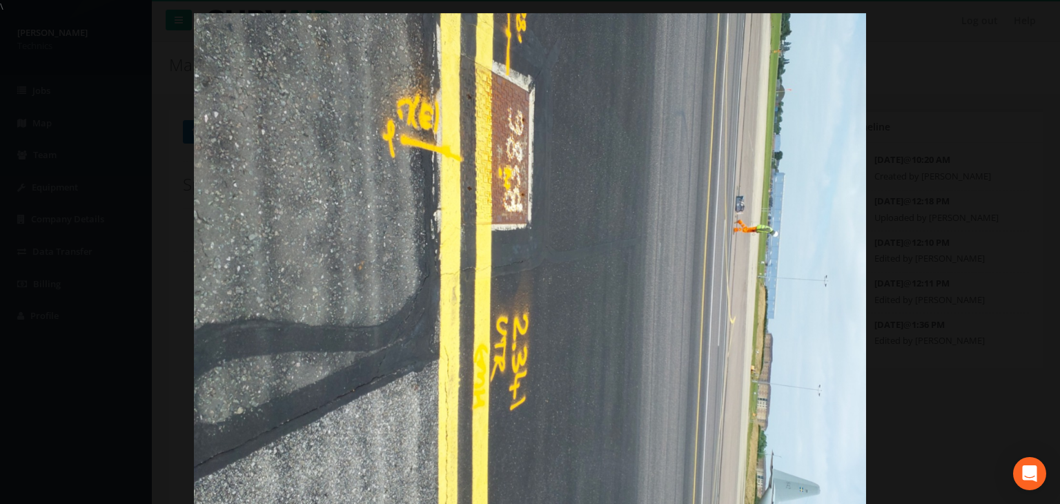
click at [988, 136] on div at bounding box center [530, 265] width 1060 height 504
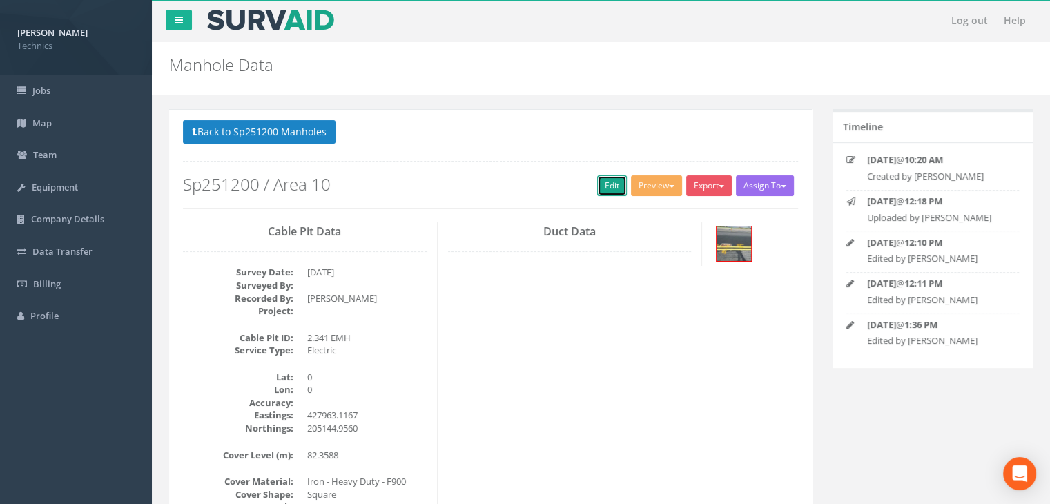
click at [603, 185] on link "Edit" at bounding box center [612, 185] width 30 height 21
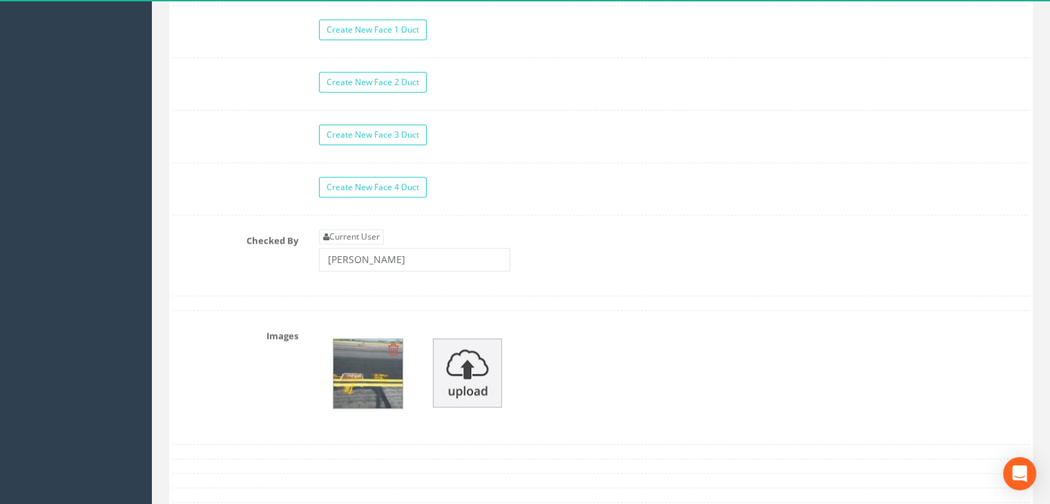
scroll to position [1311, 0]
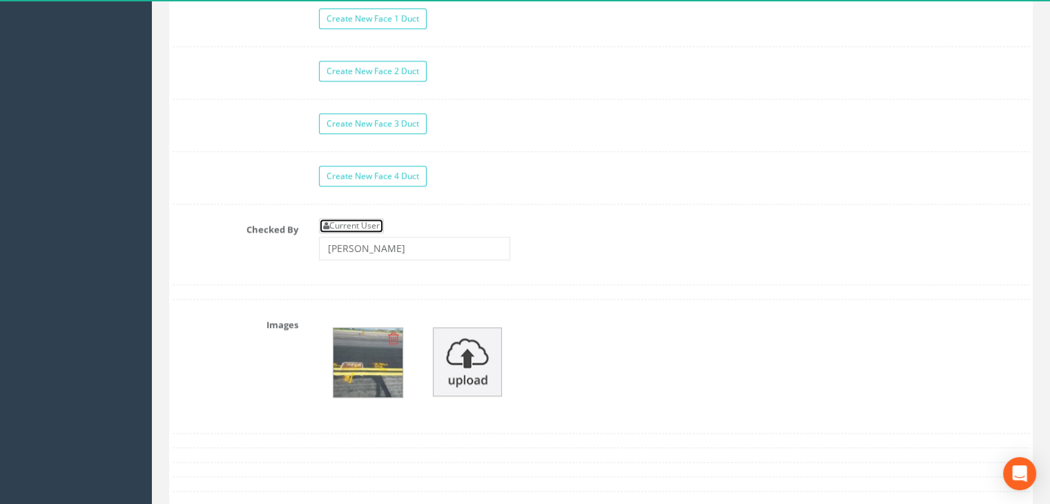
click at [359, 223] on link "Current User" at bounding box center [351, 225] width 65 height 15
type input "[PERSON_NAME]"
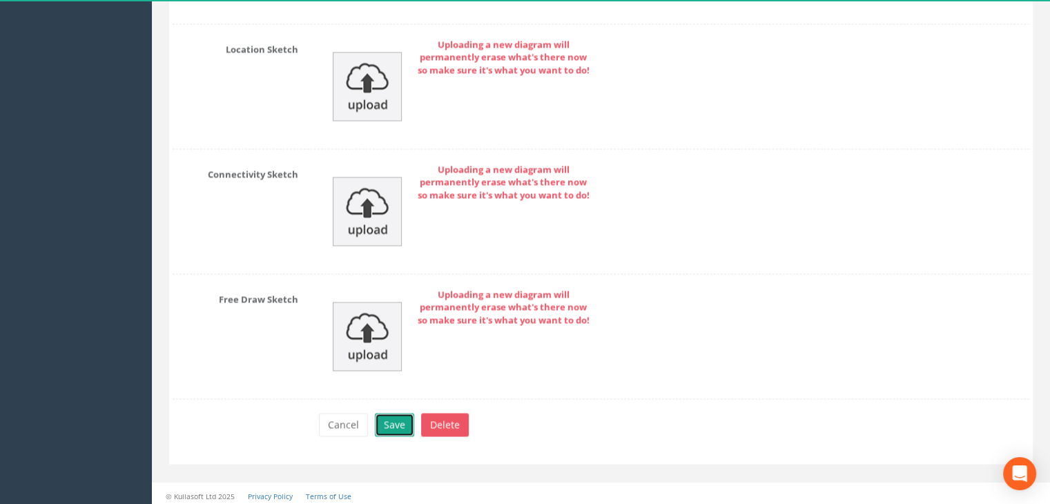
click at [395, 422] on button "Save" at bounding box center [394, 424] width 39 height 23
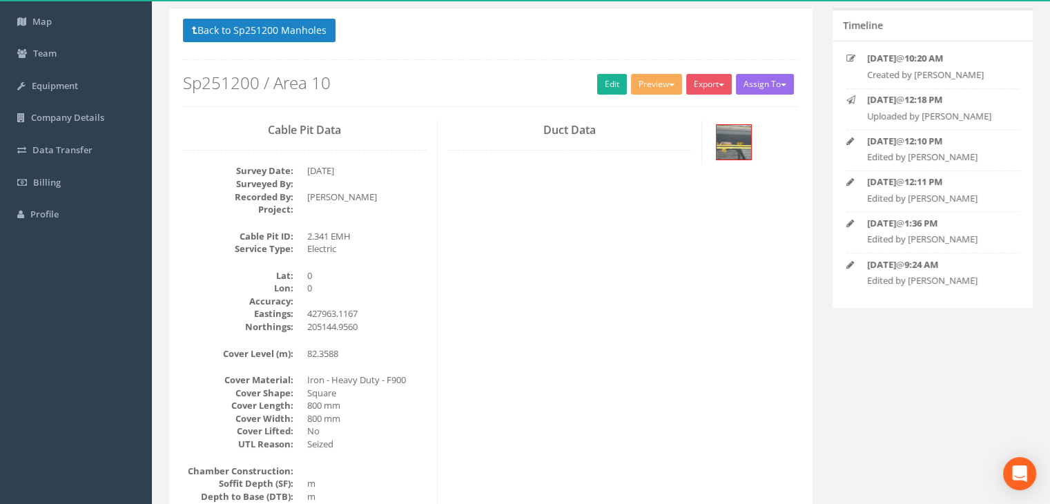
scroll to position [0, 0]
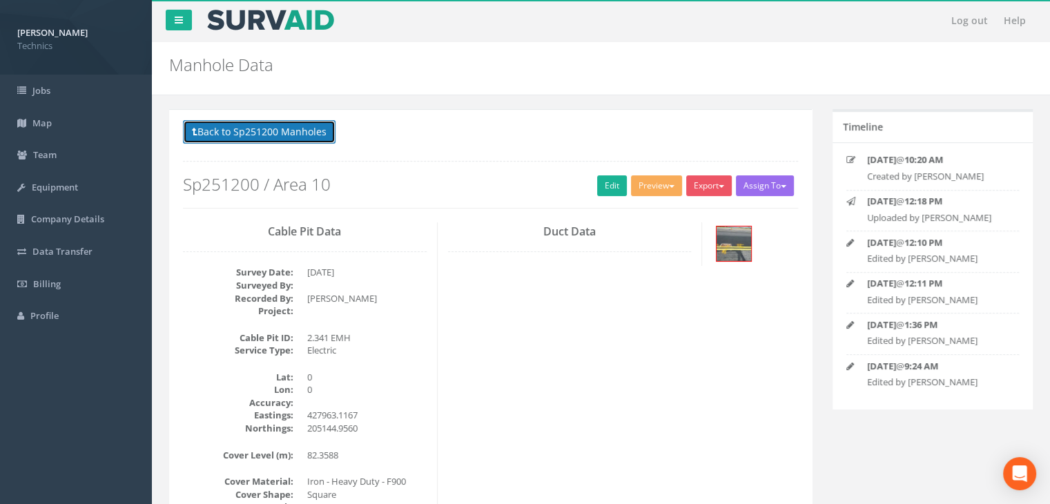
click at [273, 127] on button "Back to Sp251200 Manholes" at bounding box center [259, 131] width 153 height 23
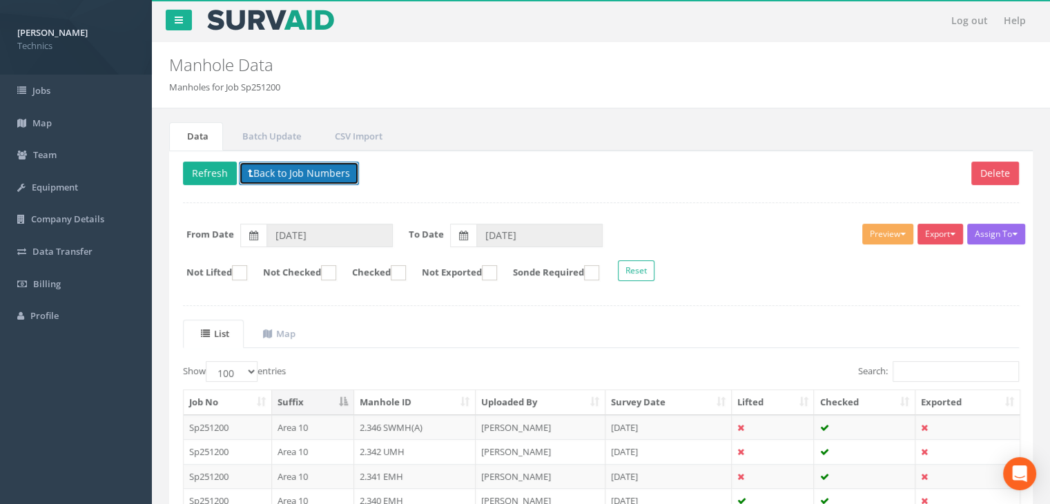
click at [257, 164] on button "Back to Job Numbers" at bounding box center [299, 173] width 120 height 23
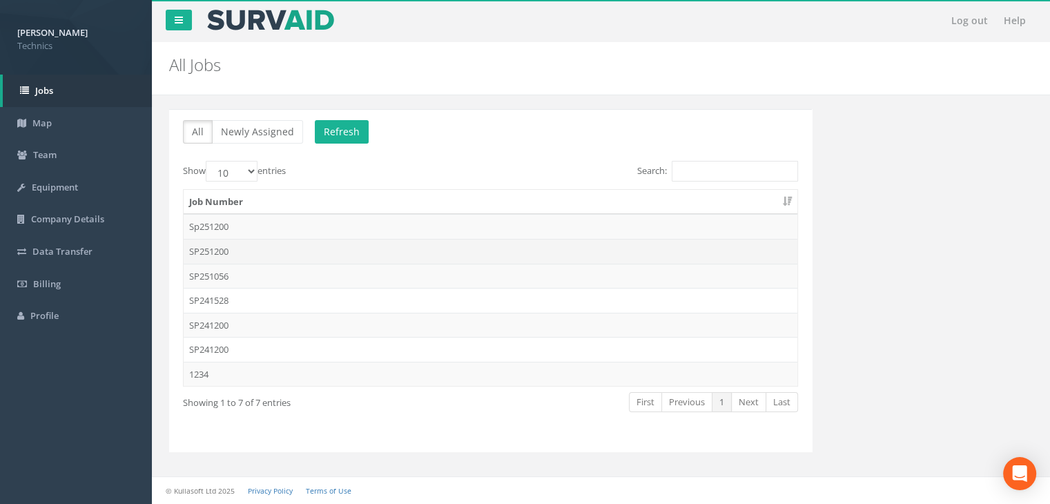
click at [252, 246] on td "SP251200" at bounding box center [491, 251] width 614 height 25
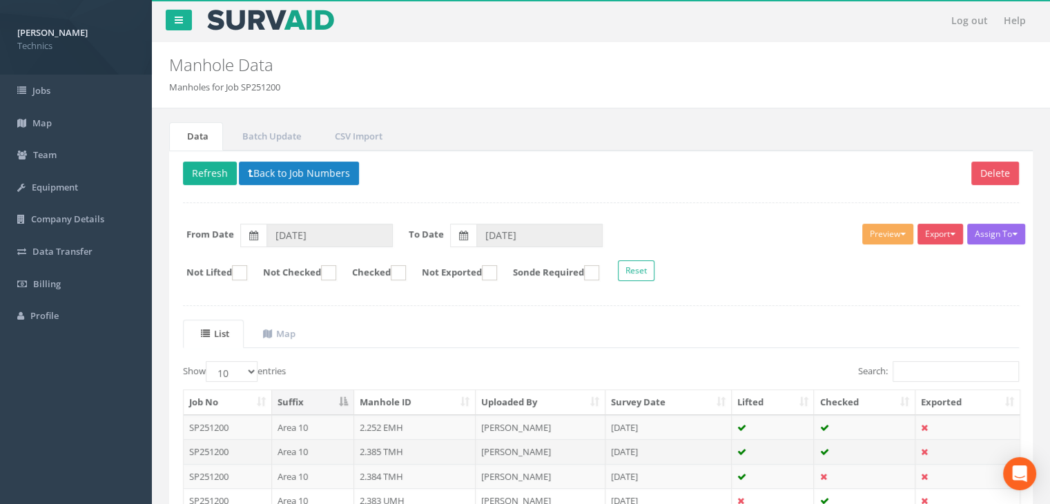
scroll to position [138, 0]
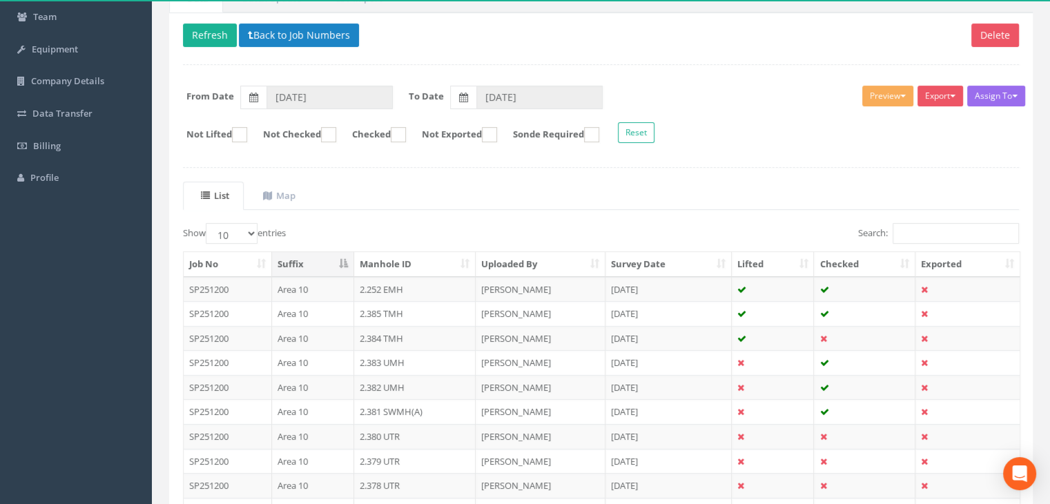
click at [317, 262] on th "Suffix" at bounding box center [313, 264] width 82 height 25
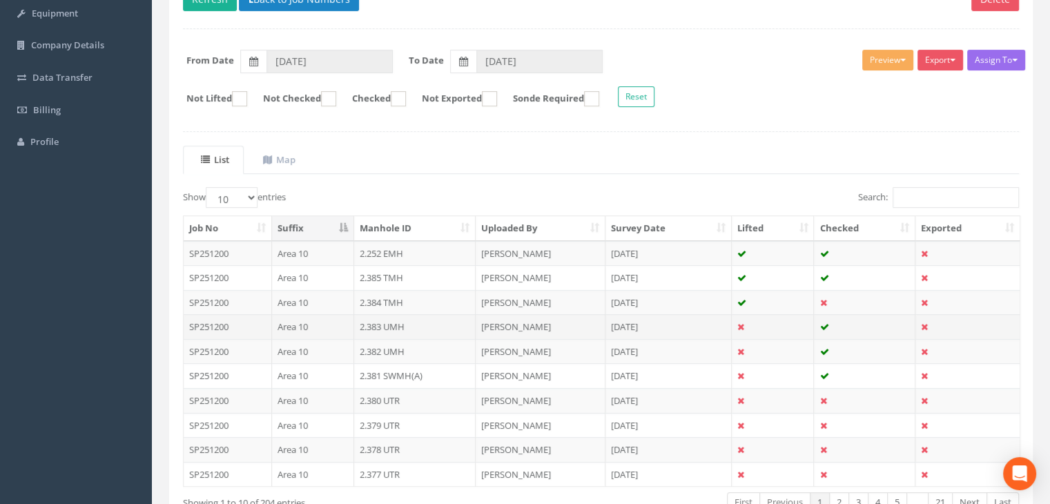
scroll to position [207, 0]
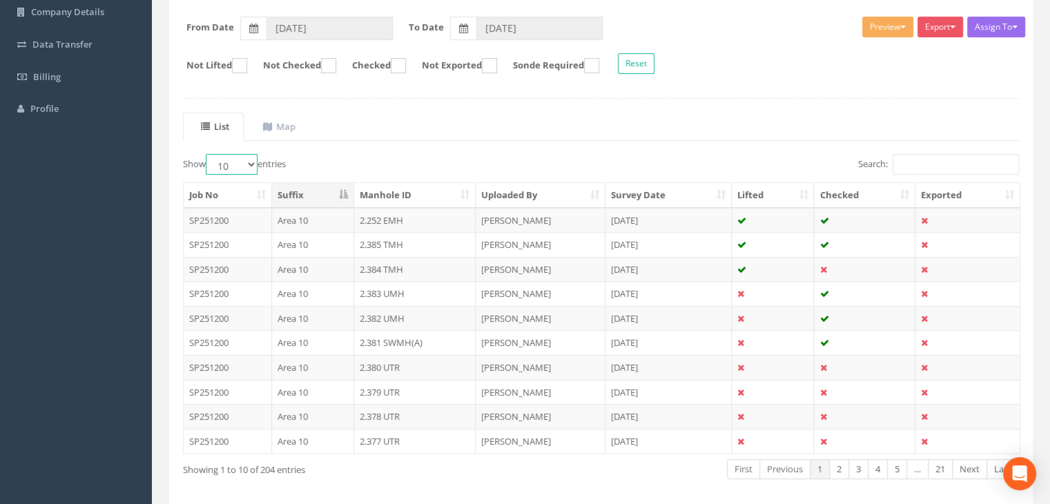
click at [254, 160] on select "10 25 50 100" at bounding box center [232, 164] width 52 height 21
select select "100"
click at [208, 154] on select "10 25 50 100" at bounding box center [232, 164] width 52 height 21
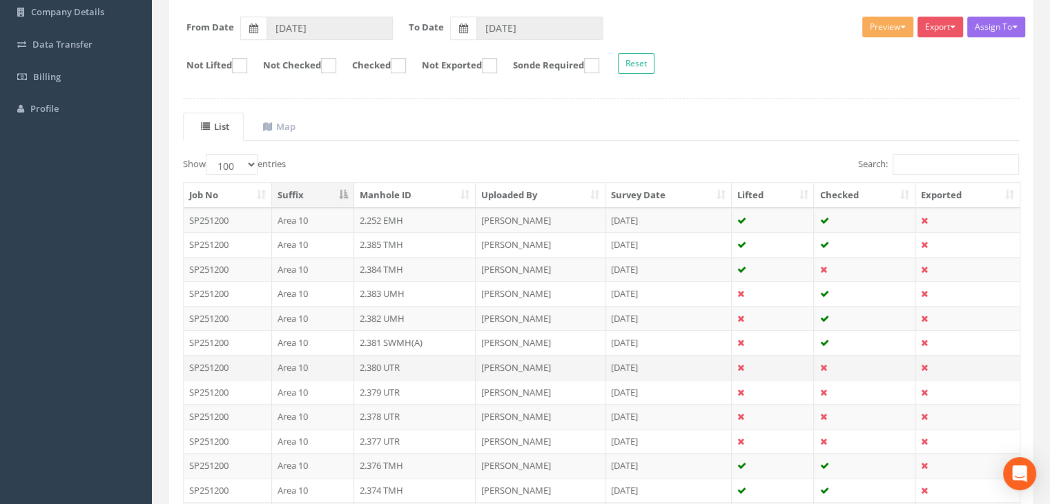
click at [784, 359] on td at bounding box center [773, 367] width 83 height 25
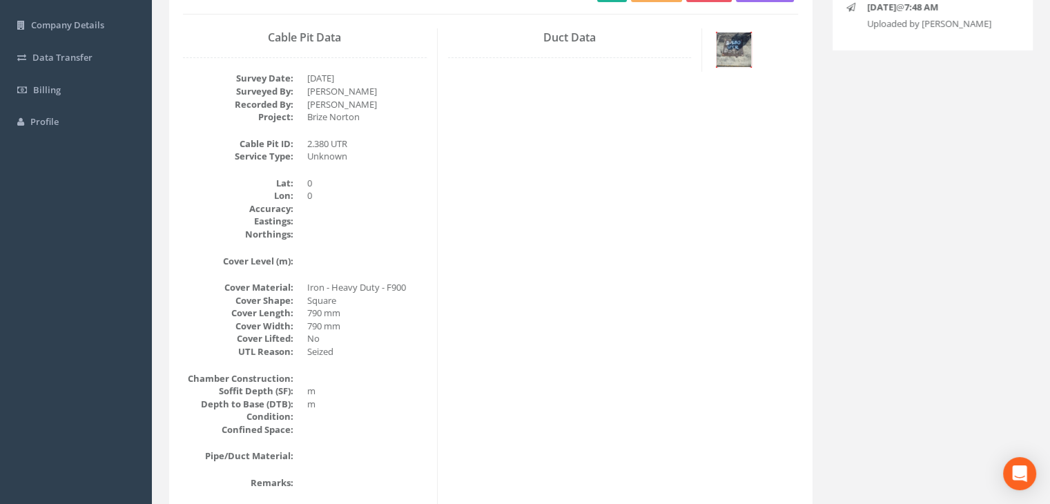
click at [742, 58] on img at bounding box center [733, 49] width 35 height 35
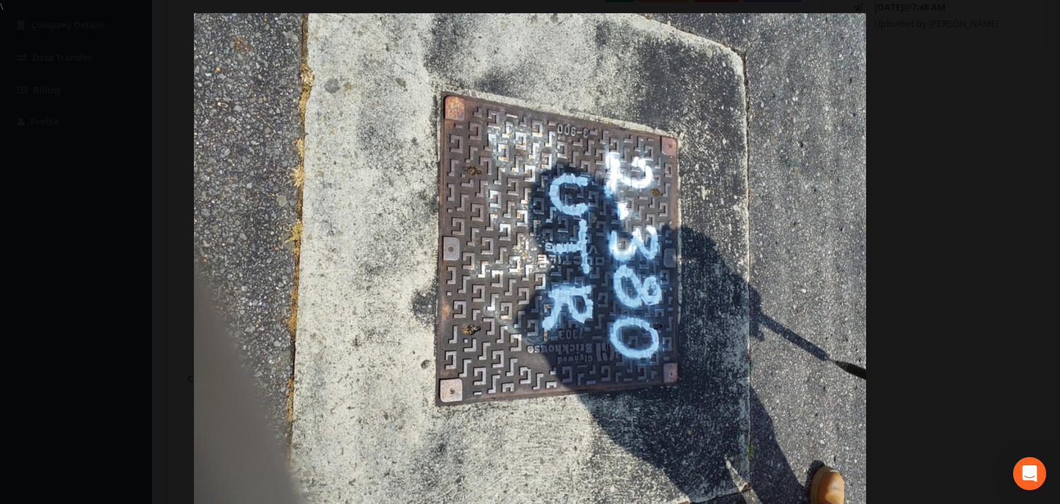
click at [1016, 63] on div at bounding box center [530, 265] width 1060 height 504
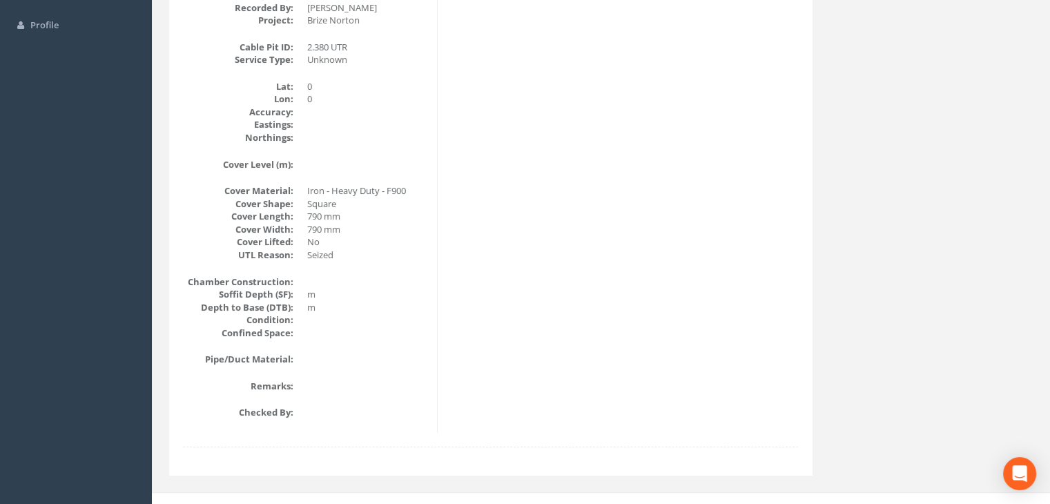
scroll to position [306, 0]
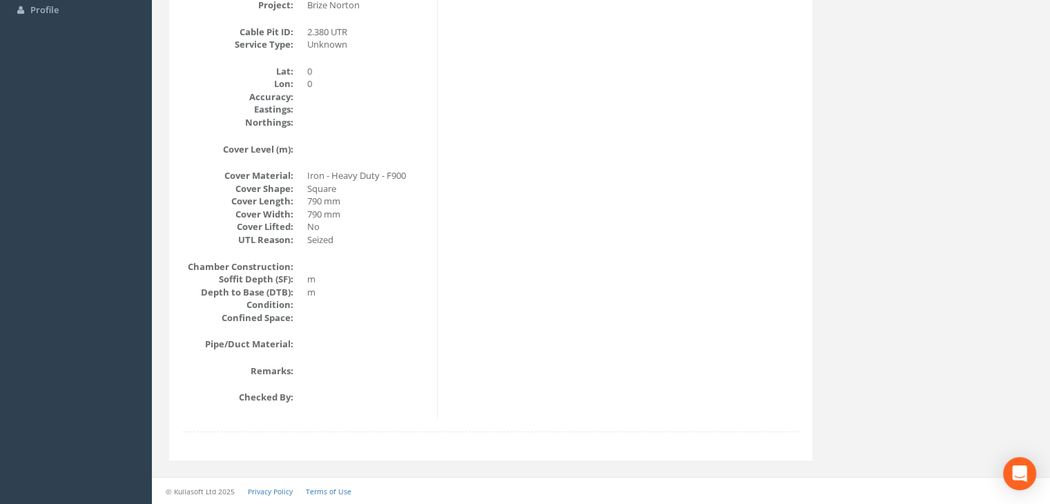
click at [269, 10] on dt "Project:" at bounding box center [238, 5] width 110 height 13
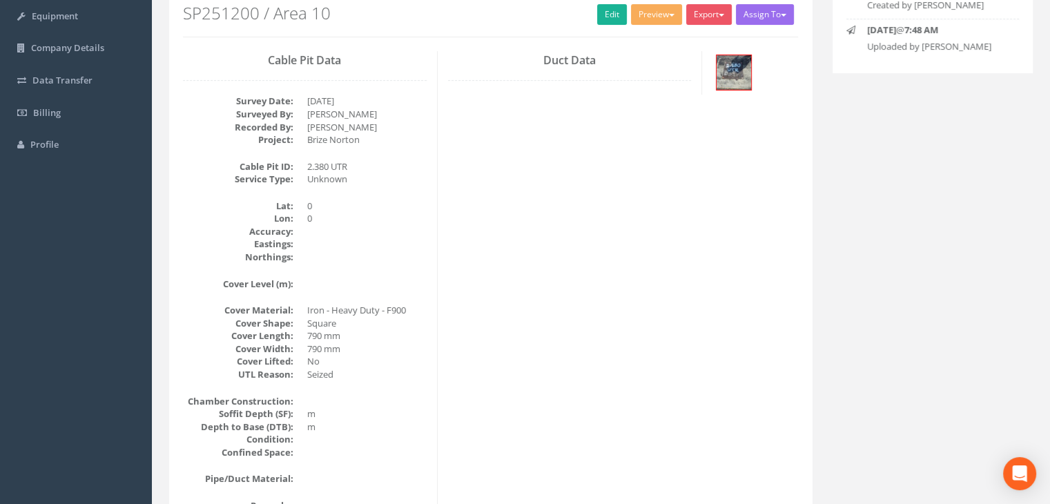
scroll to position [168, 0]
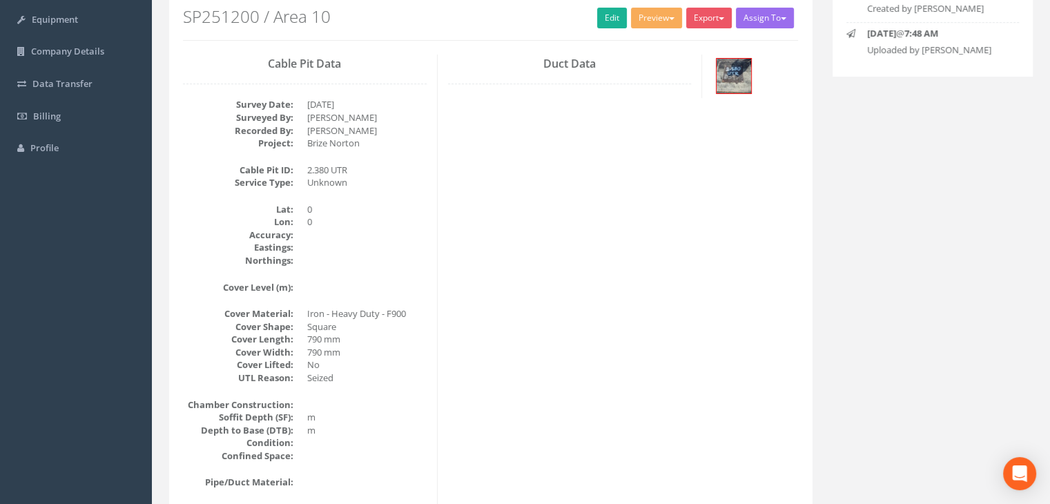
click at [513, 300] on div "Cable Pit Data Survey Date: [DATE] Surveyed By: [PERSON_NAME] Recorded By: [PER…" at bounding box center [491, 305] width 636 height 501
click at [602, 20] on link "Edit" at bounding box center [612, 18] width 30 height 21
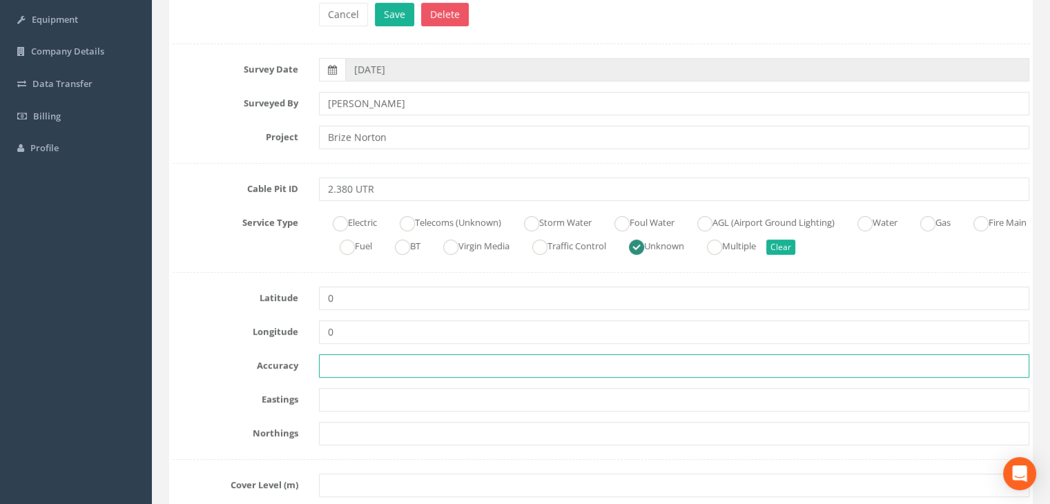
click at [553, 374] on input "text" at bounding box center [674, 365] width 710 height 23
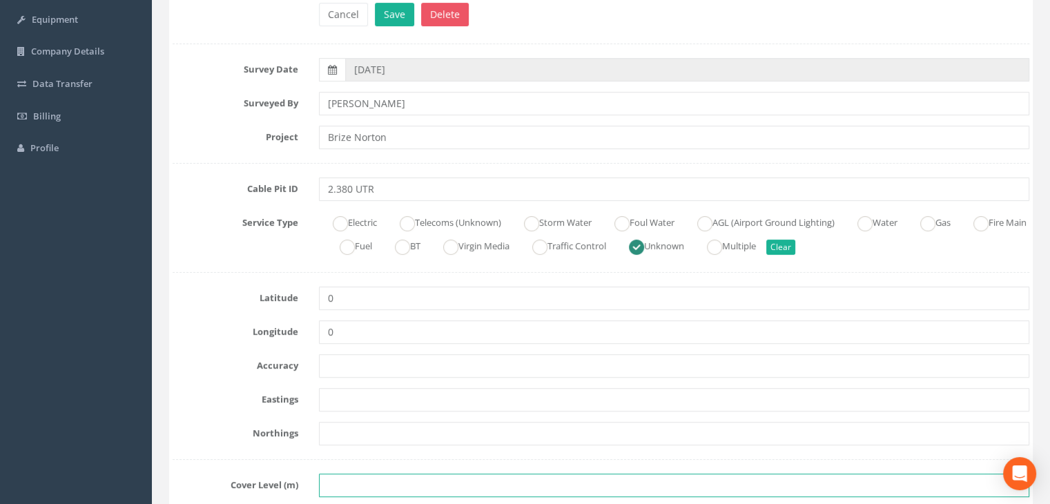
click at [412, 482] on input "text" at bounding box center [674, 484] width 710 height 23
paste input "82.7201"
type input "82.7201"
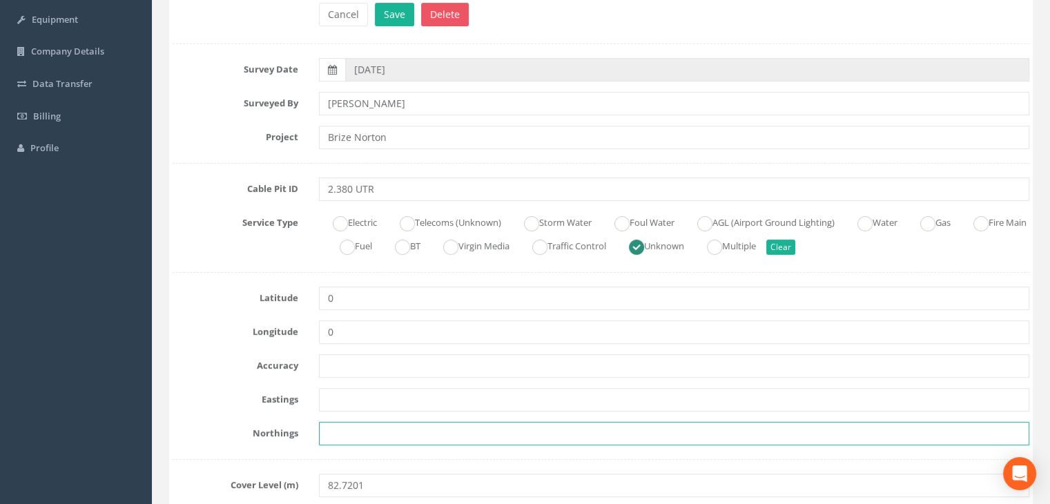
click at [528, 426] on input "text" at bounding box center [674, 433] width 710 height 23
paste input "205224.9237"
type input "205224.9237"
click at [533, 433] on input "205224.9237" at bounding box center [674, 433] width 710 height 23
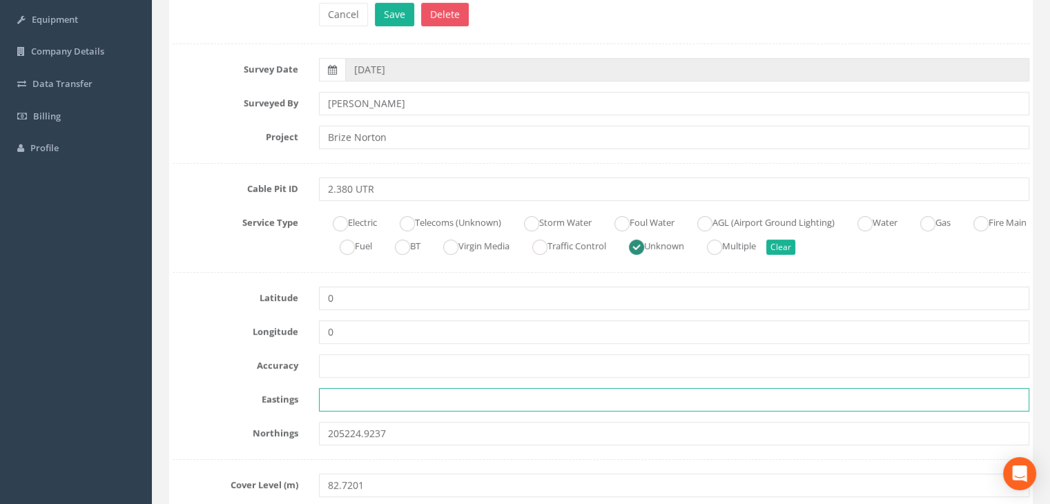
click at [369, 396] on input "text" at bounding box center [674, 399] width 710 height 23
paste input "428140.6530"
type input "428140.6530"
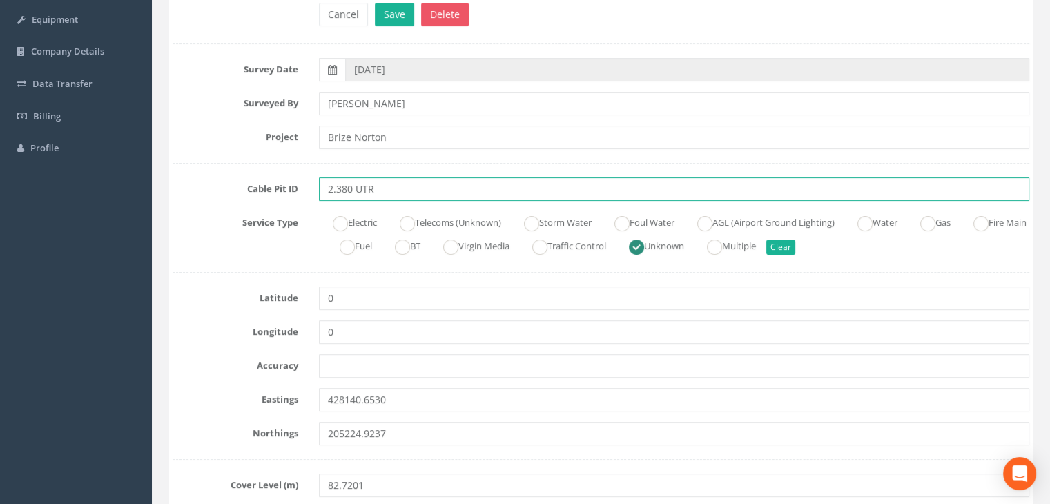
click at [403, 194] on input "2.380 UTR" at bounding box center [674, 188] width 710 height 23
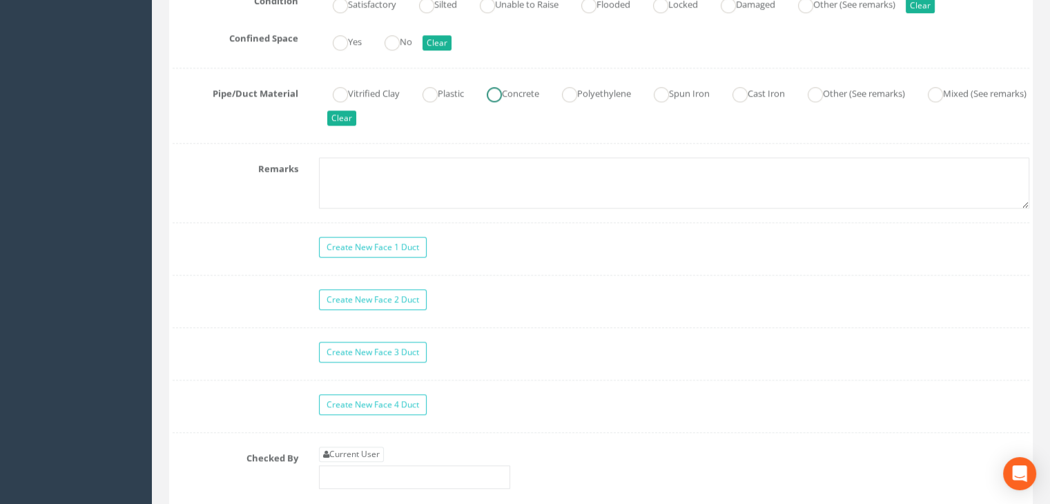
scroll to position [1203, 0]
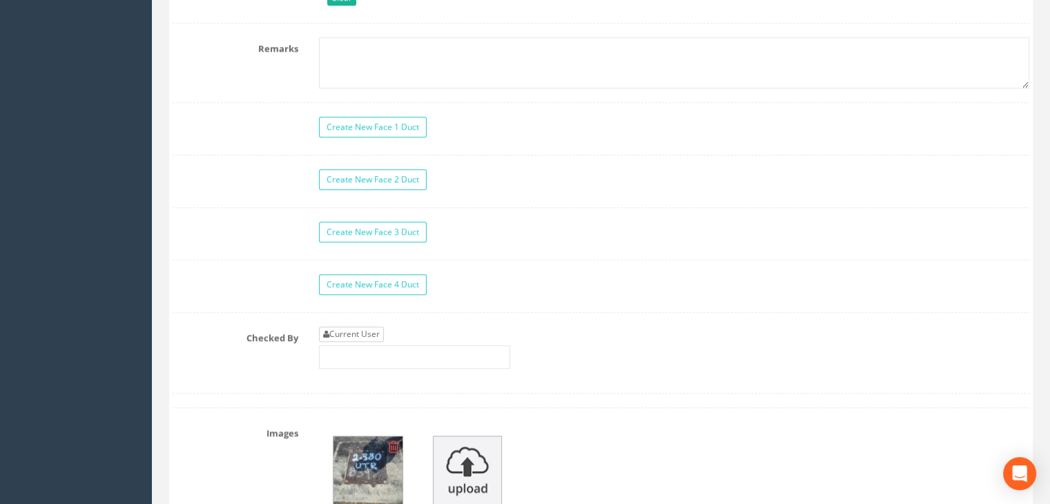
type input "2.380 UMH"
click at [337, 333] on link "Current User" at bounding box center [351, 333] width 65 height 15
type input "[PERSON_NAME]"
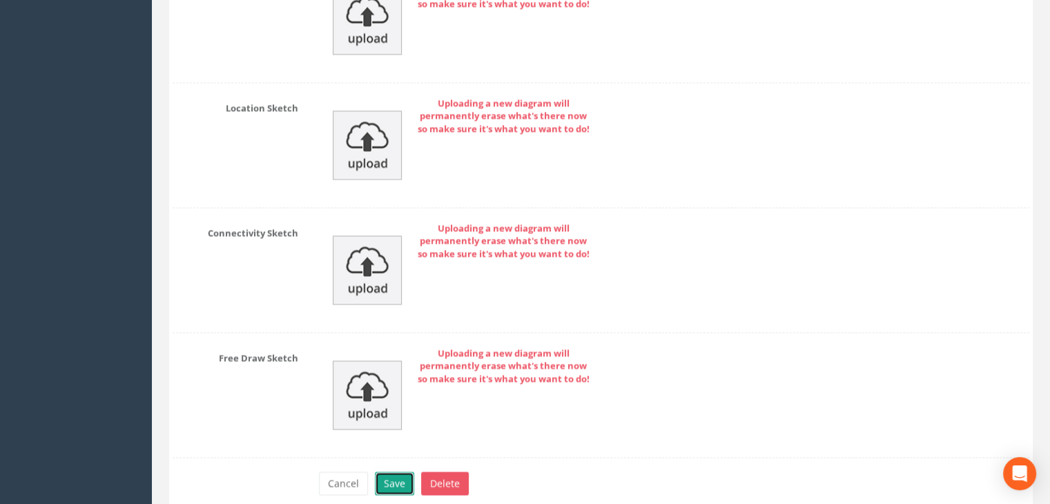
click at [384, 475] on button "Save" at bounding box center [394, 482] width 39 height 23
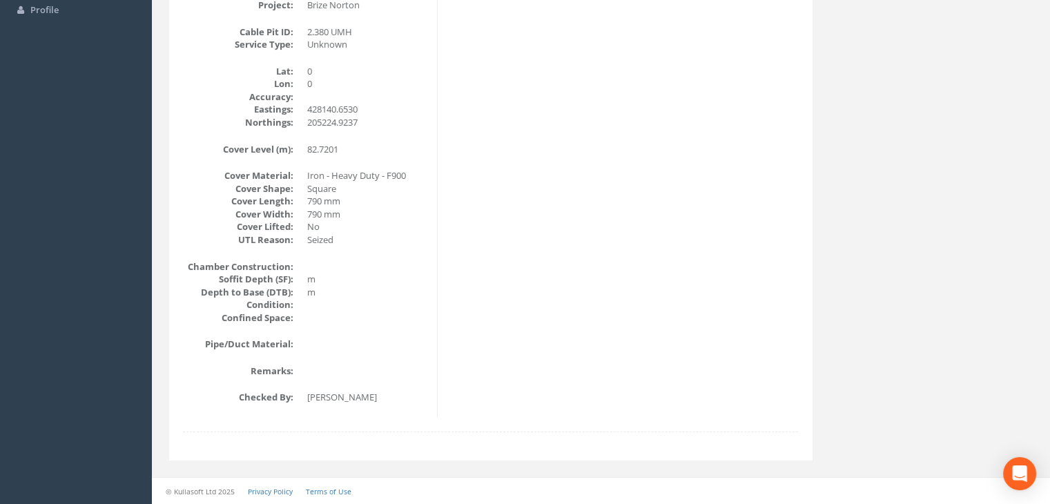
drag, startPoint x: 983, startPoint y: 342, endPoint x: 961, endPoint y: 332, distance: 23.8
click at [983, 342] on div "Back to SP251200 Manholes Back to Map Assign To No Companies Added Export Techn…" at bounding box center [601, 140] width 884 height 674
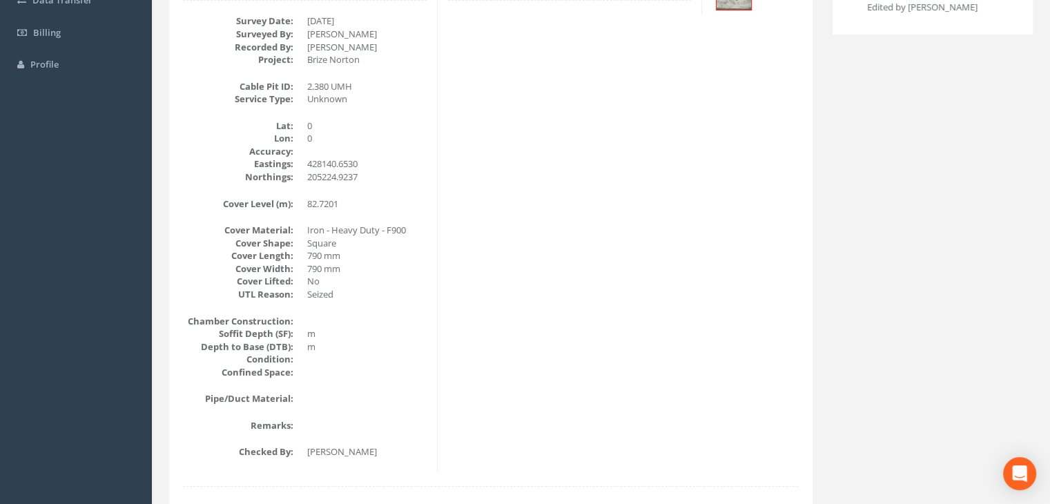
scroll to position [99, 0]
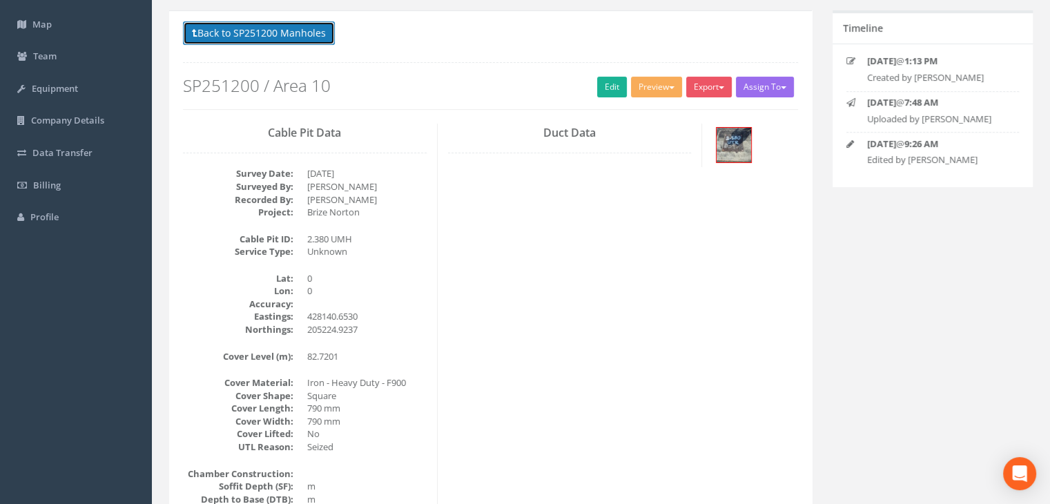
click at [290, 32] on button "Back to SP251200 Manholes" at bounding box center [259, 32] width 152 height 23
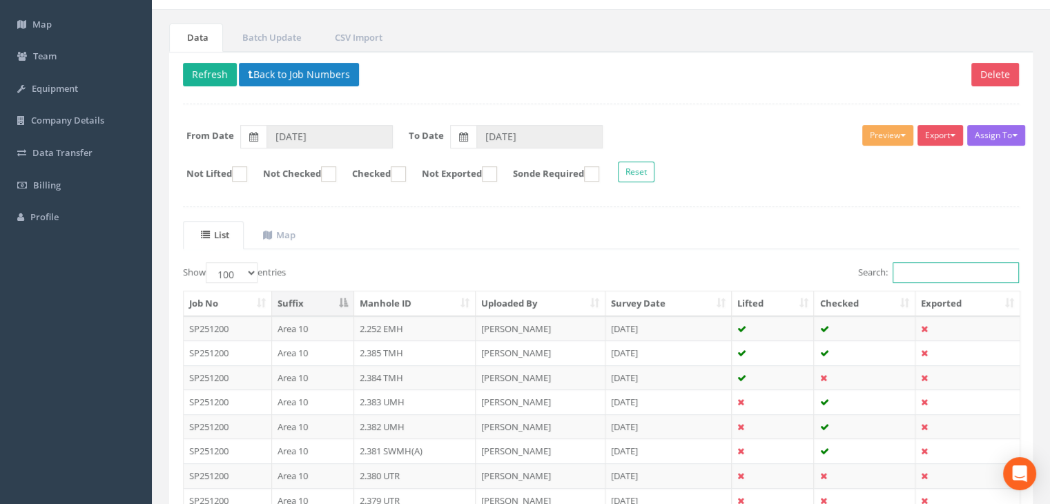
click at [932, 271] on input "Search:" at bounding box center [955, 272] width 126 height 21
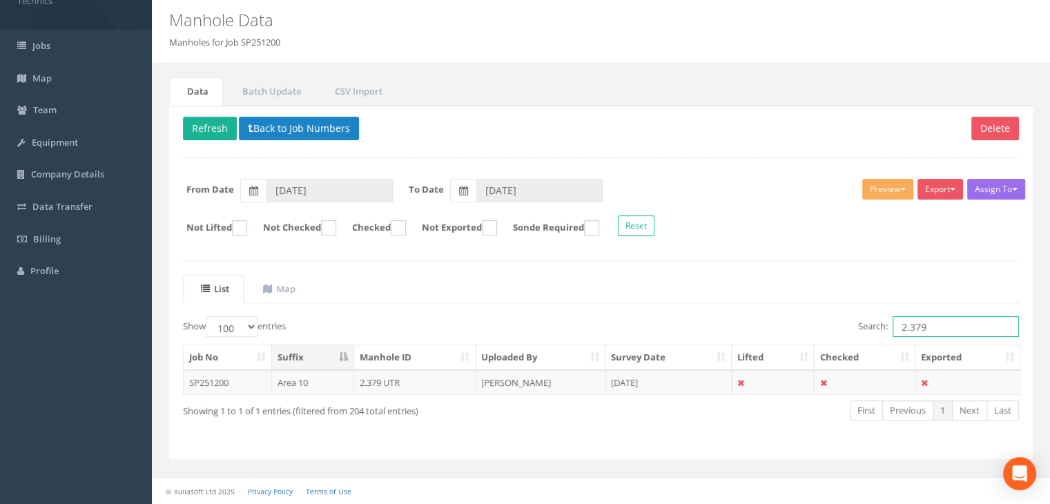
scroll to position [43, 0]
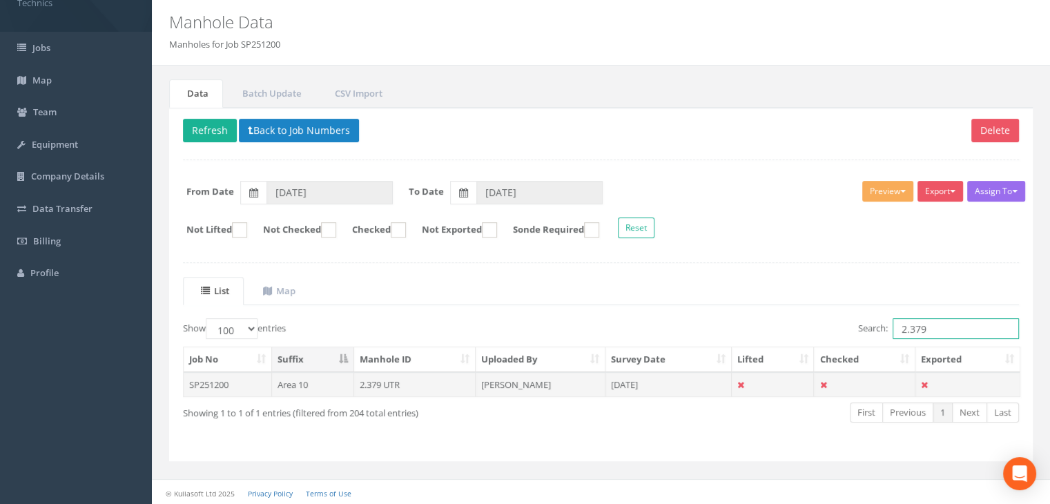
type input "2.379"
click at [400, 382] on td "2.379 UTR" at bounding box center [415, 384] width 122 height 25
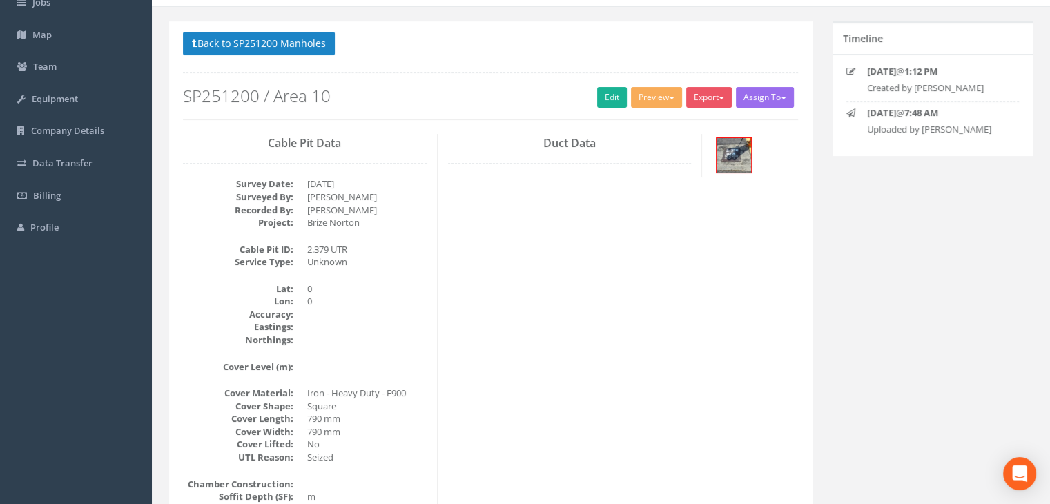
scroll to position [112, 0]
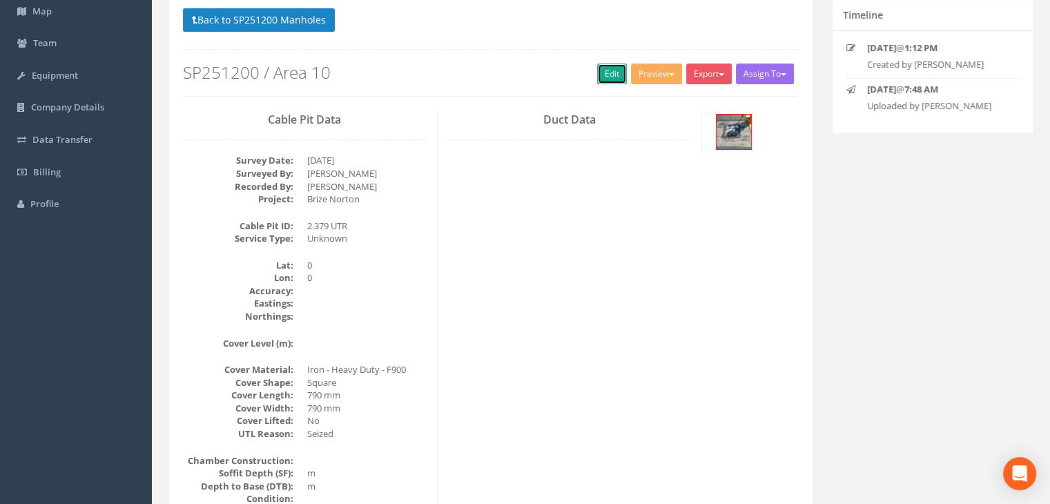
click at [606, 78] on link "Edit" at bounding box center [612, 73] width 30 height 21
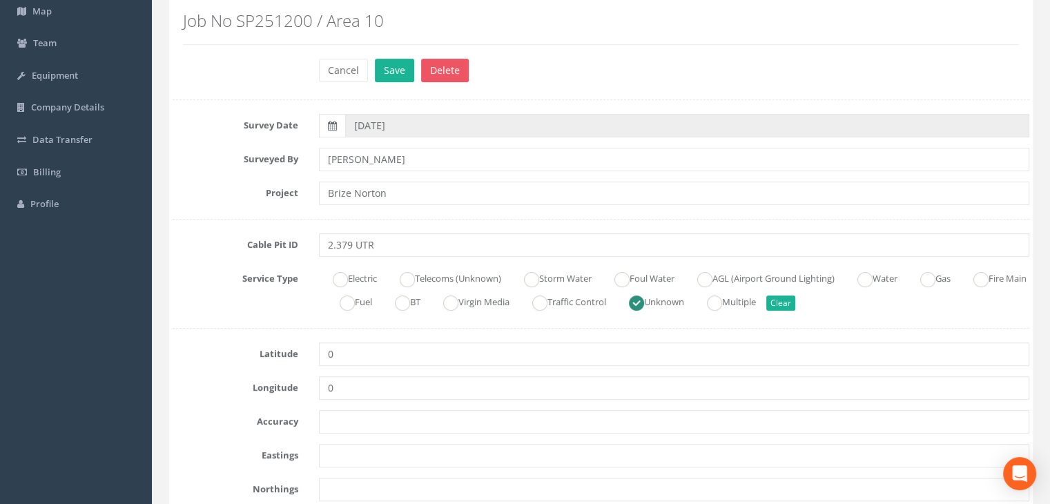
scroll to position [250, 0]
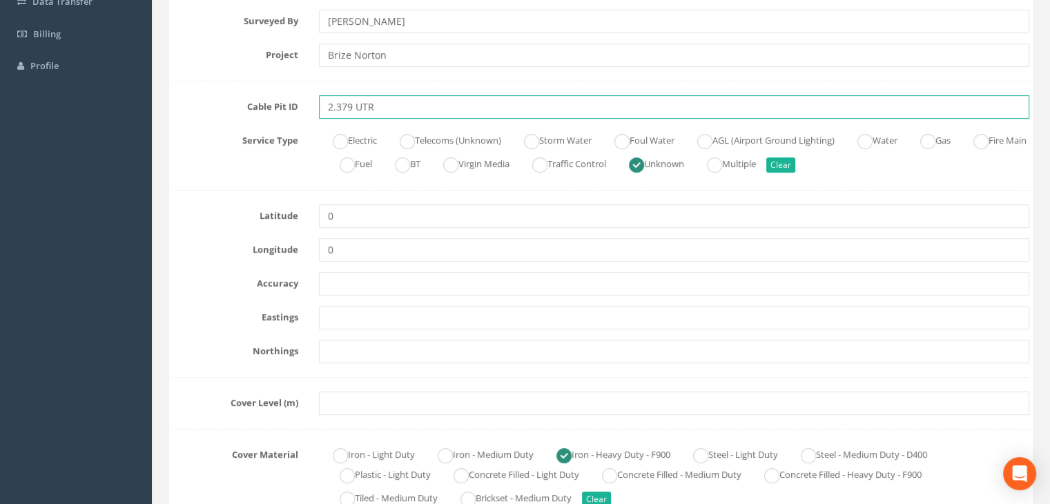
click at [464, 109] on input "2.379 UTR" at bounding box center [674, 106] width 710 height 23
type input "2.379 UMH"
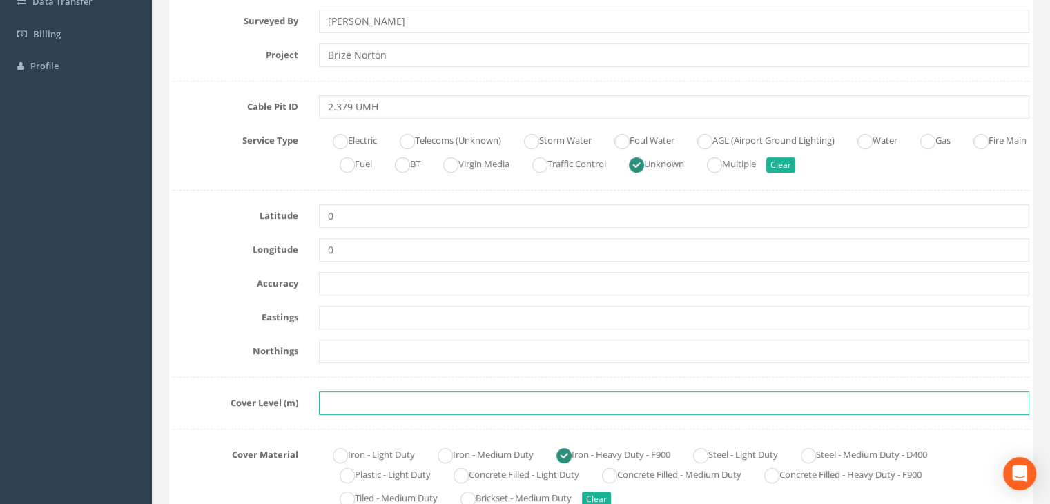
click at [351, 404] on input "text" at bounding box center [674, 402] width 710 height 23
paste input "82.9421"
type input "82.9421"
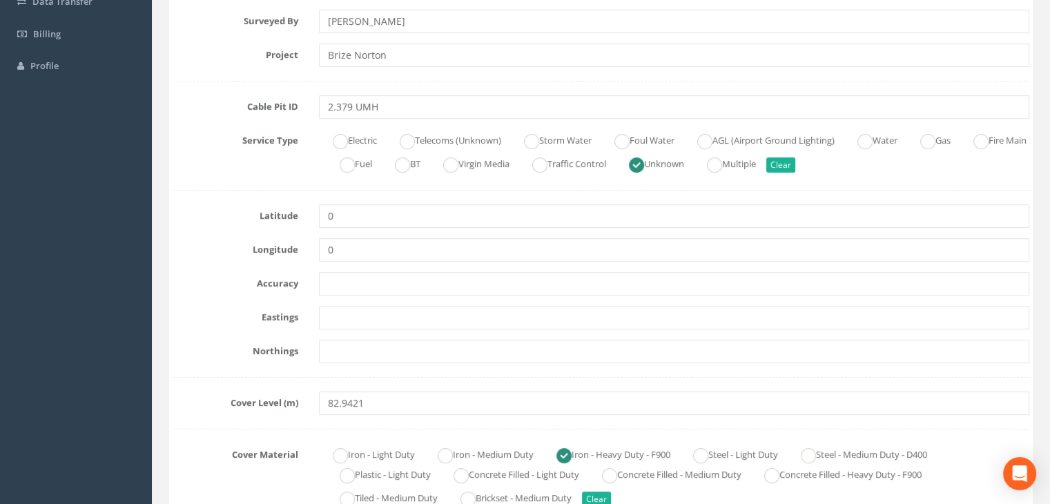
click at [317, 354] on div at bounding box center [674, 351] width 731 height 23
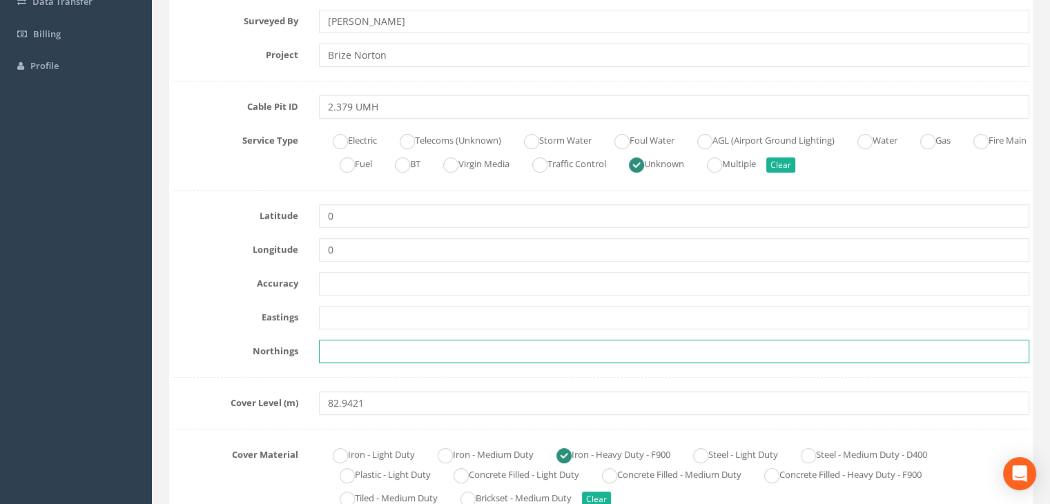
click at [359, 351] on input "text" at bounding box center [674, 351] width 710 height 23
paste input "205238.2498"
type input "205238.2498"
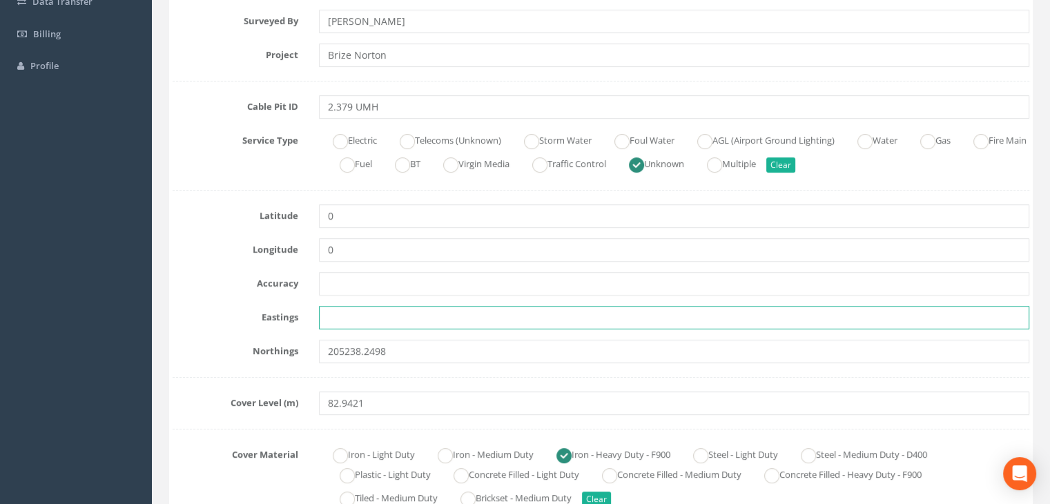
click at [555, 312] on input "text" at bounding box center [674, 317] width 710 height 23
paste input "428183.9592"
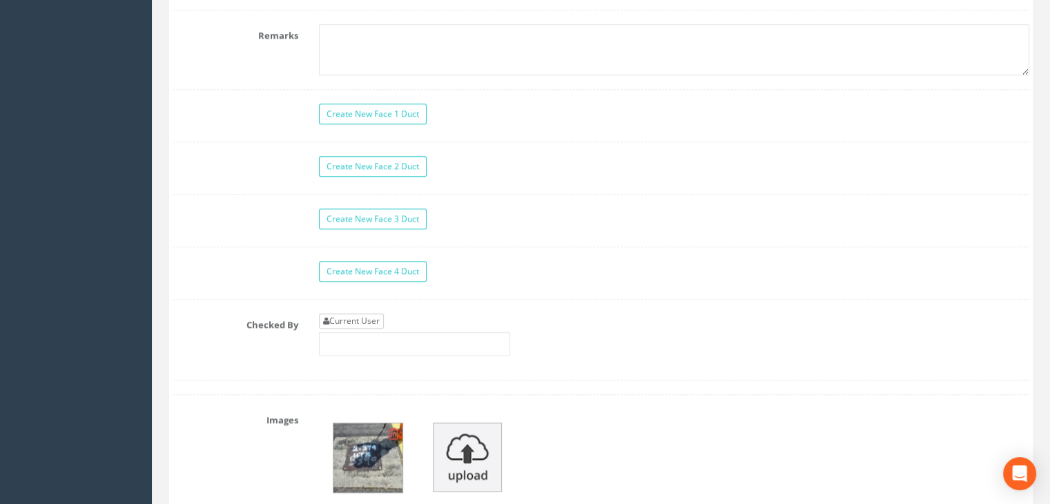
type input "428183.9592"
click at [361, 315] on link "Current User" at bounding box center [351, 320] width 65 height 15
type input "[PERSON_NAME]"
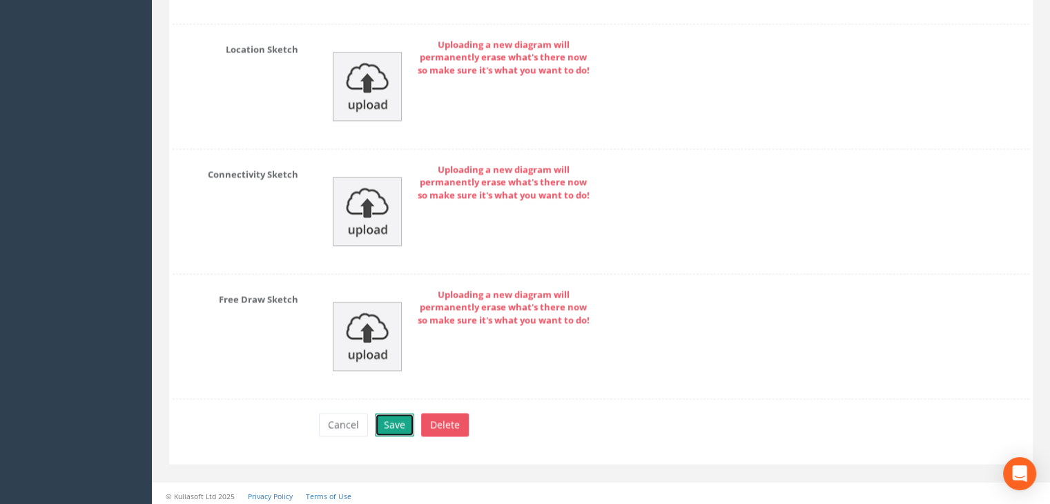
click at [395, 417] on button "Save" at bounding box center [394, 424] width 39 height 23
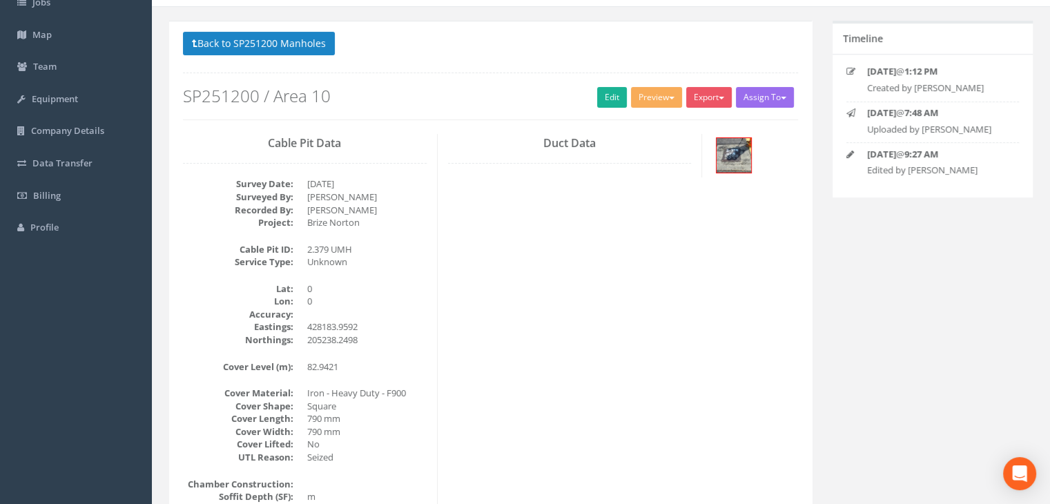
scroll to position [30, 0]
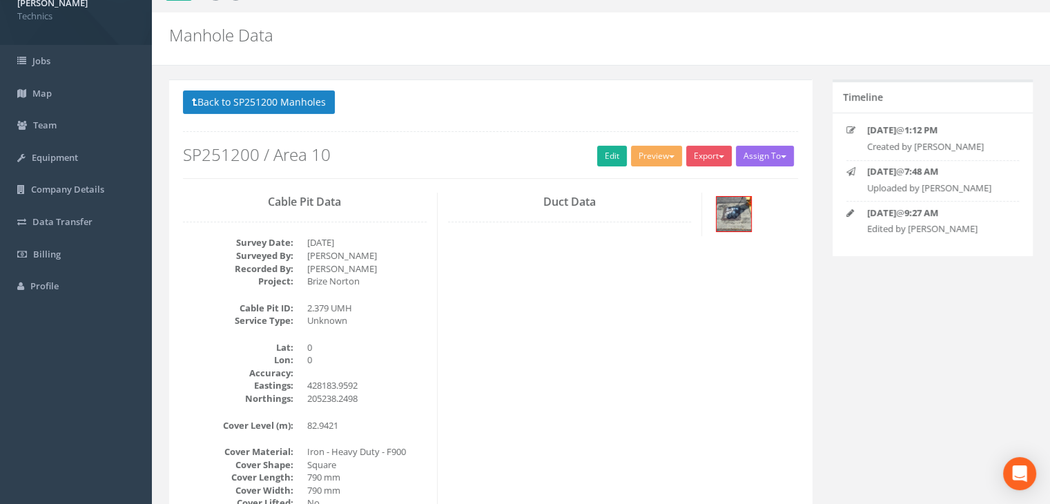
drag, startPoint x: 763, startPoint y: 294, endPoint x: 751, endPoint y: 288, distance: 13.6
click at [762, 294] on div "Cable Pit Data Survey Date: [DATE] Surveyed By: [PERSON_NAME] Recorded By: [PER…" at bounding box center [491, 443] width 636 height 501
click at [216, 105] on button "Back to SP251200 Manholes" at bounding box center [259, 101] width 152 height 23
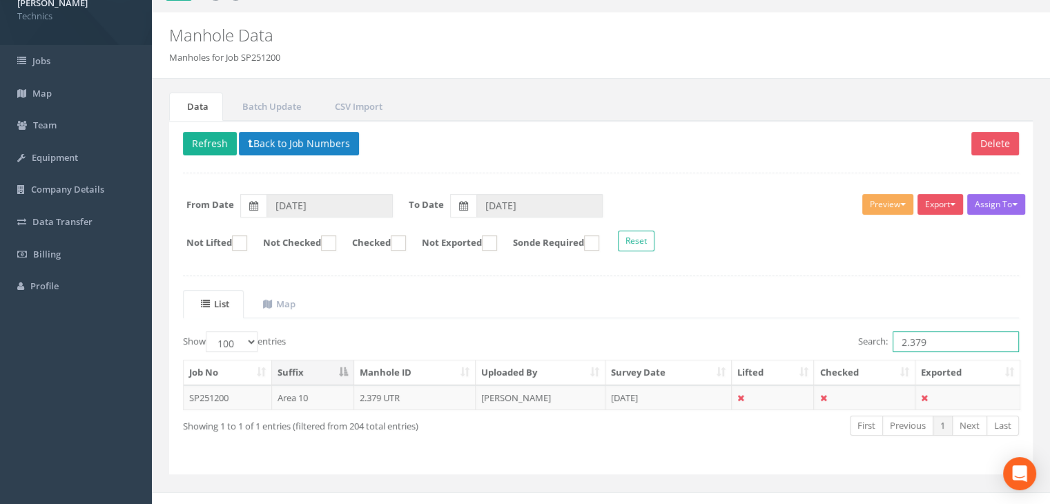
click at [941, 341] on input "2.379" at bounding box center [955, 341] width 126 height 21
click at [202, 136] on button "Refresh" at bounding box center [210, 143] width 54 height 23
click at [955, 349] on input "2.379" at bounding box center [955, 341] width 126 height 21
type input "2.378"
click at [511, 395] on td "[PERSON_NAME]" at bounding box center [541, 397] width 130 height 25
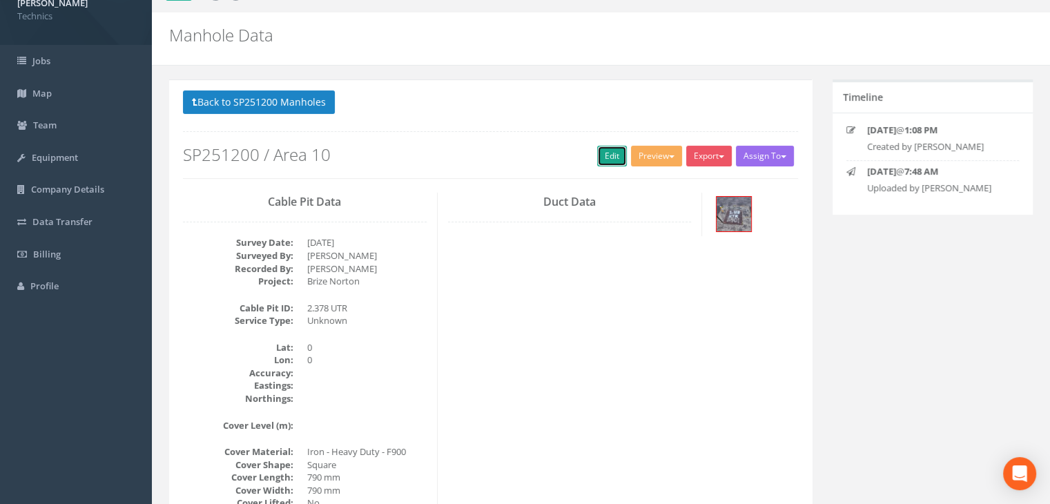
click at [606, 158] on link "Edit" at bounding box center [612, 156] width 30 height 21
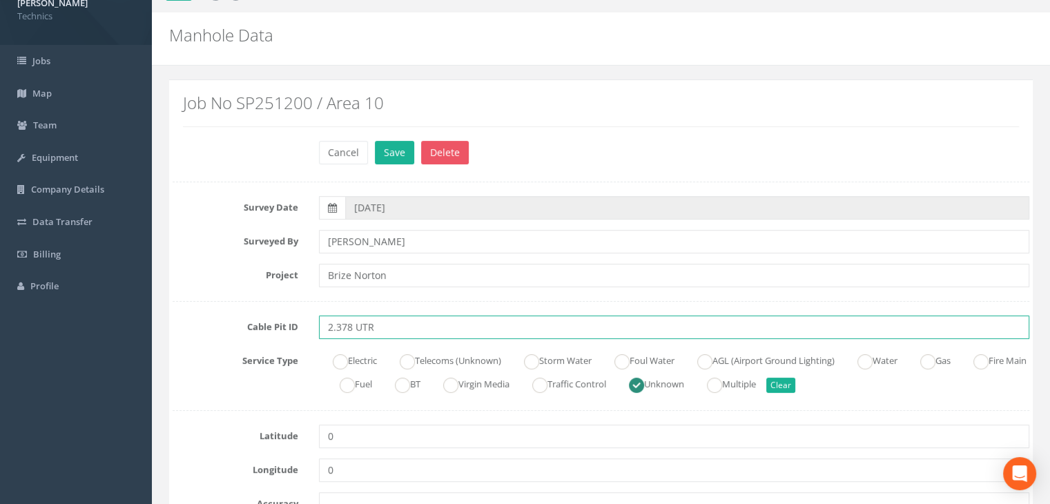
click at [379, 326] on input "2.378 UTR" at bounding box center [674, 326] width 710 height 23
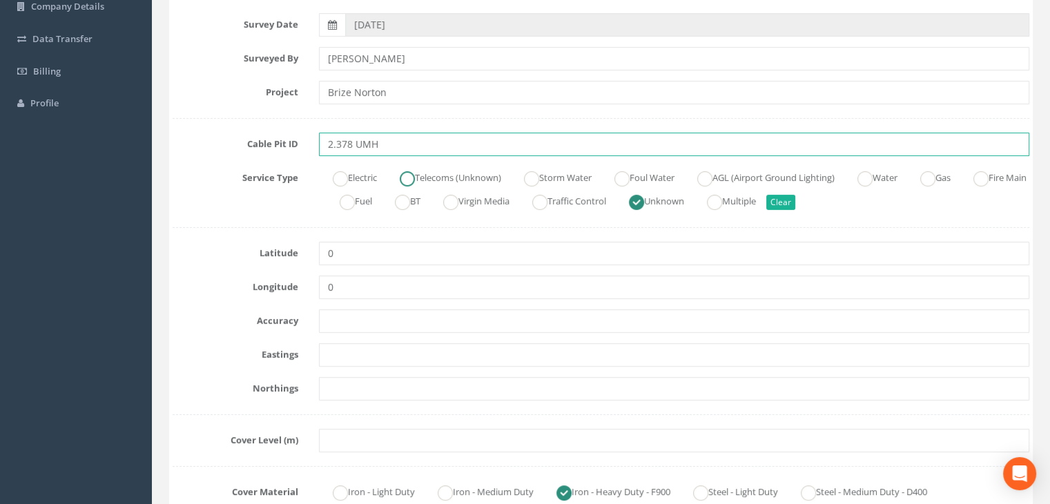
scroll to position [237, 0]
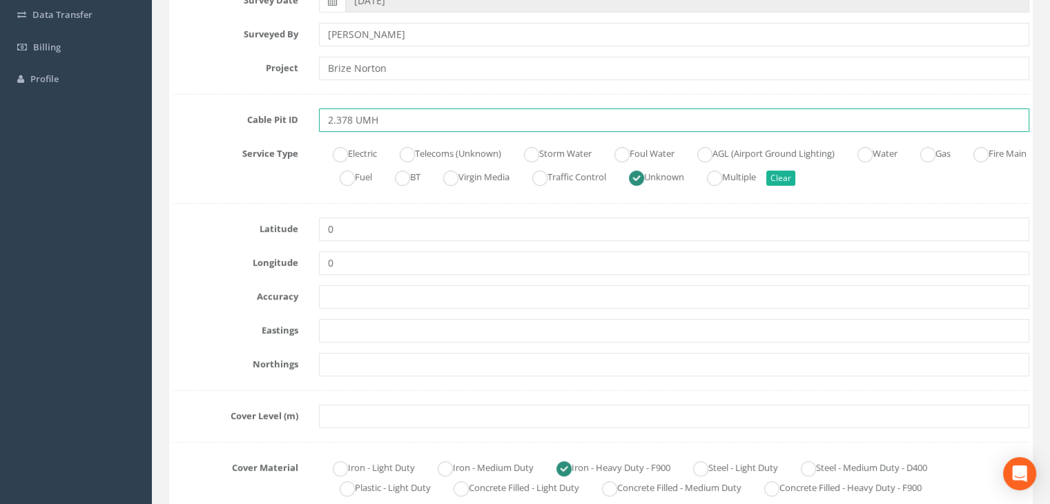
type input "2.378 UMH"
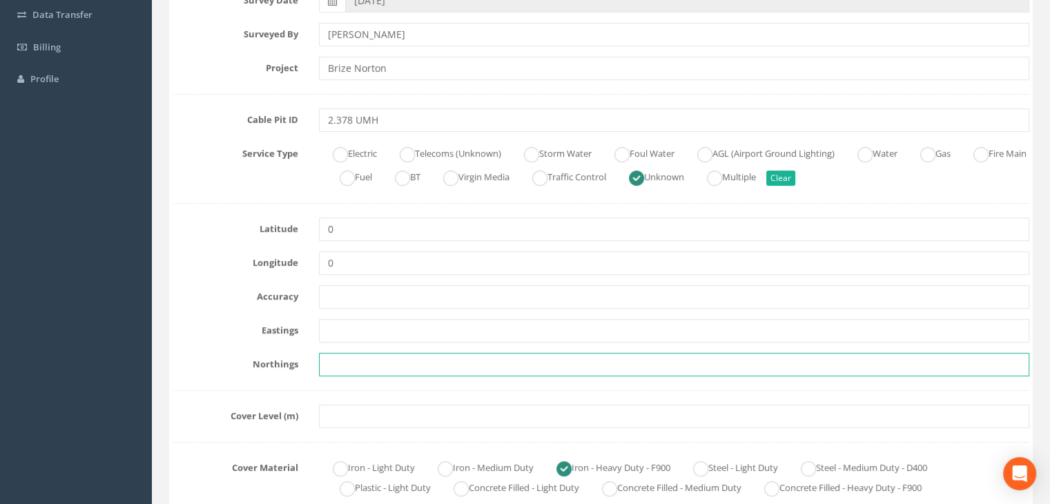
click at [642, 357] on input "text" at bounding box center [674, 364] width 710 height 23
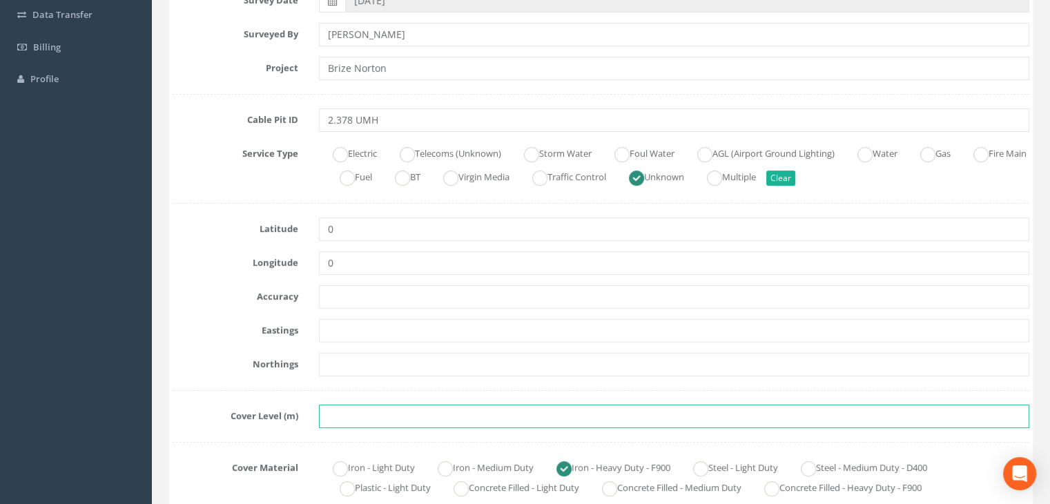
click at [362, 417] on input "text" at bounding box center [674, 415] width 710 height 23
paste input "83.2340"
type input "83.2340"
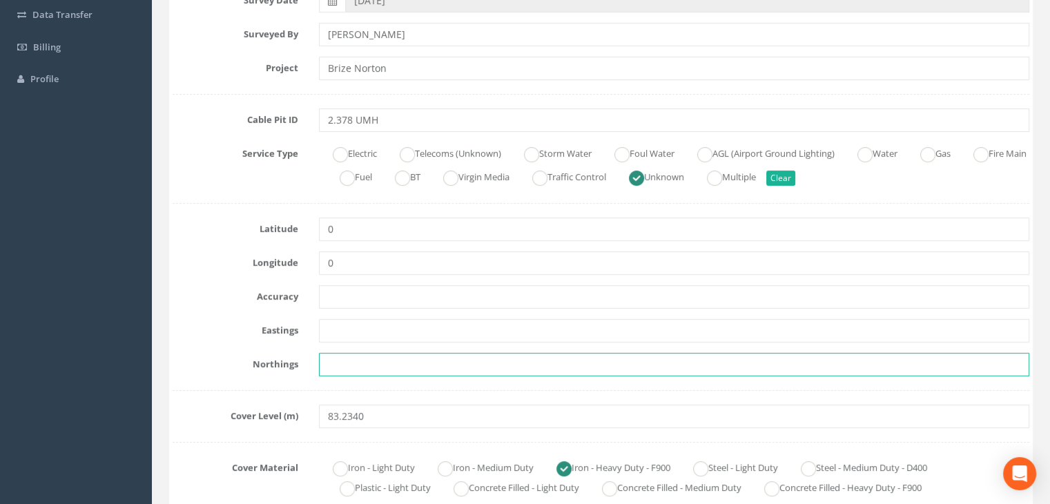
click at [359, 365] on input "text" at bounding box center [674, 364] width 710 height 23
paste input "205250.7853"
type input "205250.7853"
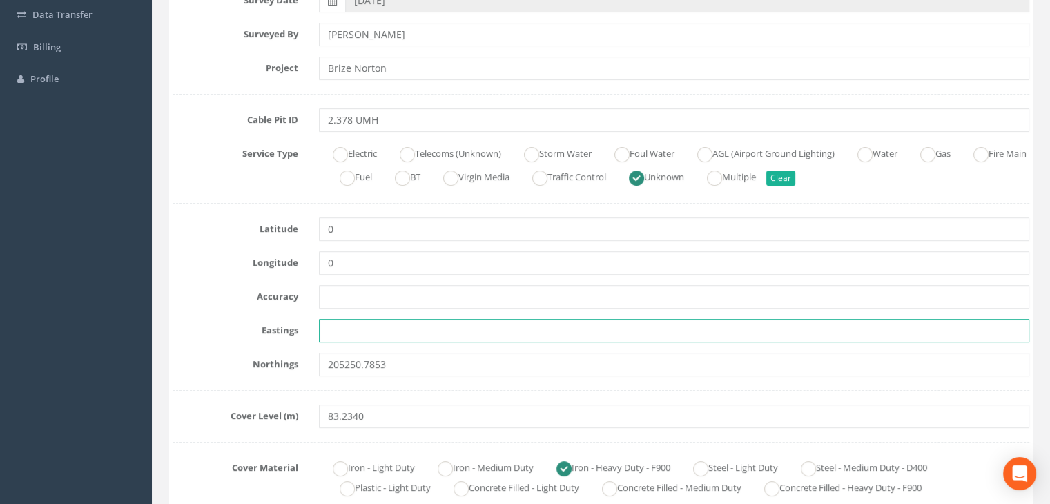
click at [347, 333] on input "text" at bounding box center [674, 330] width 710 height 23
paste input "428228.0197"
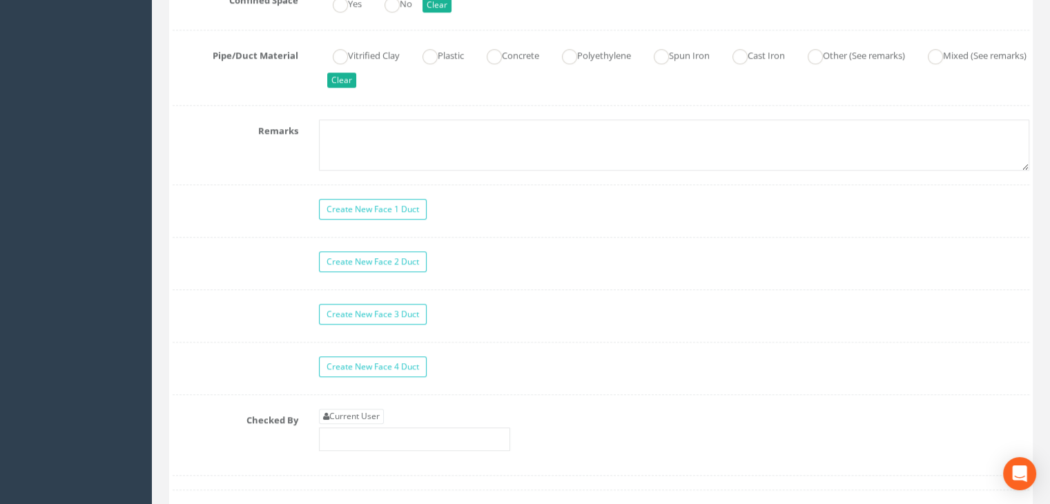
scroll to position [1203, 0]
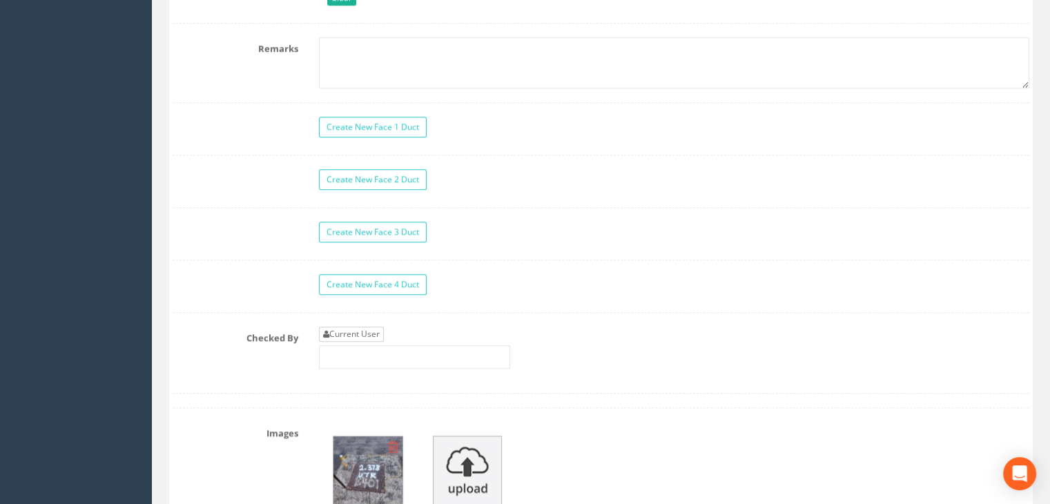
type input "428228.0197"
click at [360, 332] on link "Current User" at bounding box center [351, 333] width 65 height 15
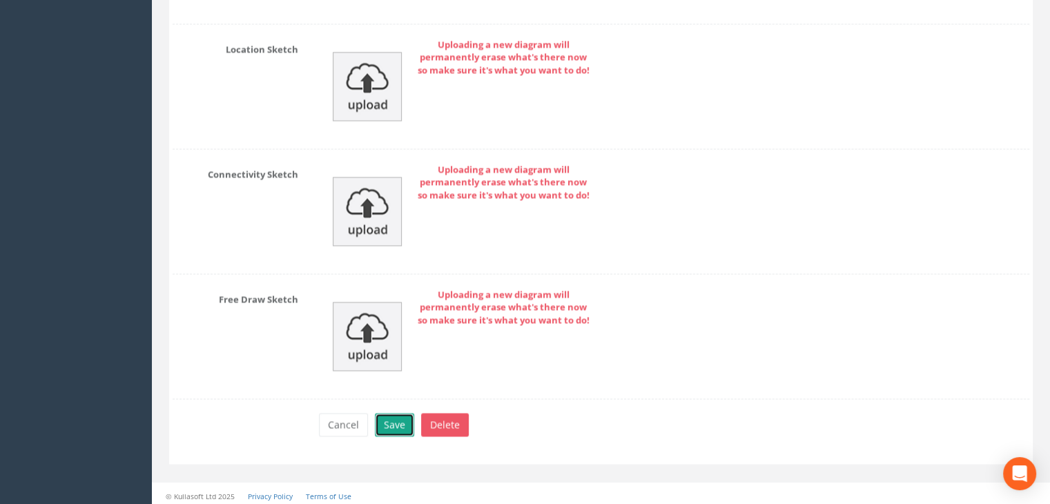
click at [390, 418] on button "Save" at bounding box center [394, 424] width 39 height 23
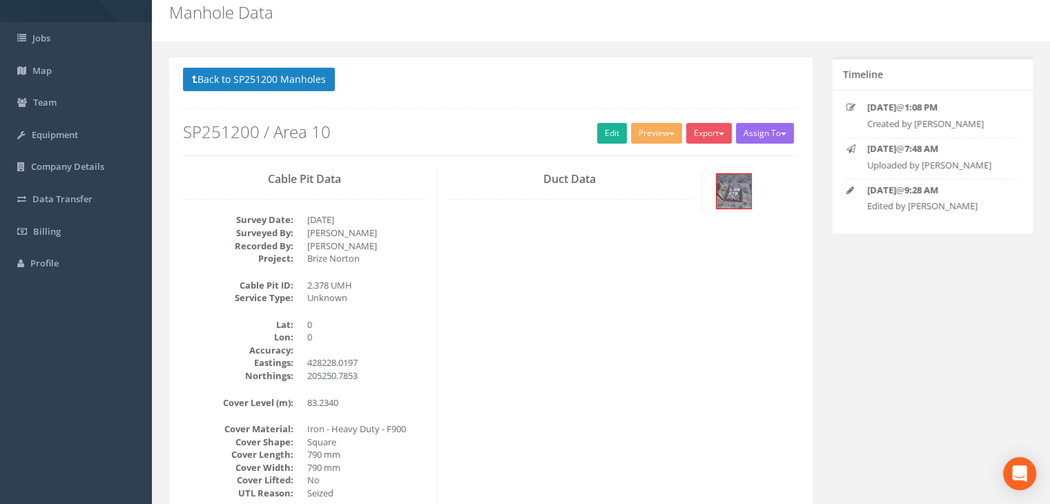
scroll to position [0, 0]
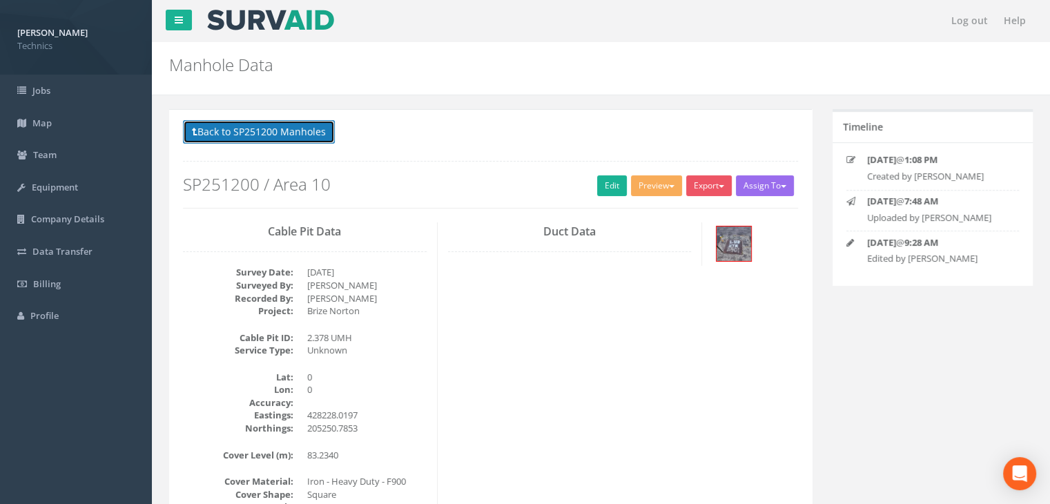
click at [302, 126] on button "Back to SP251200 Manholes" at bounding box center [259, 131] width 152 height 23
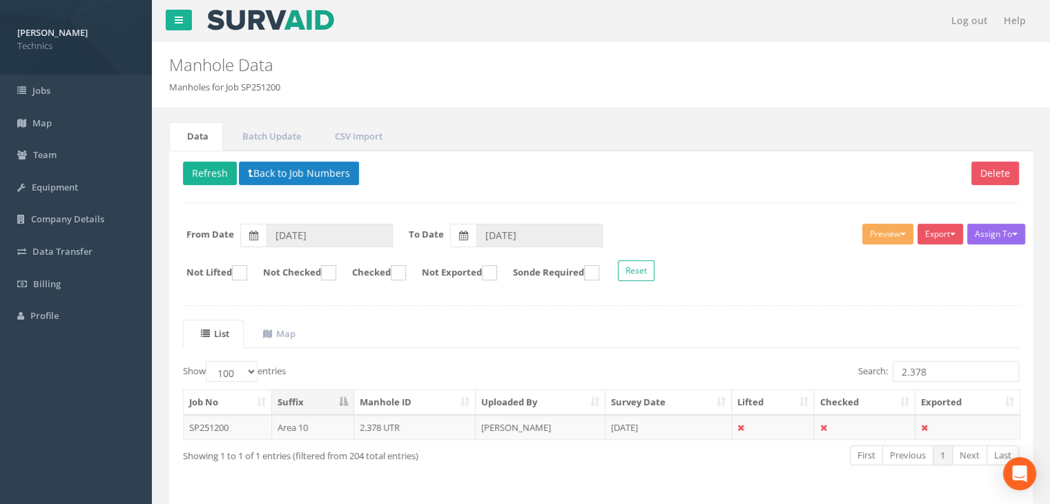
click at [790, 236] on form "From Date [DATE] To Date [DATE]" at bounding box center [601, 235] width 857 height 23
click at [217, 172] on button "Refresh" at bounding box center [210, 173] width 54 height 23
click at [942, 369] on input "2.378" at bounding box center [955, 371] width 126 height 21
click at [547, 426] on td "[PERSON_NAME]" at bounding box center [541, 427] width 130 height 25
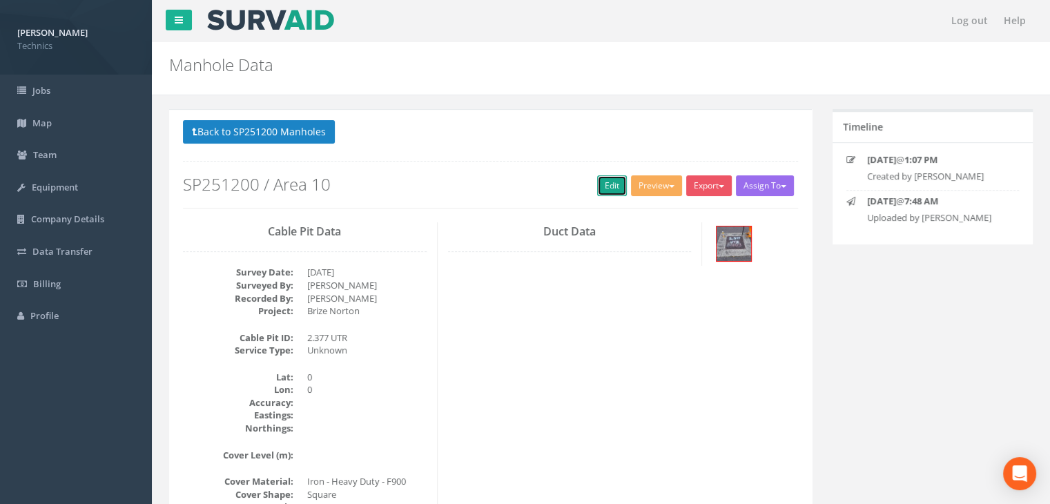
click at [616, 186] on link "Edit" at bounding box center [612, 185] width 30 height 21
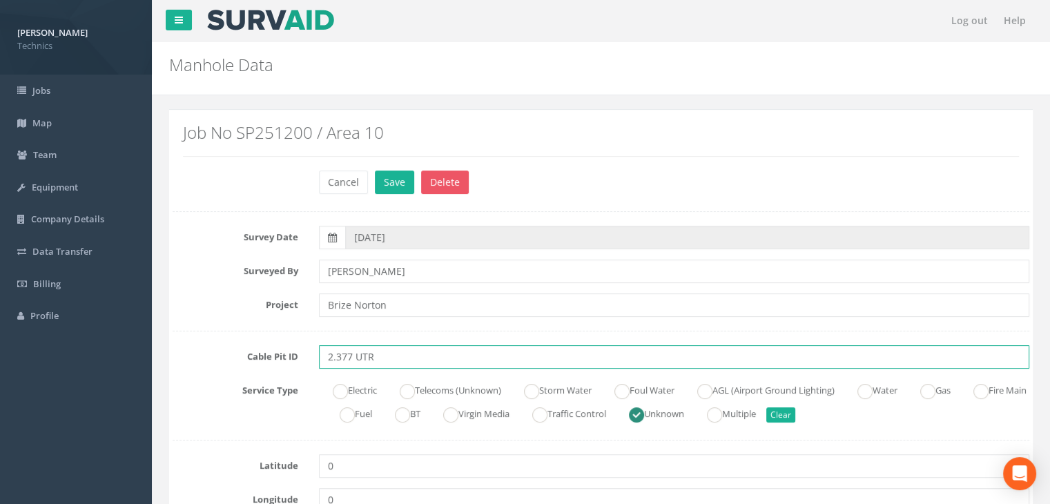
click at [392, 357] on input "2.377 UTR" at bounding box center [674, 356] width 710 height 23
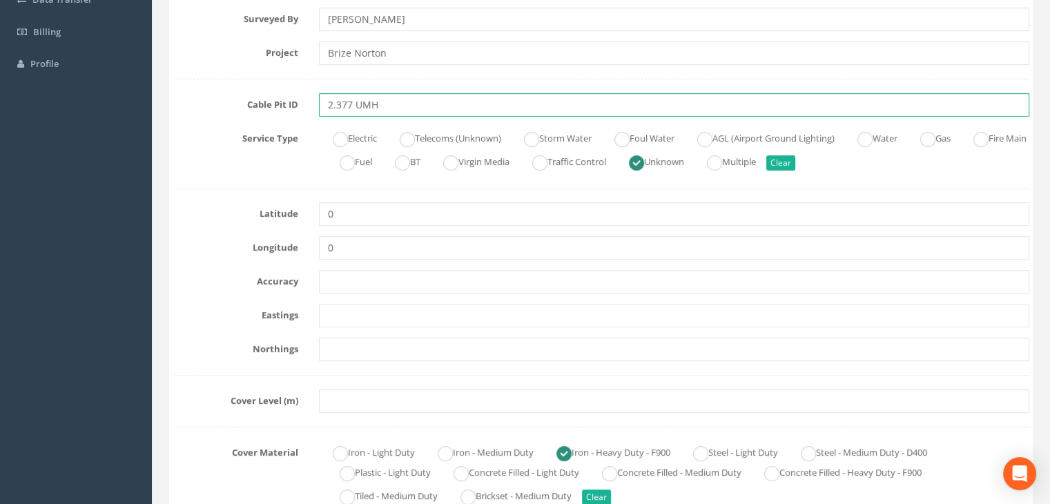
scroll to position [276, 0]
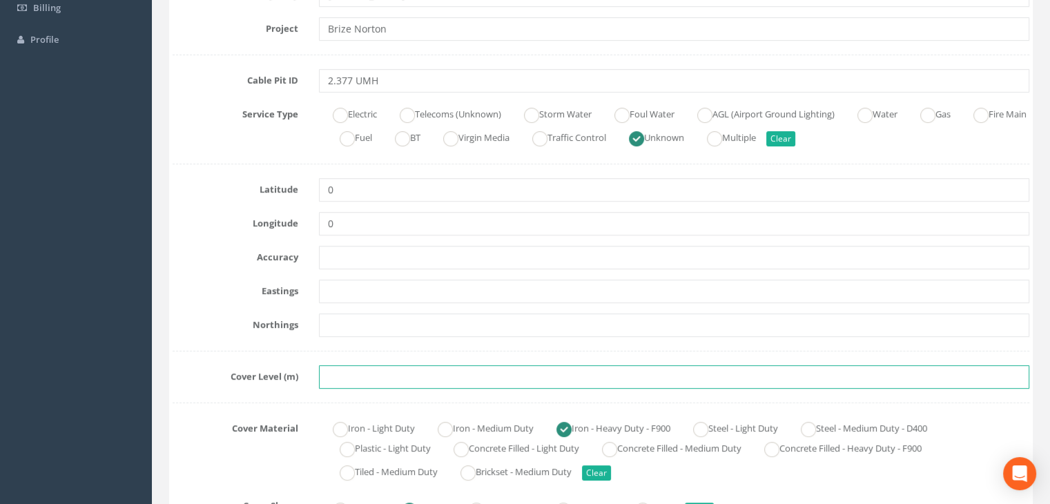
click at [407, 377] on input "text" at bounding box center [674, 376] width 710 height 23
paste input "83.3545"
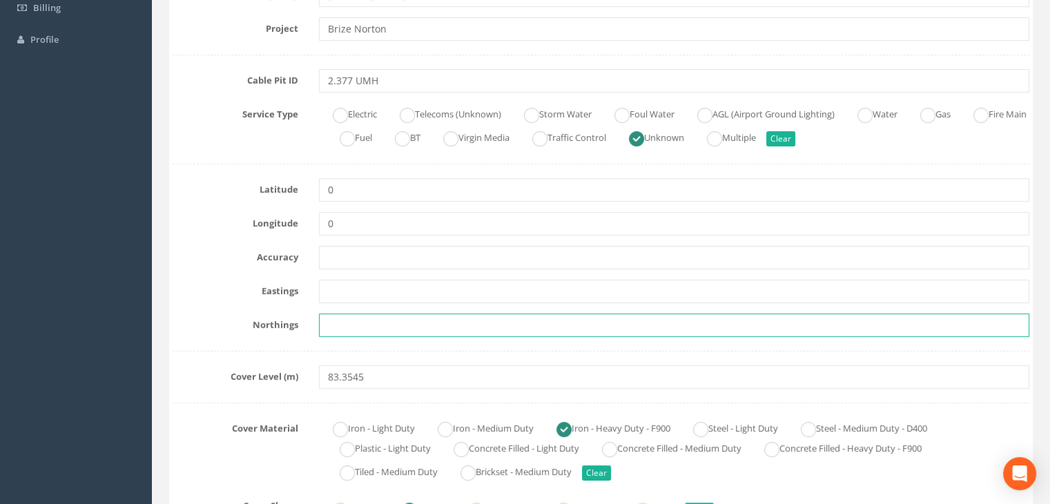
click at [400, 326] on input "text" at bounding box center [674, 324] width 710 height 23
paste input "205265.5931"
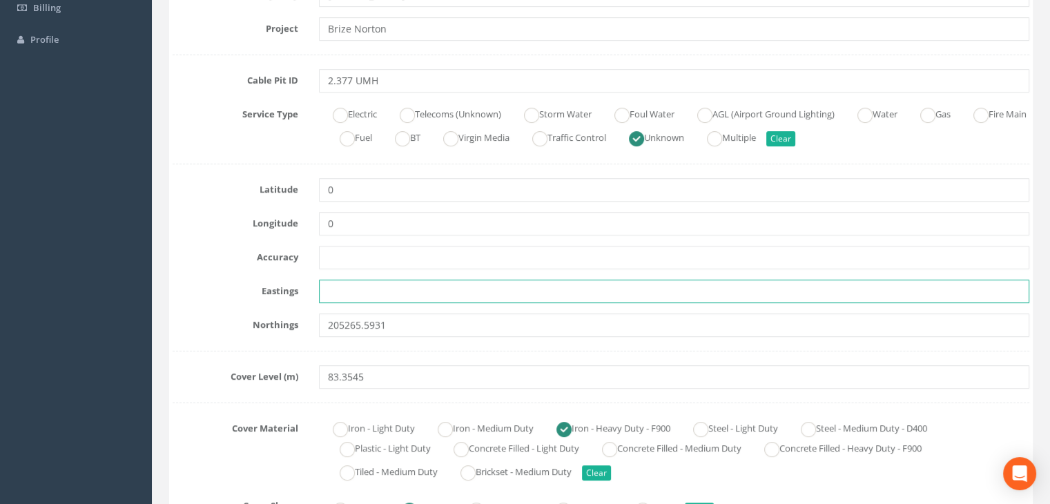
click at [387, 291] on input "text" at bounding box center [674, 291] width 710 height 23
paste input "428262.9295"
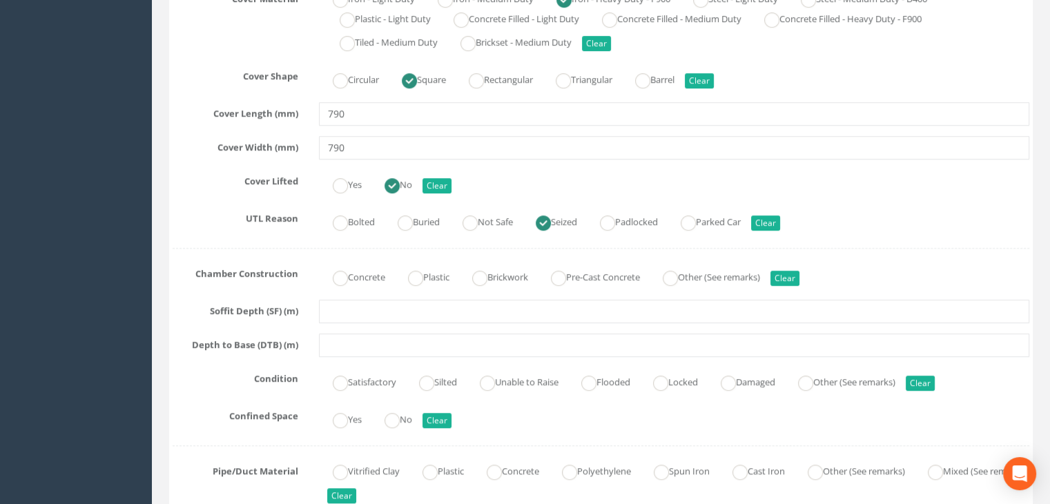
scroll to position [828, 0]
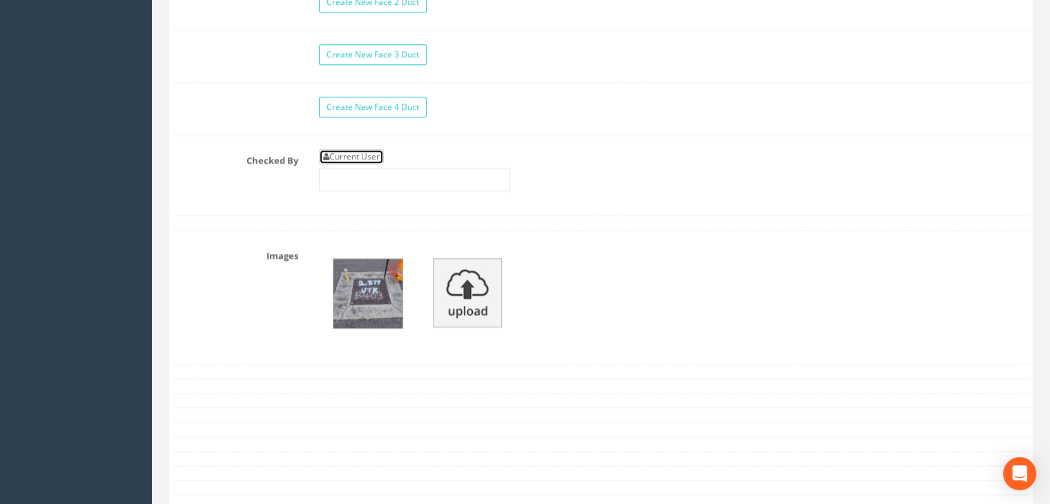
click at [358, 157] on link "Current User" at bounding box center [351, 156] width 65 height 15
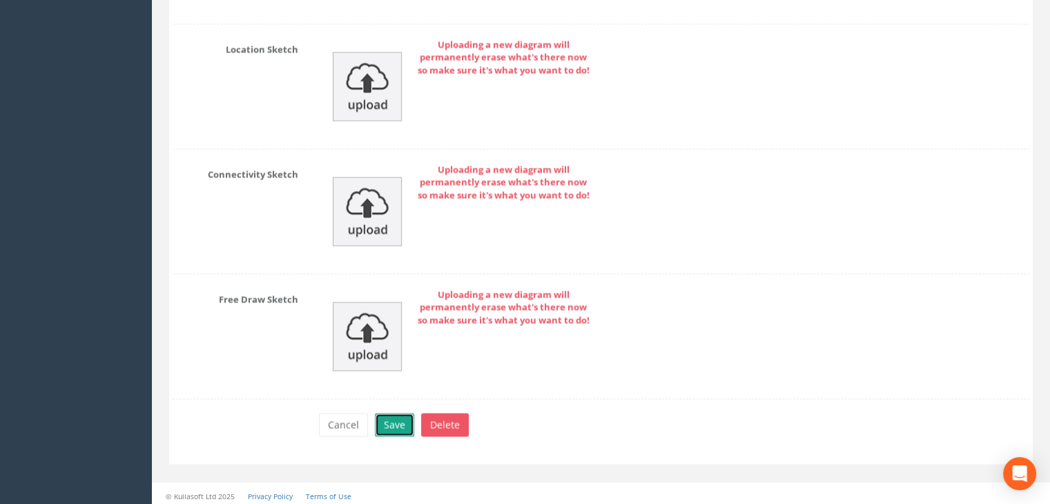
click at [395, 418] on button "Save" at bounding box center [394, 424] width 39 height 23
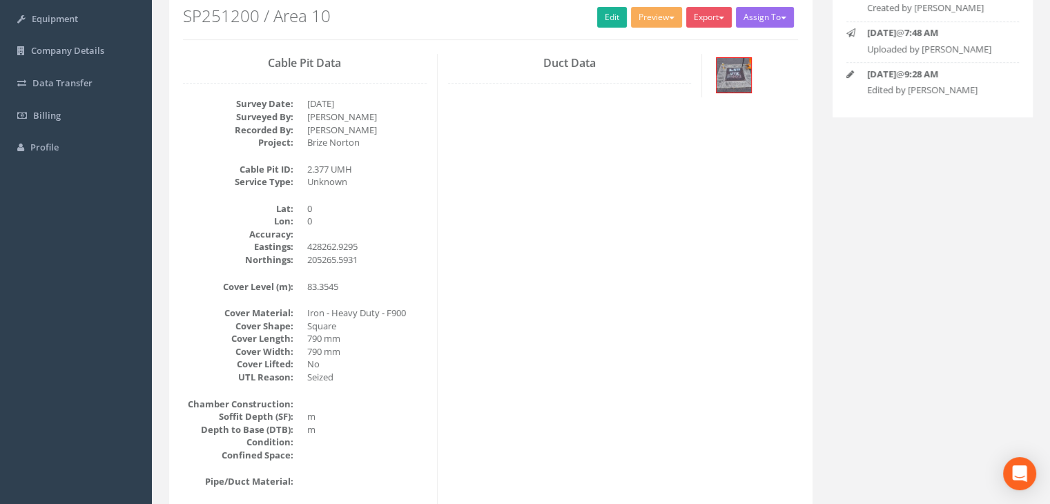
scroll to position [0, 0]
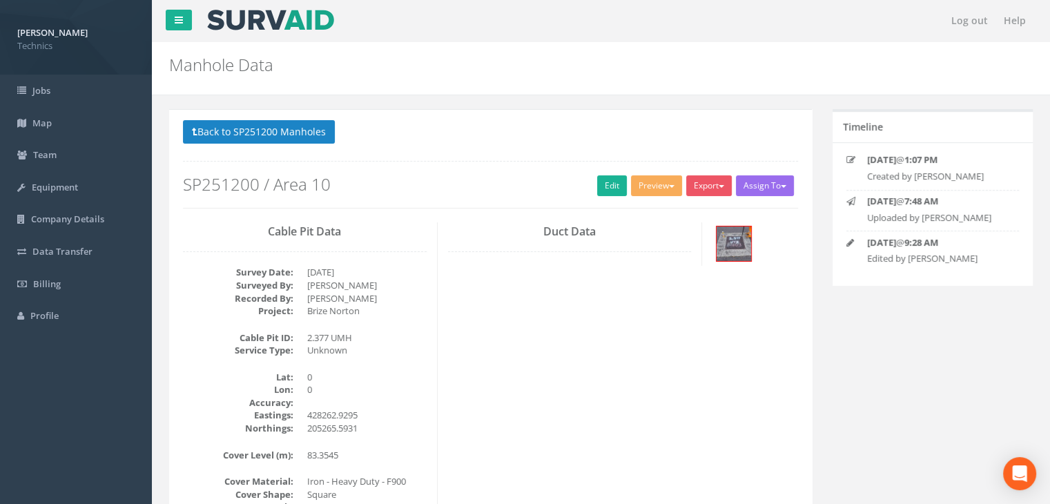
drag, startPoint x: 588, startPoint y: 297, endPoint x: 532, endPoint y: 248, distance: 73.9
click at [588, 297] on div "Cable Pit Data Survey Date: [DATE] Surveyed By: [PERSON_NAME] Recorded By: [PER…" at bounding box center [491, 472] width 636 height 501
click at [301, 128] on button "Back to SP251200 Manholes" at bounding box center [259, 131] width 152 height 23
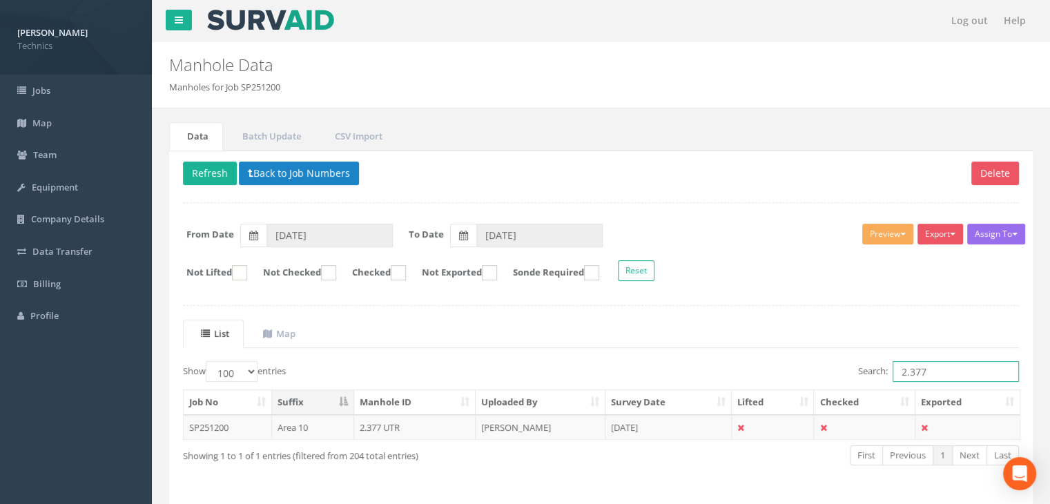
drag, startPoint x: 963, startPoint y: 373, endPoint x: 763, endPoint y: 351, distance: 201.4
click at [763, 351] on div "List Map Show 10 25 50 100 entries Search: 2.377 Job No Suffix Manhole ID Uploa…" at bounding box center [601, 405] width 836 height 170
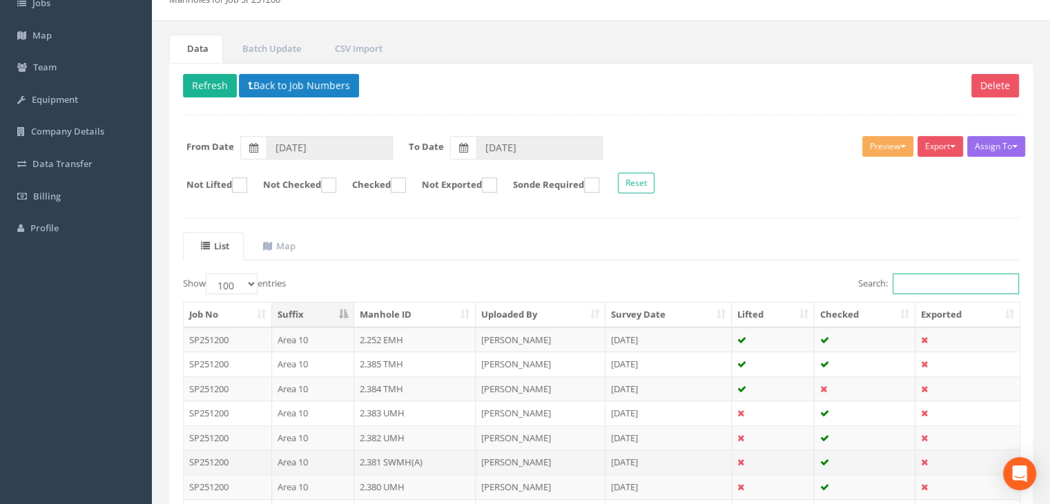
scroll to position [207, 0]
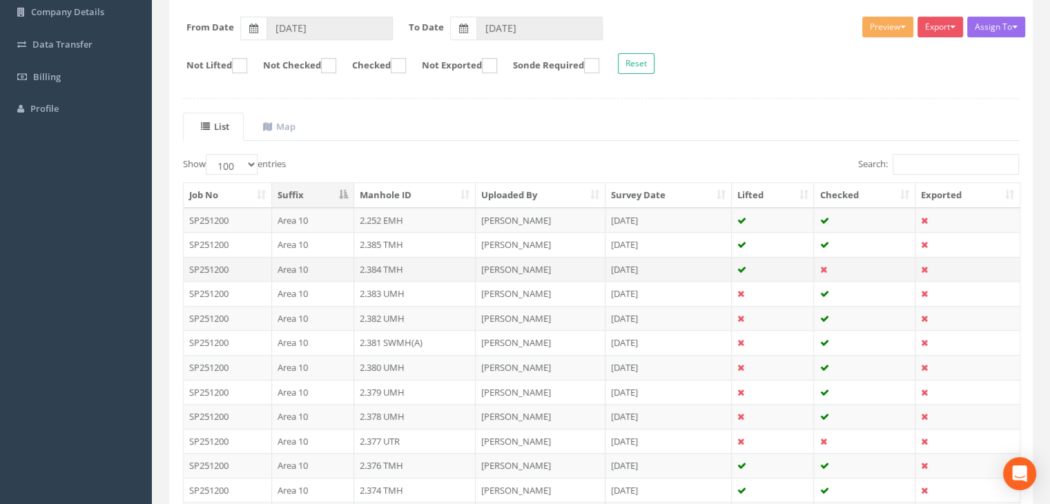
click at [771, 266] on td at bounding box center [773, 269] width 83 height 25
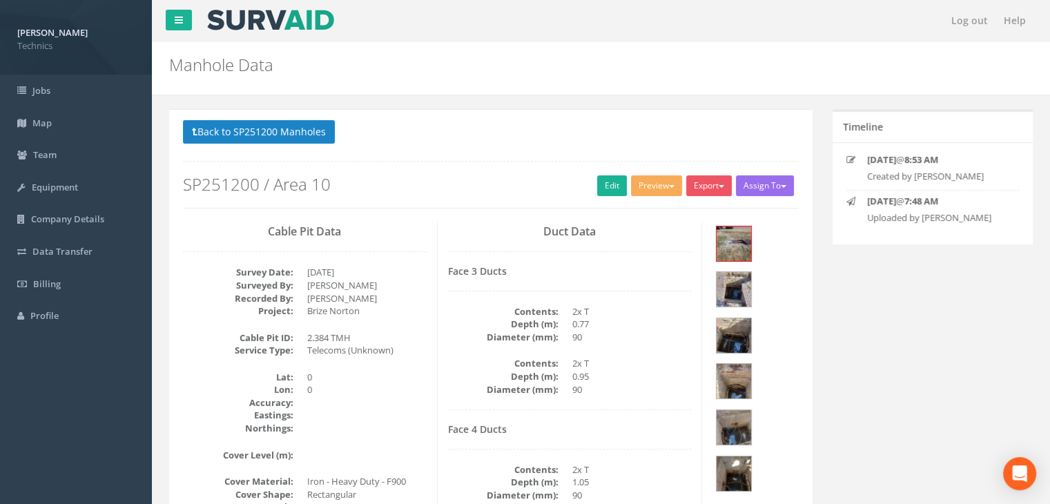
scroll to position [194, 0]
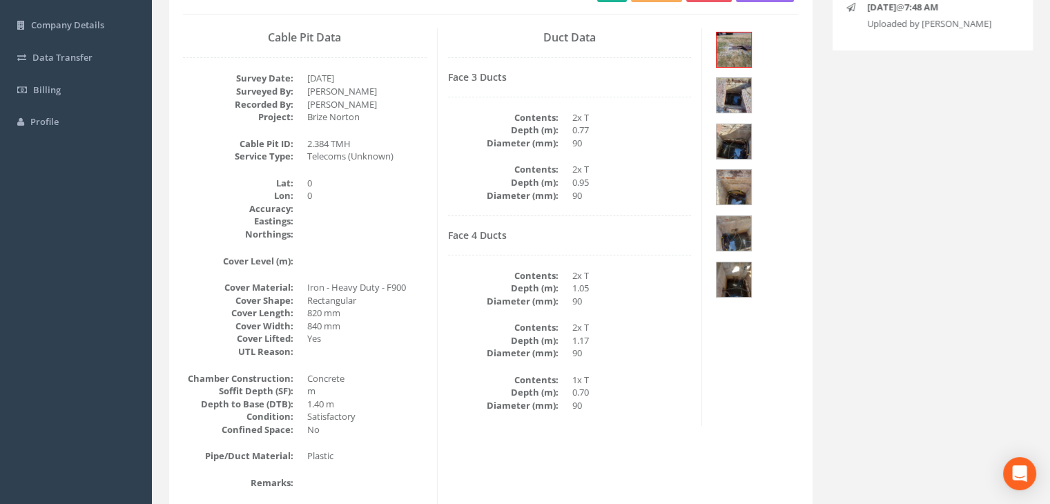
click at [515, 222] on div "Duct Data Face 3 Ducts Contents: 2x T Depth (m): 0.77 Diameter (mm): 90 Content…" at bounding box center [570, 227] width 265 height 398
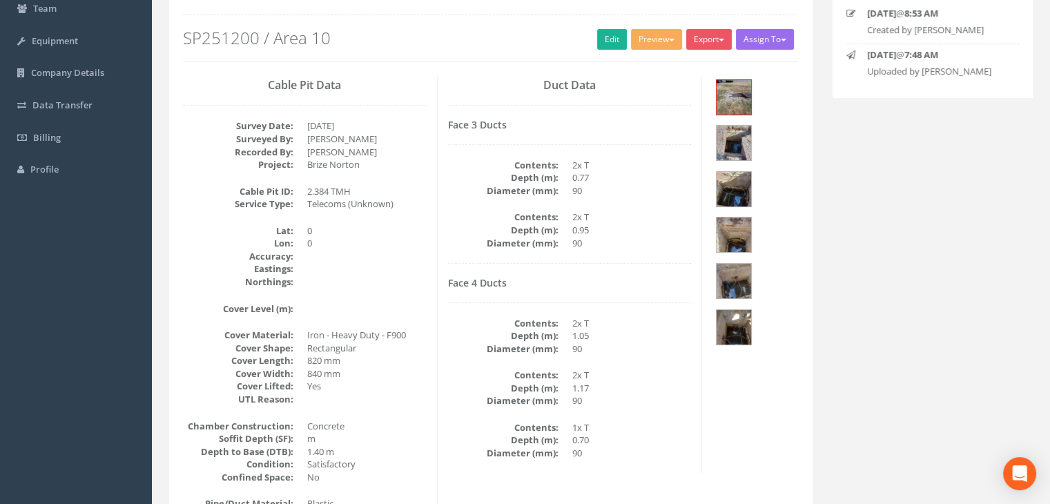
scroll to position [0, 0]
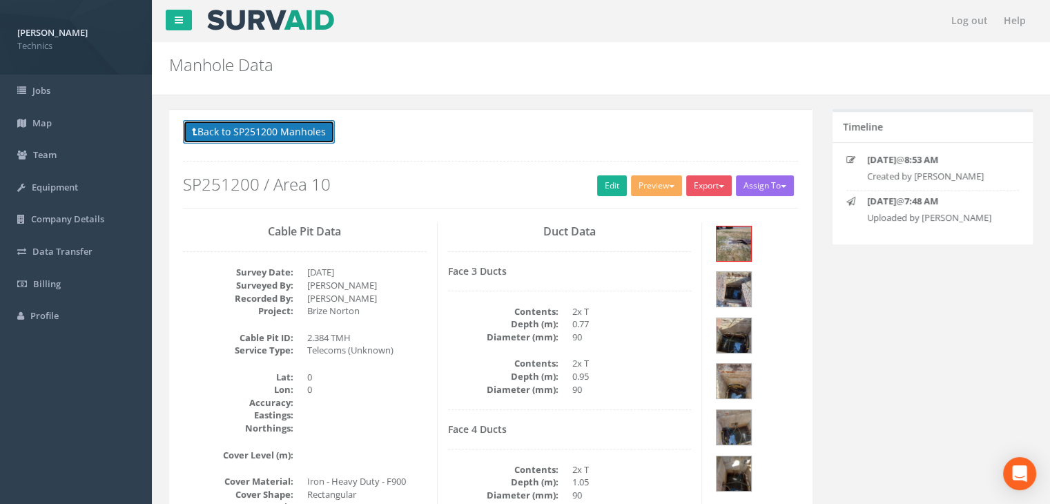
click at [255, 129] on button "Back to SP251200 Manholes" at bounding box center [259, 131] width 152 height 23
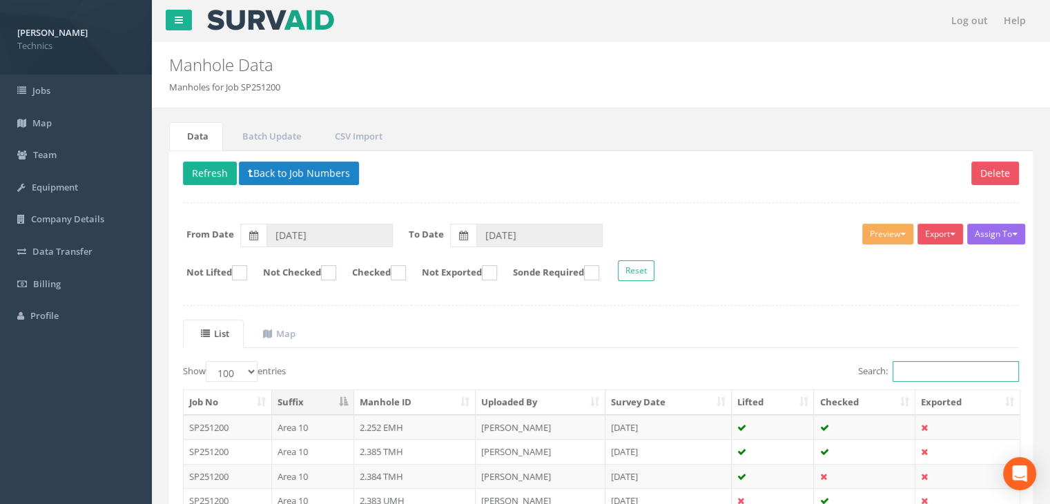
click at [921, 365] on input "Search:" at bounding box center [955, 371] width 126 height 21
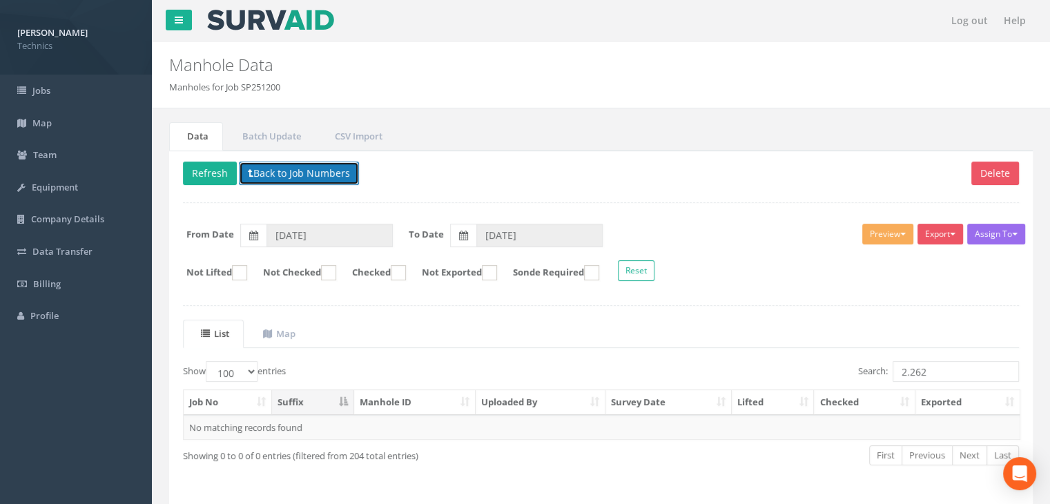
click at [296, 175] on button "Back to Job Numbers" at bounding box center [299, 173] width 120 height 23
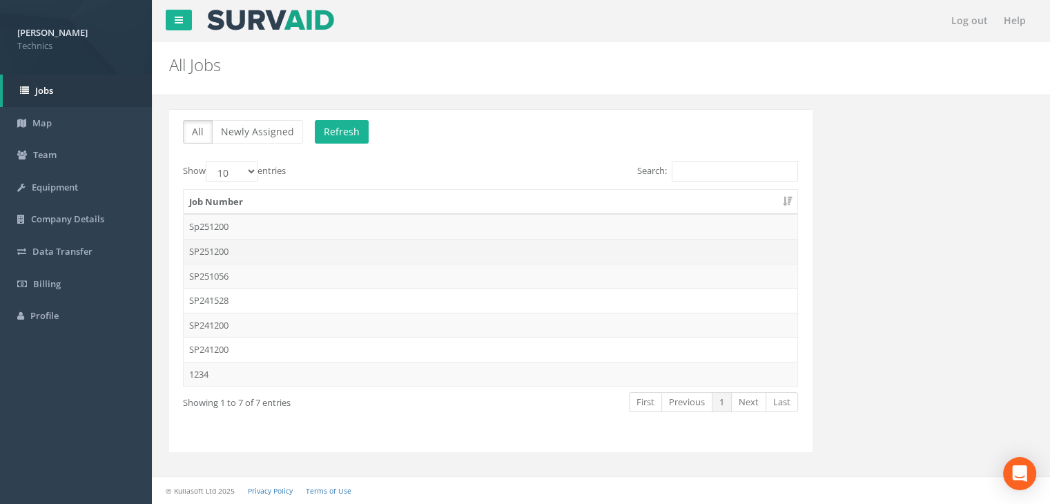
click at [260, 243] on td "SP251200" at bounding box center [491, 251] width 614 height 25
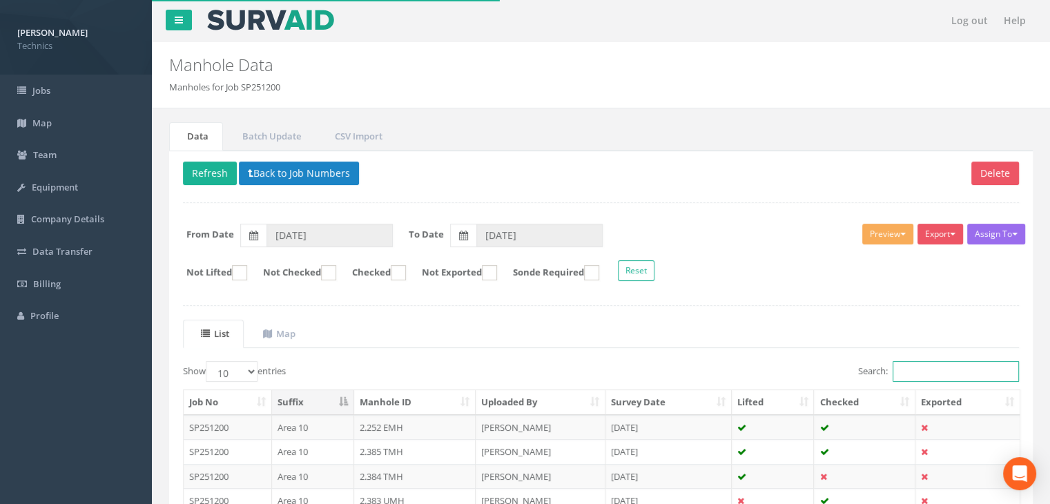
click at [911, 373] on input "Search:" at bounding box center [955, 371] width 126 height 21
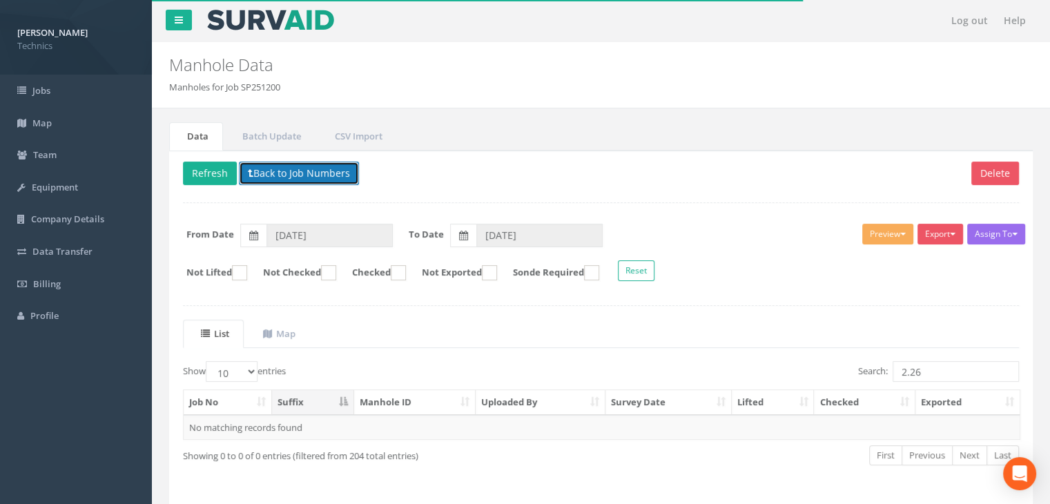
click at [313, 171] on button "Back to Job Numbers" at bounding box center [299, 173] width 120 height 23
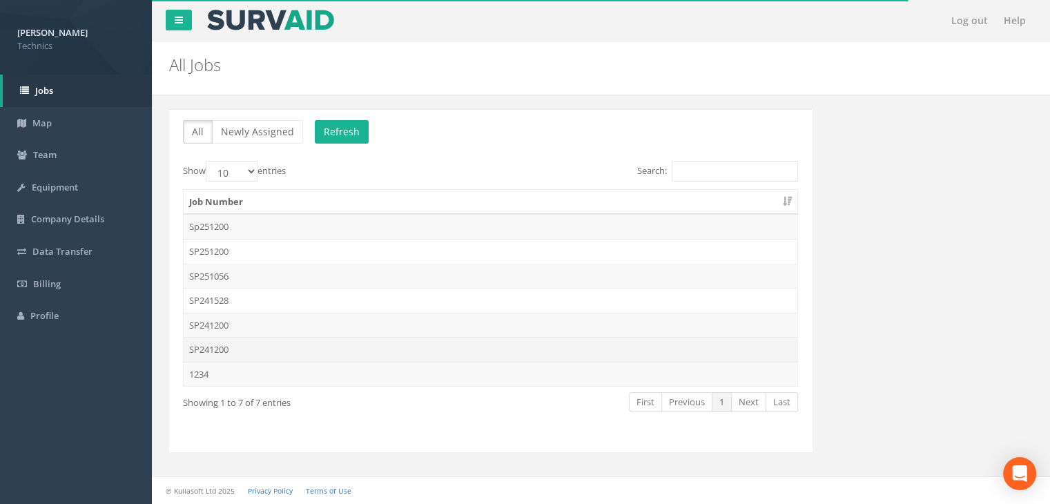
click at [222, 343] on td "SP241200" at bounding box center [491, 349] width 614 height 25
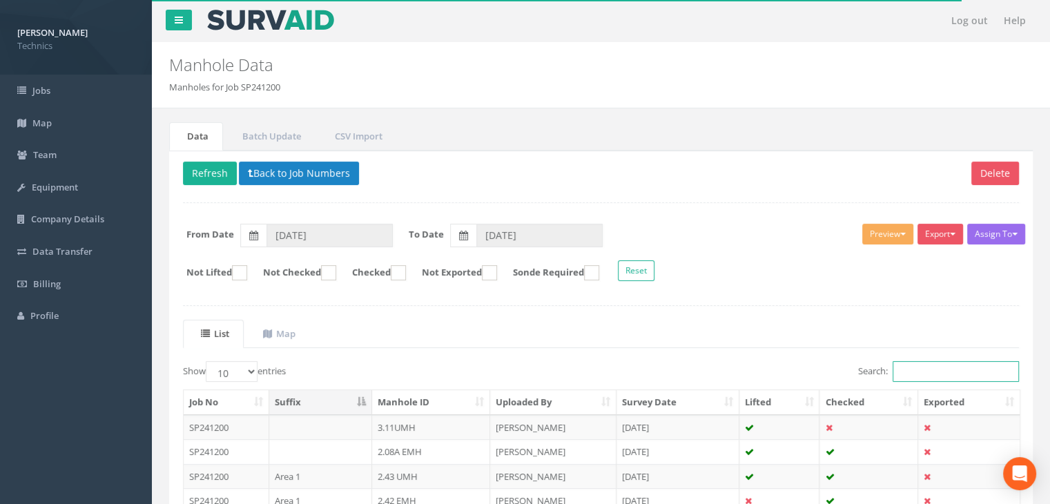
click at [908, 370] on input "Search:" at bounding box center [955, 371] width 126 height 21
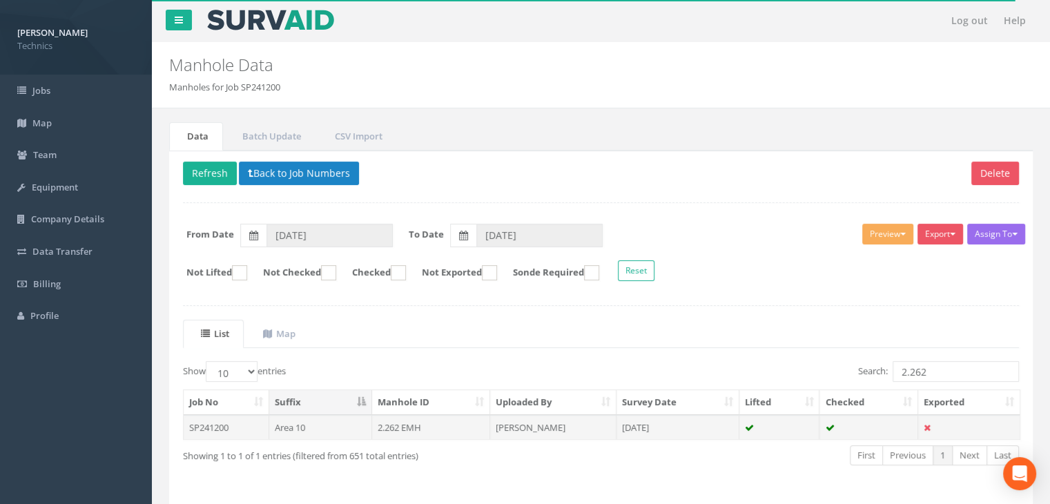
click at [488, 424] on td "2.262 EMH" at bounding box center [431, 427] width 119 height 25
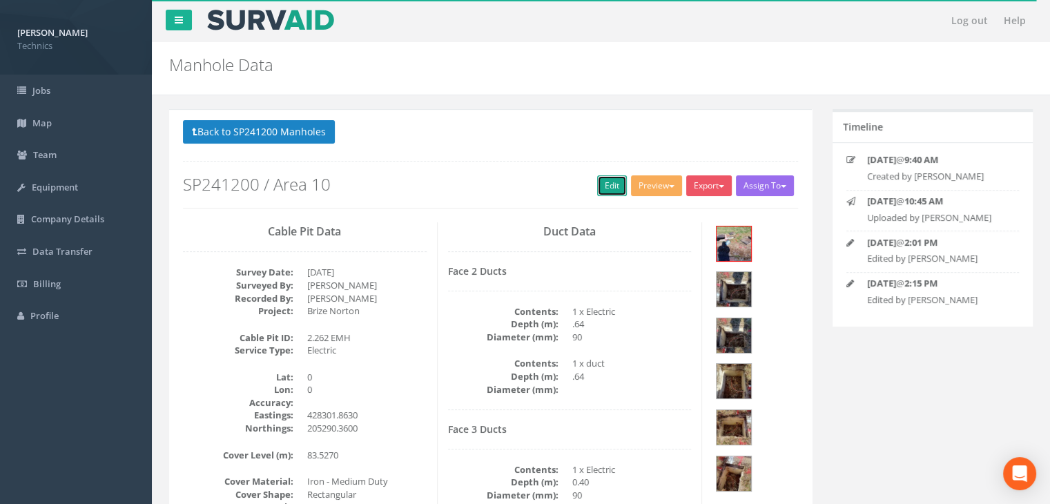
click at [597, 191] on link "Edit" at bounding box center [612, 185] width 30 height 21
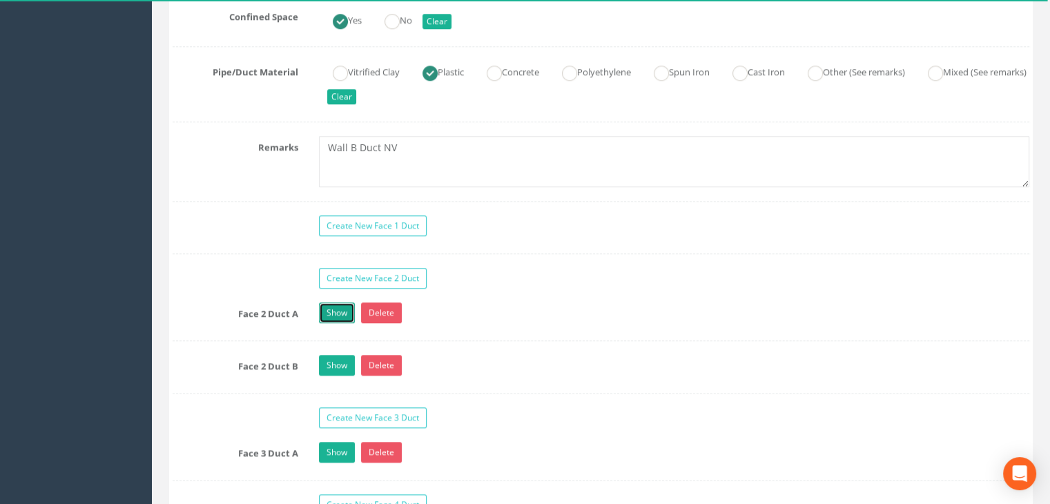
click at [340, 309] on link "Show" at bounding box center [337, 312] width 36 height 21
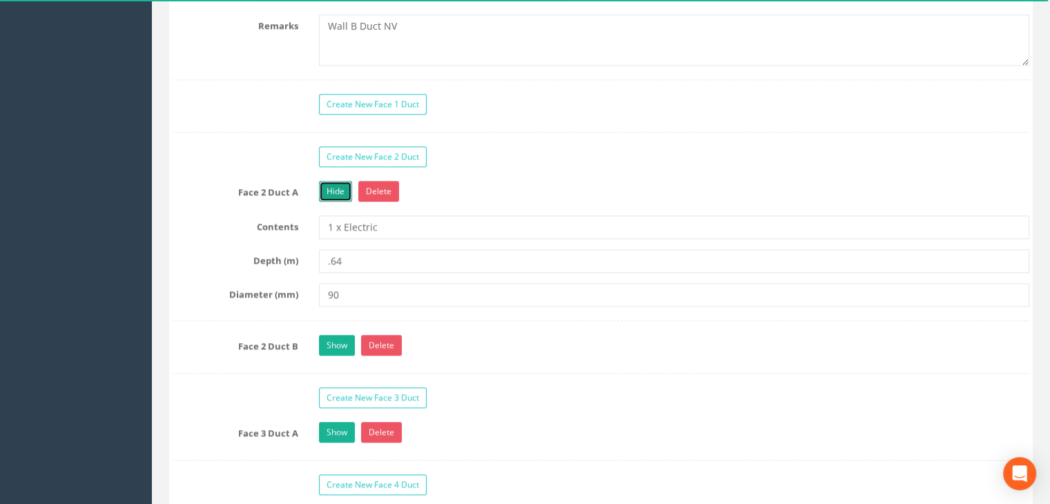
scroll to position [1311, 0]
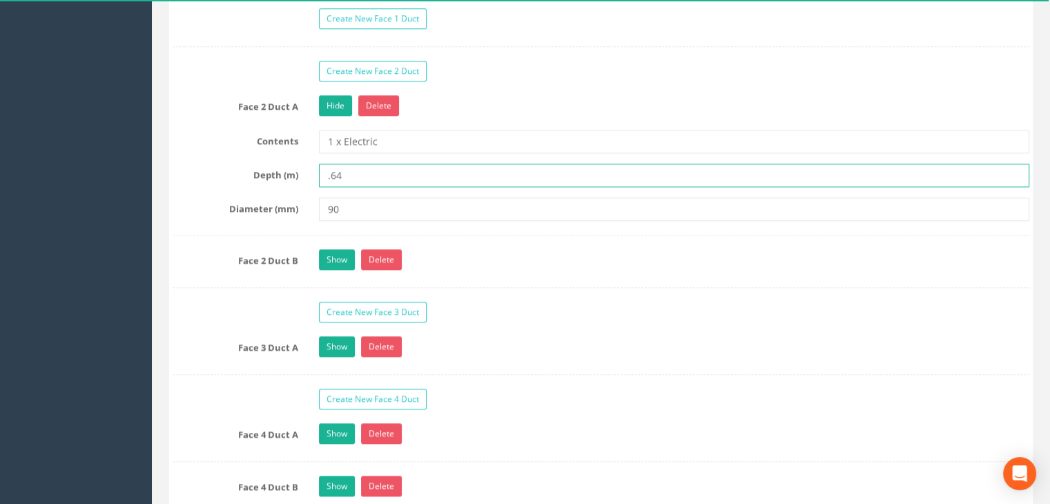
click at [324, 171] on input ".64" at bounding box center [674, 175] width 710 height 23
click at [341, 249] on link "Show" at bounding box center [337, 259] width 36 height 21
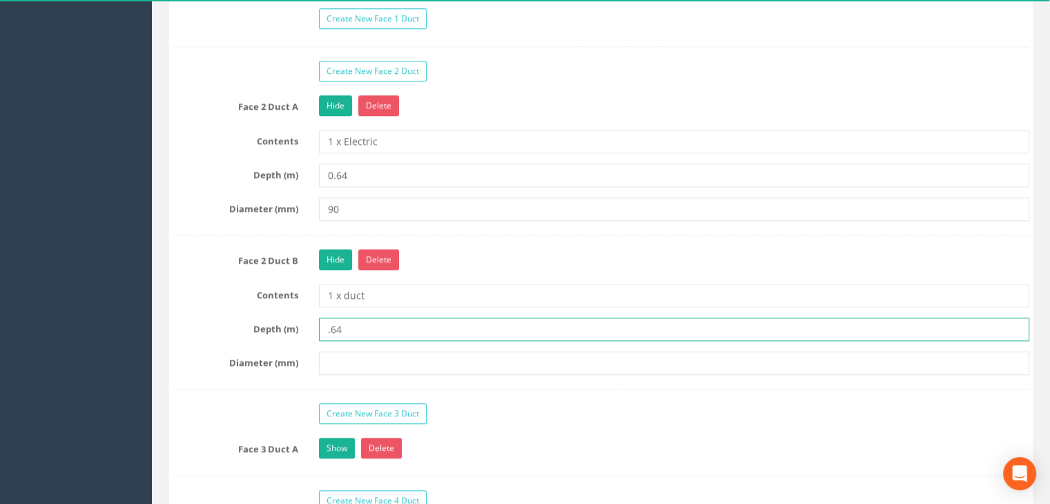
click at [324, 323] on input ".64" at bounding box center [674, 328] width 710 height 23
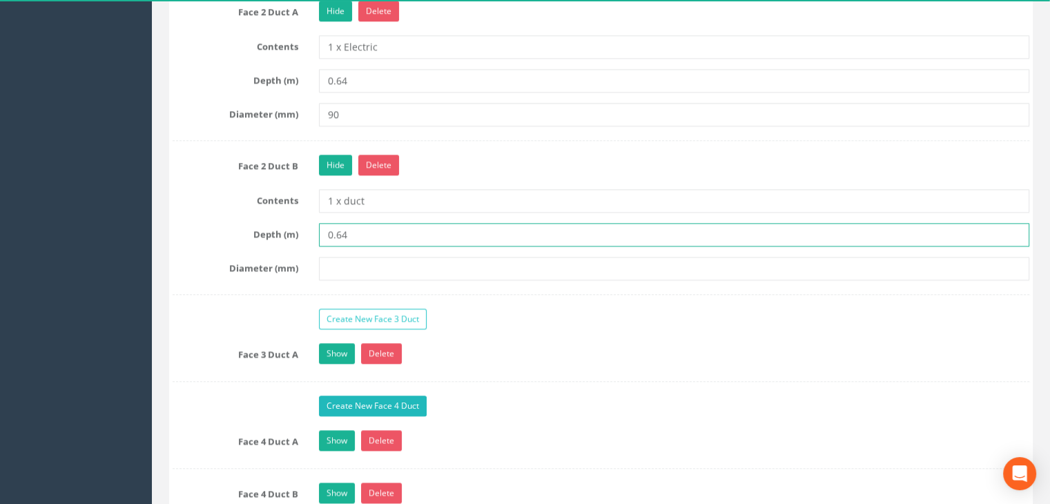
scroll to position [1518, 0]
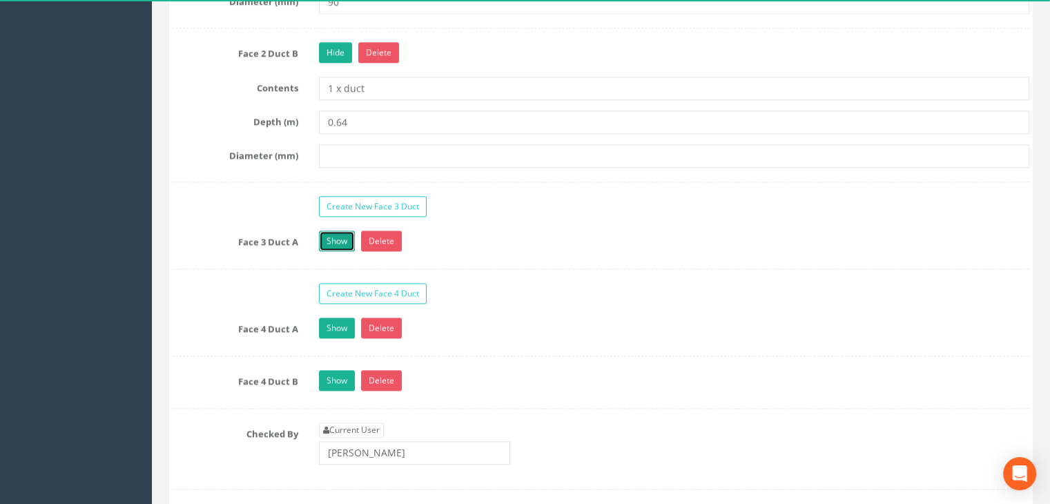
click at [338, 239] on link "Show" at bounding box center [337, 241] width 36 height 21
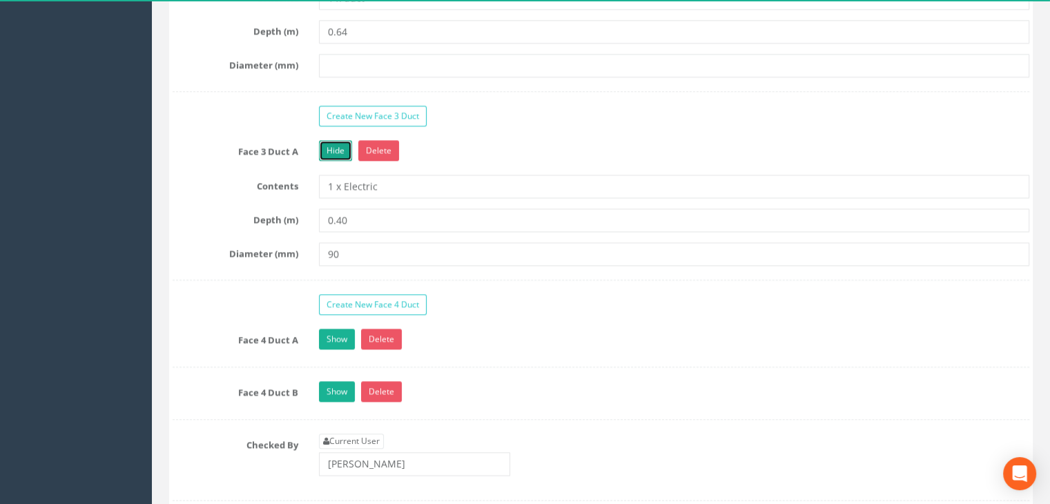
scroll to position [1725, 0]
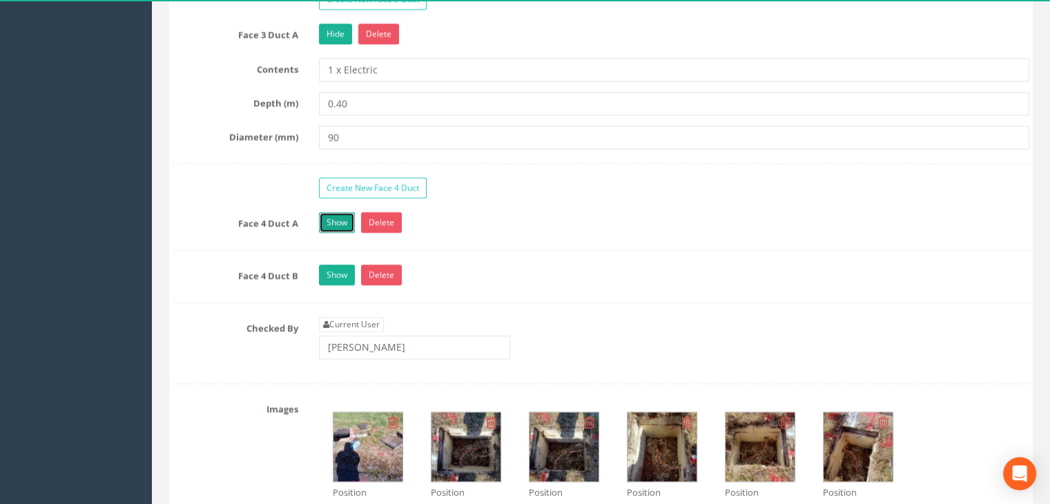
click at [338, 212] on link "Show" at bounding box center [337, 222] width 36 height 21
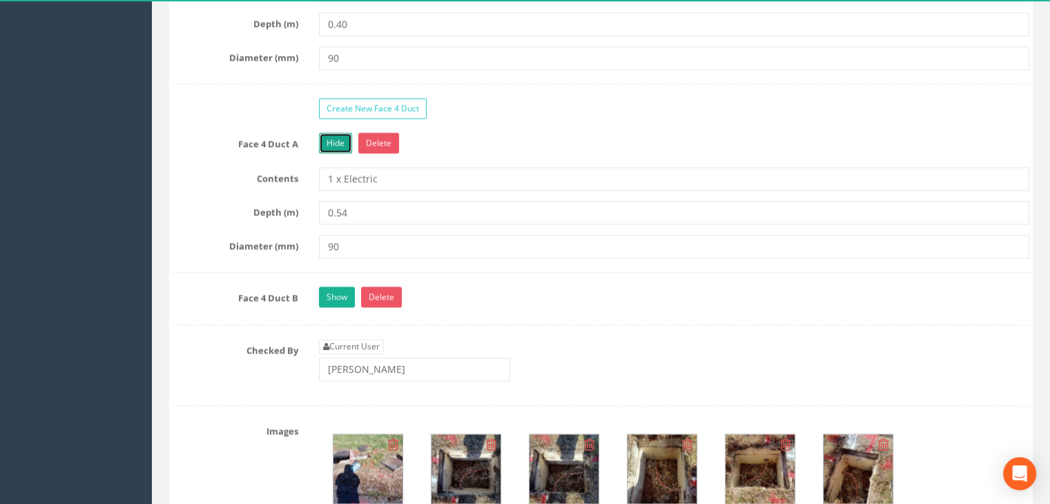
scroll to position [1863, 0]
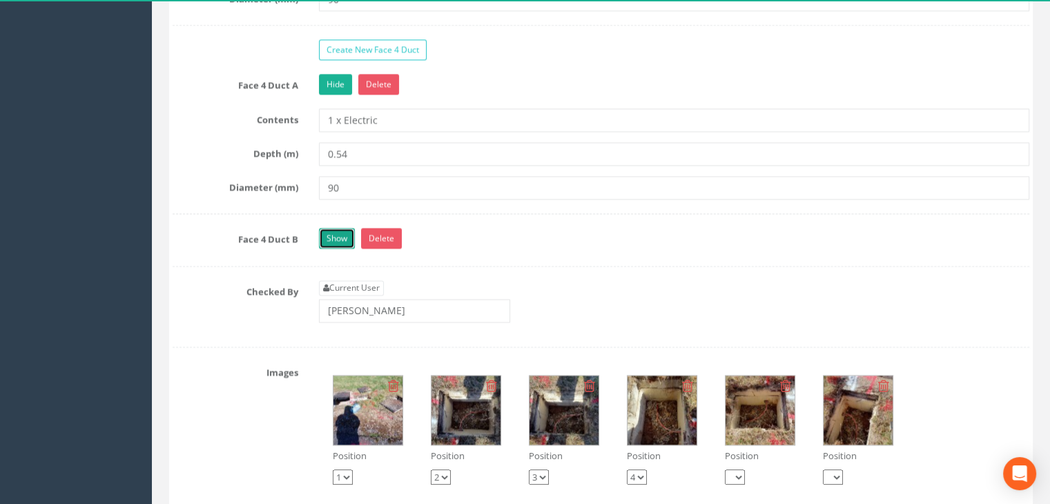
click at [345, 236] on link "Show" at bounding box center [337, 238] width 36 height 21
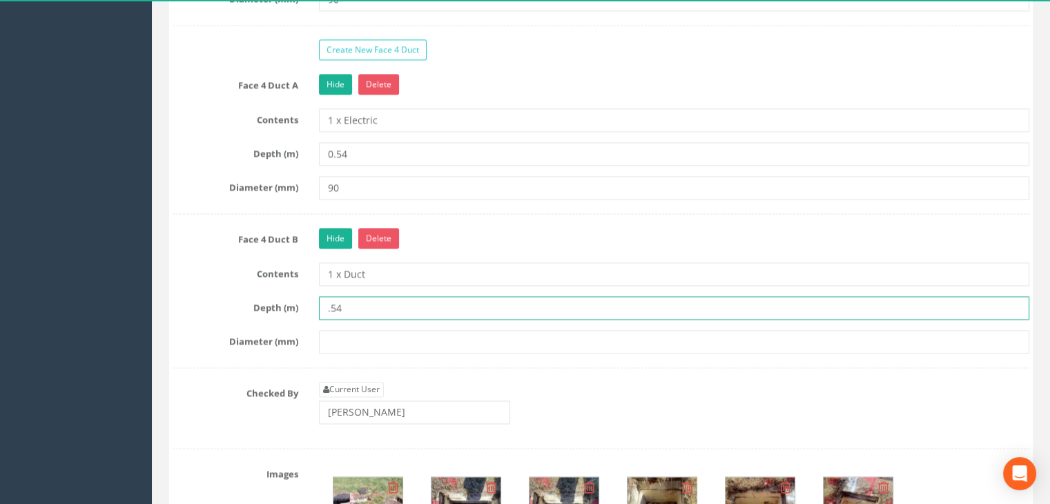
click at [322, 304] on input ".54" at bounding box center [674, 307] width 710 height 23
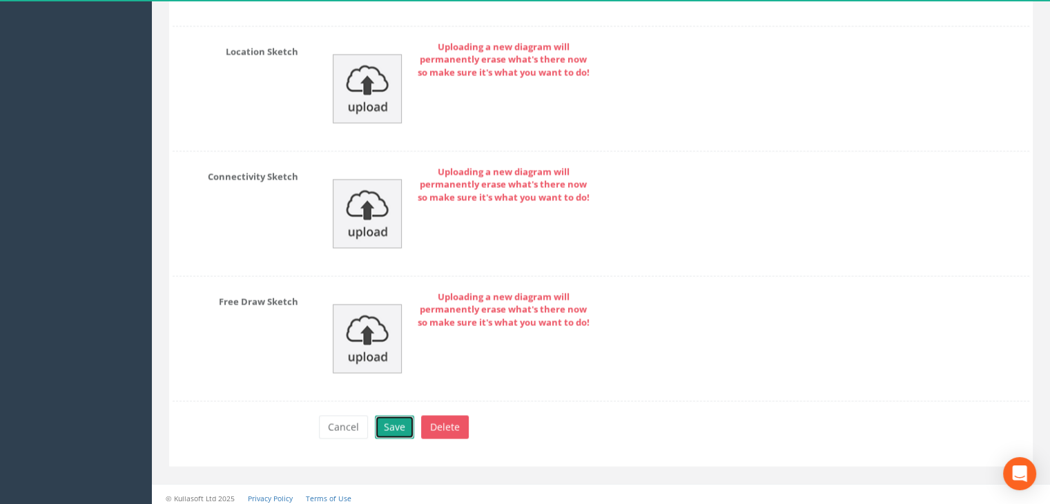
click at [391, 424] on button "Save" at bounding box center [394, 426] width 39 height 23
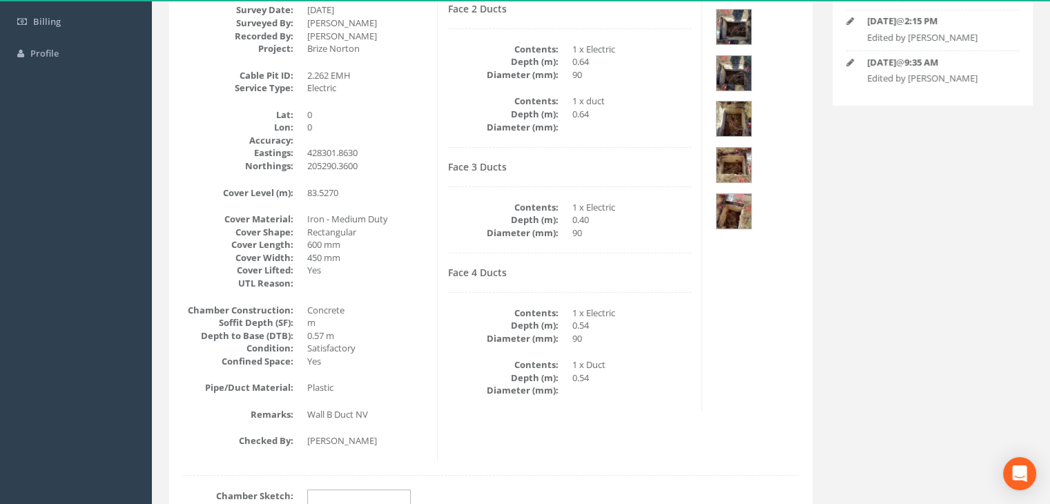
scroll to position [162, 0]
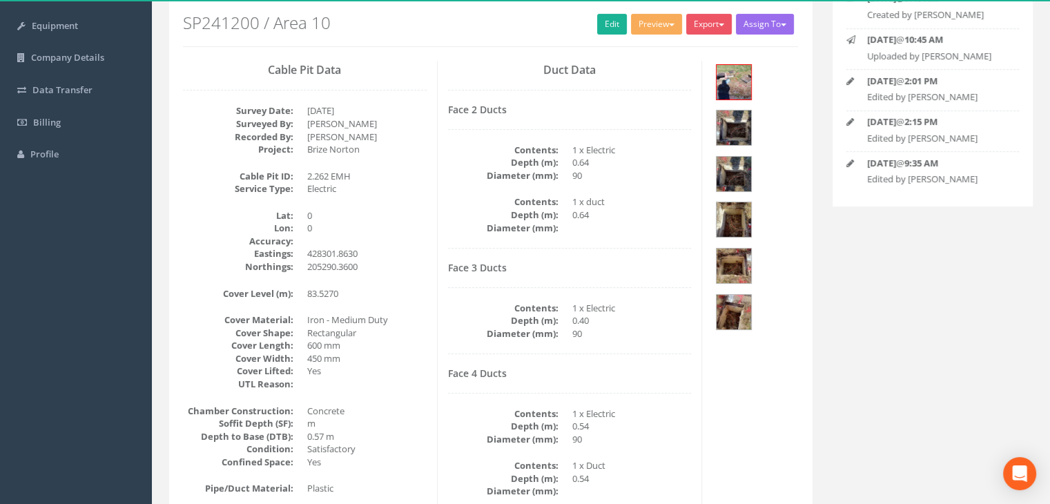
drag, startPoint x: 507, startPoint y: 264, endPoint x: 515, endPoint y: 257, distance: 10.7
click at [507, 264] on h4 "Face 3 Ducts" at bounding box center [570, 267] width 244 height 10
click at [736, 87] on img at bounding box center [733, 82] width 35 height 35
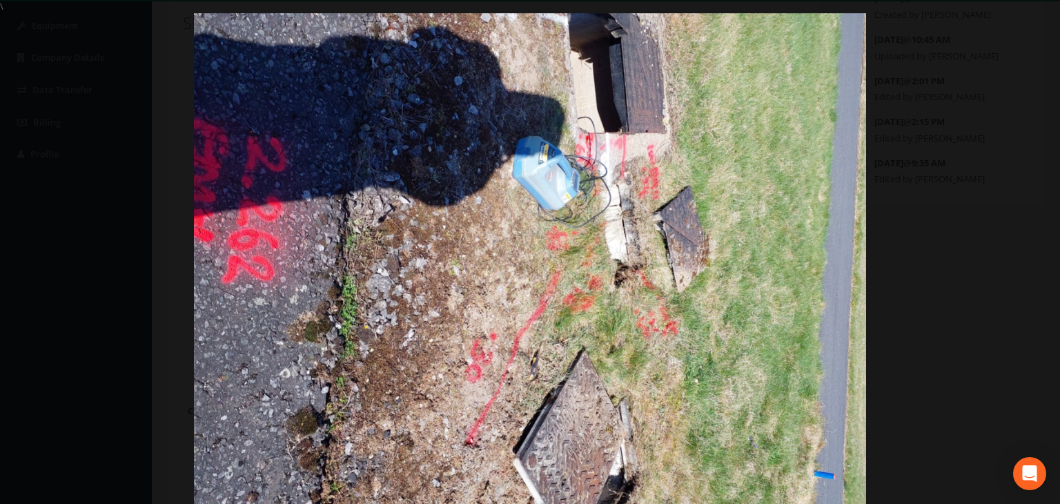
click at [1016, 39] on div at bounding box center [530, 265] width 1060 height 504
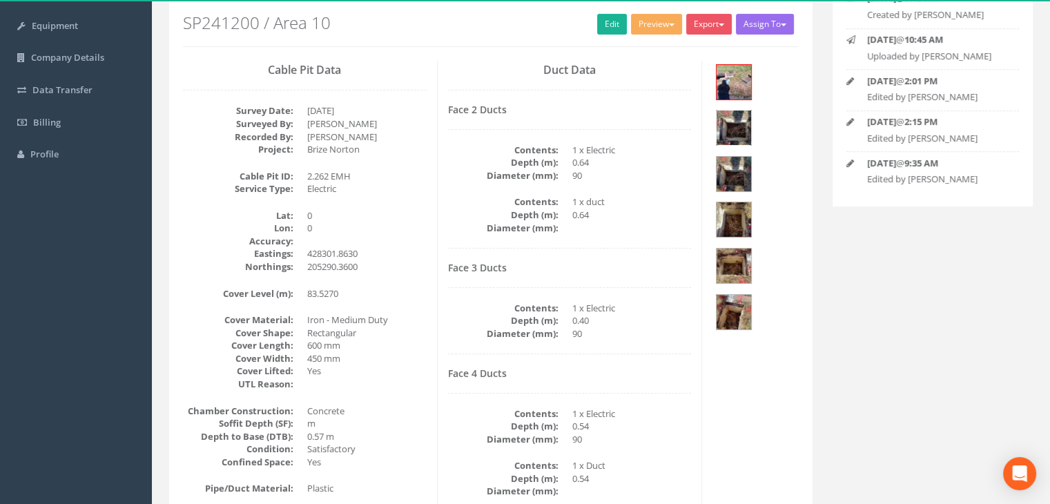
click at [751, 110] on img at bounding box center [733, 127] width 35 height 35
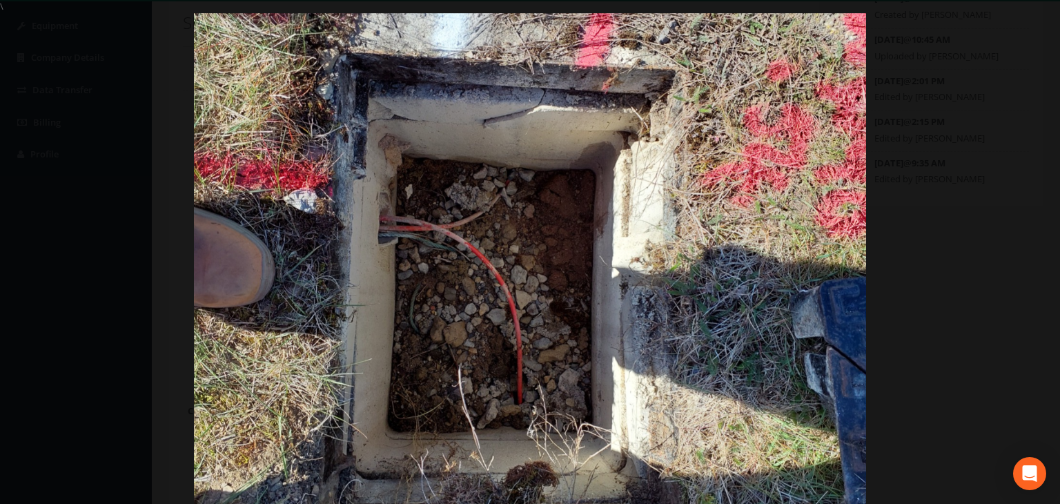
click at [564, 248] on img at bounding box center [530, 265] width 672 height 504
click at [12, 249] on link "‹" at bounding box center [26, 252] width 32 height 32
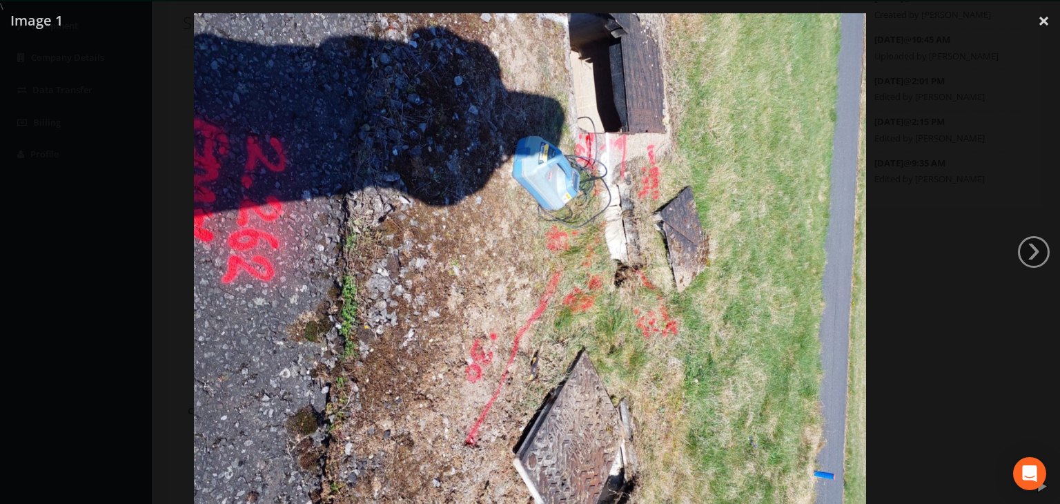
click at [652, 197] on img at bounding box center [530, 265] width 672 height 504
click at [453, 285] on img at bounding box center [530, 265] width 672 height 504
click at [1028, 252] on link "›" at bounding box center [1034, 252] width 32 height 32
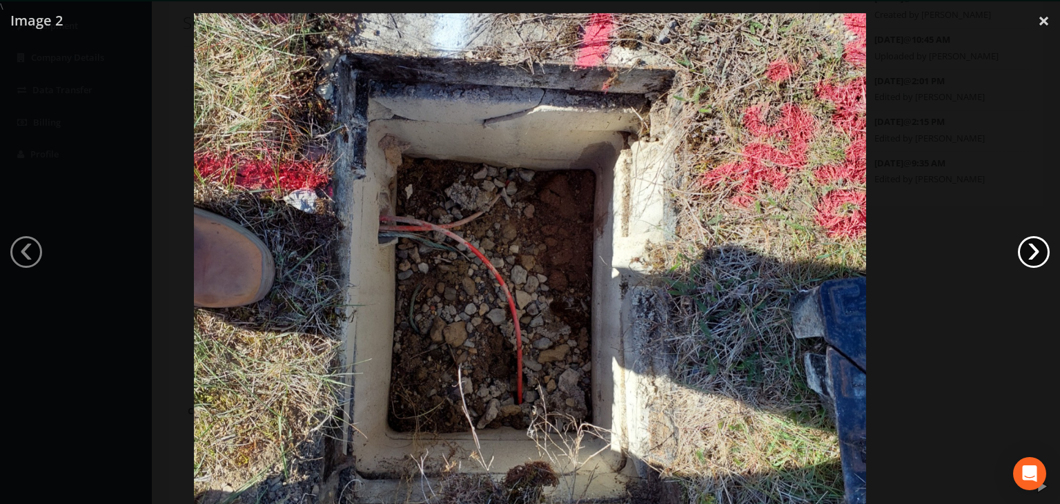
click at [1028, 252] on link "›" at bounding box center [1034, 252] width 32 height 32
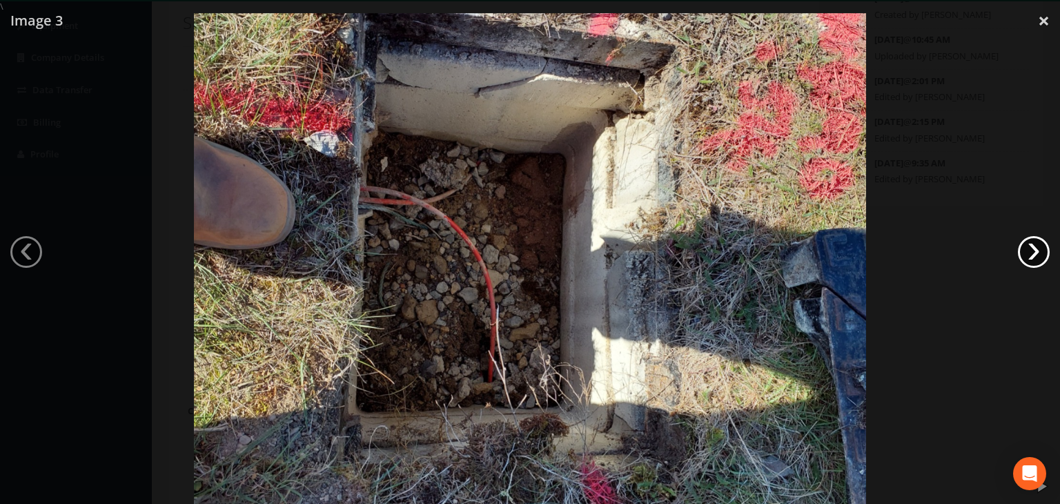
click at [1028, 252] on link "›" at bounding box center [1034, 252] width 32 height 32
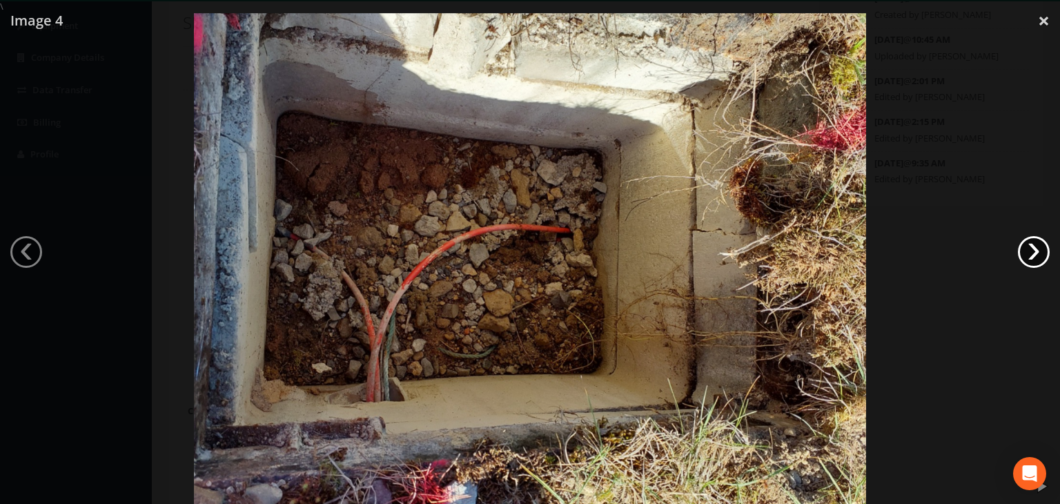
click at [1028, 252] on link "›" at bounding box center [1034, 252] width 32 height 32
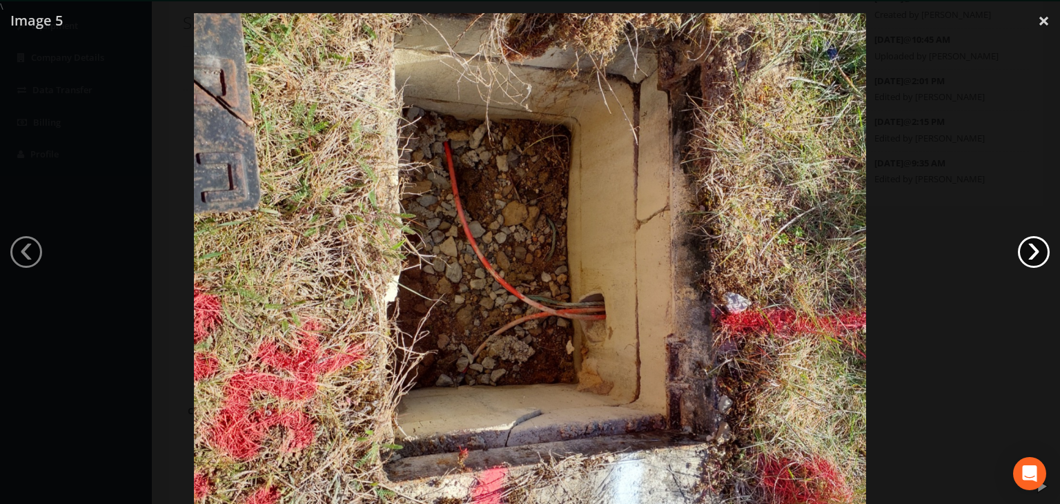
click at [1028, 252] on link "›" at bounding box center [1034, 252] width 32 height 32
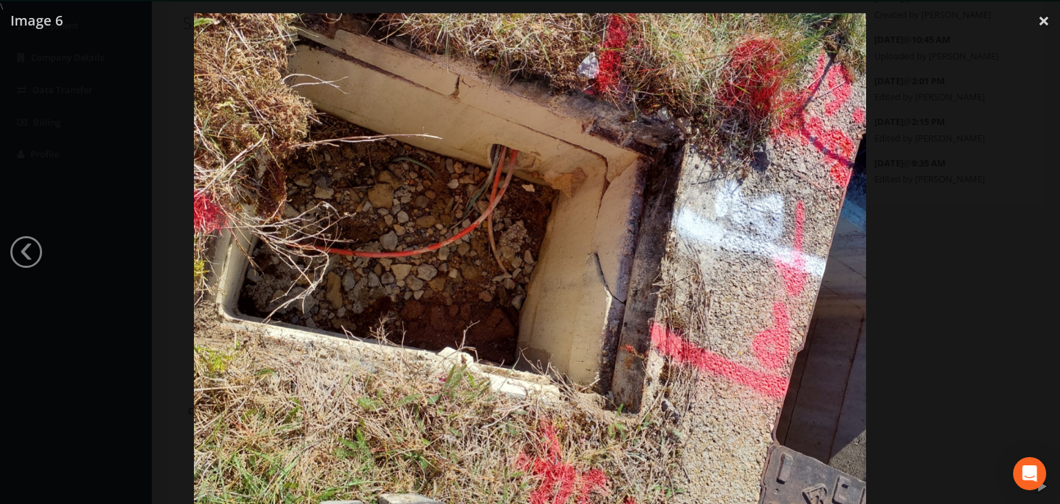
click at [496, 279] on img at bounding box center [530, 265] width 672 height 504
drag, startPoint x: 417, startPoint y: 244, endPoint x: 461, endPoint y: 222, distance: 49.4
click at [419, 242] on img at bounding box center [530, 265] width 672 height 504
click at [1037, 20] on link "×" at bounding box center [1044, 20] width 32 height 41
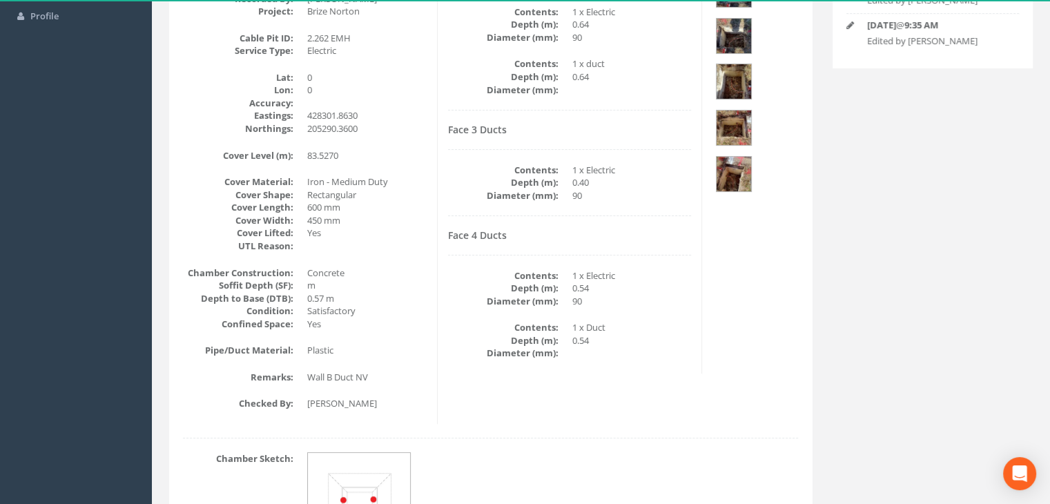
scroll to position [92, 0]
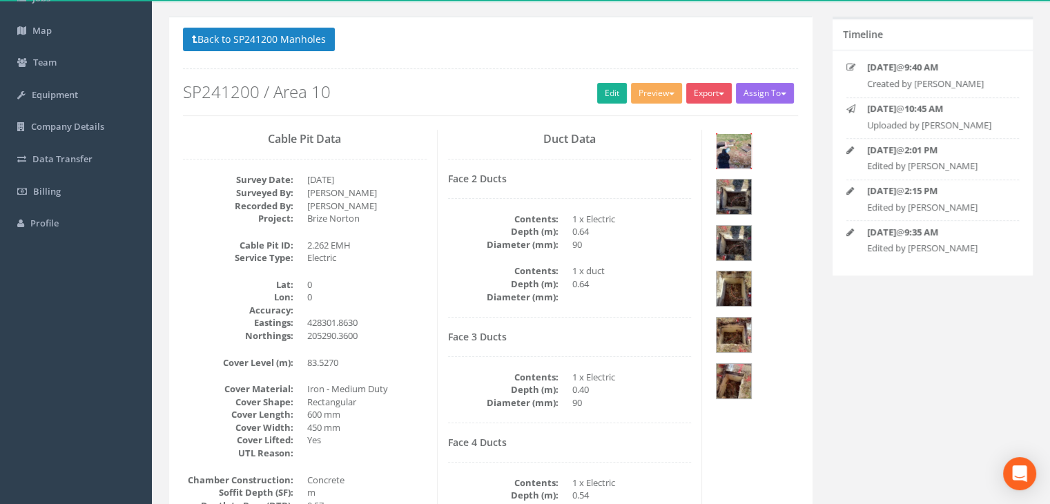
click at [750, 157] on img at bounding box center [733, 151] width 35 height 35
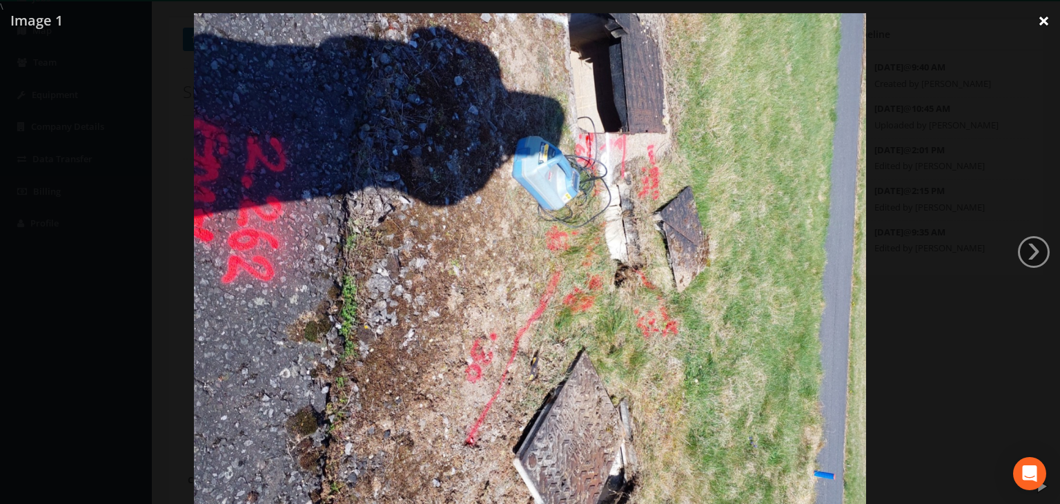
click at [1033, 22] on link "×" at bounding box center [1044, 20] width 32 height 41
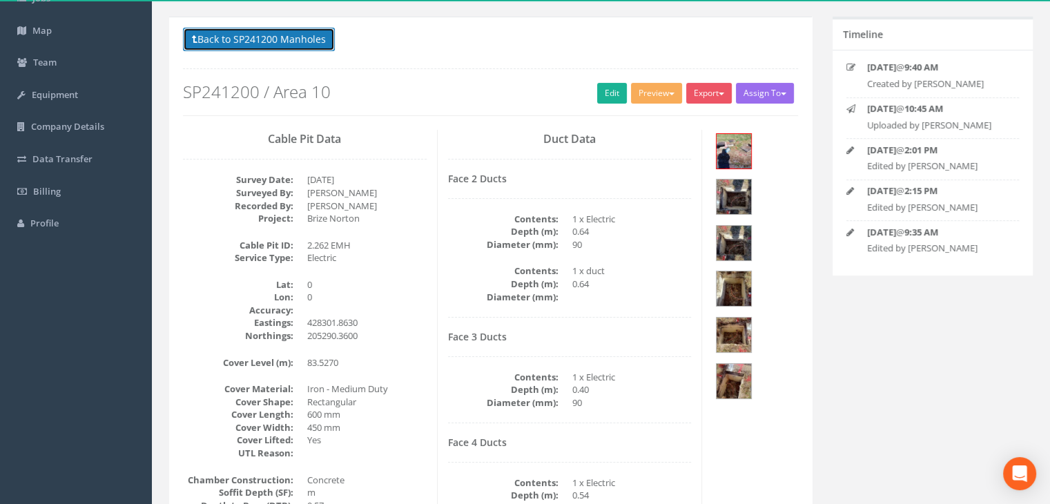
click at [303, 39] on button "Back to SP241200 Manholes" at bounding box center [259, 39] width 152 height 23
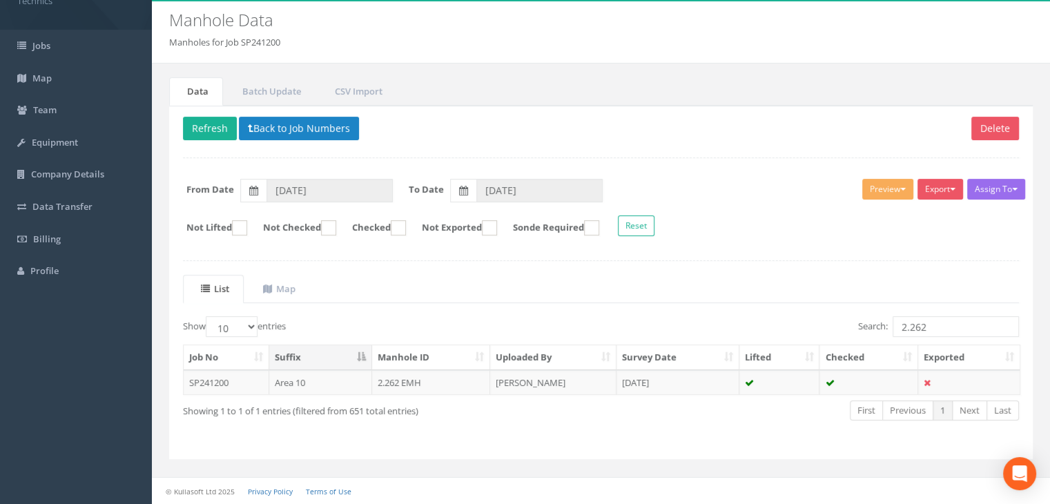
scroll to position [43, 0]
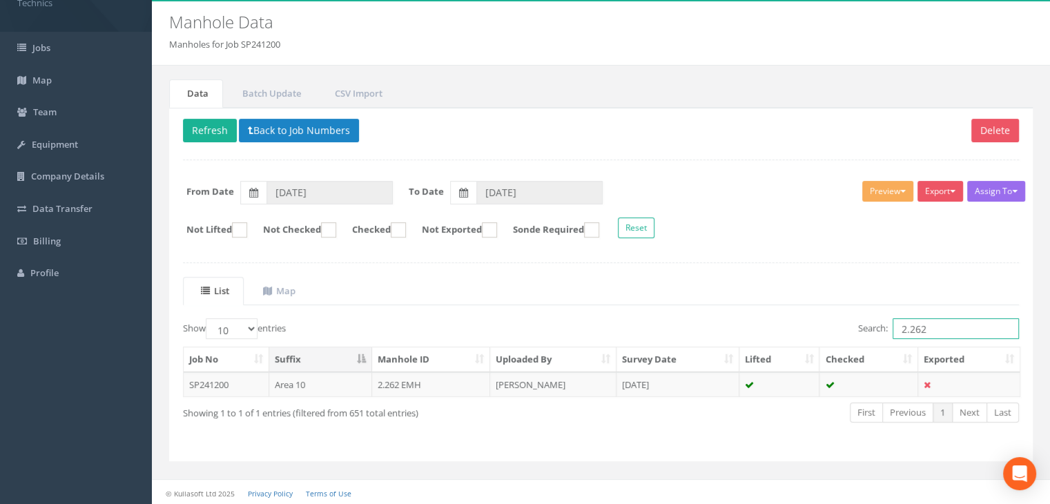
click at [937, 318] on input "2.262" at bounding box center [955, 328] width 126 height 21
click at [550, 382] on td "[PERSON_NAME]" at bounding box center [553, 384] width 126 height 25
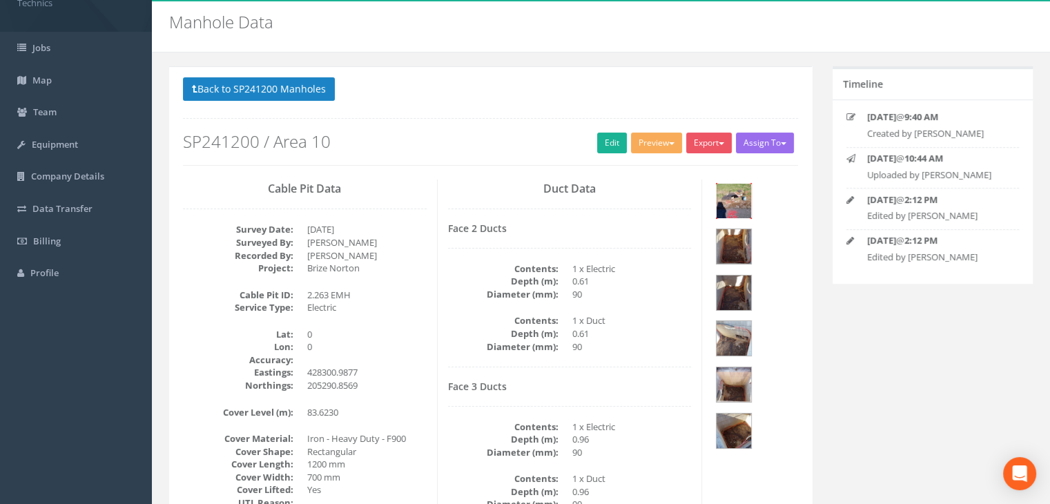
click at [738, 205] on img at bounding box center [733, 201] width 35 height 35
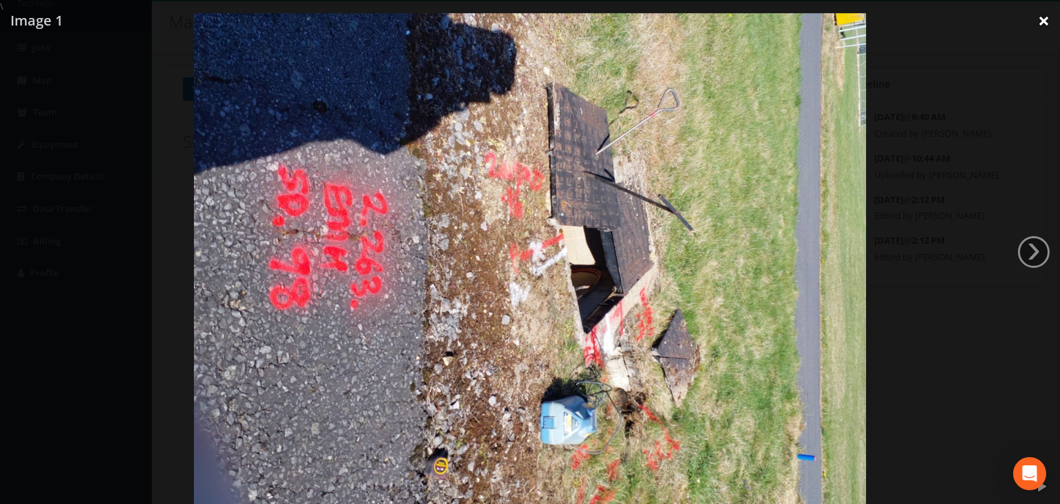
click at [1045, 23] on link "×" at bounding box center [1044, 20] width 32 height 41
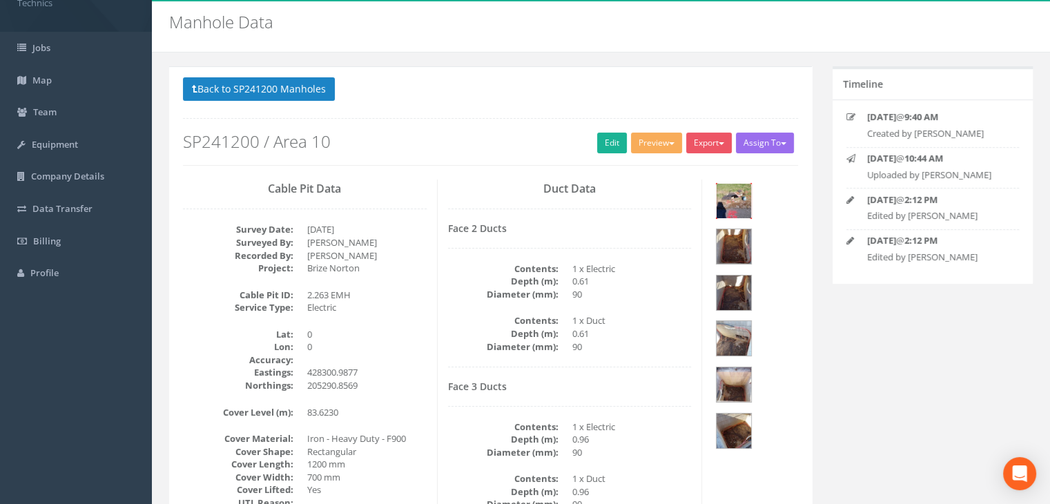
click at [734, 191] on img at bounding box center [733, 201] width 35 height 35
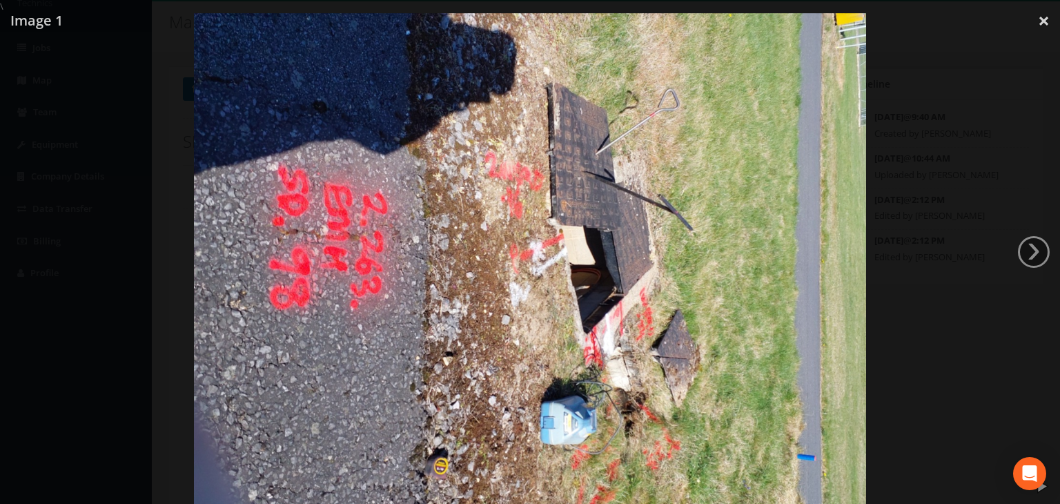
click at [1015, 238] on div at bounding box center [530, 265] width 1060 height 504
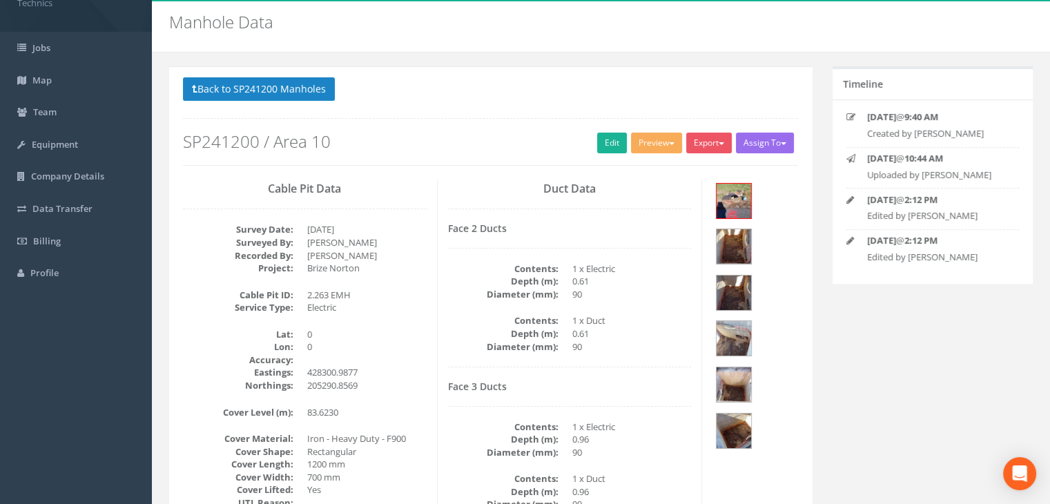
click at [1021, 251] on div "[DATE] 2:12 PM Edited by [PERSON_NAME]" at bounding box center [932, 252] width 193 height 36
click at [745, 207] on img at bounding box center [733, 201] width 35 height 35
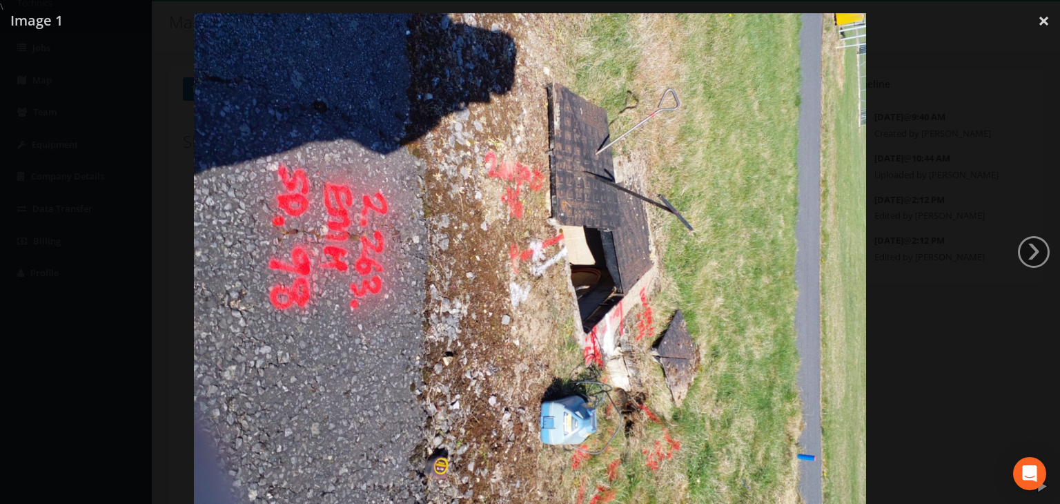
click at [1018, 245] on div at bounding box center [530, 265] width 1060 height 504
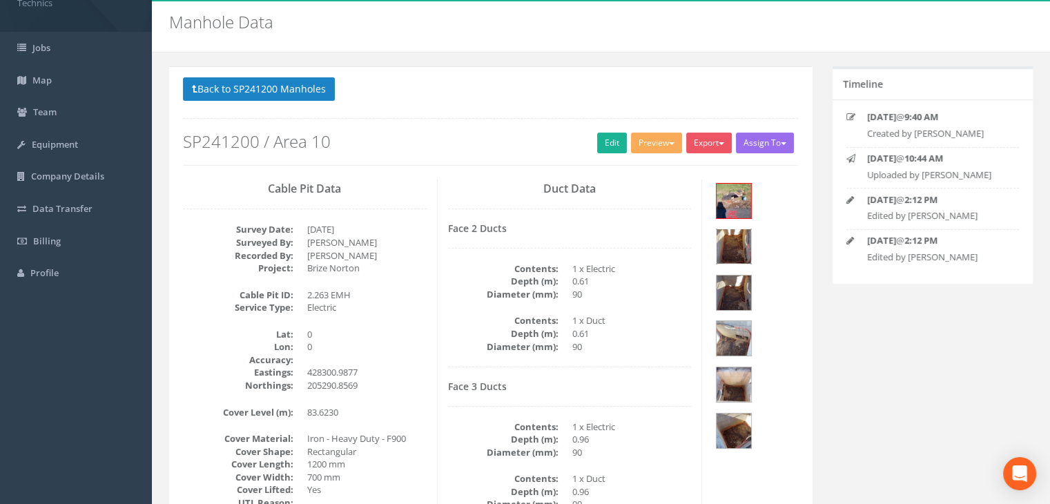
click at [751, 229] on img at bounding box center [733, 246] width 35 height 35
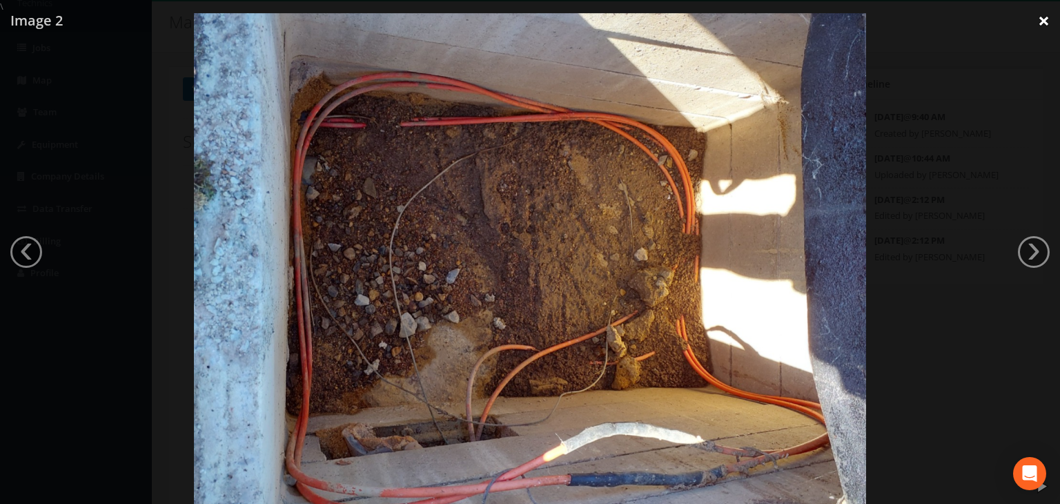
click at [1044, 10] on link "×" at bounding box center [1044, 20] width 32 height 41
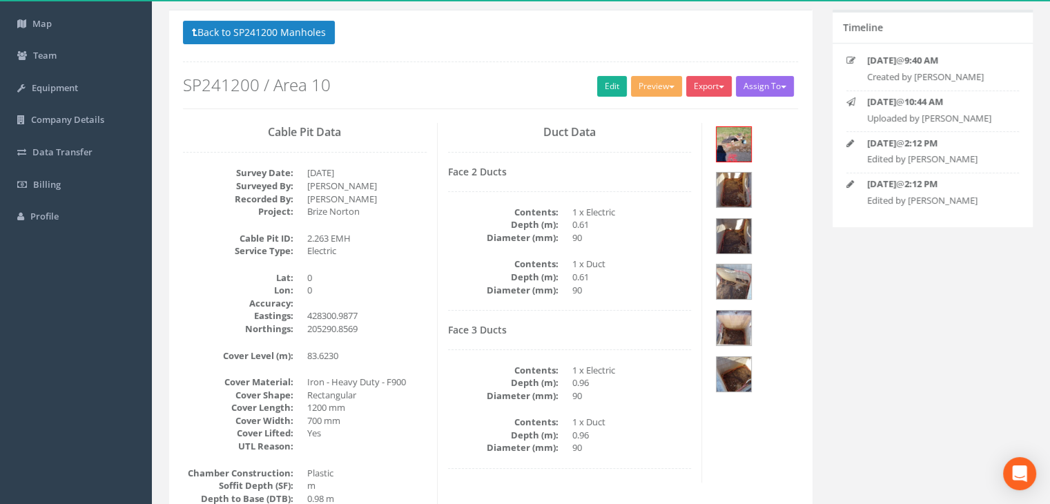
scroll to position [181, 0]
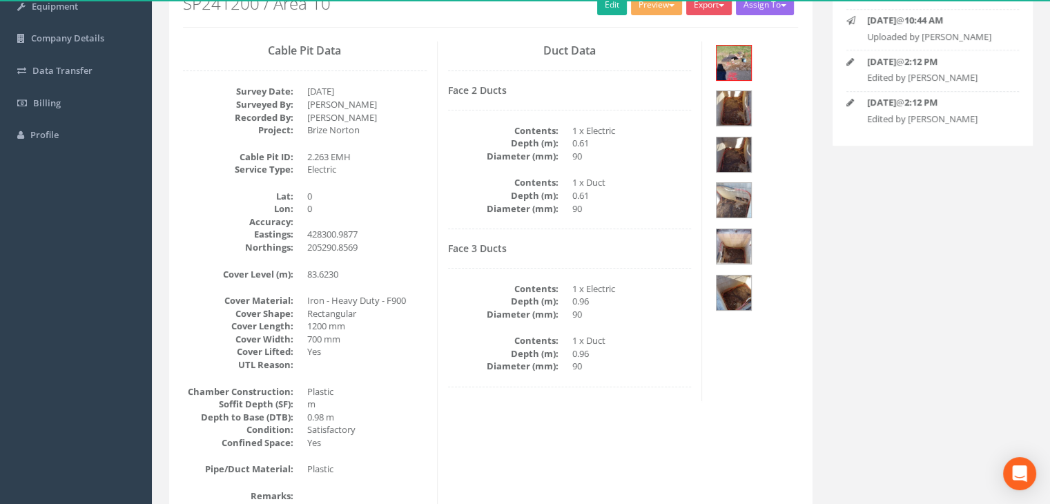
click at [580, 245] on h4 "Face 3 Ducts" at bounding box center [570, 248] width 244 height 10
click at [734, 69] on img at bounding box center [733, 63] width 35 height 35
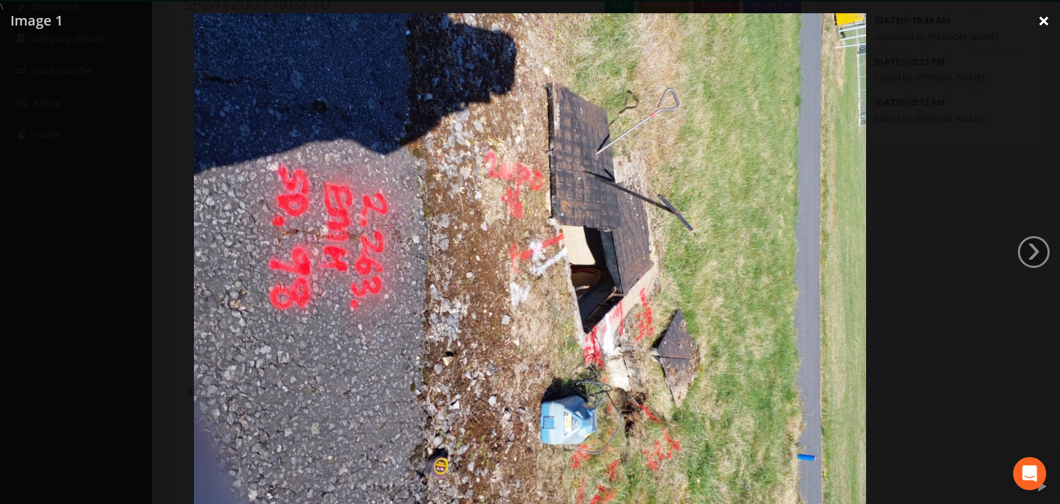
click at [1034, 25] on link "×" at bounding box center [1044, 20] width 32 height 41
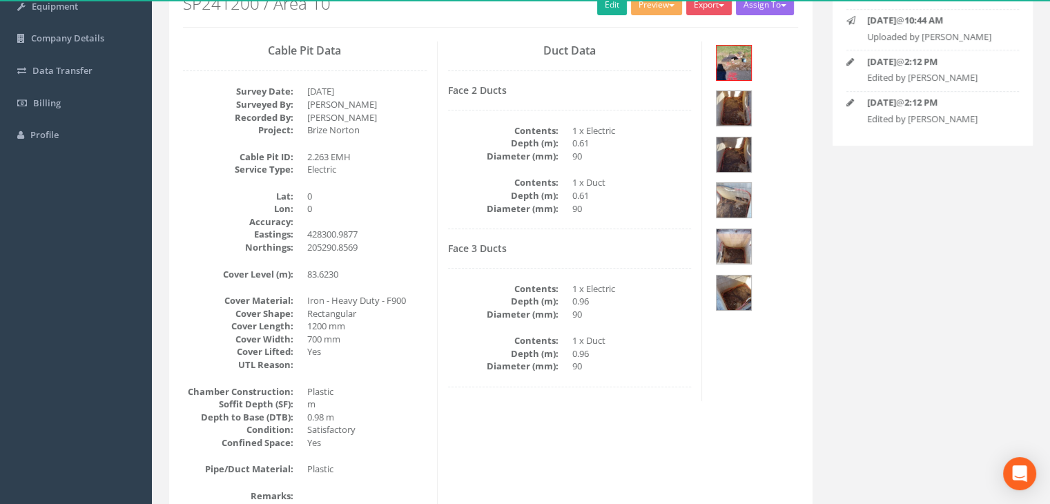
click at [427, 295] on div "Cable Pit Data Survey Date: [DATE] Surveyed By: [PERSON_NAME] Recorded By: [PER…" at bounding box center [305, 291] width 265 height 501
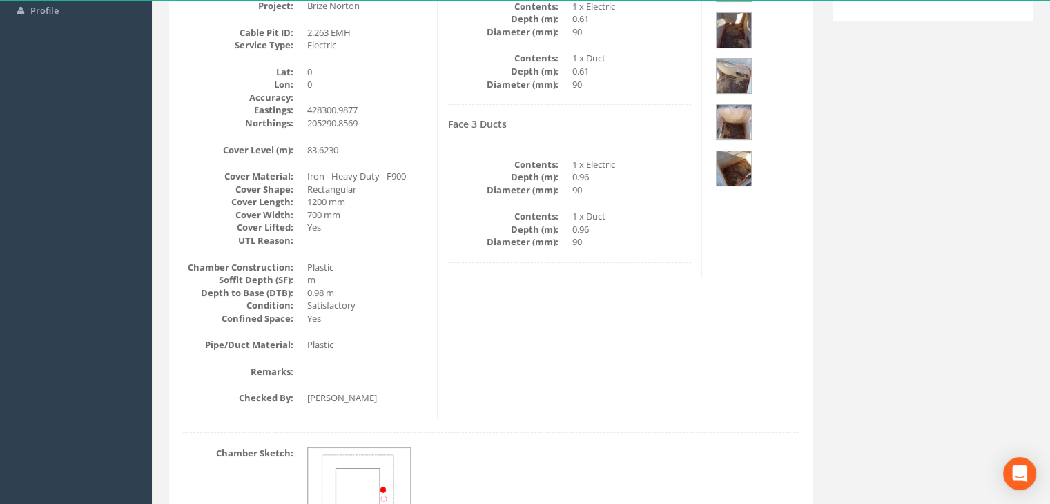
scroll to position [112, 0]
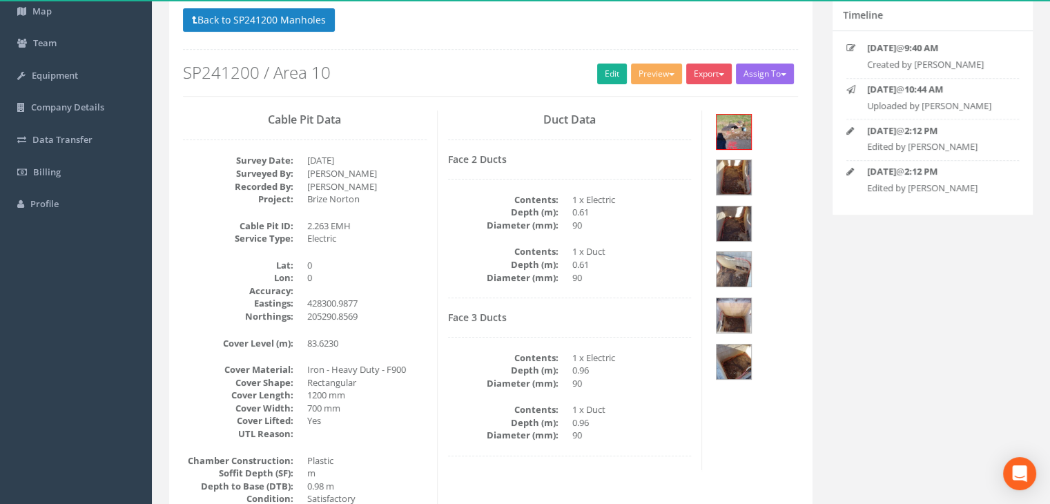
click at [583, 188] on div "Face 2 Ducts Contents: 1 x Electric Depth (m): 0.61 Diameter (mm): 90 Contents:…" at bounding box center [570, 226] width 244 height 144
click at [326, 12] on button "Back to SP241200 Manholes" at bounding box center [259, 19] width 152 height 23
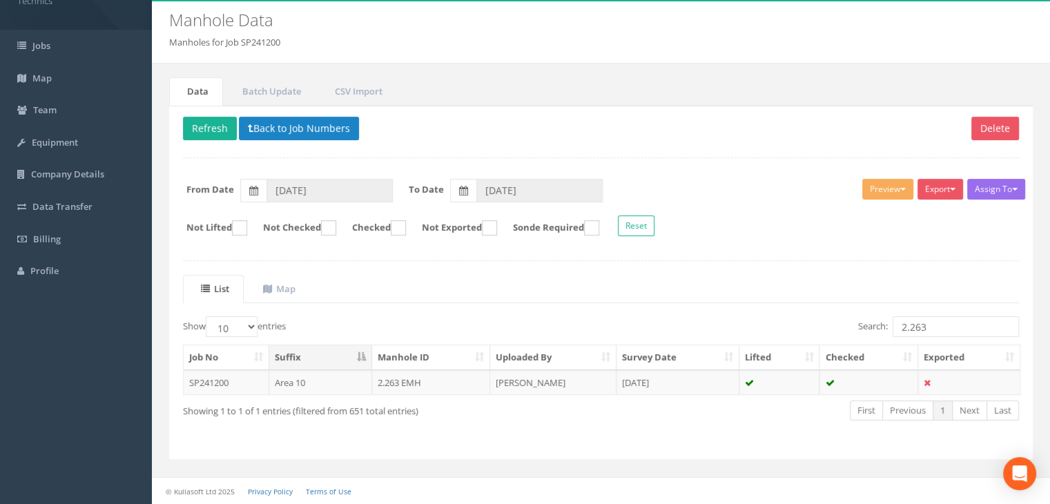
scroll to position [43, 0]
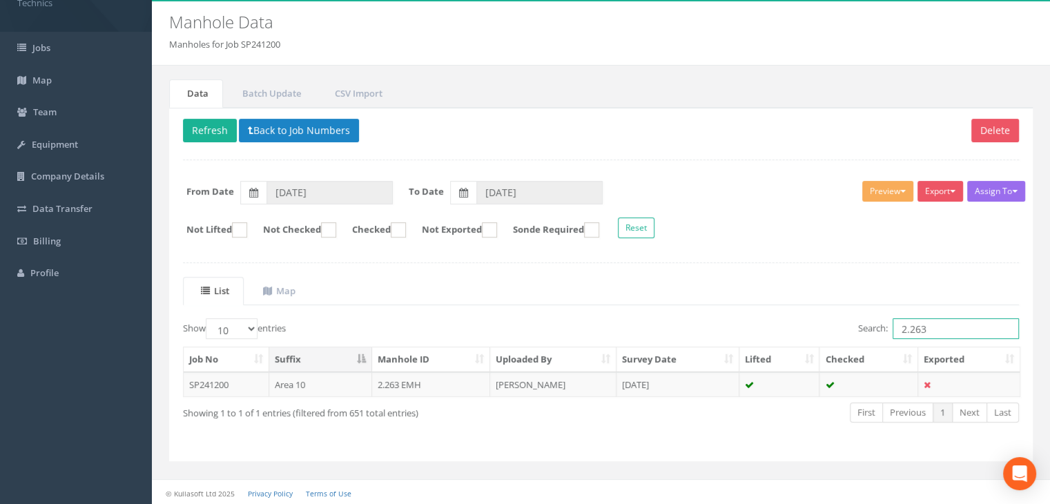
click at [943, 328] on input "2.263" at bounding box center [955, 328] width 126 height 21
click at [515, 384] on td "[PERSON_NAME]" at bounding box center [553, 384] width 126 height 25
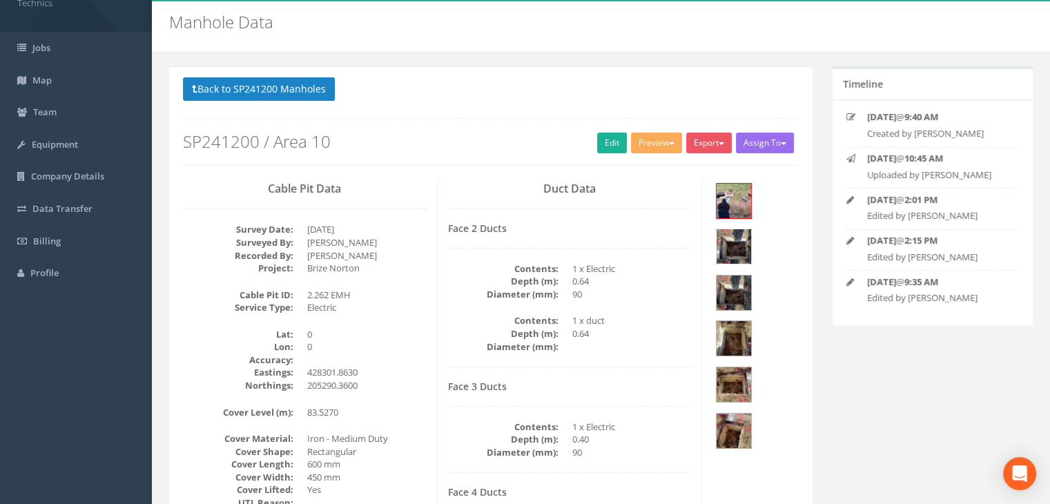
click at [751, 229] on img at bounding box center [733, 246] width 35 height 35
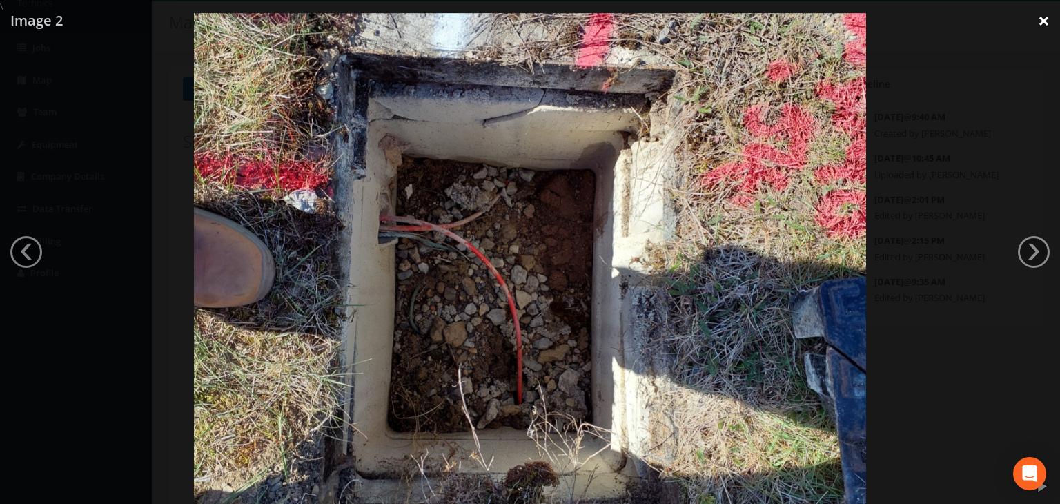
click at [1037, 20] on link "×" at bounding box center [1044, 20] width 32 height 41
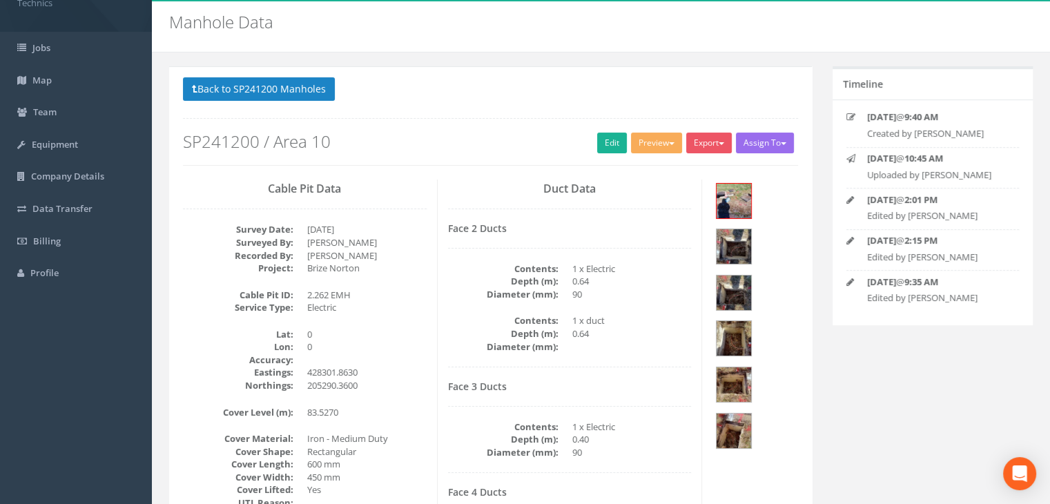
click at [554, 362] on div "Face 2 Ducts Contents: 1 x Electric Depth (m): 0.64 Diameter (mm): 90 Contents:…" at bounding box center [570, 295] width 244 height 144
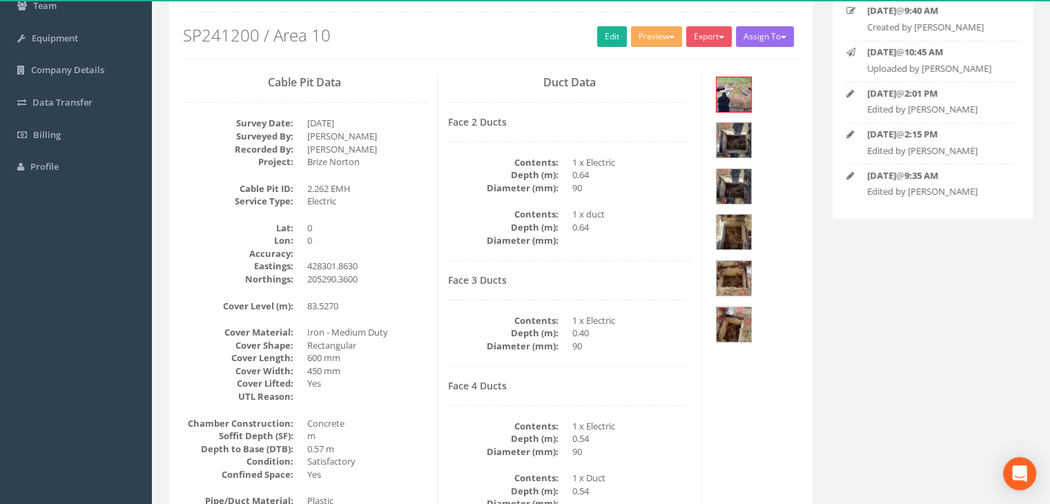
scroll to position [181, 0]
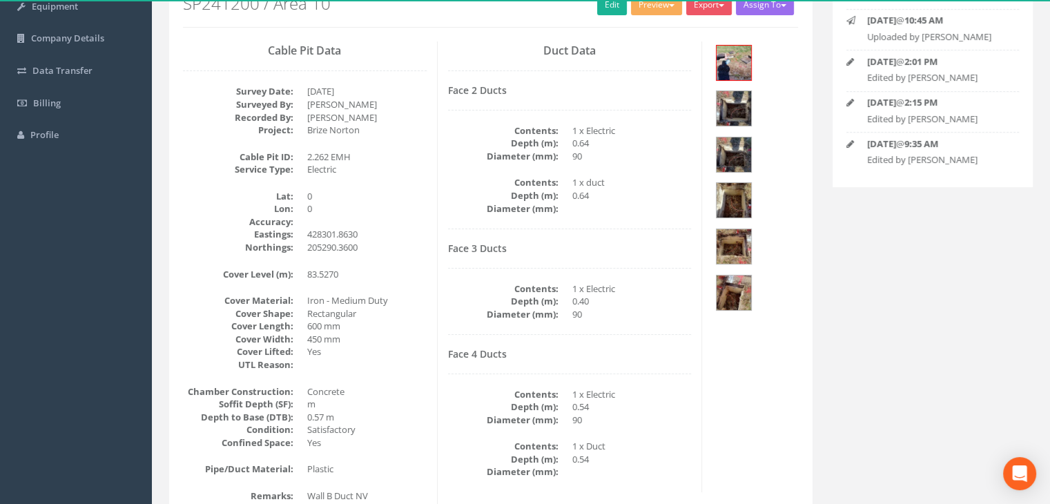
click at [496, 264] on div "Face 3 Ducts Contents: 1 x Electric Depth (m): 0.40 Diameter (mm): 90" at bounding box center [570, 289] width 244 height 92
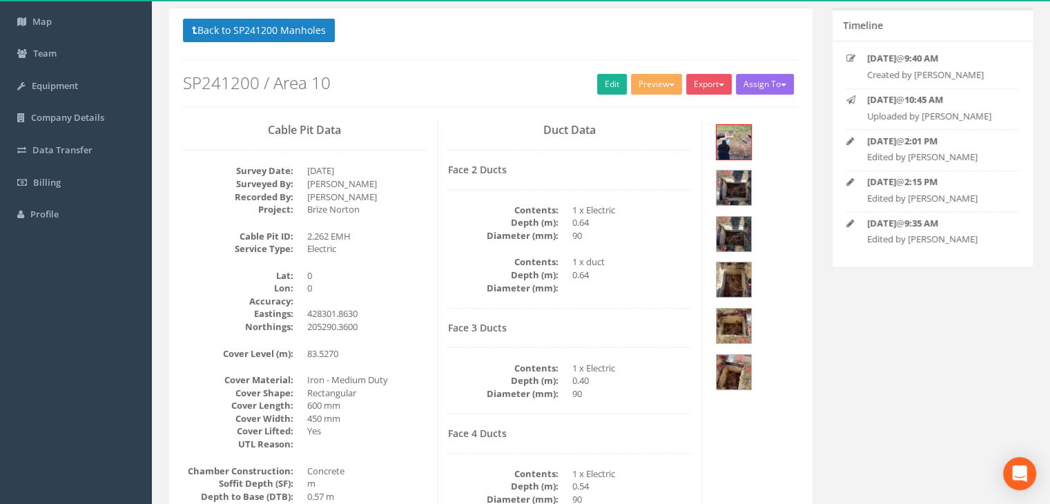
scroll to position [43, 0]
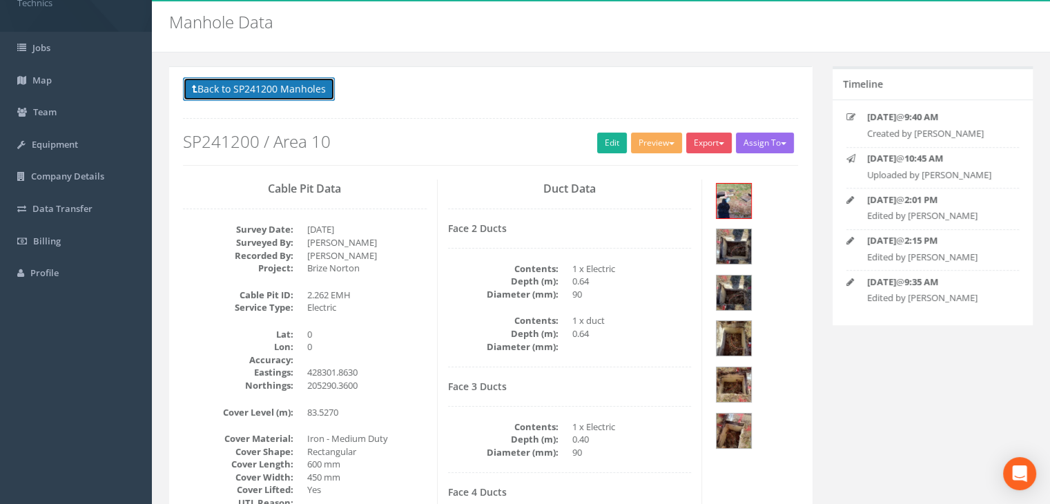
click at [290, 88] on button "Back to SP241200 Manholes" at bounding box center [259, 88] width 152 height 23
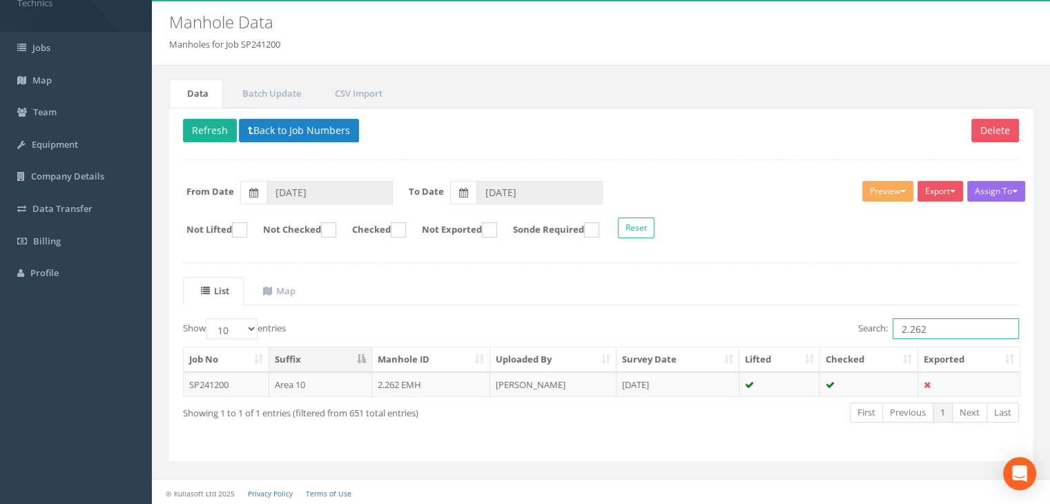
click at [930, 326] on input "2.262" at bounding box center [955, 328] width 126 height 21
click at [644, 382] on td "[DATE]" at bounding box center [677, 384] width 123 height 25
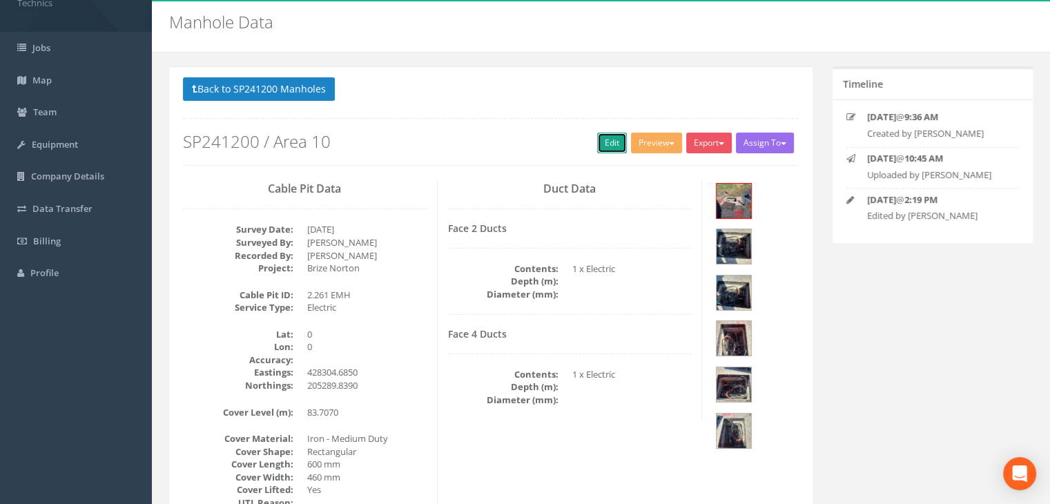
click at [600, 143] on link "Edit" at bounding box center [612, 143] width 30 height 21
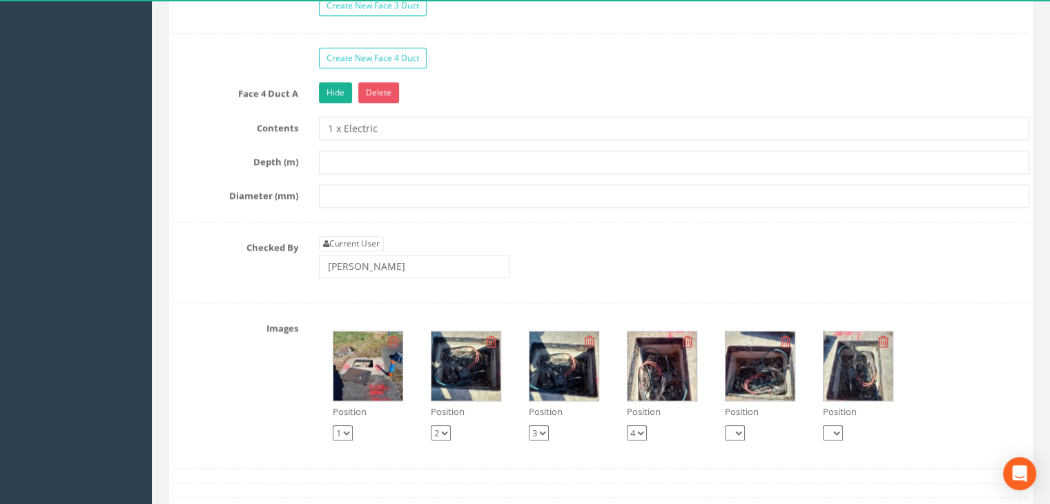
scroll to position [1768, 0]
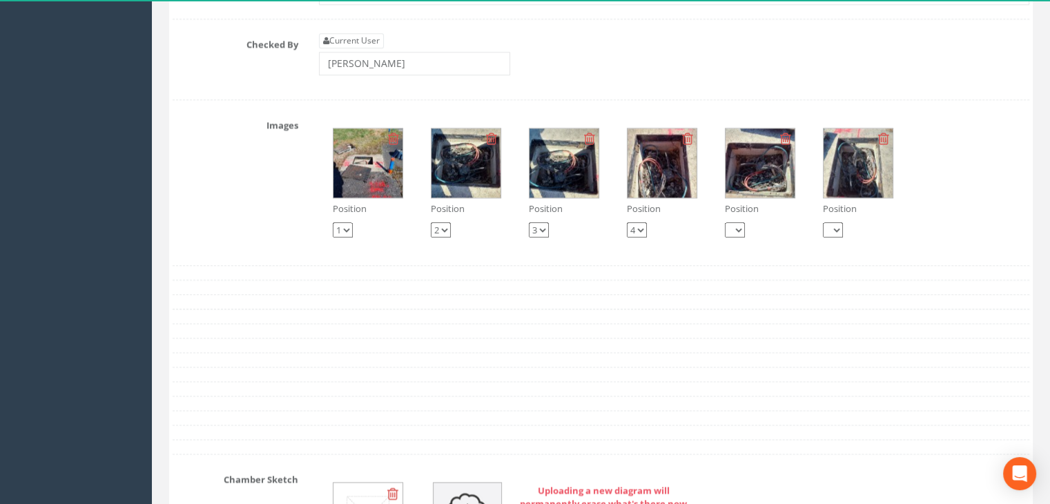
click at [358, 173] on img at bounding box center [367, 162] width 69 height 69
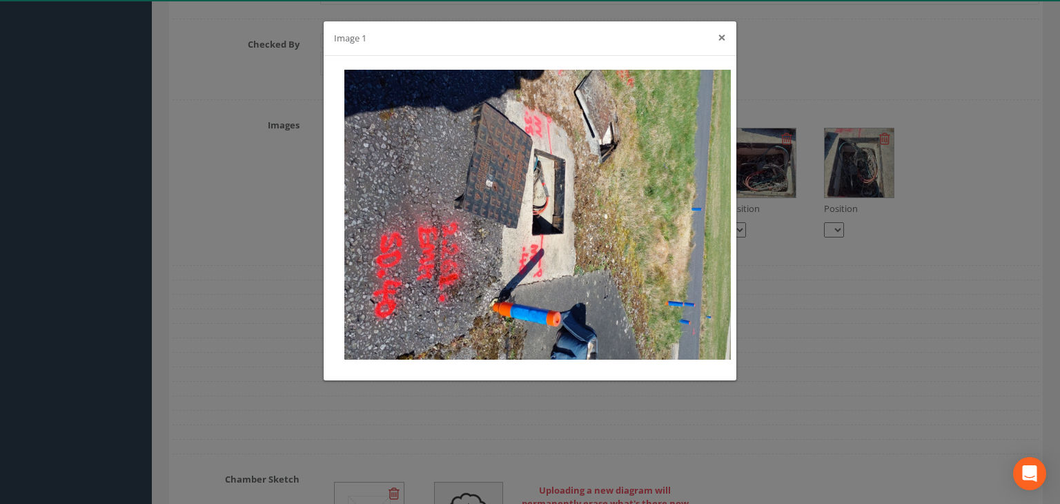
click at [721, 35] on button "×" at bounding box center [722, 37] width 8 height 14
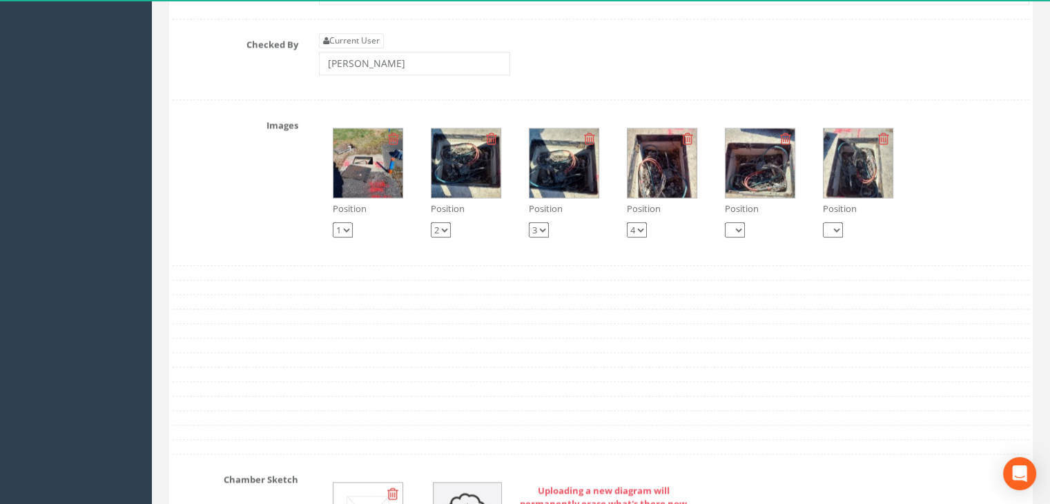
click at [456, 176] on img at bounding box center [465, 162] width 69 height 69
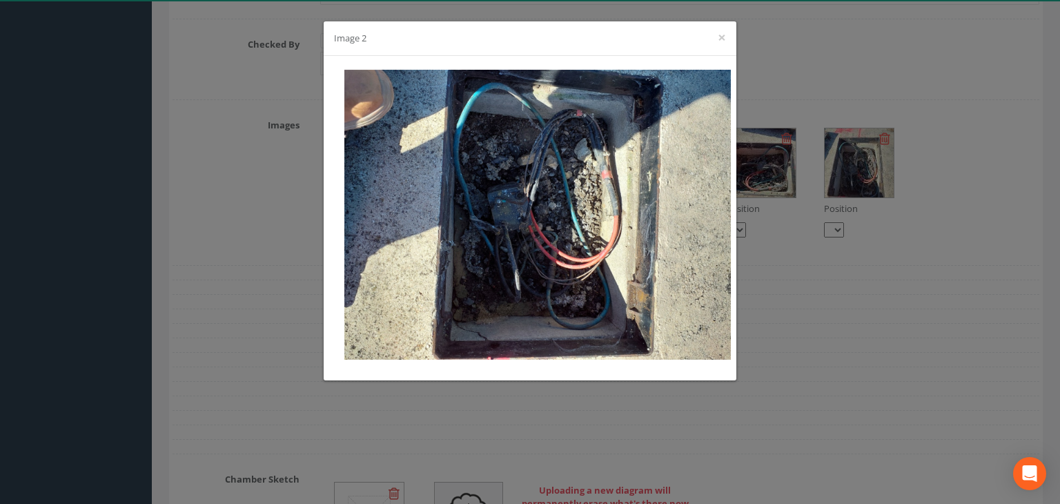
click at [728, 39] on div "Image 2 ×" at bounding box center [530, 38] width 413 height 35
click at [726, 38] on button "×" at bounding box center [722, 37] width 8 height 14
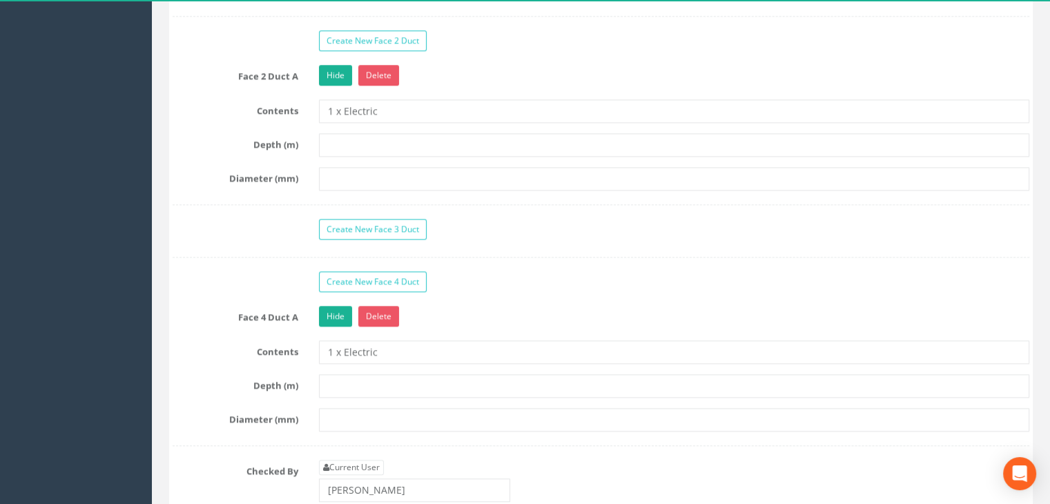
scroll to position [1216, 0]
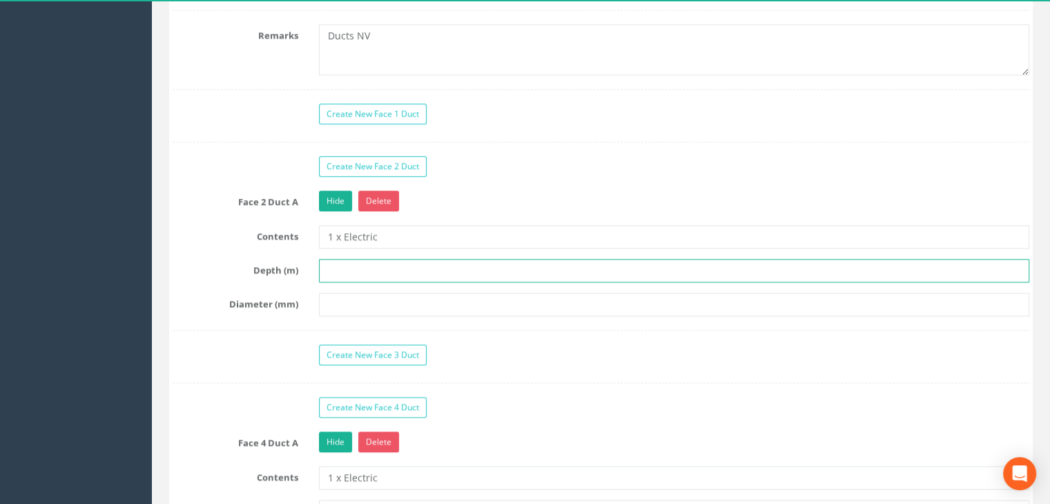
drag, startPoint x: 347, startPoint y: 266, endPoint x: 355, endPoint y: 269, distance: 9.0
click at [347, 266] on input "text" at bounding box center [674, 270] width 710 height 23
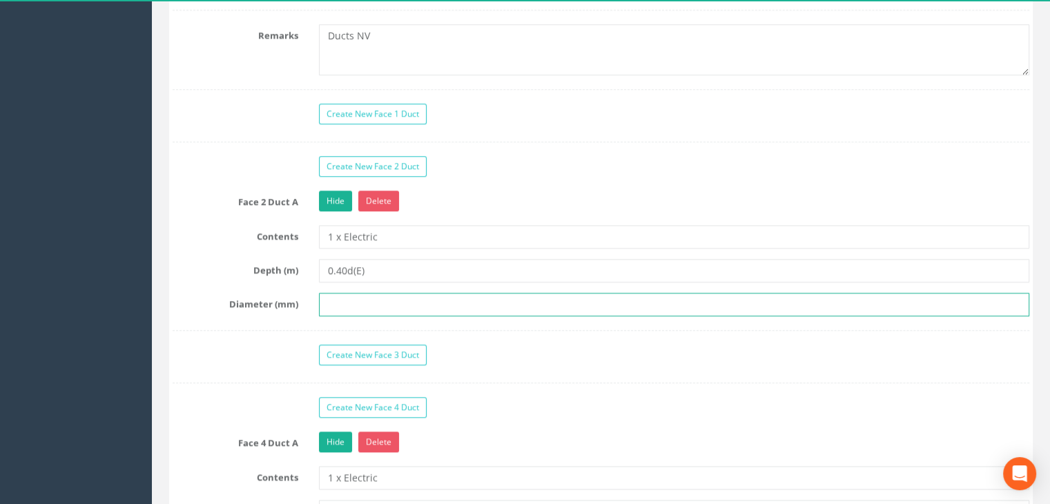
click at [361, 304] on input "text" at bounding box center [674, 304] width 710 height 23
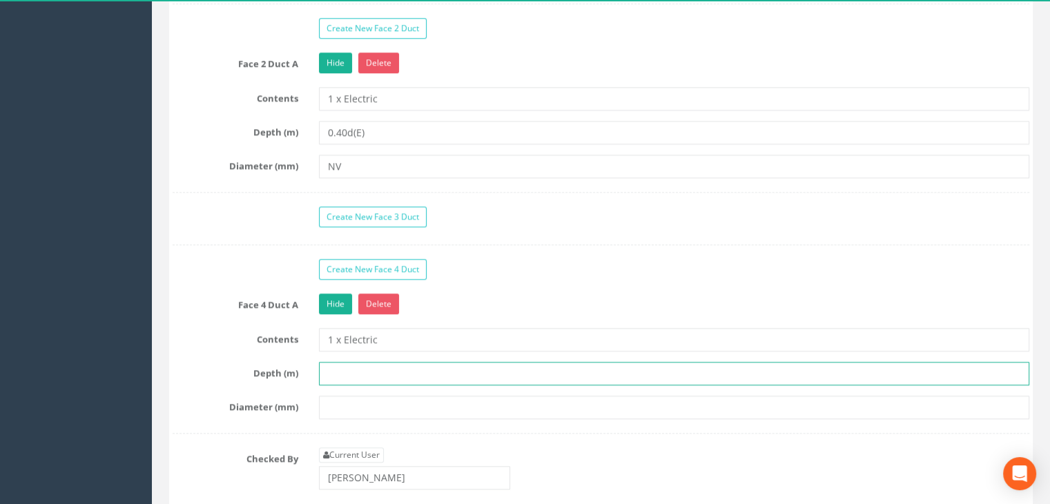
click at [366, 366] on input "text" at bounding box center [674, 373] width 710 height 23
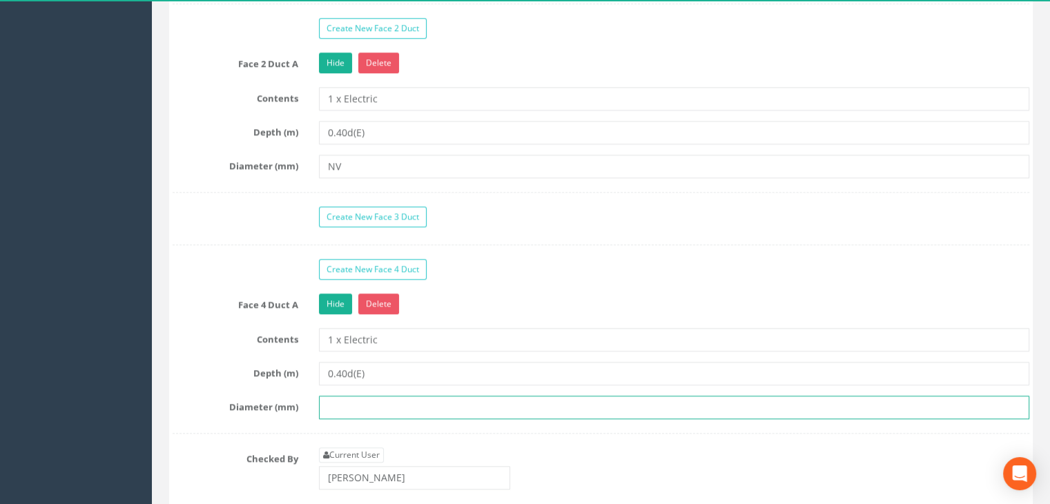
click at [361, 395] on input "text" at bounding box center [674, 406] width 710 height 23
drag, startPoint x: 381, startPoint y: 402, endPoint x: 291, endPoint y: 389, distance: 90.7
click at [291, 389] on div "Face 4 Duct A Hide Delete Contents 1 x Electric Depth (m) 0.40d(E) Diameter (mm…" at bounding box center [601, 363] width 857 height 140
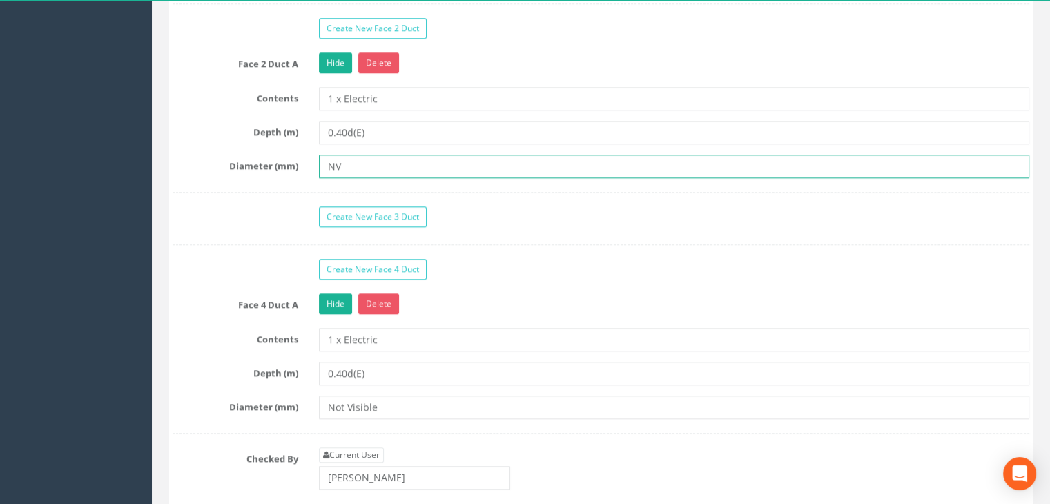
drag, startPoint x: 357, startPoint y: 163, endPoint x: 322, endPoint y: 166, distance: 35.4
click at [322, 166] on input "NV" at bounding box center [674, 166] width 710 height 23
paste input "ot Visible"
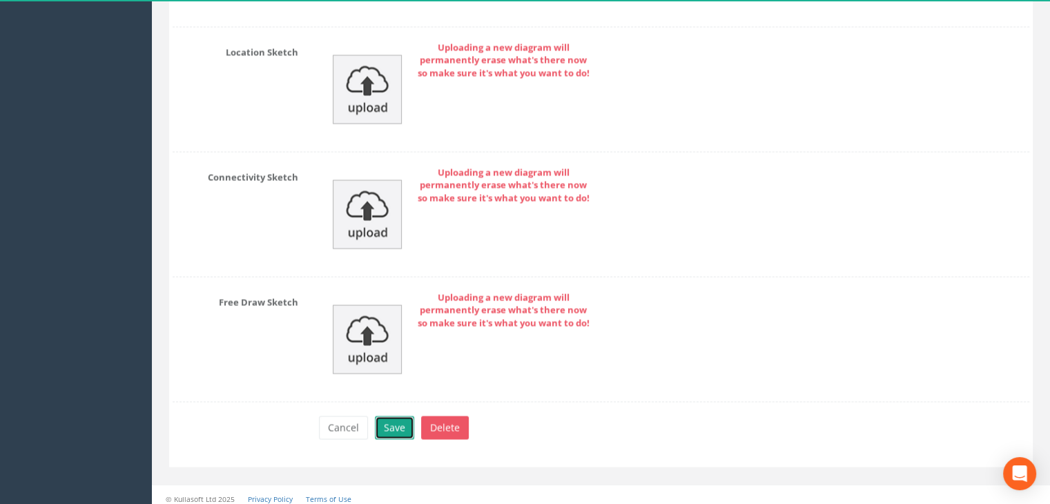
click at [398, 422] on button "Save" at bounding box center [394, 426] width 39 height 23
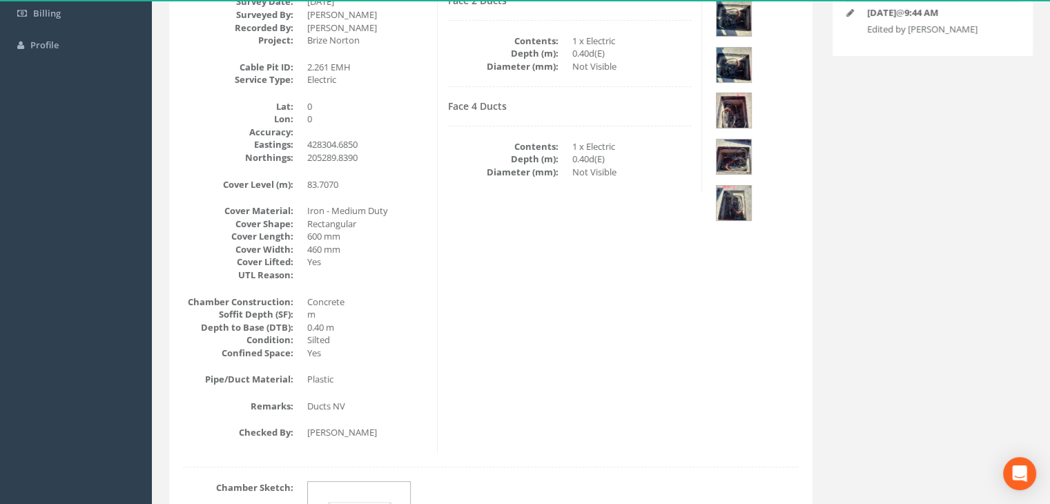
scroll to position [162, 0]
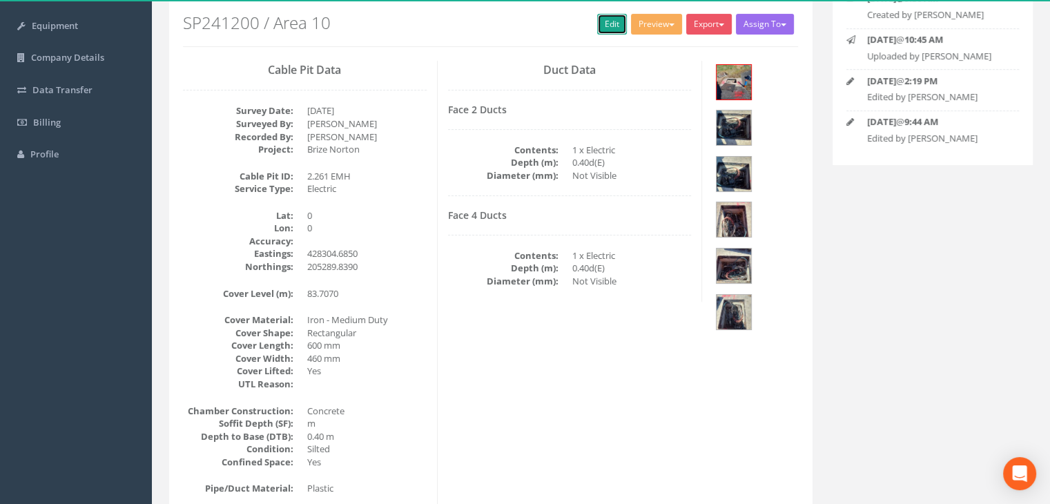
click at [607, 20] on link "Edit" at bounding box center [612, 24] width 30 height 21
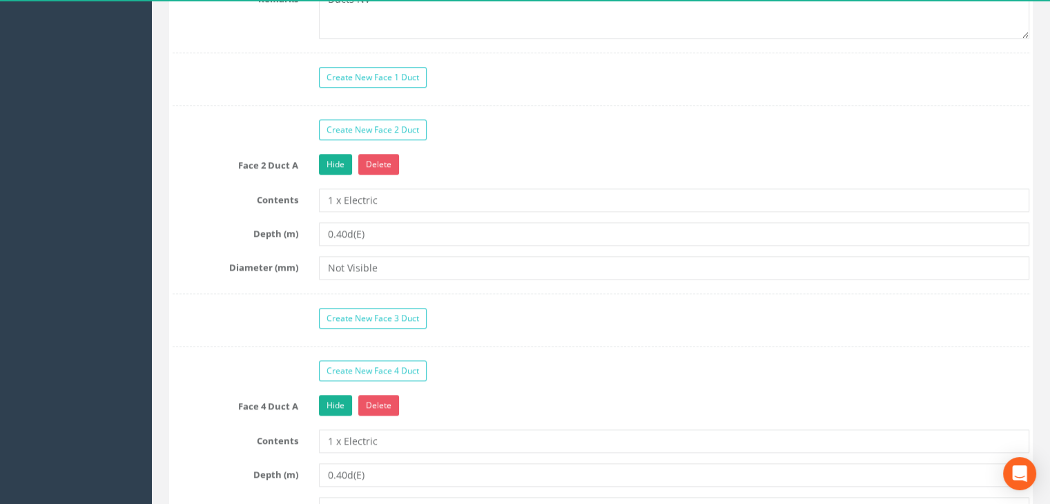
scroll to position [1335, 0]
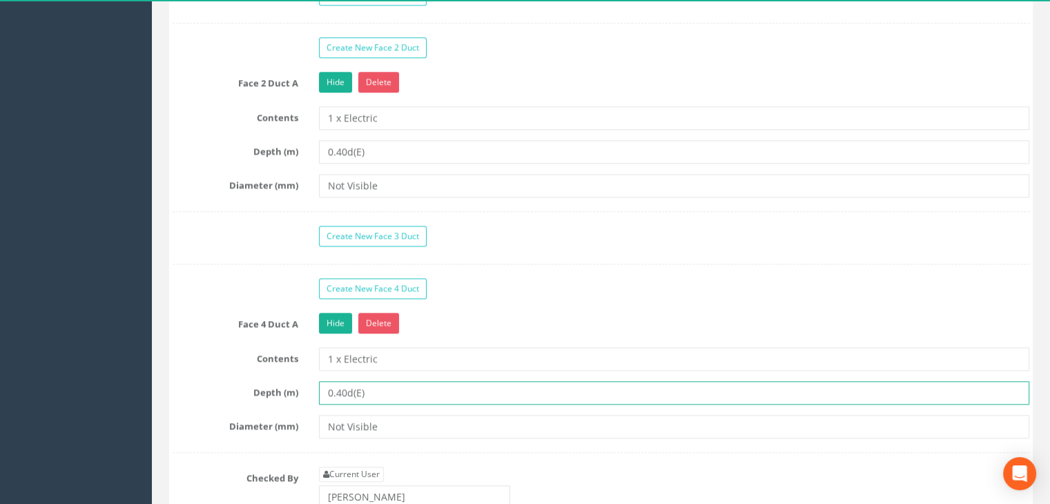
click at [346, 388] on input "0.40d(E)" at bounding box center [674, 392] width 710 height 23
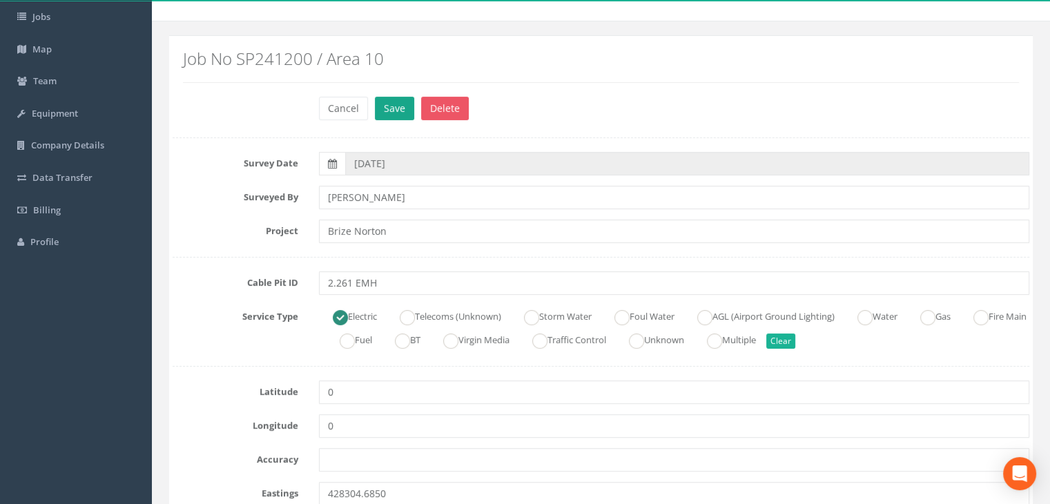
scroll to position [0, 0]
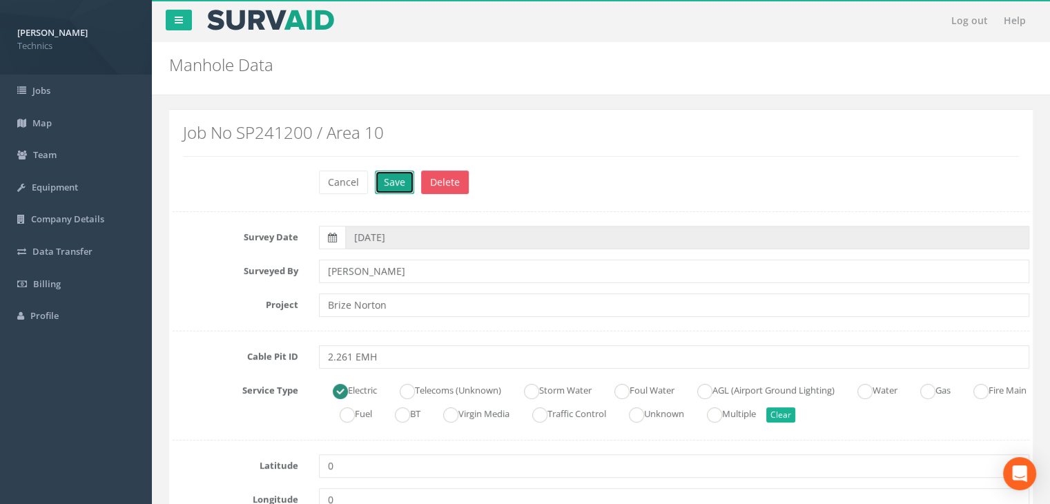
click at [402, 179] on button "Save" at bounding box center [394, 181] width 39 height 23
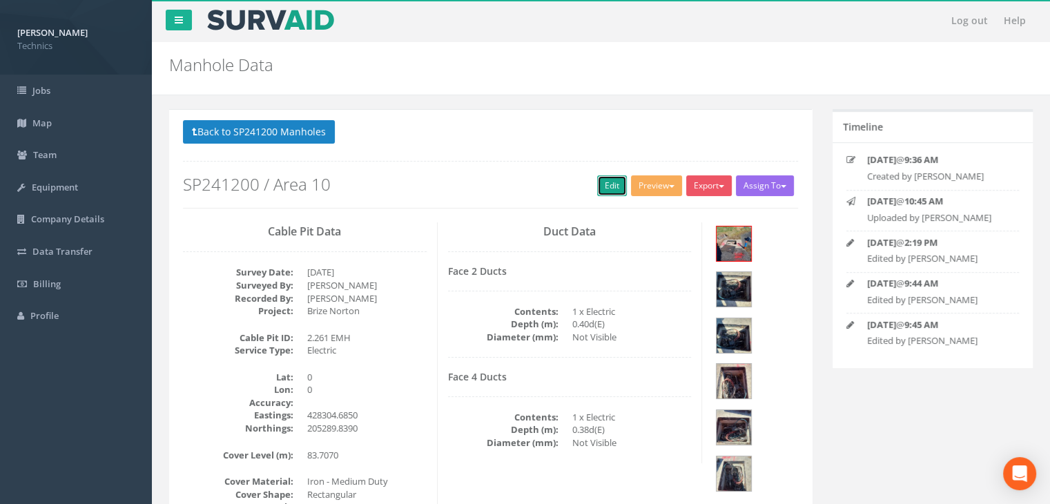
click at [607, 186] on link "Edit" at bounding box center [612, 185] width 30 height 21
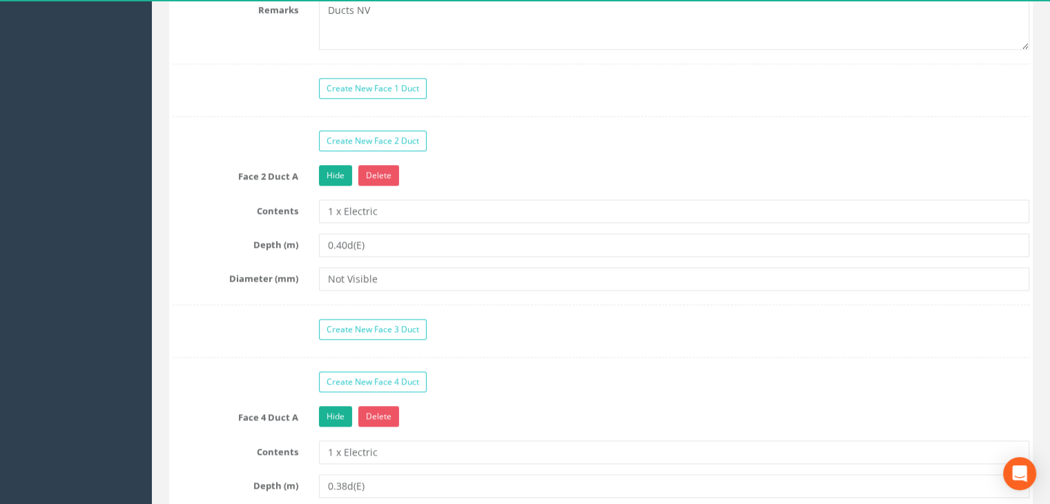
scroll to position [1311, 0]
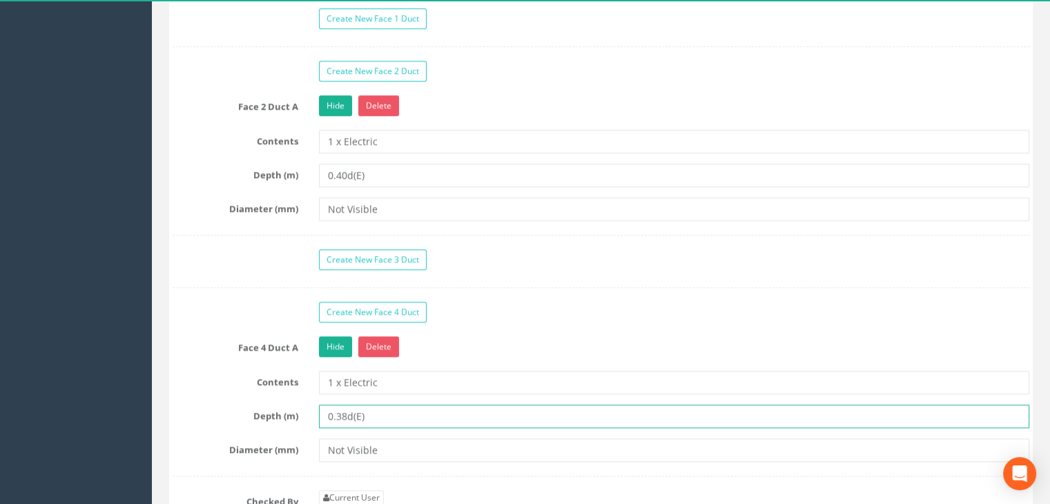
click at [345, 413] on input "0.38d(E)" at bounding box center [674, 415] width 710 height 23
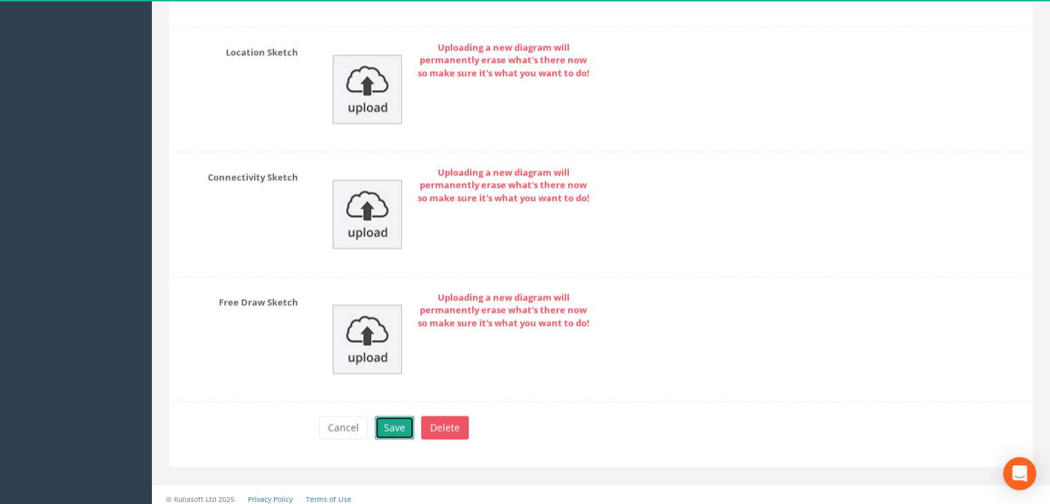
click at [398, 419] on button "Save" at bounding box center [394, 426] width 39 height 23
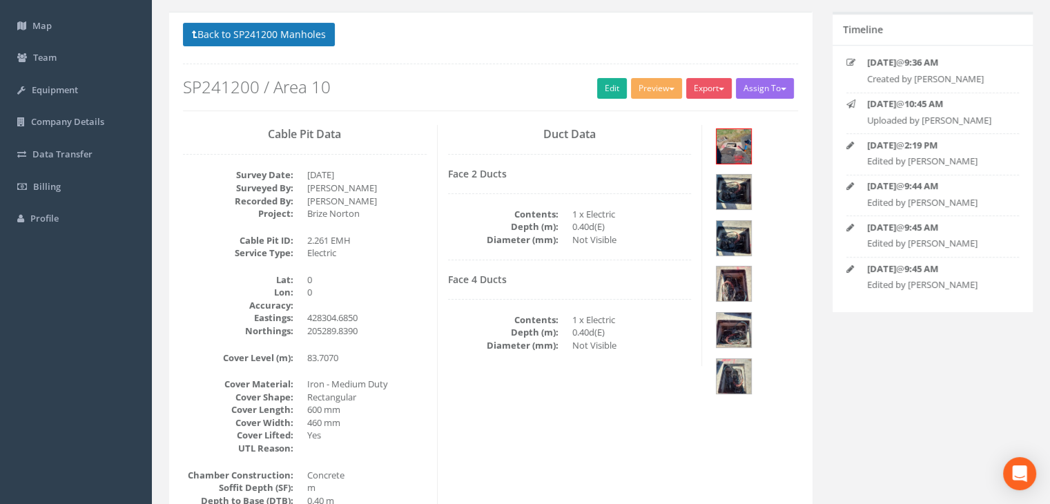
scroll to position [23, 0]
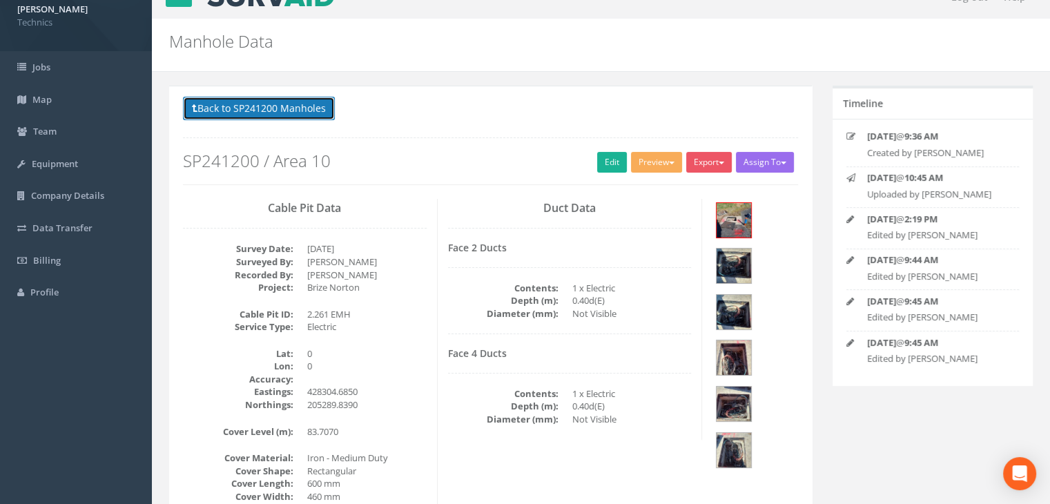
click at [287, 108] on button "Back to SP241200 Manholes" at bounding box center [259, 108] width 152 height 23
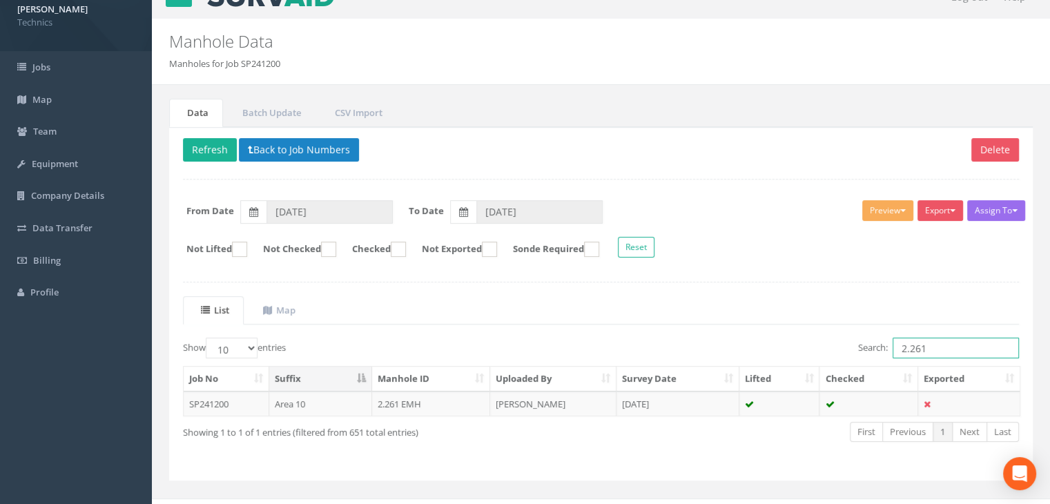
click at [948, 346] on input "2.261" at bounding box center [955, 347] width 126 height 21
click at [642, 398] on td "[DATE]" at bounding box center [677, 403] width 123 height 25
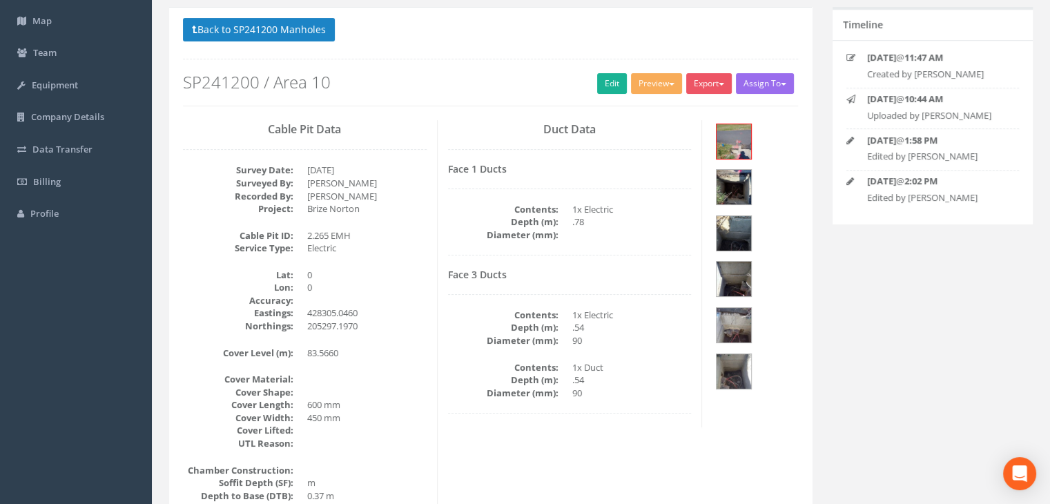
scroll to position [162, 0]
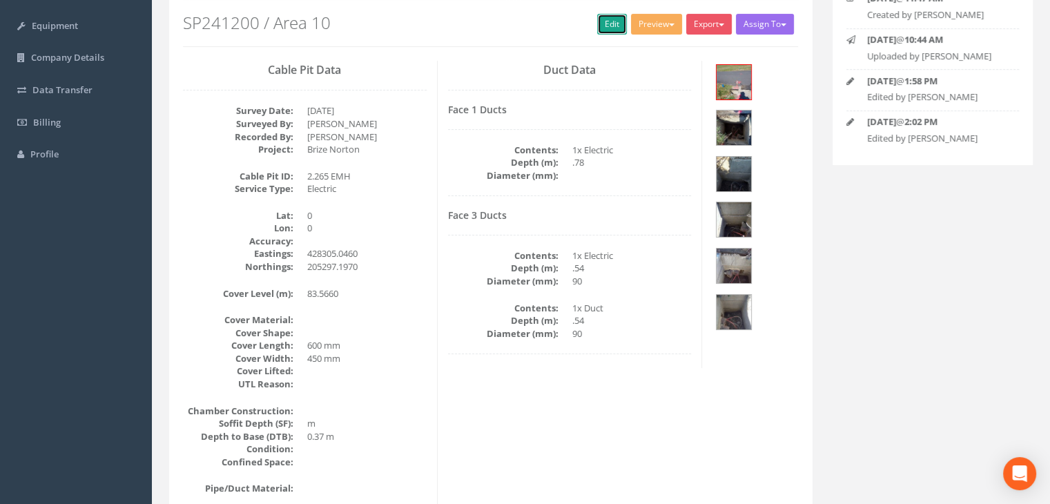
click at [602, 22] on link "Edit" at bounding box center [612, 24] width 30 height 21
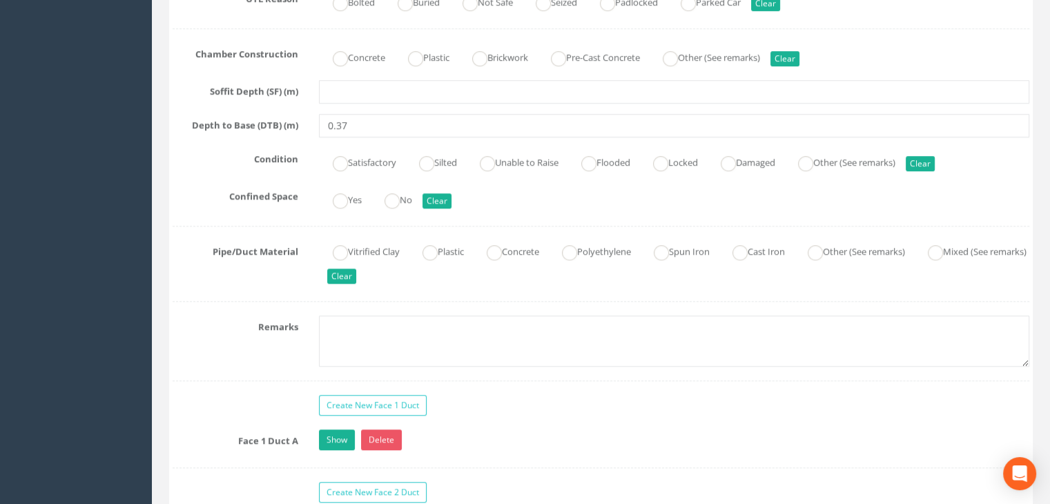
scroll to position [1128, 0]
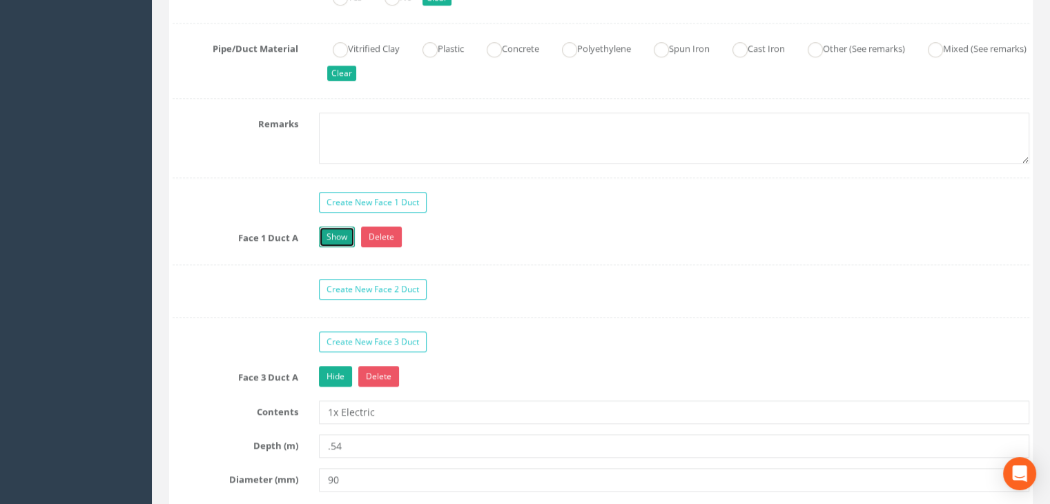
click at [333, 228] on link "Show" at bounding box center [337, 236] width 36 height 21
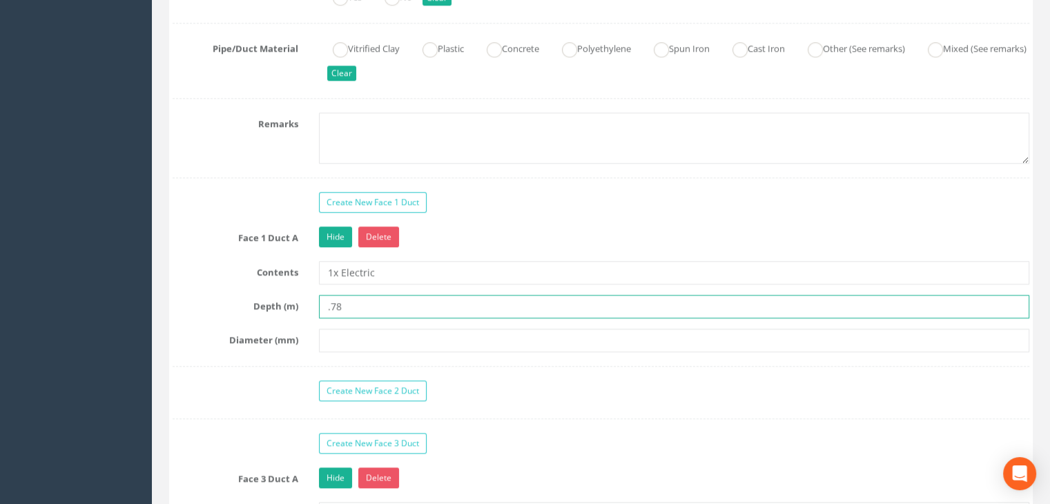
click at [324, 304] on input ".78" at bounding box center [674, 306] width 710 height 23
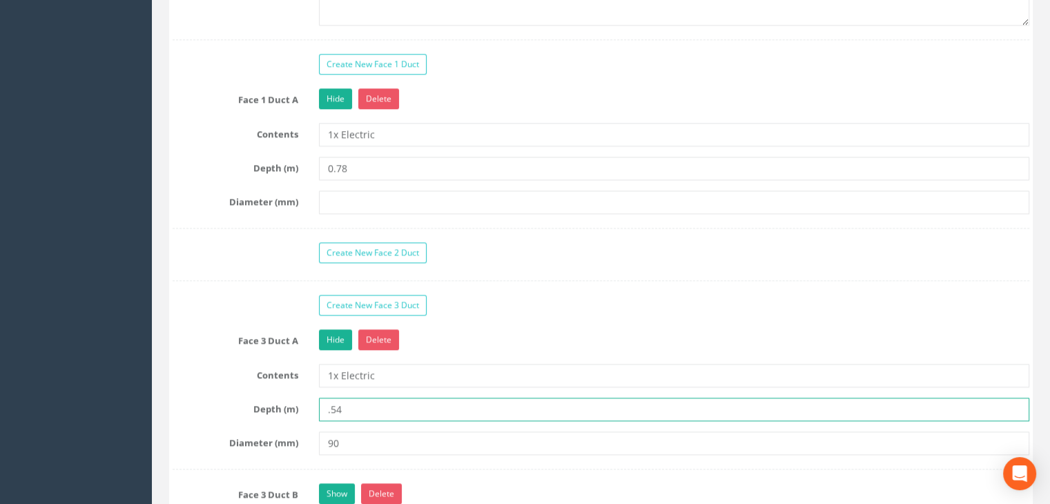
click at [326, 407] on input ".54" at bounding box center [674, 409] width 710 height 23
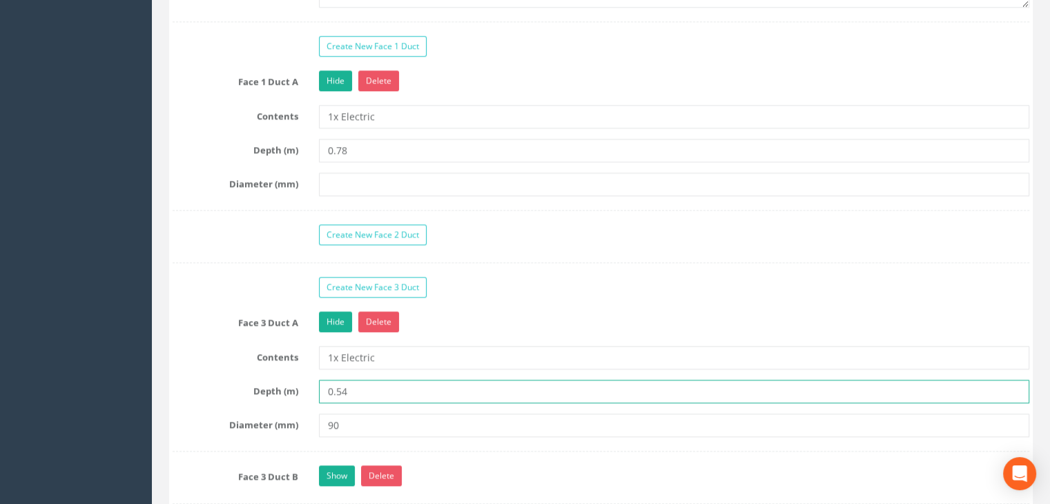
scroll to position [1473, 0]
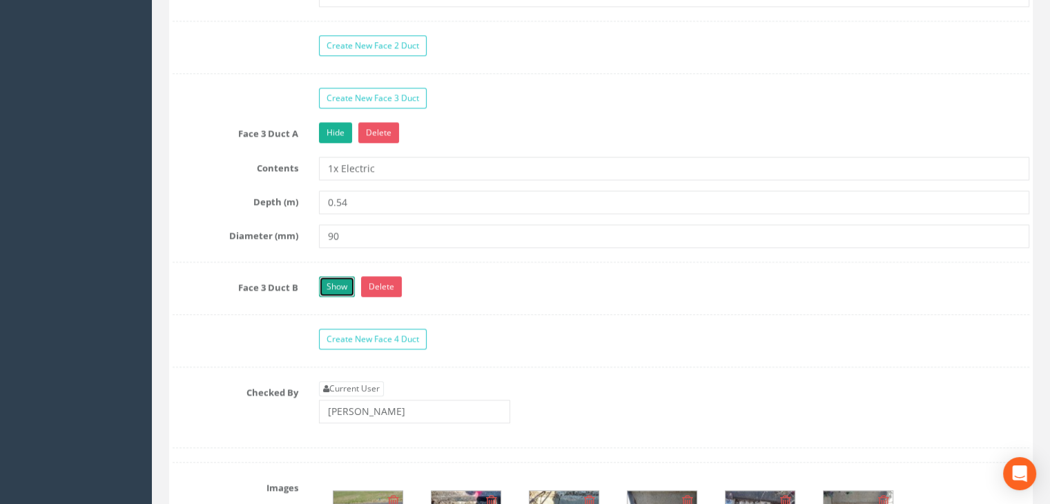
click at [344, 285] on link "Show" at bounding box center [337, 286] width 36 height 21
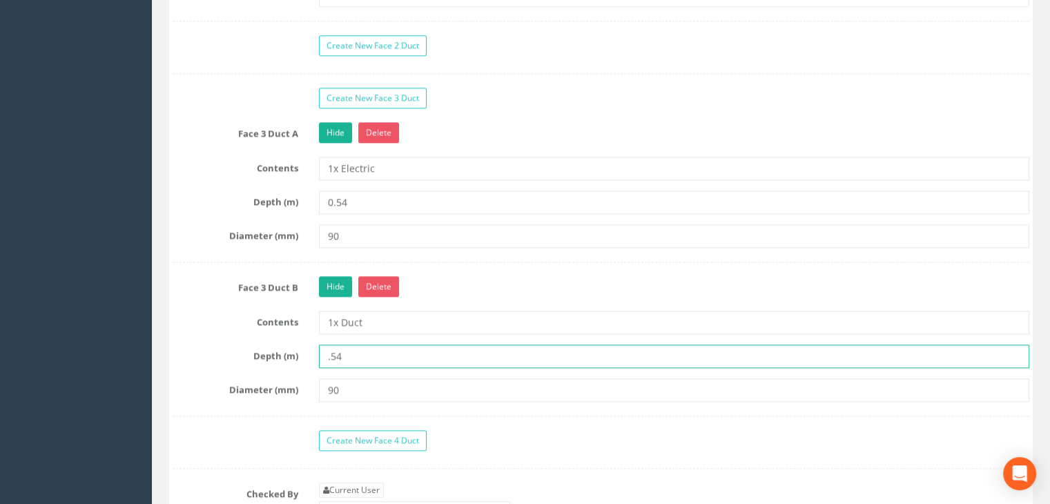
click at [326, 353] on input ".54" at bounding box center [674, 355] width 710 height 23
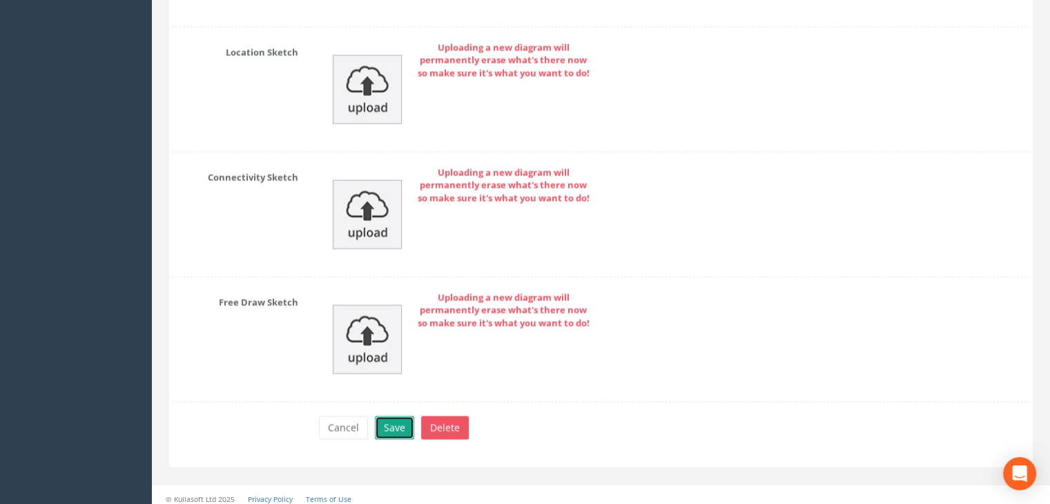
click at [398, 420] on button "Save" at bounding box center [394, 426] width 39 height 23
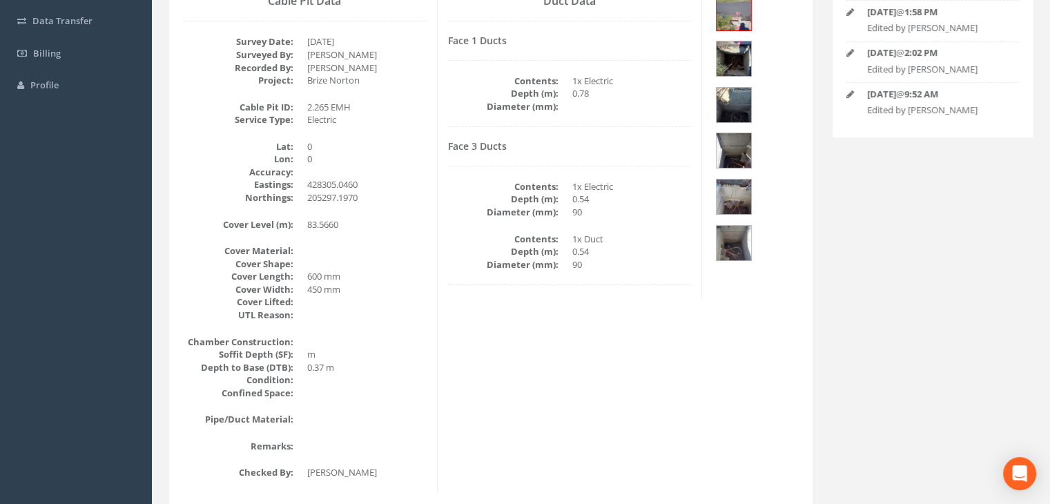
scroll to position [162, 0]
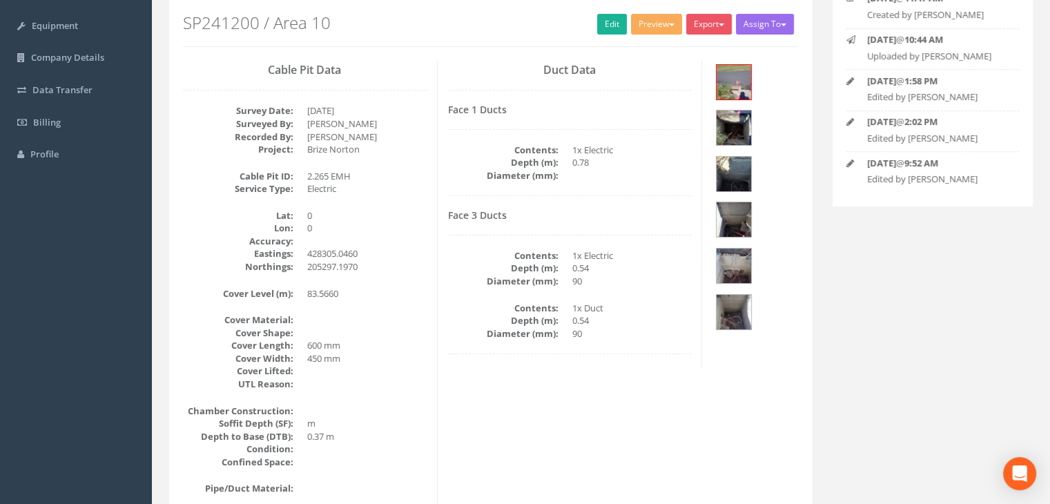
click at [571, 186] on div "Face 1 Ducts Contents: 1x Electric Depth (m): 0.78 Diameter (mm):" at bounding box center [570, 150] width 244 height 92
click at [618, 26] on link "Edit" at bounding box center [612, 24] width 30 height 21
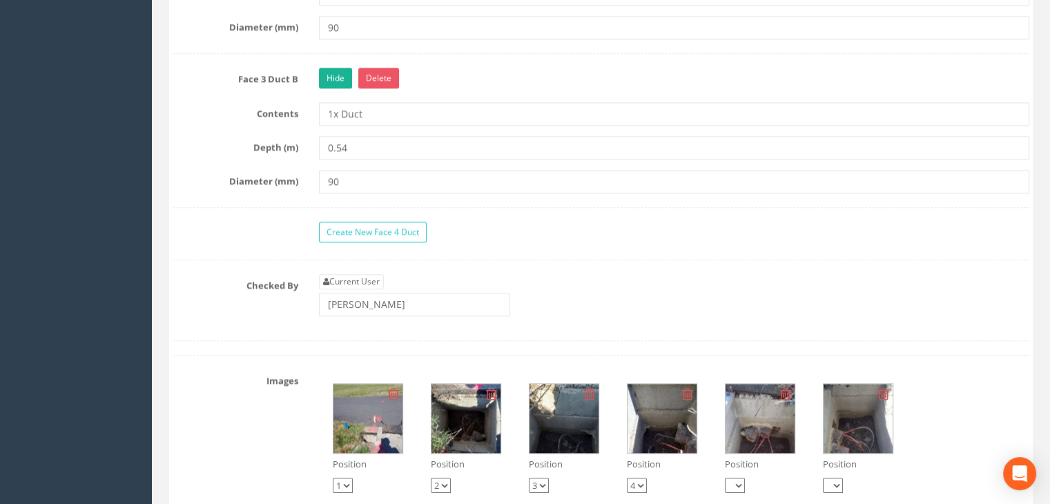
scroll to position [1818, 0]
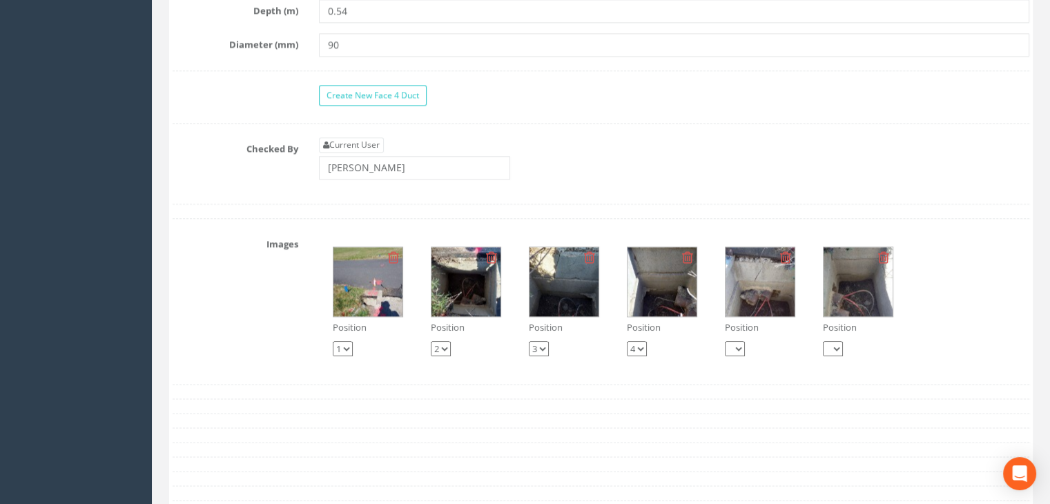
click at [748, 284] on img at bounding box center [759, 281] width 69 height 69
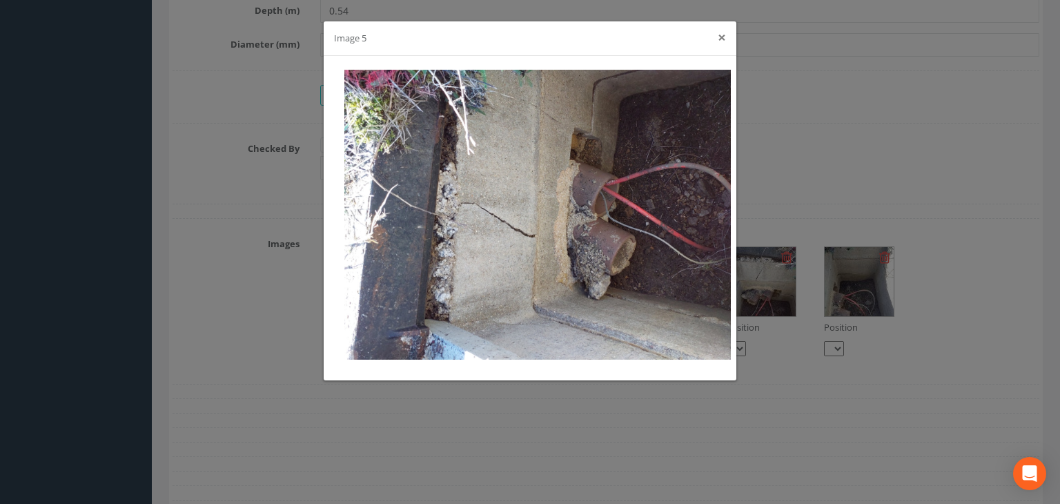
click at [720, 42] on button "×" at bounding box center [722, 37] width 8 height 14
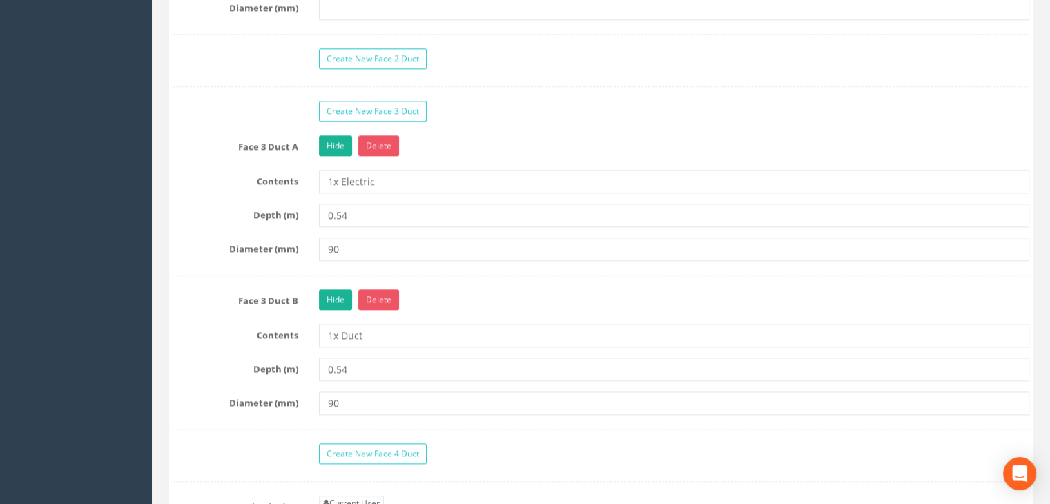
scroll to position [1266, 0]
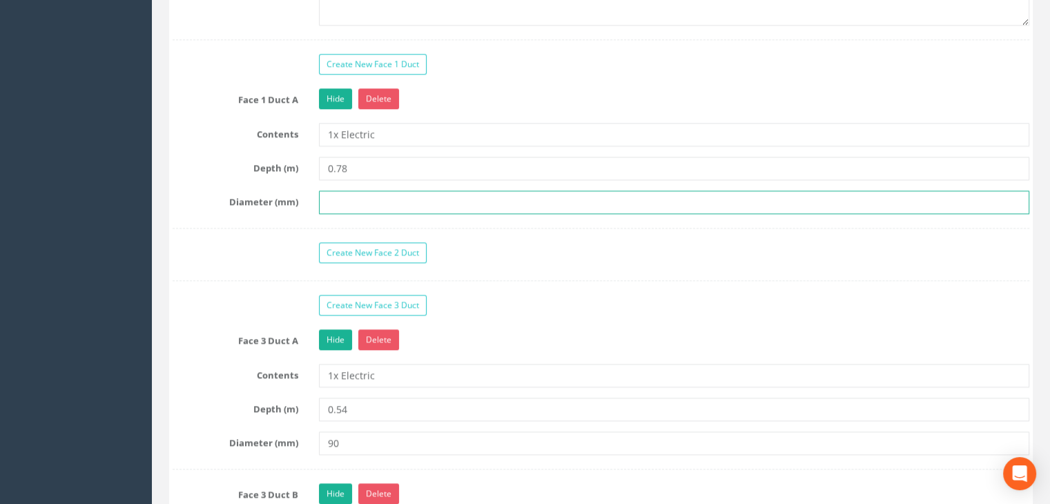
click at [375, 195] on input "text" at bounding box center [674, 201] width 710 height 23
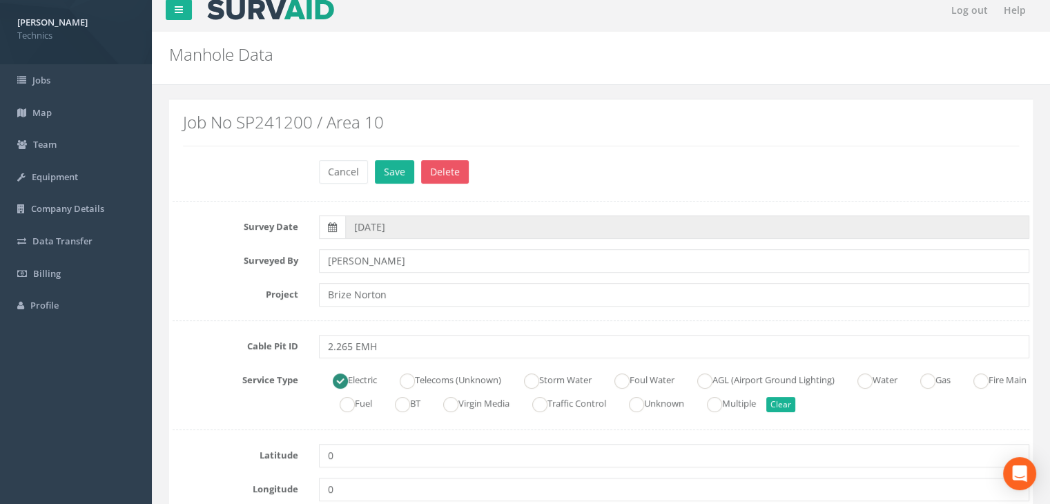
scroll to position [0, 0]
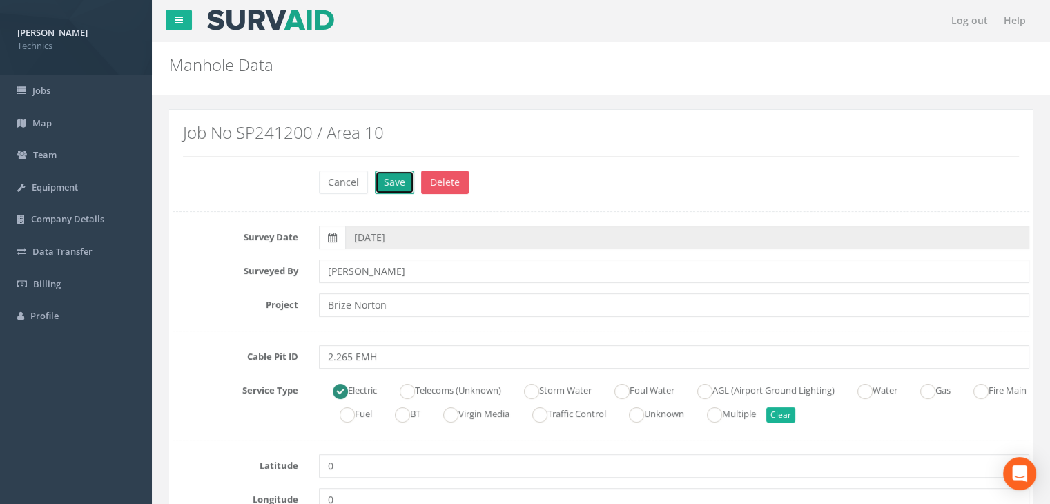
click at [395, 178] on button "Save" at bounding box center [394, 181] width 39 height 23
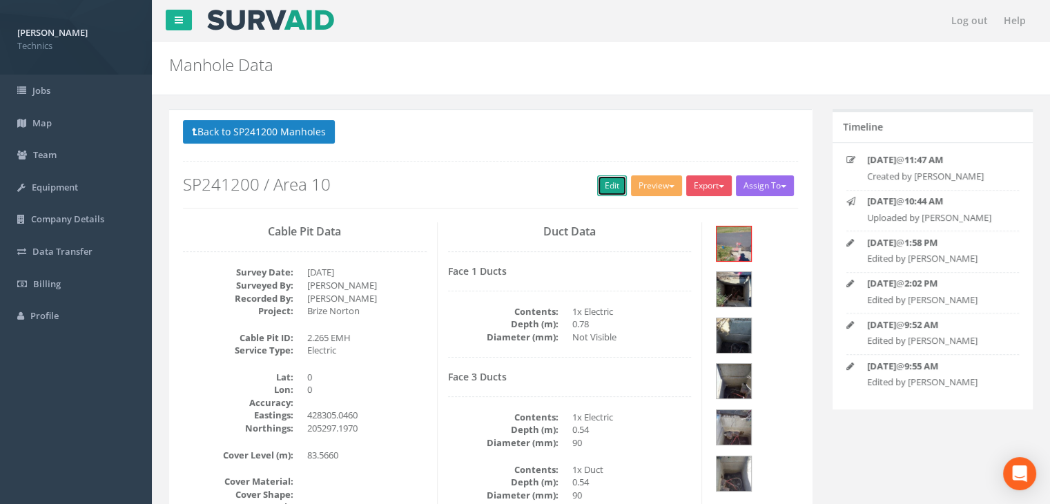
click at [598, 183] on link "Edit" at bounding box center [612, 185] width 30 height 21
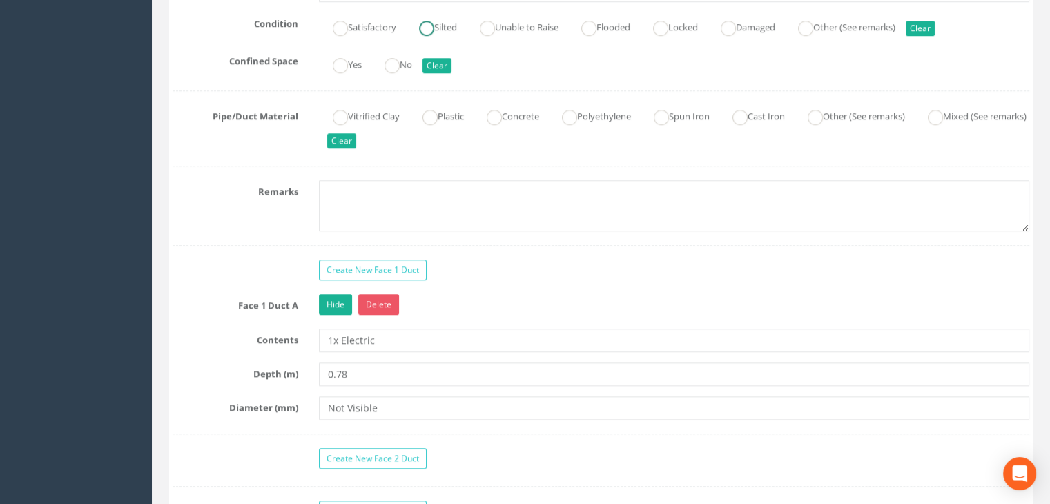
scroll to position [1173, 0]
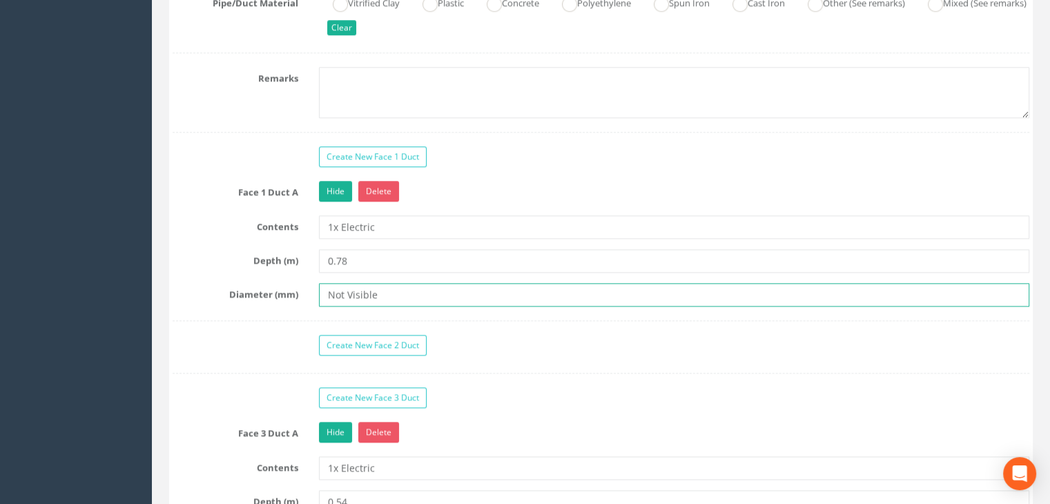
drag, startPoint x: 403, startPoint y: 284, endPoint x: 226, endPoint y: 277, distance: 176.8
click at [226, 277] on div "Face 1 Duct A Hide Delete Contents 1x Electric Depth (m) 0.78 Diameter (mm) Not…" at bounding box center [601, 251] width 857 height 140
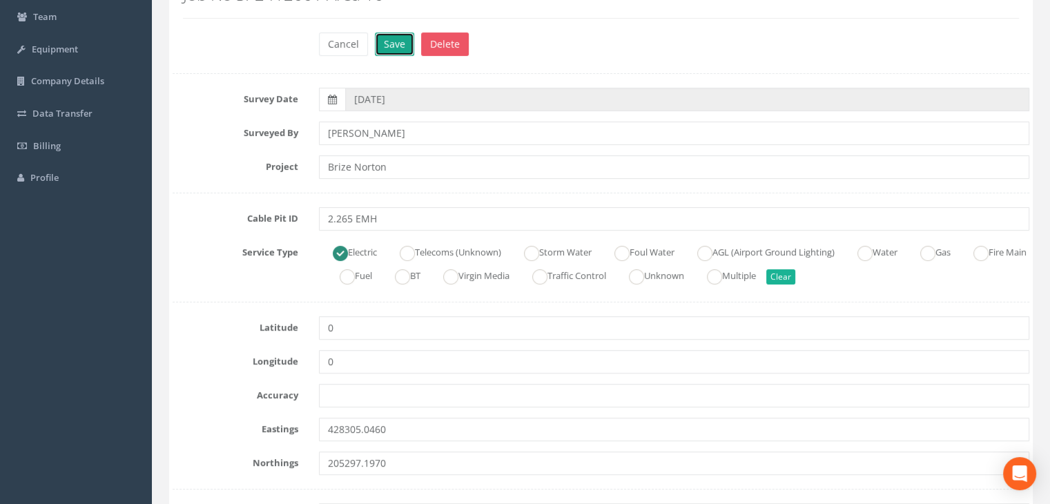
click at [388, 50] on button "Save" at bounding box center [394, 43] width 39 height 23
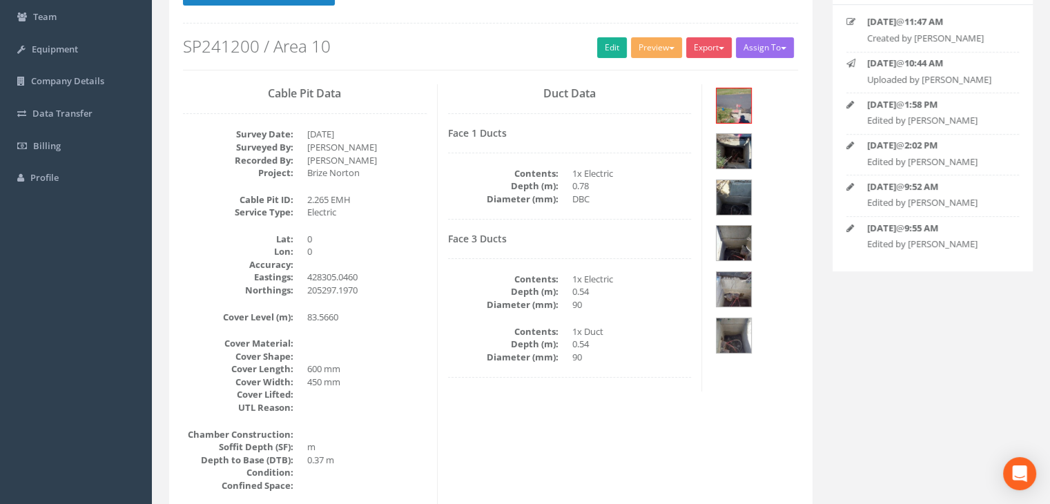
scroll to position [309, 0]
